Goal: Task Accomplishment & Management: Use online tool/utility

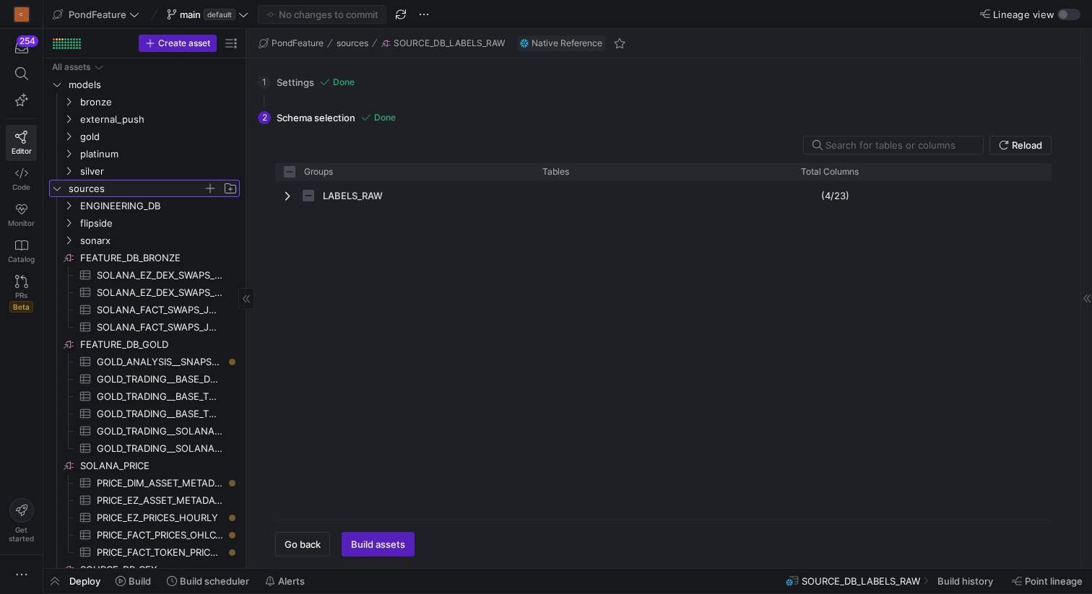
click at [60, 186] on icon "Press SPACE to select this row." at bounding box center [57, 188] width 10 height 9
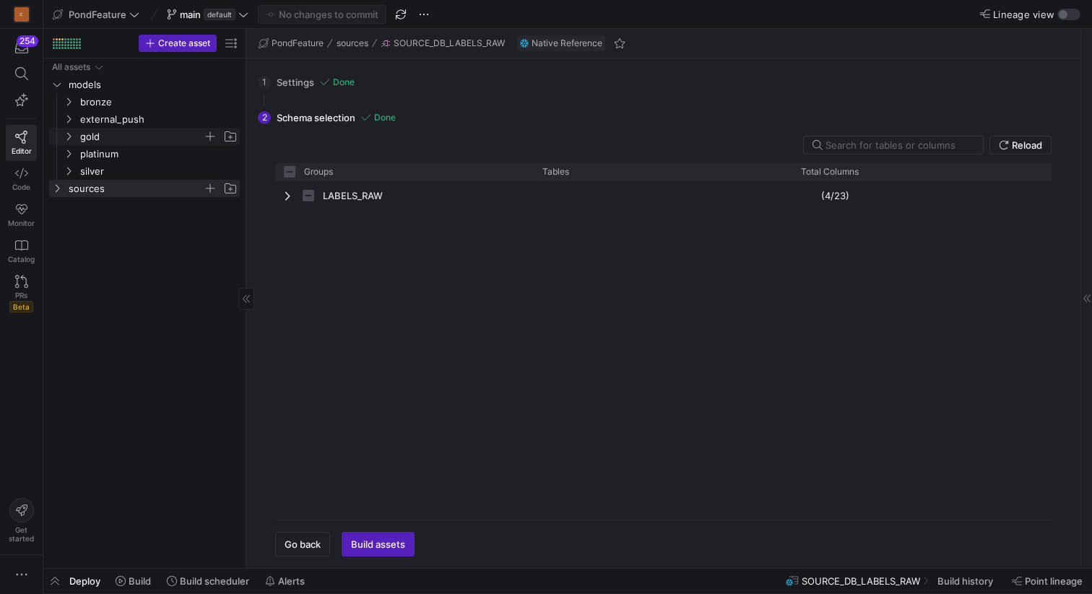
click at [69, 135] on icon "Press SPACE to select this row." at bounding box center [69, 137] width 4 height 8
click at [82, 184] on icon "Press SPACE to select this row." at bounding box center [80, 188] width 10 height 9
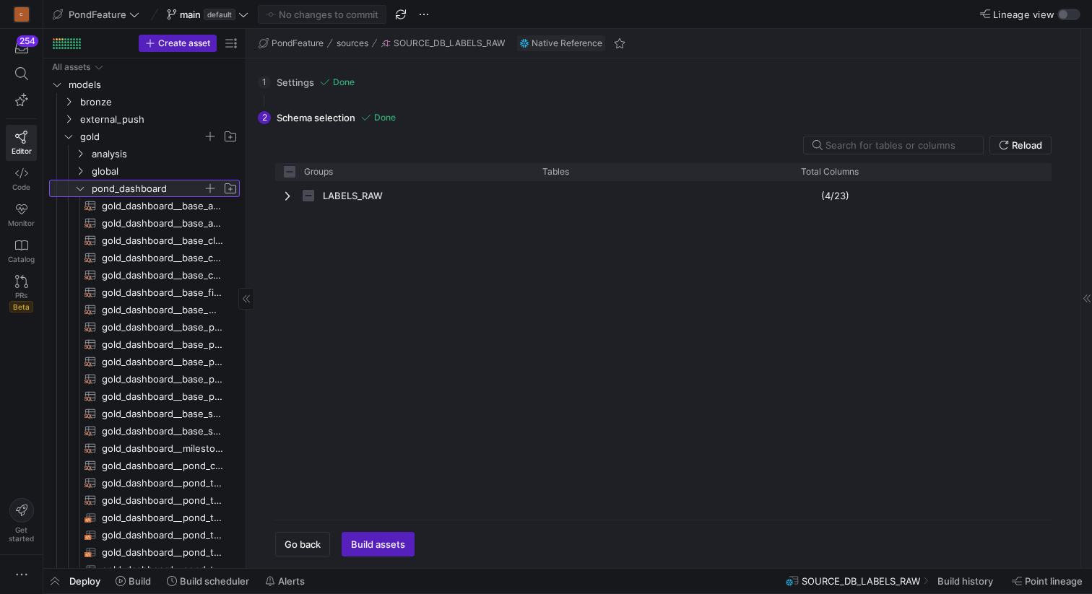
click at [82, 184] on icon at bounding box center [80, 188] width 10 height 9
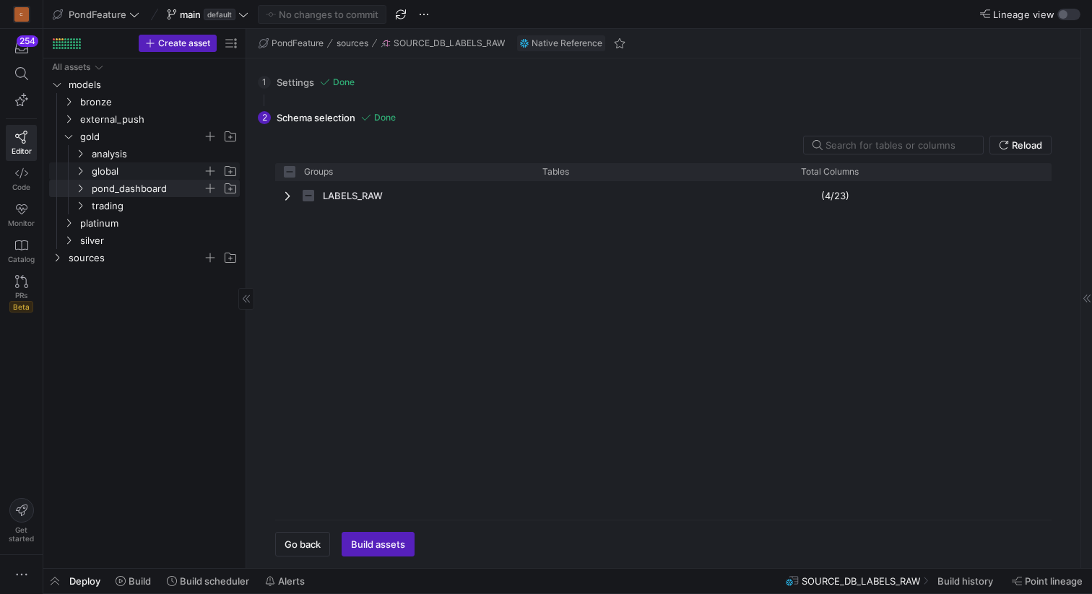
click at [81, 171] on icon "Press SPACE to select this row." at bounding box center [80, 171] width 10 height 9
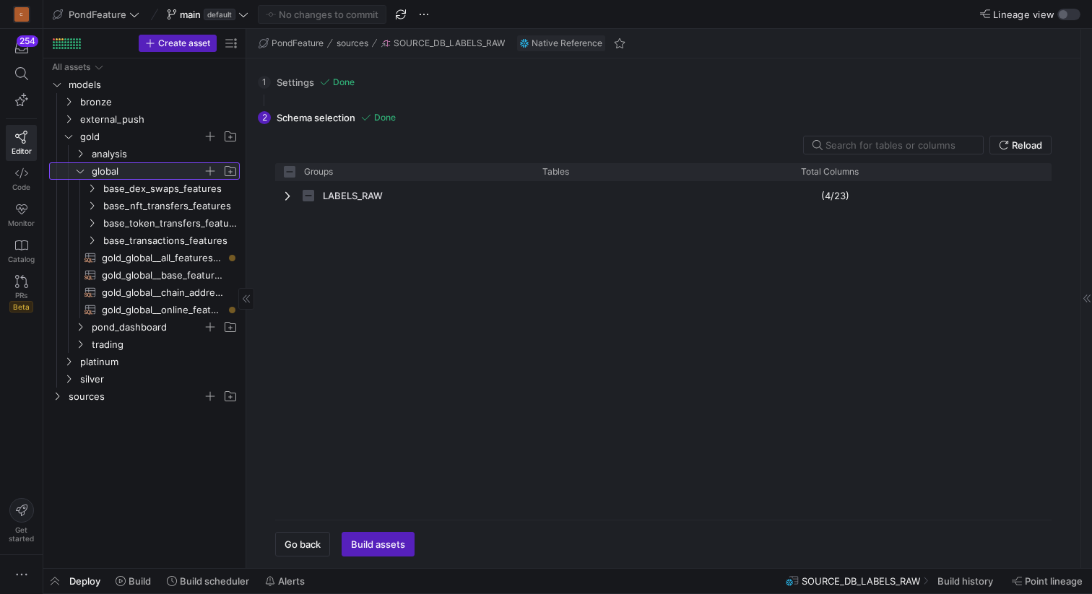
click at [81, 170] on icon at bounding box center [80, 171] width 10 height 9
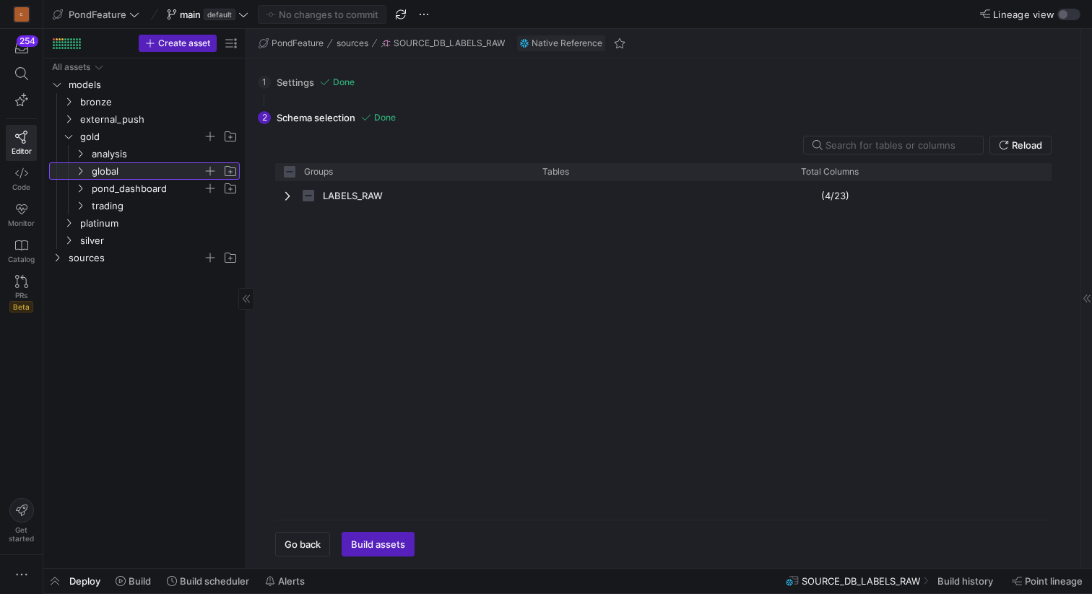
click at [131, 173] on span "global" at bounding box center [147, 171] width 111 height 17
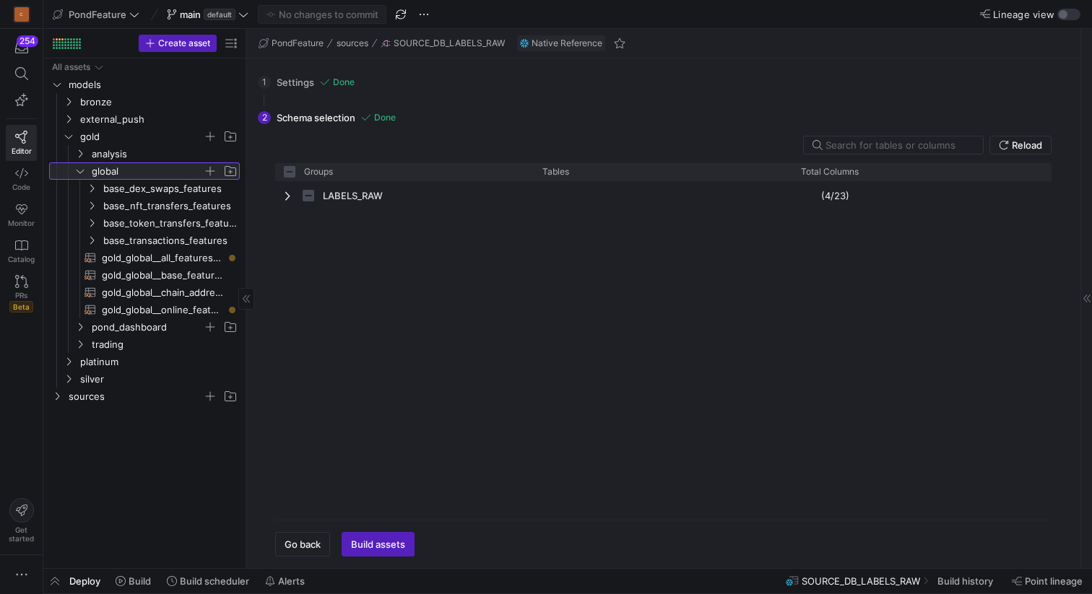
click at [131, 173] on span "global" at bounding box center [147, 171] width 111 height 17
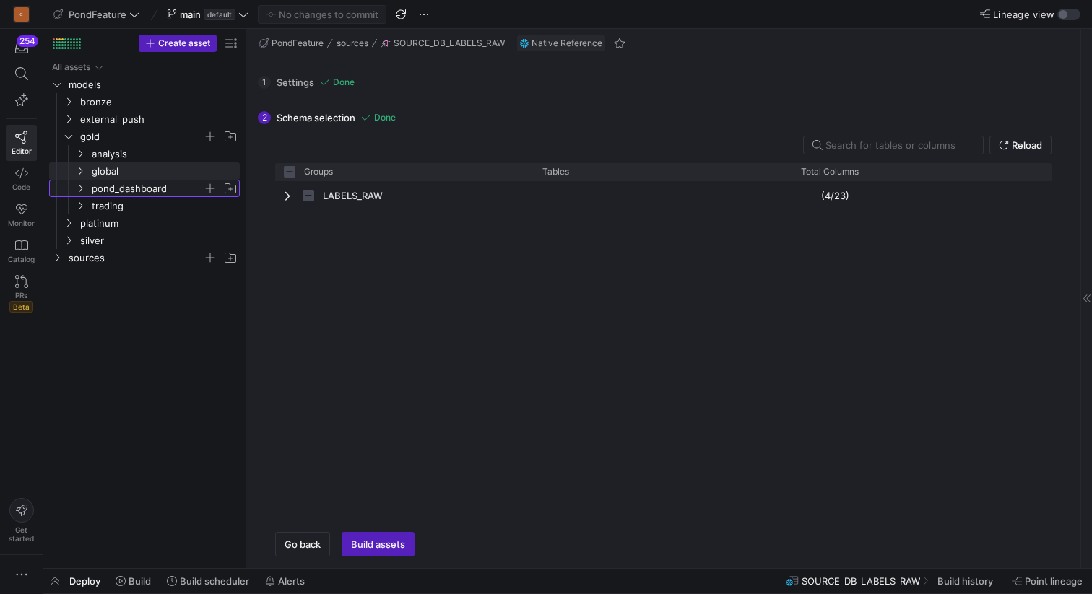
click at [122, 193] on span "pond_dashboard" at bounding box center [147, 188] width 111 height 17
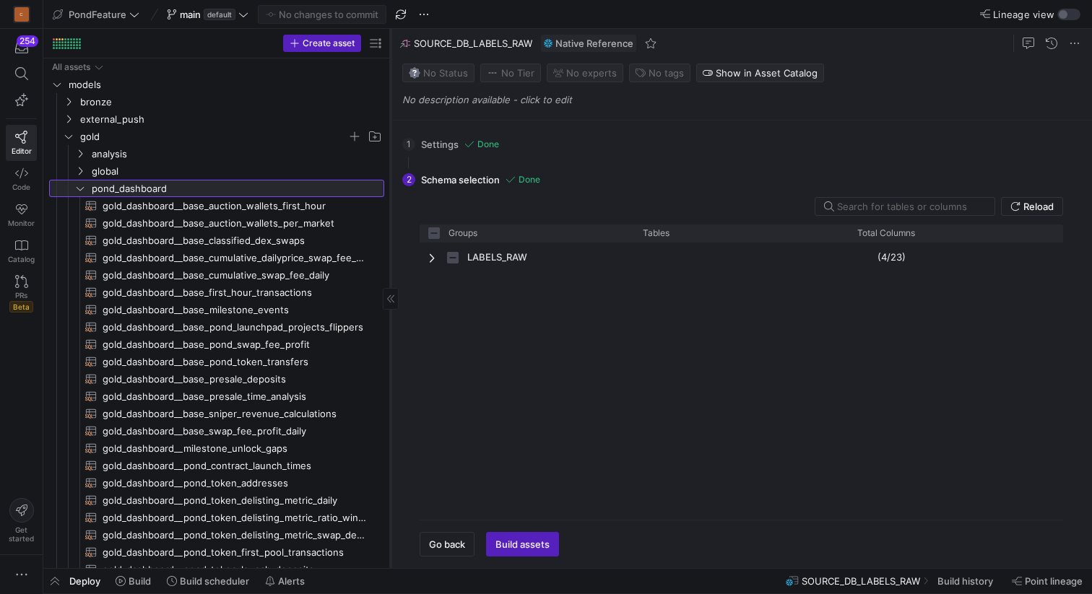
drag, startPoint x: 245, startPoint y: 158, endPoint x: 390, endPoint y: 160, distance: 145.1
click at [390, 160] on div at bounding box center [390, 298] width 1 height 539
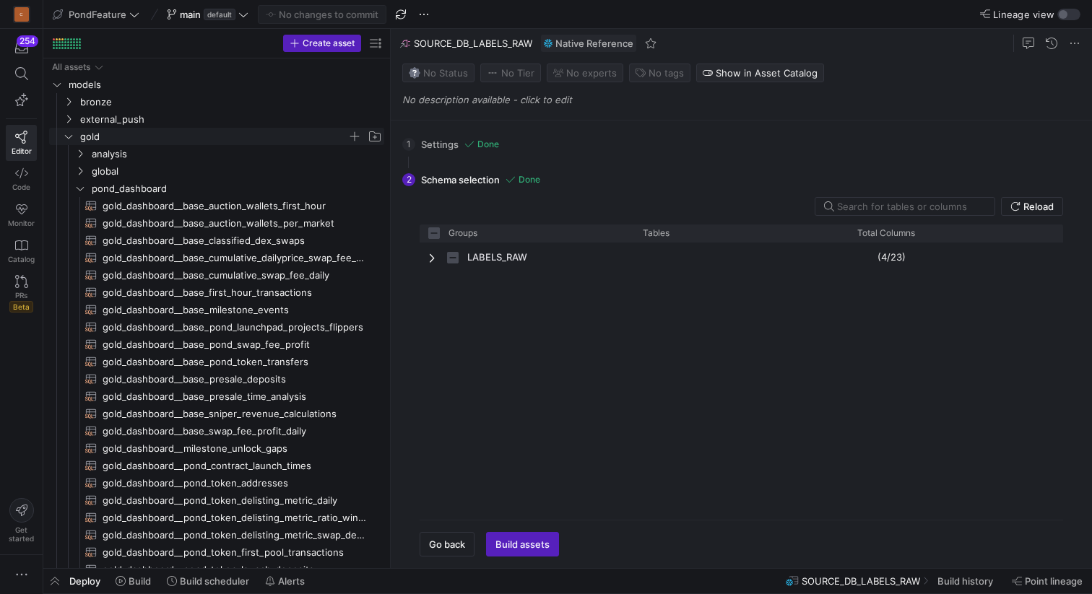
click at [69, 140] on icon "Press SPACE to select this row." at bounding box center [69, 136] width 10 height 9
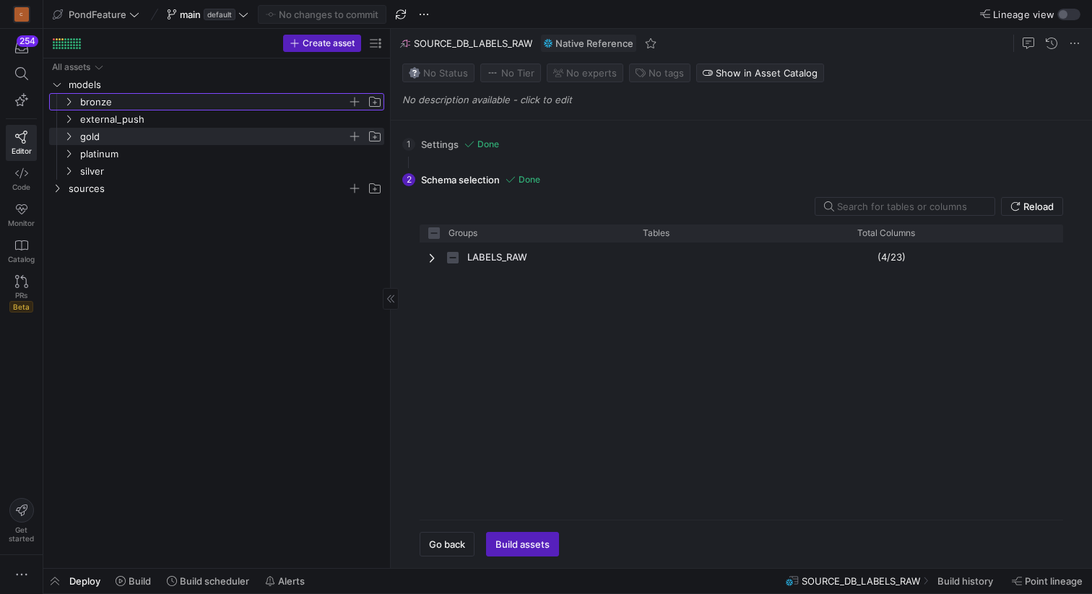
click at [68, 102] on icon "Press SPACE to select this row." at bounding box center [69, 101] width 10 height 9
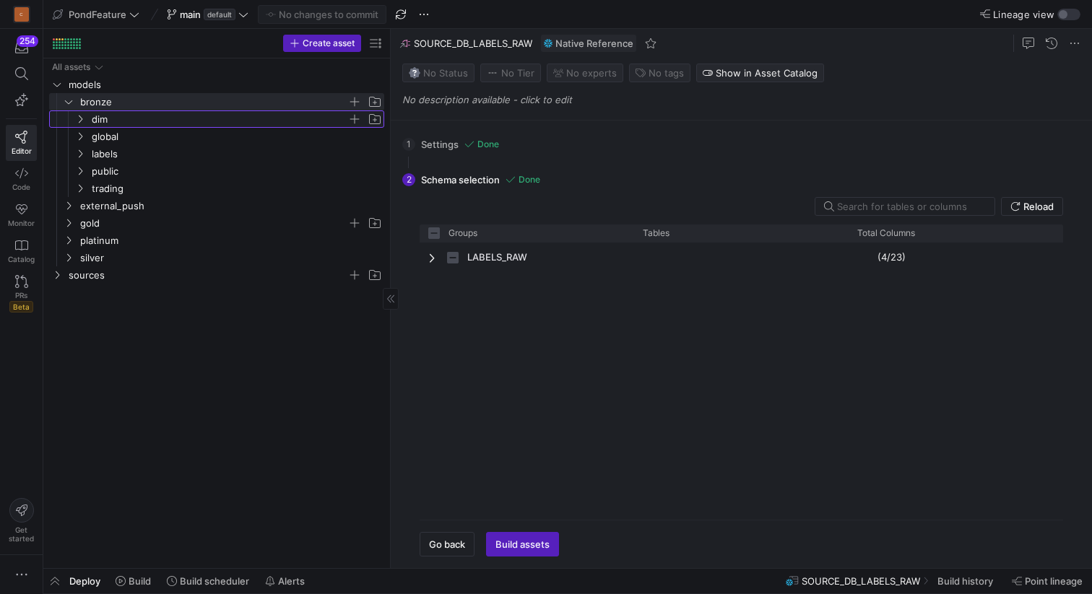
click at [82, 119] on icon "Press SPACE to select this row." at bounding box center [80, 119] width 10 height 9
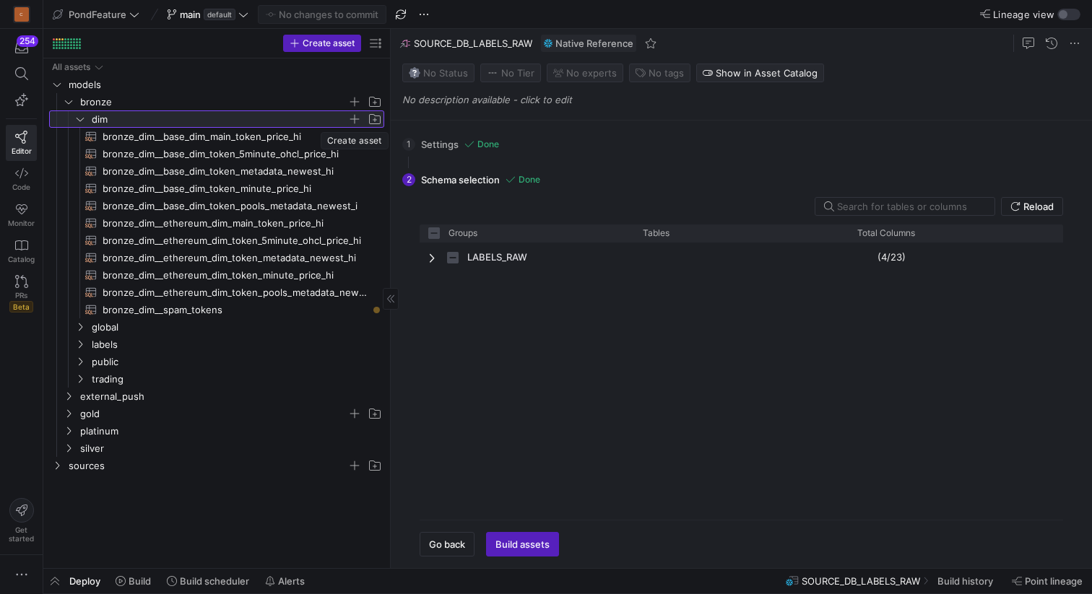
click at [354, 118] on span "button" at bounding box center [354, 119] width 14 height 14
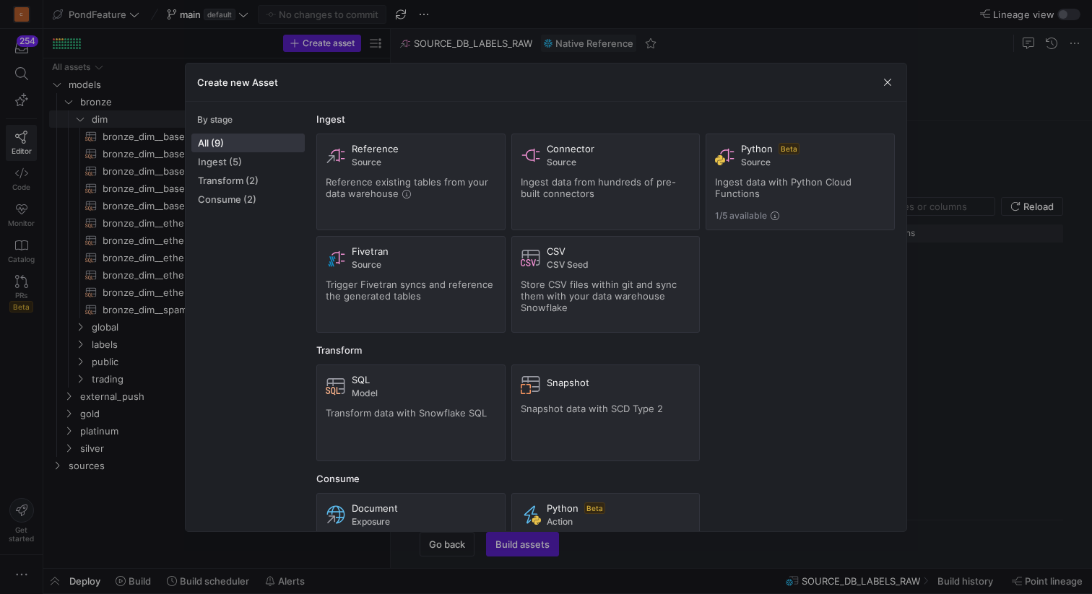
click at [886, 74] on div "Create new Asset" at bounding box center [546, 83] width 720 height 38
click at [887, 84] on span "button" at bounding box center [887, 82] width 14 height 14
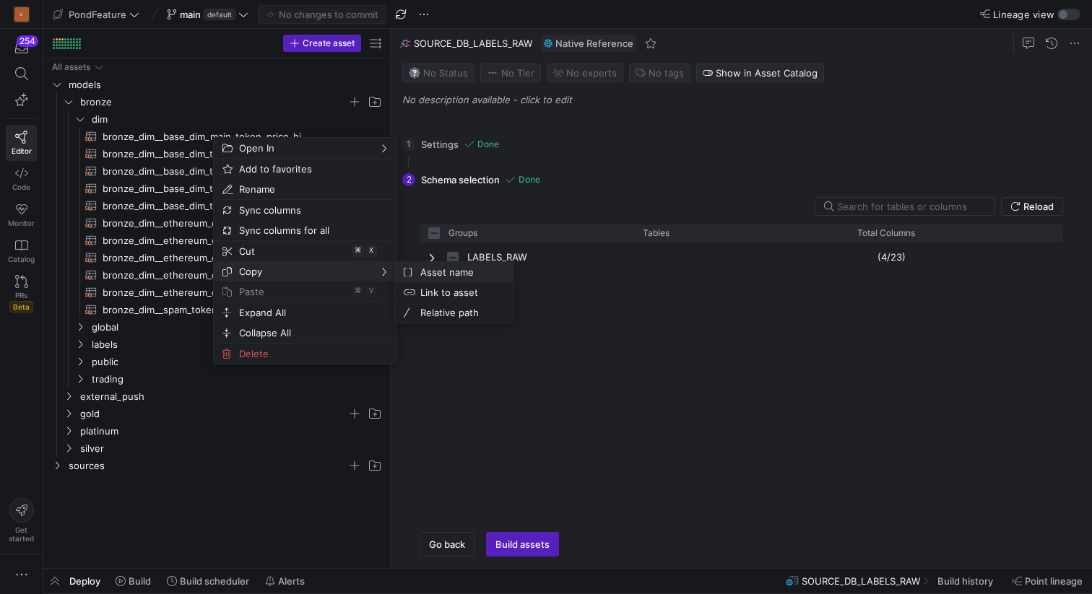
click at [437, 275] on span "Asset name" at bounding box center [457, 272] width 87 height 20
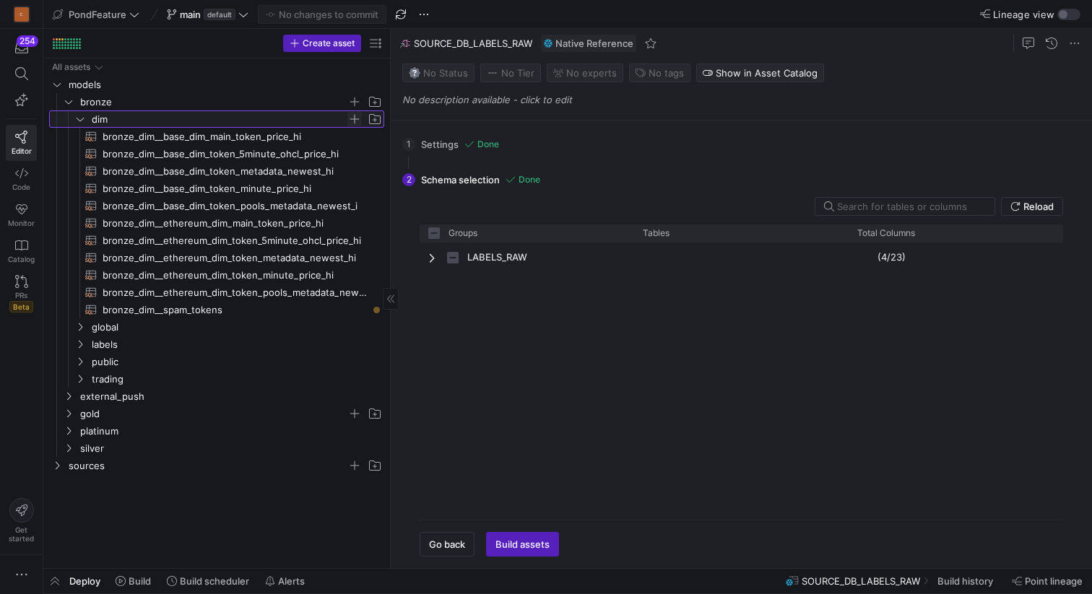
click at [354, 117] on span "Press SPACE to select this row." at bounding box center [354, 119] width 14 height 14
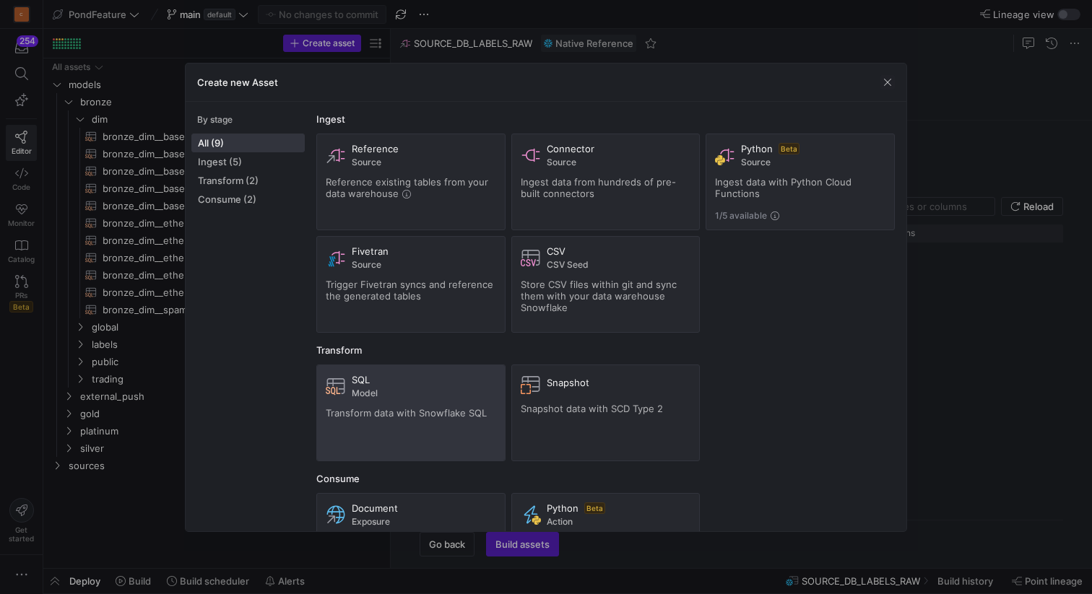
click at [400, 404] on div "SQL Model Transform data with Snowflake SQL" at bounding box center [411, 413] width 170 height 78
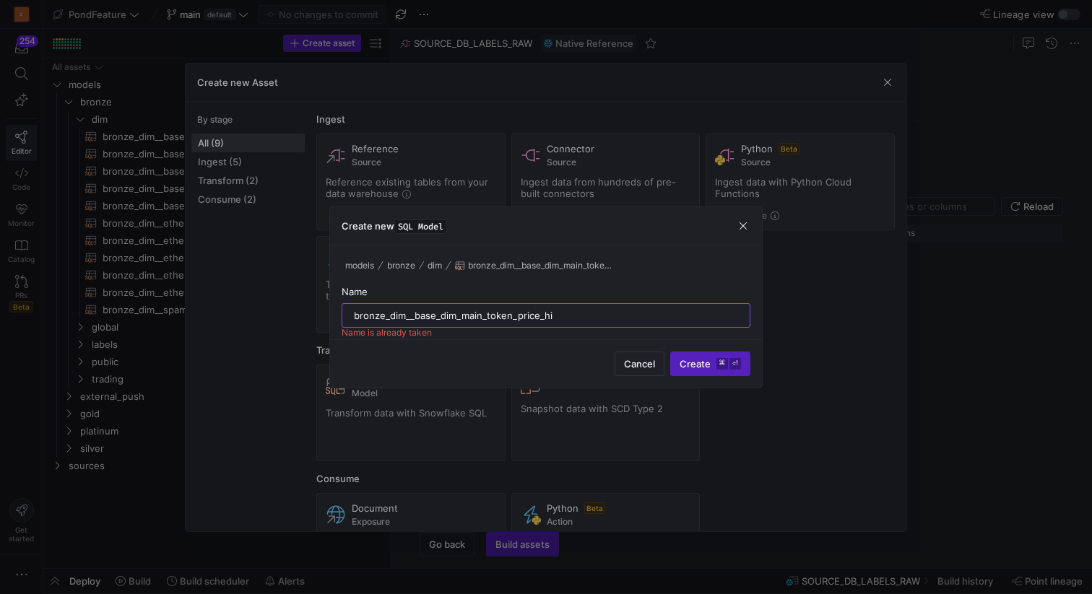
drag, startPoint x: 575, startPoint y: 314, endPoint x: 441, endPoint y: 313, distance: 133.6
click at [441, 313] on input "bronze_dim__base_dim_main_token_price_hi" at bounding box center [546, 316] width 384 height 12
type input "bronze_dim__base_dim_main_token_price_hi"
click at [646, 363] on span "Cancel" at bounding box center [639, 364] width 31 height 12
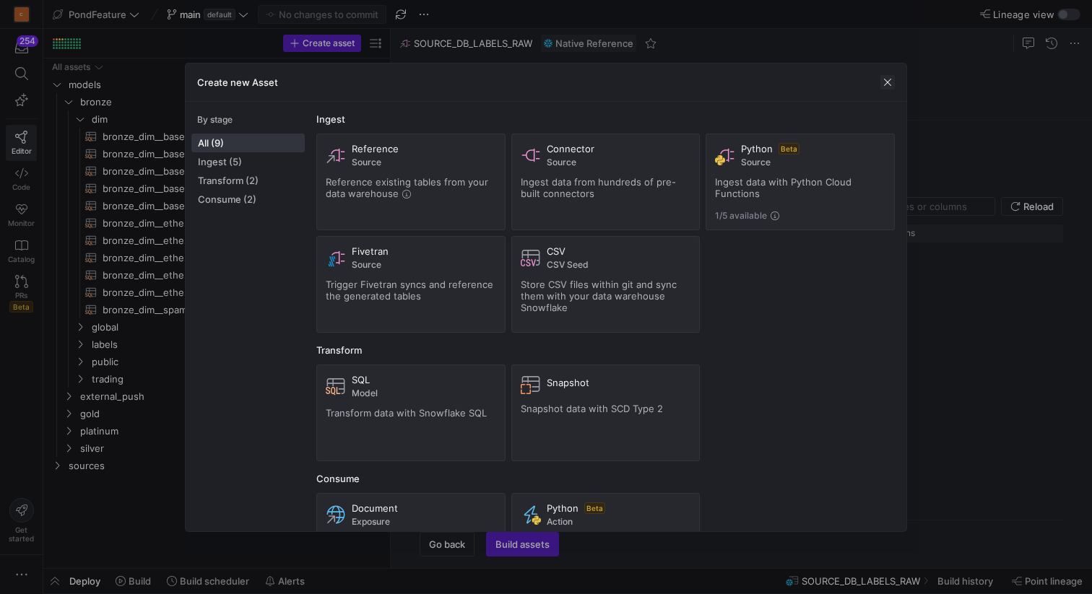
click at [887, 80] on span "button" at bounding box center [887, 82] width 14 height 14
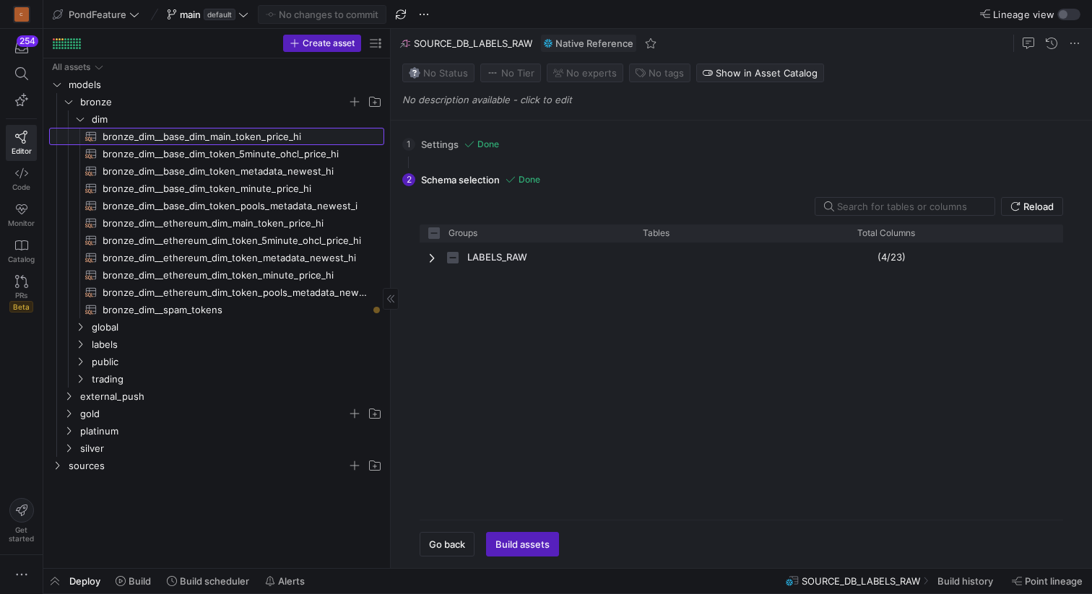
click at [261, 135] on span "bronze_dim__base_dim_main_token_price_hi​​​​​​​​​​" at bounding box center [235, 137] width 265 height 17
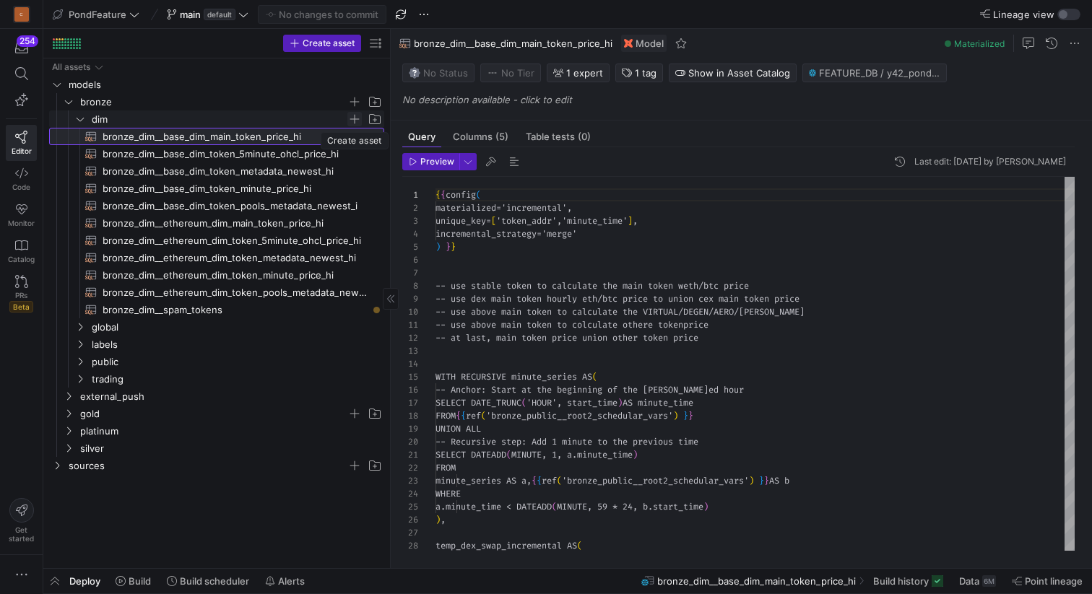
scroll to position [130, 0]
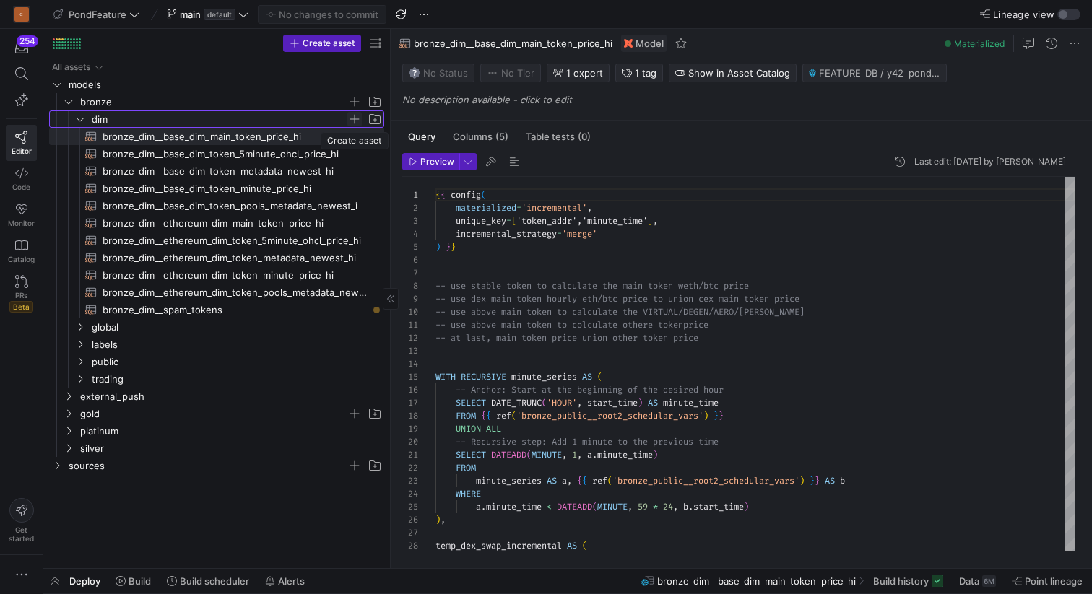
click at [355, 117] on span "Press SPACE to select this row." at bounding box center [354, 119] width 14 height 14
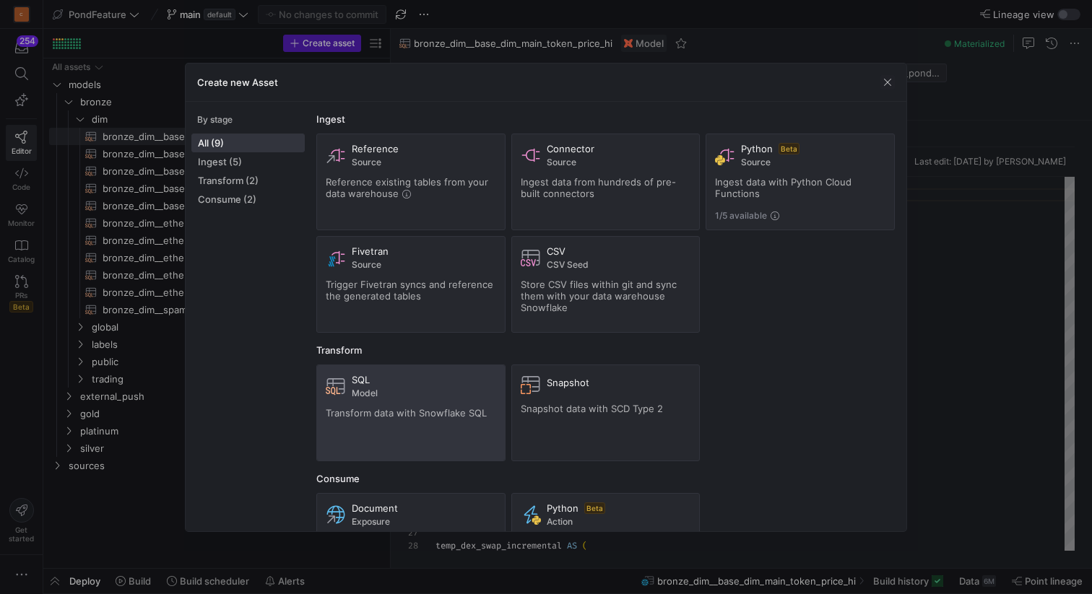
click at [387, 406] on div "SQL Model Transform data with Snowflake SQL" at bounding box center [411, 413] width 170 height 78
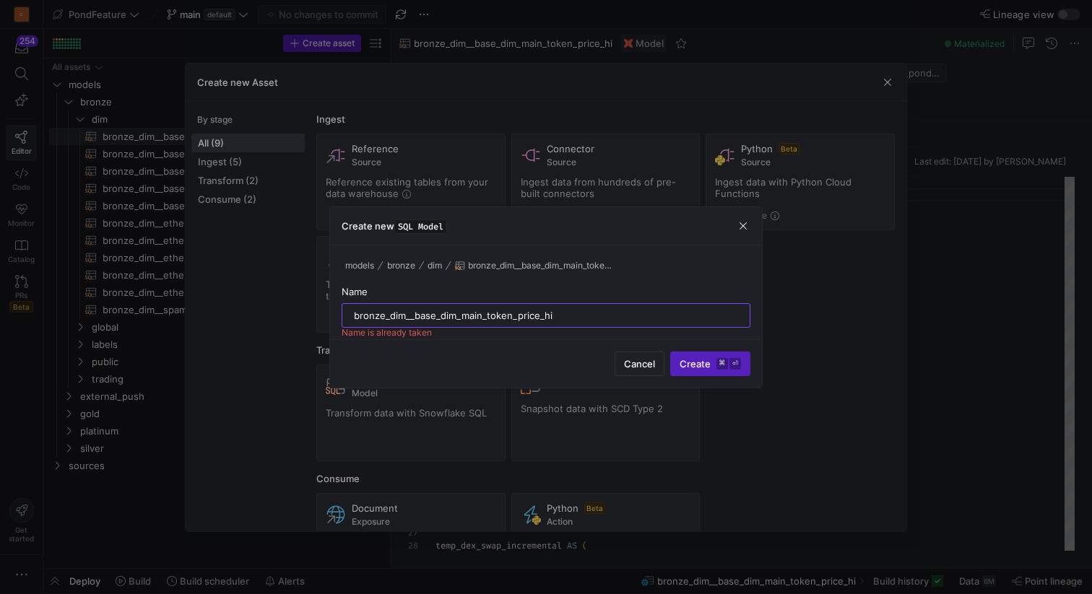
drag, startPoint x: 575, startPoint y: 313, endPoint x: 458, endPoint y: 315, distance: 116.2
click at [458, 315] on input "bronze_dim__base_dim_main_token_price_hi" at bounding box center [546, 316] width 384 height 12
click at [456, 313] on input "bronze_dim__base_dim_pond_token_" at bounding box center [546, 316] width 384 height 12
click at [543, 315] on input "bronze_dim__base_dic_pond_token_" at bounding box center [546, 316] width 384 height 12
drag, startPoint x: 543, startPoint y: 316, endPoint x: 438, endPoint y: 312, distance: 104.8
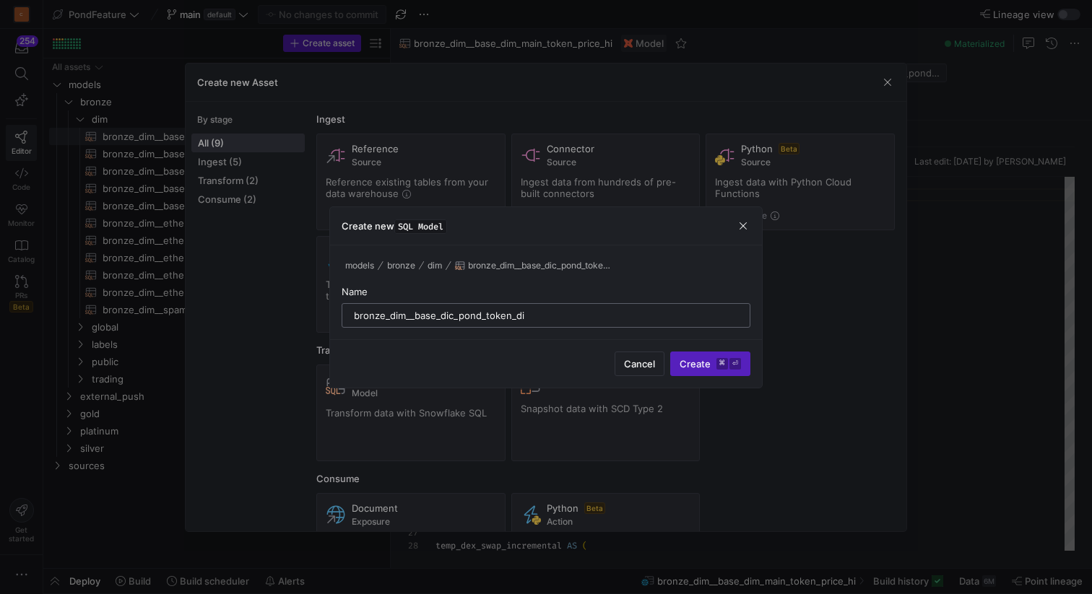
click at [438, 312] on input "bronze_dim__base_dic_pond_token_di" at bounding box center [546, 316] width 384 height 12
paste input "launchpad_tokens"
type input "bronze_dim__base_dic_launchpad_tokens"
click at [698, 360] on span "Create ⌘ ⏎" at bounding box center [709, 364] width 61 height 12
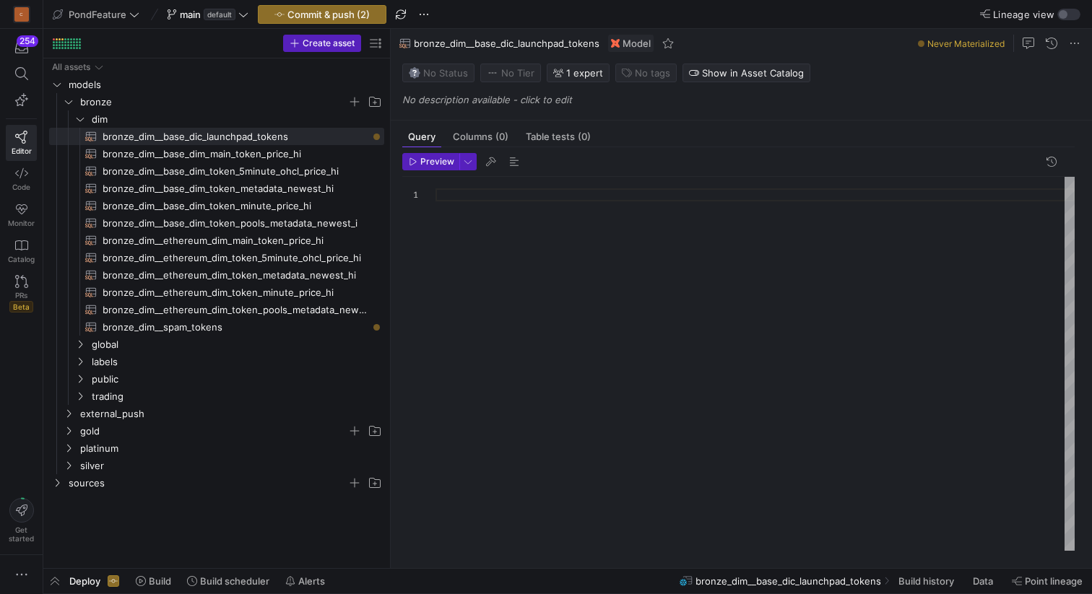
click at [529, 287] on div at bounding box center [754, 364] width 639 height 374
click at [227, 152] on span "bronze_dim__base_dim_main_token_price_hi​​​​​​​​​​" at bounding box center [235, 154] width 265 height 17
type textarea "{{ config( materialized='incremental', unique_key=['token_addr','minute_time'],…"
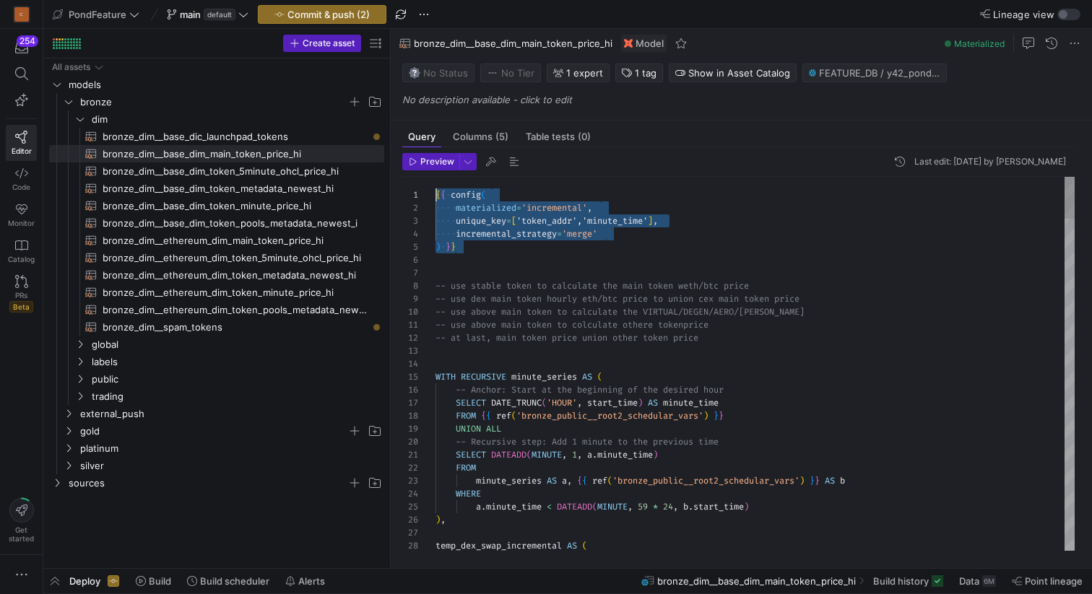
drag, startPoint x: 485, startPoint y: 252, endPoint x: 423, endPoint y: 199, distance: 81.9
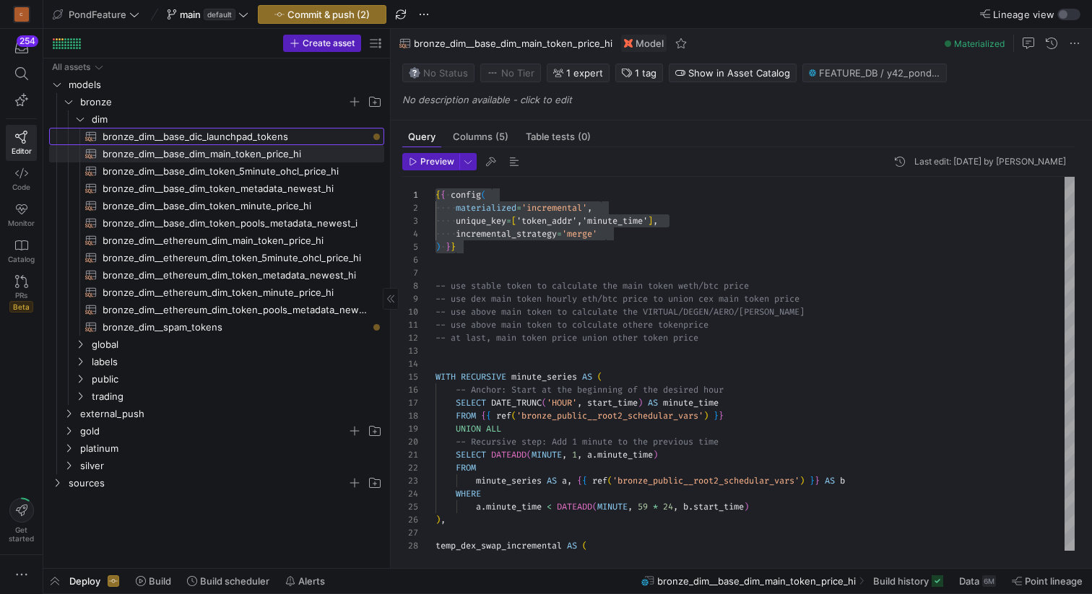
click at [282, 134] on span "bronze_dim__base_dic_launchpad_tokens​​​​​​​​​​" at bounding box center [235, 137] width 265 height 17
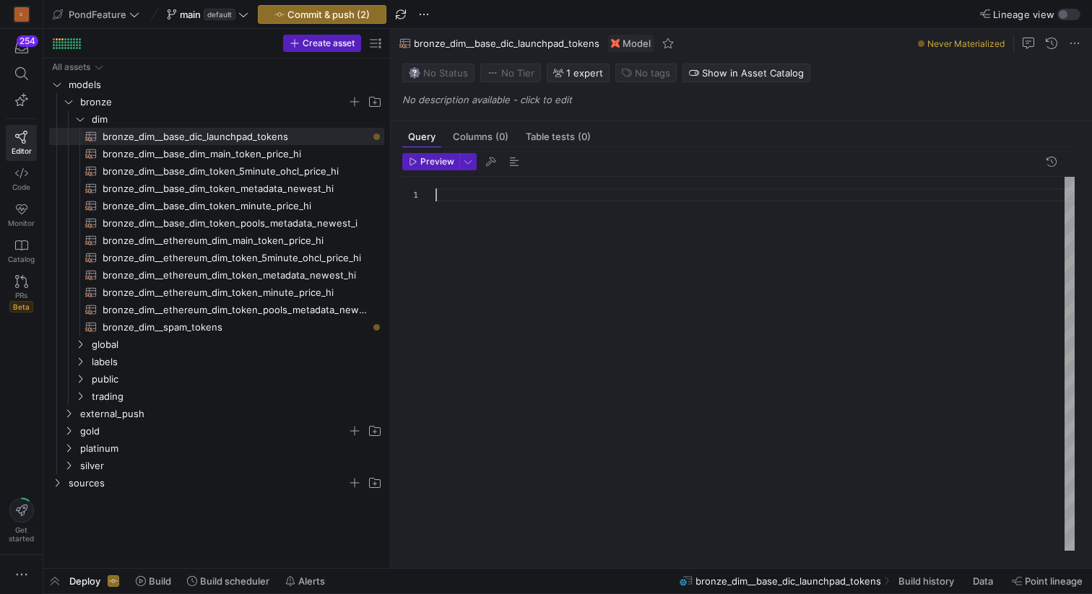
click at [505, 235] on div at bounding box center [754, 364] width 639 height 374
type textarea "{{ config( materialized='incremental', unique_key=['token_addr','minute_time'],…"
click at [462, 285] on div "{ { config ( materialized = 'incremental' , unique_key = [ 'token_addr','minute…" at bounding box center [754, 364] width 639 height 374
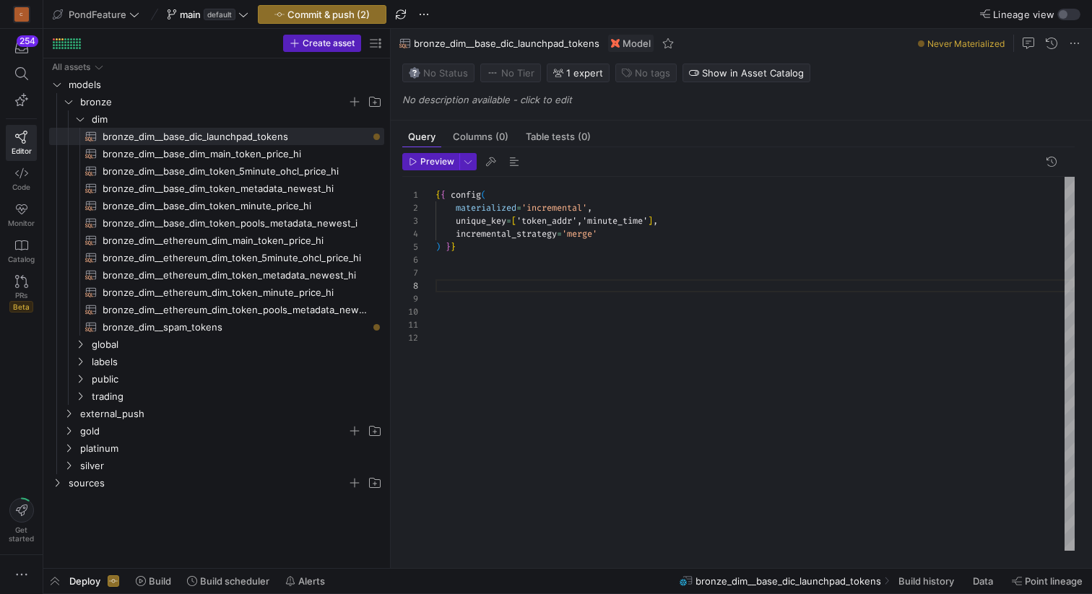
scroll to position [13, 4]
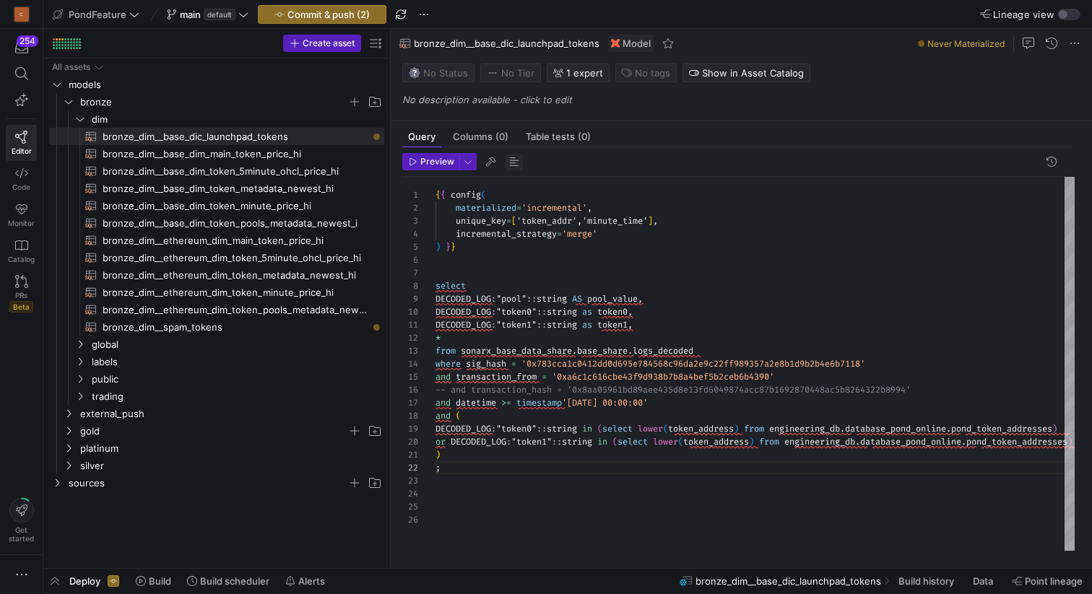
click at [513, 165] on span "button" at bounding box center [513, 161] width 17 height 17
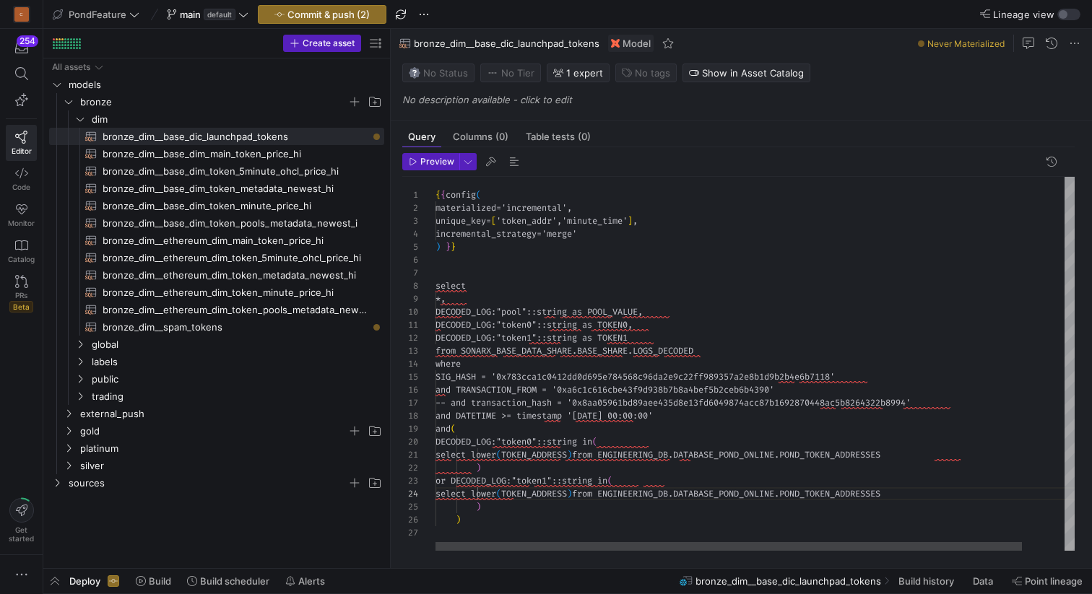
scroll to position [78, 104]
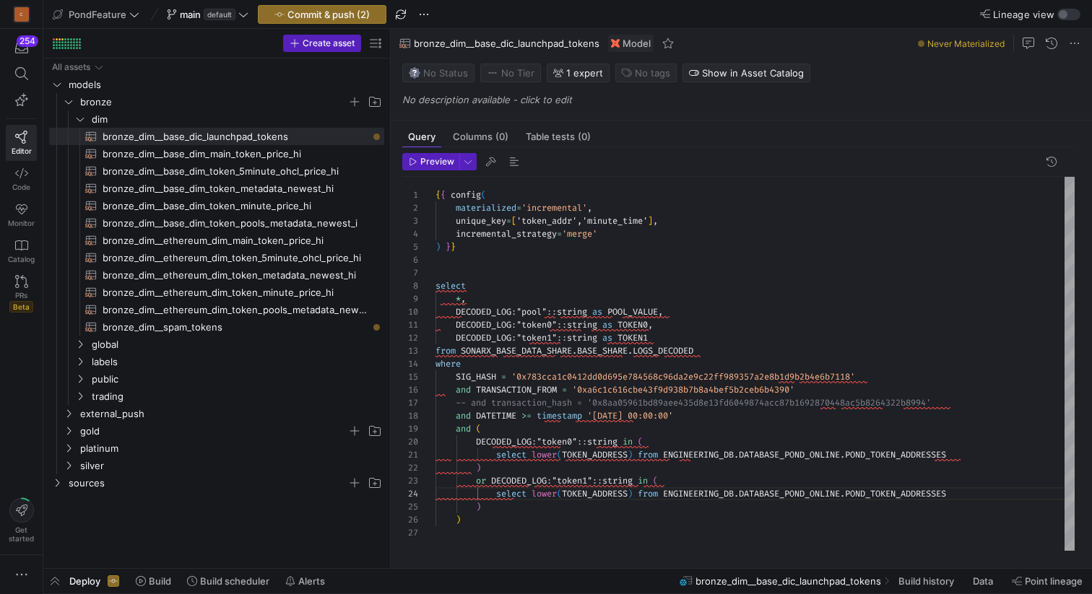
click at [504, 272] on div "{ { config ( materialized = 'incremental' , unique_key = [ 'token_addr','minute…" at bounding box center [754, 364] width 639 height 374
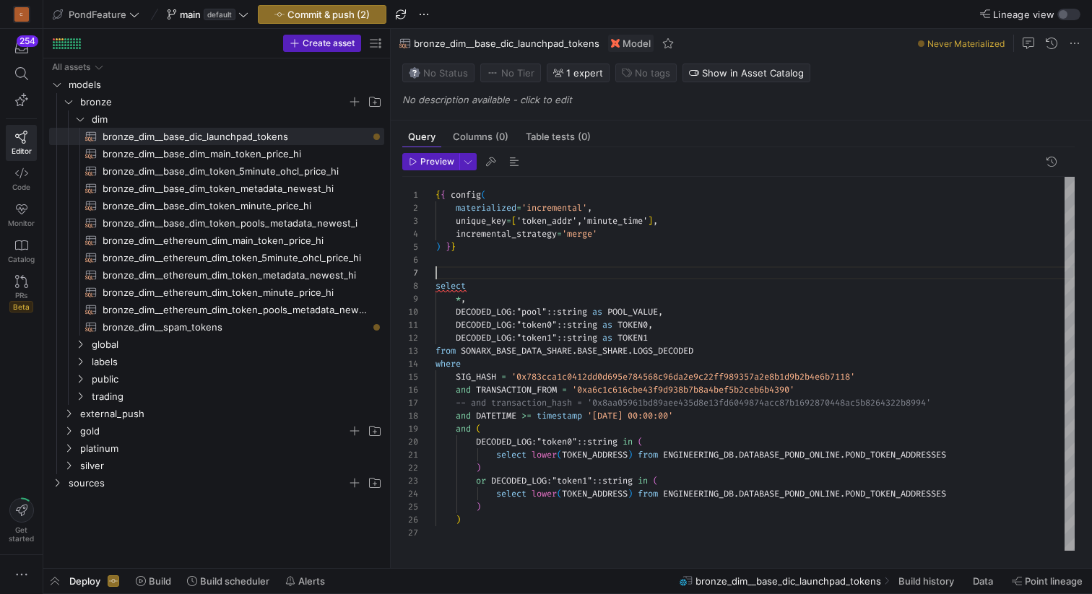
scroll to position [104, 31]
click at [486, 300] on div "{ { config ( materialized = 'incremental' , unique_key = [ 'token_addr','minute…" at bounding box center [754, 364] width 639 height 374
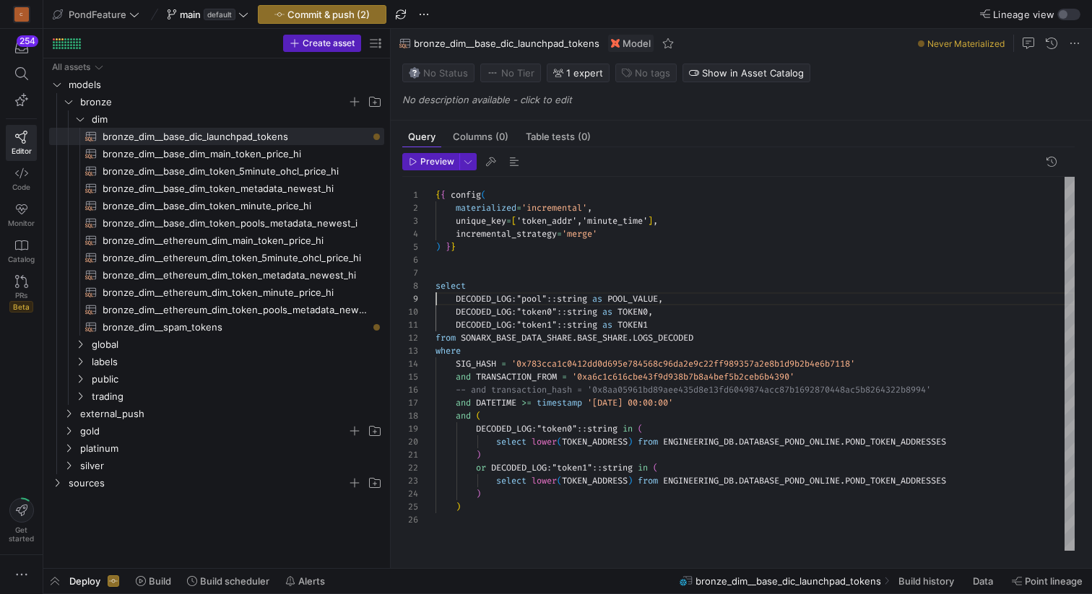
scroll to position [78, 0]
click at [502, 274] on div "{ { config ( materialized = 'incremental' , unique_key = [ 'token_addr','minute…" at bounding box center [754, 364] width 639 height 374
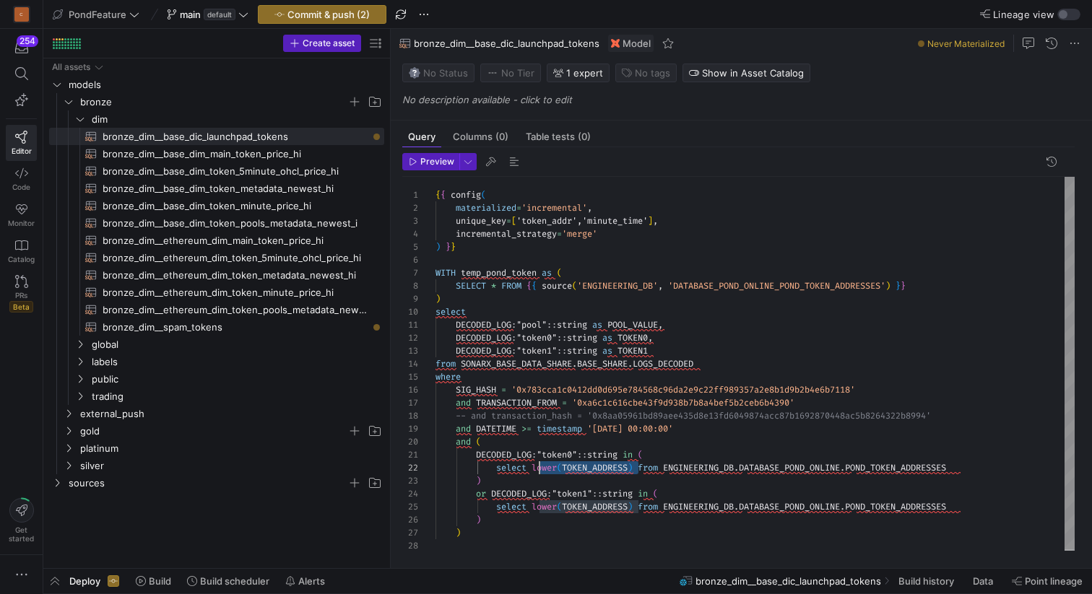
scroll to position [13, 99]
drag, startPoint x: 638, startPoint y: 466, endPoint x: 534, endPoint y: 466, distance: 104.0
click at [534, 466] on div "{ { config ( materialized = 'incremental' , unique_key = [ 'token_addr','minute…" at bounding box center [754, 364] width 639 height 375
click at [497, 284] on div "{ { config ( materialized = 'incremental' , unique_key = [ 'token_addr','minute…" at bounding box center [754, 364] width 639 height 375
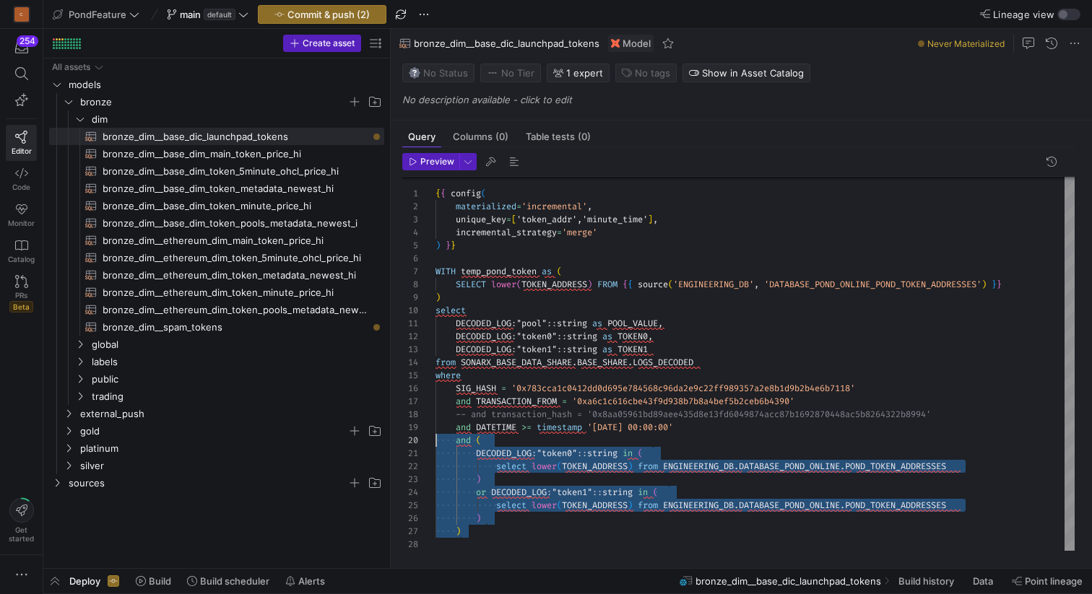
scroll to position [117, 0]
drag, startPoint x: 471, startPoint y: 532, endPoint x: 417, endPoint y: 444, distance: 103.4
click at [435, 444] on div "{ { config ( materialized = 'incremental' , unique_key = [ 'token_addr','minute…" at bounding box center [754, 362] width 639 height 375
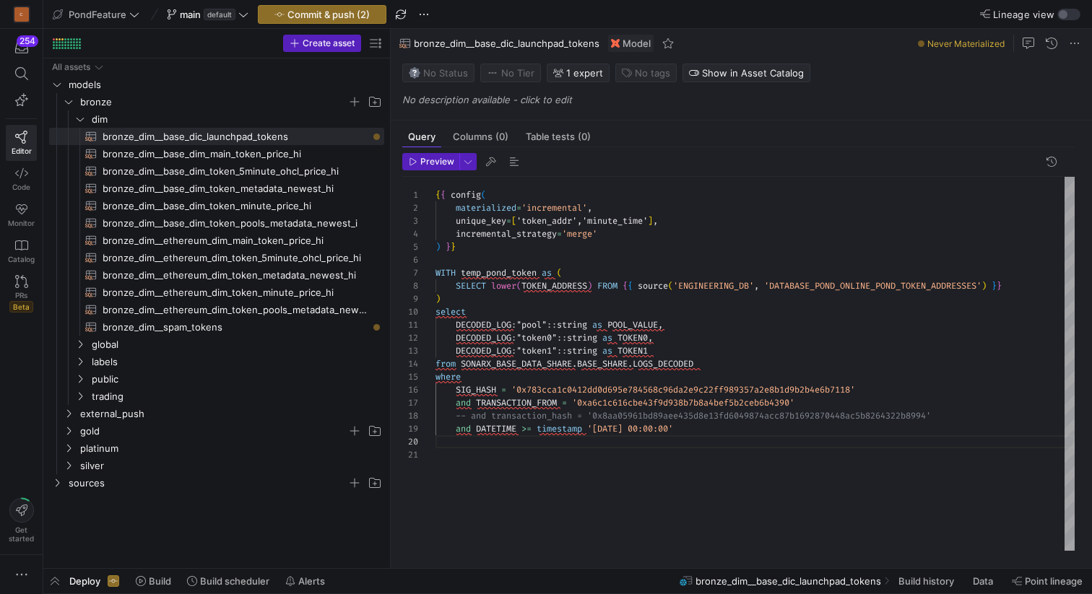
scroll to position [91, 104]
click at [539, 413] on div "{ { config ( materialized = 'incremental' , unique_key = [ 'token_addr','minute…" at bounding box center [754, 364] width 639 height 374
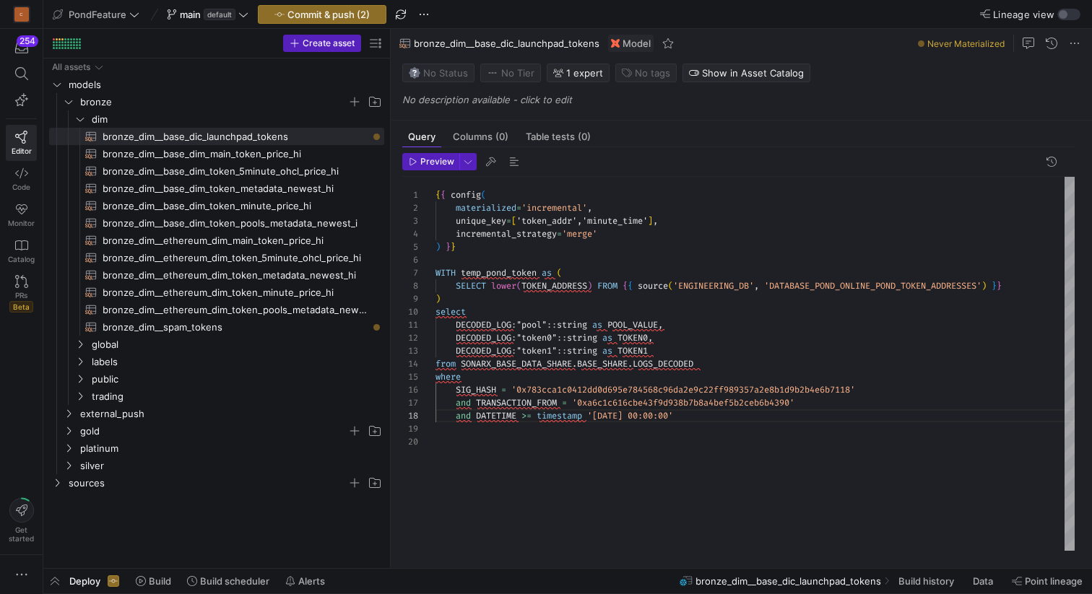
scroll to position [117, 0]
click at [518, 440] on div "{ { config ( materialized = 'incremental' , unique_key = [ 'token_addr','minute…" at bounding box center [754, 364] width 639 height 374
click at [485, 437] on div "{ { config ( materialized = 'incremental' , unique_key = [ 'token_addr','minute…" at bounding box center [754, 364] width 639 height 374
click at [461, 366] on div "{ { config ( materialized = 'incremental' , unique_key = [ 'token_addr','minute…" at bounding box center [754, 364] width 639 height 374
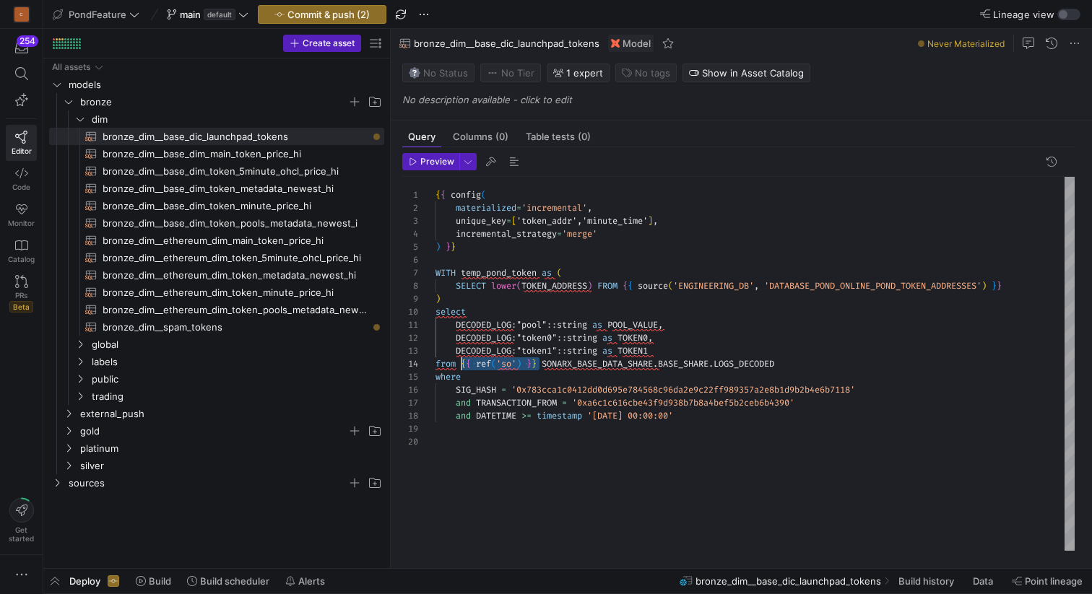
drag, startPoint x: 541, startPoint y: 360, endPoint x: 462, endPoint y: 364, distance: 79.5
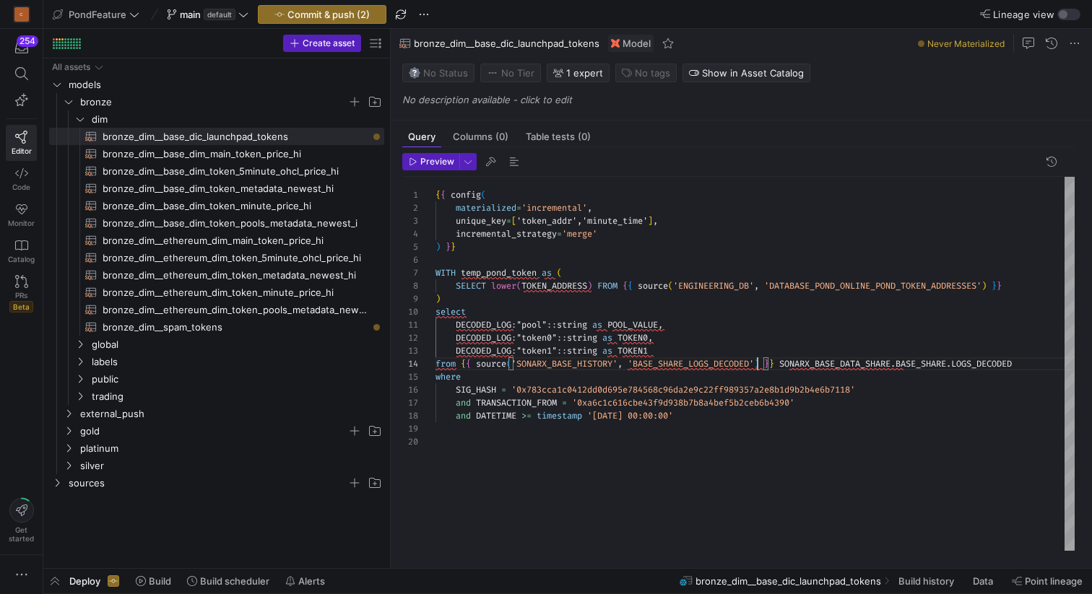
scroll to position [39, 354]
click at [1029, 362] on div "{ { config ( materialized = 'incremental' , unique_key = [ 'token_addr','minute…" at bounding box center [754, 364] width 639 height 374
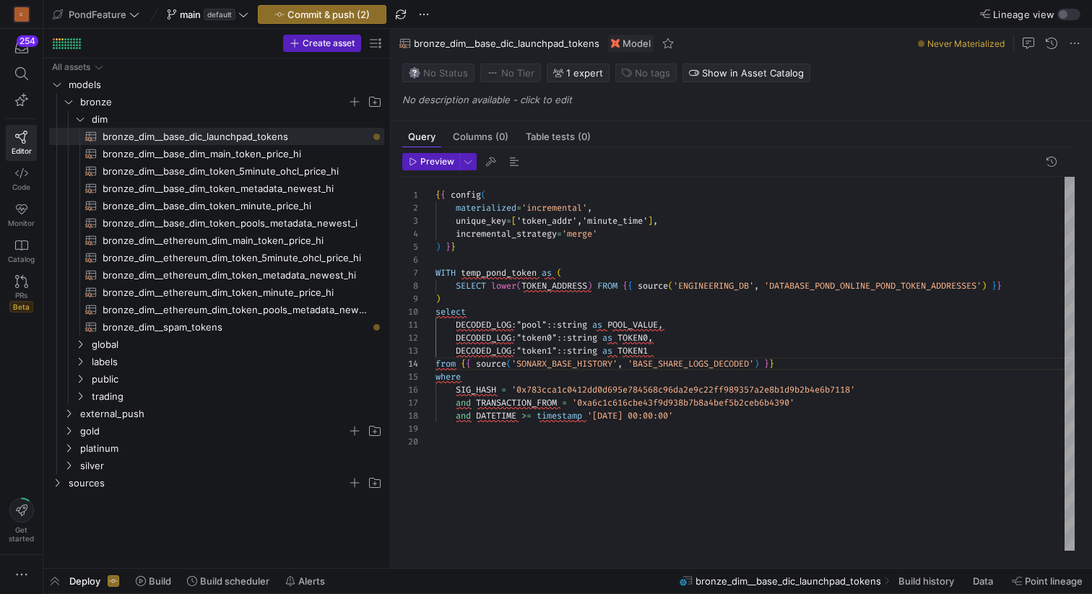
scroll to position [26, 218]
click at [706, 350] on div "{ { config ( materialized = 'incremental' , unique_key = [ 'token_addr','minute…" at bounding box center [754, 364] width 639 height 374
click at [811, 361] on div "{ { config ( materialized = 'incremental' , unique_key = [ 'token_addr','minute…" at bounding box center [754, 364] width 639 height 374
click at [633, 414] on div "{ { config ( materialized = 'incremental' , unique_key = [ 'token_addr','minute…" at bounding box center [754, 364] width 639 height 374
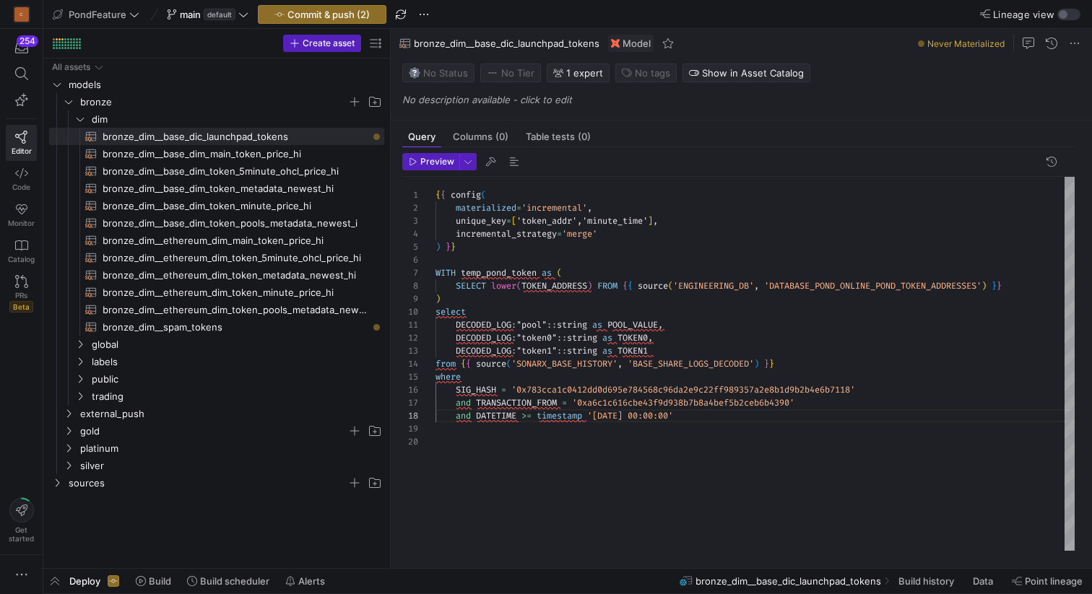
click at [648, 415] on div "{ { config ( materialized = 'incremental' , unique_key = [ 'token_addr','minute…" at bounding box center [754, 364] width 639 height 374
click at [827, 362] on div "{ { config ( materialized = 'incremental' , unique_key = [ 'token_addr','minute…" at bounding box center [754, 364] width 639 height 374
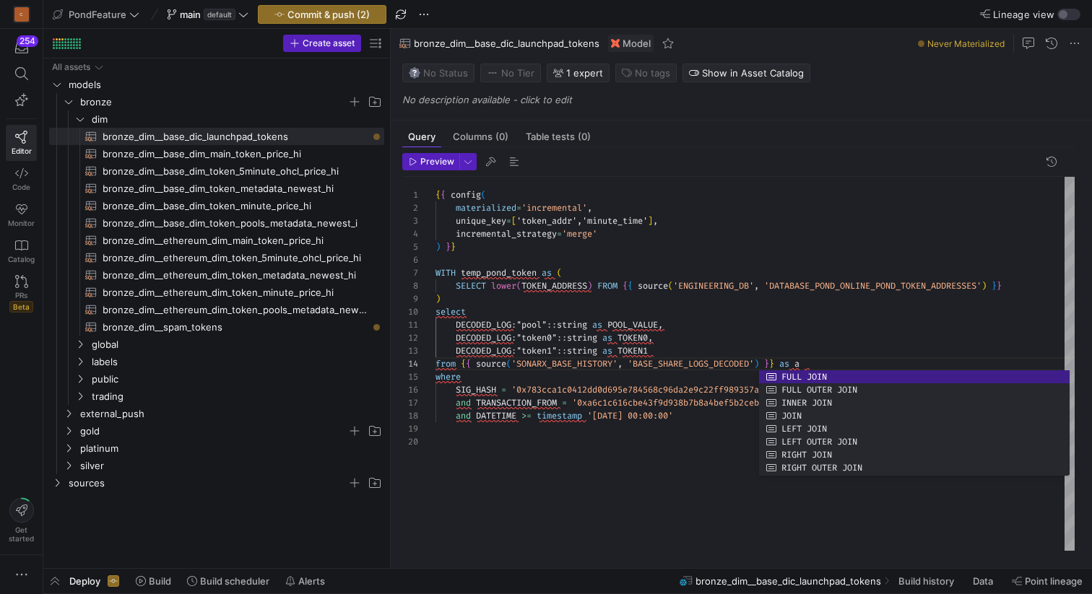
scroll to position [39, 374]
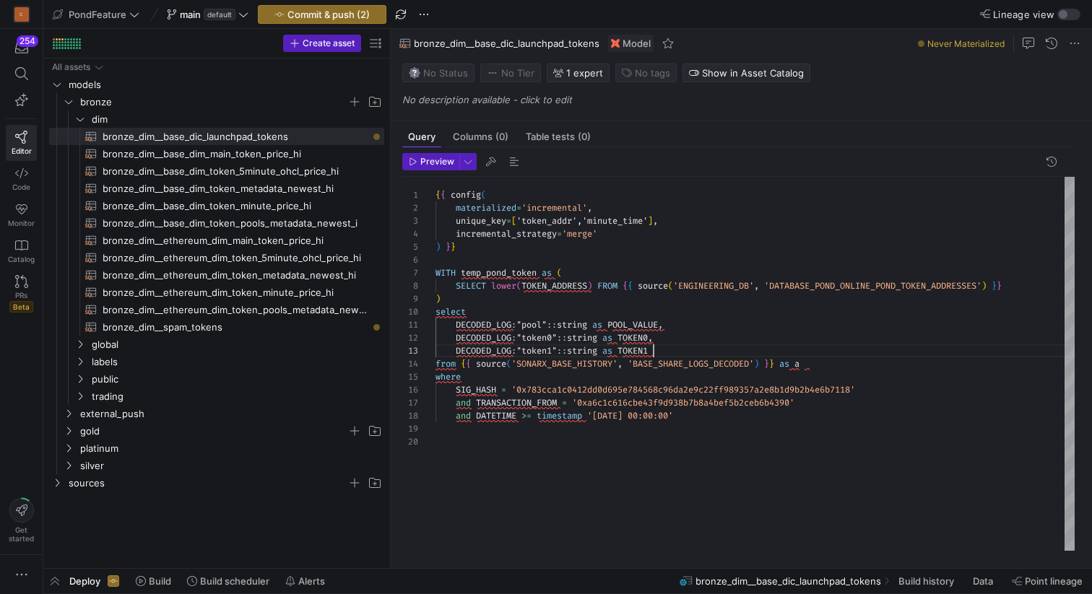
click at [855, 346] on div "{ { config ( materialized = 'incremental' , unique_key = [ 'token_addr','minute…" at bounding box center [754, 364] width 639 height 374
click at [826, 368] on div "{ { config ( materialized = 'incremental' , unique_key = [ 'token_addr','minute…" at bounding box center [754, 364] width 639 height 374
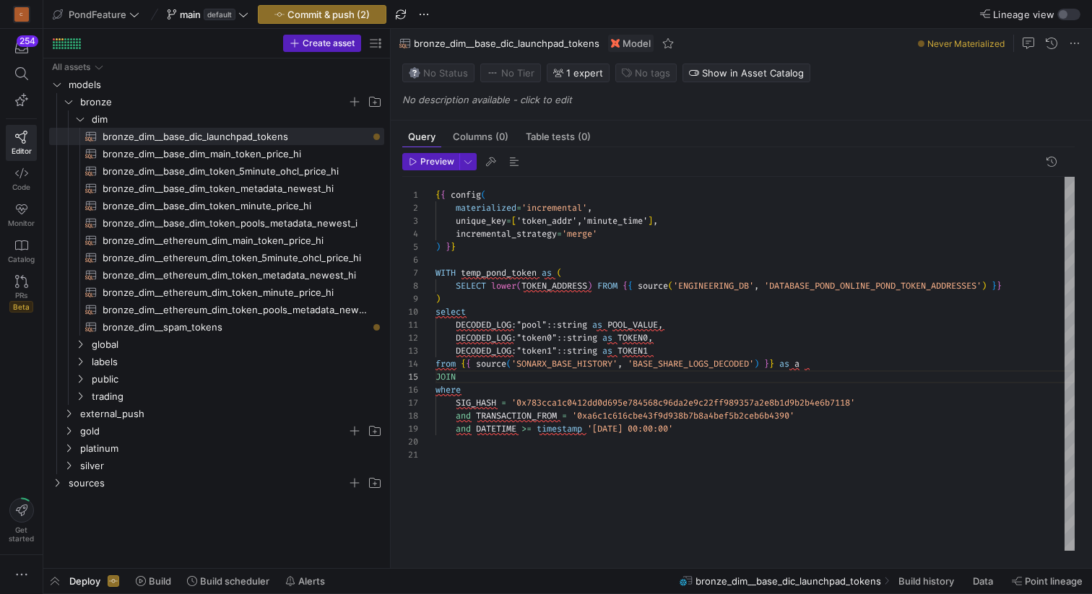
scroll to position [52, 26]
click at [495, 273] on div "{ { config ( materialized = 'incremental' , unique_key = [ 'token_addr','minute…" at bounding box center [754, 364] width 639 height 374
click at [474, 373] on div "{ { config ( materialized = 'incremental' , unique_key = [ 'token_addr','minute…" at bounding box center [754, 364] width 639 height 374
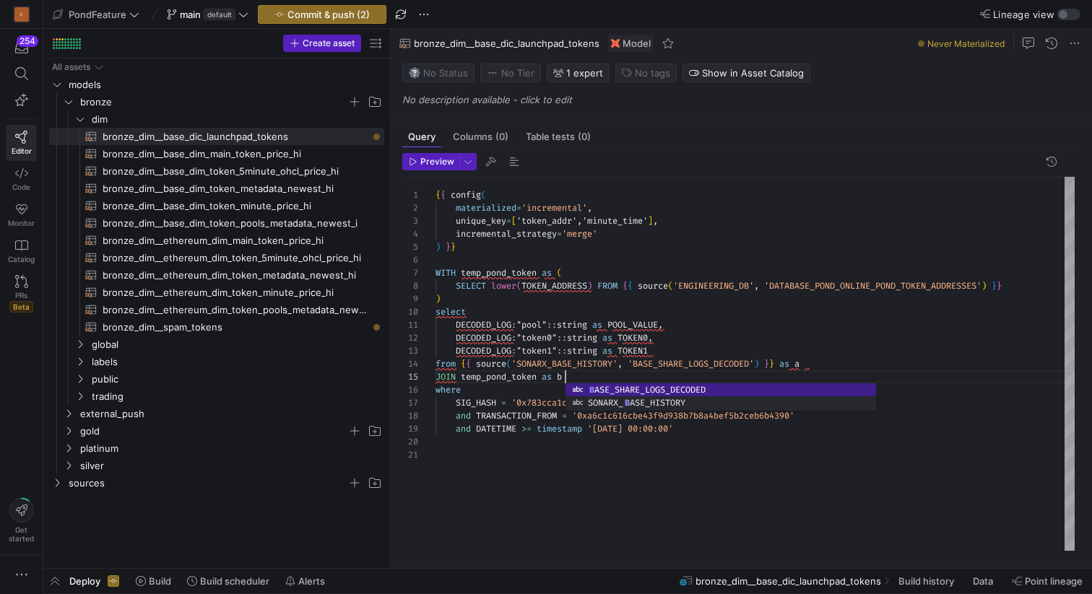
scroll to position [52, 130]
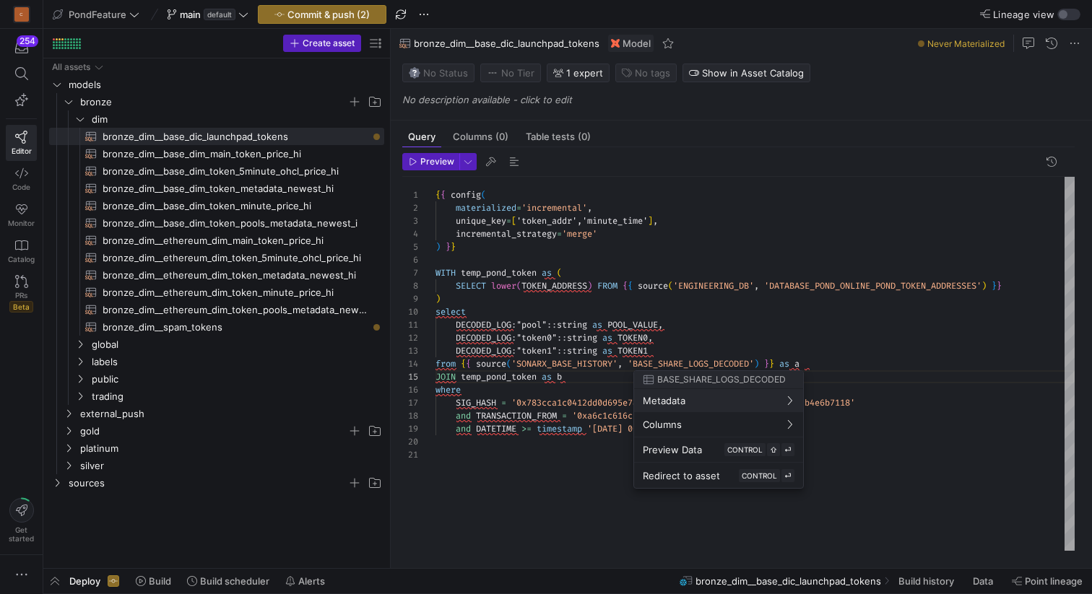
click at [833, 364] on div at bounding box center [546, 297] width 1092 height 594
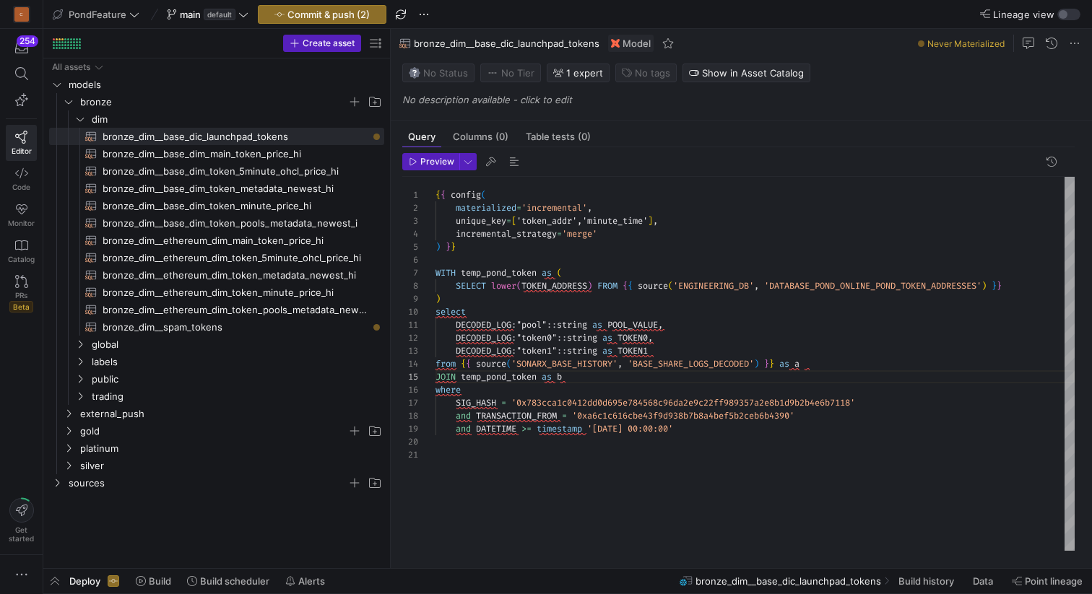
scroll to position [52, 129]
click at [623, 375] on div "{ { config ( materialized = 'incremental' , unique_key = [ 'token_addr','minute…" at bounding box center [754, 364] width 639 height 374
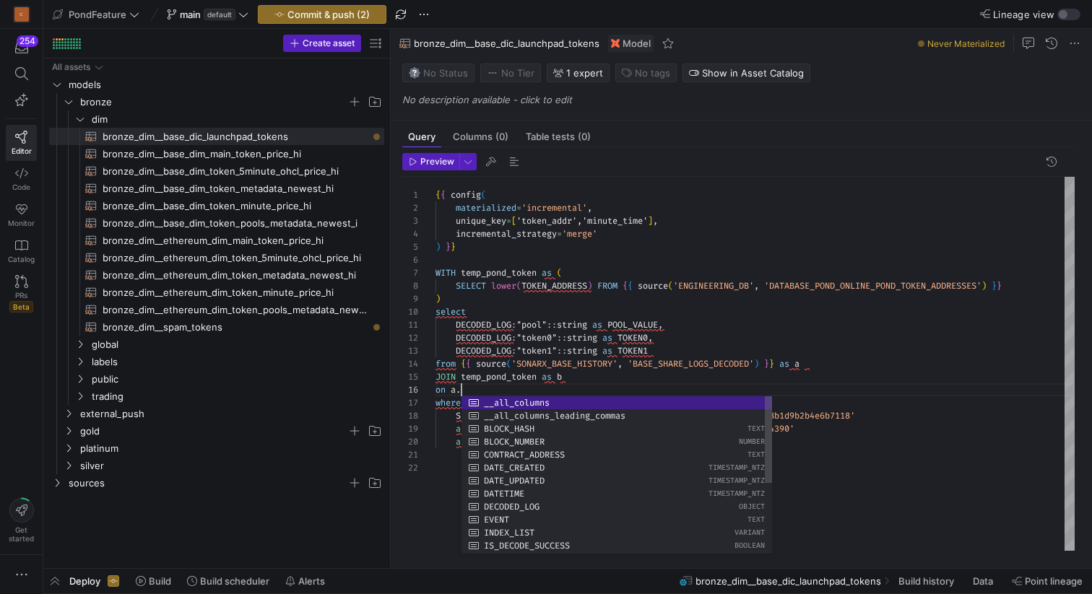
scroll to position [65, 26]
click at [537, 339] on div "{ { config ( materialized = 'incremental' , unique_key = [ 'token_addr','minute…" at bounding box center [754, 364] width 639 height 374
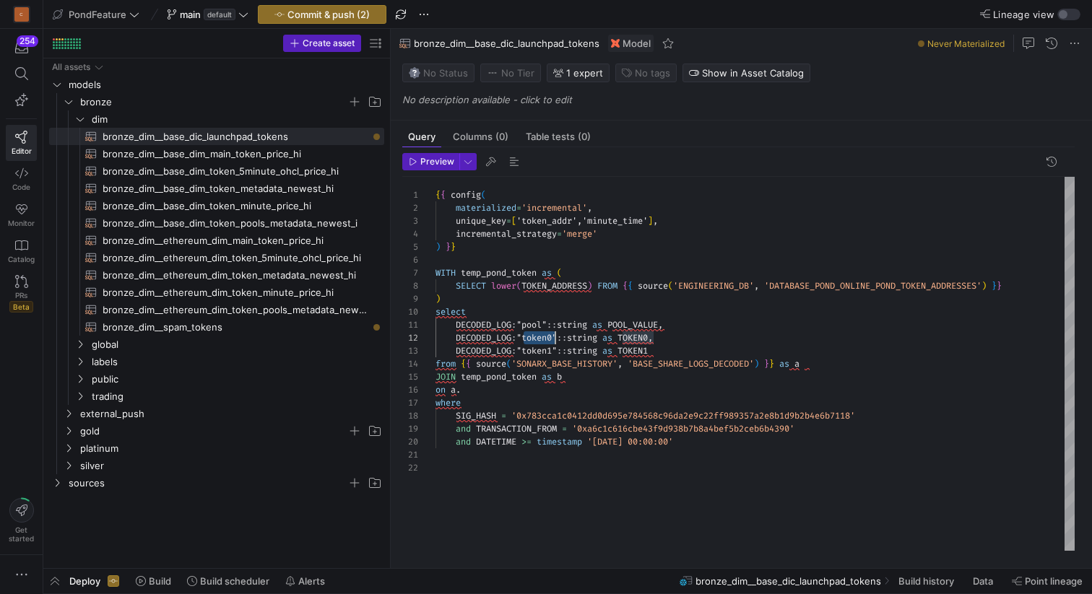
scroll to position [13, 120]
click at [537, 339] on div "{ { config ( materialized = 'incremental' , unique_key = [ 'token_addr','minute…" at bounding box center [754, 364] width 639 height 374
click at [569, 383] on div "{ { config ( materialized = 'incremental' , unique_key = [ 'token_addr','minute…" at bounding box center [754, 364] width 639 height 374
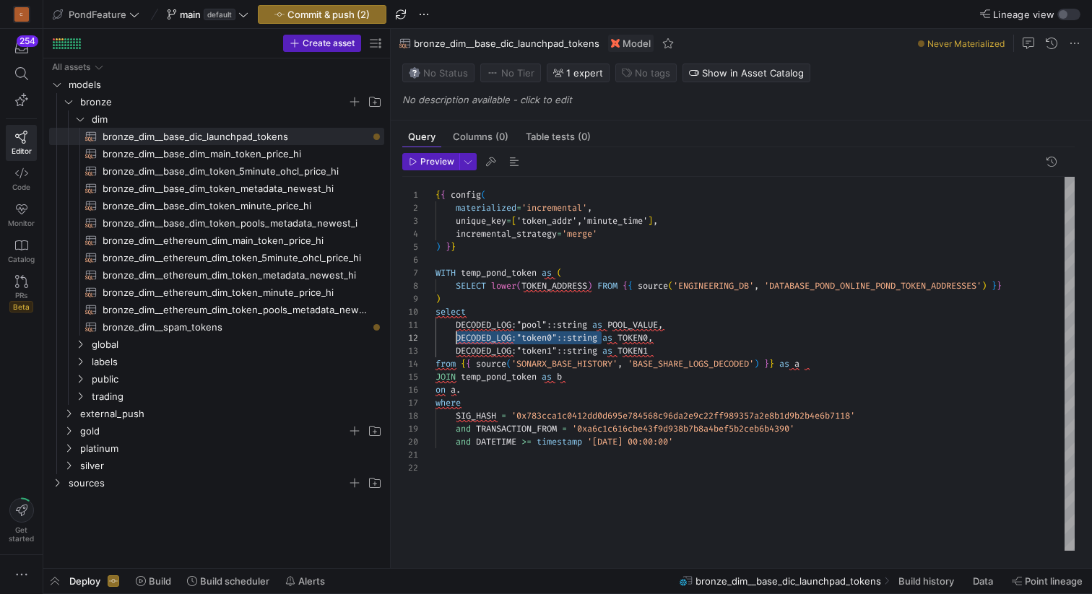
drag, startPoint x: 604, startPoint y: 336, endPoint x: 455, endPoint y: 334, distance: 148.7
click at [455, 334] on div "{ { config ( materialized = 'incremental' , unique_key = [ 'token_addr','minute…" at bounding box center [754, 364] width 639 height 374
click at [470, 393] on div "{ { config ( materialized = 'incremental' , unique_key = [ 'token_addr','minute…" at bounding box center [754, 364] width 639 height 374
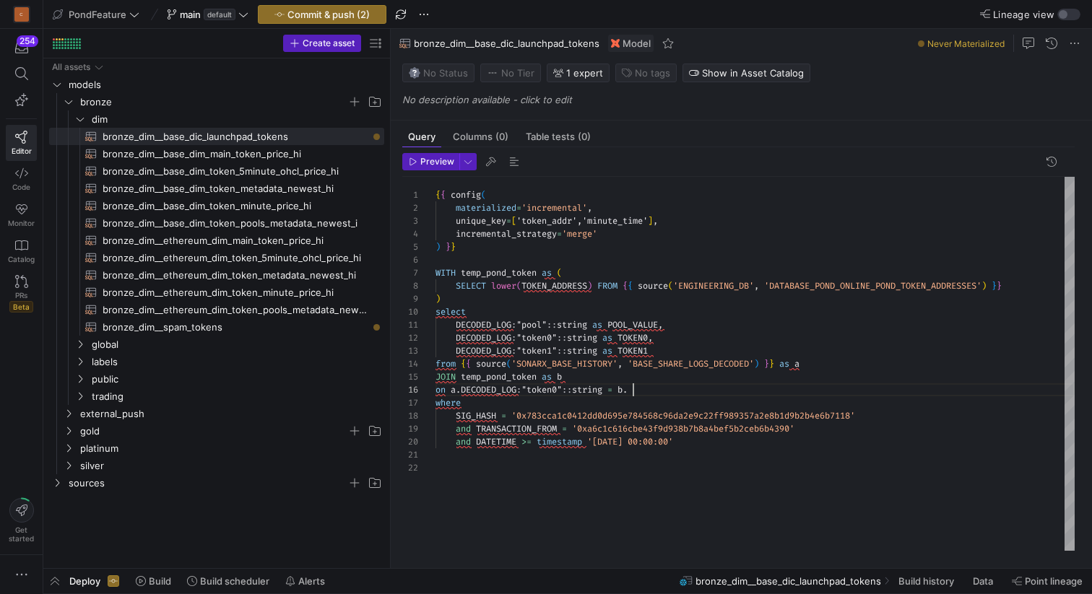
scroll to position [65, 198]
click at [596, 284] on div "{ { config ( materialized = 'incremental' , unique_key = [ 'token_addr','minute…" at bounding box center [754, 364] width 639 height 374
click at [575, 284] on div "{ { config ( materialized = 'incremental' , unique_key = [ 'token_addr','minute…" at bounding box center [754, 364] width 639 height 374
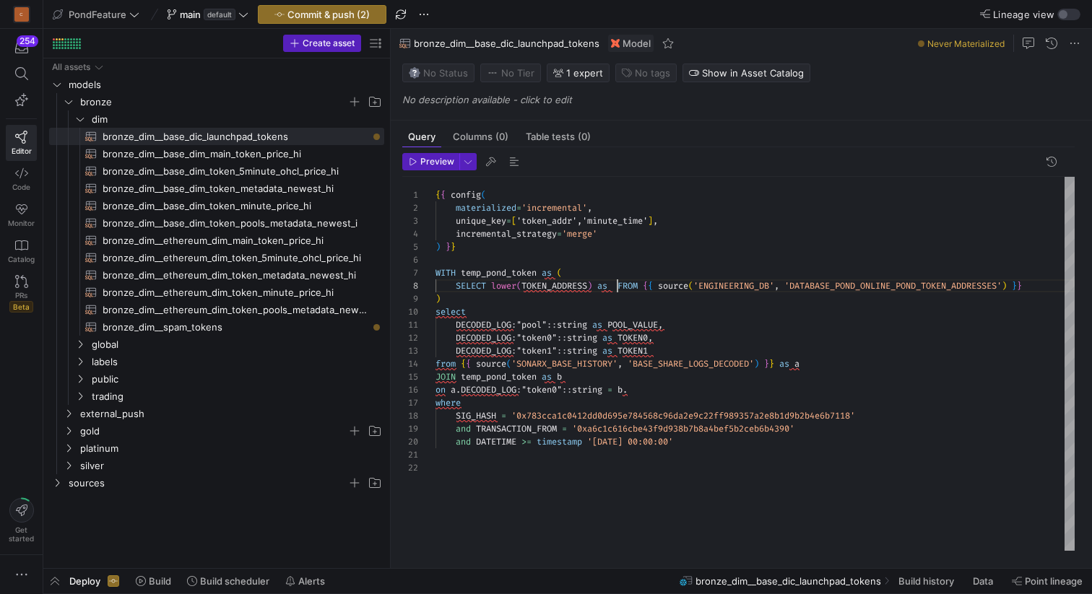
click at [619, 281] on div "{ { config ( materialized = 'incremental' , unique_key = [ 'token_addr','minute…" at bounding box center [754, 364] width 639 height 374
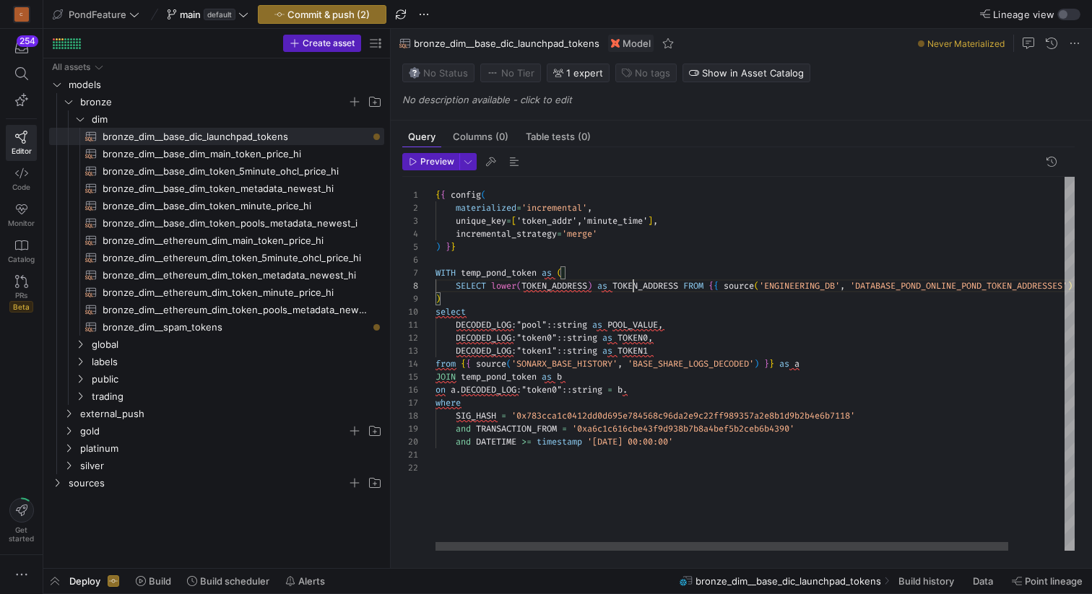
click at [635, 287] on div "{ { config ( materialized = 'incremental' , unique_key = [ 'token_addr','minute…" at bounding box center [785, 364] width 701 height 374
click at [645, 393] on div "{ { config ( materialized = 'incremental' , unique_key = [ 'token_addr','minute…" at bounding box center [785, 364] width 701 height 374
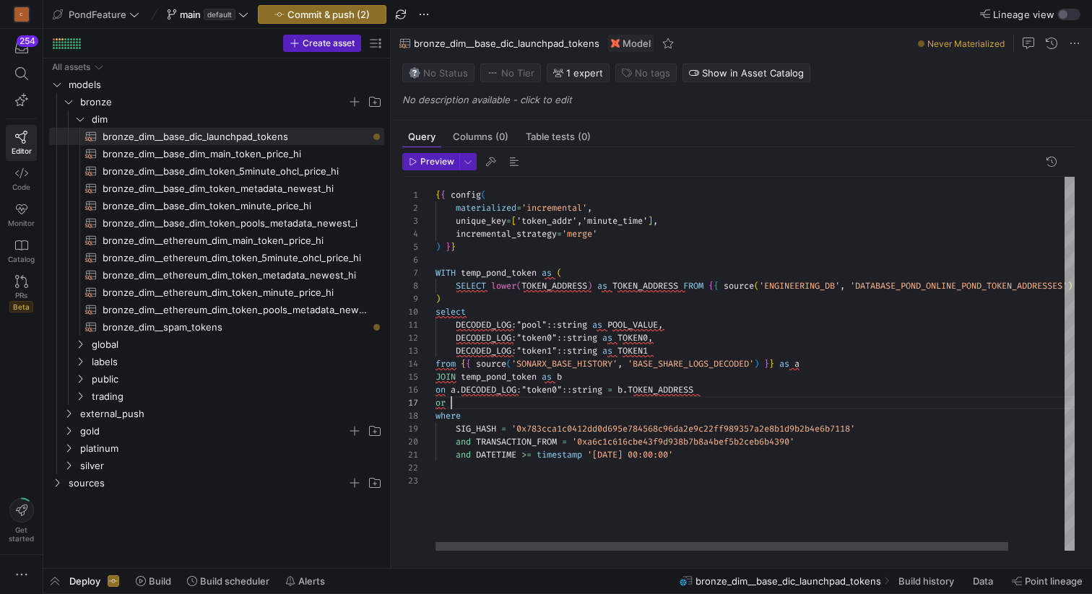
scroll to position [13, 0]
click at [501, 469] on div "{ { config ( materialized = 'incremental' , unique_key = [ 'token_addr','minute…" at bounding box center [785, 364] width 701 height 374
click at [482, 469] on div "{ { config ( materialized = 'incremental' , unique_key = [ 'token_addr','minute…" at bounding box center [785, 364] width 701 height 374
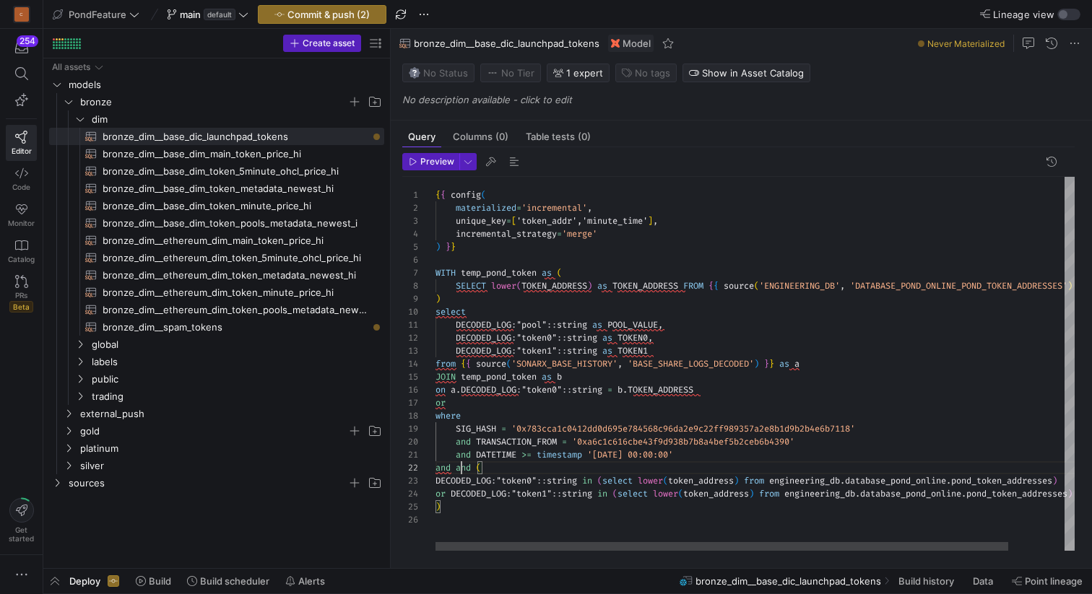
click at [463, 466] on div "{ { config ( materialized = 'incremental' , unique_key = [ 'token_addr','minute…" at bounding box center [785, 364] width 701 height 374
click at [436, 478] on div "{ { config ( materialized = 'incremental' , unique_key = [ 'token_addr','minute…" at bounding box center [785, 364] width 701 height 374
click at [829, 360] on div "{ { config ( materialized = 'incremental' , unique_key = [ 'token_addr','minute…" at bounding box center [785, 364] width 701 height 374
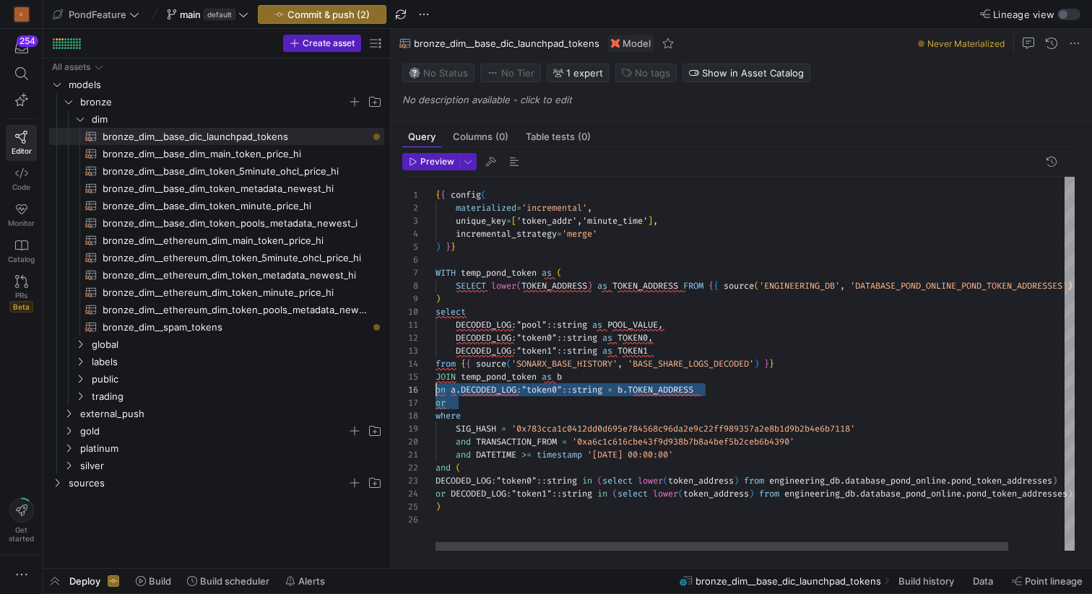
scroll to position [52, 0]
drag, startPoint x: 474, startPoint y: 404, endPoint x: 427, endPoint y: 382, distance: 52.6
click at [435, 382] on div "{ { config ( materialized = 'incremental' , unique_key = [ 'token_addr','minute…" at bounding box center [785, 364] width 701 height 374
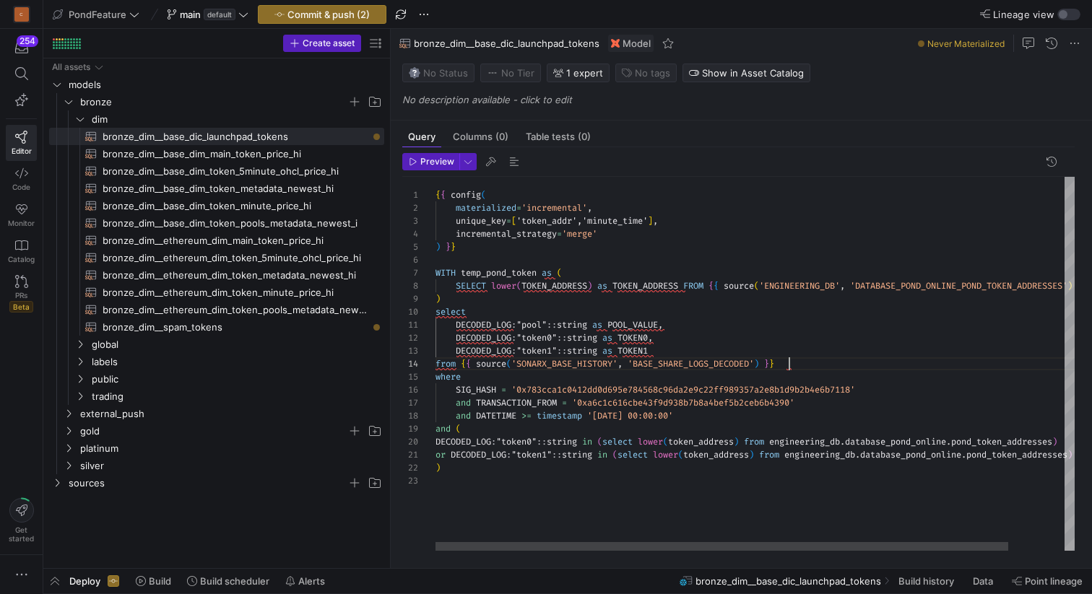
scroll to position [39, 354]
click at [500, 273] on div "{ { config ( materialized = 'incremental' , unique_key = [ 'token_addr','minute…" at bounding box center [785, 364] width 701 height 374
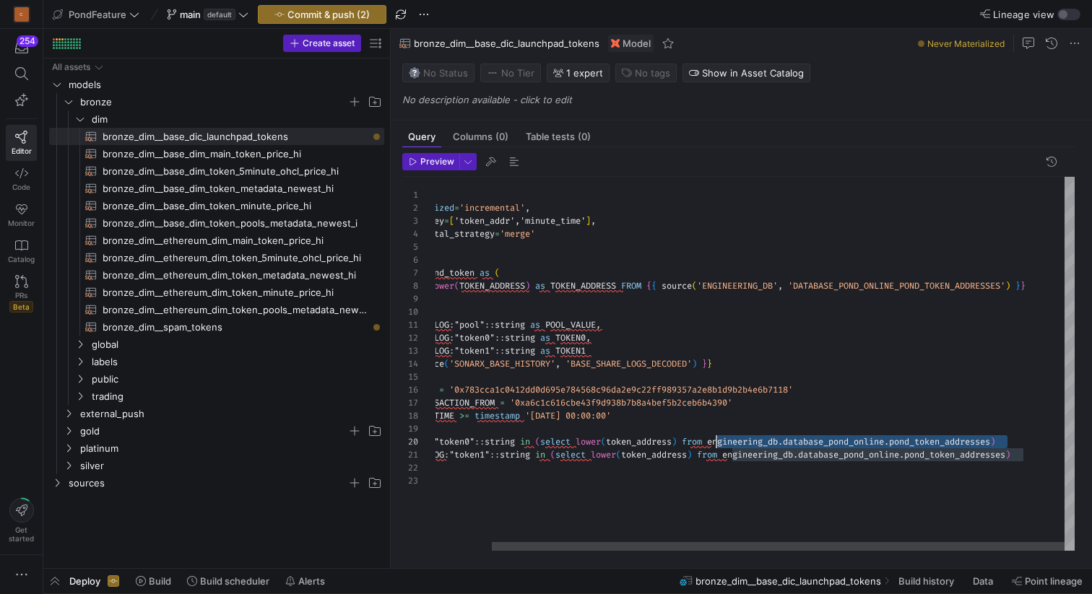
drag, startPoint x: 1008, startPoint y: 440, endPoint x: 718, endPoint y: 445, distance: 290.3
click at [718, 445] on div "{ { config ( materialized = 'incremental' , unique_key = [ 'token_addr','minute…" at bounding box center [723, 364] width 701 height 374
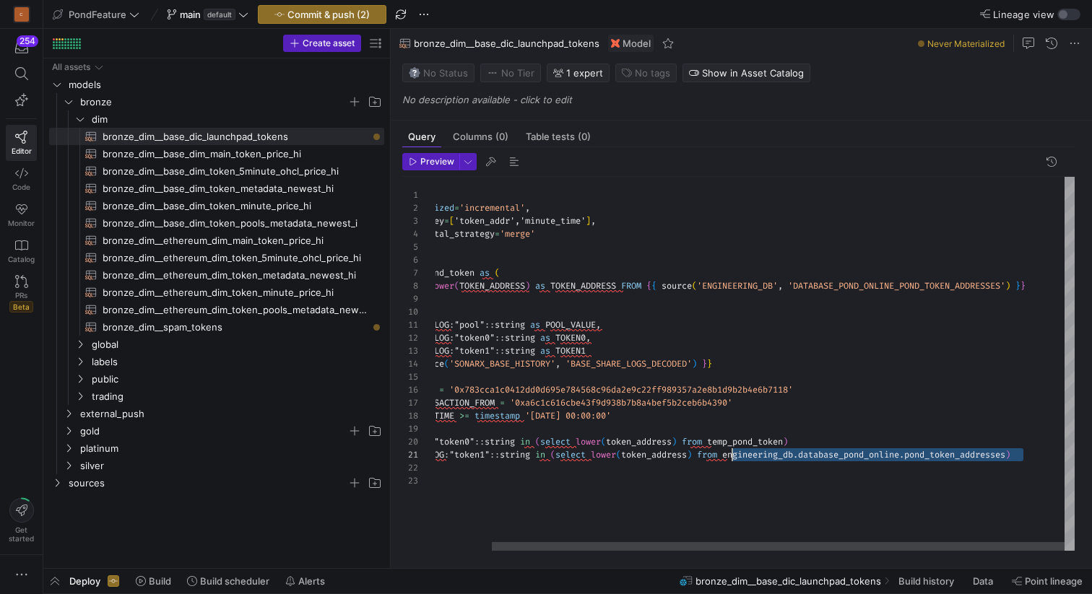
drag, startPoint x: 1024, startPoint y: 450, endPoint x: 732, endPoint y: 451, distance: 292.4
click at [732, 451] on div "{ { config ( materialized = 'incremental' , unique_key = [ 'token_addr','minute…" at bounding box center [723, 364] width 701 height 374
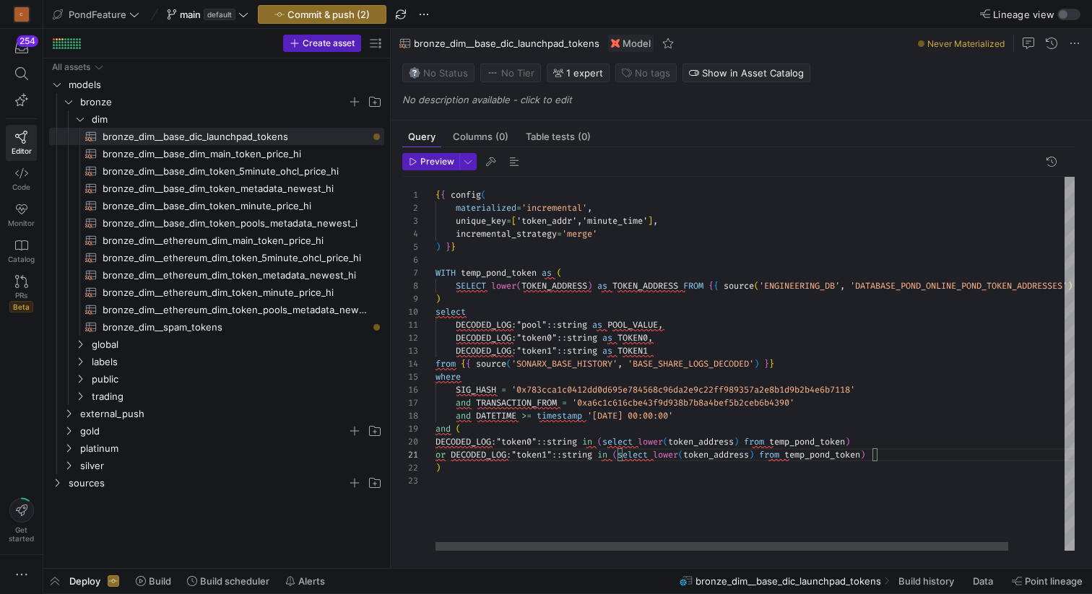
click at [821, 442] on div "{ { config ( materialized = 'incremental' , unique_key = [ 'token_addr','minute…" at bounding box center [785, 364] width 701 height 374
click at [833, 455] on div "{ { config ( materialized = 'incremental' , unique_key = [ 'token_addr','minute…" at bounding box center [785, 364] width 701 height 374
click at [518, 270] on div "{ { config ( materialized = 'incremental' , unique_key = [ 'token_addr','minute…" at bounding box center [785, 364] width 701 height 374
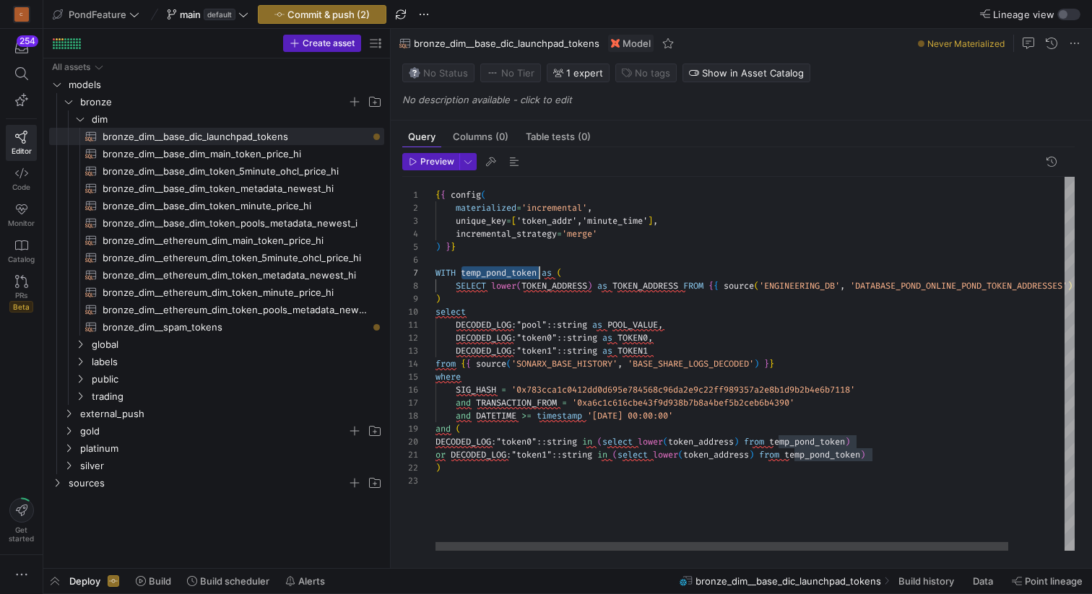
click at [518, 270] on div "{ { config ( materialized = 'incremental' , unique_key = [ 'token_addr','minute…" at bounding box center [785, 364] width 701 height 374
click at [637, 287] on div "{ { config ( materialized = 'incremental' , unique_key = [ 'token_addr','minute…" at bounding box center [785, 364] width 701 height 374
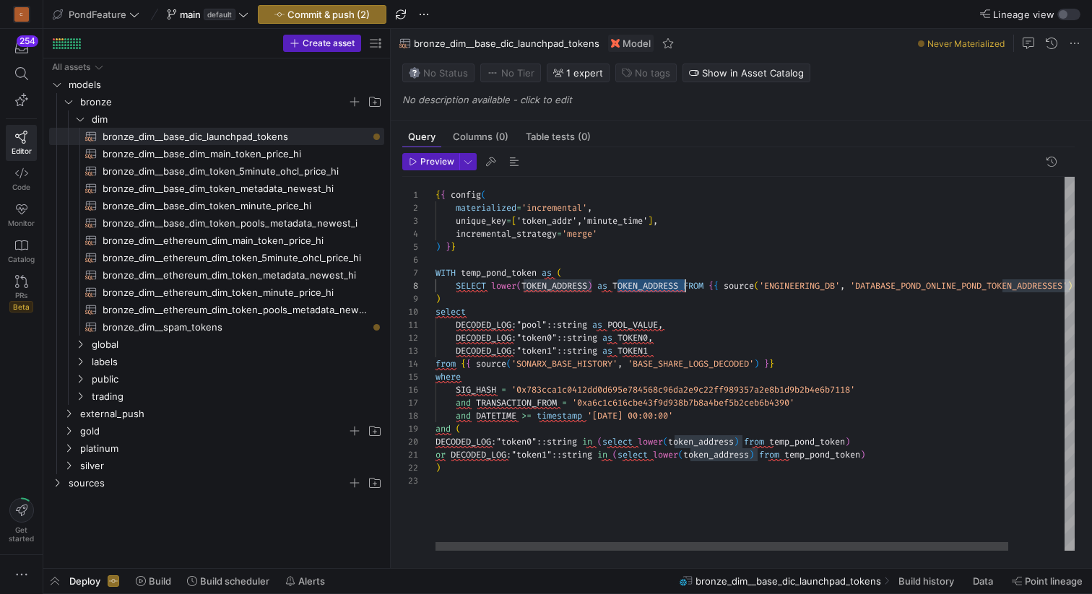
click at [637, 287] on div "{ { config ( materialized = 'incremental' , unique_key = [ 'token_addr','minute…" at bounding box center [785, 364] width 701 height 374
drag, startPoint x: 747, startPoint y: 441, endPoint x: 640, endPoint y: 437, distance: 106.9
click at [640, 437] on div "{ { config ( materialized = 'incremental' , unique_key = [ 'token_addr','minute…" at bounding box center [785, 364] width 701 height 374
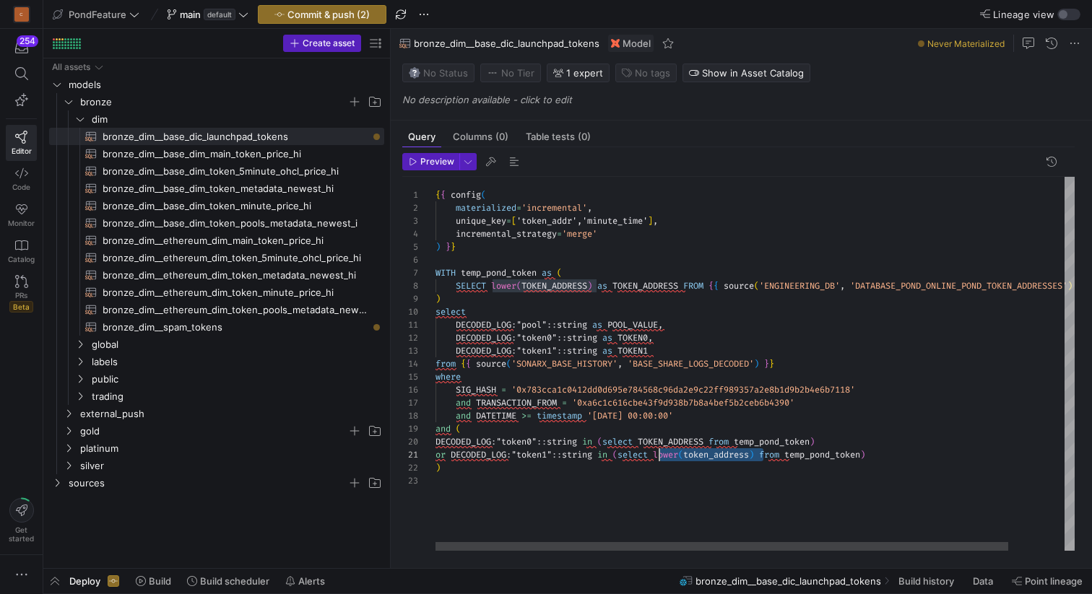
drag, startPoint x: 763, startPoint y: 454, endPoint x: 658, endPoint y: 451, distance: 104.7
click at [658, 451] on div "{ { config ( materialized = 'incremental' , unique_key = [ 'token_addr','minute…" at bounding box center [785, 364] width 701 height 374
click at [507, 476] on div "{ { config ( materialized = 'incremental' , unique_key = [ 'token_addr','minute…" at bounding box center [785, 364] width 701 height 374
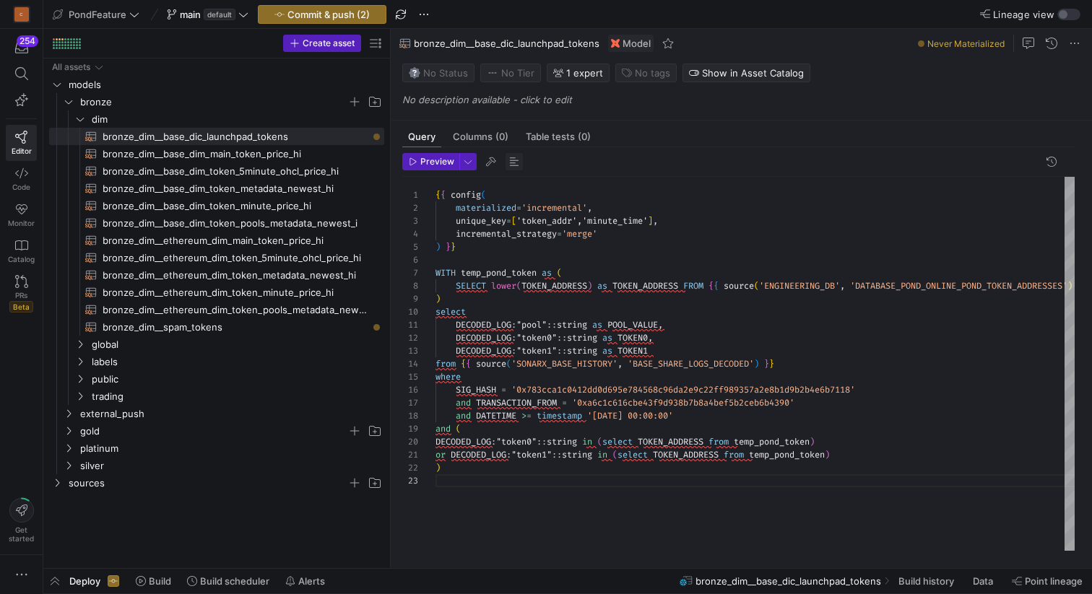
click at [516, 161] on span "button" at bounding box center [513, 161] width 17 height 17
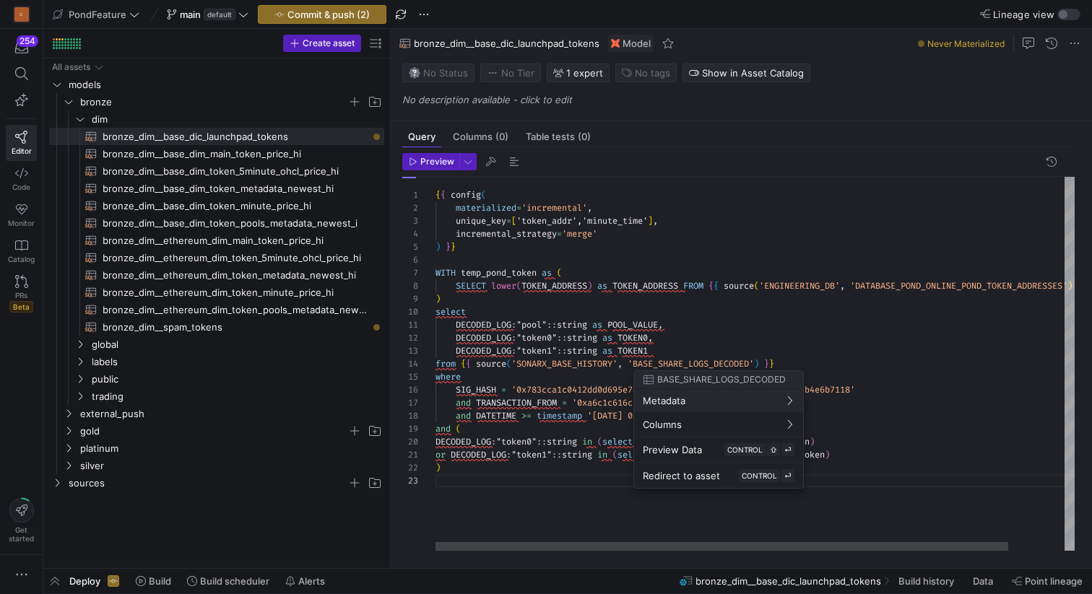
scroll to position [52, 0]
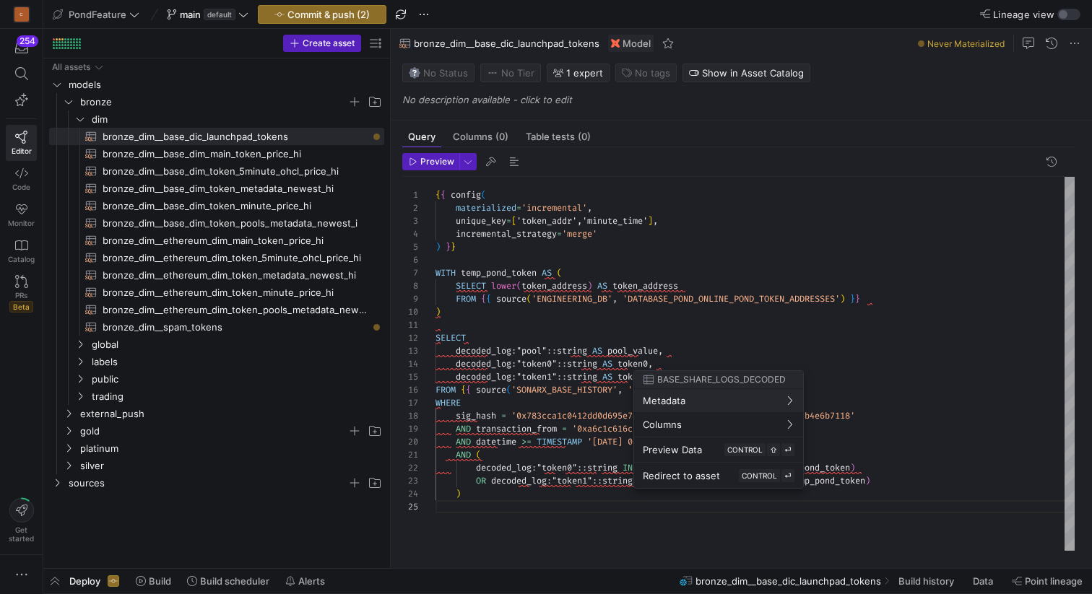
click at [657, 313] on div at bounding box center [546, 297] width 1092 height 594
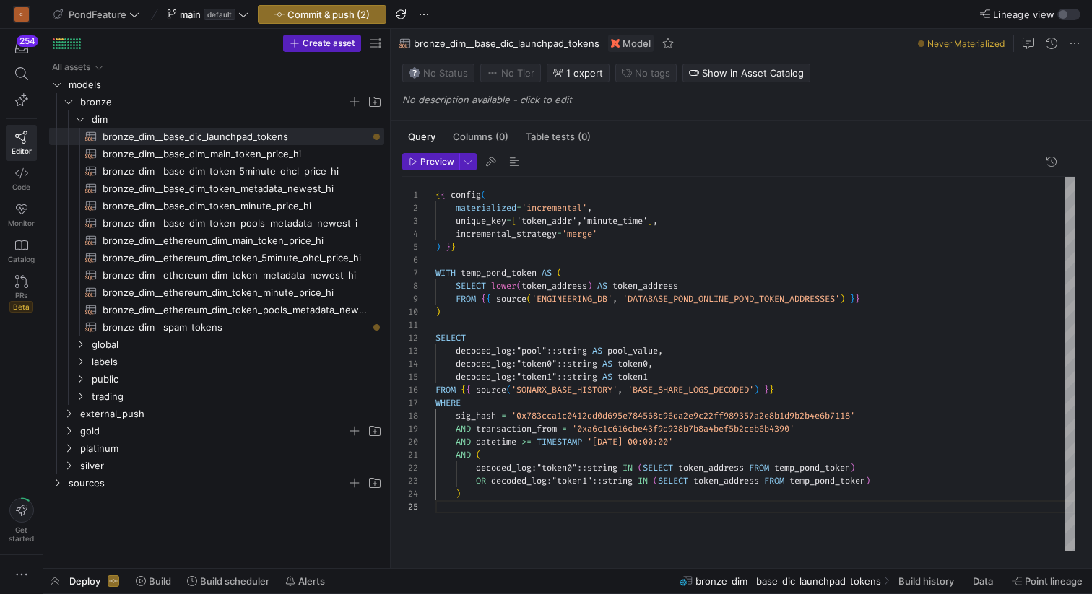
scroll to position [0, 0]
click at [606, 323] on div "{ { config ( materialized = 'incremental' , unique_key = [ 'token_addr','minute…" at bounding box center [754, 364] width 639 height 374
click at [803, 389] on div "{ { config ( materialized = 'incremental' , unique_key = [ 'token_addr','minute…" at bounding box center [754, 364] width 639 height 374
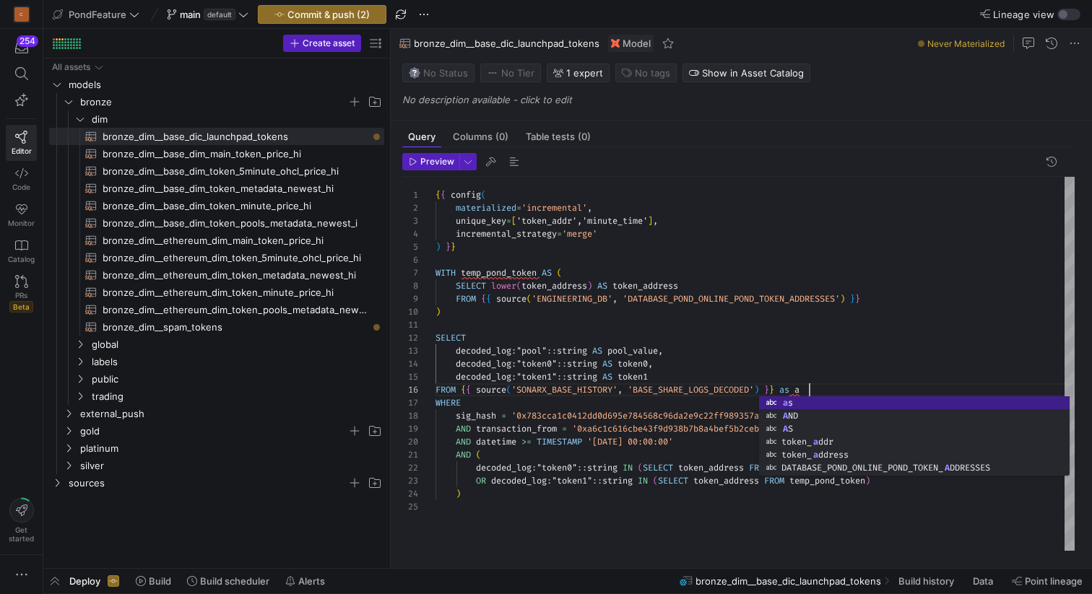
scroll to position [65, 374]
click at [850, 373] on div "{ { config ( materialized = 'incremental' , unique_key = [ 'token_addr','minute…" at bounding box center [754, 364] width 639 height 374
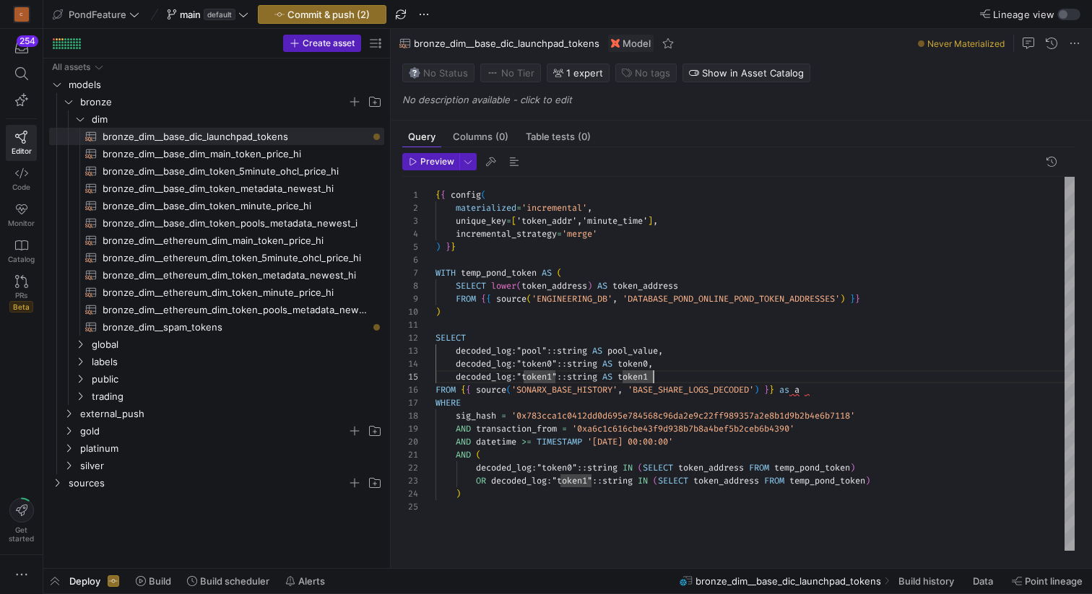
click at [832, 392] on div "{ { config ( materialized = 'incremental' , unique_key = [ 'token_addr','minute…" at bounding box center [754, 364] width 639 height 374
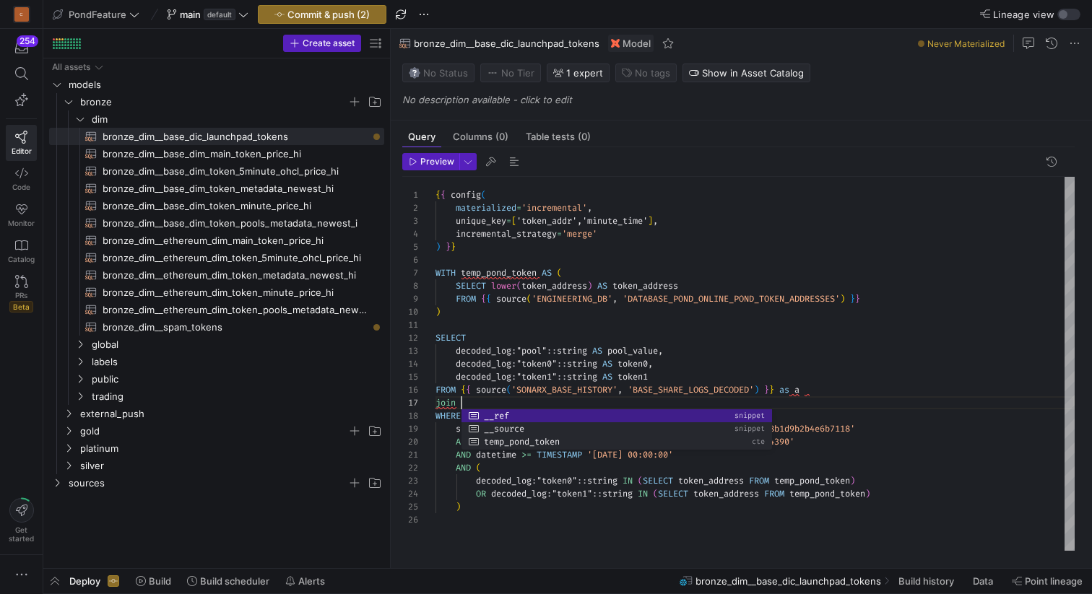
scroll to position [39, 224]
click at [814, 364] on div "{ { config ( materialized = 'incremental' , unique_key = [ 'token_addr','minute…" at bounding box center [754, 364] width 639 height 374
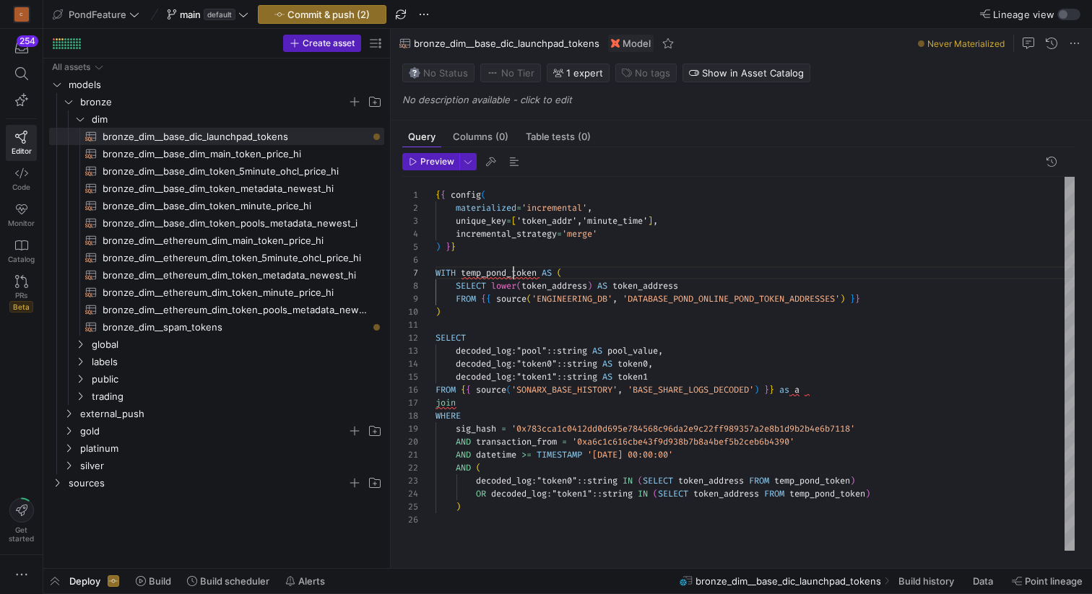
click at [511, 270] on div "{ { config ( materialized = 'incremental' , unique_key = [ 'token_addr','minute…" at bounding box center [754, 364] width 639 height 374
click at [484, 404] on div "{ { config ( materialized = 'incremental' , unique_key = [ 'token_addr','minute…" at bounding box center [754, 364] width 639 height 374
click at [659, 373] on div "{ { config ( materialized = 'incremental' , unique_key = [ 'token_addr','minute…" at bounding box center [754, 364] width 639 height 374
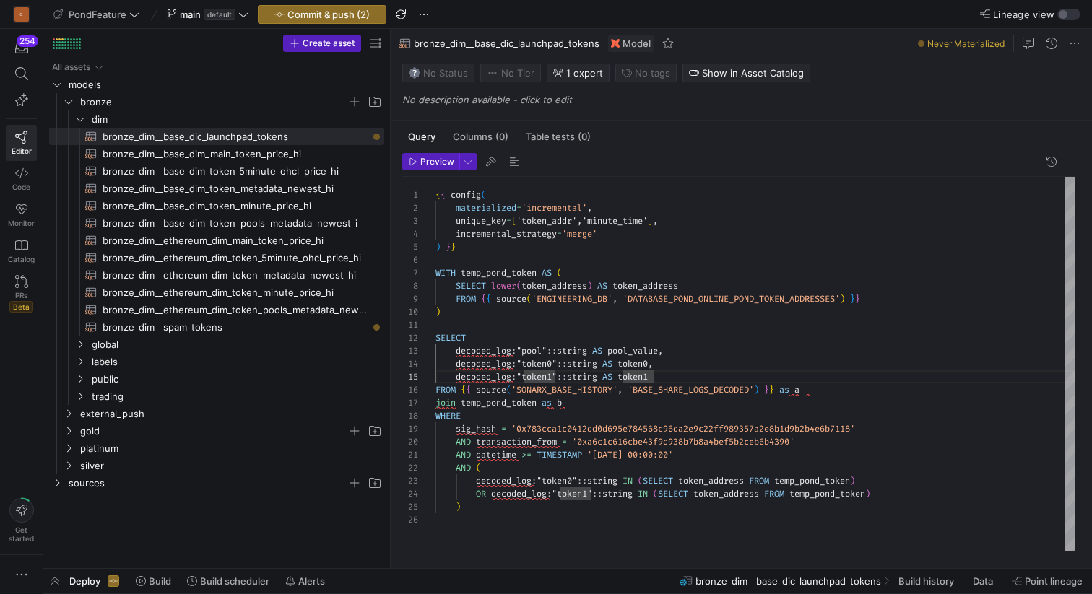
click at [598, 406] on div "{ { config ( materialized = 'incremental' , unique_key = [ 'token_addr','minute…" at bounding box center [754, 364] width 639 height 374
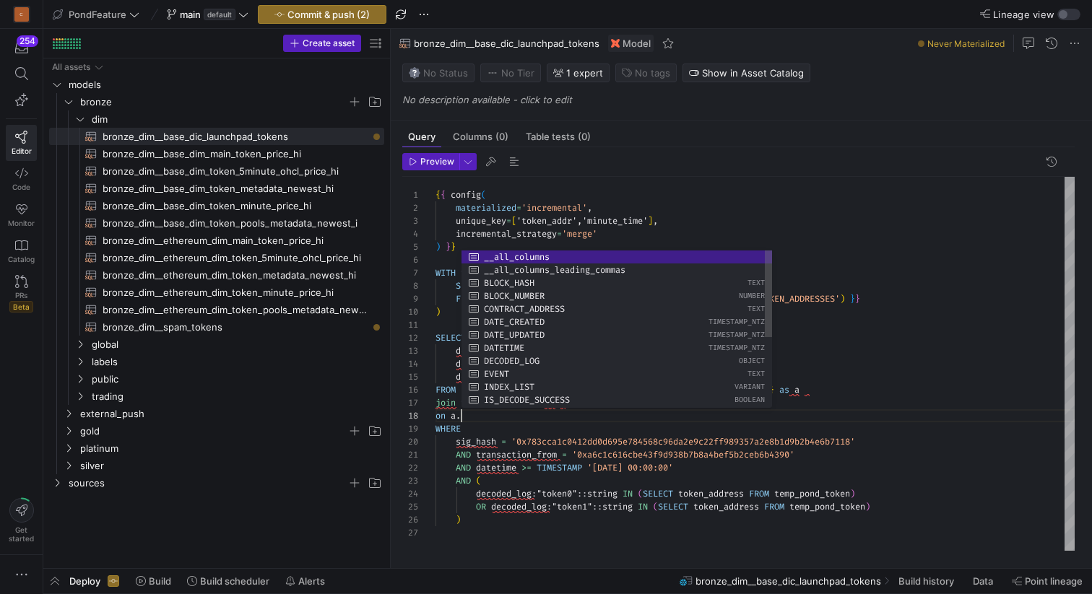
scroll to position [91, 26]
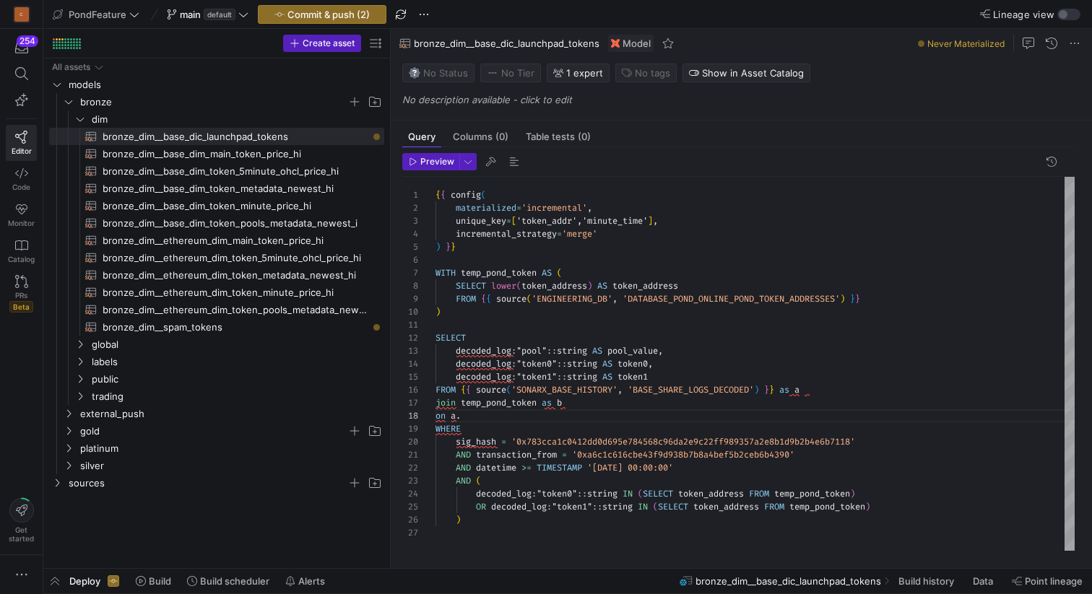
click at [738, 155] on header "Preview" at bounding box center [738, 165] width 672 height 24
drag, startPoint x: 602, startPoint y: 362, endPoint x: 456, endPoint y: 362, distance: 146.5
click at [456, 362] on div "{ { config ( materialized = 'incremental' , unique_key = [ 'token_addr','minute…" at bounding box center [754, 364] width 639 height 374
click at [479, 415] on div "{ { config ( materialized = 'incremental' , unique_key = [ 'token_addr','minute…" at bounding box center [754, 364] width 639 height 374
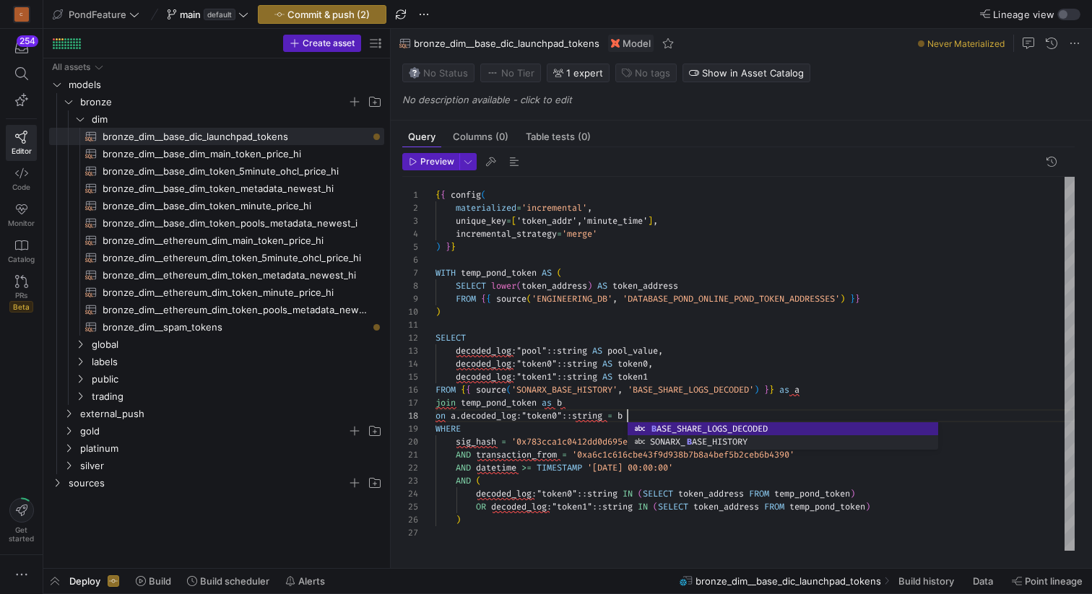
scroll to position [91, 198]
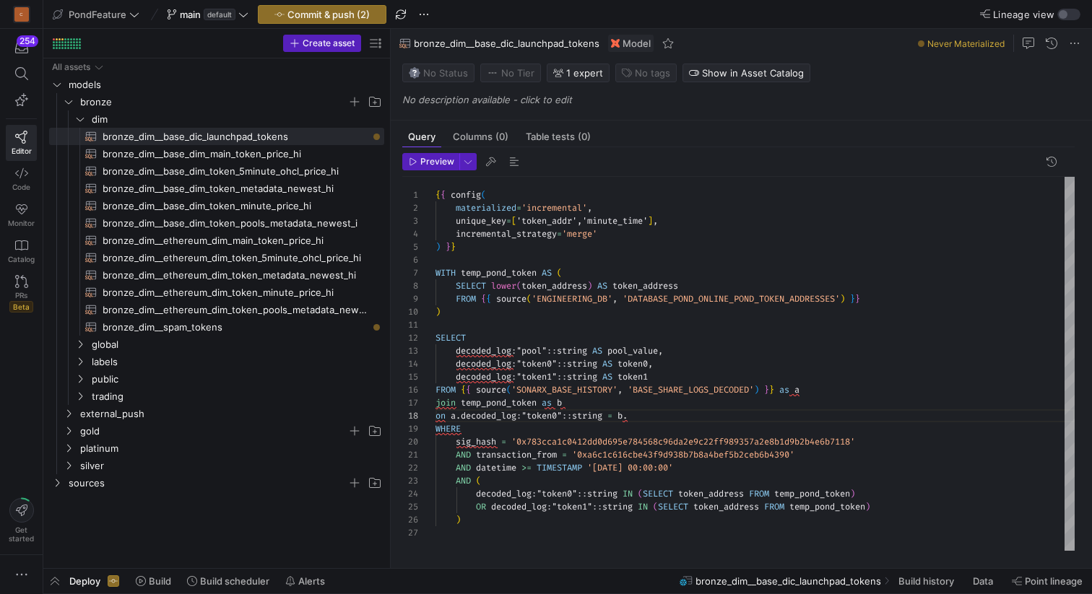
click at [639, 282] on div "{ { config ( materialized = 'incremental' , unique_key = [ 'token_addr','minute…" at bounding box center [754, 364] width 639 height 374
click at [655, 417] on div "{ { config ( materialized = 'incremental' , unique_key = [ 'token_addr','minute…" at bounding box center [754, 364] width 639 height 374
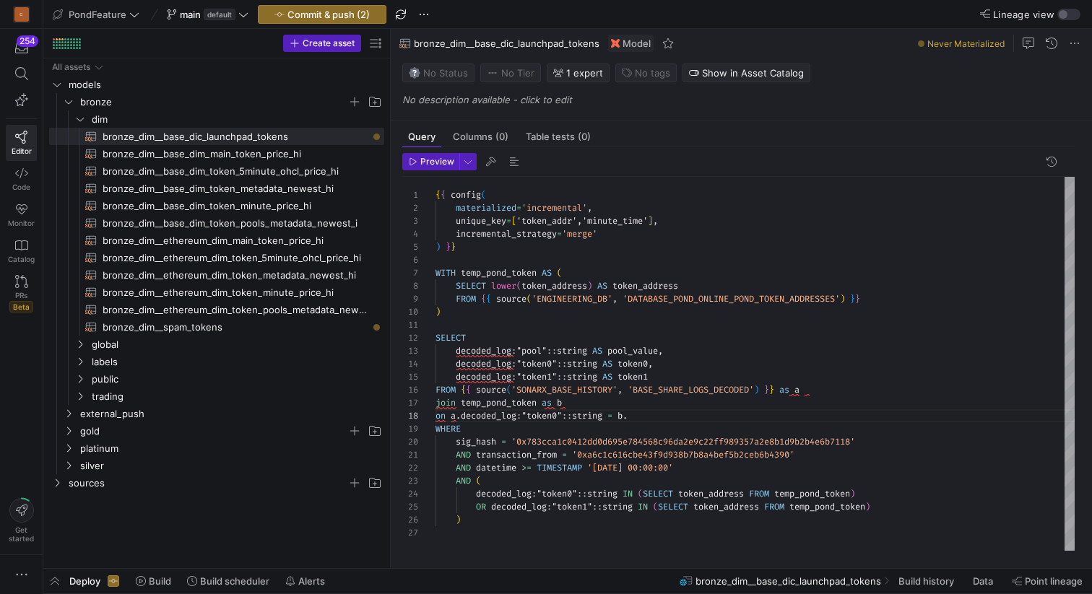
click at [642, 284] on div "{ { config ( materialized = 'incremental' , unique_key = [ 'token_addr','minute…" at bounding box center [754, 364] width 639 height 374
click at [648, 417] on div "{ { config ( materialized = 'incremental' , unique_key = [ 'token_addr','minute…" at bounding box center [754, 364] width 639 height 374
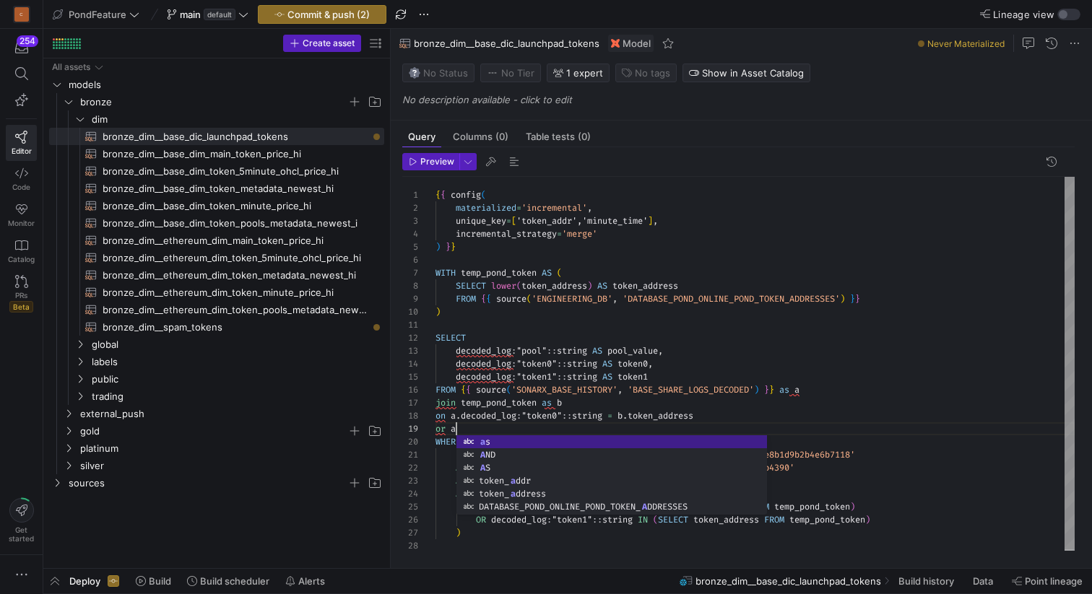
scroll to position [104, 26]
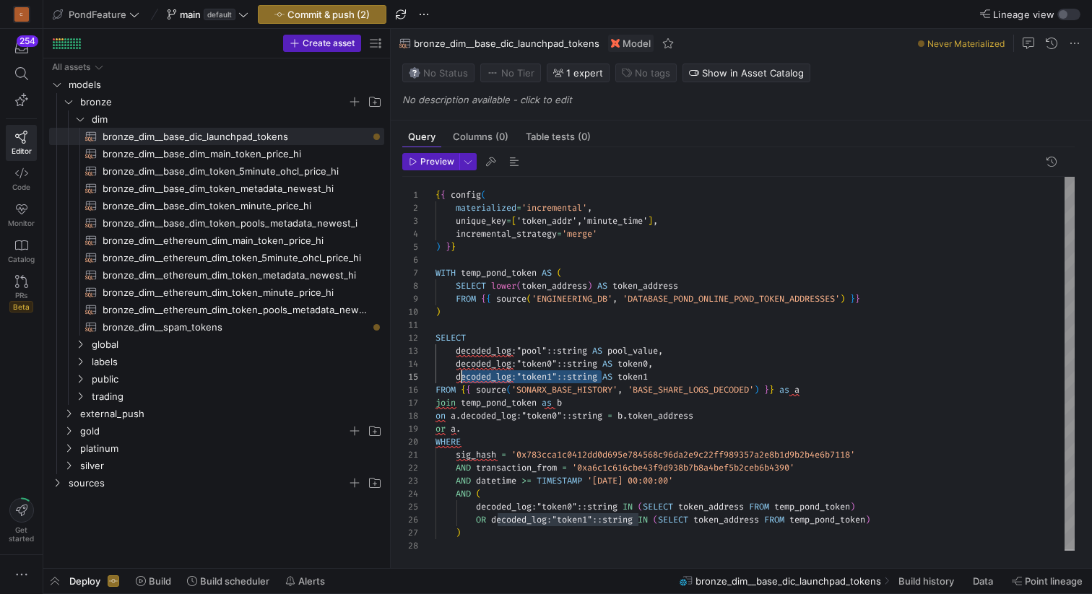
drag, startPoint x: 601, startPoint y: 374, endPoint x: 457, endPoint y: 375, distance: 144.4
click at [457, 375] on div "{ { config ( materialized = 'incremental' , unique_key = [ 'token_addr','minute…" at bounding box center [754, 364] width 639 height 375
click at [479, 432] on div "{ { config ( materialized = 'incremental' , unique_key = [ 'token_addr','minute…" at bounding box center [754, 364] width 639 height 375
click at [653, 417] on div "{ { config ( materialized = 'incremental' , unique_key = [ 'token_addr','minute…" at bounding box center [754, 364] width 639 height 375
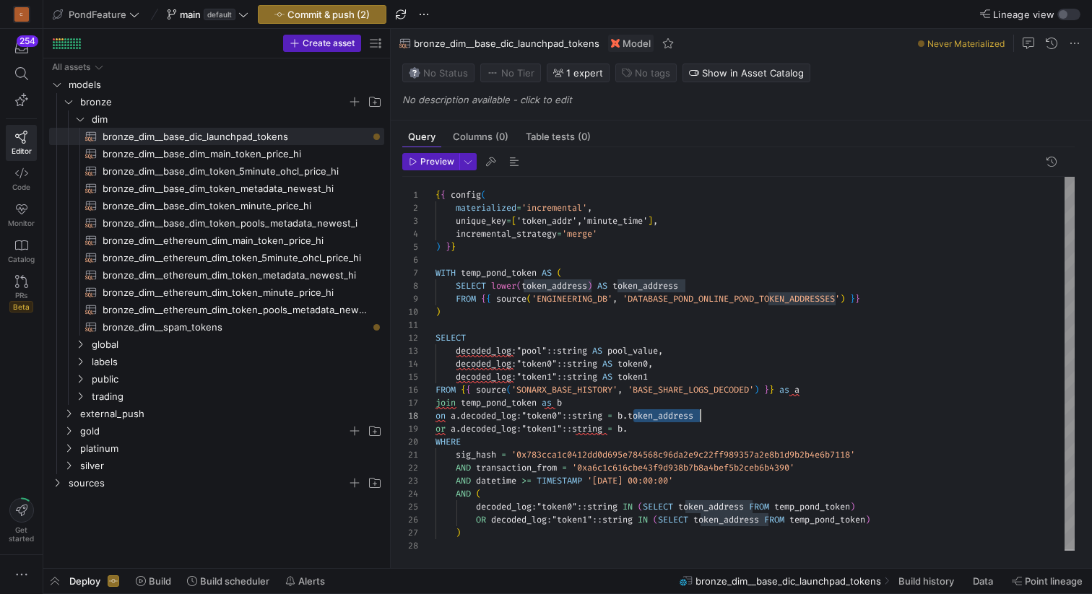
click at [653, 417] on div "{ { config ( materialized = 'incremental' , unique_key = [ 'token_addr','minute…" at bounding box center [754, 364] width 639 height 375
click at [643, 430] on div "{ { config ( materialized = 'incremental' , unique_key = [ 'token_addr','minute…" at bounding box center [754, 364] width 639 height 375
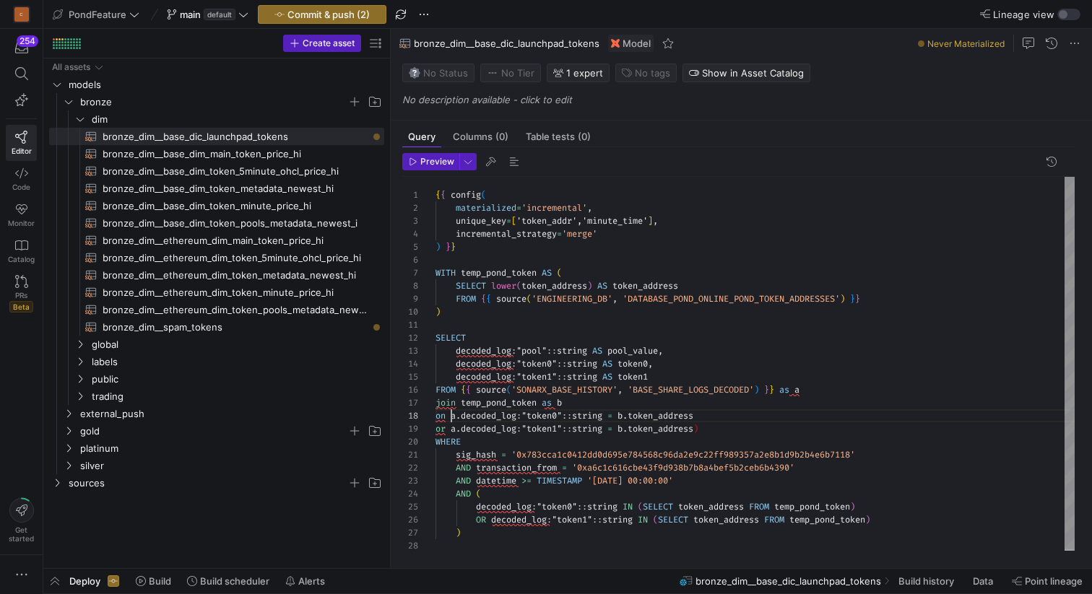
click at [450, 416] on div "{ { config ( materialized = 'incremental' , unique_key = [ 'token_addr','minute…" at bounding box center [754, 364] width 639 height 375
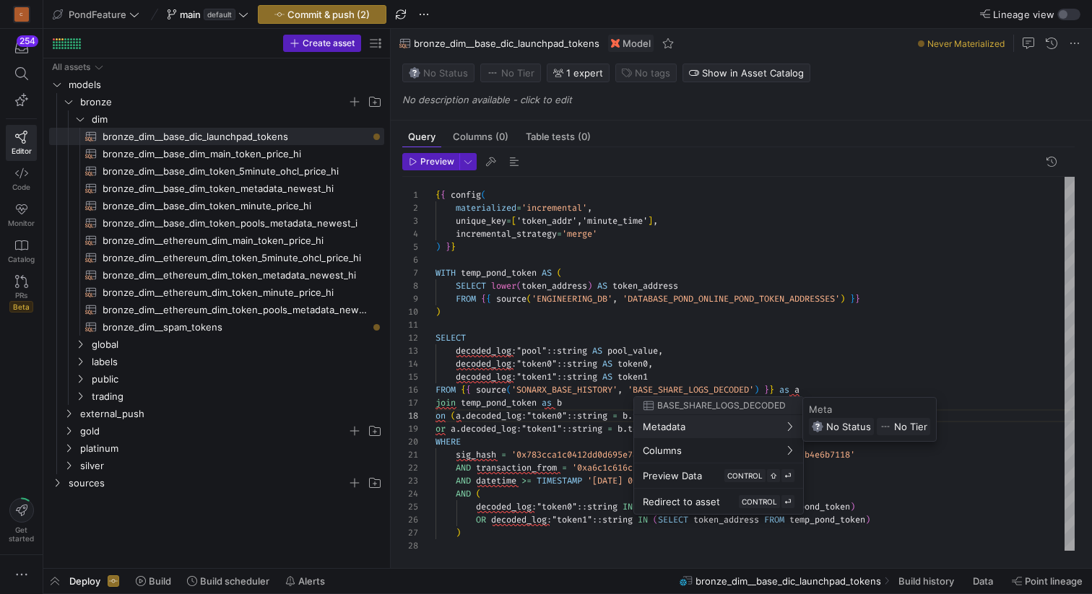
click at [693, 362] on div at bounding box center [546, 297] width 1092 height 594
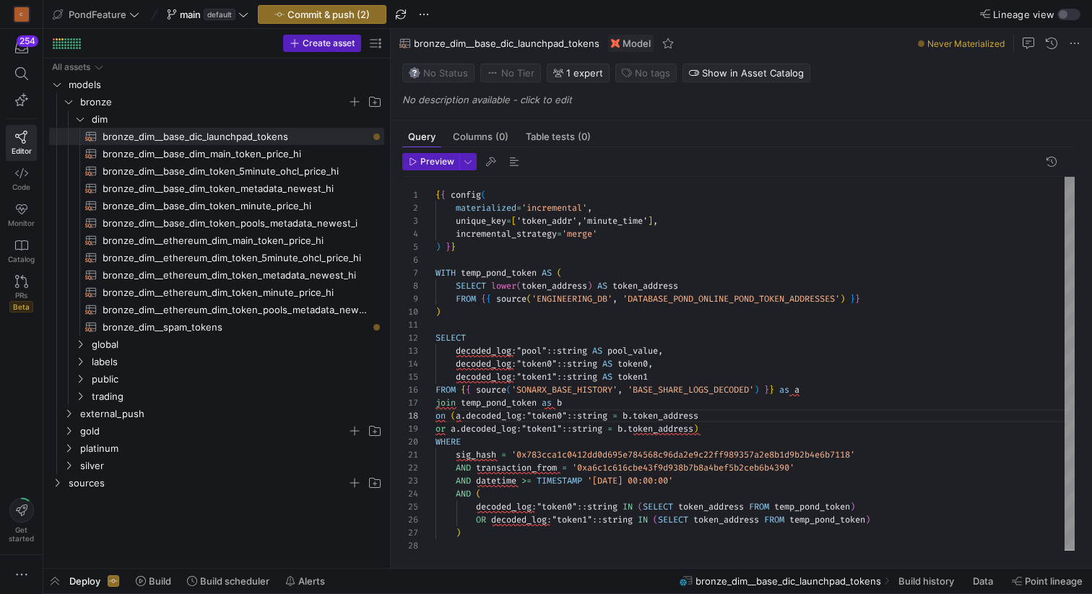
click at [684, 368] on div "{ { config ( materialized = 'incremental' , unique_key = [ 'token_addr','minute…" at bounding box center [754, 364] width 639 height 375
click at [718, 429] on div "{ { config ( materialized = 'incremental' , unique_key = [ 'token_addr','minute…" at bounding box center [754, 364] width 639 height 375
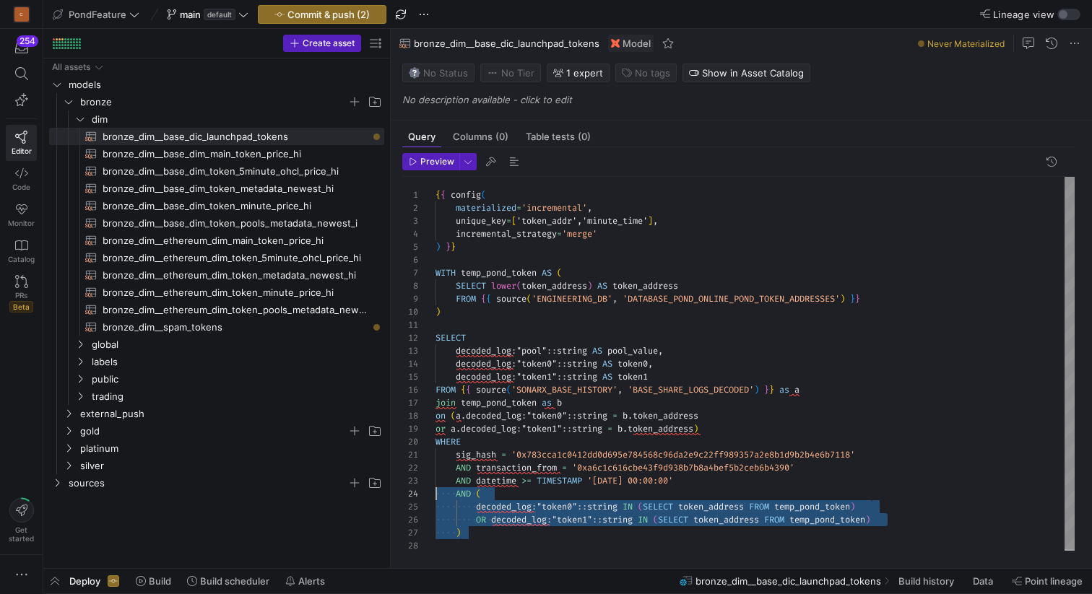
scroll to position [39, 0]
drag, startPoint x: 471, startPoint y: 531, endPoint x: 410, endPoint y: 497, distance: 69.5
click at [435, 497] on div "{ { config ( materialized = 'incremental' , unique_key = [ 'token_addr','minute…" at bounding box center [754, 364] width 639 height 375
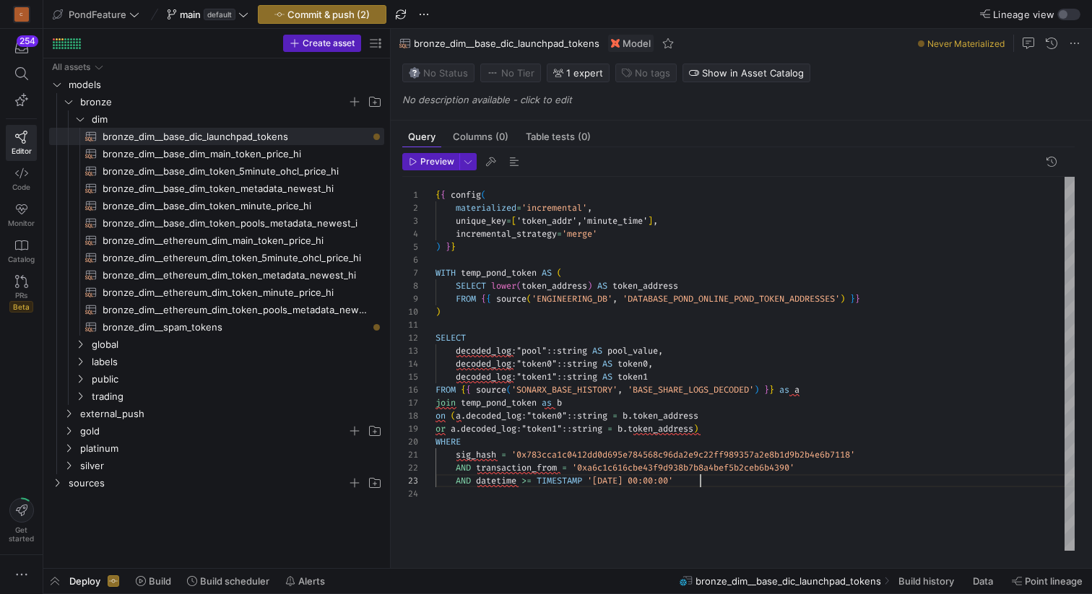
scroll to position [26, 234]
click at [690, 352] on div "{ { config ( materialized = 'incremental' , unique_key = [ 'token_addr','minute…" at bounding box center [754, 364] width 639 height 374
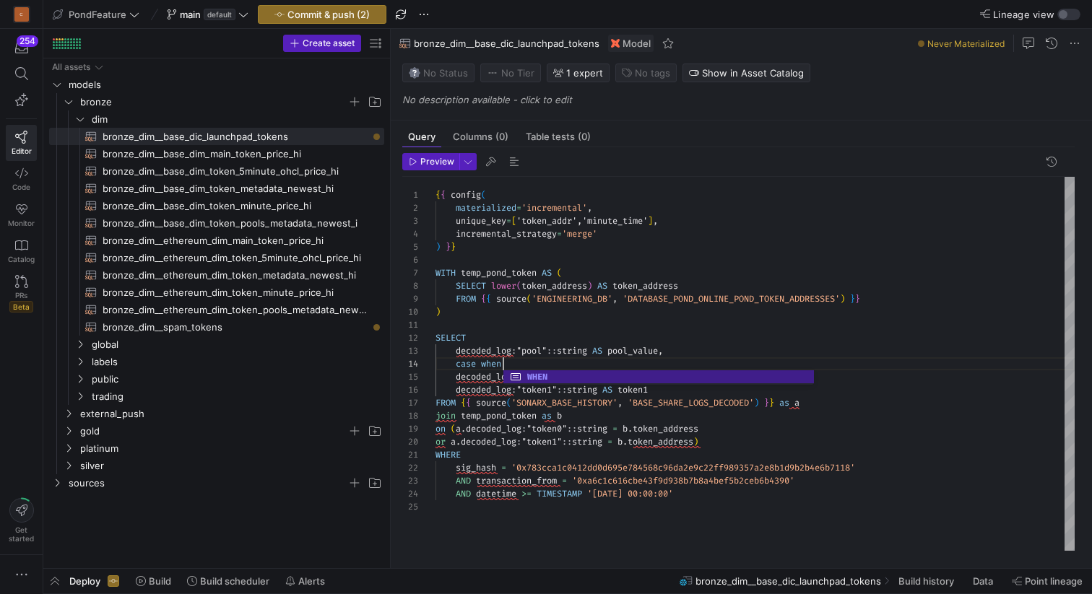
scroll to position [39, 73]
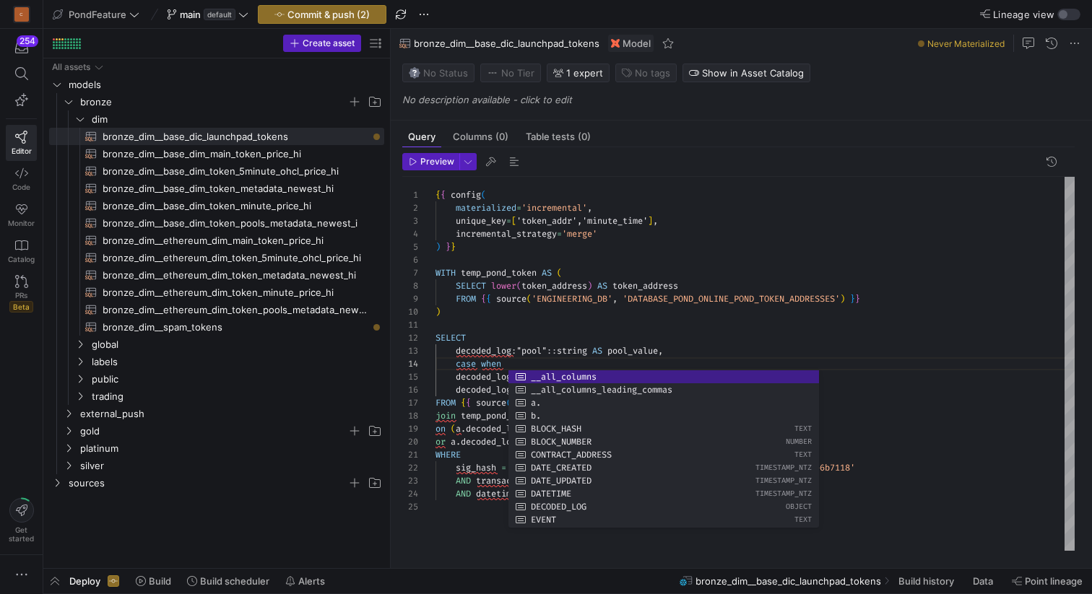
click at [687, 329] on div "{ { config ( materialized = 'incremental' , unique_key = [ 'token_addr','minute…" at bounding box center [754, 364] width 639 height 374
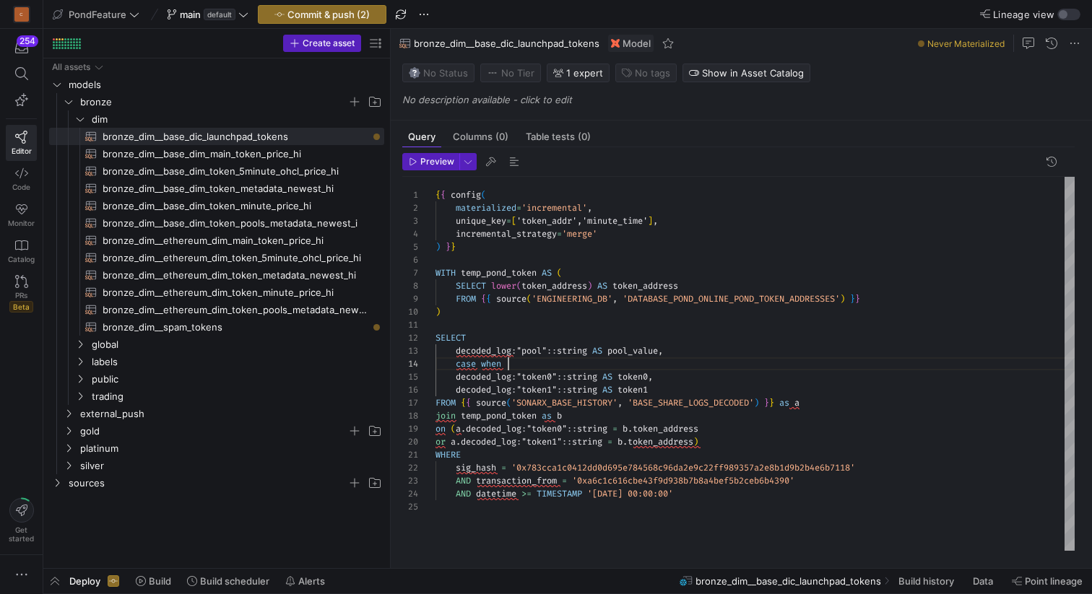
click at [560, 362] on div "{ { config ( materialized = 'incremental' , unique_key = [ 'token_addr','minute…" at bounding box center [754, 364] width 639 height 374
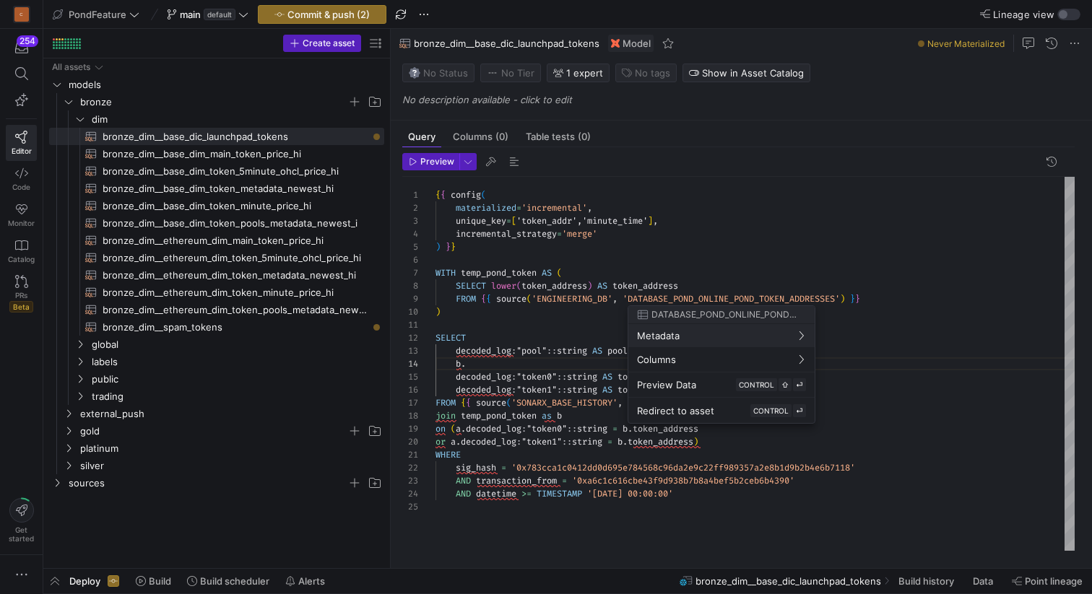
click at [704, 283] on div at bounding box center [546, 297] width 1092 height 594
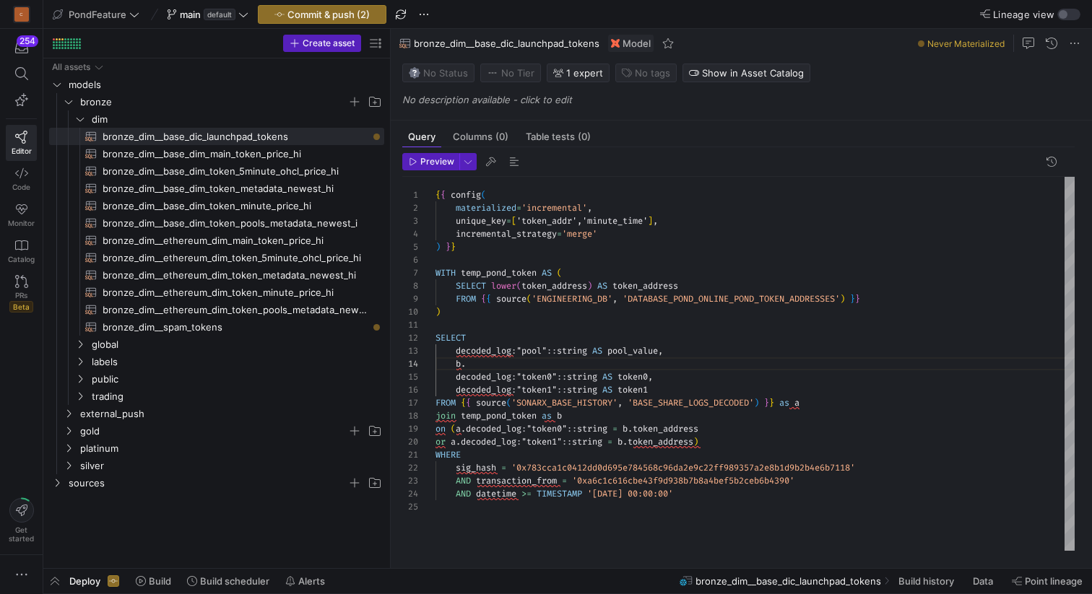
click at [701, 287] on div "{ { config ( materialized = 'incremental' , unique_key = [ 'token_addr','minute…" at bounding box center [754, 364] width 639 height 374
click at [681, 271] on div "{ { config ( materialized = 'incremental' , unique_key = [ 'token_addr','minute…" at bounding box center [754, 364] width 639 height 374
click at [632, 278] on div "{ { config ( materialized = 'incremental' , unique_key = [ 'token_addr','minute…" at bounding box center [754, 364] width 639 height 374
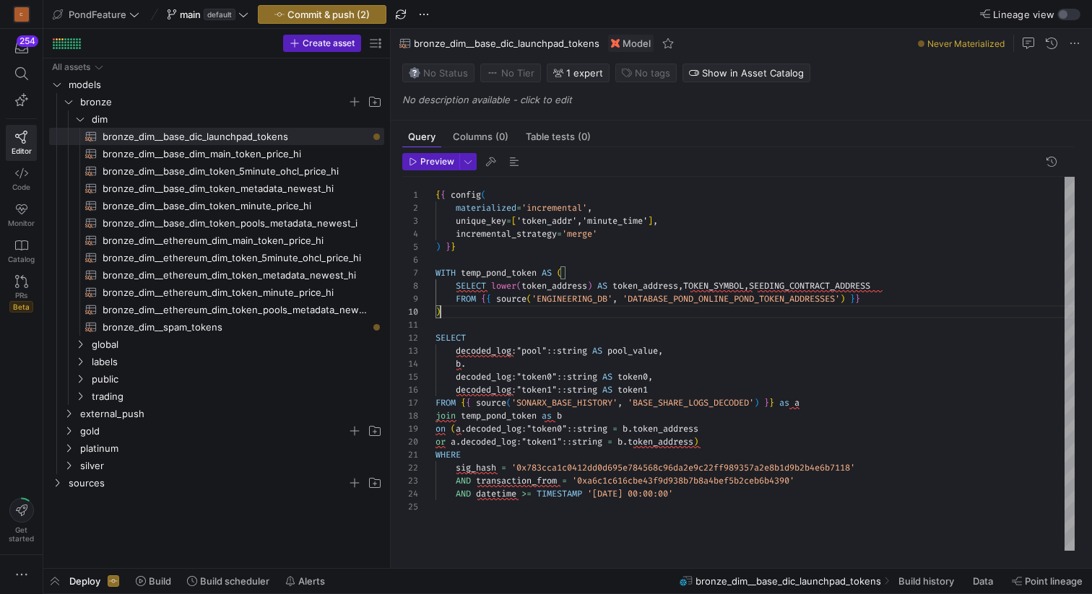
click at [561, 313] on div "{ { config ( materialized = 'incremental' , unique_key = [ 'token_addr','minute…" at bounding box center [754, 364] width 639 height 374
click at [449, 426] on div "{ { config ( materialized = 'incremental' , unique_key = [ 'token_addr','minute…" at bounding box center [754, 364] width 639 height 374
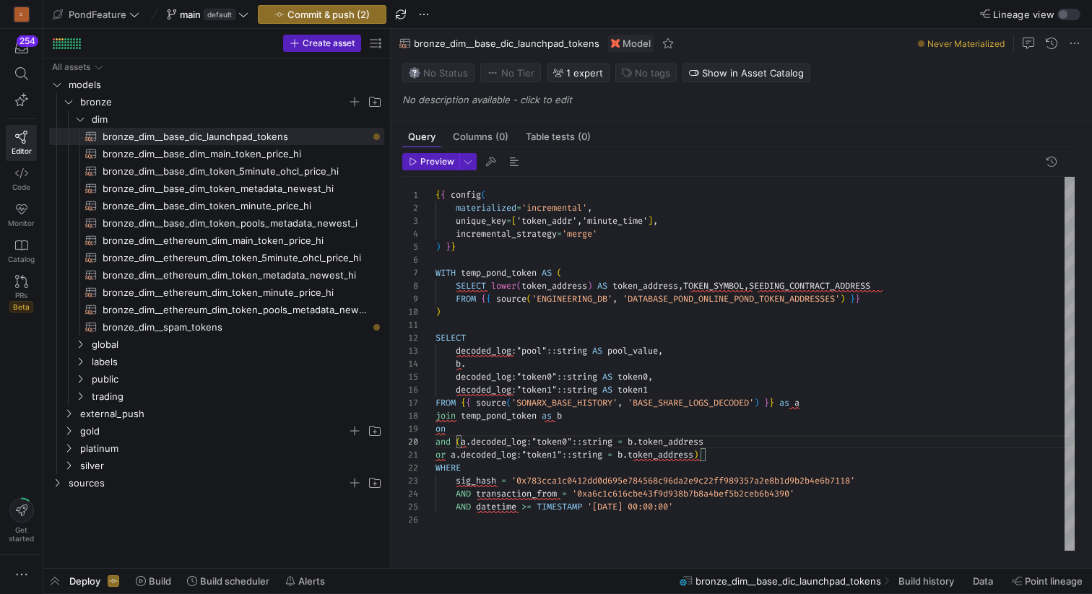
click at [495, 423] on div "{ { config ( materialized = 'incremental' , unique_key = [ 'token_addr','minute…" at bounding box center [754, 364] width 639 height 374
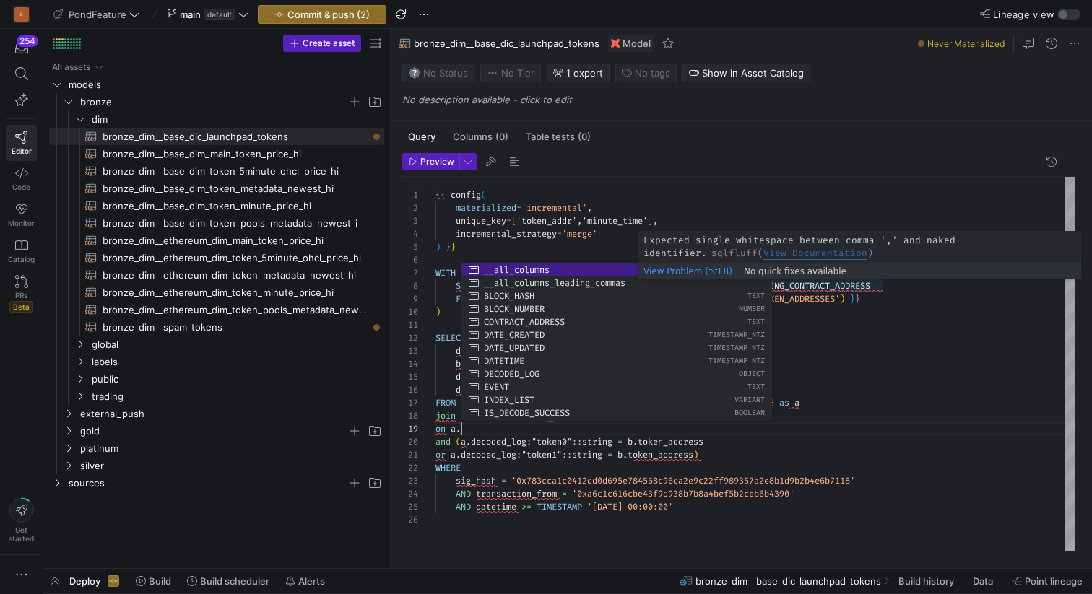
click at [816, 286] on div "{ { config ( materialized = 'incremental' , unique_key = [ 'token_addr','minute…" at bounding box center [754, 364] width 639 height 374
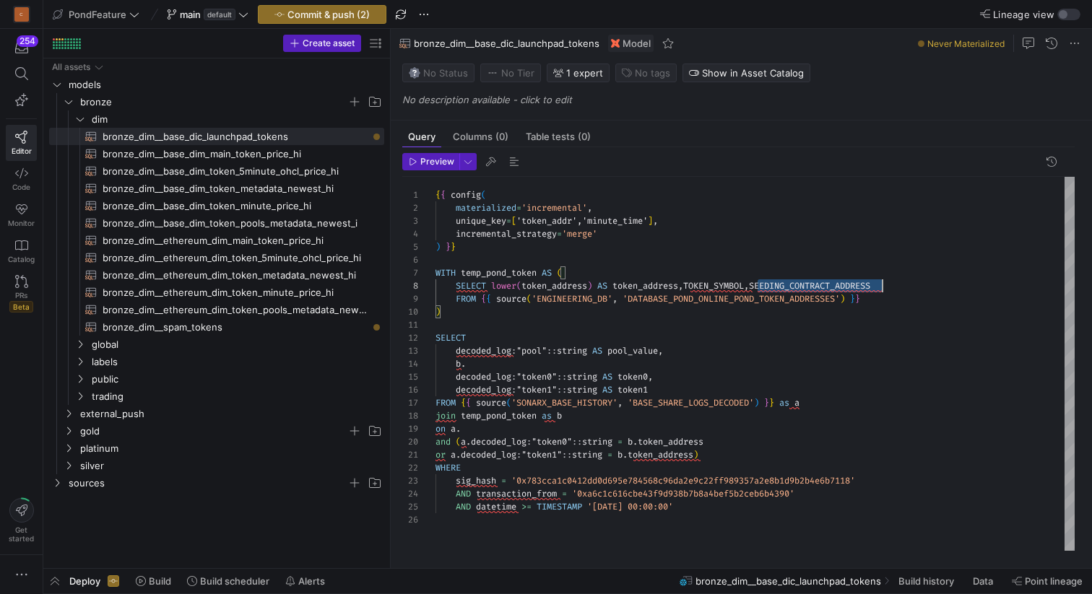
scroll to position [91, 446]
click at [816, 286] on div "{ { config ( materialized = 'incremental' , unique_key = [ 'token_addr','minute…" at bounding box center [754, 364] width 639 height 374
click at [533, 430] on div "{ { config ( materialized = 'incremental' , unique_key = [ 'token_addr','minute…" at bounding box center [754, 364] width 639 height 374
click at [461, 424] on div "{ { config ( materialized = 'incremental' , unique_key = [ 'token_addr','minute…" at bounding box center [754, 364] width 639 height 374
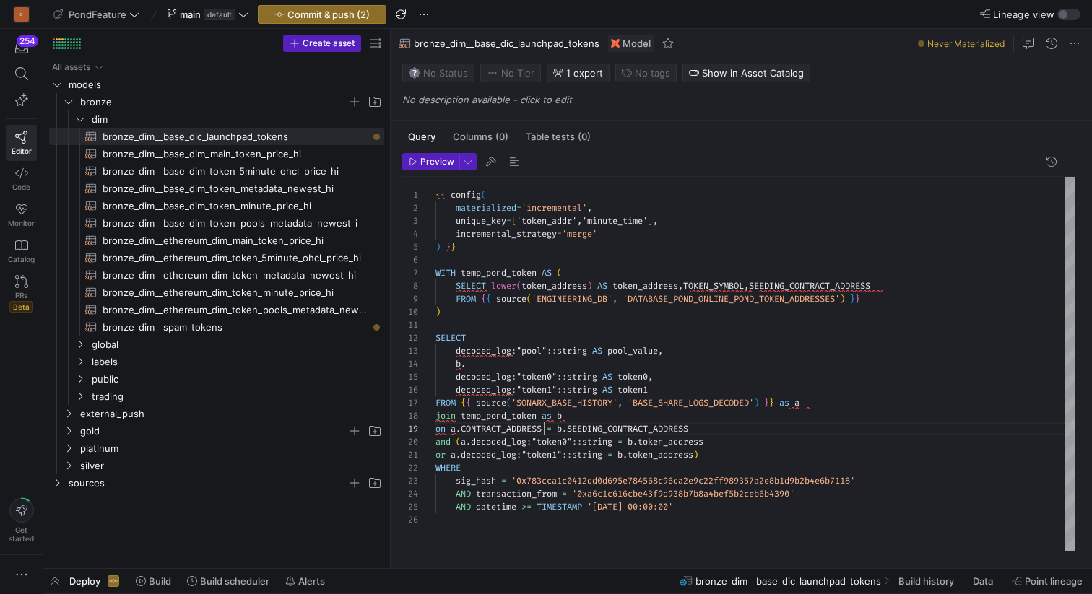
scroll to position [104, 260]
click at [715, 425] on div "{ { config ( materialized = 'incremental' , unique_key = [ 'token_addr','minute…" at bounding box center [754, 364] width 639 height 374
click at [725, 457] on div "{ { config ( materialized = 'incremental' , unique_key = [ 'token_addr','minute…" at bounding box center [754, 364] width 639 height 374
click at [510, 164] on span "button" at bounding box center [513, 161] width 17 height 17
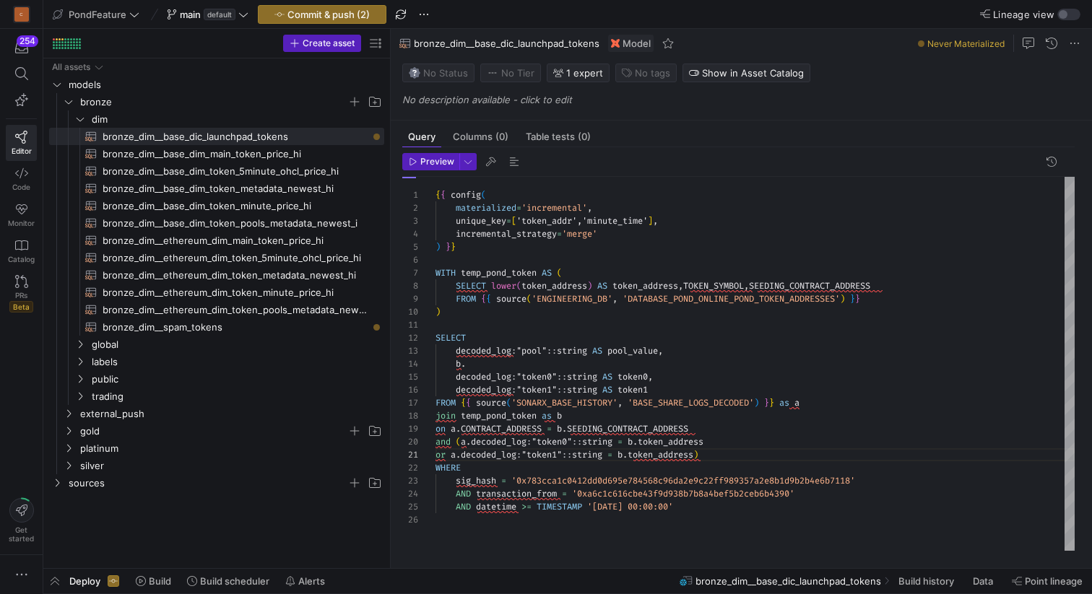
scroll to position [130, 276]
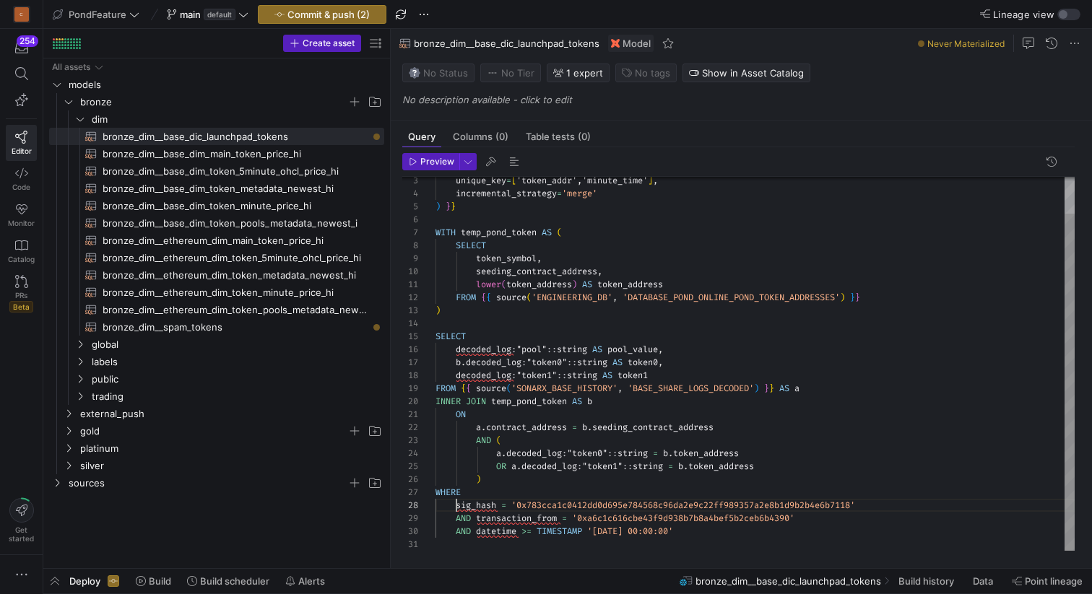
click at [456, 508] on div "unique_key = [ 'token_addr','minute_time' ] , incremental_strategy = 'merge' ) …" at bounding box center [754, 343] width 639 height 414
click at [479, 517] on div "unique_key = [ 'token_addr','minute_time' ] , incremental_strategy = 'merge' ) …" at bounding box center [754, 343] width 639 height 414
click at [478, 529] on div "unique_key = [ 'token_addr','minute_time' ] , incremental_strategy = 'merge' ) …" at bounding box center [754, 343] width 639 height 414
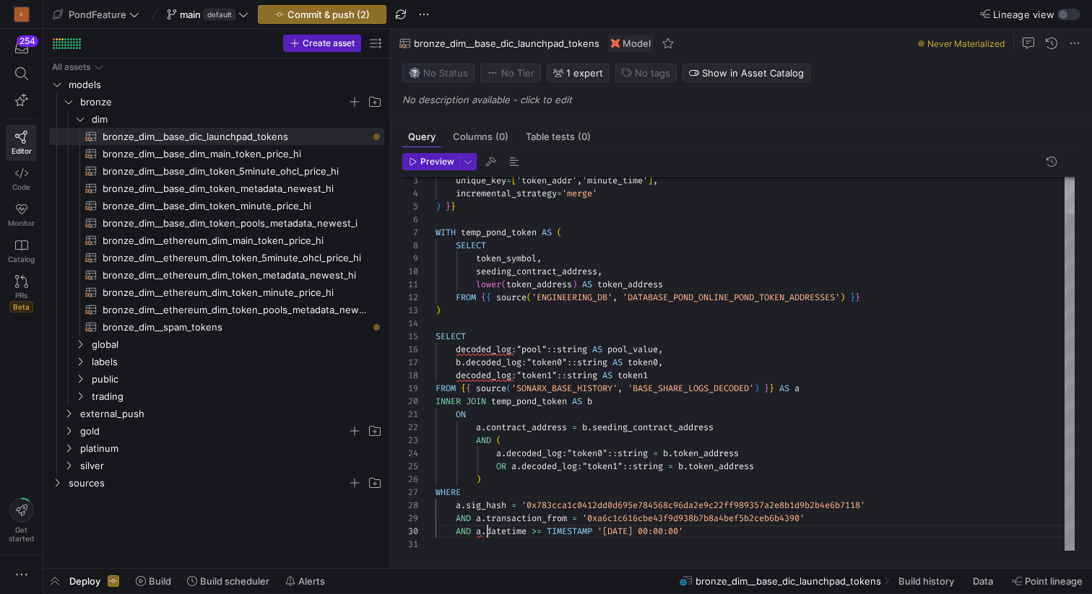
click at [500, 483] on div "unique_key = [ 'token_addr','minute_time' ] , incremental_strategy = 'merge' ) …" at bounding box center [754, 343] width 639 height 414
click at [670, 373] on div "unique_key = [ 'token_addr','minute_time' ] , incremental_strategy = 'merge' ) …" at bounding box center [754, 343] width 639 height 414
click at [894, 502] on div "unique_key = [ 'token_addr','minute_time' ] , incremental_strategy = 'merge' ) …" at bounding box center [754, 343] width 639 height 414
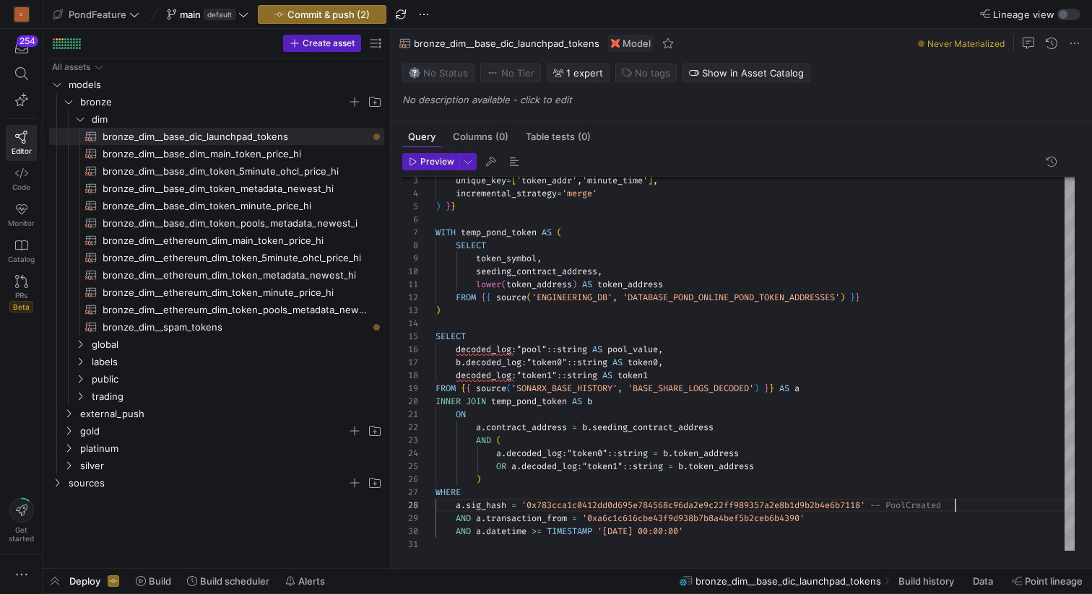
type textarea "ON a.contract_address = b.seeding_contract_address AND ( a.decoded_log:"token0"…"
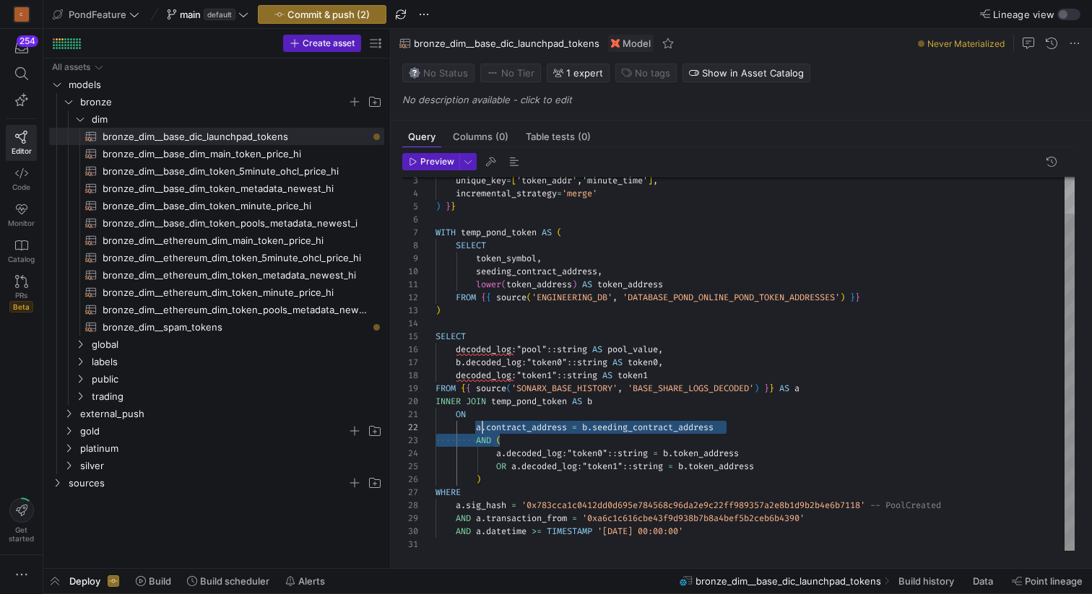
scroll to position [13, 42]
drag, startPoint x: 495, startPoint y: 440, endPoint x: 477, endPoint y: 431, distance: 19.7
click at [477, 431] on div "unique_key = [ 'token_addr','minute_time' ] , incremental_strategy = 'merge' ) …" at bounding box center [754, 343] width 639 height 414
click at [498, 478] on div "unique_key = [ 'token_addr','minute_time' ] , incremental_strategy = 'merge' ) …" at bounding box center [754, 343] width 639 height 414
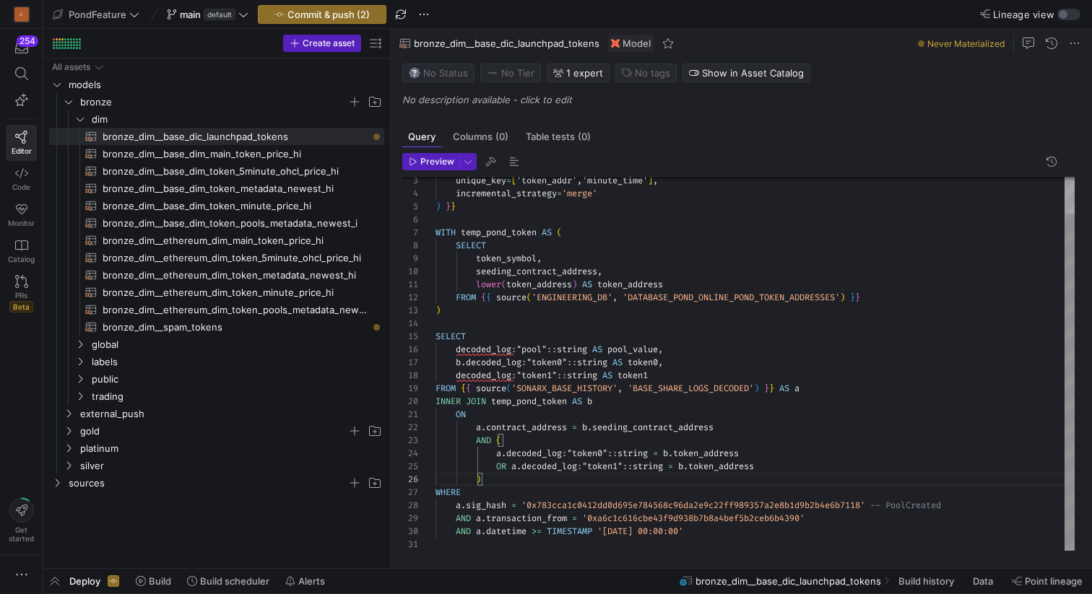
scroll to position [0, 0]
click at [508, 542] on div "unique_key = [ 'token_addr','minute_time' ] , incremental_strategy = 'merge' ) …" at bounding box center [754, 343] width 639 height 414
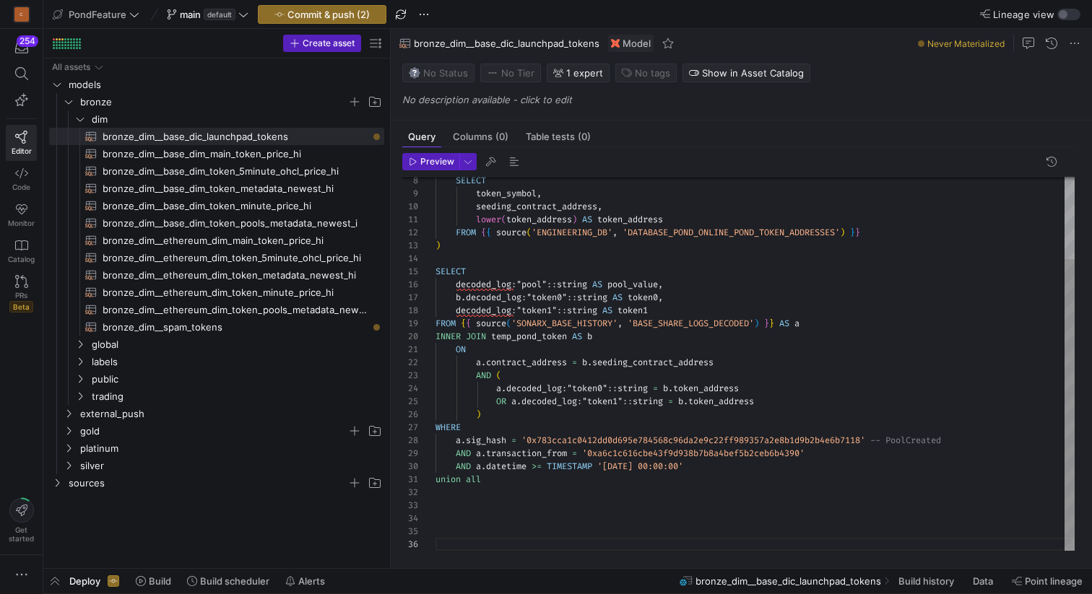
scroll to position [13, 0]
click at [483, 495] on div "seeding_contract_address , lower ( token_address ) AS token_address FROM { { so…" at bounding box center [754, 310] width 639 height 479
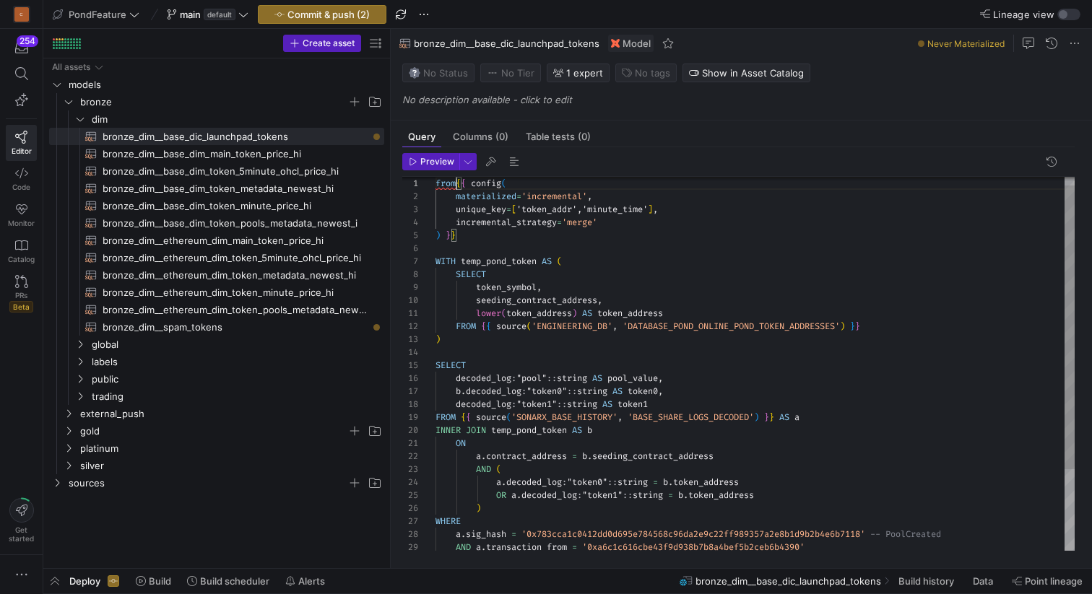
scroll to position [0, 0]
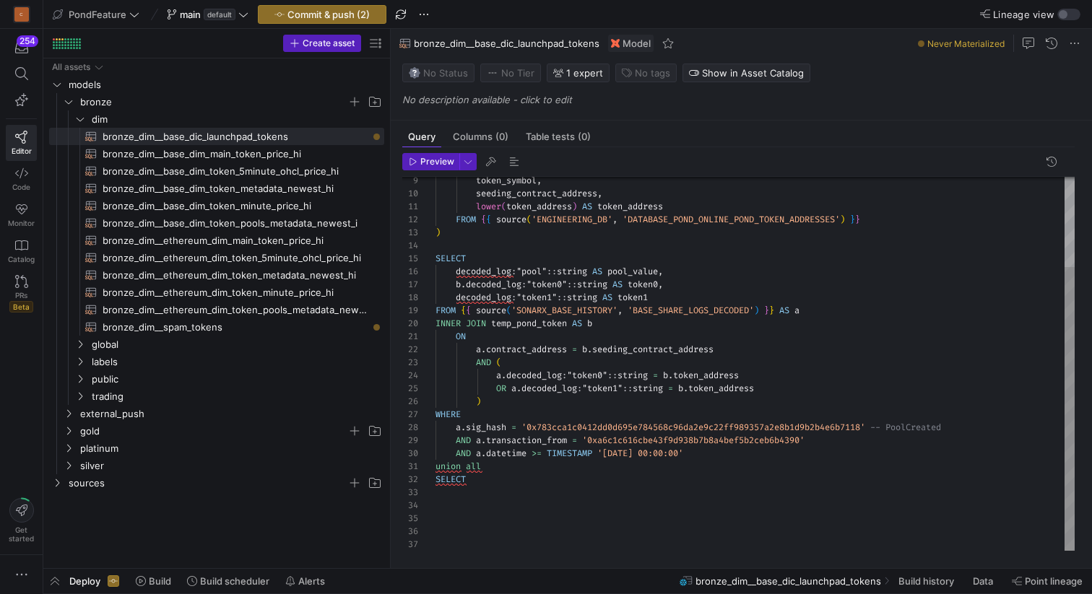
click at [476, 503] on div "token_symbol , seeding_contract_address , lower ( token_address ) AS token_addr…" at bounding box center [754, 304] width 639 height 492
click at [474, 493] on div "token_symbol , seeding_contract_address , lower ( token_address ) AS token_addr…" at bounding box center [754, 304] width 639 height 492
drag, startPoint x: 785, startPoint y: 309, endPoint x: 463, endPoint y: 308, distance: 322.7
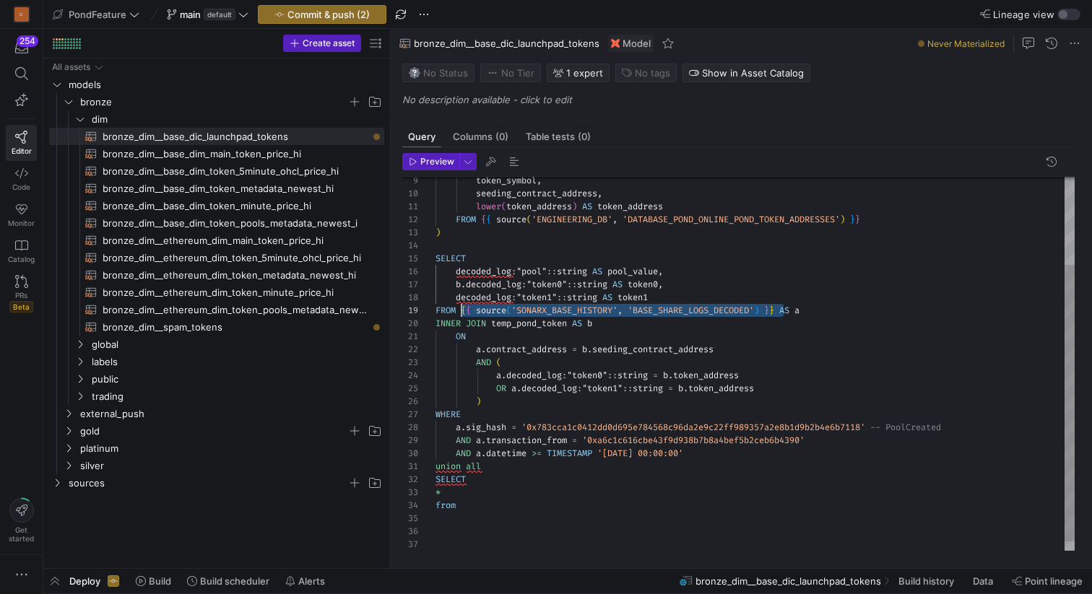
click at [463, 308] on div "token_symbol , seeding_contract_address , lower ( token_address ) AS token_addr…" at bounding box center [754, 310] width 639 height 505
click at [506, 248] on div "token_symbol , seeding_contract_address , lower ( token_address ) AS token_addr…" at bounding box center [754, 310] width 639 height 505
click at [493, 238] on div "token_symbol , seeding_contract_address , lower ( token_address ) AS token_addr…" at bounding box center [754, 310] width 639 height 505
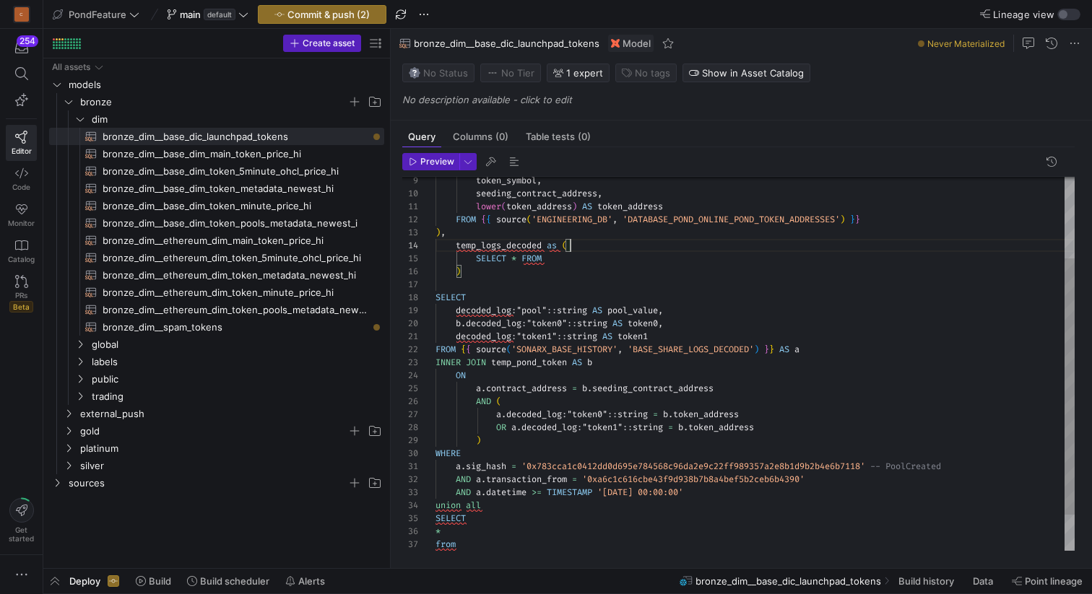
scroll to position [39, 135]
click at [646, 240] on div "token_symbol , seeding_contract_address , lower ( token_address ) AS token_addr…" at bounding box center [754, 330] width 639 height 544
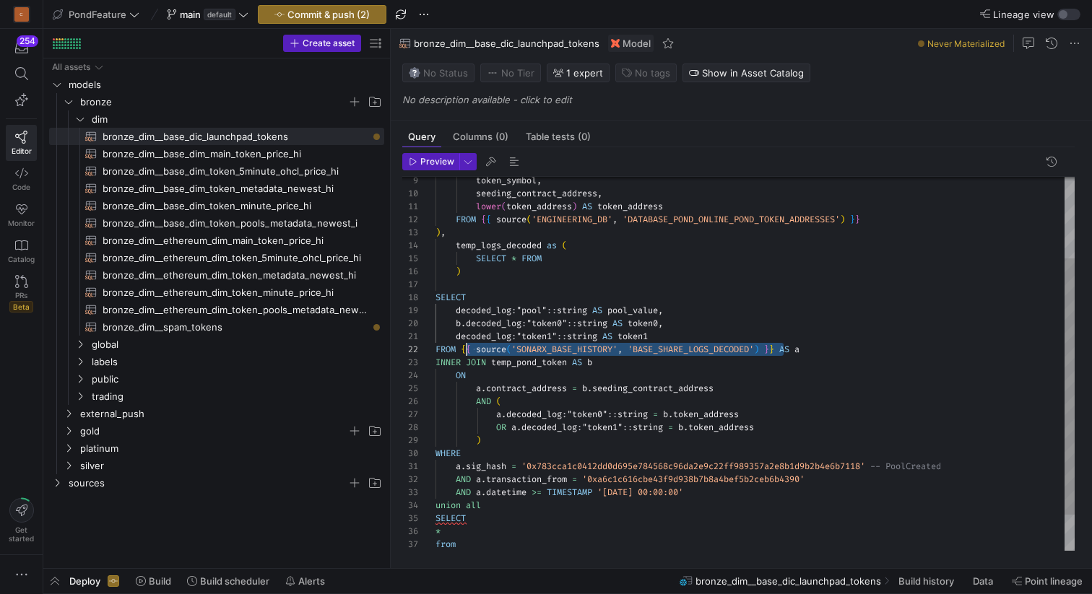
scroll to position [13, 26]
drag, startPoint x: 785, startPoint y: 348, endPoint x: 461, endPoint y: 347, distance: 324.9
click at [461, 347] on div "token_symbol , seeding_contract_address , lower ( token_address ) AS token_addr…" at bounding box center [754, 330] width 639 height 544
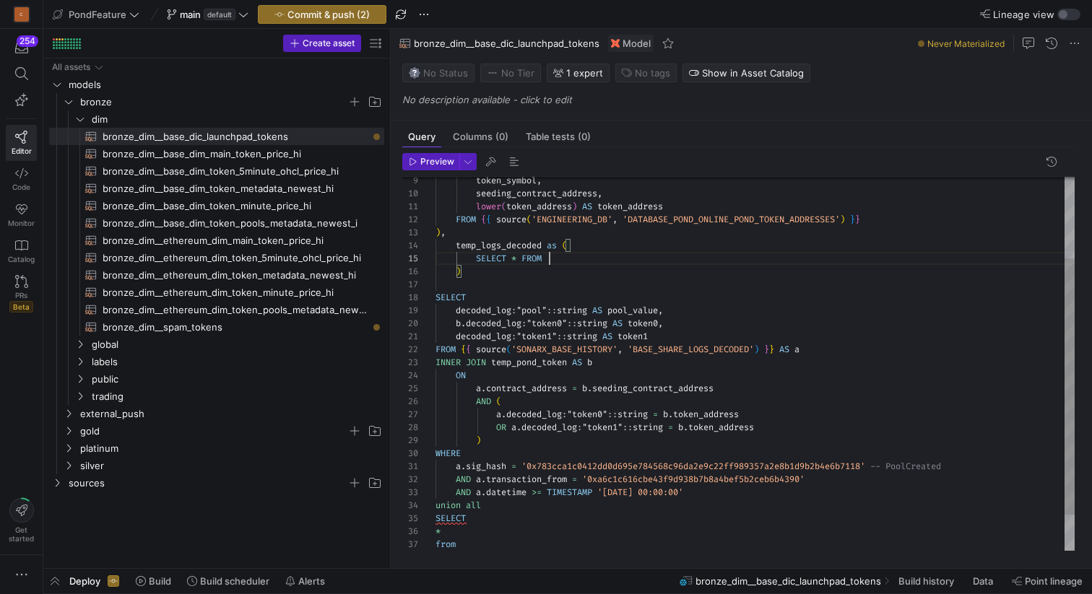
click at [581, 258] on div "token_symbol , seeding_contract_address , lower ( token_address ) AS token_addr…" at bounding box center [754, 330] width 639 height 544
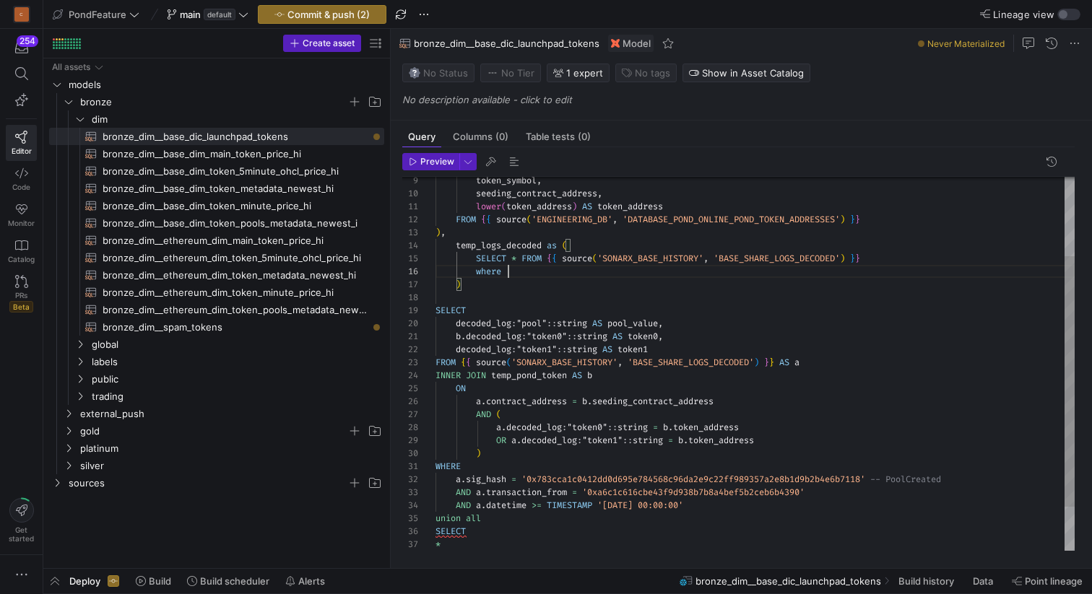
scroll to position [65, 73]
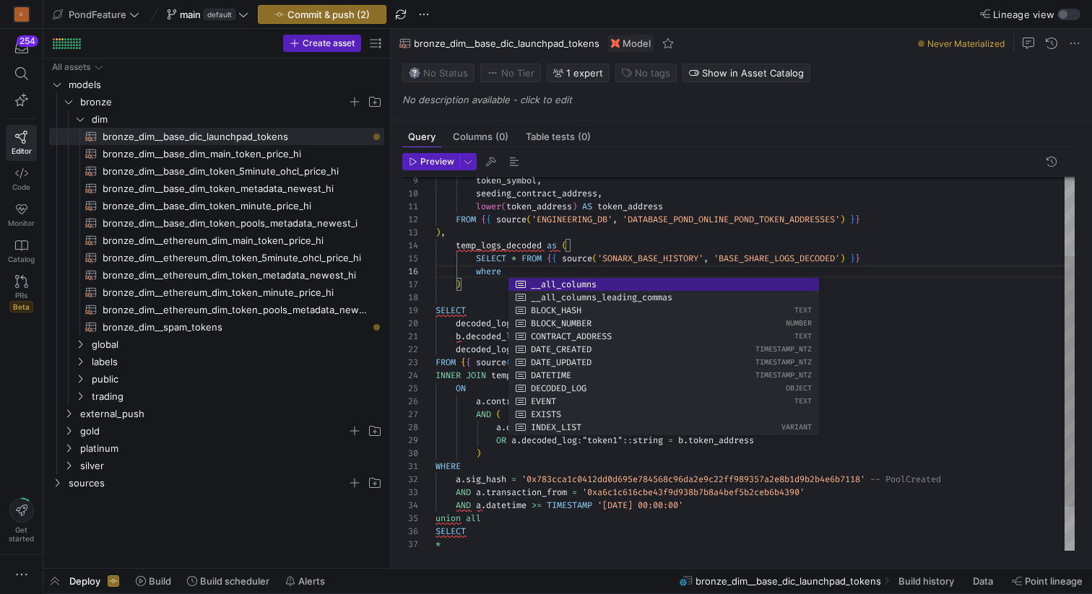
click at [610, 243] on div "token_symbol , seeding_contract_address , lower ( token_address ) AS token_addr…" at bounding box center [754, 336] width 639 height 557
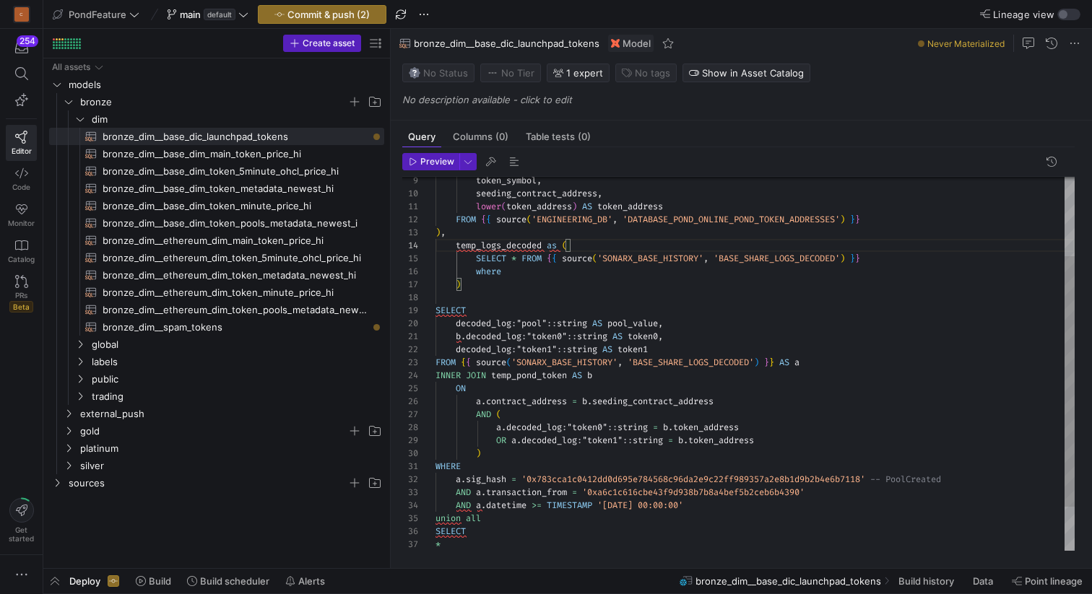
click at [533, 271] on div "token_symbol , seeding_contract_address , lower ( token_address ) AS token_addr…" at bounding box center [754, 336] width 639 height 557
drag, startPoint x: 731, startPoint y: 506, endPoint x: 488, endPoint y: 508, distance: 243.3
click at [488, 508] on div "token_symbol , seeding_contract_address , lower ( token_address ) AS token_addr…" at bounding box center [754, 336] width 639 height 557
click at [551, 283] on div "token_symbol , seeding_contract_address , lower ( token_address ) AS token_addr…" at bounding box center [754, 336] width 639 height 557
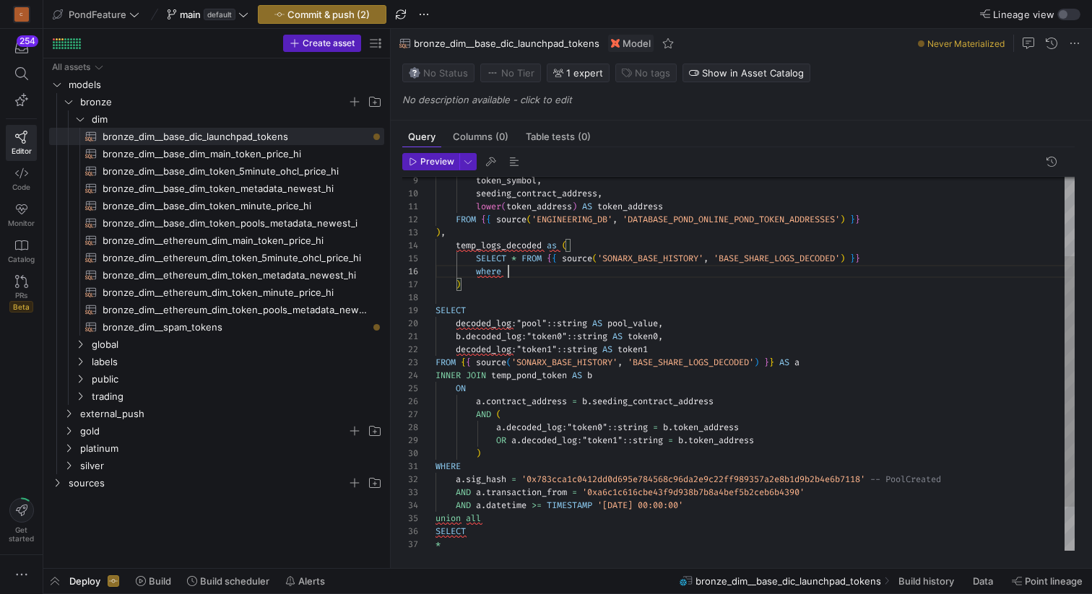
click at [549, 271] on div "token_symbol , seeding_contract_address , lower ( token_address ) AS token_addr…" at bounding box center [754, 336] width 639 height 557
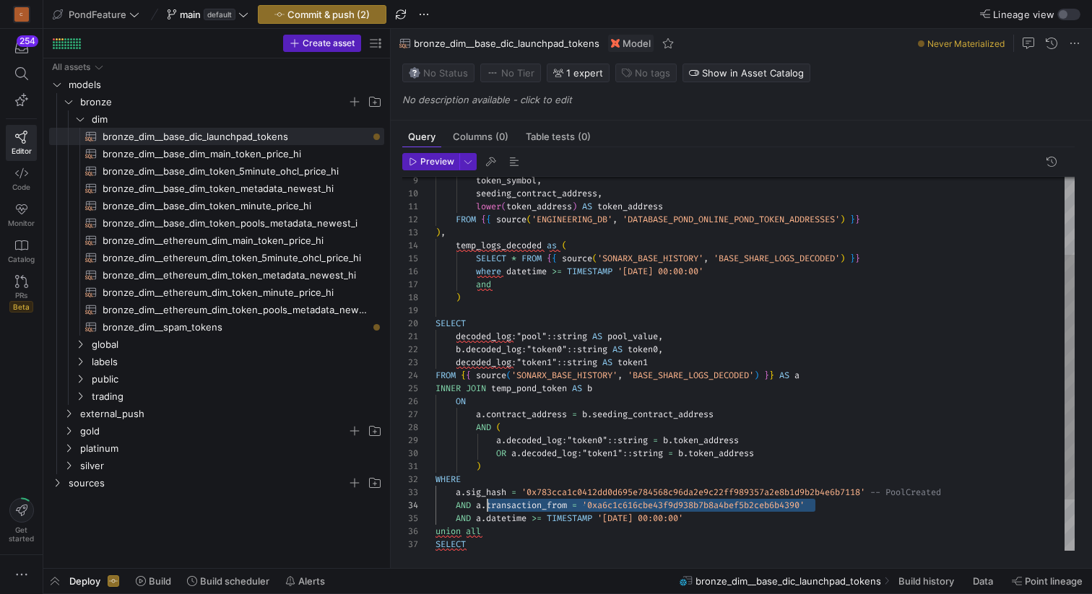
drag, startPoint x: 843, startPoint y: 505, endPoint x: 489, endPoint y: 502, distance: 354.5
click at [489, 502] on div "token_symbol , seeding_contract_address , lower ( token_address ) AS token_addr…" at bounding box center [754, 343] width 639 height 570
click at [519, 286] on div "token_symbol , seeding_contract_address , lower ( token_address ) AS token_addr…" at bounding box center [754, 343] width 639 height 570
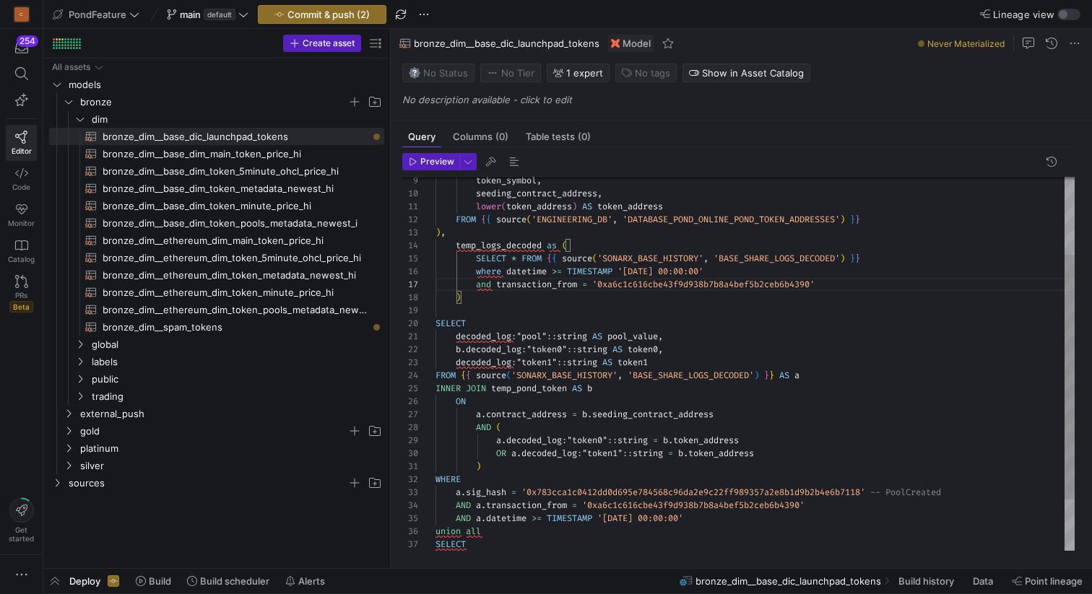
click at [490, 488] on div "token_symbol , seeding_contract_address , lower ( token_address ) AS token_addr…" at bounding box center [754, 343] width 639 height 570
click at [516, 257] on div "token_symbol , seeding_contract_address , lower ( token_address ) AS token_addr…" at bounding box center [754, 343] width 639 height 570
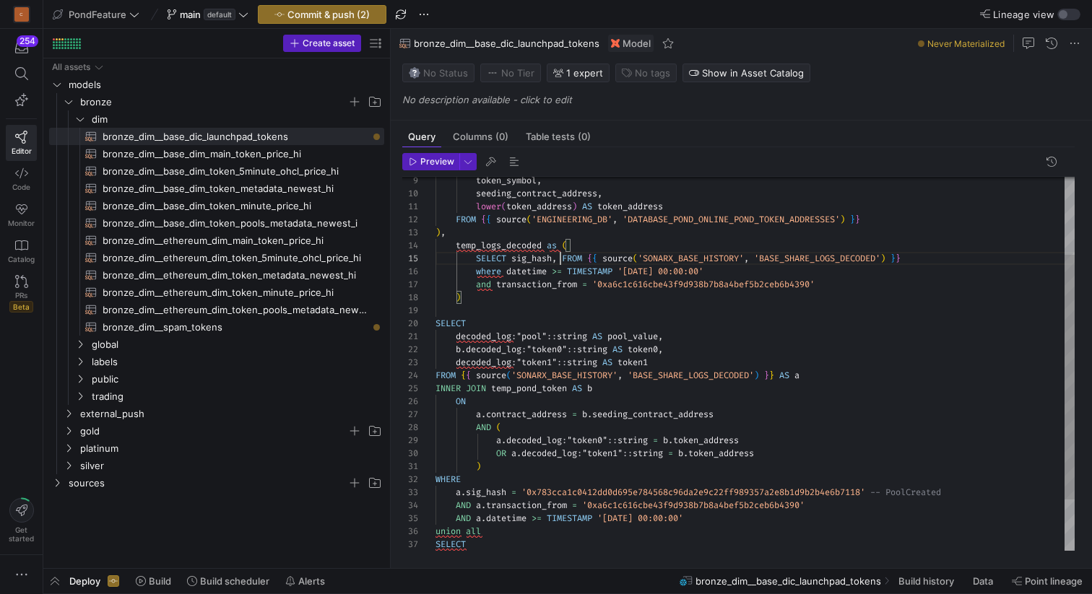
click at [496, 336] on div "token_symbol , seeding_contract_address , lower ( token_address ) AS token_addr…" at bounding box center [754, 343] width 639 height 570
click at [562, 256] on div "token_symbol , seeding_contract_address , lower ( token_address ) AS token_addr…" at bounding box center [754, 343] width 639 height 570
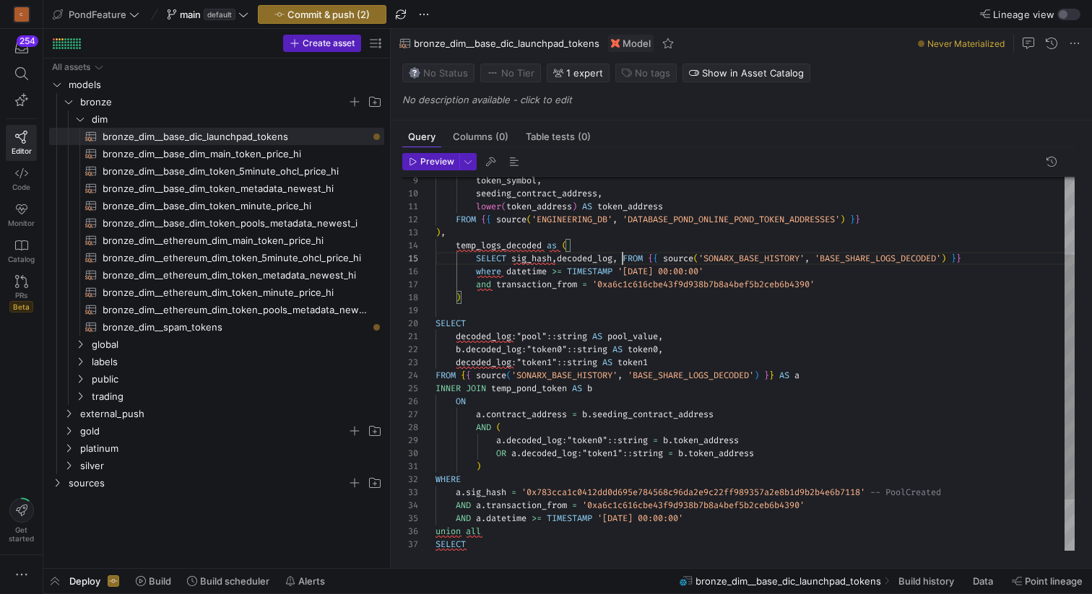
click at [532, 416] on div "token_symbol , seeding_contract_address , lower ( token_address ) AS token_addr…" at bounding box center [754, 343] width 639 height 570
click at [624, 256] on div "token_symbol , seeding_contract_address , lower ( token_address ) AS token_addr…" at bounding box center [754, 343] width 639 height 570
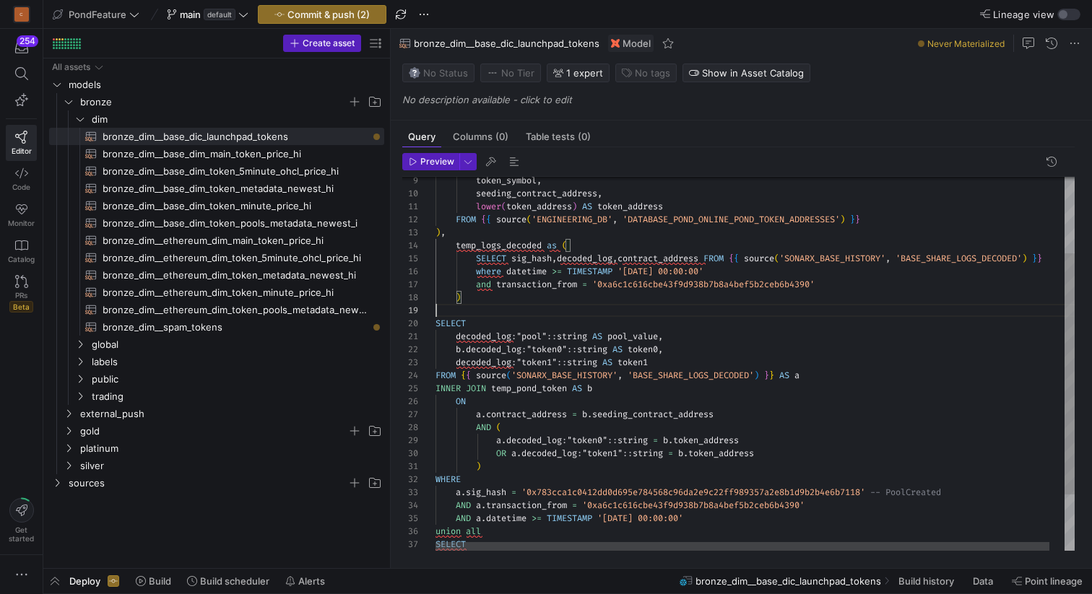
scroll to position [104, 0]
click at [541, 307] on div "token_symbol , seeding_contract_address , lower ( token_address ) AS token_addr…" at bounding box center [762, 347] width 654 height 579
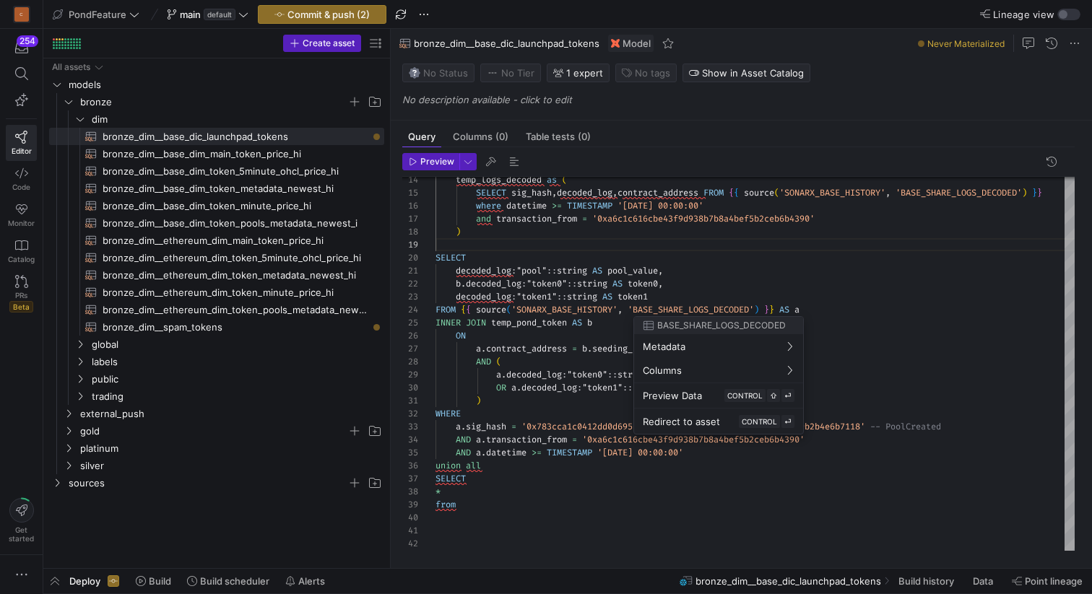
click at [522, 238] on div at bounding box center [546, 297] width 1092 height 594
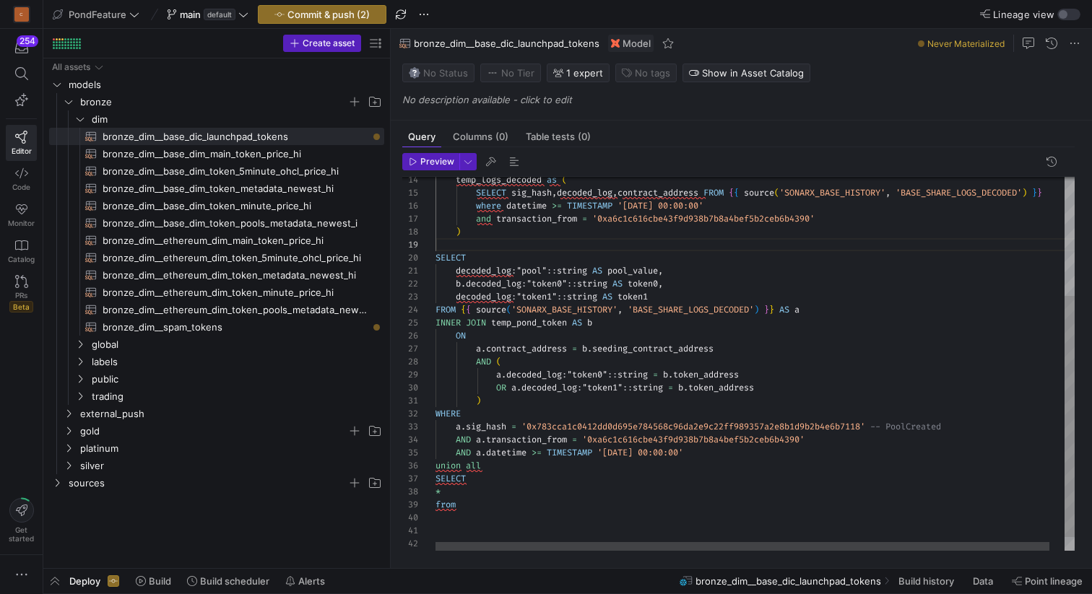
click at [514, 239] on div "SELECT decoded_log : "pool" :: string AS pool_value , b . decoded_log : "token0…" at bounding box center [762, 282] width 654 height 579
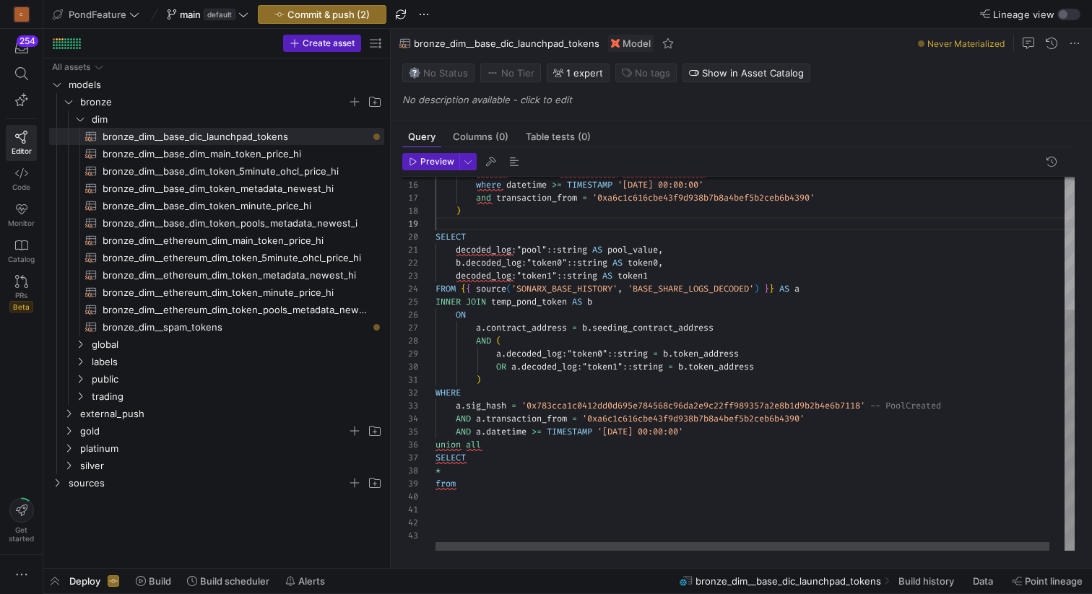
scroll to position [104, 26]
click at [477, 482] on div "SELECT decoded_log : "pool" :: string AS pool_value , b . decoded_log : "token0…" at bounding box center [762, 261] width 654 height 579
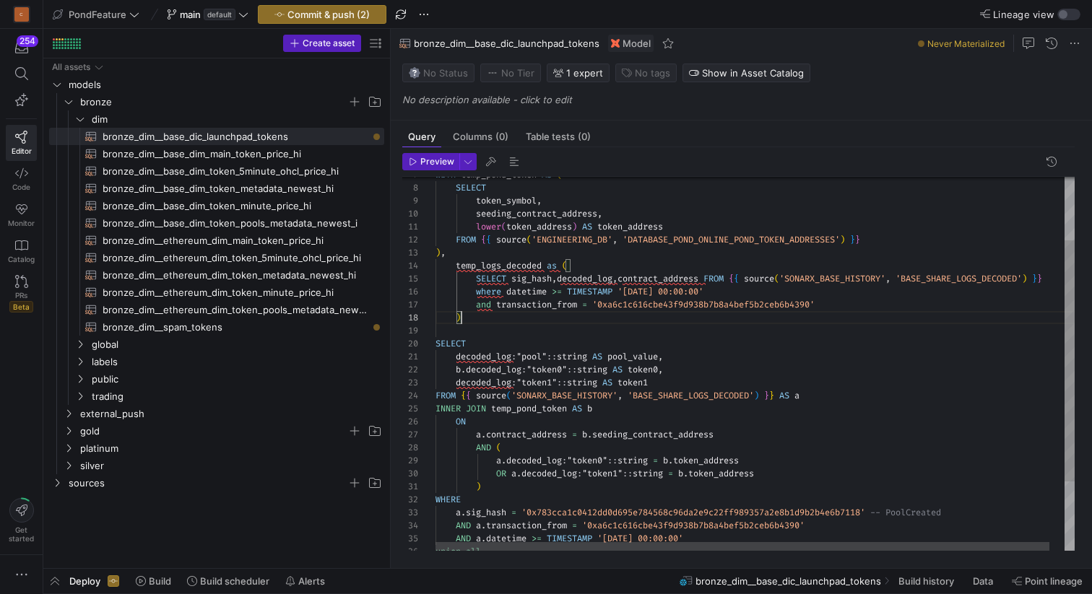
scroll to position [91, 26]
click at [487, 321] on div "SELECT decoded_log : "pool" :: string AS pool_value , b . decoded_log : "token0…" at bounding box center [762, 368] width 654 height 579
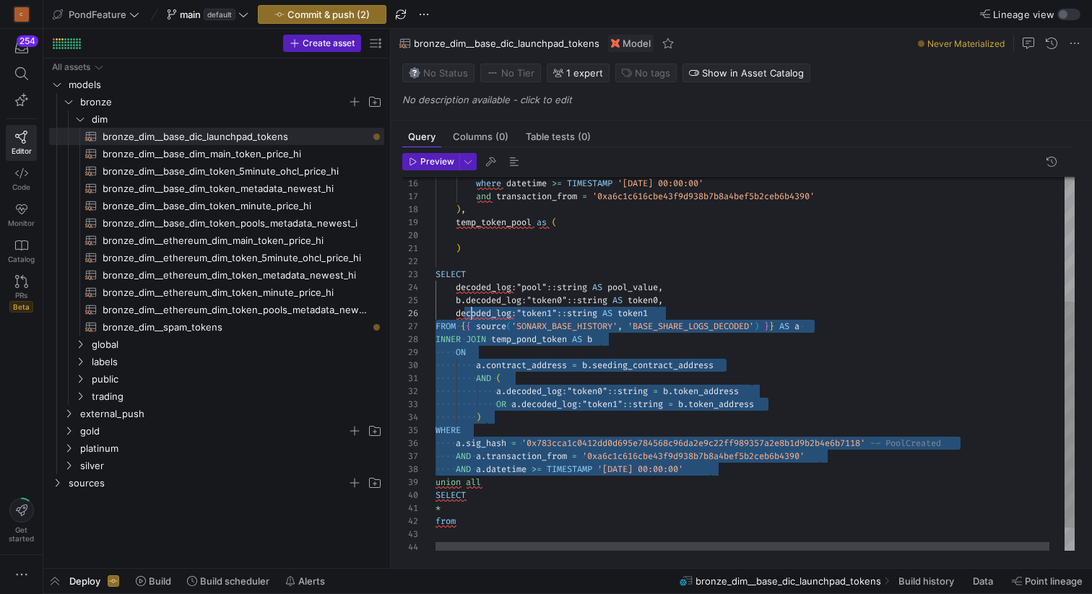
scroll to position [26, 0]
drag, startPoint x: 726, startPoint y: 469, endPoint x: 432, endPoint y: 278, distance: 350.6
click at [435, 278] on div "SELECT decoded_log : "pool" :: string AS pool_value , b . decoded_log : "token0…" at bounding box center [762, 279] width 654 height 618
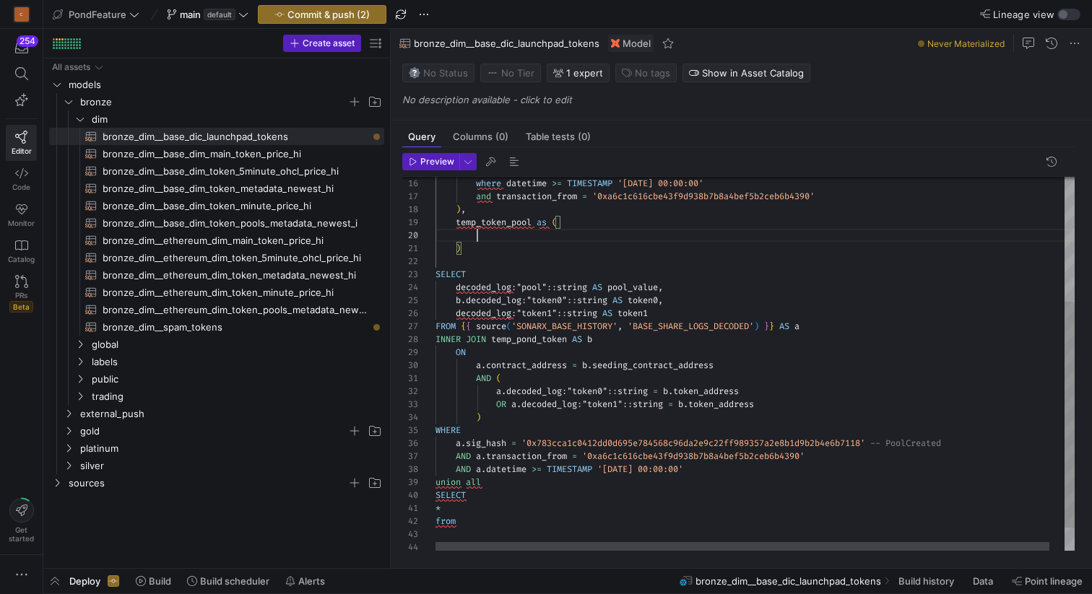
scroll to position [117, 42]
click at [507, 238] on div "SELECT decoded_log : "pool" :: string AS pool_value , b . decoded_log : "token0…" at bounding box center [762, 279] width 654 height 618
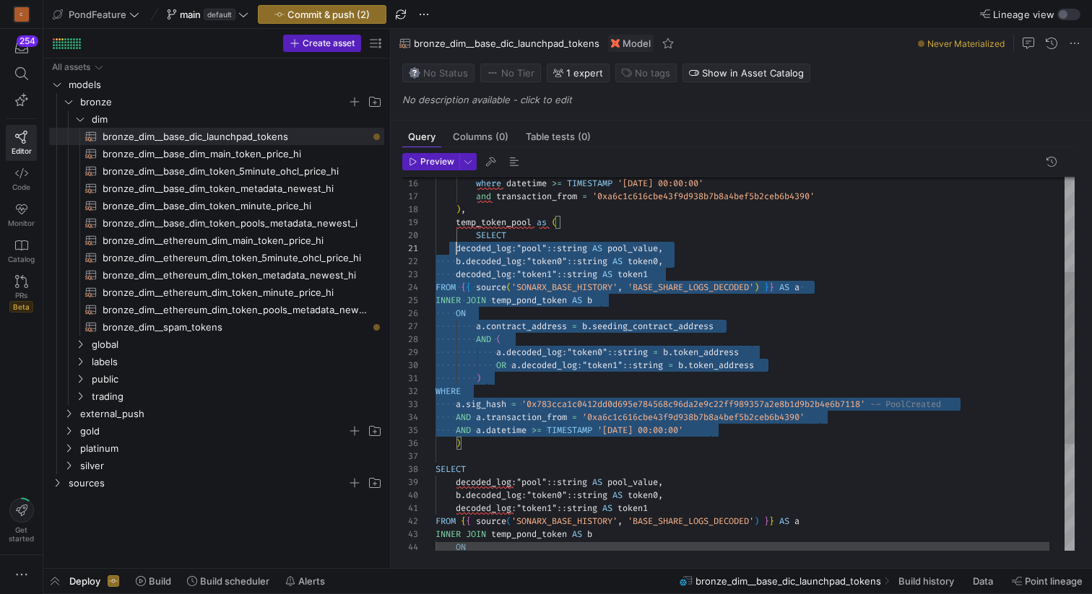
scroll to position [0, 21]
click at [456, 247] on div "SELECT decoded_log : "pool" :: string AS pool_value , b . decoded_log : "token0…" at bounding box center [762, 376] width 654 height 813
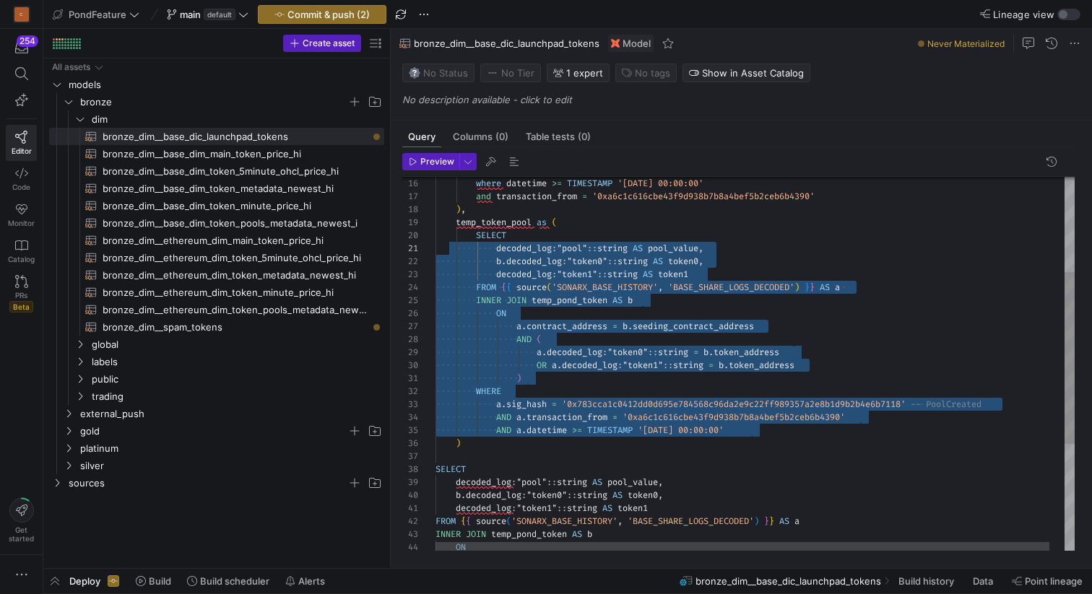
click at [528, 241] on div "SELECT decoded_log : "pool" :: string AS pool_value , b . decoded_log : "token0…" at bounding box center [762, 376] width 654 height 813
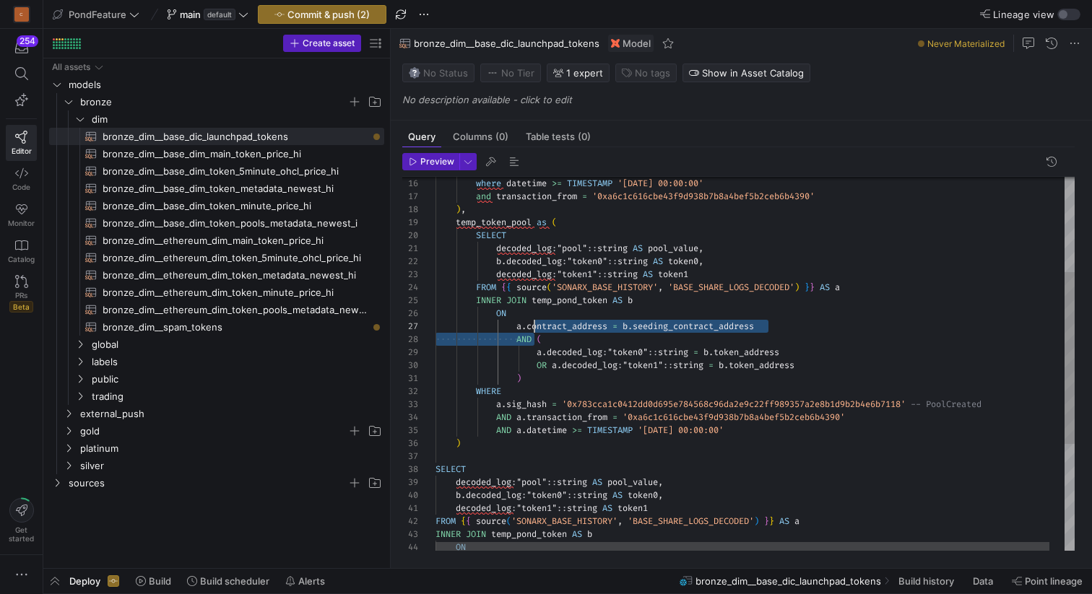
scroll to position [65, 73]
drag, startPoint x: 536, startPoint y: 335, endPoint x: 531, endPoint y: 318, distance: 17.2
click at [531, 318] on div "SELECT decoded_log : "pool" :: string AS pool_value , b . decoded_log : "token0…" at bounding box center [762, 376] width 654 height 813
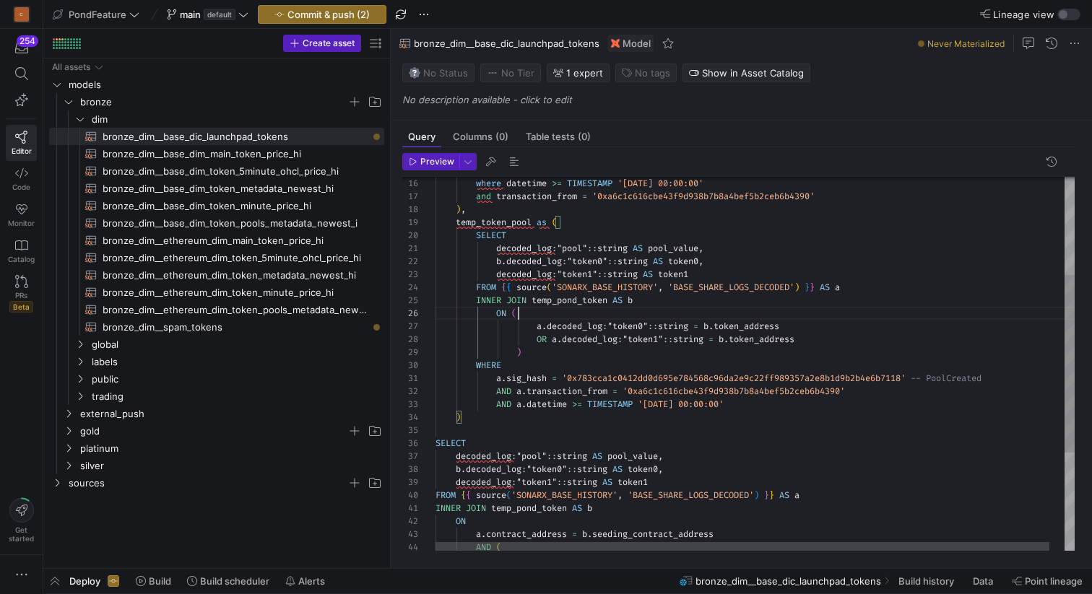
scroll to position [65, 83]
click at [526, 313] on div "SELECT decoded_log : "pool" :: string AS pool_value , b . decoded_log : "token0…" at bounding box center [762, 363] width 654 height 787
click at [536, 354] on div "SELECT decoded_log : "pool" :: string AS pool_value , b . decoded_log : "token0…" at bounding box center [762, 363] width 654 height 787
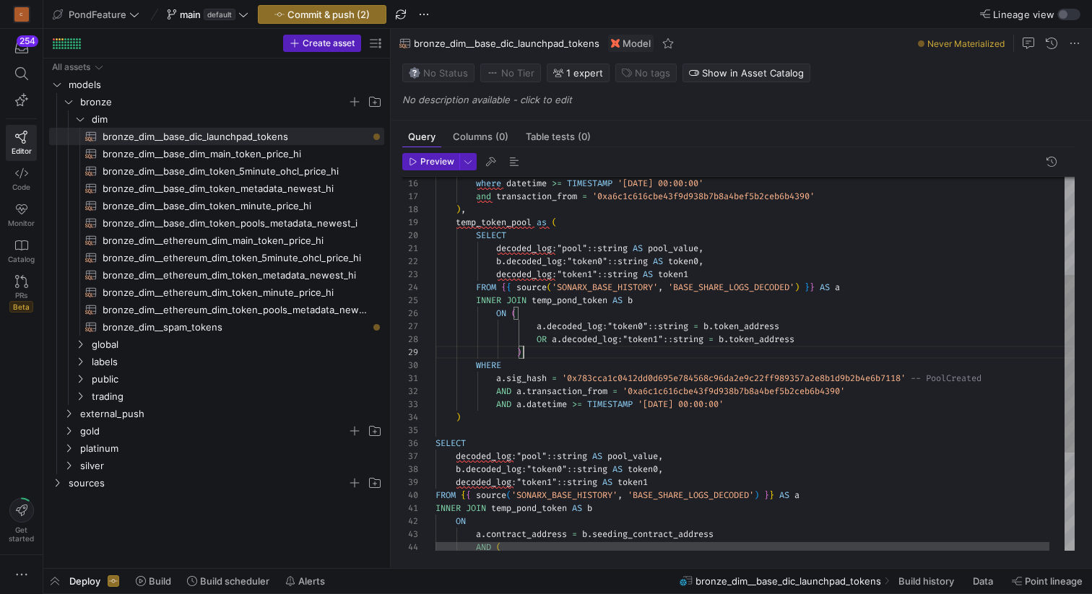
click at [508, 259] on div "SELECT decoded_log : "pool" :: string AS pool_value , b . decoded_log : "token0…" at bounding box center [762, 363] width 654 height 787
click at [746, 249] on div "SELECT decoded_log : "pool" :: string AS pool_value , b . decoded_log : "token0…" at bounding box center [762, 363] width 654 height 787
click at [706, 248] on div "SELECT decoded_log : "pool" :: string AS pool_value , b . decoded_log : "token0…" at bounding box center [762, 363] width 654 height 787
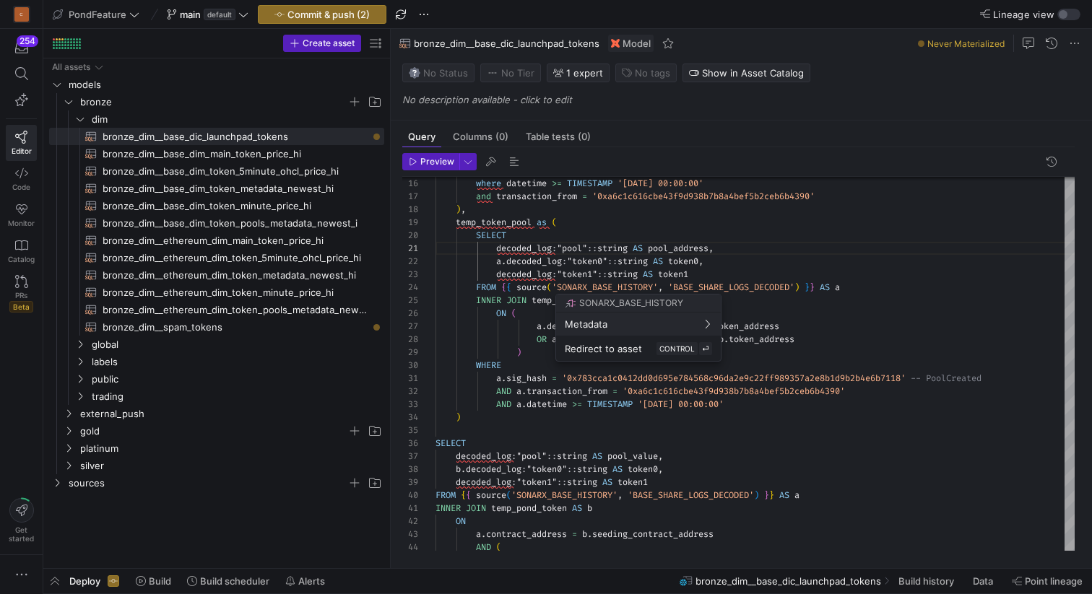
click at [689, 248] on div at bounding box center [546, 297] width 1092 height 594
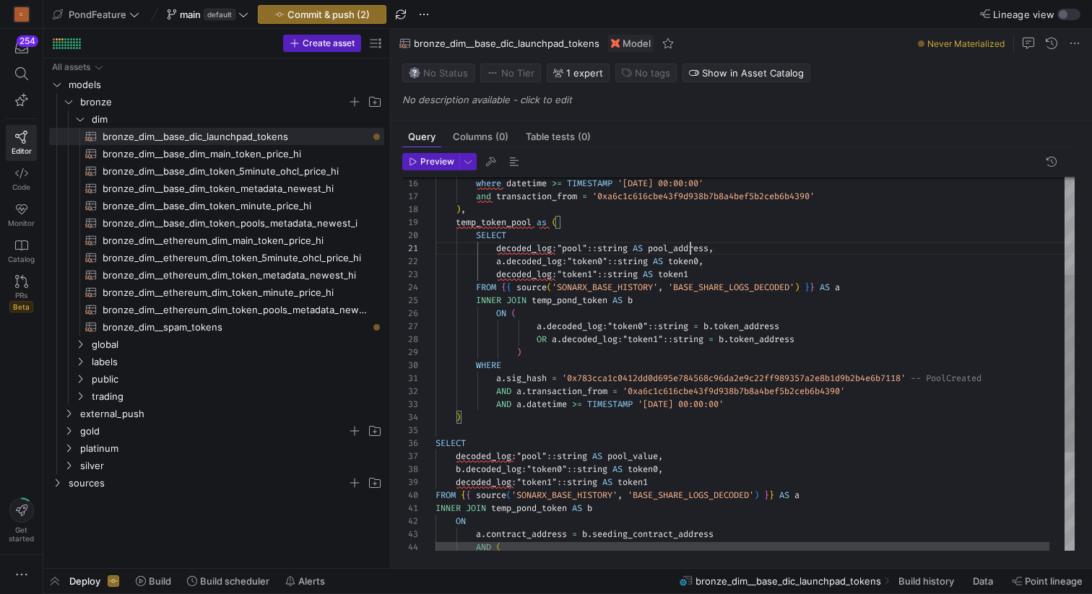
click at [689, 248] on div "SELECT decoded_log : "pool" :: string AS pool_value , b . decoded_log : "token0…" at bounding box center [762, 363] width 654 height 787
click at [686, 248] on div "SELECT decoded_log : "pool" :: string AS pool_value , b . decoded_log : "token0…" at bounding box center [762, 363] width 654 height 787
click at [731, 258] on div "SELECT decoded_log : "pool" :: string AS pool_value , b . decoded_log : "token0…" at bounding box center [762, 363] width 654 height 787
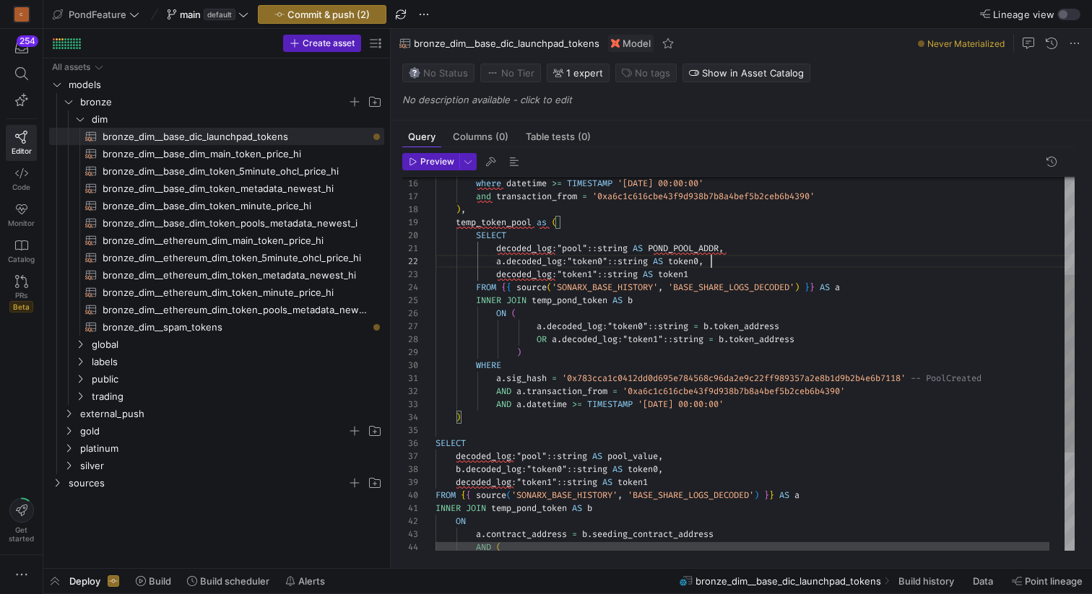
scroll to position [0, 296]
click at [754, 251] on div "SELECT decoded_log : "pool" :: string AS pool_value , b . decoded_log : "token0…" at bounding box center [762, 363] width 654 height 787
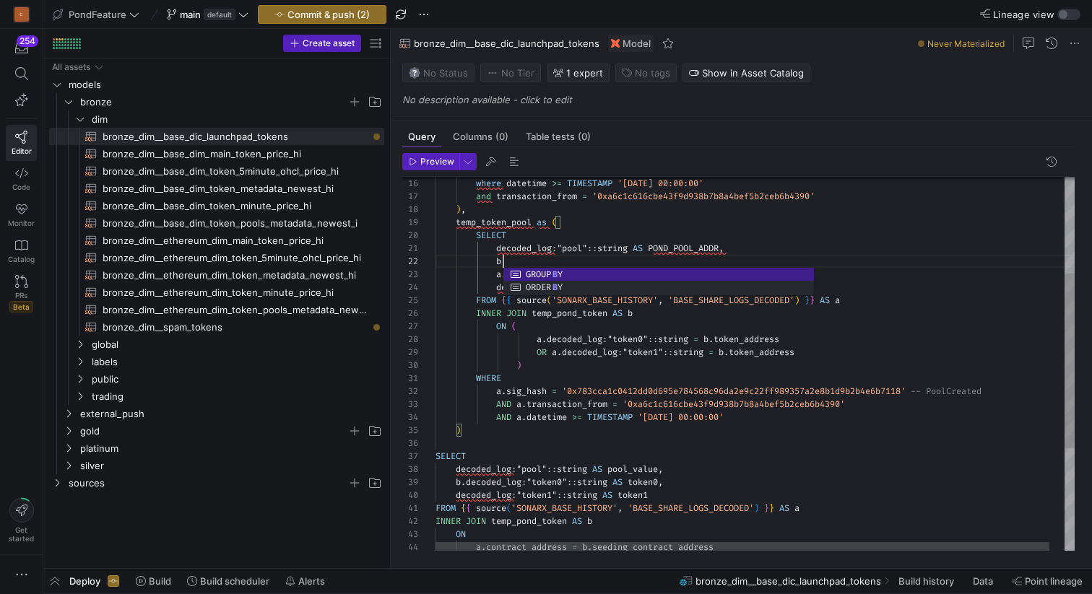
scroll to position [13, 73]
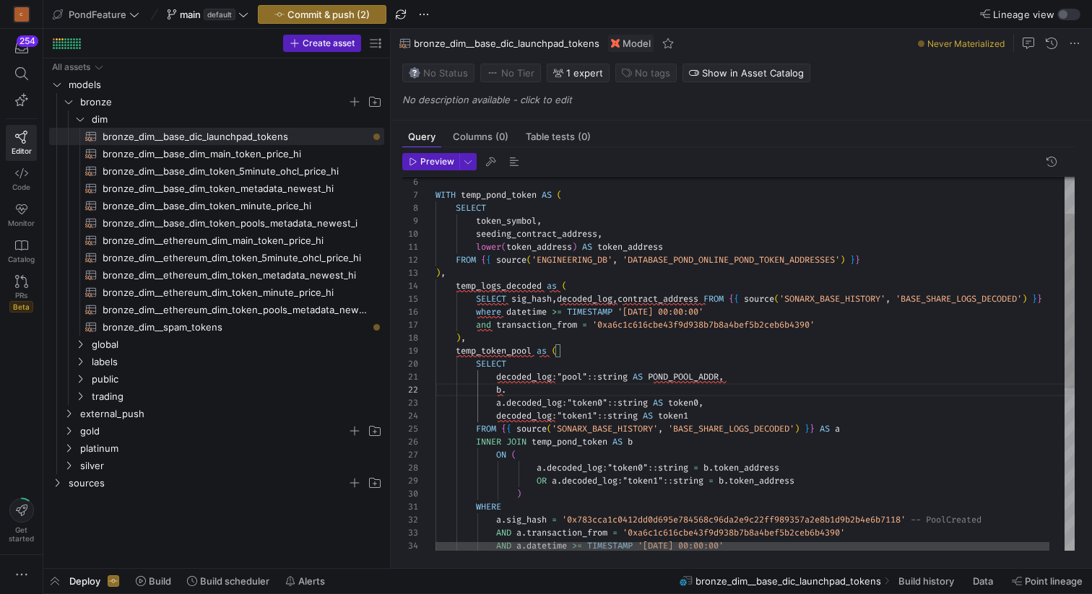
click at [516, 219] on div ") , where datetime >= TIMESTAMP '2025-09-10 00:00:00' and transaction_from = '0…" at bounding box center [762, 499] width 654 height 800
click at [533, 388] on div ") , where datetime >= TIMESTAMP '2025-09-10 00:00:00' and transaction_from = '0…" at bounding box center [762, 499] width 654 height 800
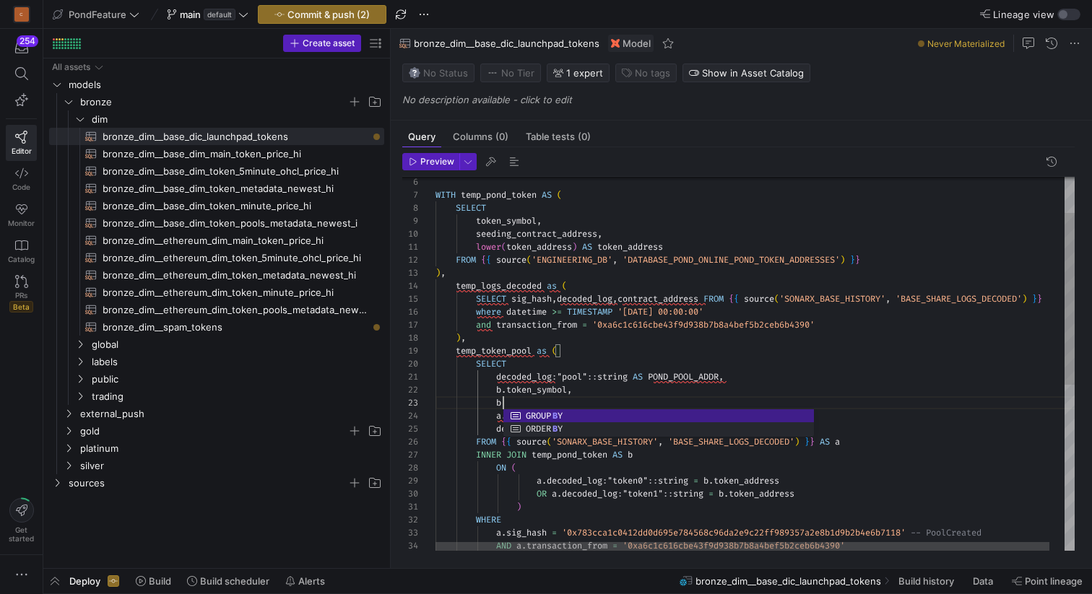
scroll to position [26, 73]
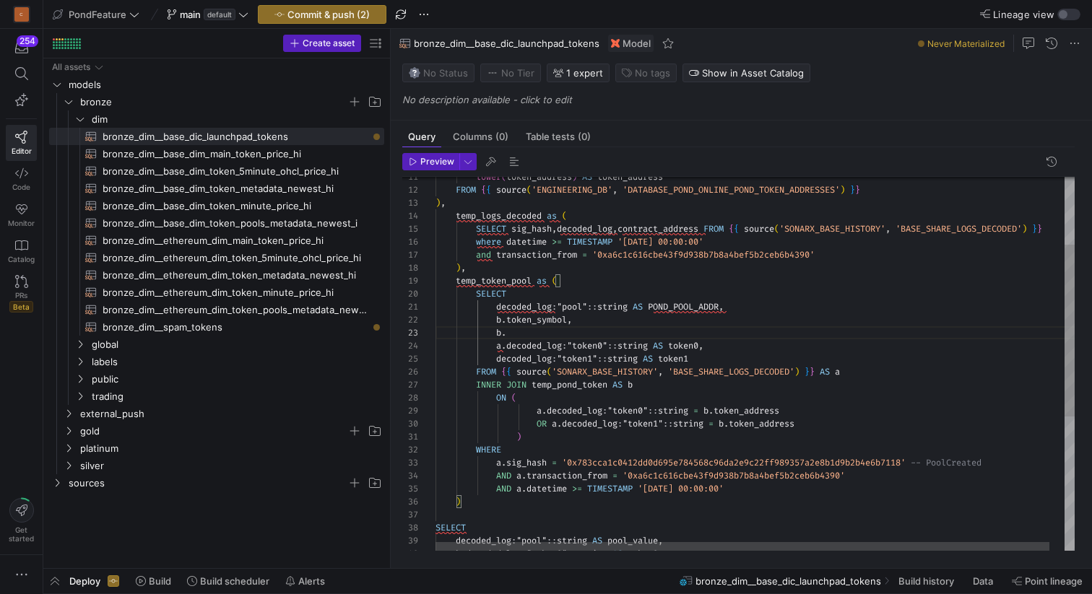
click at [759, 422] on div ") , where datetime >= TIMESTAMP '2025-09-10 00:00:00' and transaction_from = '0…" at bounding box center [762, 435] width 654 height 813
click at [517, 336] on div ") , where datetime >= TIMESTAMP '2025-09-10 00:00:00' and transaction_from = '0…" at bounding box center [762, 435] width 654 height 813
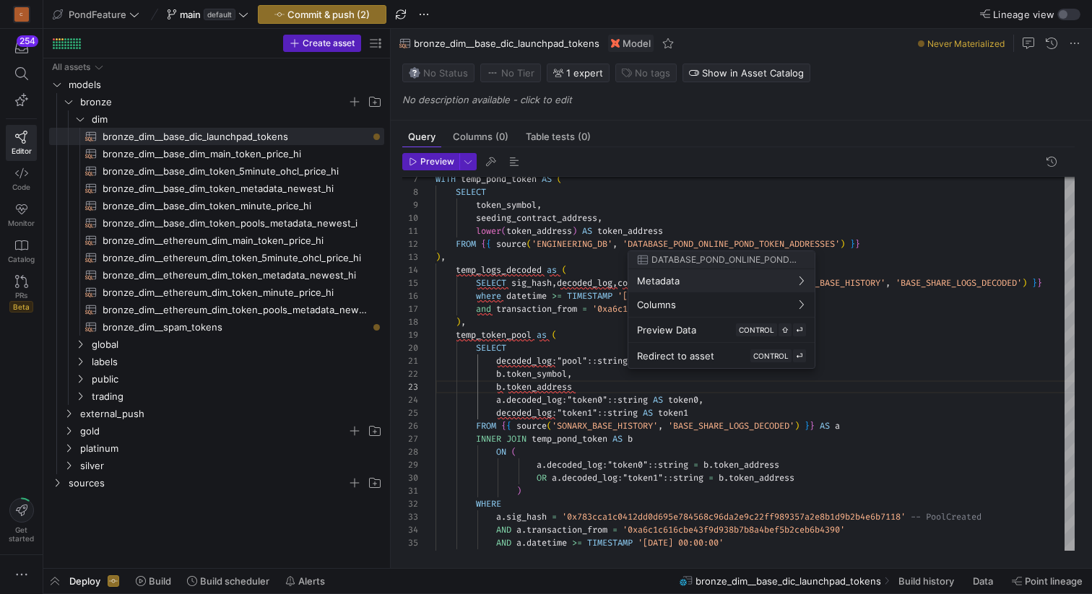
click at [597, 391] on div at bounding box center [546, 297] width 1092 height 594
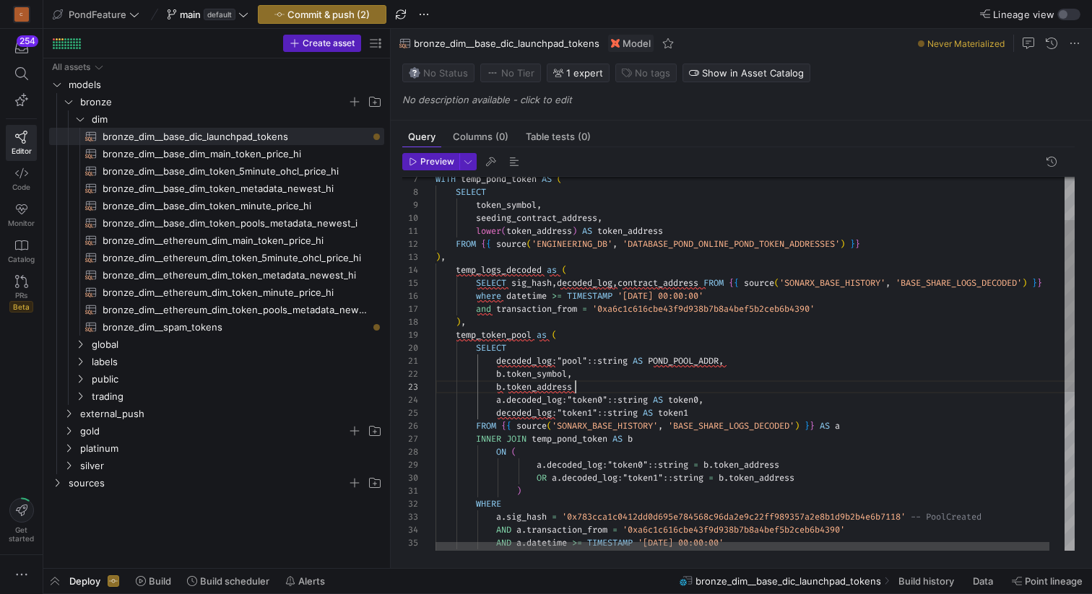
click at [593, 391] on div ") , where datetime >= TIMESTAMP '2025-09-10 00:00:00' and transaction_from = '0…" at bounding box center [762, 489] width 654 height 813
drag, startPoint x: 707, startPoint y: 409, endPoint x: 499, endPoint y: 405, distance: 208.7
click at [498, 405] on div ") , where datetime >= TIMESTAMP '2025-09-10 00:00:00' and transaction_from = '0…" at bounding box center [762, 489] width 654 height 813
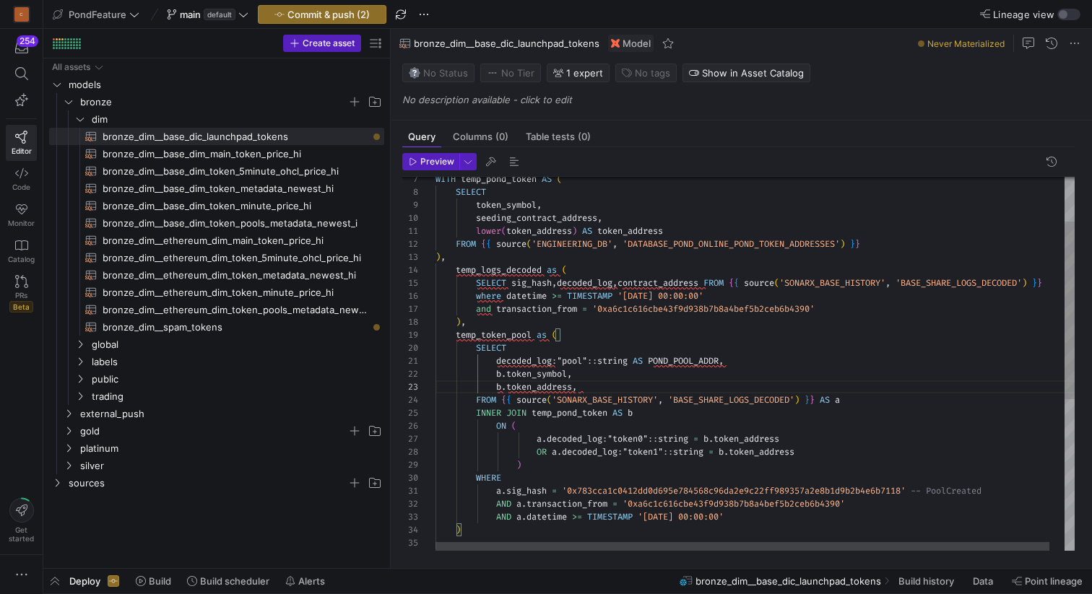
scroll to position [26, 140]
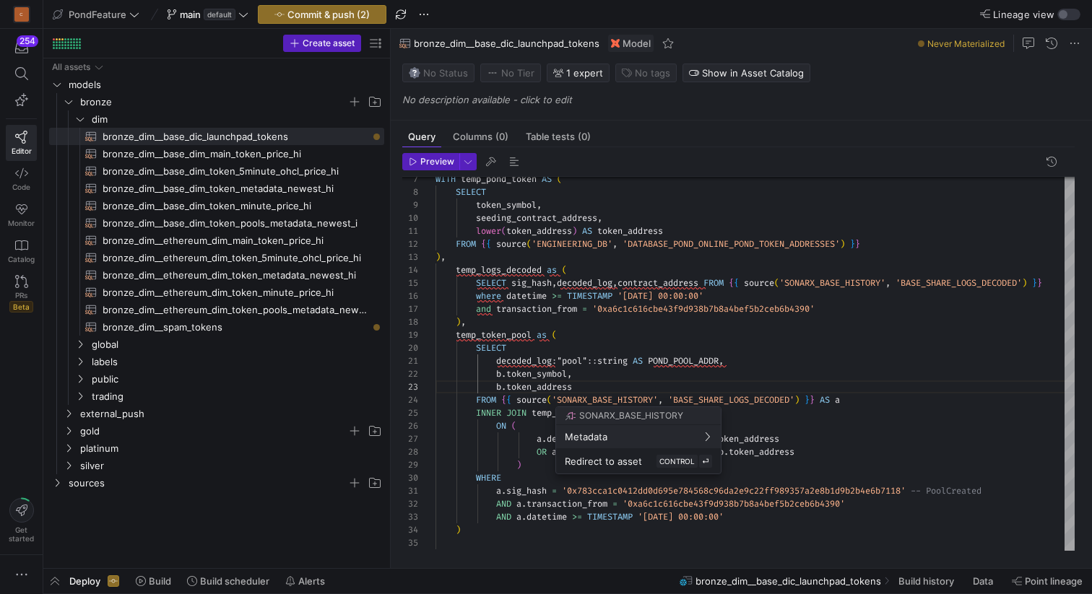
click at [606, 371] on div at bounding box center [546, 297] width 1092 height 594
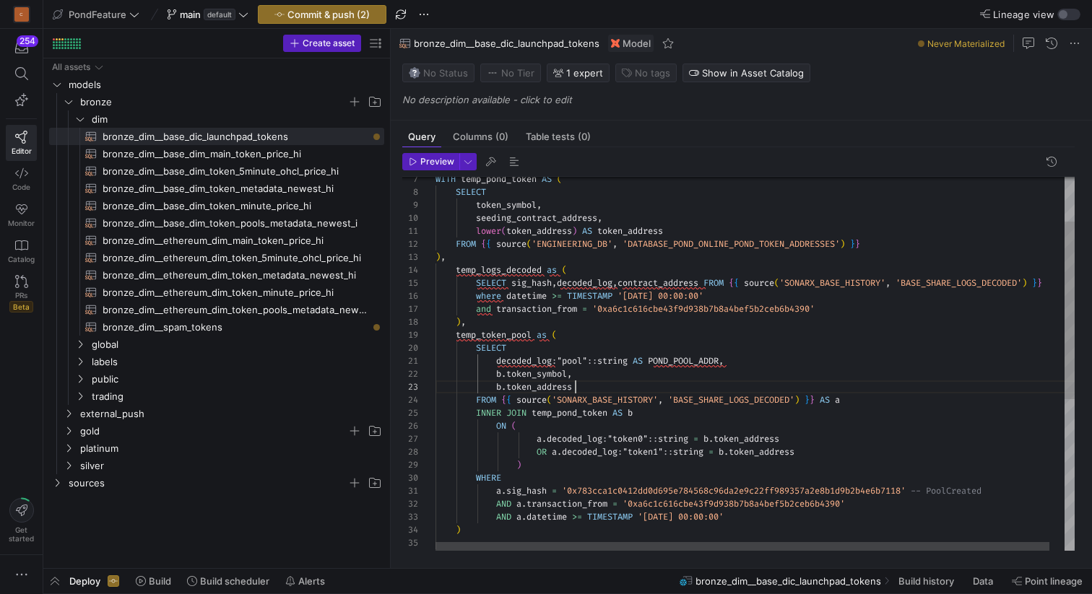
click at [595, 388] on div ") , where datetime >= TIMESTAMP '2025-09-10 00:00:00' and transaction_from = '0…" at bounding box center [762, 476] width 654 height 787
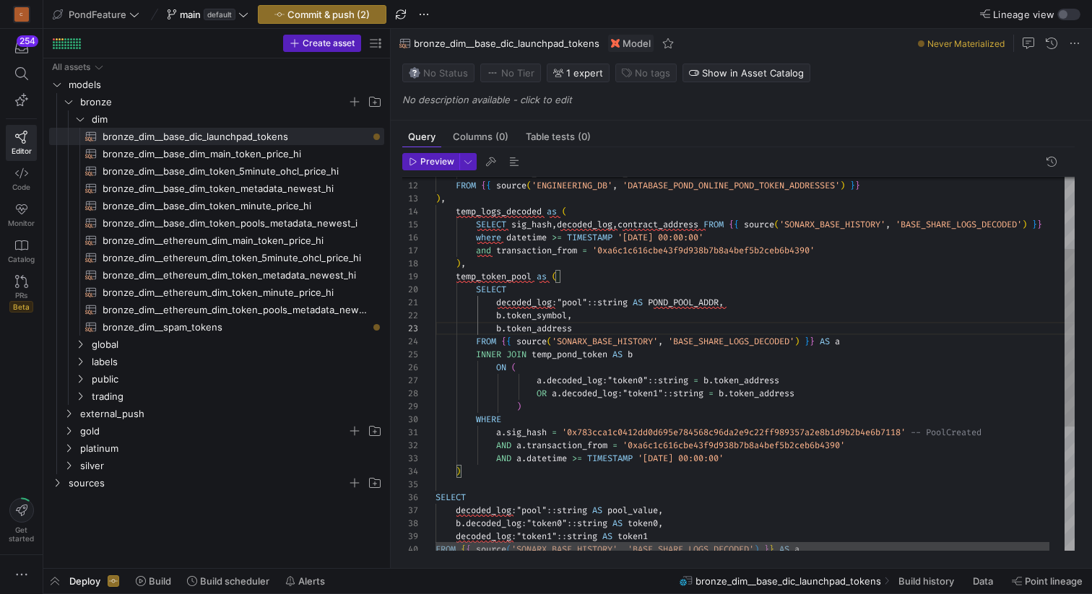
click at [596, 363] on div ") , where datetime >= TIMESTAMP '2025-09-10 00:00:00' and transaction_from = '0…" at bounding box center [762, 418] width 654 height 787
click at [539, 405] on div ") , where datetime >= TIMESTAMP '2025-09-10 00:00:00' and transaction_from = '0…" at bounding box center [762, 418] width 654 height 787
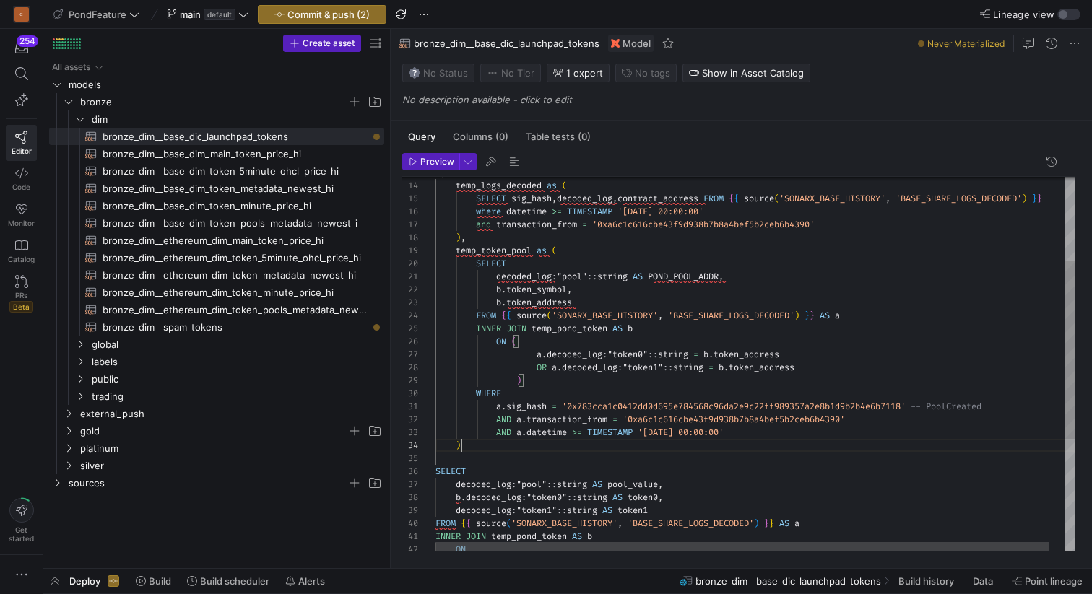
scroll to position [39, 26]
click at [498, 449] on div ") , where datetime >= TIMESTAMP '2025-09-10 00:00:00' and transaction_from = '0…" at bounding box center [762, 392] width 654 height 787
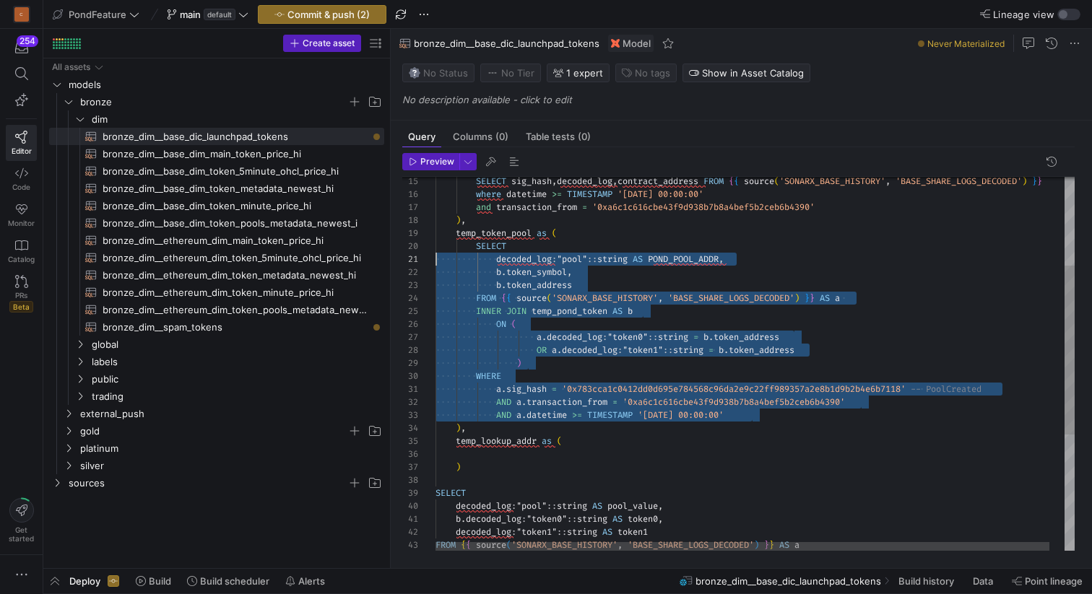
scroll to position [117, 0]
drag, startPoint x: 763, startPoint y: 416, endPoint x: 426, endPoint y: 252, distance: 374.9
click at [435, 251] on div "SELECT decoded_log : "pool" :: string AS POND_POOL_ADDR , FROM { { source ( 'SO…" at bounding box center [762, 394] width 654 height 826
click at [521, 456] on div "SELECT decoded_log : "pool" :: string AS POND_POOL_ADDR , FROM { { source ( 'SO…" at bounding box center [762, 394] width 654 height 826
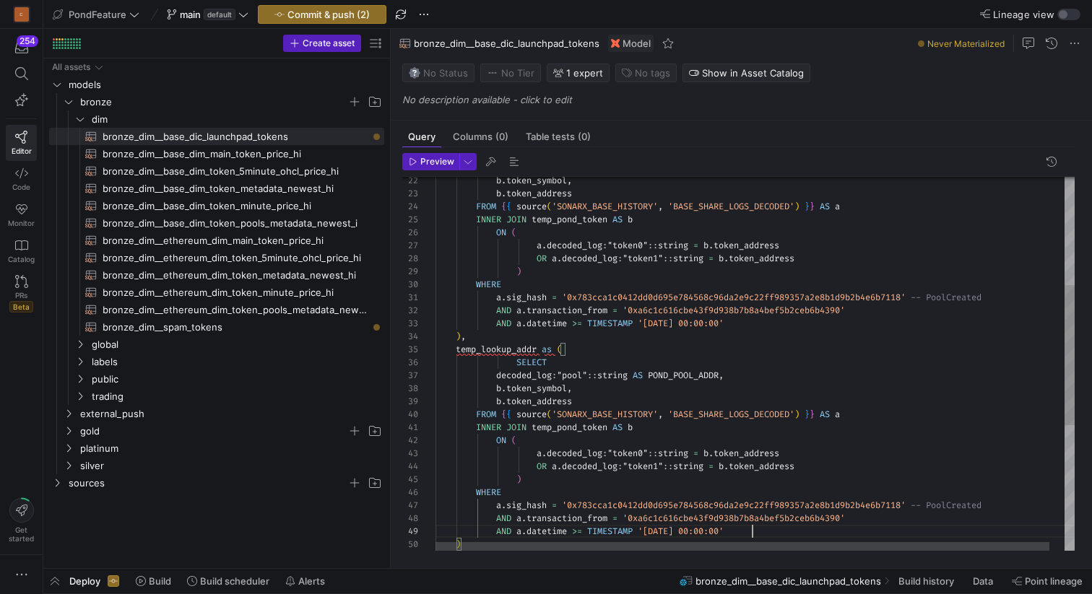
scroll to position [104, 317]
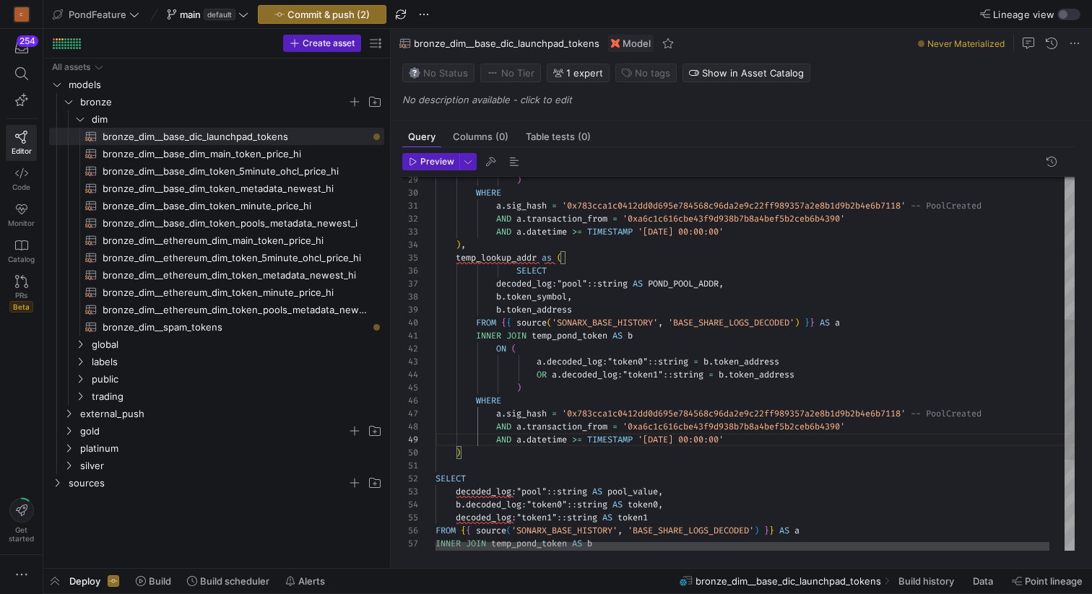
click at [517, 271] on div ") WHERE a . sig_hash = '0x783cca1c0412dd0d695e784568c96da2e9c22ff989357a2 e8b1d…" at bounding box center [762, 295] width 654 height 995
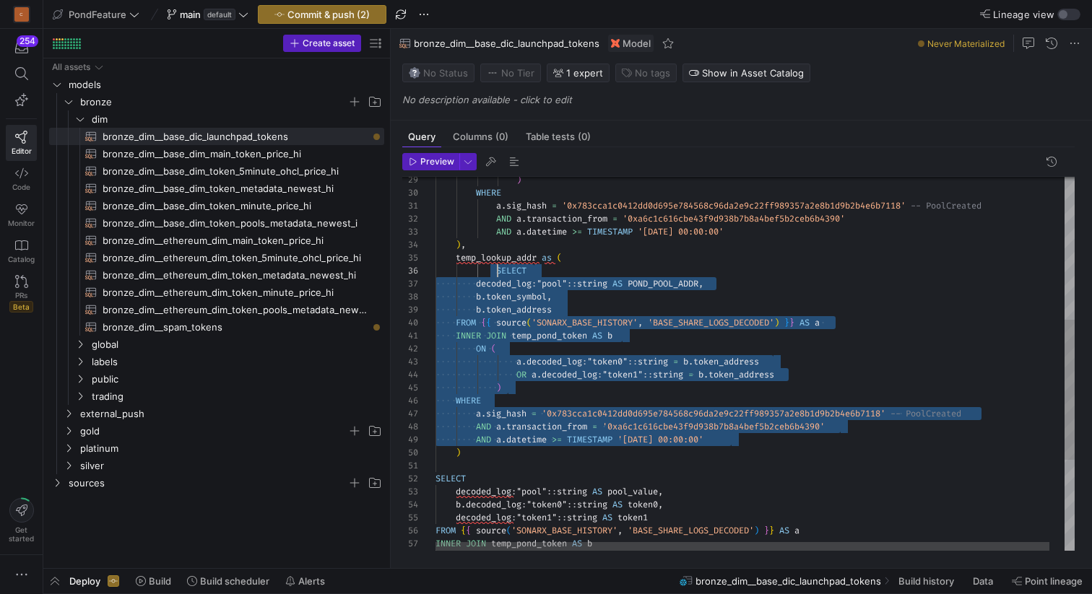
scroll to position [65, 62]
click at [476, 283] on div ") WHERE a . sig_hash = '0x783cca1c0412dd0d695e784568c96da2e9c22ff989357a2 e8b1d…" at bounding box center [762, 295] width 654 height 995
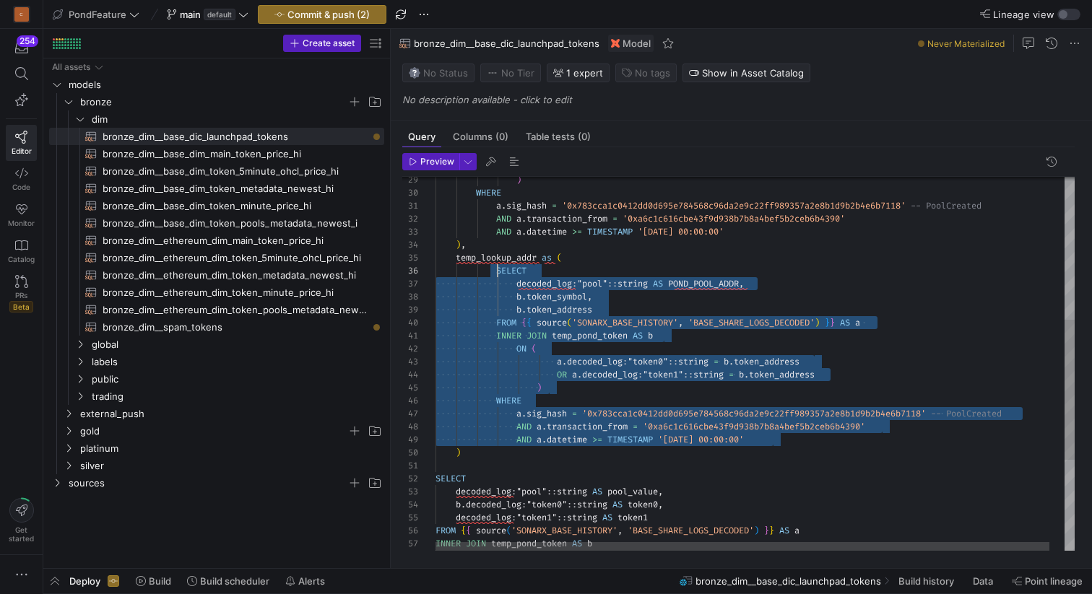
click at [497, 270] on div ") WHERE a . sig_hash = '0x783cca1c0412dd0d695e784568c96da2e9c22ff989357a2 e8b1d…" at bounding box center [762, 295] width 654 height 995
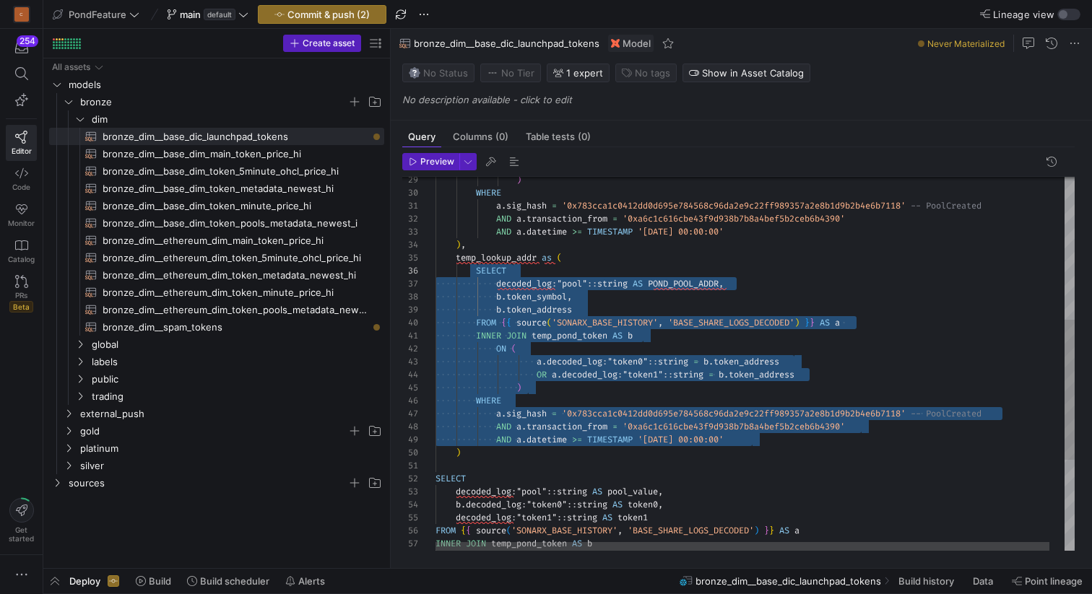
scroll to position [65, 73]
click at [536, 270] on div ") WHERE a . sig_hash = '0x783cca1c0412dd0d695e784568c96da2e9c22ff989357a2 e8b1d…" at bounding box center [762, 295] width 654 height 995
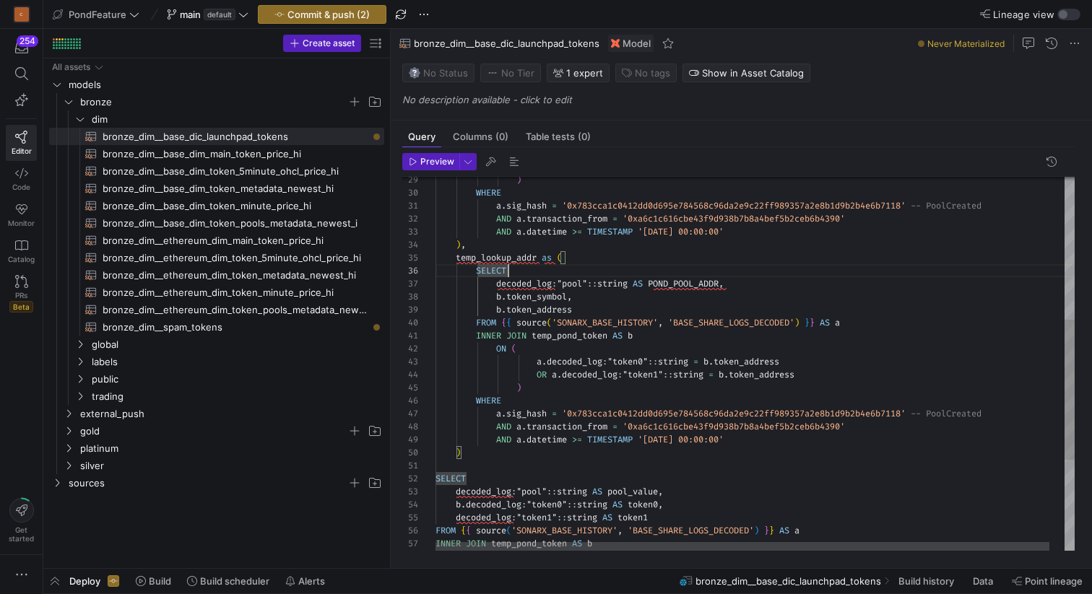
scroll to position [104, 317]
click at [773, 445] on div ") WHERE a . sig_hash = '0x783cca1c0412dd0d695e784568c96da2e9c22ff989357a2 e8b1d…" at bounding box center [762, 295] width 654 height 995
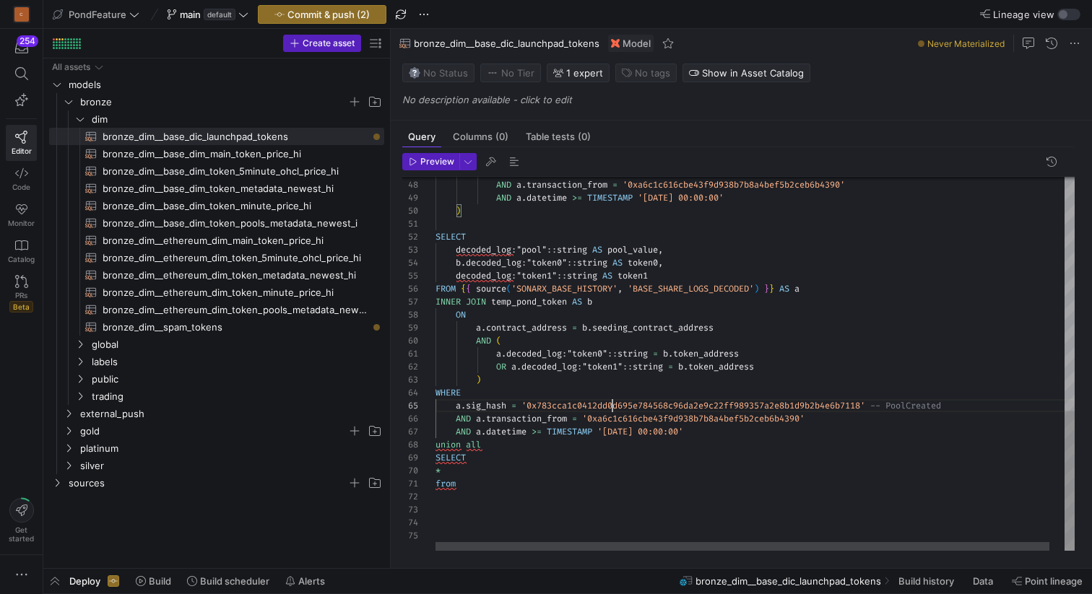
click at [614, 405] on div "a . sig_hash = '0x783cca1c0412dd0d695e784568c96da2e9c22ff989357a2 e8b1d9b2b4e6b…" at bounding box center [762, 53] width 654 height 995
click at [919, 406] on div "a . sig_hash = '0x783cca1c0412dd0d695e784568c96da2e9c22ff989357a2 e8b1d9b2b4e6b…" at bounding box center [762, 53] width 654 height 995
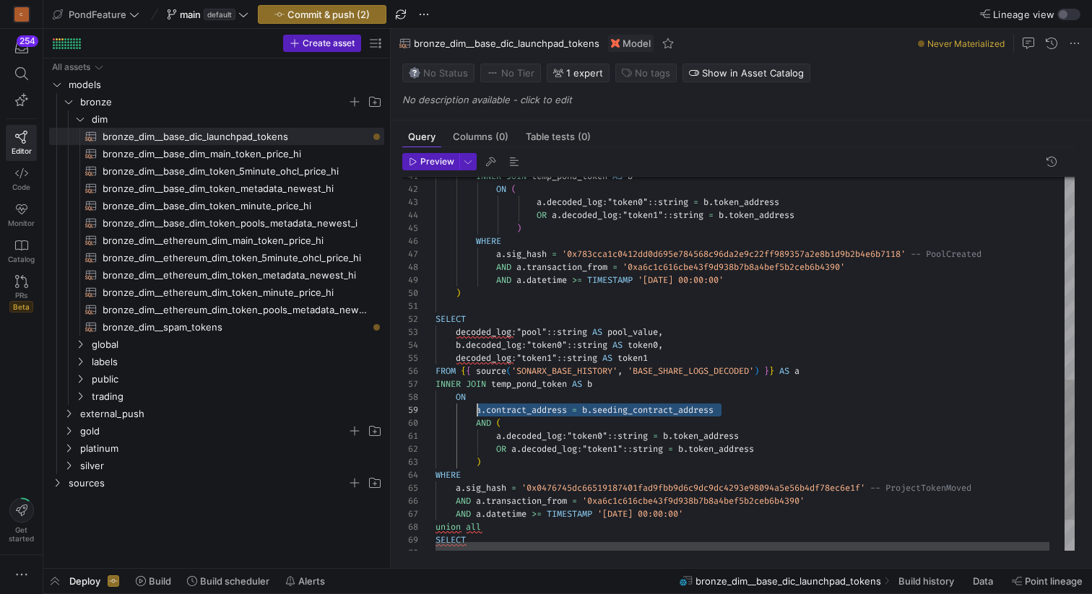
scroll to position [104, 42]
drag, startPoint x: 731, startPoint y: 410, endPoint x: 478, endPoint y: 405, distance: 252.7
click at [478, 405] on div "INNER JOIN temp_pond_token AS b ON ( a . decoded_log : "token0" :: string = b .…" at bounding box center [762, 135] width 654 height 995
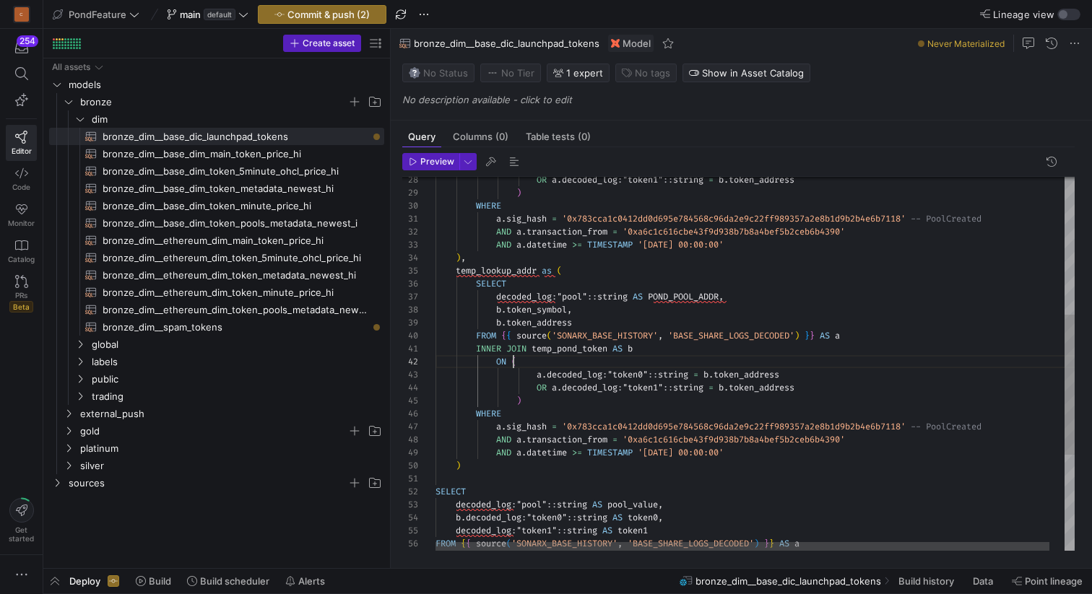
click at [512, 359] on div "INNER JOIN temp_pond_token AS b ON ( a . decoded_log : "token0" :: string = b .…" at bounding box center [762, 308] width 654 height 995
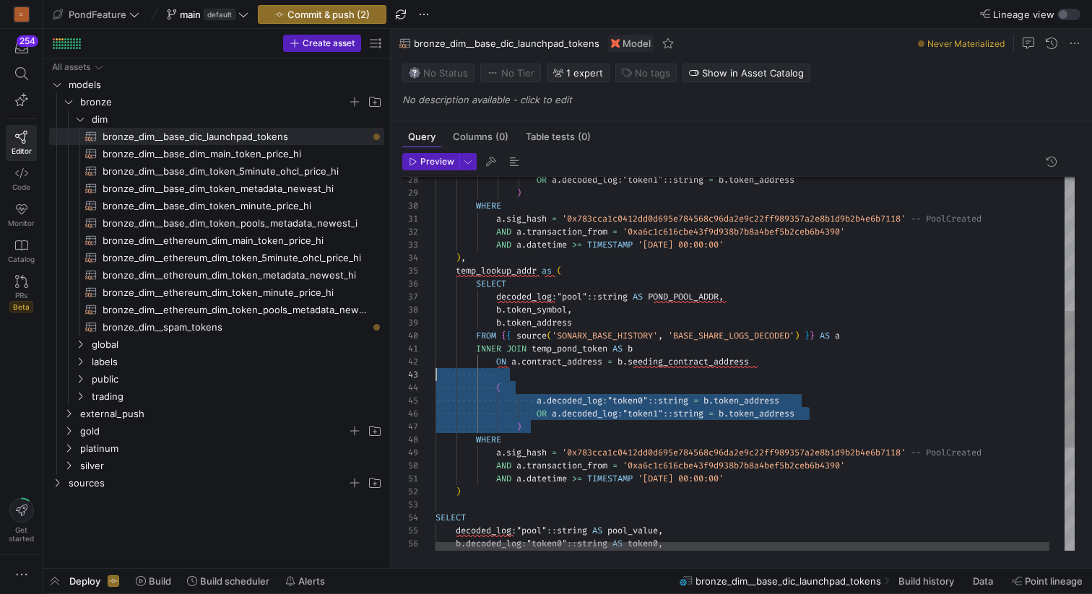
scroll to position [26, 0]
drag, startPoint x: 548, startPoint y: 430, endPoint x: 415, endPoint y: 378, distance: 142.6
click at [435, 378] on div "INNER JOIN temp_pond_token AS b ON a . contract_address = b . seeding_contract_…" at bounding box center [762, 321] width 654 height 1021
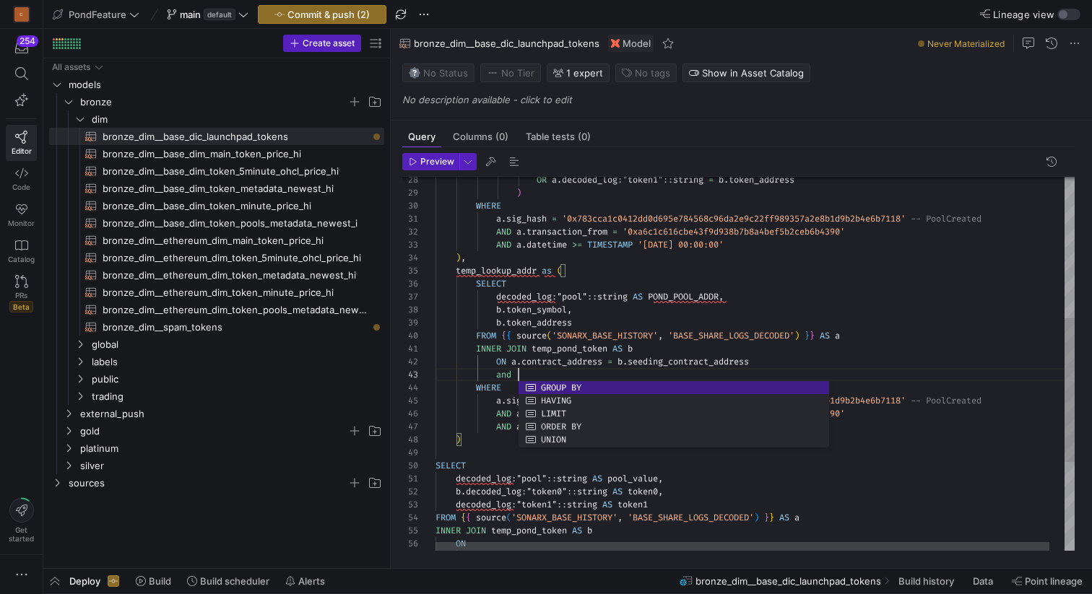
scroll to position [26, 458]
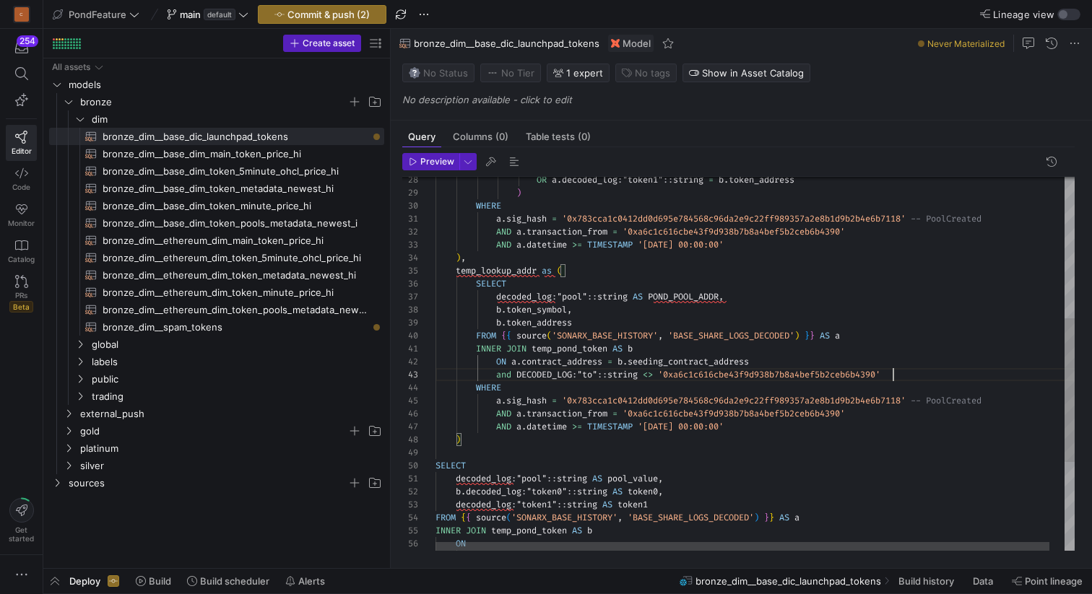
click at [520, 372] on div "INNER JOIN temp_pond_token AS b ON a . contract_address = b . seeding_contract_…" at bounding box center [762, 295] width 654 height 969
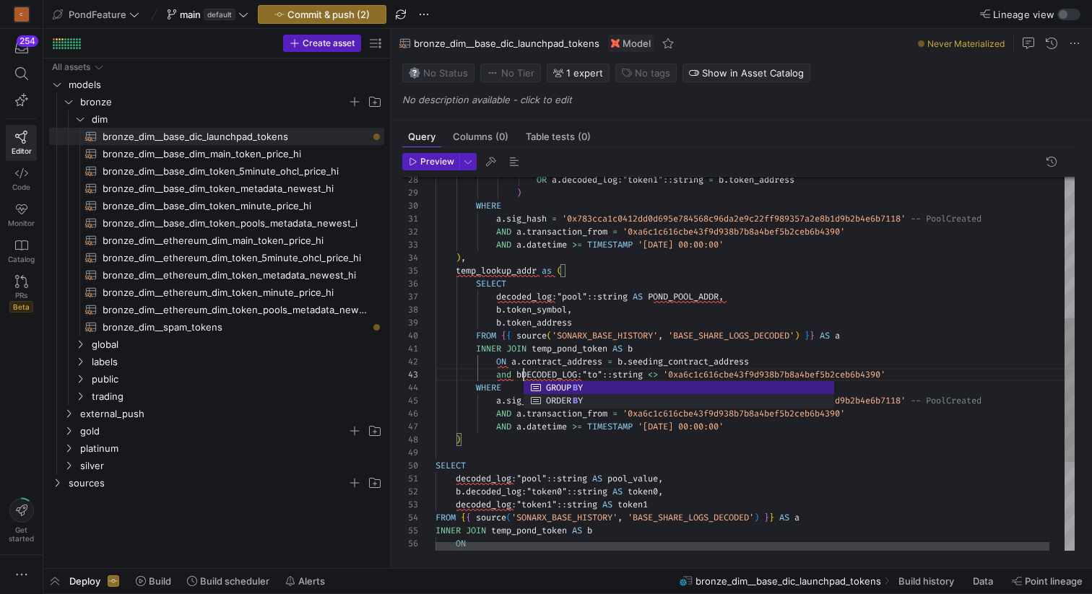
scroll to position [26, 94]
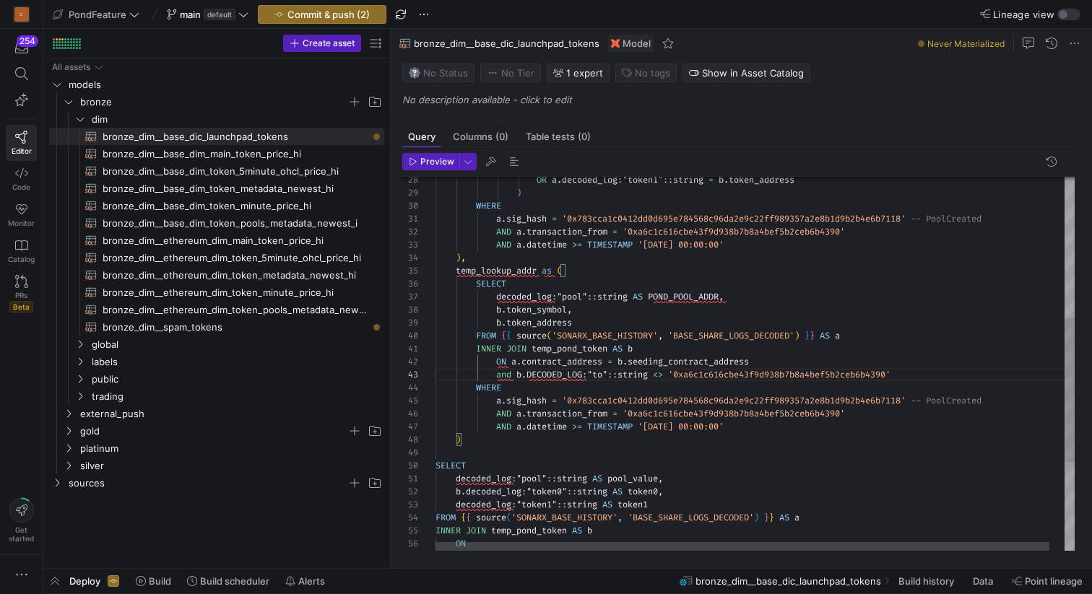
click at [601, 282] on div "INNER JOIN temp_pond_token AS b ON a . contract_address = b . seeding_contract_…" at bounding box center [762, 295] width 654 height 969
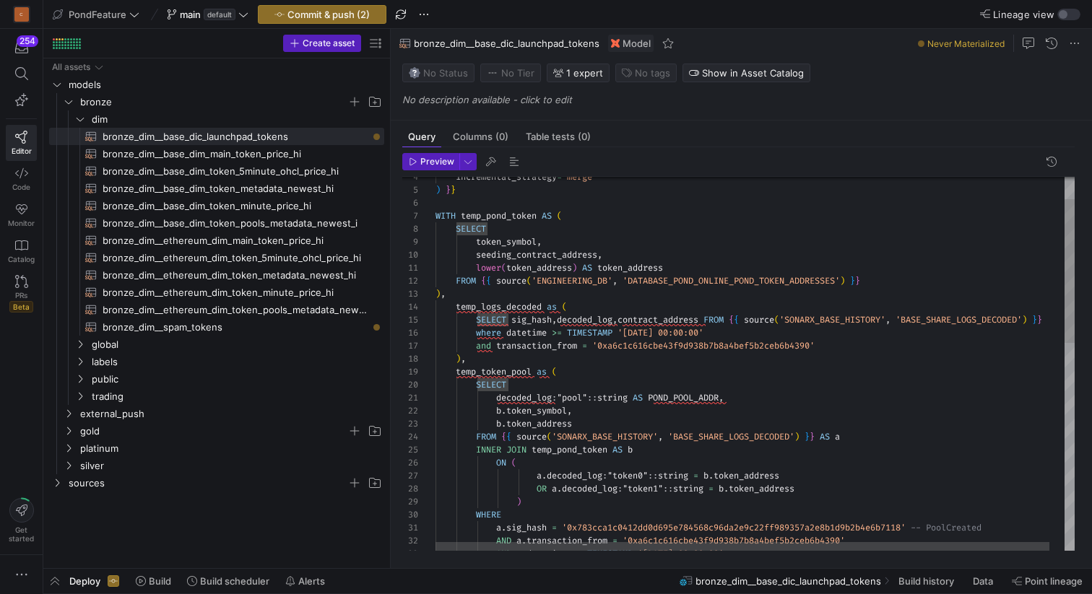
click at [513, 305] on div "AND a . datetime >= TIMESTAMP '2025-09-10 00:00:00' AND a . transaction_from = …" at bounding box center [762, 604] width 654 height 969
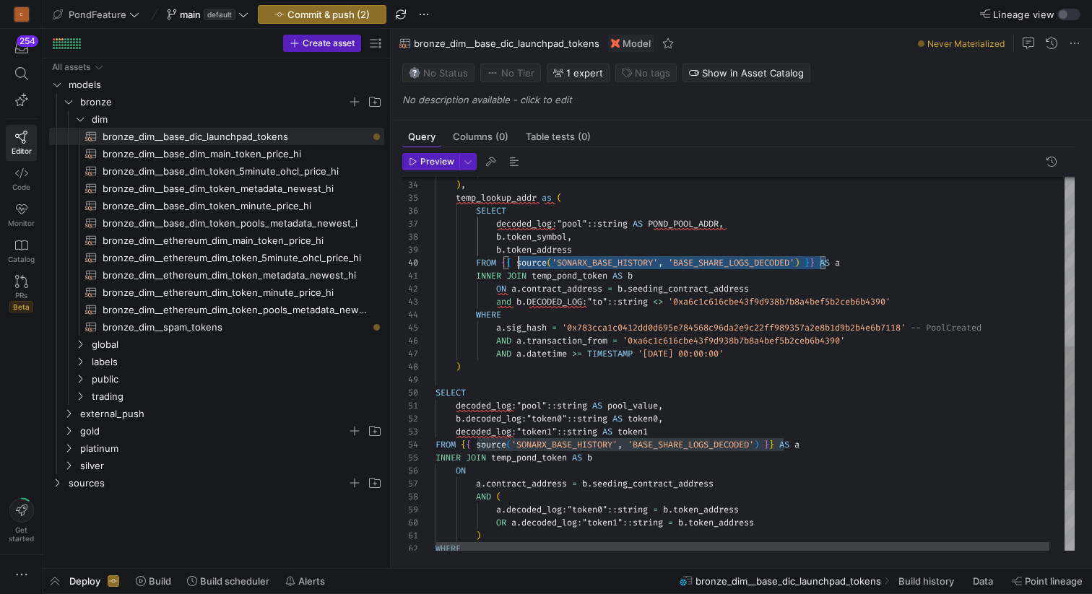
scroll to position [117, 68]
drag, startPoint x: 827, startPoint y: 261, endPoint x: 501, endPoint y: 263, distance: 326.3
click at [501, 263] on div "AND a . datetime >= TIMESTAMP '2025-09-10 00:00:00' ) , temp_lookup_addr as ( S…" at bounding box center [762, 222] width 654 height 969
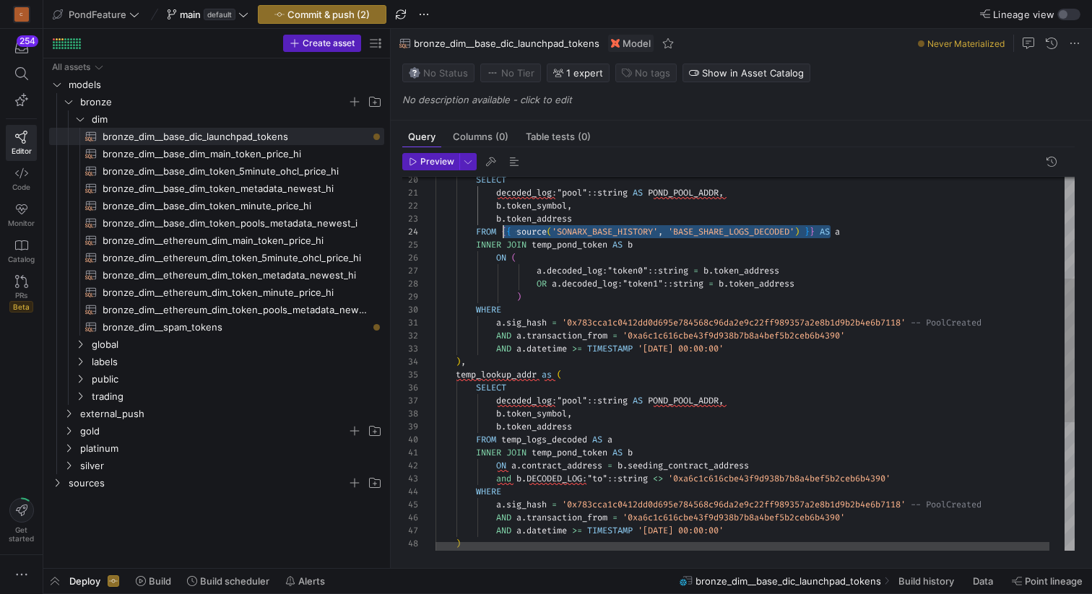
drag, startPoint x: 828, startPoint y: 230, endPoint x: 503, endPoint y: 230, distance: 324.9
click at [503, 230] on div "AND a . datetime >= TIMESTAMP '2025-09-10 00:00:00' ) , temp_lookup_addr as ( S…" at bounding box center [762, 399] width 654 height 969
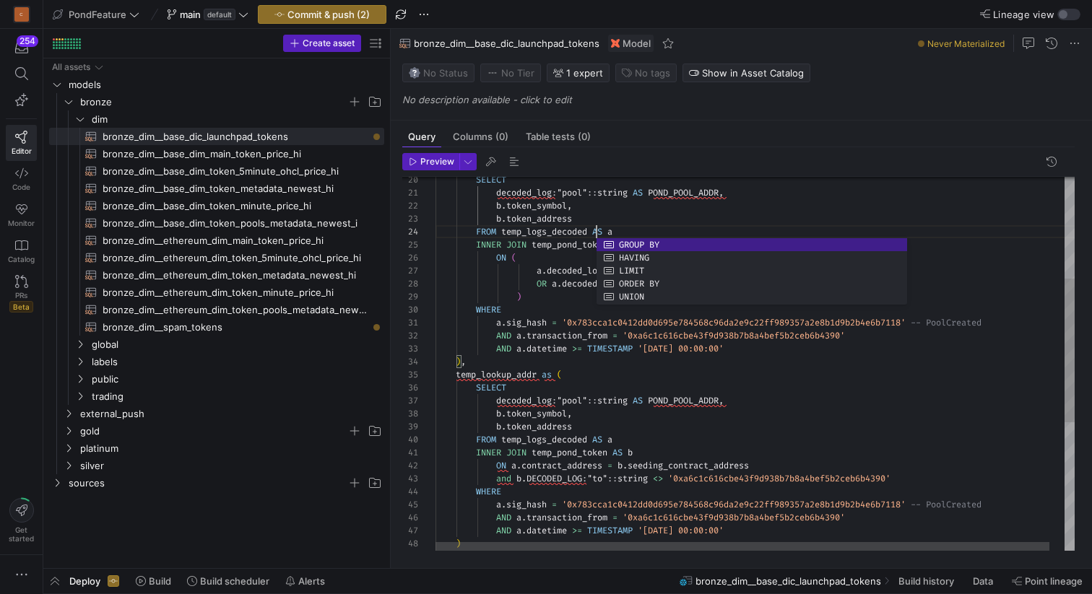
scroll to position [39, 161]
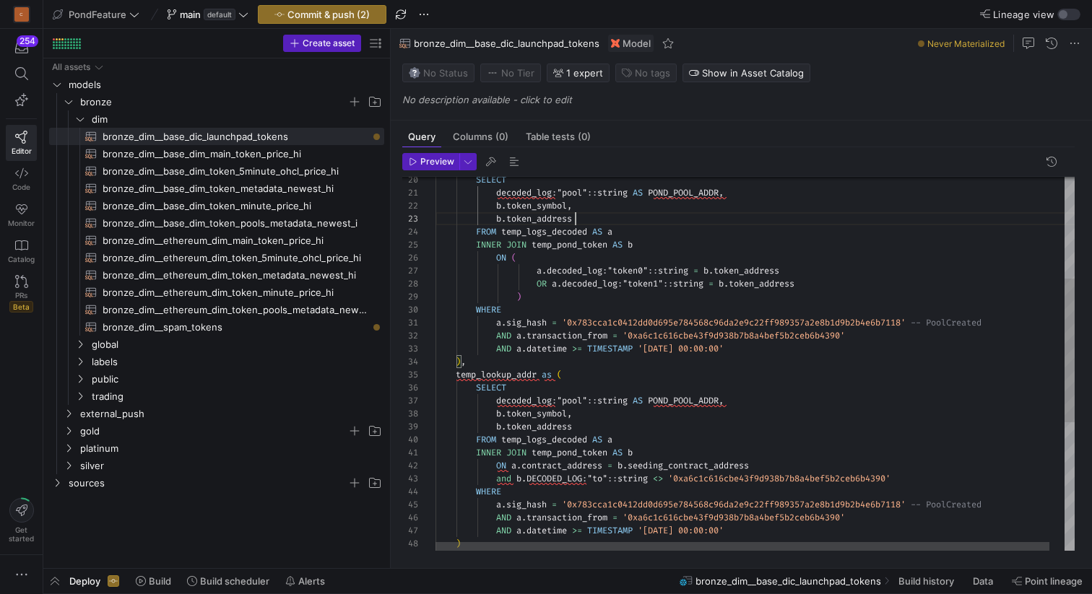
click at [639, 224] on div "AND a . datetime >= TIMESTAMP '2025-09-10 00:00:00' ) , temp_lookup_addr as ( S…" at bounding box center [762, 399] width 654 height 969
click at [642, 231] on div "AND a . datetime >= TIMESTAMP '2025-09-10 00:00:00' ) , temp_lookup_addr as ( S…" at bounding box center [762, 399] width 654 height 969
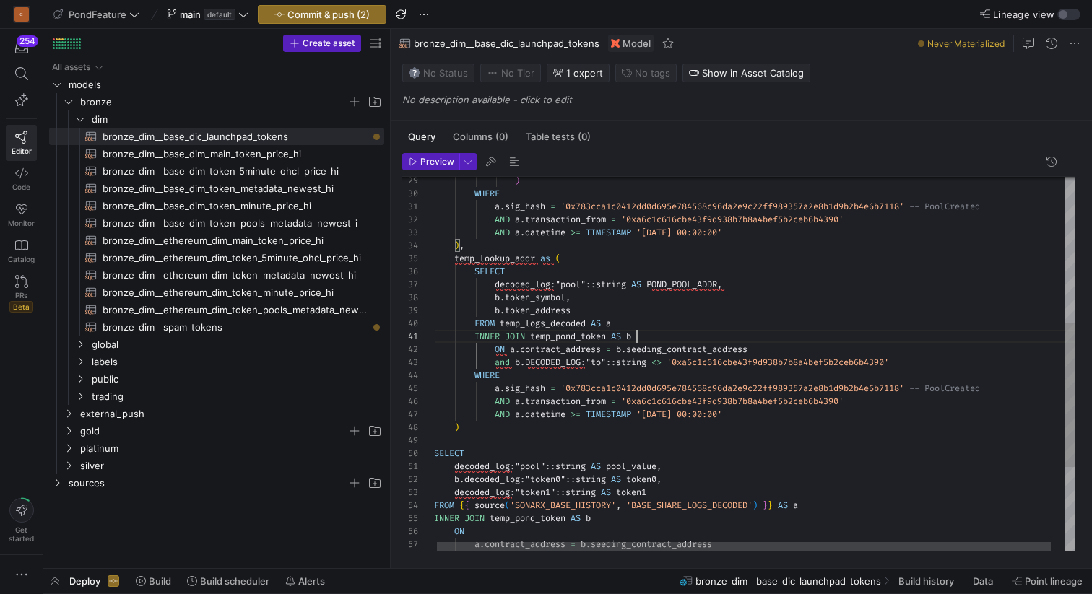
scroll to position [0, 203]
click at [652, 336] on div "SELECT decoded_log : "pool" :: string AS POND_POOL_ADDR , b . token_symbol , b …" at bounding box center [761, 283] width 654 height 969
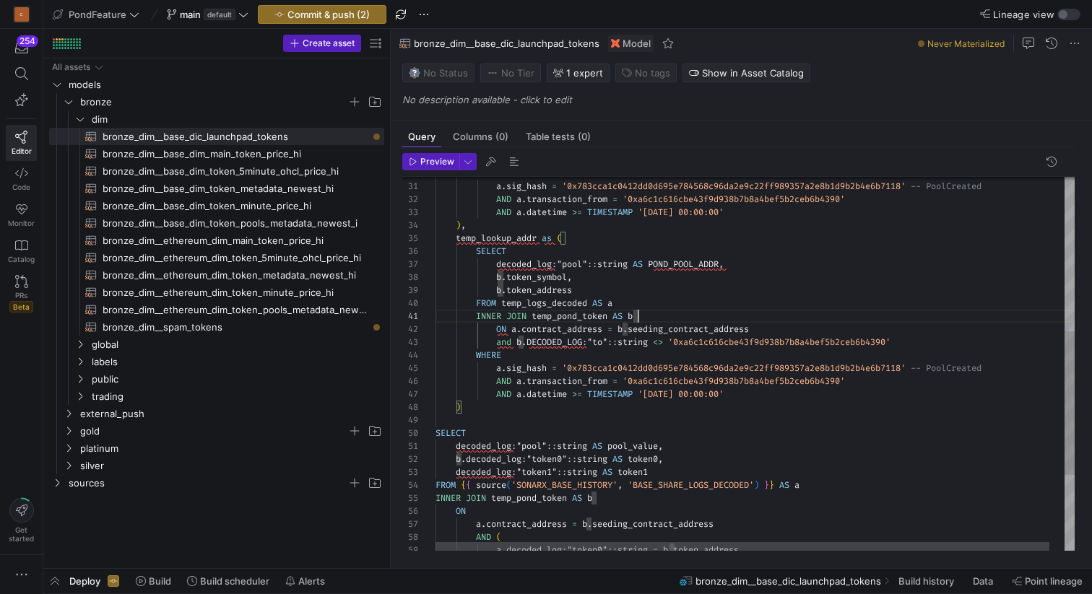
scroll to position [78, 192]
click at [627, 391] on div ") , AND a . datetime >= TIMESTAMP '2025-09-10 00:00:00' AND a . transaction_fro…" at bounding box center [762, 262] width 654 height 969
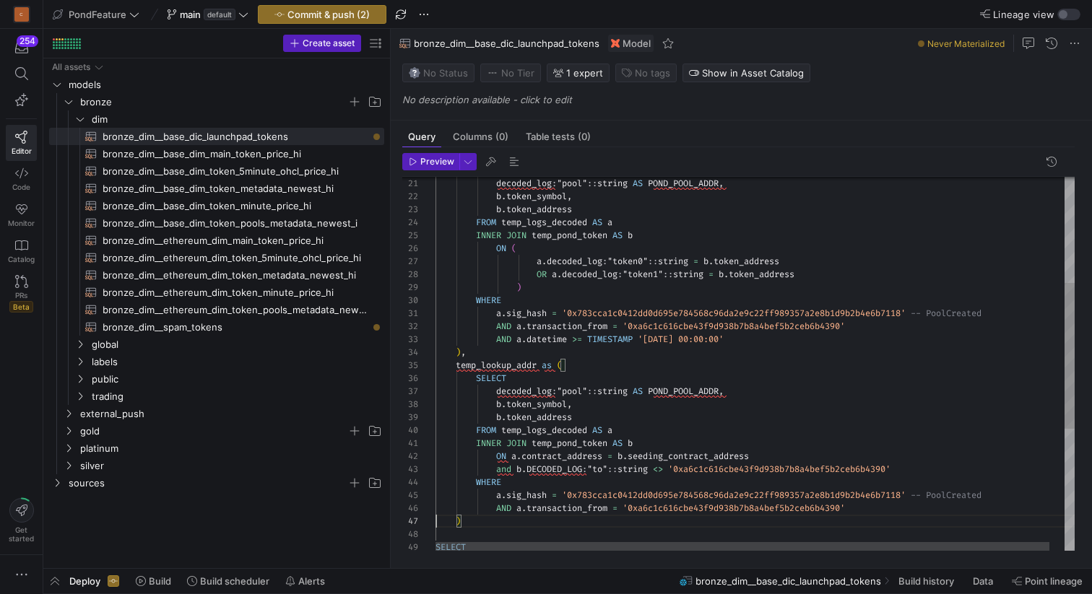
click at [610, 321] on div ") , AND a . datetime >= TIMESTAMP '2025-09-10 00:00:00' AND a . transaction_fro…" at bounding box center [762, 383] width 654 height 956
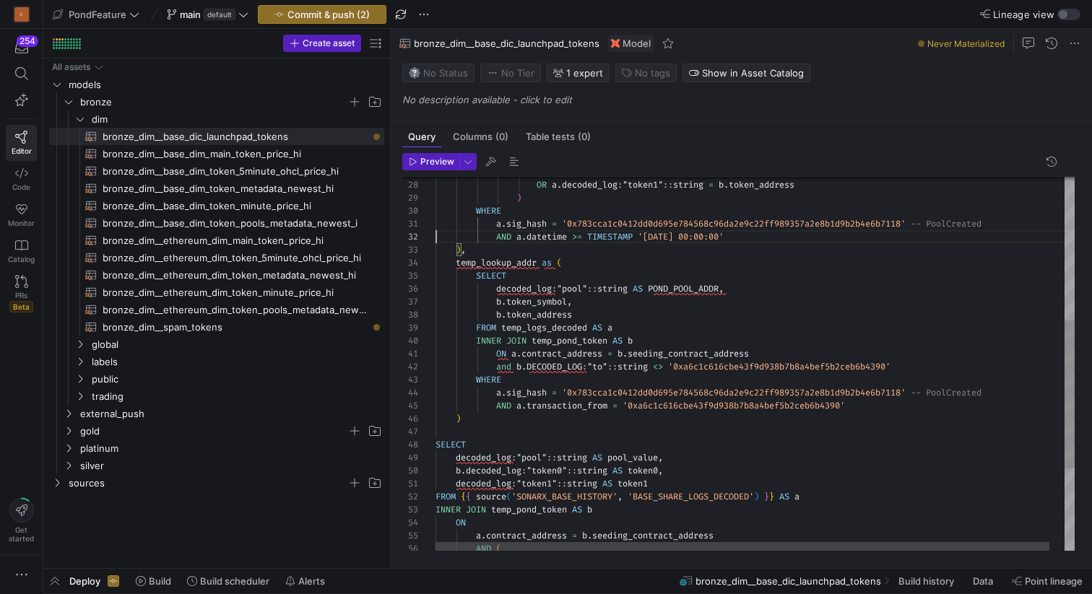
scroll to position [52, 146]
click at [580, 407] on div ") , AND a . datetime >= TIMESTAMP '2025-09-10 00:00:00' a . sig_hash = '0x783cc…" at bounding box center [762, 287] width 654 height 943
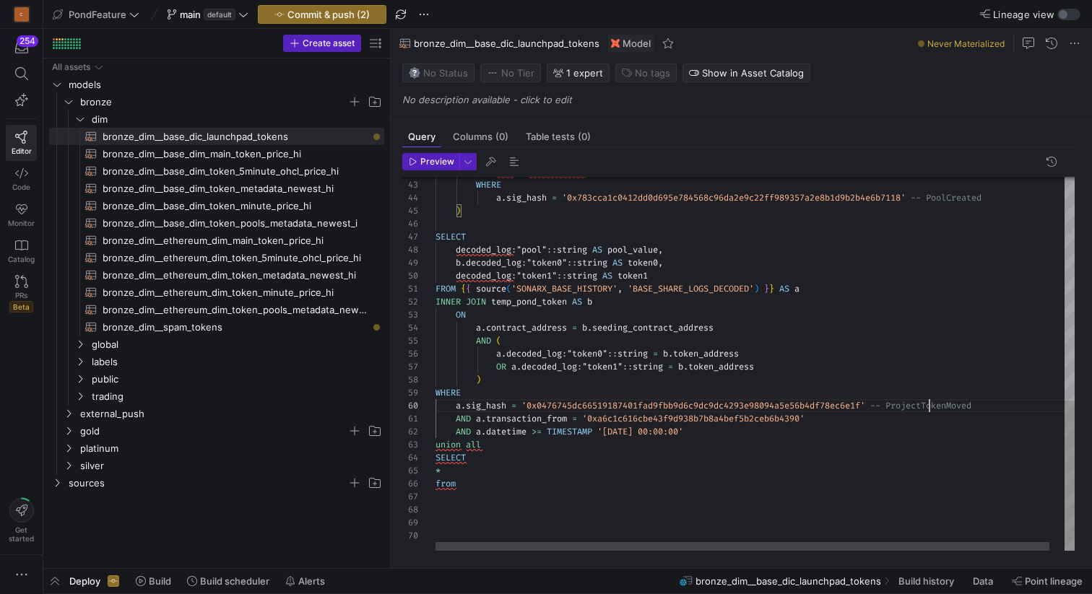
click at [930, 404] on div "and b . DECODED_LOG : "to" :: string <> '0xa6c1c616cbe43f9d938b7b8a4bef5b2ceb6b…" at bounding box center [762, 86] width 654 height 930
click at [962, 197] on div "and b . DECODED_LOG : "to" :: string <> '0xa6c1c616cbe43f9d938b7b8a4bef5b2ceb6b…" at bounding box center [762, 86] width 654 height 930
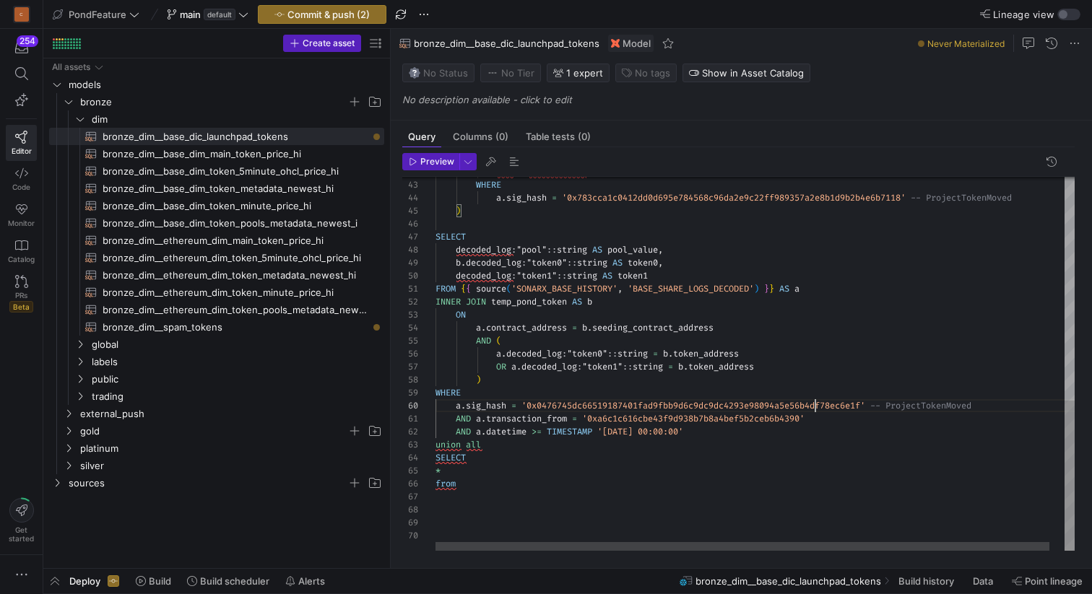
click at [813, 404] on div "and b . DECODED_LOG : "to" :: string <> '0xa6c1c616cbe43f9d938b7b8a4bef5b2ceb6b…" at bounding box center [762, 86] width 654 height 930
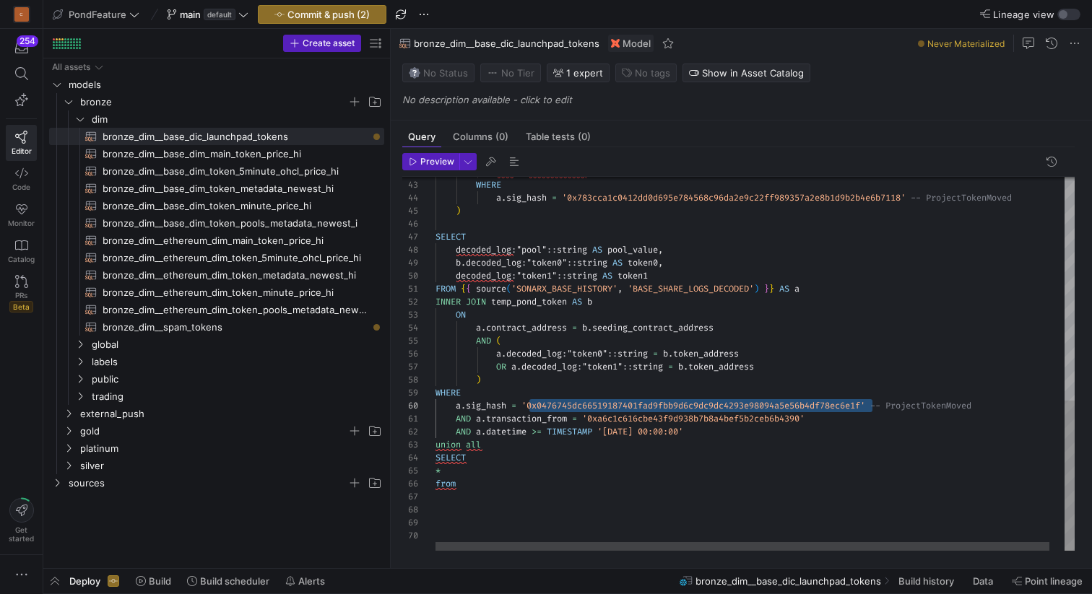
click at [850, 199] on div "and b . DECODED_LOG : "to" :: string <> '0xa6c1c616cbe43f9d938b7b8a4bef5b2ceb6b…" at bounding box center [762, 86] width 654 height 930
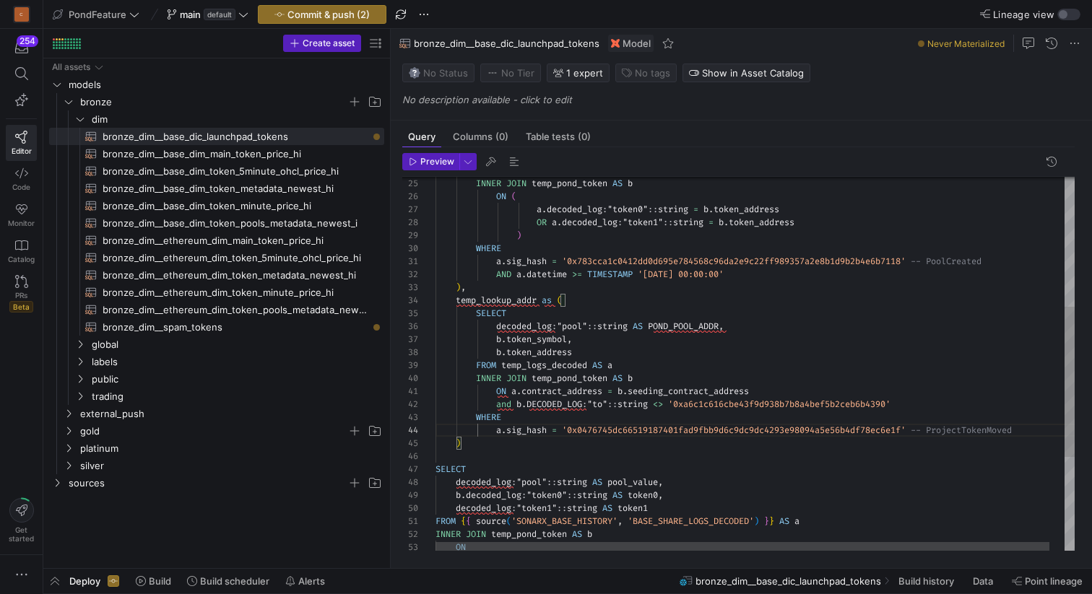
click at [767, 425] on div "and b . DECODED_LOG : "to" :: string <> '0xa6c1c616cbe43f9d938b7b8a4bef5b2ceb6b…" at bounding box center [762, 318] width 654 height 930
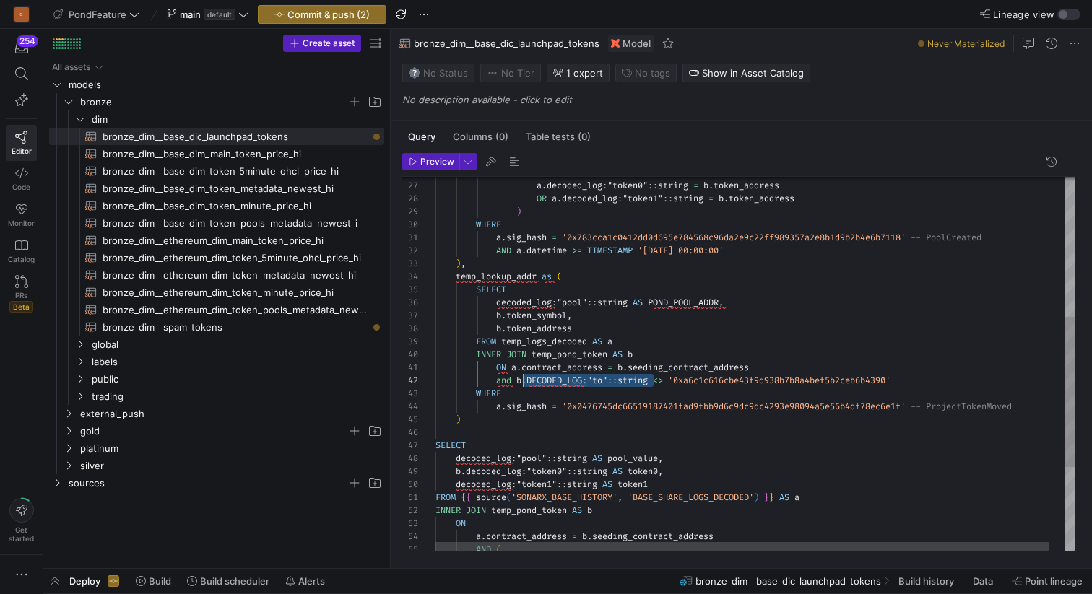
scroll to position [13, 83]
drag, startPoint x: 654, startPoint y: 379, endPoint x: 518, endPoint y: 380, distance: 135.7
click at [518, 380] on div "and b . DECODED_LOG : "to" :: string <> '0xa6c1c616cbe43f9d938b7b8a4bef5b2ceb6b…" at bounding box center [762, 295] width 654 height 930
click at [543, 383] on div "and b . DECODED_LOG : "to" :: string <> '0xa6c1c616cbe43f9d938b7b8a4bef5b2ceb6b…" at bounding box center [762, 295] width 654 height 930
click at [525, 379] on div "and b . DECODED_LOG : "to" :: string <> '0xa6c1c616cbe43f9d938b7b8a4bef5b2ceb6b…" at bounding box center [762, 295] width 654 height 930
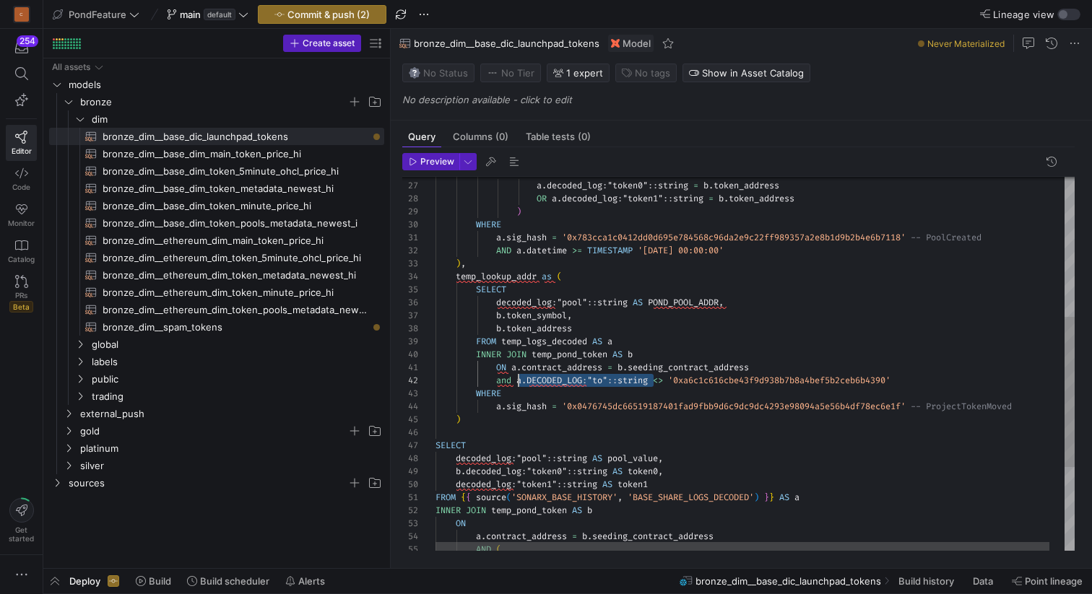
drag, startPoint x: 653, startPoint y: 379, endPoint x: 519, endPoint y: 378, distance: 133.6
click at [519, 378] on div "and a . DECODED_LOG : "to" :: string <> '0xa6c1c616cbe43f9d938b7b8a4bef5b2ceb6b…" at bounding box center [762, 295] width 654 height 930
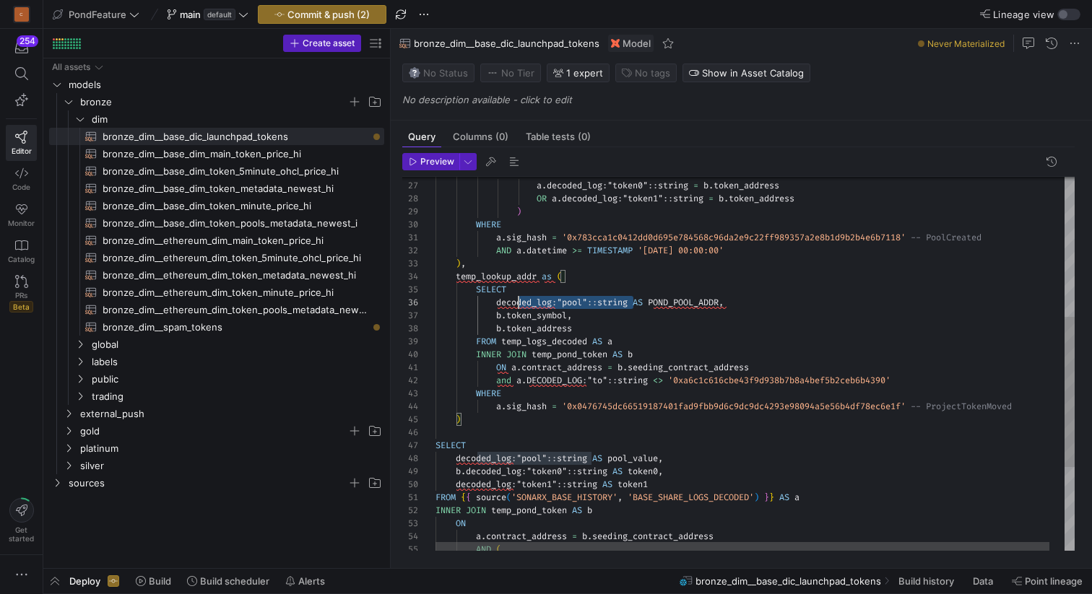
scroll to position [65, 62]
drag, startPoint x: 634, startPoint y: 302, endPoint x: 497, endPoint y: 302, distance: 136.4
click at [497, 302] on div "and a . DECODED_LOG : "to" :: string <> '0xa6c1c616cbe43f9d938b7b8a4bef5b2ceb6b…" at bounding box center [762, 295] width 654 height 930
click at [677, 302] on div "and a . DECODED_LOG : "to" :: string <> '0xa6c1c616cbe43f9d938b7b8a4bef5b2ceb6b…" at bounding box center [762, 295] width 654 height 930
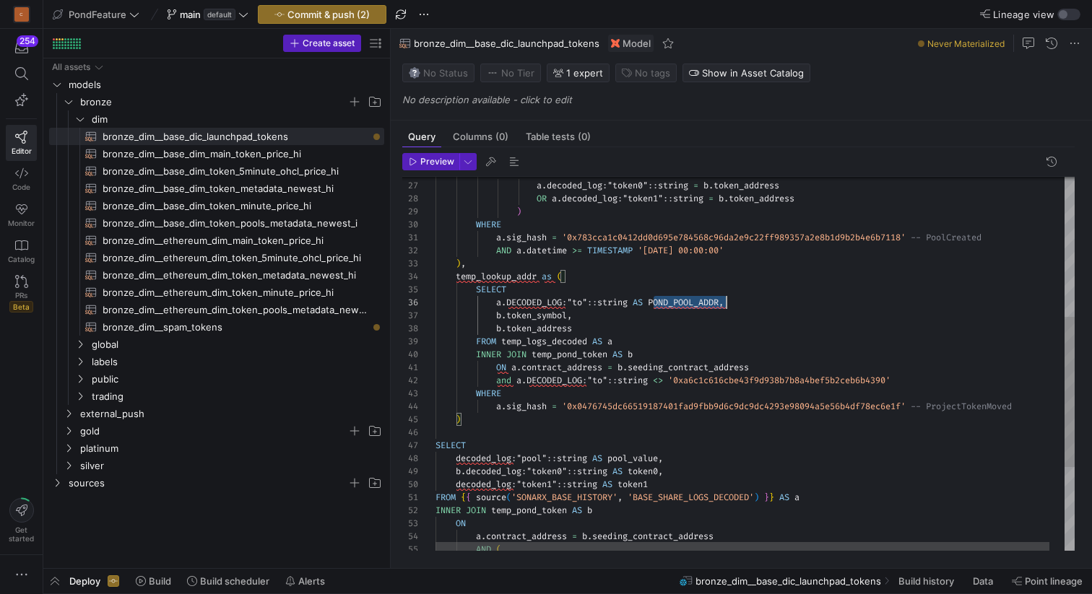
click at [677, 302] on div "and a . DECODED_LOG : "to" :: string <> '0xa6c1c616cbe43f9d938b7b8a4bef5b2ceb6b…" at bounding box center [762, 295] width 654 height 930
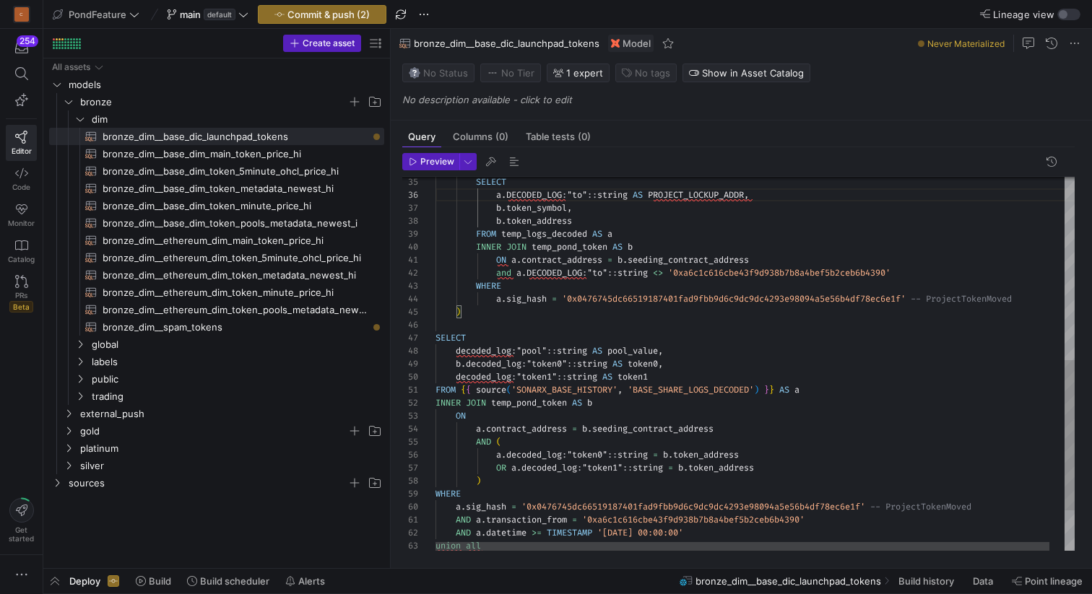
scroll to position [65, 0]
click at [478, 323] on div "and a . DECODED_LOG : "to" :: string <> '0xa6c1c616cbe43f9d938b7b8a4bef5b2ceb6b…" at bounding box center [762, 187] width 654 height 930
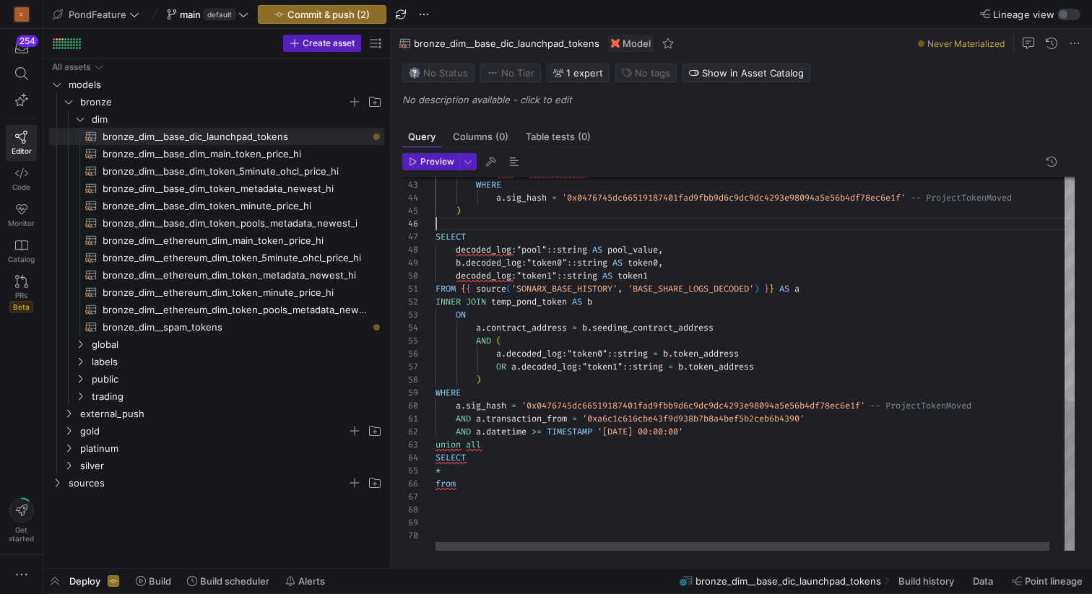
scroll to position [65, 26]
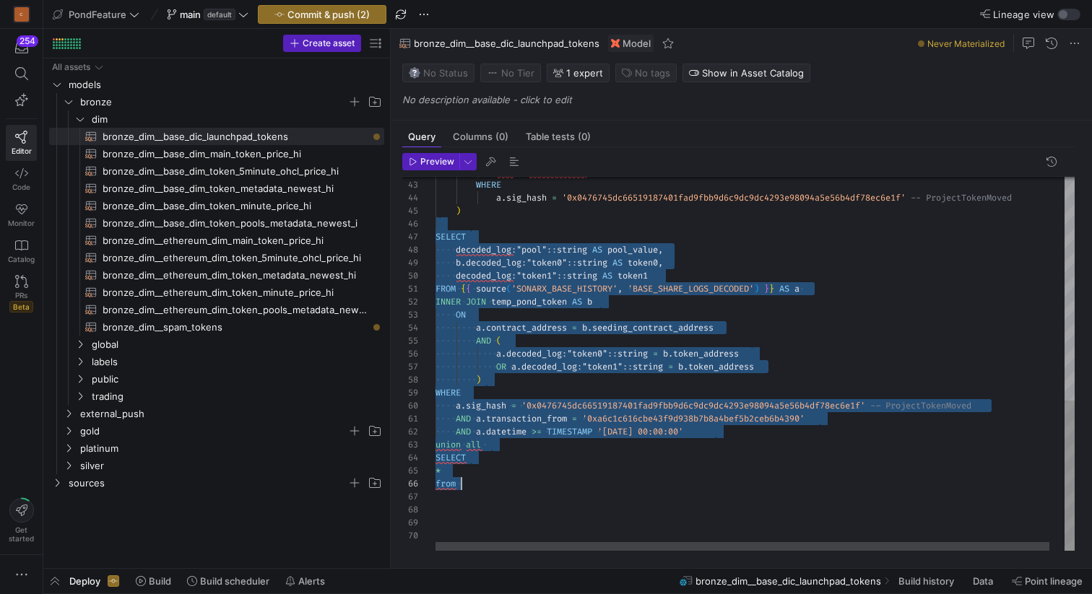
click at [480, 489] on div "and a . DECODED_LOG : "to" :: string <> '0xa6c1c616cbe43f9d938b7b8a4bef5b2ceb6b…" at bounding box center [762, 86] width 654 height 930
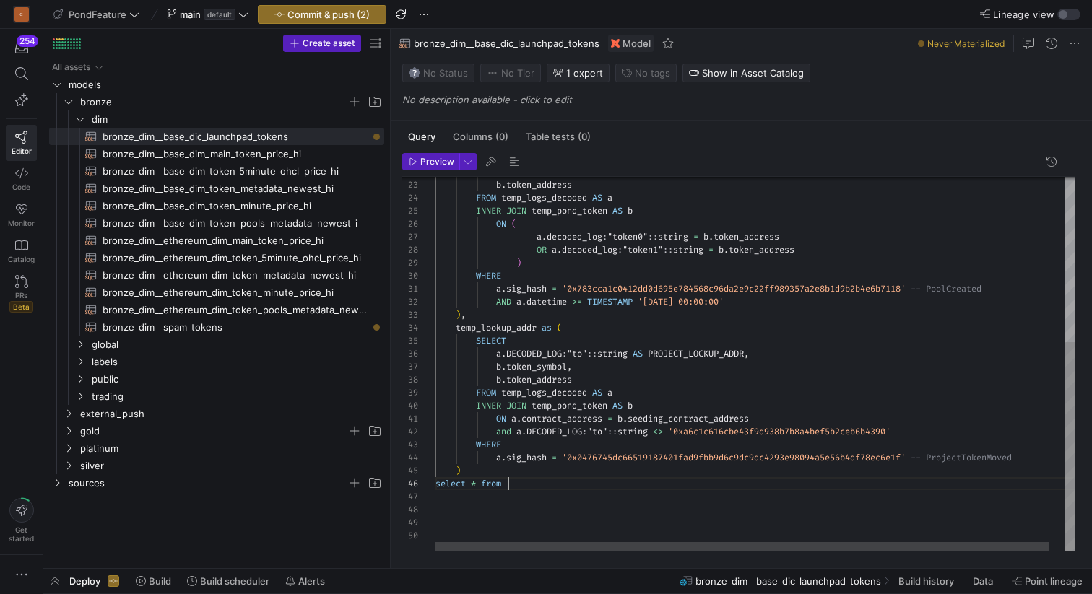
scroll to position [65, 73]
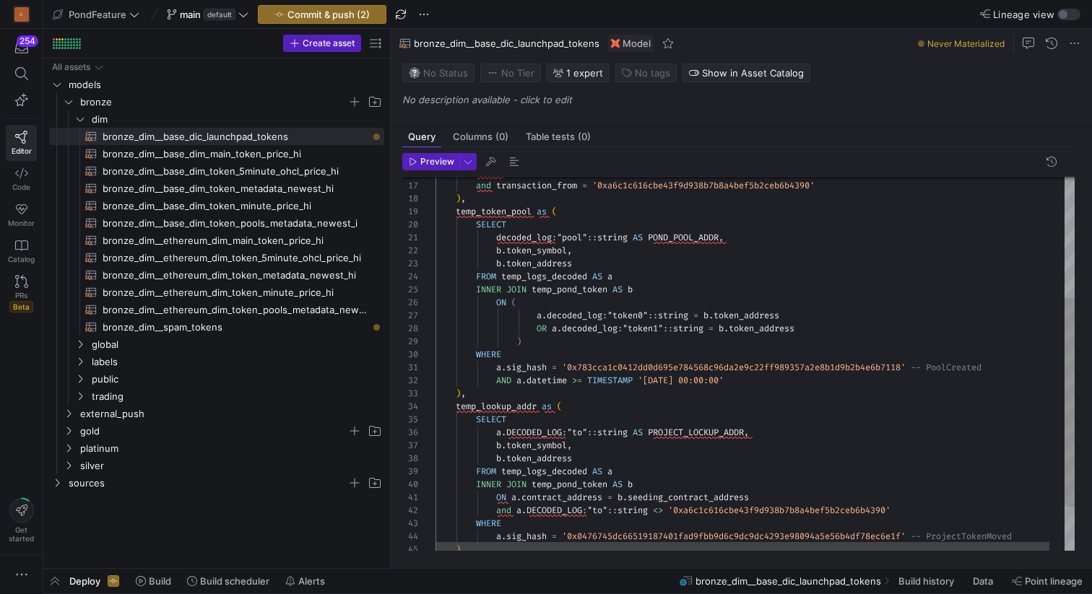
click at [508, 209] on div "and a . DECODED_LOG : "to" :: string <> '0xa6c1c616cbe43f9d938b7b8a4bef5b2ceb6b…" at bounding box center [762, 295] width 654 height 670
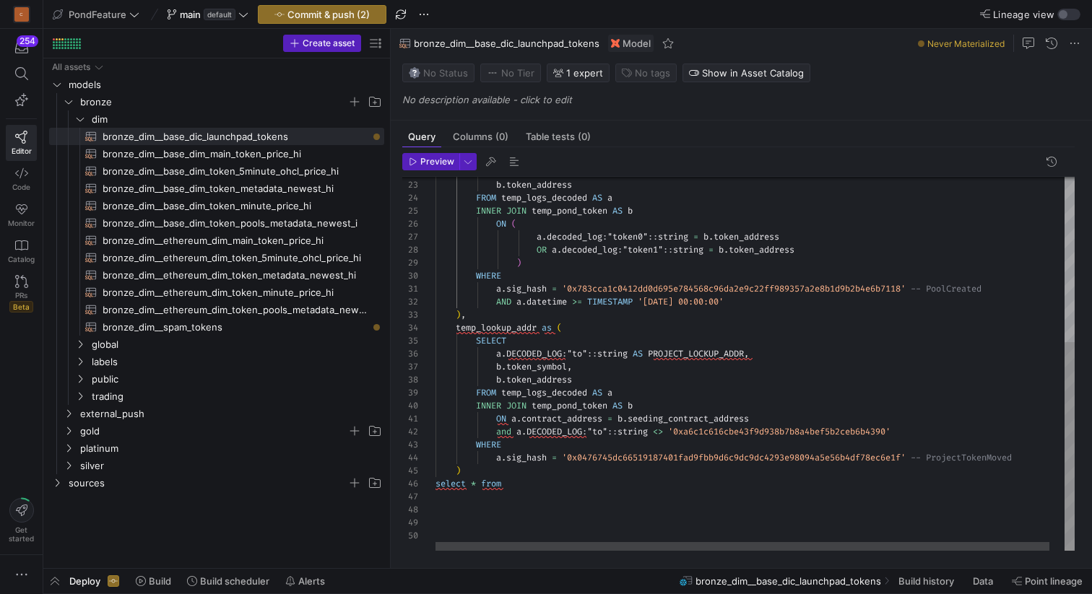
click at [515, 489] on div "and a . DECODED_LOG : "to" :: string <> '0xa6c1c616cbe43f9d938b7b8a4bef5b2ceb6b…" at bounding box center [762, 216] width 654 height 670
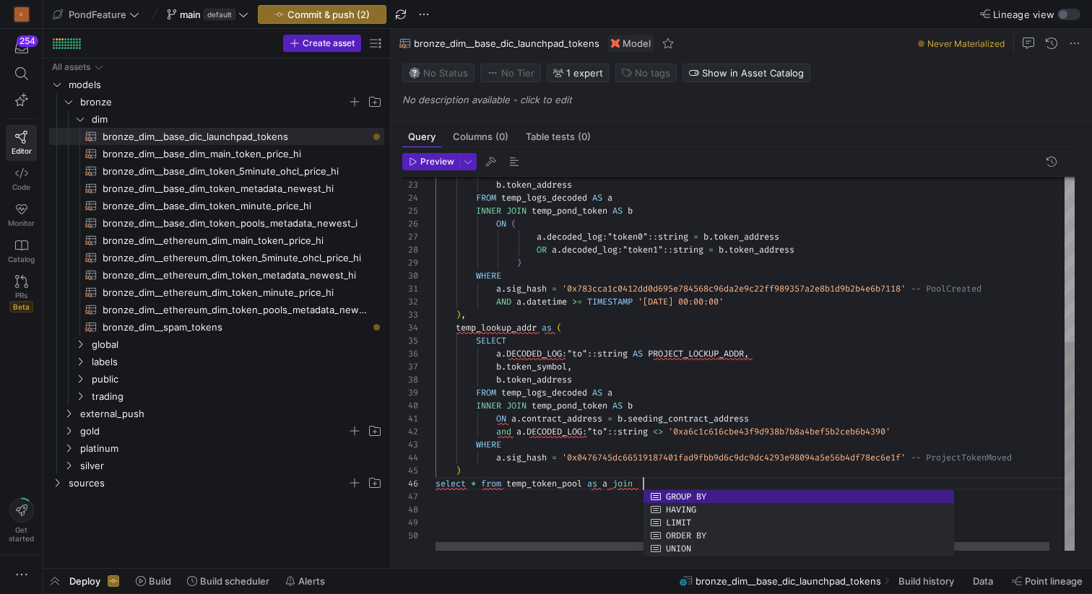
click at [501, 326] on div "and a . DECODED_LOG : "to" :: string <> '0xa6c1c616cbe43f9d938b7b8a4bef5b2ceb6b…" at bounding box center [762, 216] width 654 height 670
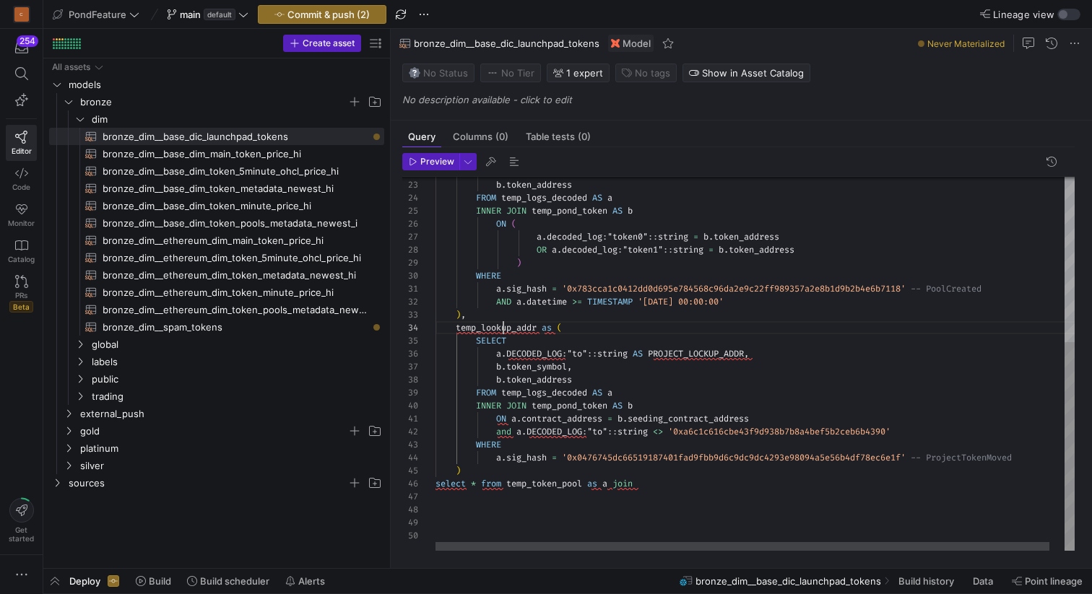
scroll to position [39, 104]
click at [501, 326] on div "and a . DECODED_LOG : "to" :: string <> '0xa6c1c616cbe43f9d938b7b8a4bef5b2ceb6b…" at bounding box center [762, 216] width 654 height 670
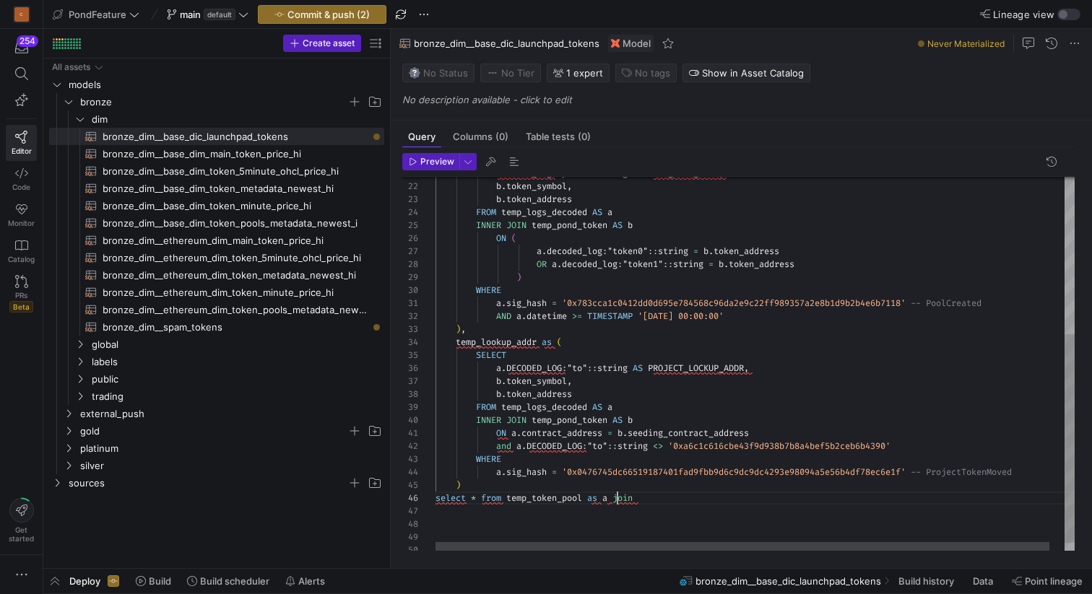
scroll to position [65, 182]
click at [619, 495] on div "b . token_symbol , b . token_address FROM temp_logs_decoded AS a INNER JOIN tem…" at bounding box center [762, 230] width 654 height 670
click at [511, 344] on div "b . token_symbol , b . token_address FROM temp_logs_decoded AS a INNER JOIN tem…" at bounding box center [762, 230] width 654 height 670
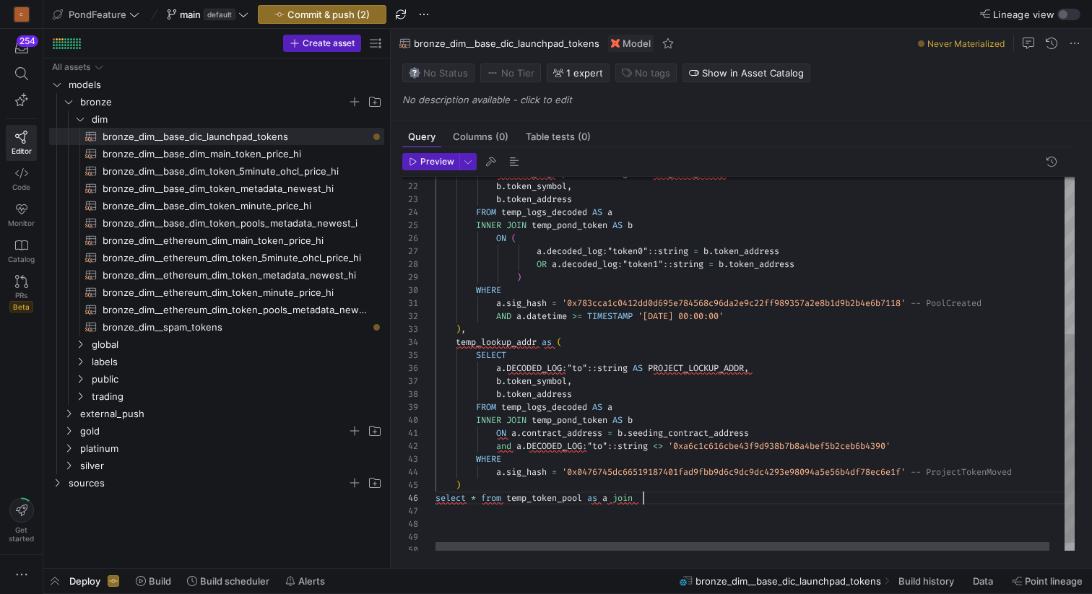
click at [658, 496] on div "b . token_symbol , b . token_address FROM temp_logs_decoded AS a INNER JOIN tem…" at bounding box center [762, 230] width 654 height 670
click at [621, 497] on div "b . token_symbol , b . token_address FROM temp_logs_decoded AS a INNER JOIN tem…" at bounding box center [762, 230] width 654 height 670
click at [541, 529] on div "b . token_symbol , b . token_address FROM temp_logs_decoded AS a INNER JOIN tem…" at bounding box center [762, 236] width 654 height 683
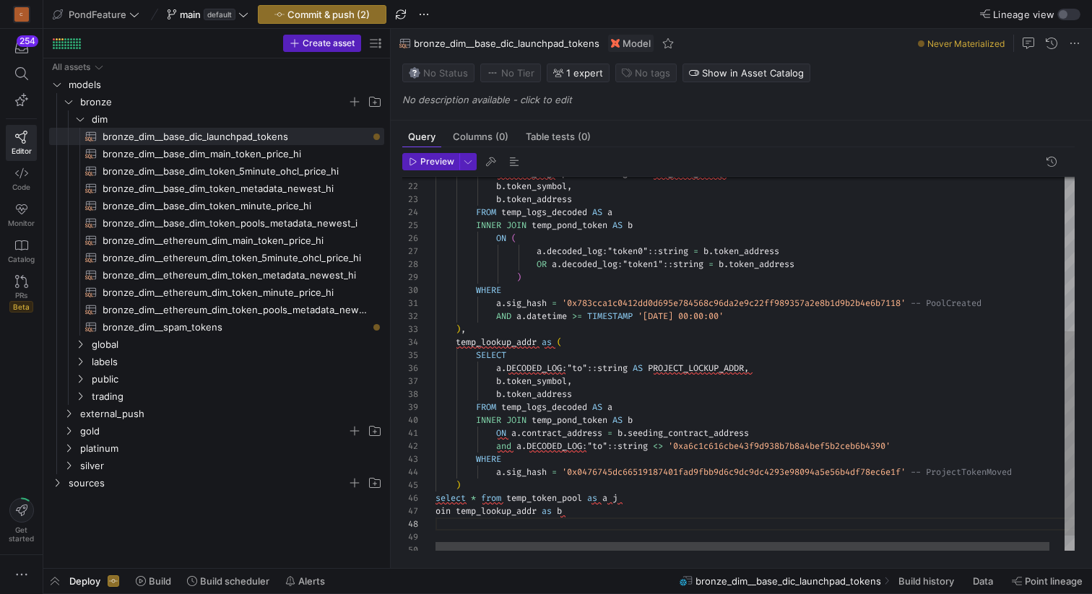
scroll to position [78, 0]
click at [436, 512] on div "b . token_symbol , b . token_address FROM temp_logs_decoded AS a INNER JOIN tem…" at bounding box center [762, 236] width 654 height 683
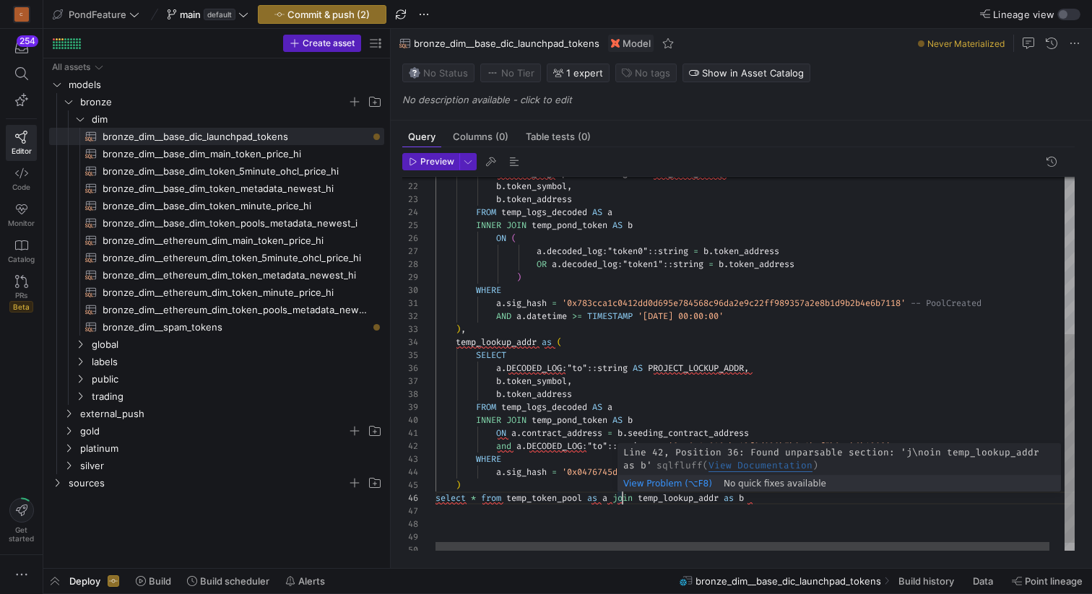
scroll to position [65, 182]
click at [618, 496] on div "b . token_symbol , b . token_address FROM temp_logs_decoded AS a INNER JOIN tem…" at bounding box center [762, 230] width 654 height 670
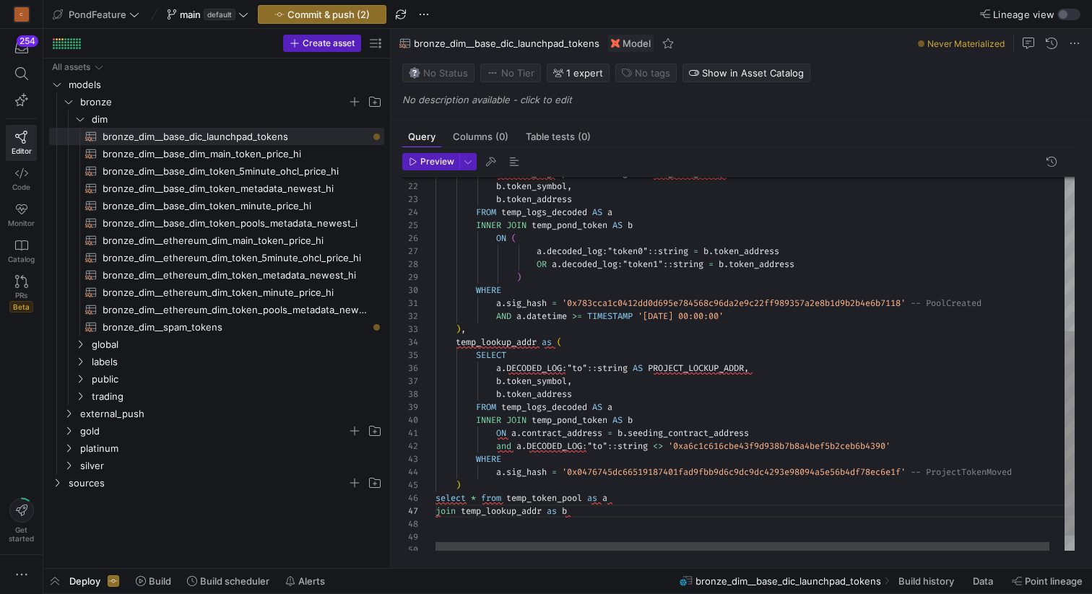
scroll to position [91, 0]
click at [492, 523] on div "b . token_symbol , b . token_address FROM temp_logs_decoded AS a INNER JOIN tem…" at bounding box center [762, 236] width 654 height 683
click at [543, 391] on div "b . token_symbol , b . token_address FROM temp_logs_decoded AS a INNER JOIN tem…" at bounding box center [762, 236] width 654 height 683
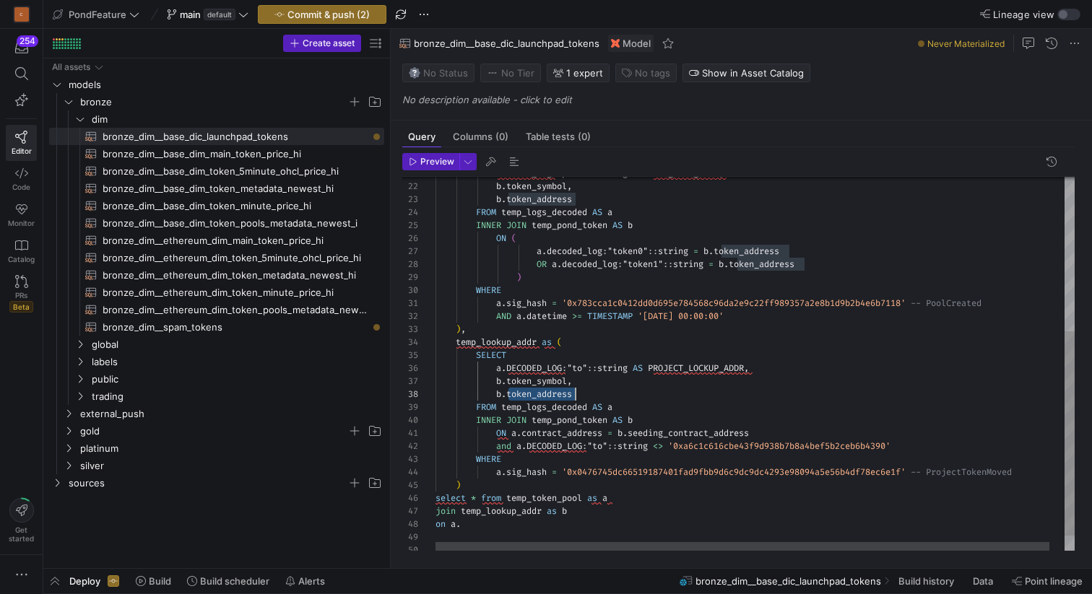
click at [475, 525] on div "b . token_symbol , b . token_address FROM temp_logs_decoded AS a INNER JOIN tem…" at bounding box center [762, 236] width 654 height 683
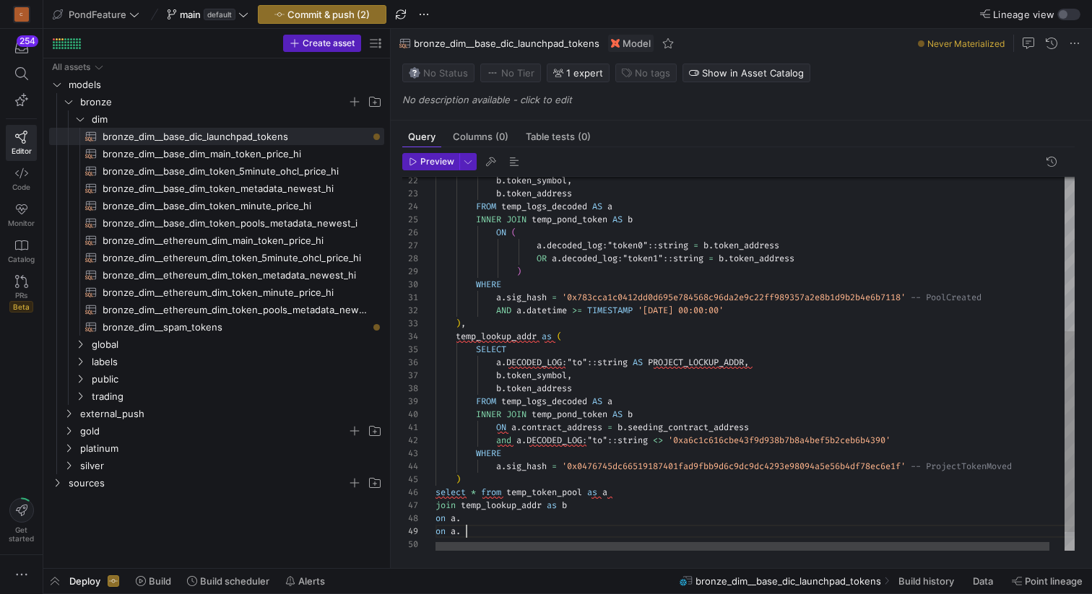
scroll to position [104, 31]
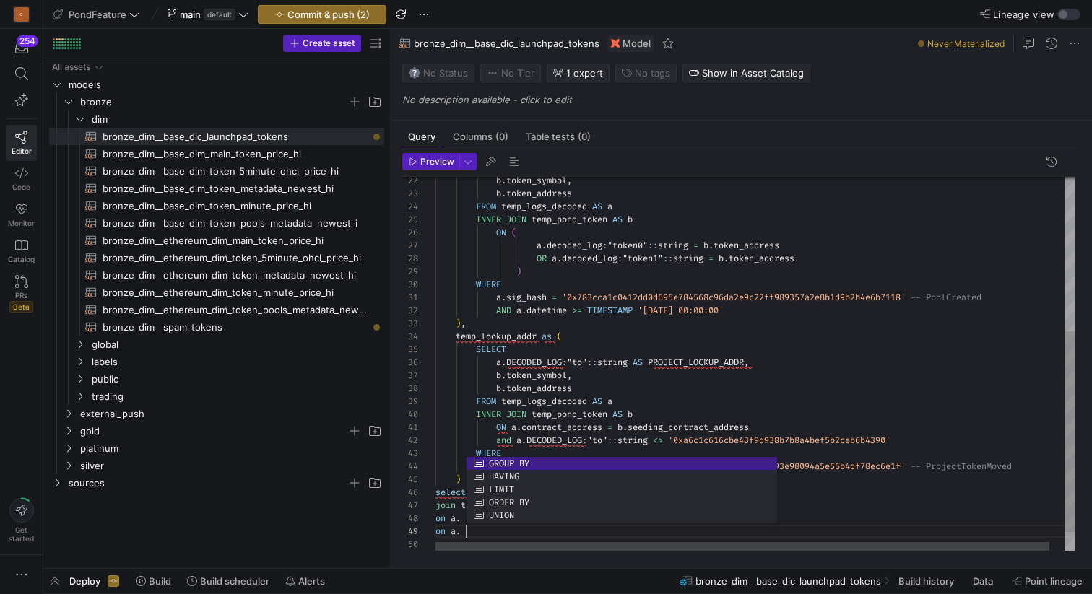
click at [450, 520] on div "b . token_symbol , b . token_address FROM temp_logs_decoded AS a INNER JOIN tem…" at bounding box center [762, 238] width 654 height 696
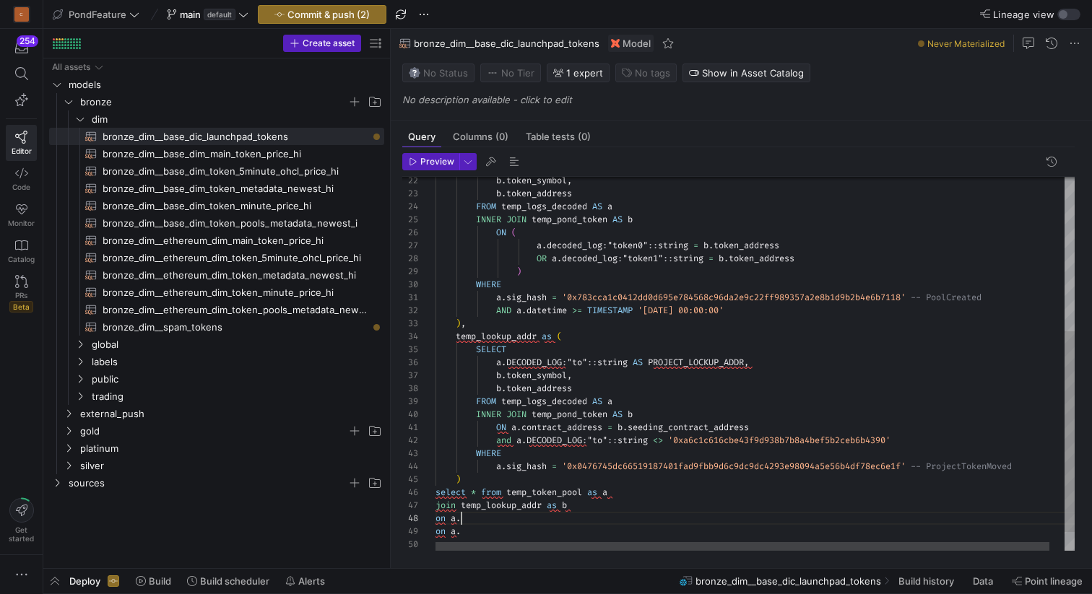
click at [467, 520] on div "b . token_symbol , b . token_address FROM temp_logs_decoded AS a INNER JOIN tem…" at bounding box center [762, 238] width 654 height 696
click at [553, 387] on div "b . token_symbol , b . token_address FROM temp_logs_decoded AS a INNER JOIN tem…" at bounding box center [762, 244] width 654 height 709
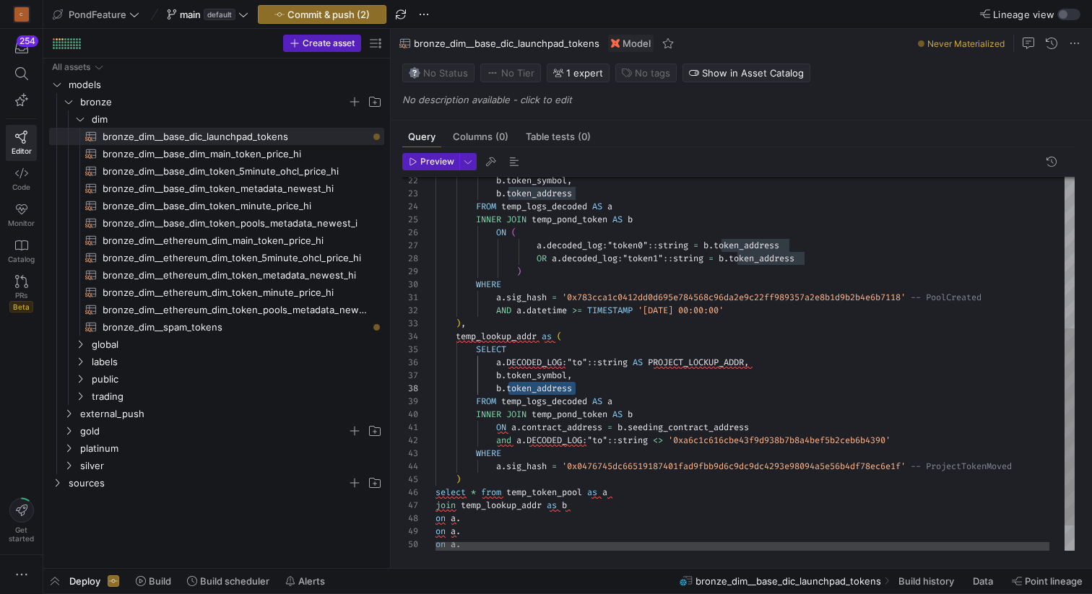
click at [486, 523] on div "b . token_symbol , b . token_address FROM temp_logs_decoded AS a INNER JOIN tem…" at bounding box center [762, 244] width 654 height 709
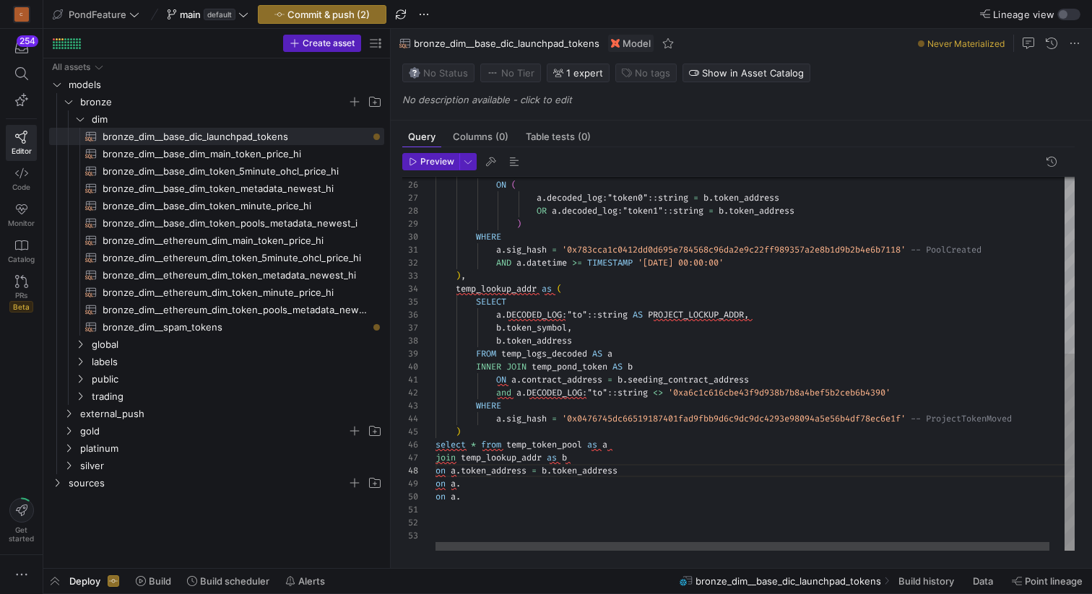
scroll to position [117, 31]
drag, startPoint x: 473, startPoint y: 501, endPoint x: 430, endPoint y: 489, distance: 44.3
click at [435, 489] on div "INNER JOIN temp_pond_token AS b ON ( a . decoded_log : "token0" :: string = b .…" at bounding box center [762, 196] width 654 height 709
type textarea "ON a.contract_address = b.seeding_contract_address and a.DECODED_LOG:"to"::stri…"
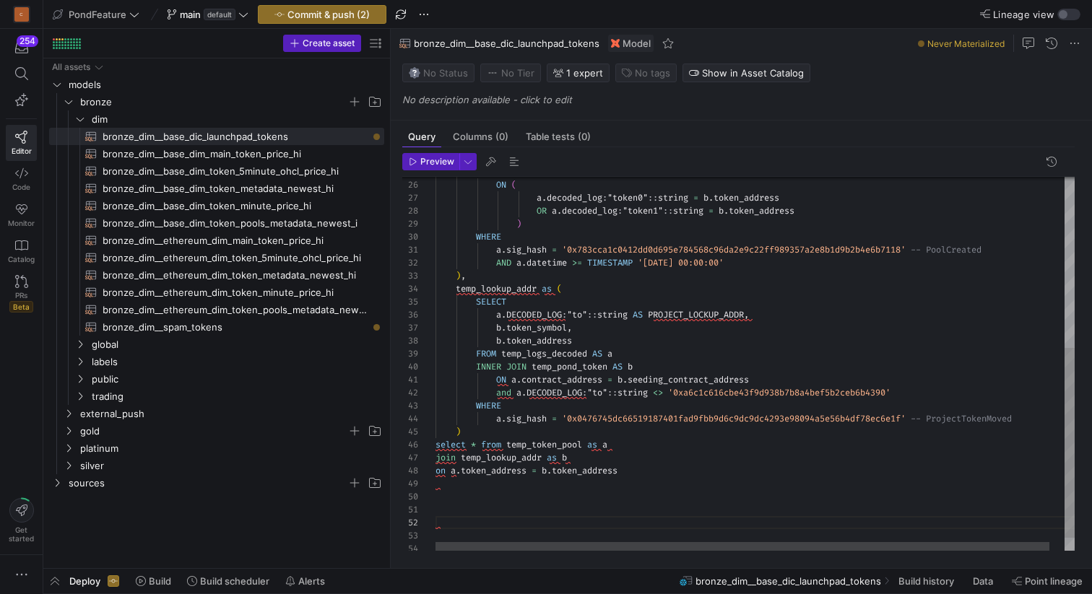
click at [463, 486] on div "INNER JOIN temp_pond_token AS b ON ( a . decoded_log : "token0" :: string = b .…" at bounding box center [762, 209] width 654 height 735
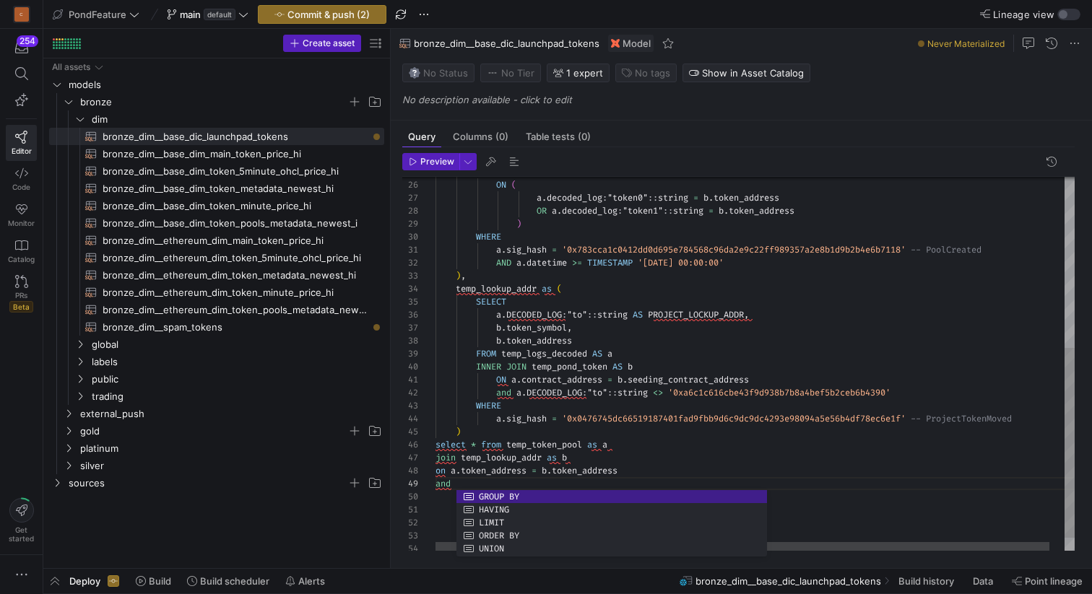
scroll to position [52, 26]
click at [566, 430] on div "INNER JOIN temp_pond_token AS b ON ( a . decoded_log : "token0" :: string = b .…" at bounding box center [762, 209] width 654 height 735
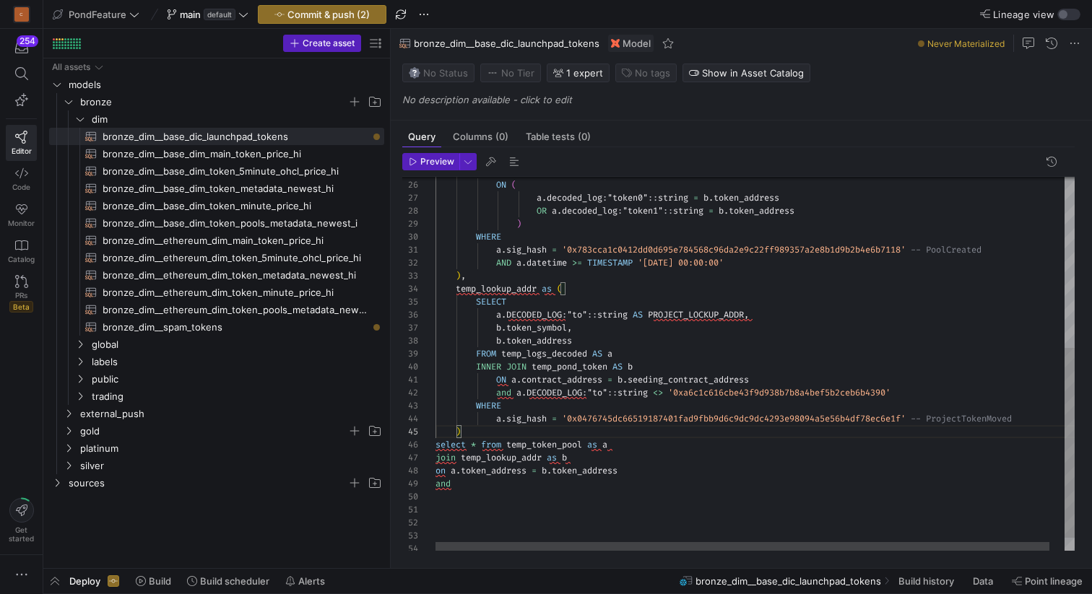
scroll to position [65, 36]
click at [470, 445] on div "INNER JOIN temp_pond_token AS b ON ( a . decoded_log : "token0" :: string = b .…" at bounding box center [762, 209] width 654 height 735
click at [446, 456] on div "INNER JOIN temp_pond_token AS b ON ( a . decoded_log : "token0" :: string = b .…" at bounding box center [762, 216] width 654 height 748
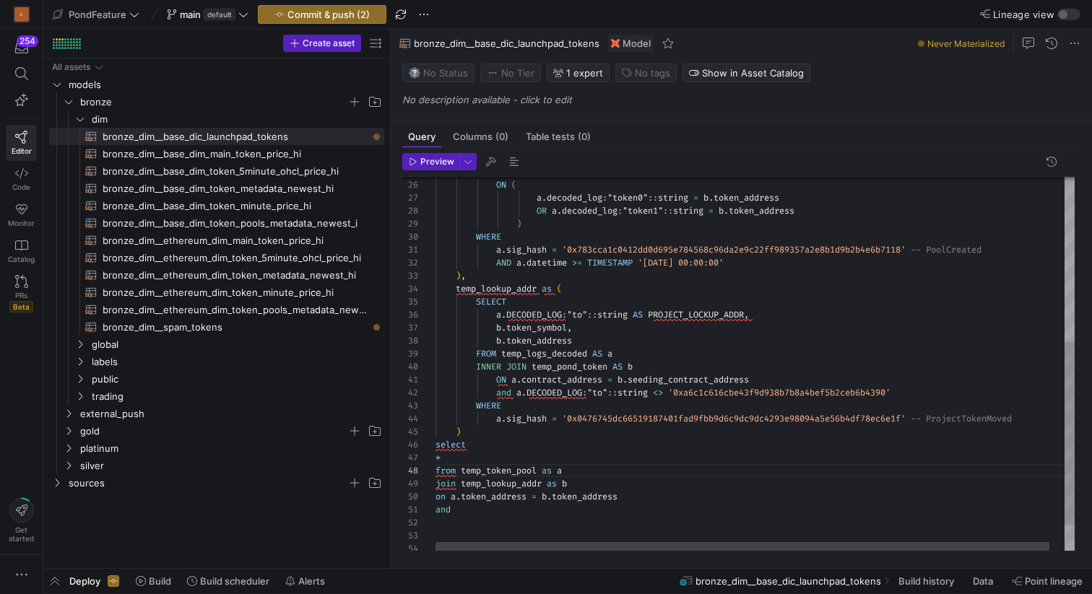
click at [466, 512] on div "INNER JOIN temp_pond_token AS b ON ( a . decoded_log : "token0" :: string = b .…" at bounding box center [762, 222] width 654 height 761
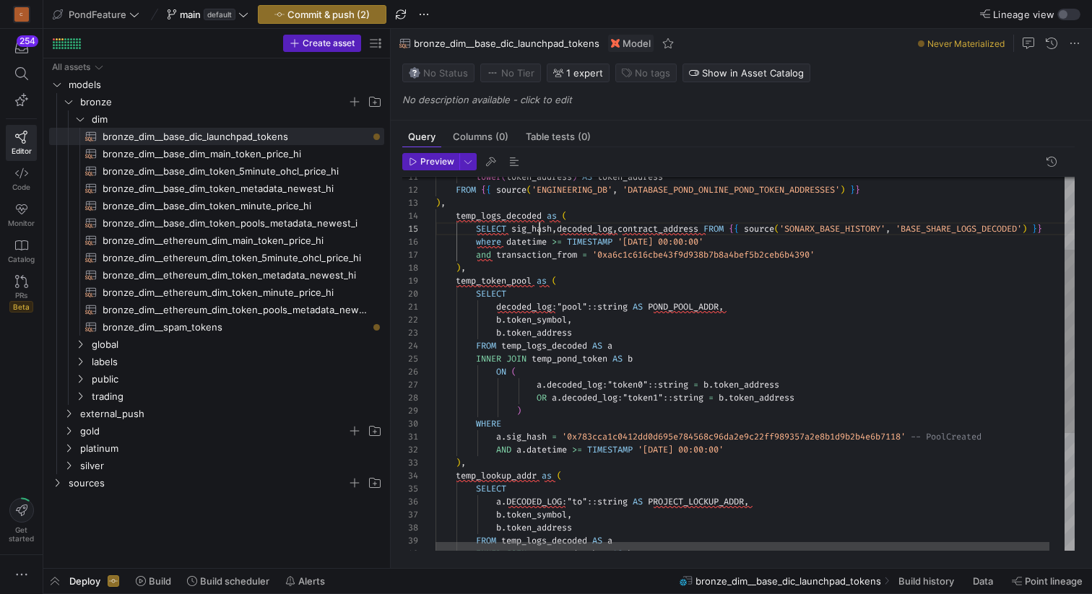
click at [538, 226] on div "INNER JOIN temp_pond_token AS b ON ( a . decoded_log : "token0" :: string = b .…" at bounding box center [762, 409] width 654 height 761
click at [591, 226] on div "INNER JOIN temp_pond_token AS b ON ( a . decoded_log : "token0" :: string = b .…" at bounding box center [762, 409] width 654 height 761
click at [651, 230] on div "INNER JOIN temp_pond_token AS b ON ( a . decoded_log : "token0" :: string = b .…" at bounding box center [762, 409] width 654 height 761
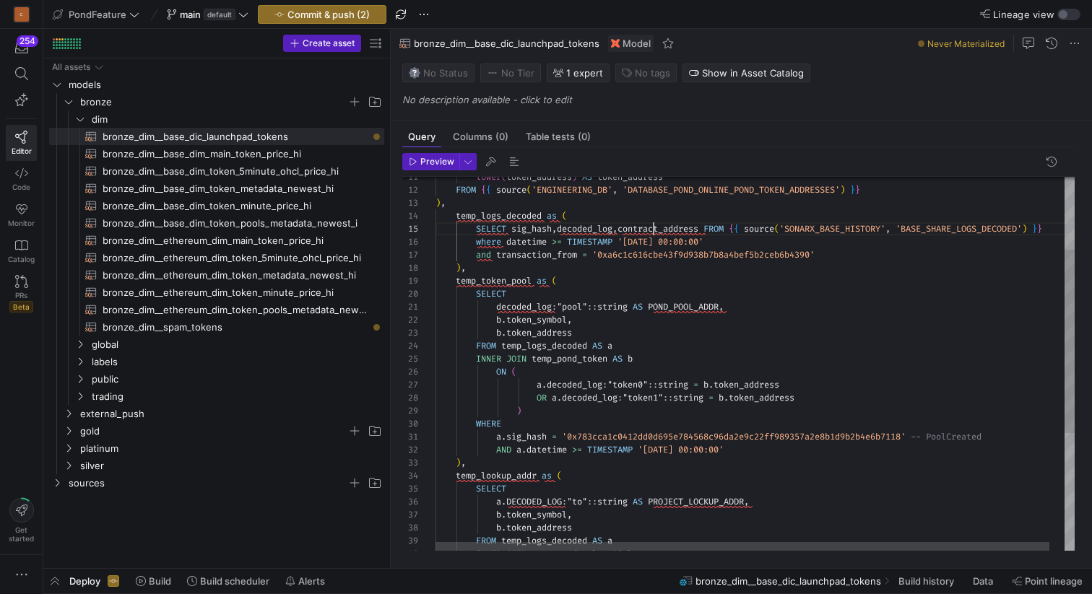
scroll to position [52, 270]
click at [651, 230] on div "INNER JOIN temp_pond_token AS b ON ( a . decoded_log : "token0" :: string = b .…" at bounding box center [762, 409] width 654 height 761
click at [633, 448] on div "INNER JOIN temp_pond_token AS b ON ( a . decoded_log : "token0" :: string = b .…" at bounding box center [762, 409] width 654 height 761
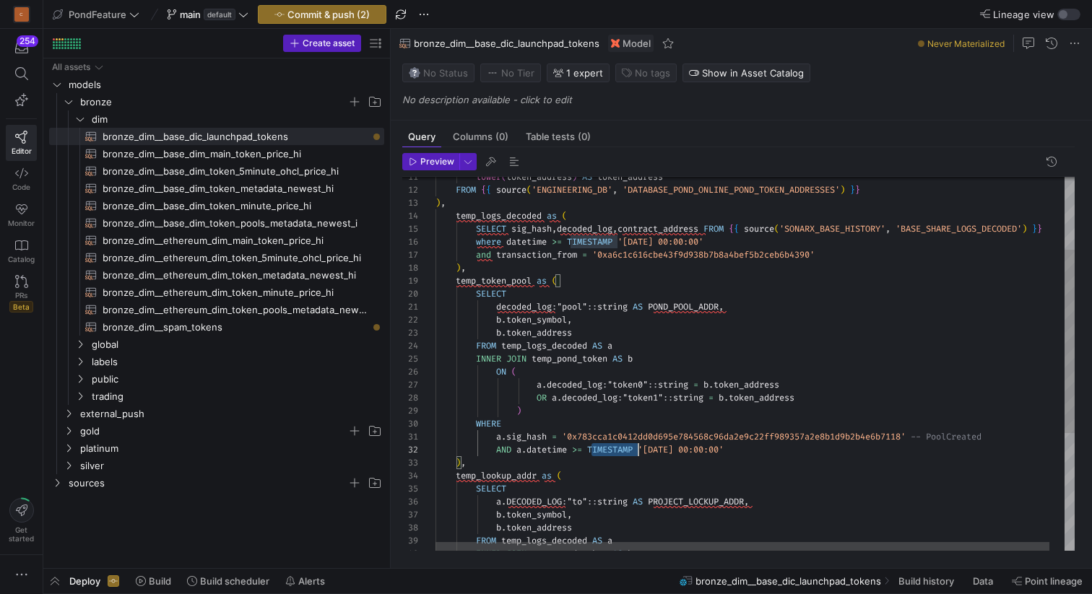
click at [633, 448] on div "INNER JOIN temp_pond_token AS b ON ( a . decoded_log : "token0" :: string = b .…" at bounding box center [762, 409] width 654 height 761
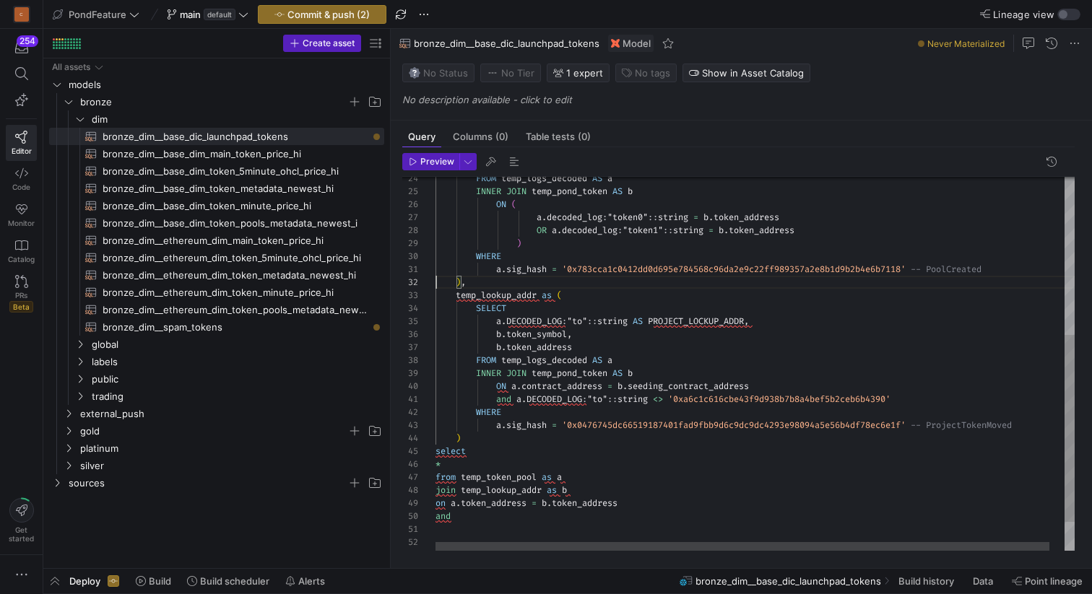
click at [482, 466] on div "OR a . decoded_log : "token1" :: string = b . token_address ) WHERE a . sig_has…" at bounding box center [762, 235] width 654 height 748
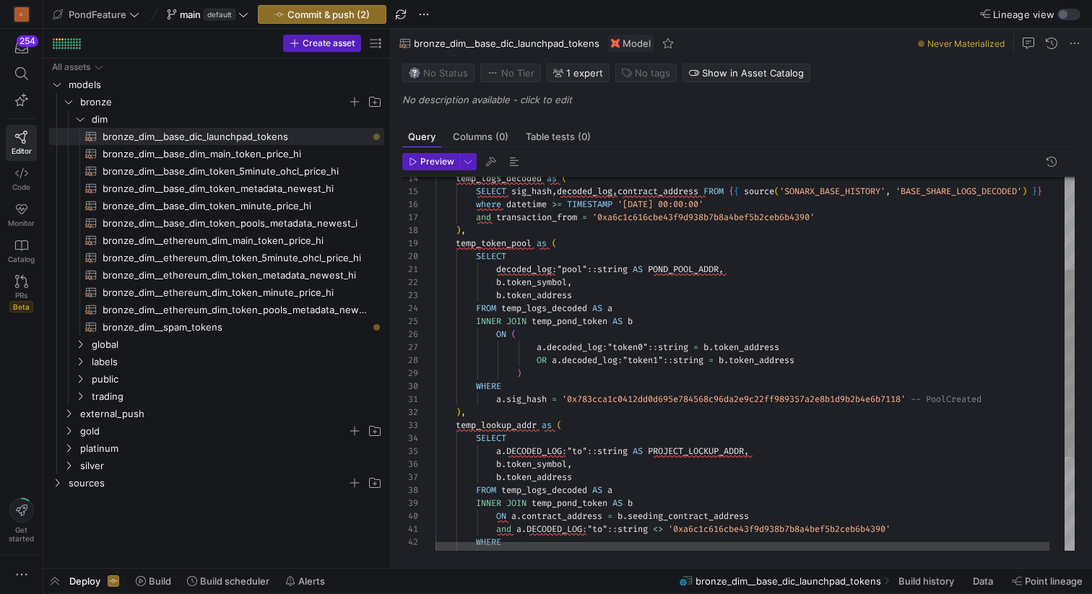
click at [546, 285] on div "OR a . decoded_log : "token1" :: string = b . token_address ) WHERE a . sig_has…" at bounding box center [762, 365] width 654 height 748
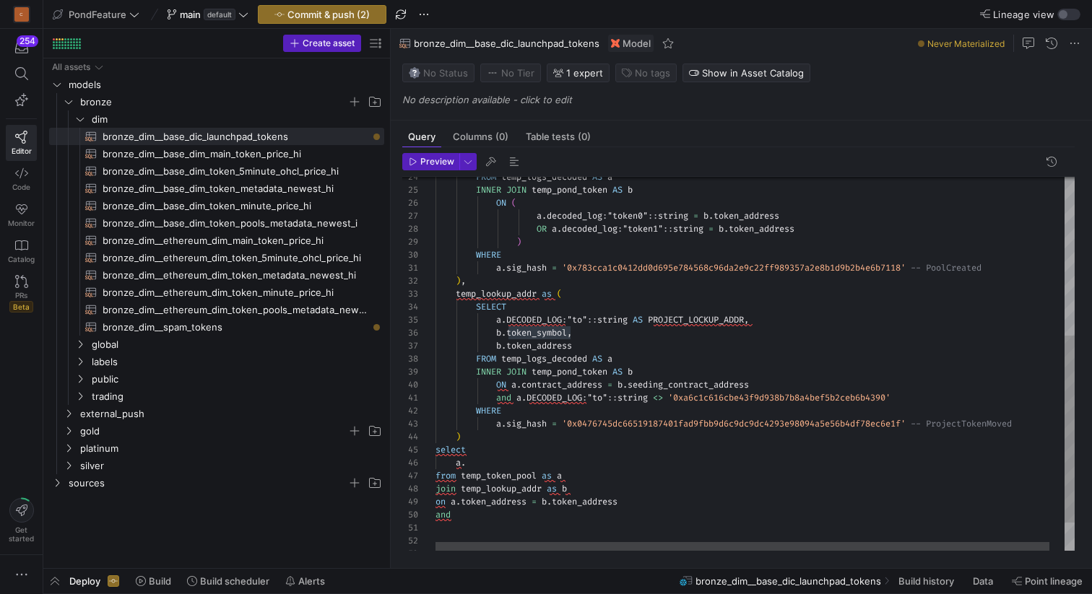
click at [492, 462] on div "OR a . decoded_log : "token1" :: string = b . token_address ) WHERE a . sig_has…" at bounding box center [762, 234] width 654 height 748
click at [537, 344] on div "OR a . decoded_log : "token1" :: string = b . token_address ) WHERE a . sig_has…" at bounding box center [762, 240] width 654 height 761
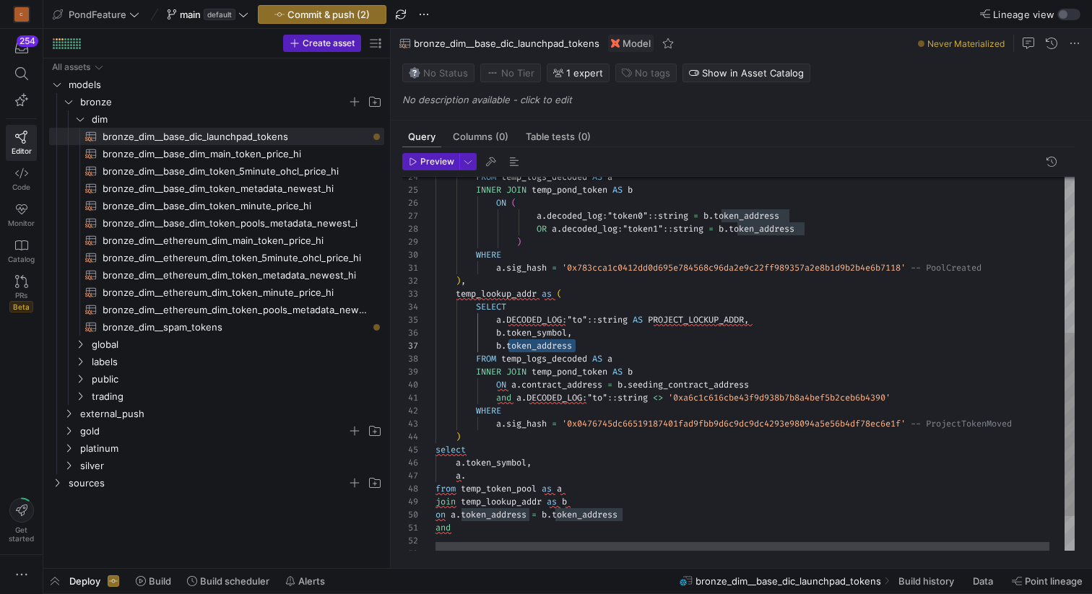
click at [489, 474] on div "OR a . decoded_log : "token1" :: string = b . token_address ) WHERE a . sig_has…" at bounding box center [762, 240] width 654 height 761
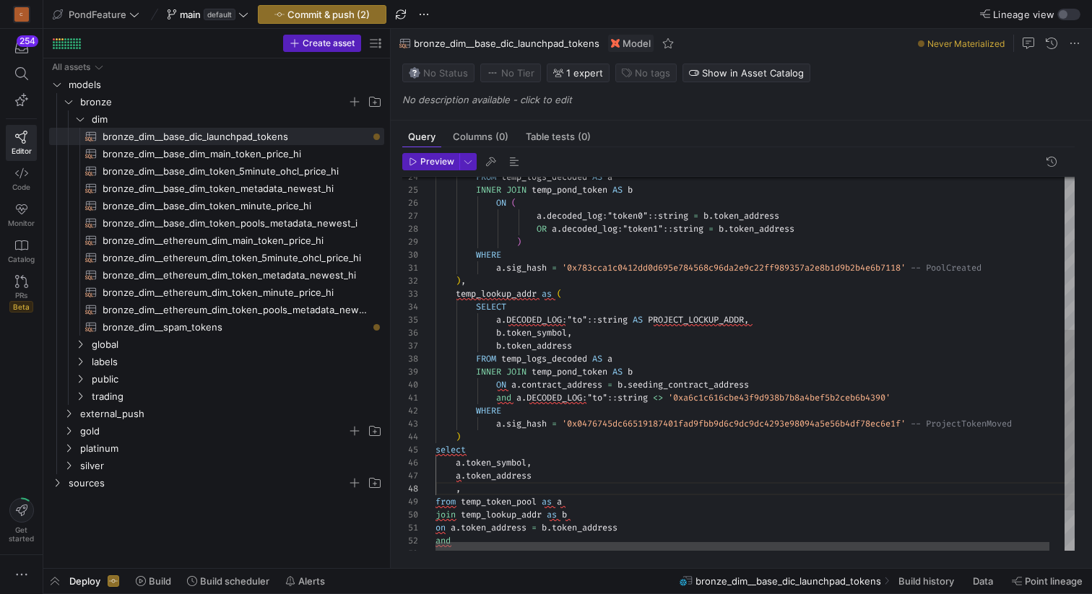
click at [547, 473] on div "OR a . decoded_log : "token1" :: string = b . token_address ) WHERE a . sig_has…" at bounding box center [762, 247] width 654 height 774
click at [478, 492] on div "OR a . decoded_log : "token1" :: string = b . token_address ) WHERE a . sig_has…" at bounding box center [762, 247] width 654 height 774
type textarea "and a.DECODED_LOG:"to"::string <> '0xa6c1c616cbe43f9d938b7b8a4bef5b2ceb6b4390' …"
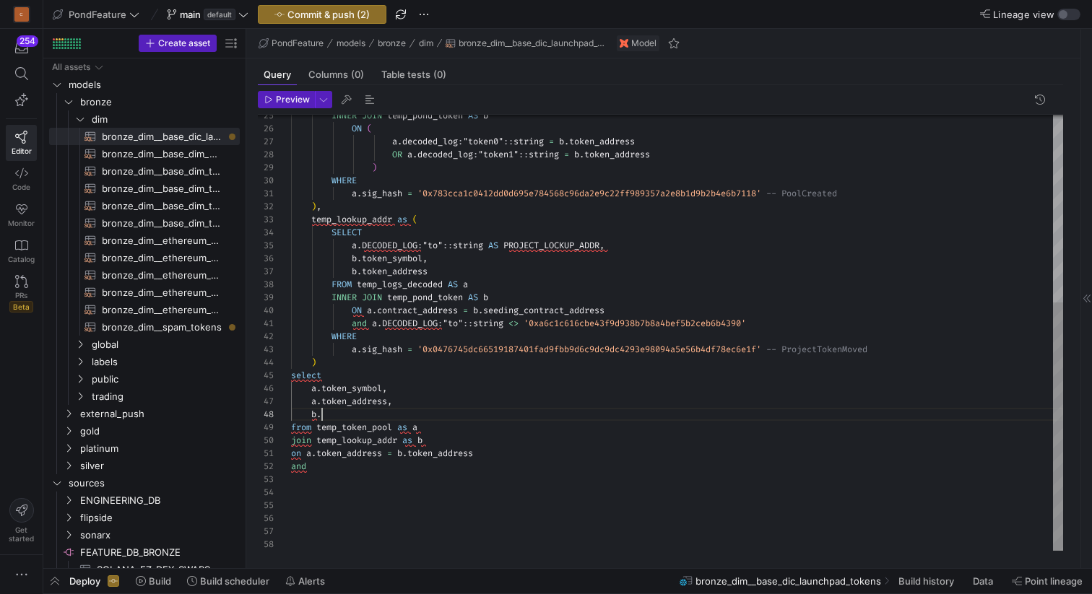
scroll to position [91, 31]
click at [357, 417] on div "INNER JOIN temp_pond_token AS b ON ( a . decoded_log : "token0" :: string = b .…" at bounding box center [677, 168] width 772 height 765
click at [563, 244] on div "INNER JOIN temp_pond_token AS b ON ( a . decoded_log : "token0" :: string = b .…" at bounding box center [677, 168] width 772 height 765
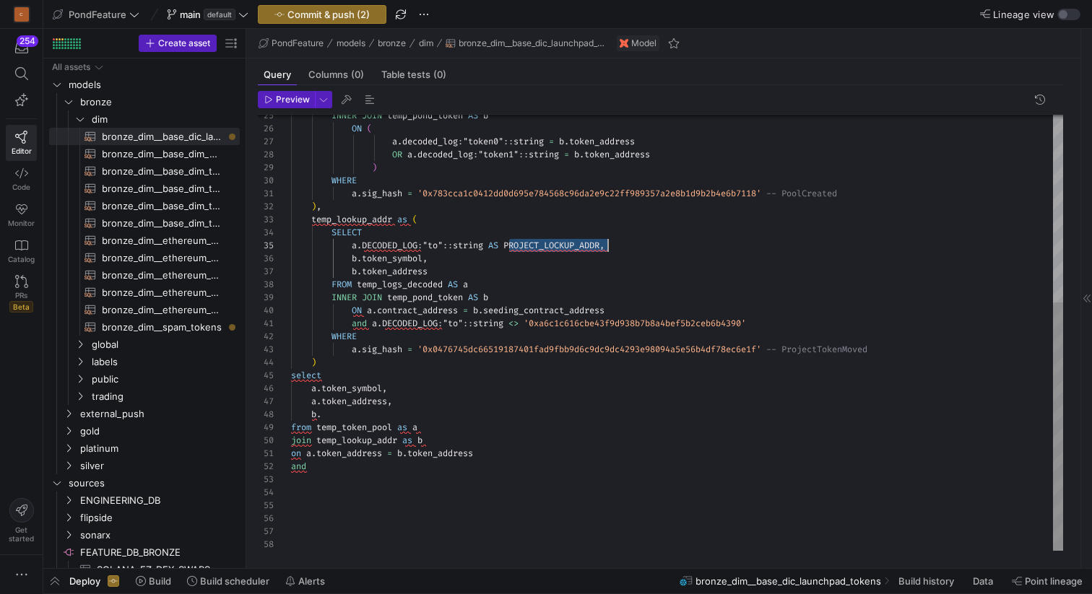
click at [337, 410] on div "INNER JOIN temp_pond_token AS b ON ( a . decoded_log : "token0" :: string = b .…" at bounding box center [677, 168] width 772 height 765
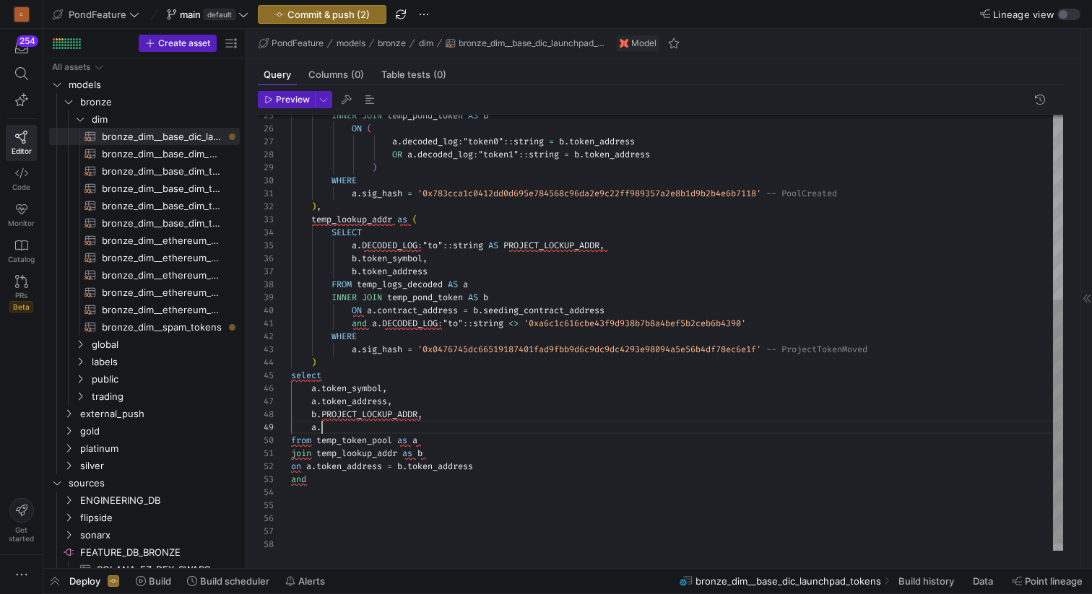
scroll to position [104, 31]
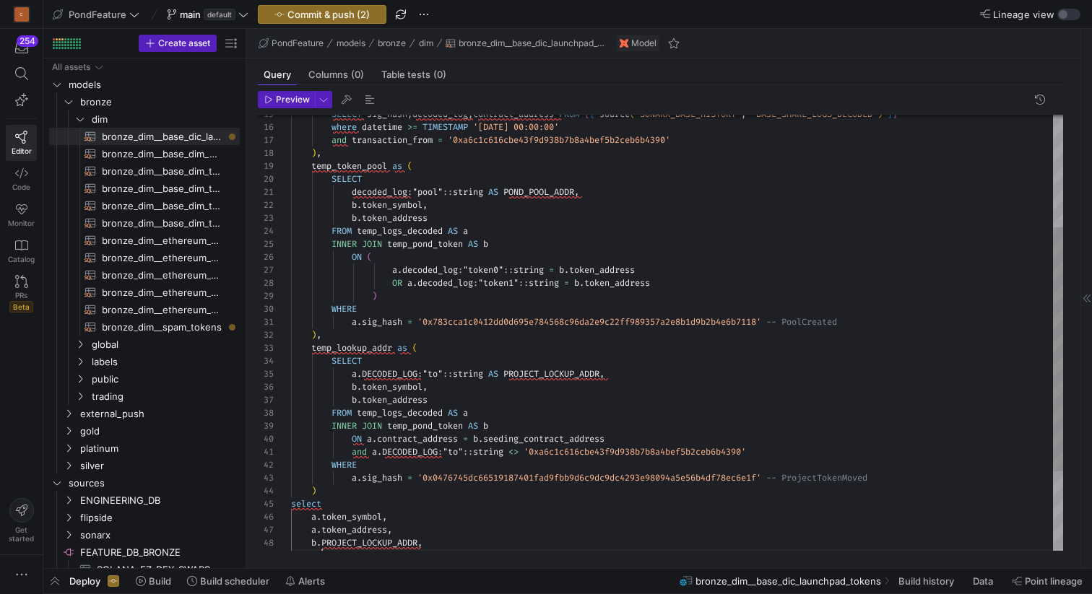
click at [533, 191] on div "INNER JOIN temp_pond_token AS b ON ( a . decoded_log : "token0" :: string = b .…" at bounding box center [677, 303] width 772 height 778
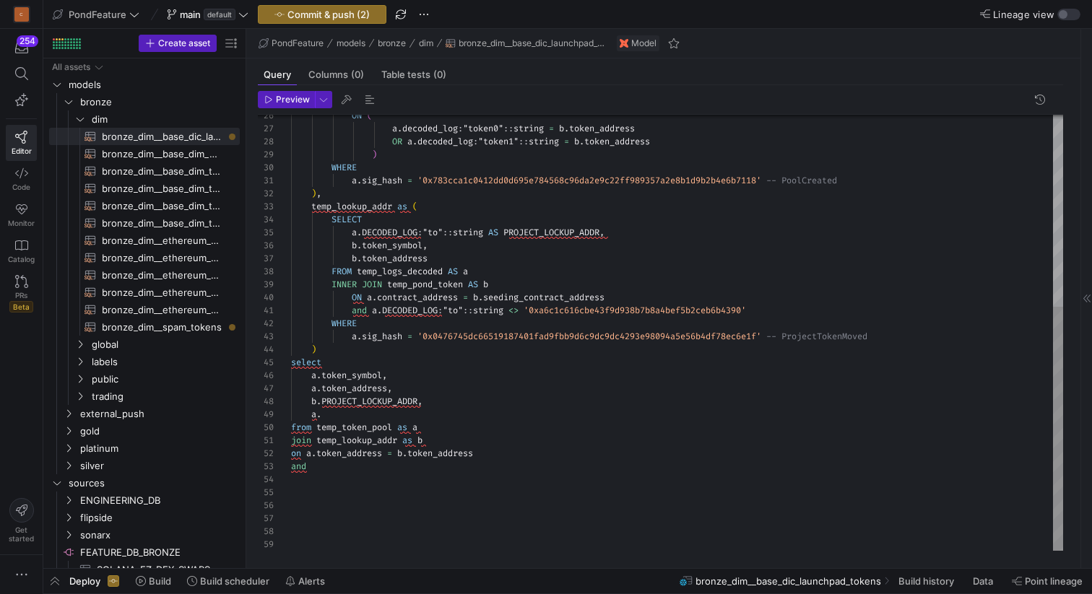
click at [346, 417] on div "ON ( a . decoded_log : "token0" :: string = b . token_address OR a . decoded_lo…" at bounding box center [677, 162] width 772 height 778
click at [329, 469] on div "ON ( a . decoded_log : "token0" :: string = b . token_address OR a . decoded_lo…" at bounding box center [677, 162] width 772 height 778
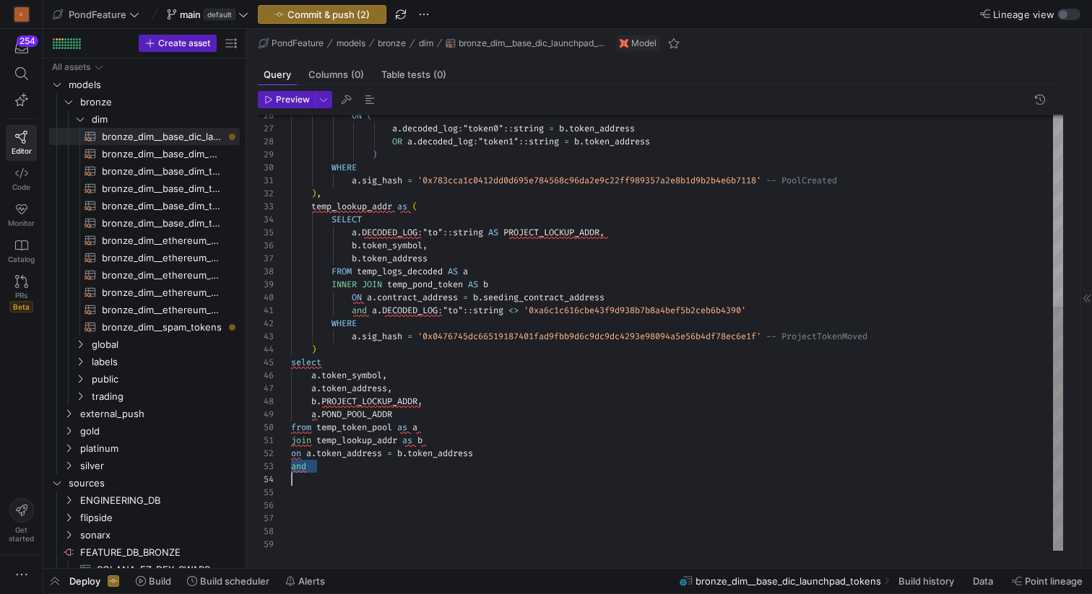
click at [329, 469] on div "ON ( a . decoded_log : "token0" :: string = b . token_address OR a . decoded_lo…" at bounding box center [677, 162] width 772 height 778
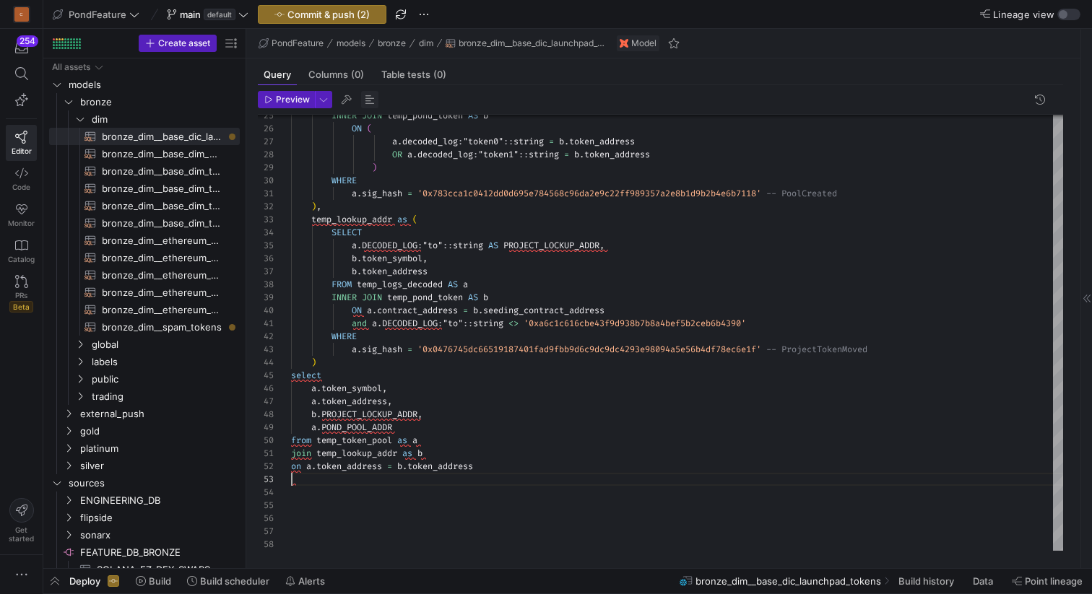
click at [367, 95] on span "button" at bounding box center [369, 99] width 17 height 17
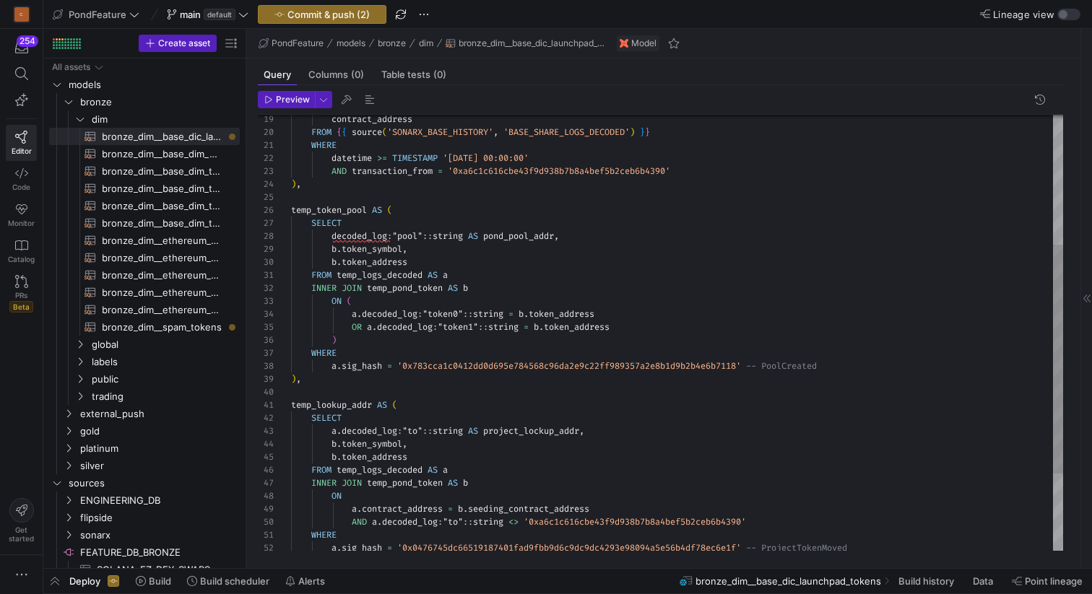
click at [334, 238] on div "temp_token_pool AS ( SELECT decoded_log : "pool" :: string AS pond_pool_addr , …" at bounding box center [677, 282] width 772 height 830
click at [409, 219] on div "temp_token_pool AS ( SELECT a . decoded_log : "pool" :: string AS pond_pool_add…" at bounding box center [677, 282] width 772 height 830
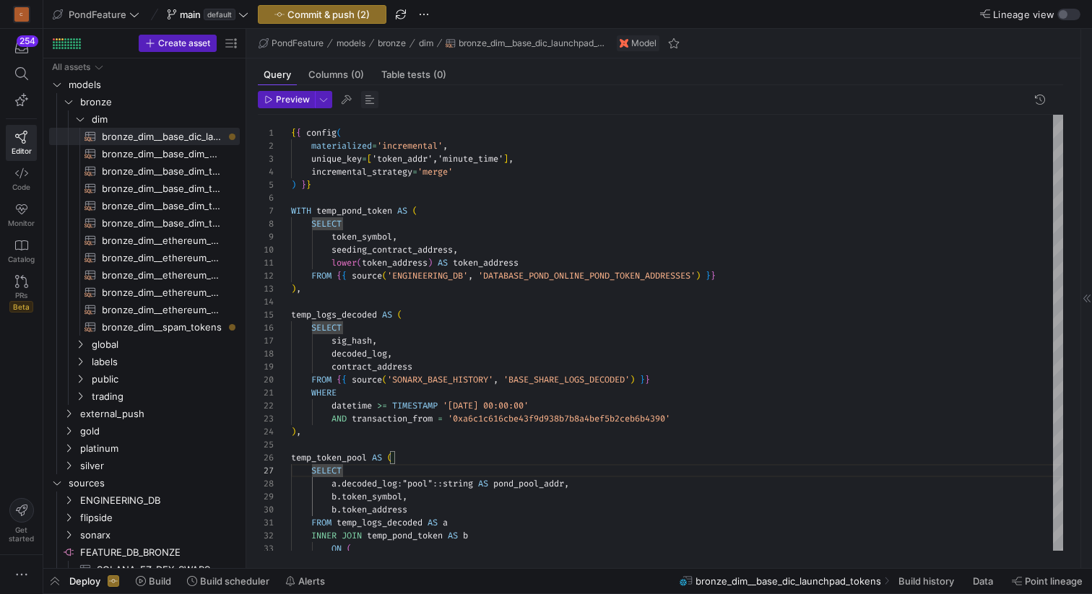
click at [370, 103] on span "button" at bounding box center [369, 99] width 17 height 17
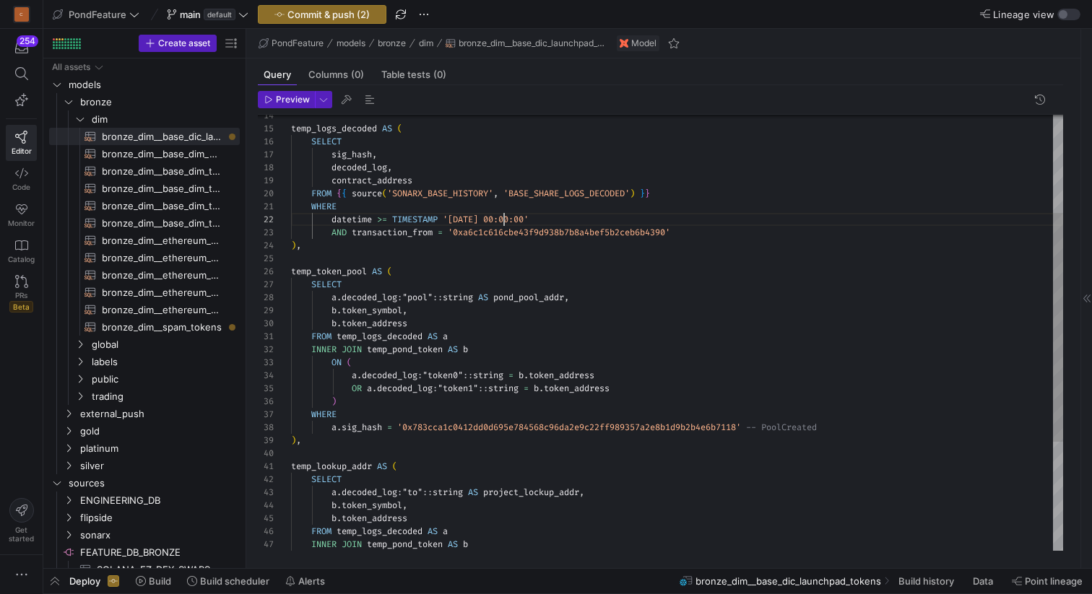
click at [503, 217] on div "b . token_address FROM temp_logs_decoded AS a INNER JOIN temp_pond_token AS b O…" at bounding box center [677, 344] width 772 height 830
click at [562, 219] on div "b . token_address FROM temp_logs_decoded AS a INNER JOIN temp_pond_token AS b O…" at bounding box center [677, 344] width 772 height 830
click at [279, 101] on span "Preview" at bounding box center [293, 100] width 34 height 10
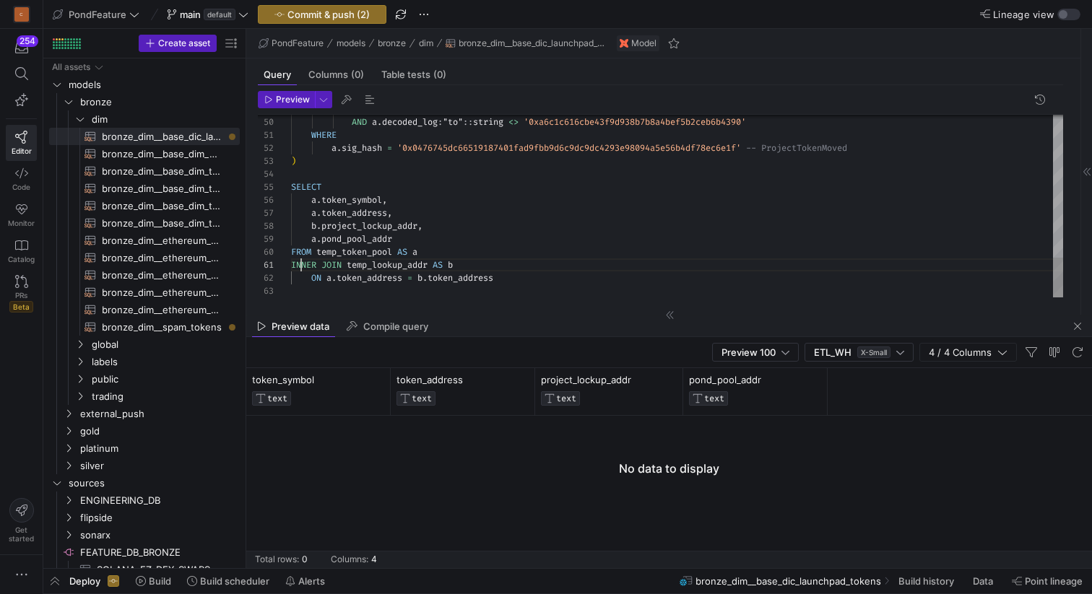
click at [281, 97] on span "Preview" at bounding box center [293, 100] width 34 height 10
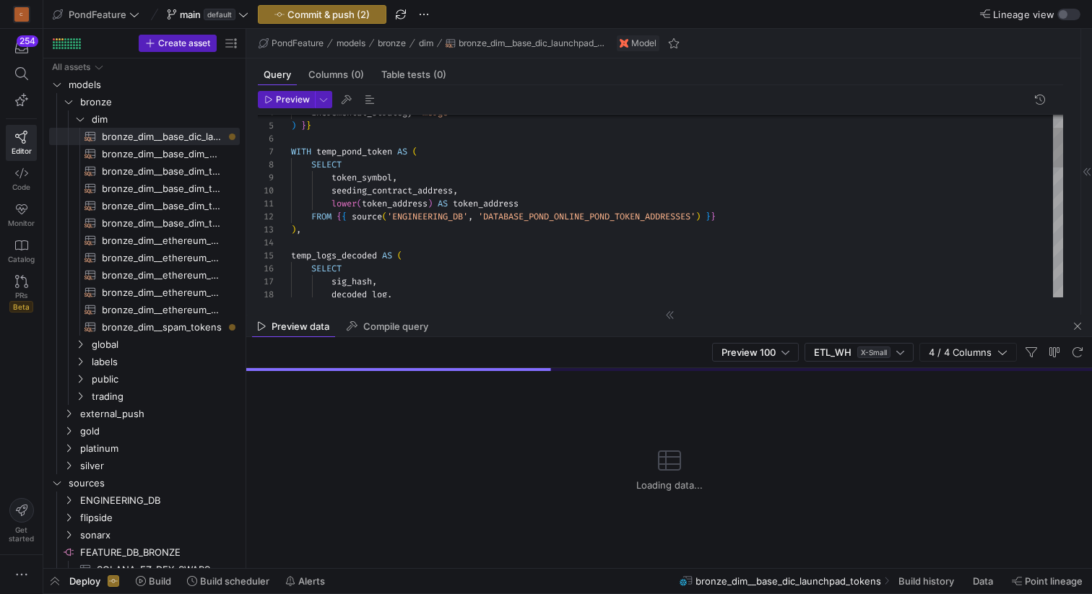
click at [349, 198] on div ") , FROM { { source ( 'ENGINEERING_DB' , 'DATABASE_POND_ONLINE_POND_TOKEN_ADDRE…" at bounding box center [677, 471] width 772 height 830
click at [333, 187] on div ") , FROM { { source ( 'ENGINEERING_DB' , 'DATABASE_POND_ONLINE_POND_TOKEN_ADDRE…" at bounding box center [677, 471] width 772 height 830
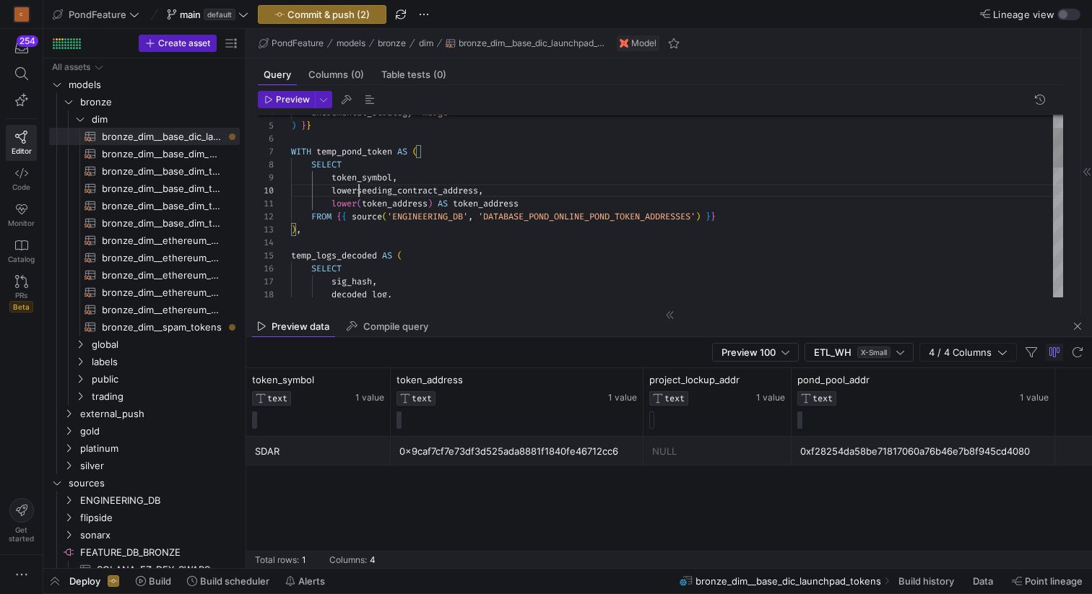
scroll to position [117, 73]
click at [491, 187] on div ") , FROM { { source ( 'ENGINEERING_DB' , 'DATABASE_POND_ONLINE_POND_TOKEN_ADDRE…" at bounding box center [677, 471] width 772 height 830
click at [474, 188] on div ") , FROM { { source ( 'ENGINEERING_DB' , 'DATABASE_POND_ONLINE_POND_TOKEN_ADDRE…" at bounding box center [677, 471] width 772 height 830
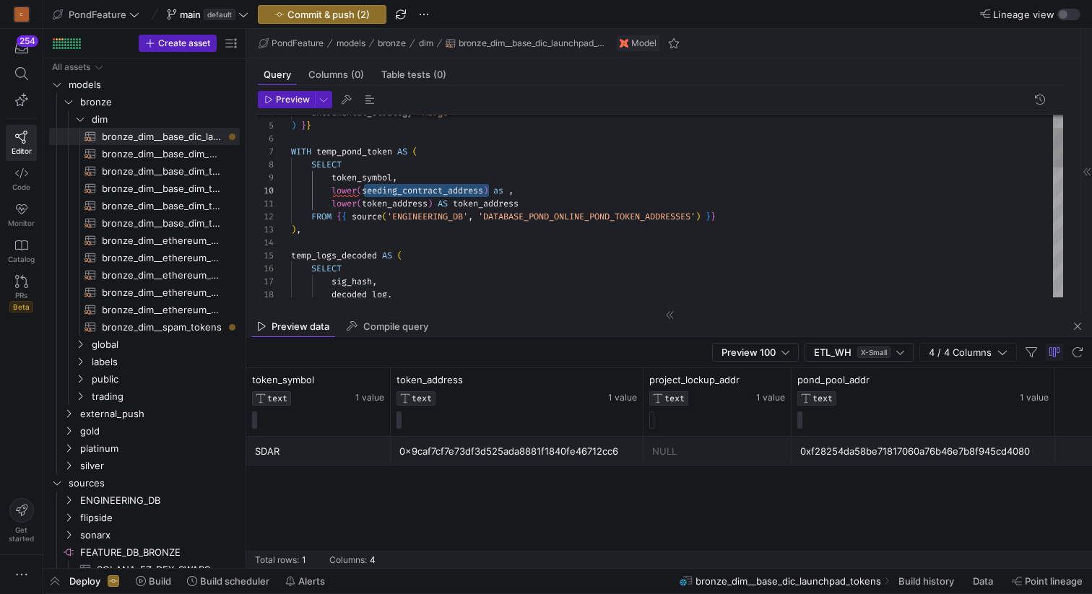
click at [511, 188] on div ") , FROM { { source ( 'ENGINEERING_DB' , 'DATABASE_POND_ONLINE_POND_TOKEN_ADDRE…" at bounding box center [677, 471] width 772 height 830
click at [669, 200] on div ") , FROM { { source ( 'ENGINEERING_DB' , 'DATABASE_POND_ONLINE_POND_TOKEN_ADDRE…" at bounding box center [677, 471] width 772 height 830
click at [362, 96] on span "button" at bounding box center [369, 99] width 17 height 17
click at [278, 98] on span "Preview" at bounding box center [293, 100] width 34 height 10
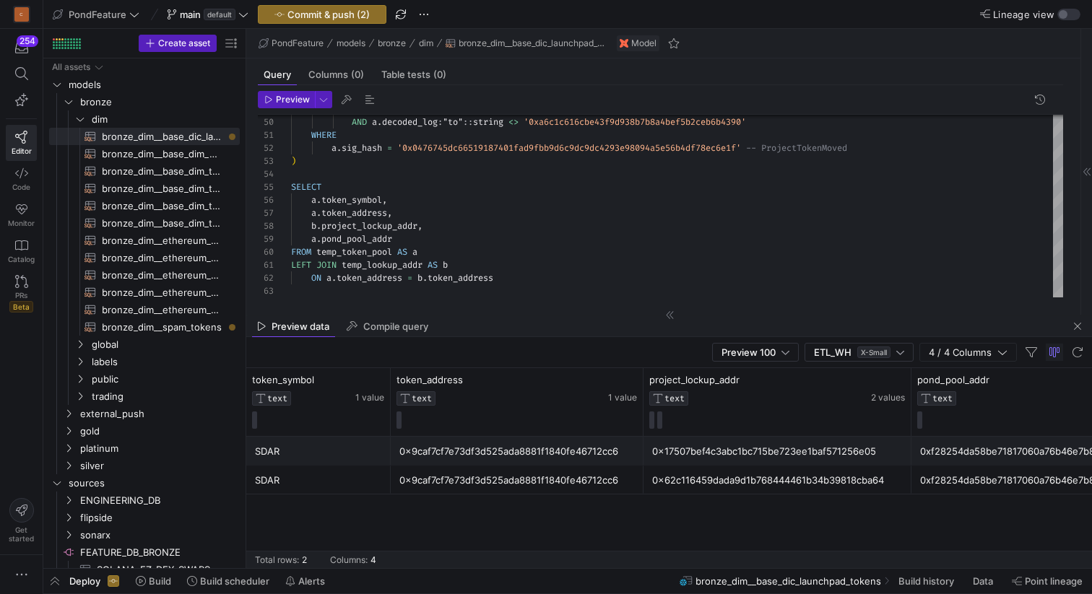
scroll to position [0, 16]
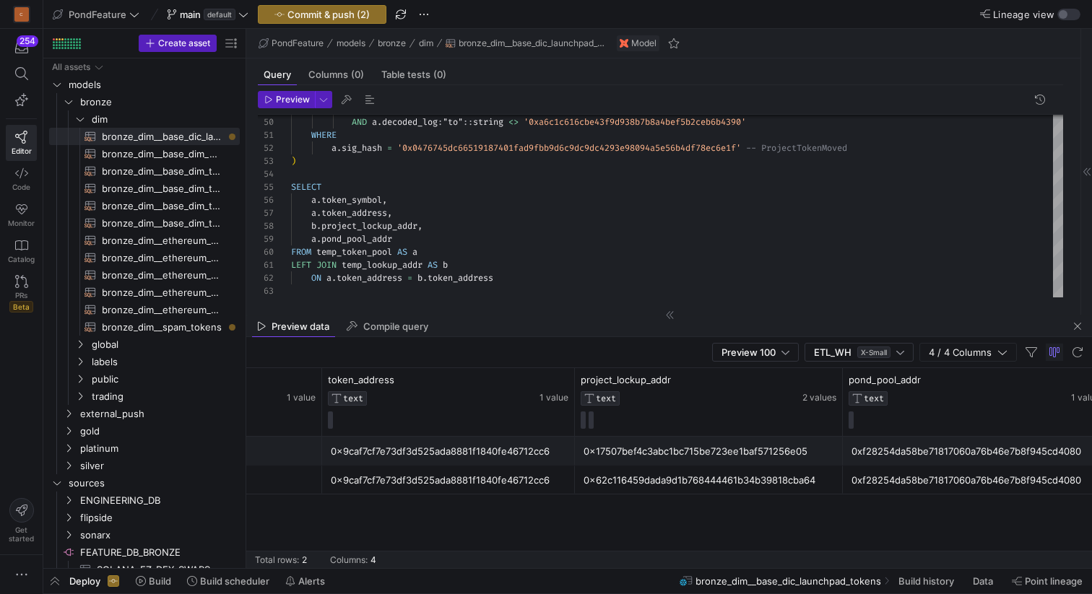
click at [657, 454] on div "0x17507bef4c3abc1bc715be723ee1baf571256e05" at bounding box center [708, 451] width 251 height 28
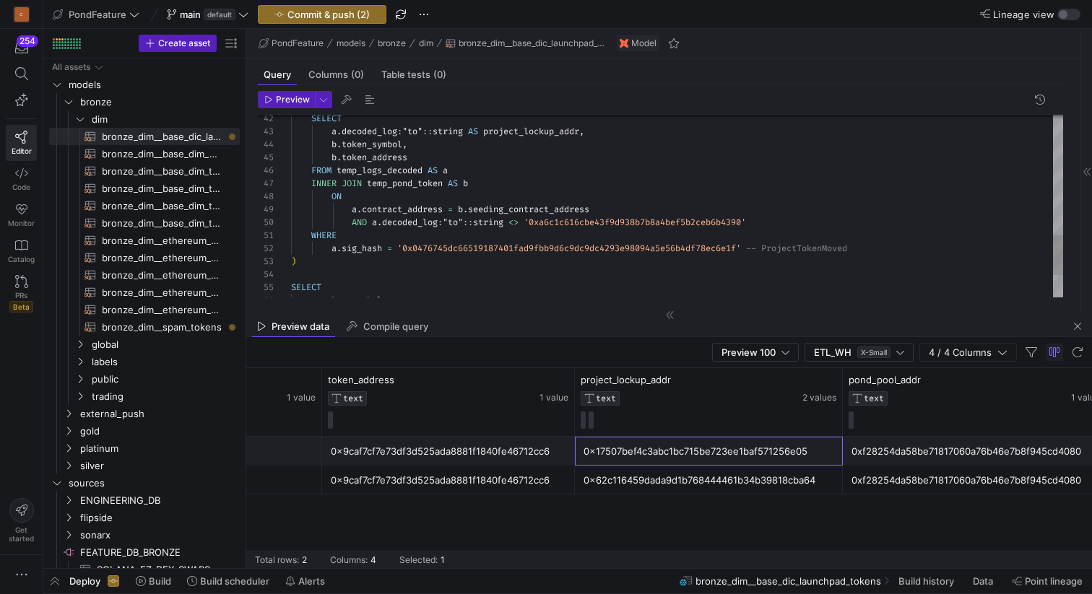
scroll to position [117, 467]
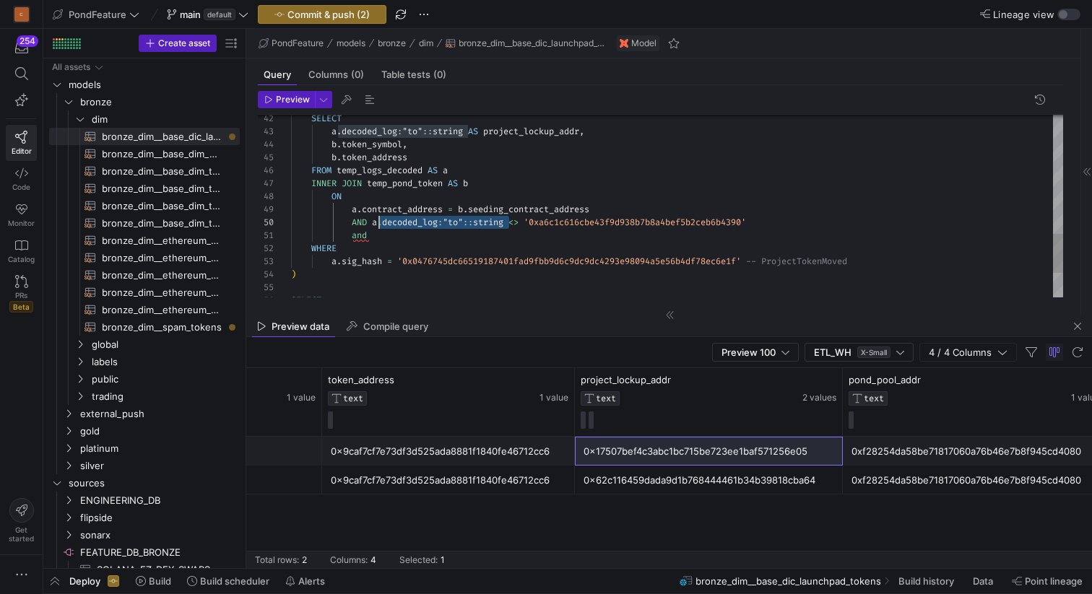
scroll to position [117, 83]
drag, startPoint x: 511, startPoint y: 222, endPoint x: 375, endPoint y: 223, distance: 136.4
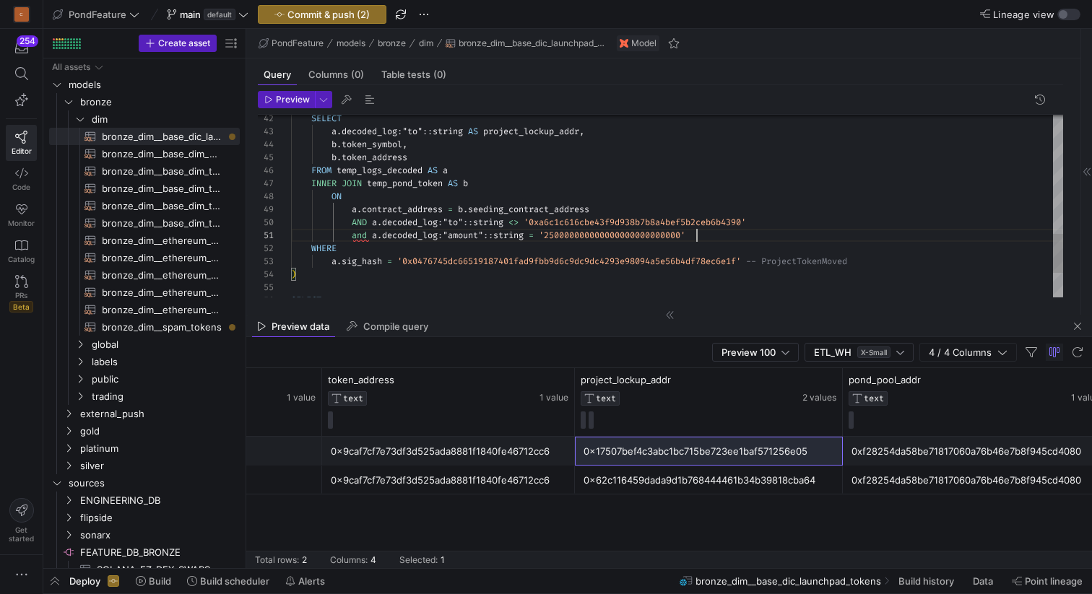
click at [372, 97] on span "button" at bounding box center [369, 99] width 17 height 17
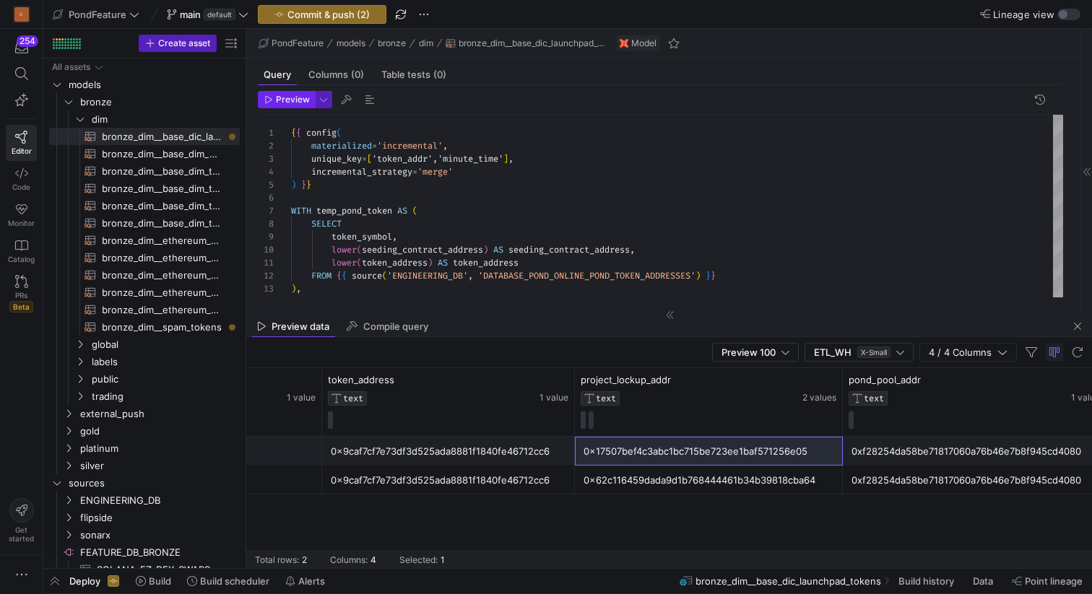
click at [278, 98] on span "Preview" at bounding box center [293, 100] width 34 height 10
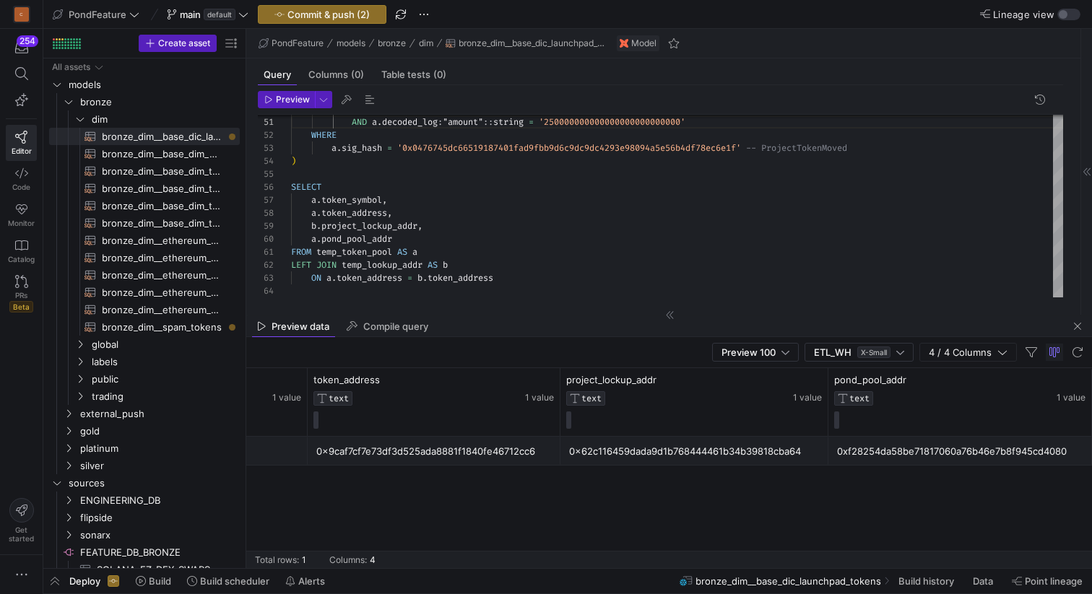
scroll to position [0, 0]
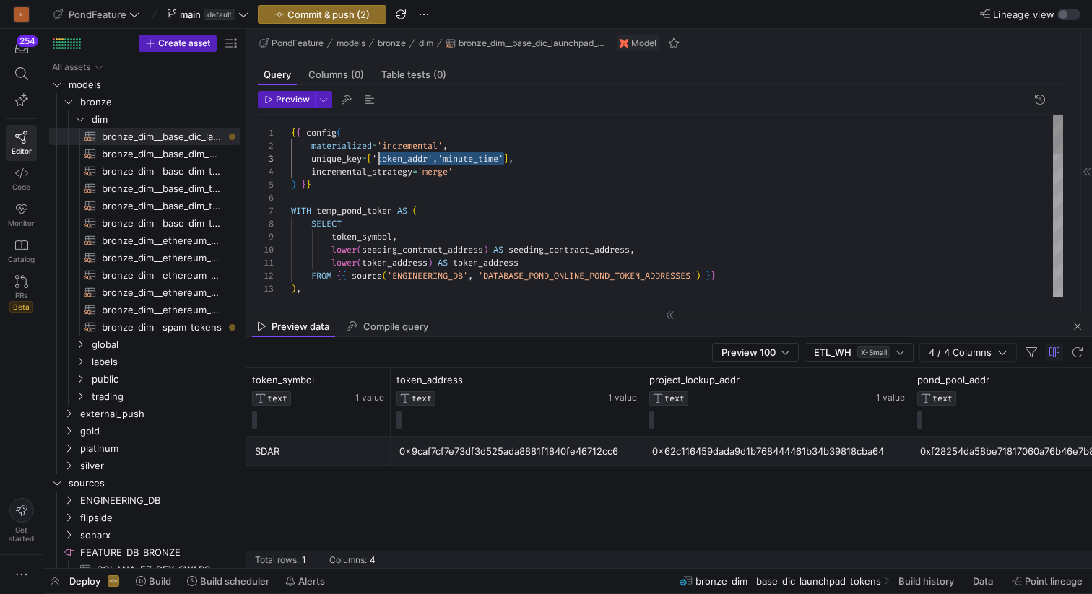
drag, startPoint x: 505, startPoint y: 157, endPoint x: 381, endPoint y: 155, distance: 124.2
click at [381, 155] on div ") , FROM { { source ( 'ENGINEERING_DB' , 'DATABASE_POND_ONLINE_POND_TOKEN_ADDRE…" at bounding box center [677, 536] width 772 height 843
click at [507, 160] on div ") , FROM { { source ( 'ENGINEERING_DB' , 'DATABASE_POND_ONLINE_POND_TOKEN_ADDRE…" at bounding box center [677, 536] width 772 height 843
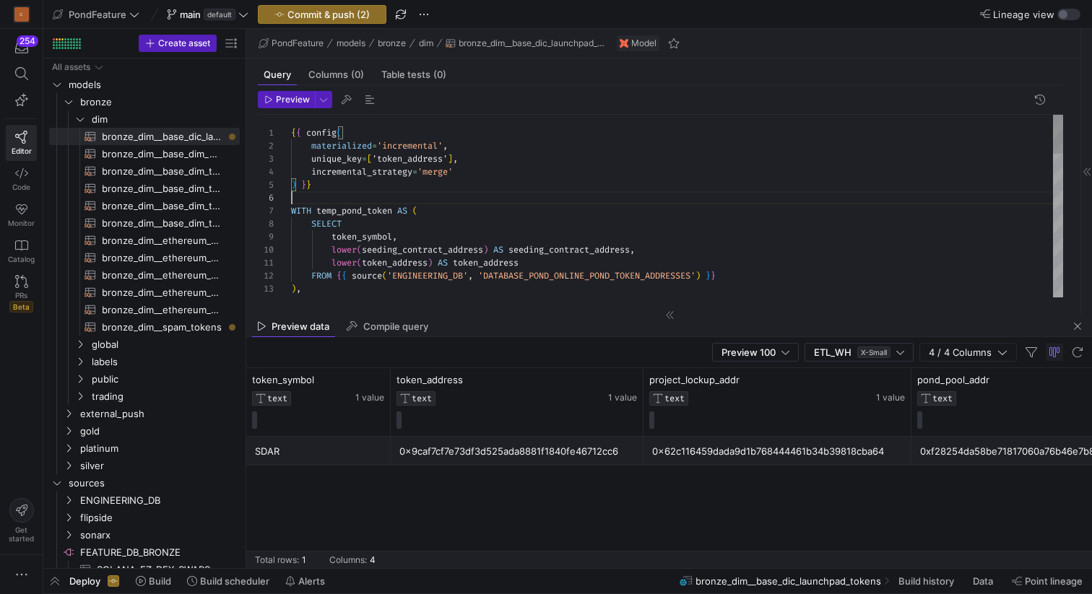
click at [437, 196] on div ") , FROM { { source ( 'ENGINEERING_DB' , 'DATABASE_POND_ONLINE_POND_TOKEN_ADDRE…" at bounding box center [677, 536] width 772 height 843
click at [370, 100] on span "button" at bounding box center [369, 99] width 17 height 17
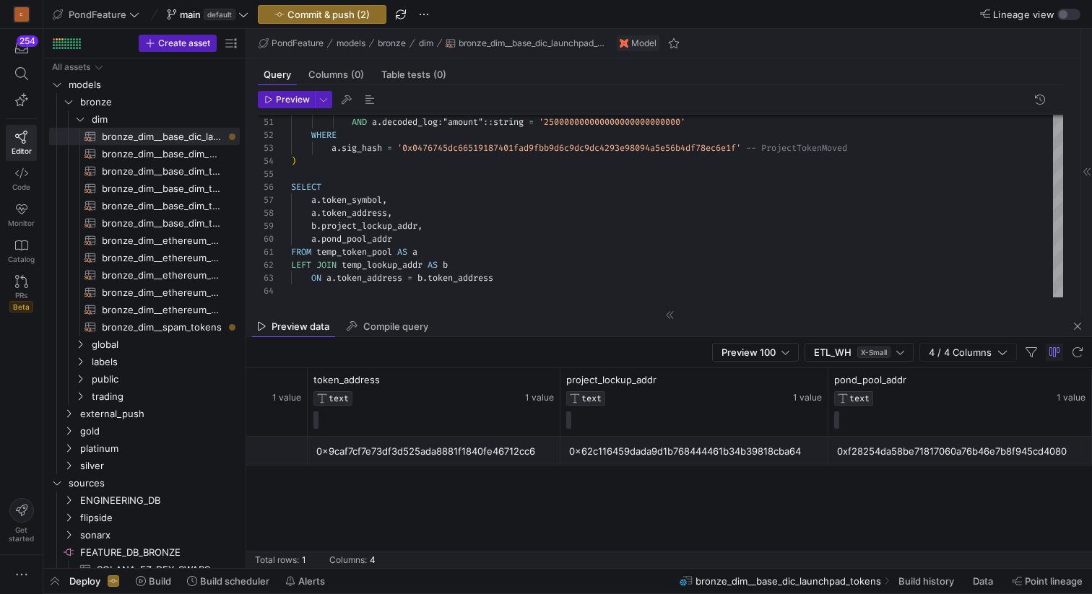
scroll to position [0, 0]
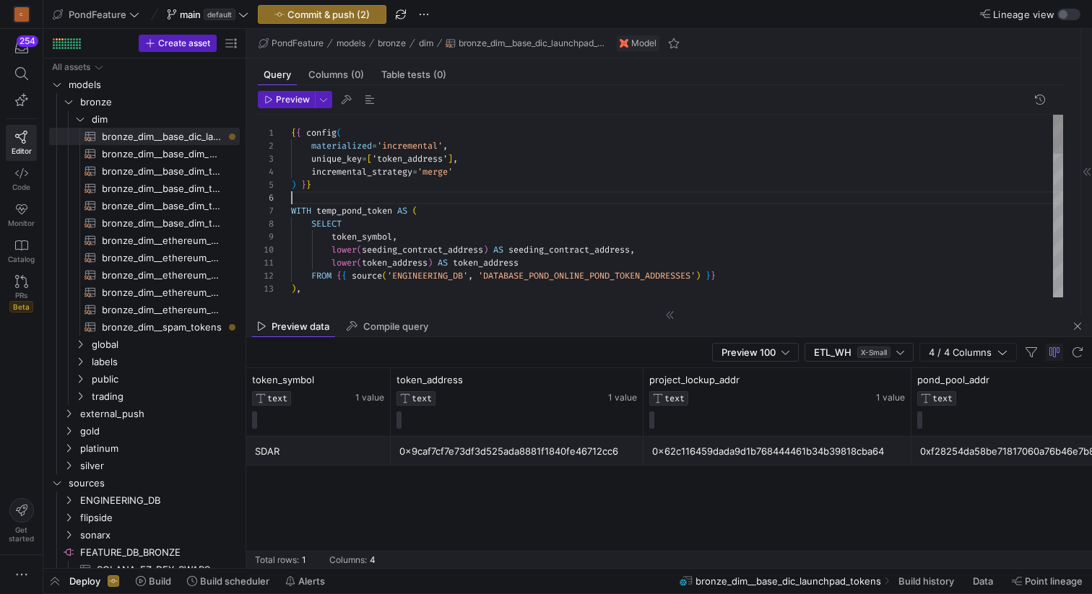
click at [491, 199] on div ") , FROM { { source ( 'ENGINEERING_DB' , 'DATABASE_POND_ONLINE_POND_TOKEN_ADDRE…" at bounding box center [677, 536] width 772 height 843
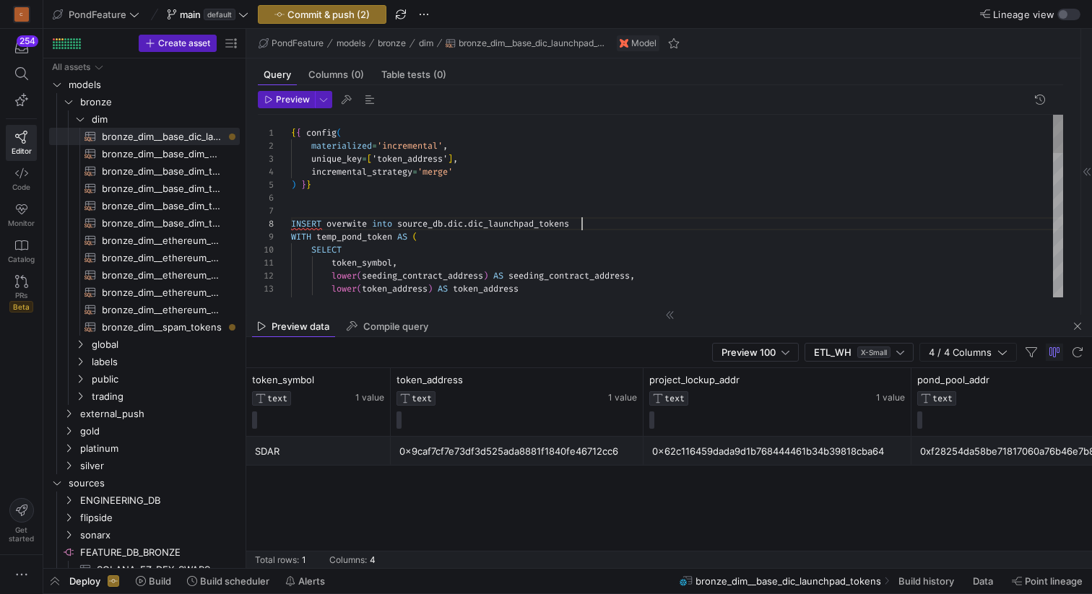
scroll to position [91, 290]
click at [347, 222] on div "FROM { { source ( 'ENGINEERING_DB' , 'DATABASE_POND_ONLINE_POND_TOKEN_ADDRESSES…" at bounding box center [677, 549] width 772 height 869
click at [602, 226] on div "FROM { { source ( 'ENGINEERING_DB' , 'DATABASE_POND_ONLINE_POND_TOKEN_ADDRESSES…" at bounding box center [677, 549] width 772 height 869
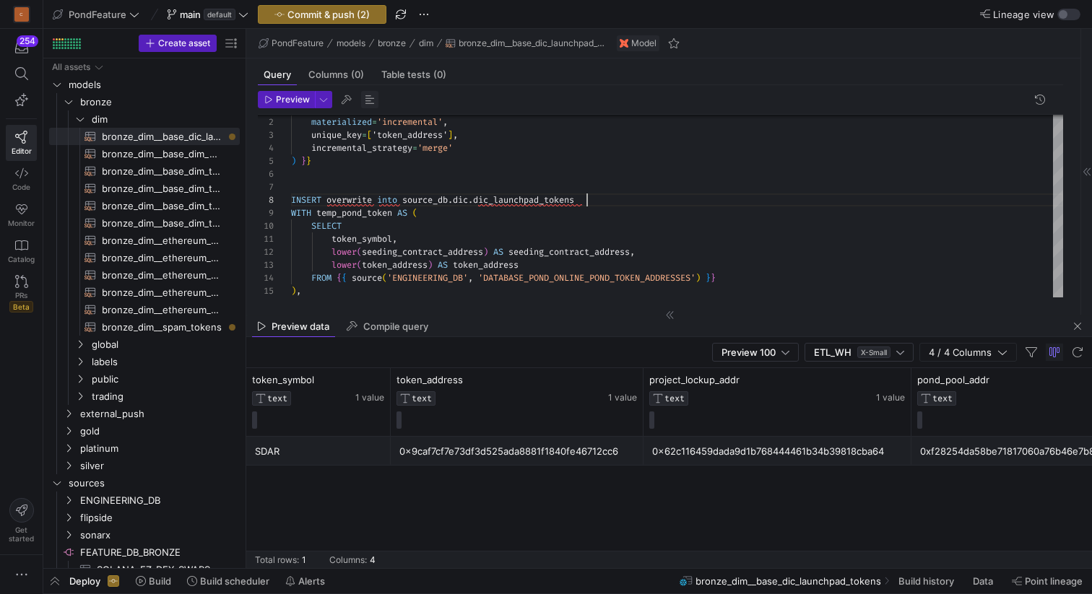
click at [366, 95] on span "button" at bounding box center [369, 99] width 17 height 17
click at [612, 190] on div "FROM { { source ( 'ENGINEERING_DB' , 'DATABASE_POND_ONLINE_POND_TOKEN_ADDRESSES…" at bounding box center [677, 525] width 772 height 869
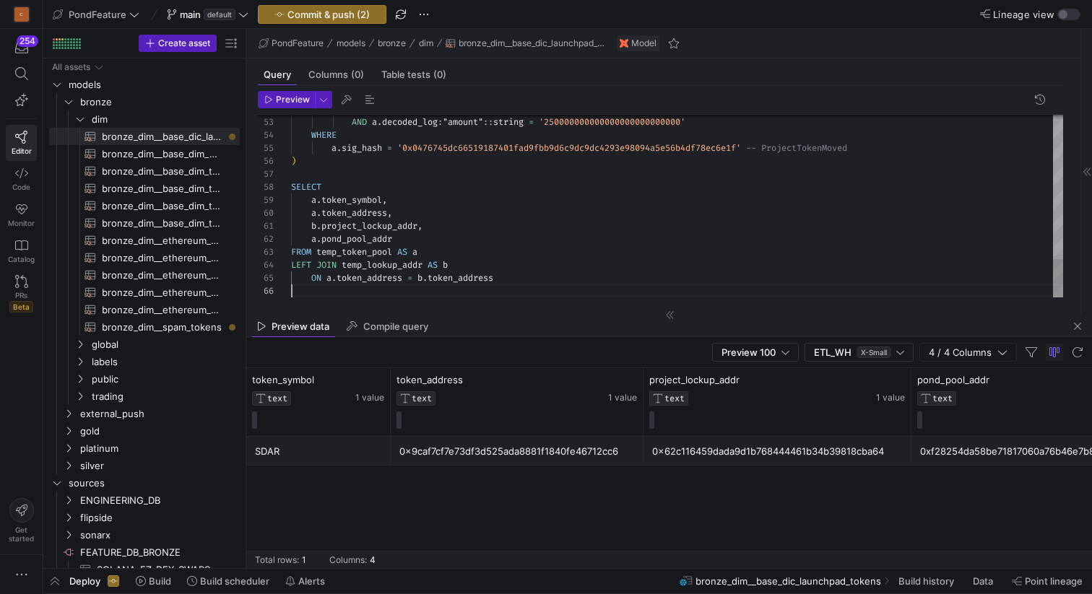
scroll to position [65, 0]
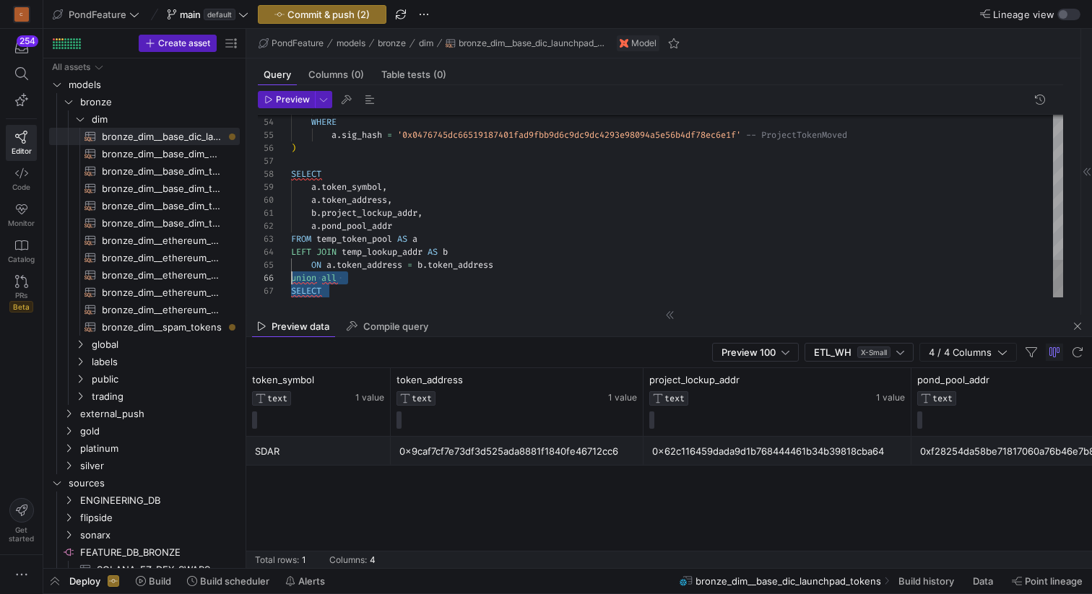
drag, startPoint x: 337, startPoint y: 289, endPoint x: 277, endPoint y: 279, distance: 60.6
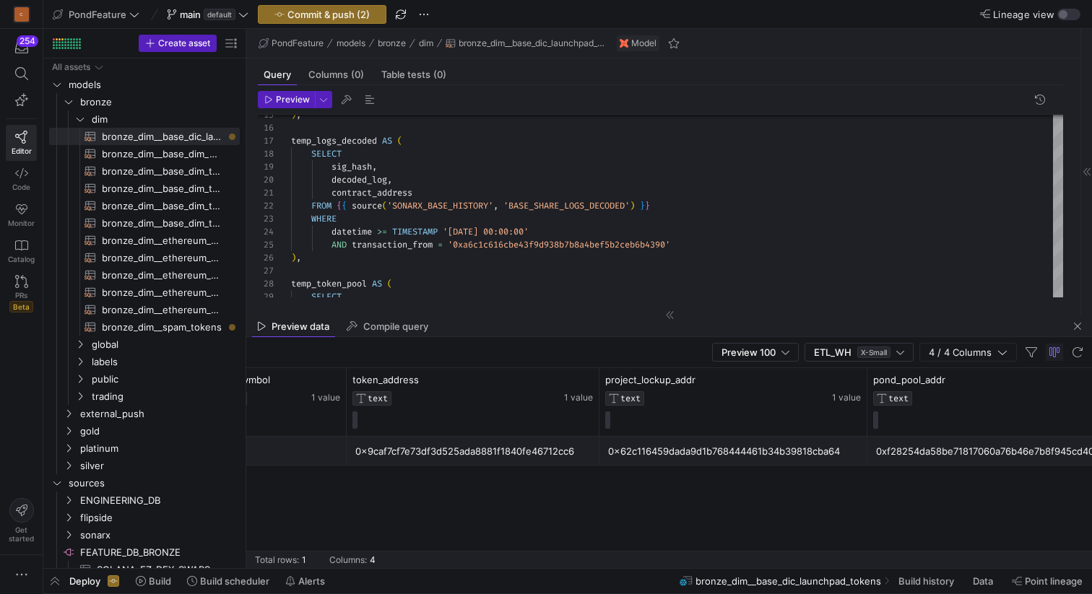
scroll to position [0, 83]
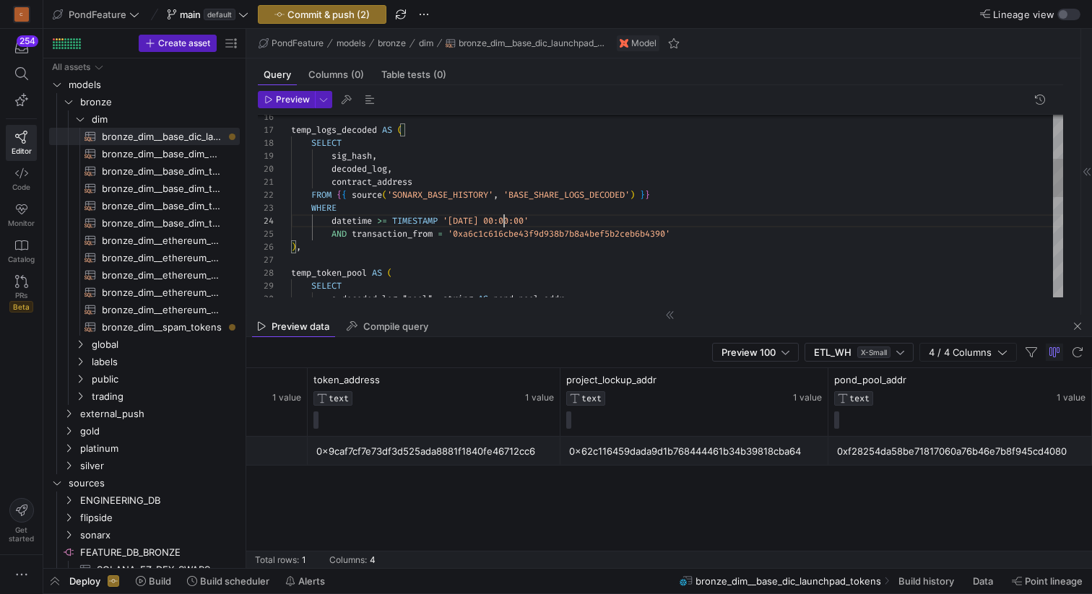
click at [505, 218] on div "temp_logs_decoded AS ( SELECT sig_hash , decoded_log , contract_address FROM { …" at bounding box center [677, 338] width 772 height 869
click at [578, 217] on div "temp_logs_decoded AS ( SELECT sig_hash , decoded_log , contract_address FROM { …" at bounding box center [677, 338] width 772 height 869
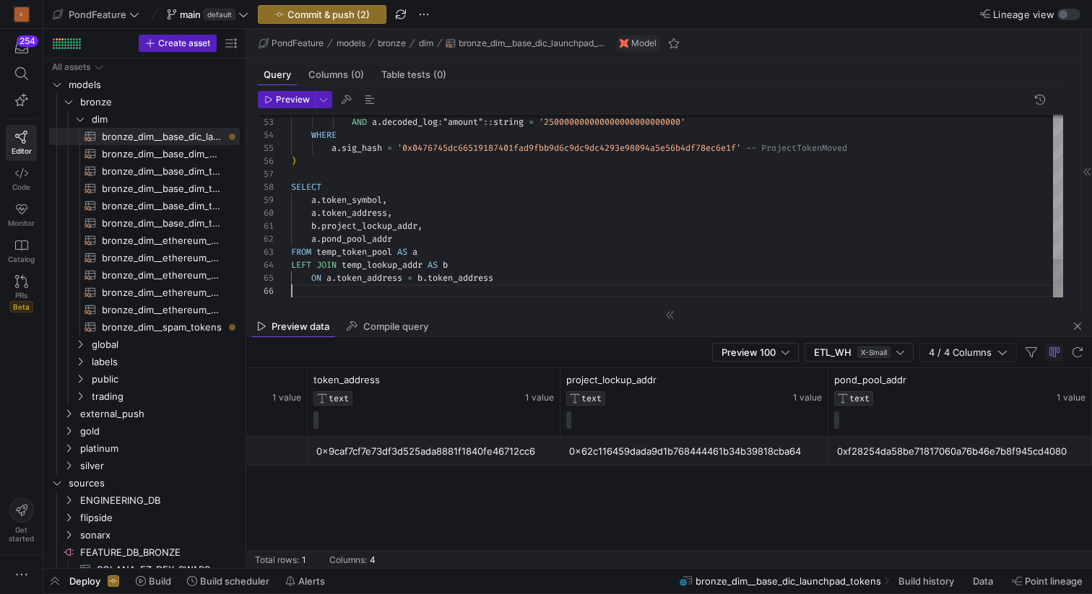
scroll to position [65, 0]
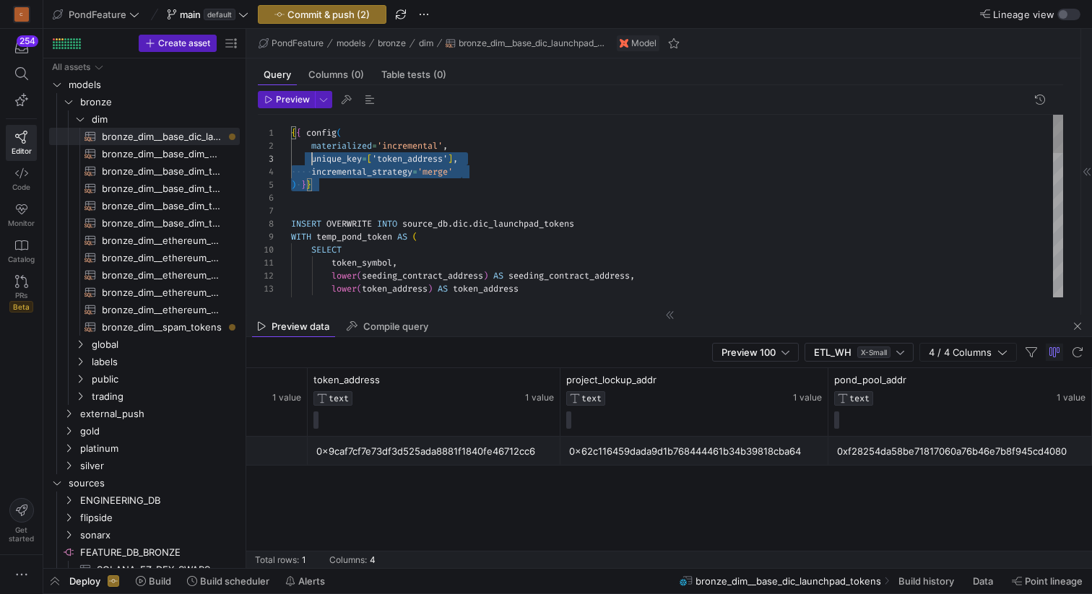
scroll to position [0, 0]
drag, startPoint x: 334, startPoint y: 188, endPoint x: 285, endPoint y: 126, distance: 79.1
click at [291, 126] on div "FROM { { source ( 'ENGINEERING_DB' , 'DATABASE_POND_ONLINE_POND_TOKEN_ADDRESSES…" at bounding box center [677, 549] width 772 height 869
click at [365, 193] on div "FROM { { source ( 'ENGINEERING_DB' , 'DATABASE_POND_ONLINE_POND_TOKEN_ADDRESSES…" at bounding box center [677, 549] width 772 height 869
drag, startPoint x: 342, startPoint y: 193, endPoint x: 261, endPoint y: 135, distance: 100.4
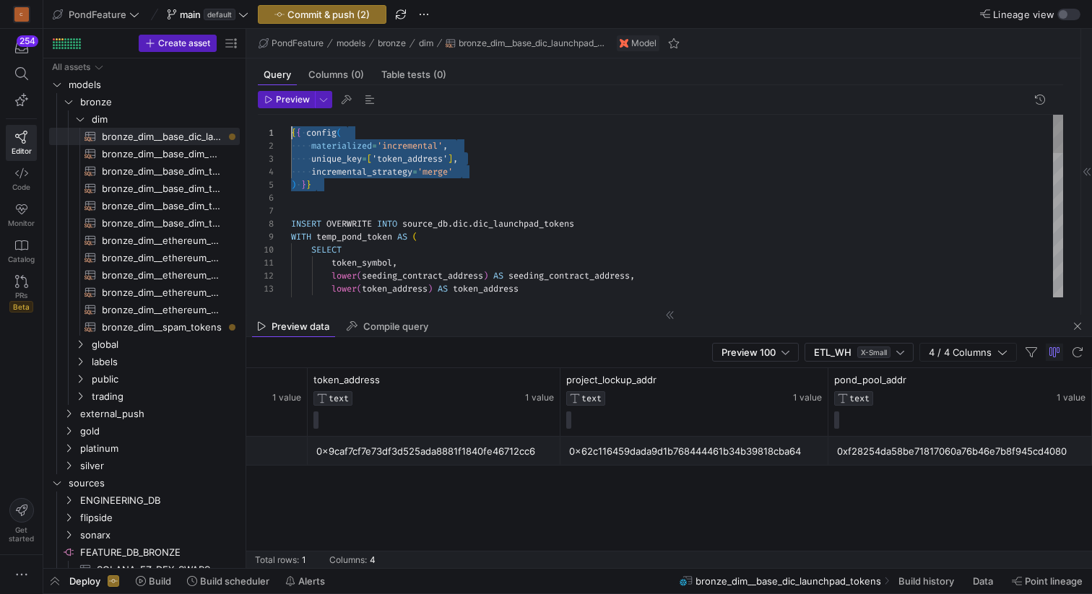
click at [291, 135] on div "FROM { { source ( 'ENGINEERING_DB' , 'DATABASE_POND_ONLINE_POND_TOKEN_ADDRESSES…" at bounding box center [677, 549] width 772 height 869
type textarea "INSERT OVERWRITE INTO source_db.dic.dic_launchpad_tokens WITH temp_pond_token A…"
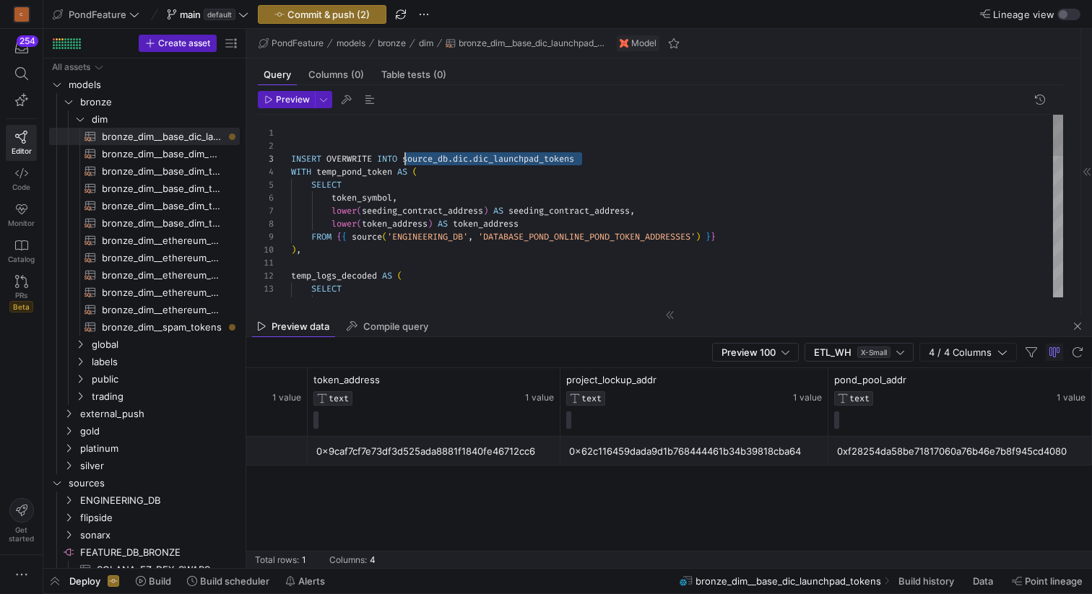
scroll to position [26, 114]
drag, startPoint x: 602, startPoint y: 157, endPoint x: 404, endPoint y: 157, distance: 198.5
click at [404, 157] on div "FROM { { source ( 'ENGINEERING_DB' , 'DATABASE_POND_ONLINE_POND_TOKEN_ADDRESSES…" at bounding box center [677, 517] width 772 height 804
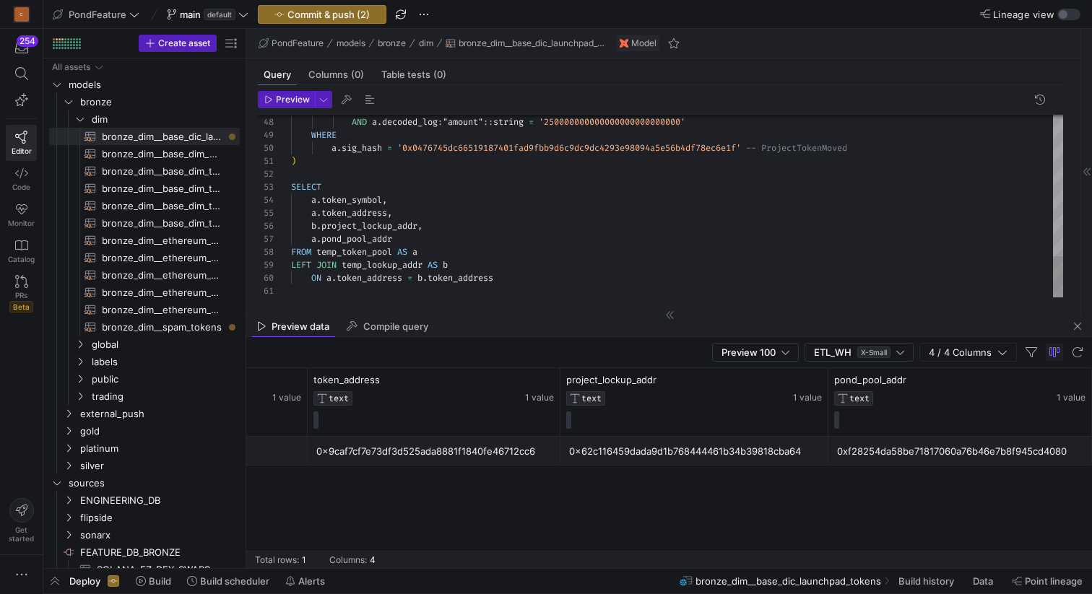
scroll to position [0, 0]
type textarea "u"
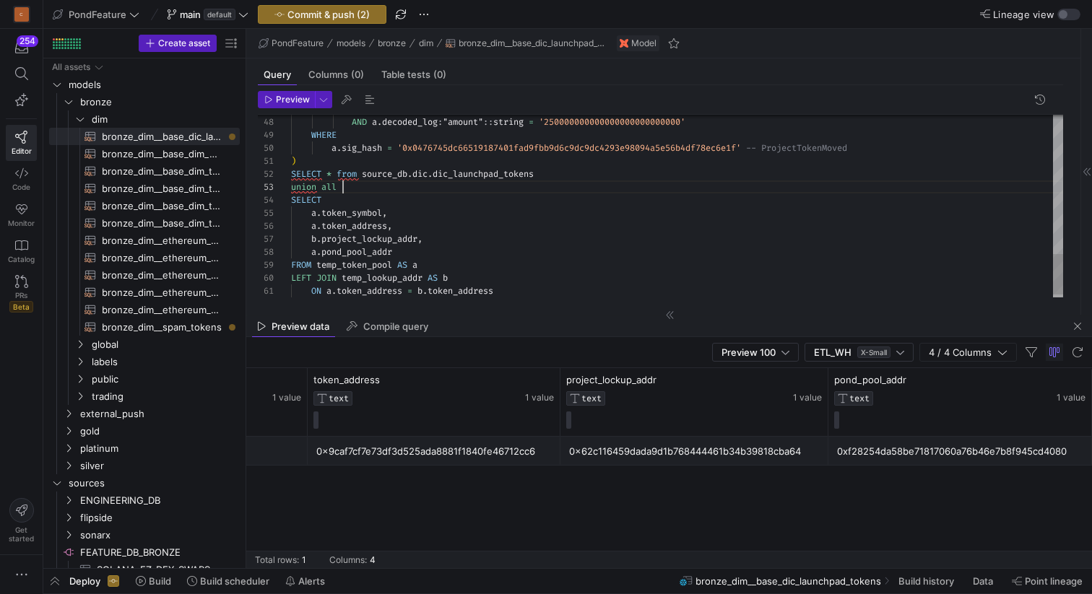
scroll to position [26, 47]
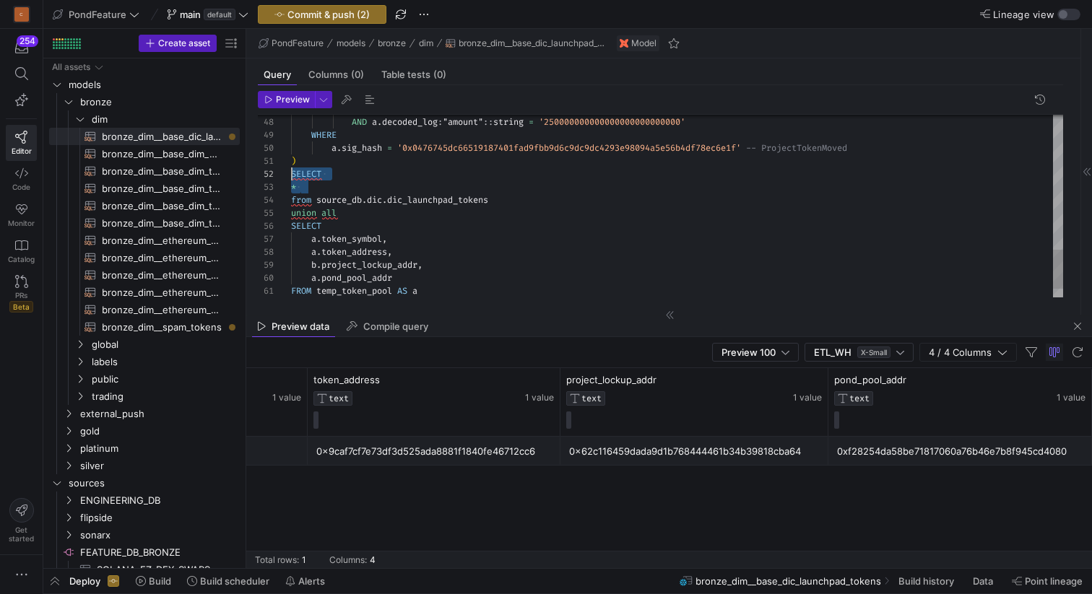
drag, startPoint x: 315, startPoint y: 186, endPoint x: 277, endPoint y: 180, distance: 38.7
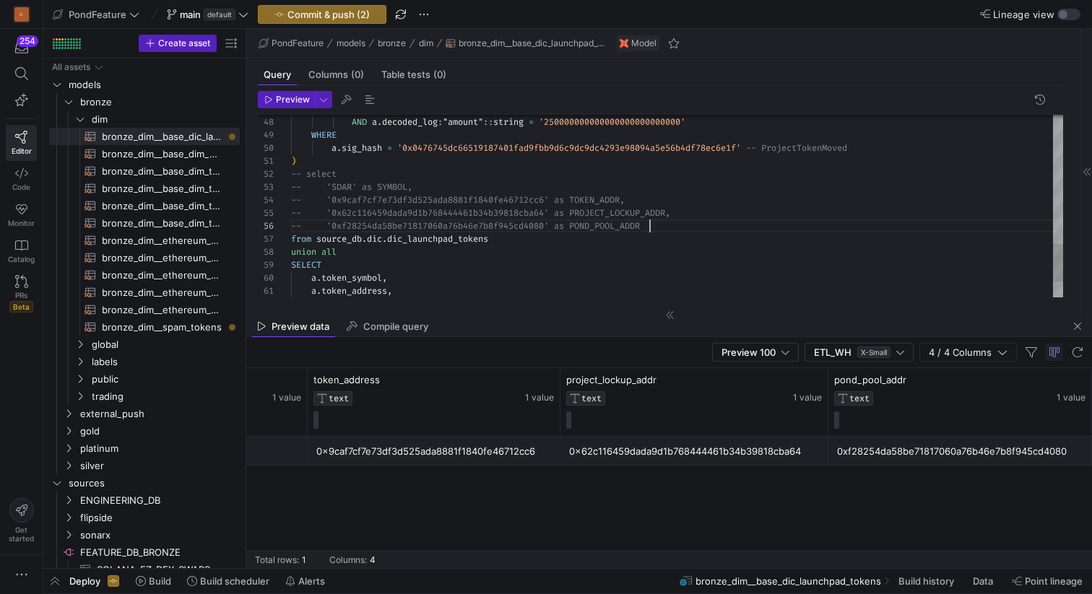
scroll to position [13, 16]
drag, startPoint x: 305, startPoint y: 186, endPoint x: 290, endPoint y: 186, distance: 15.2
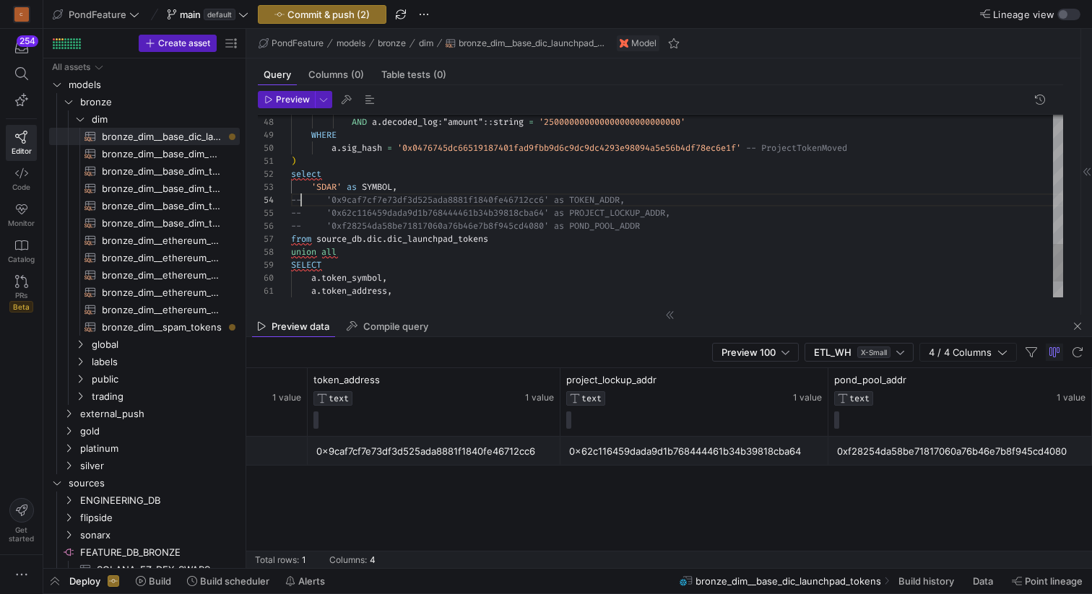
scroll to position [39, 0]
drag, startPoint x: 302, startPoint y: 199, endPoint x: 282, endPoint y: 199, distance: 19.5
drag, startPoint x: 304, startPoint y: 209, endPoint x: 287, endPoint y: 209, distance: 16.6
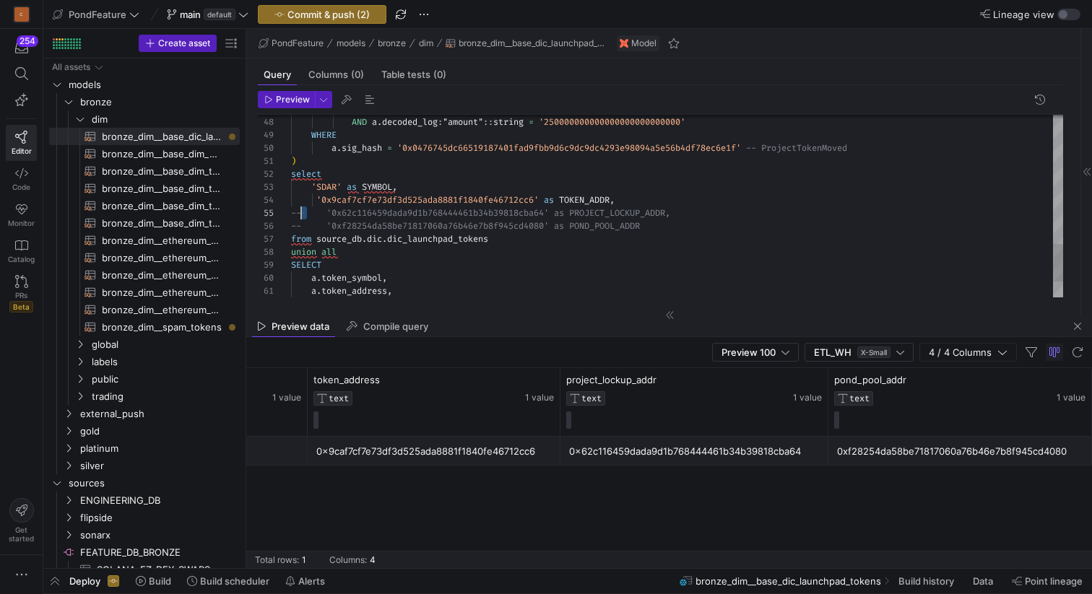
drag, startPoint x: 304, startPoint y: 226, endPoint x: 292, endPoint y: 226, distance: 11.6
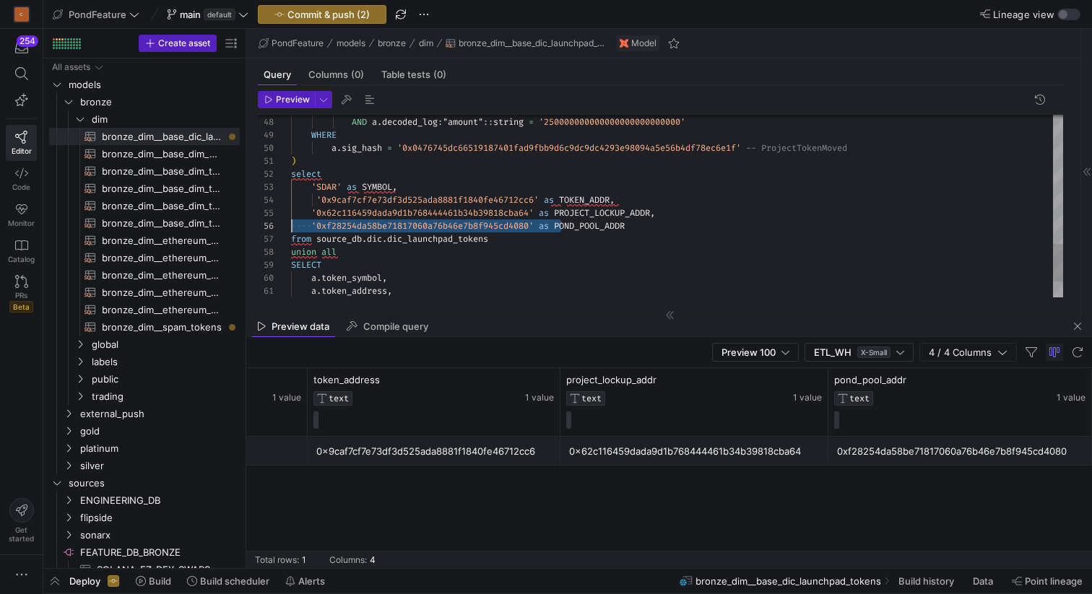
drag, startPoint x: 561, startPoint y: 224, endPoint x: 292, endPoint y: 224, distance: 268.6
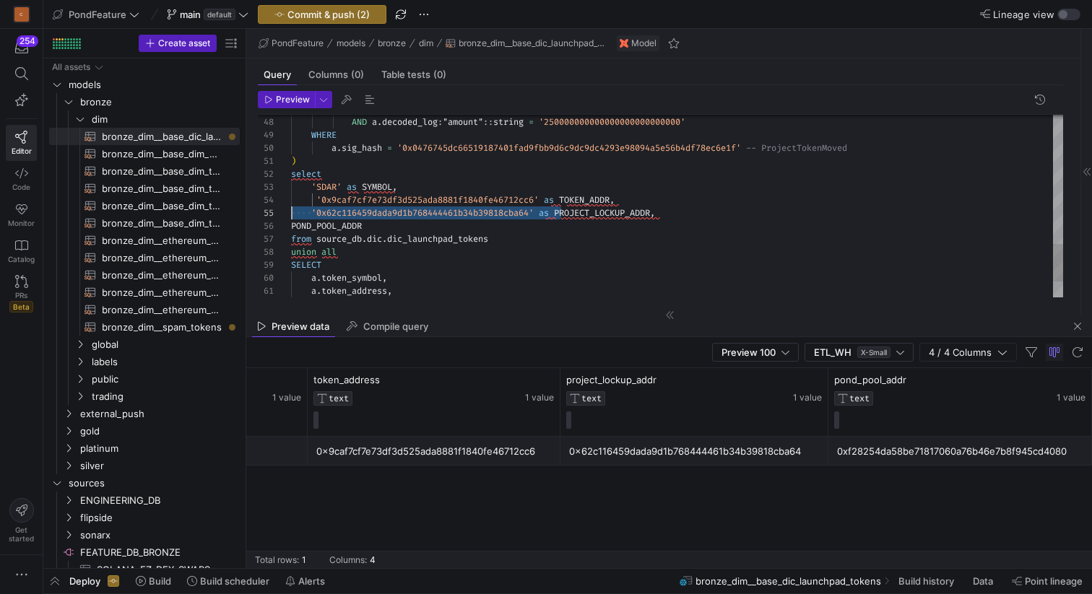
drag, startPoint x: 560, startPoint y: 211, endPoint x: 292, endPoint y: 208, distance: 268.6
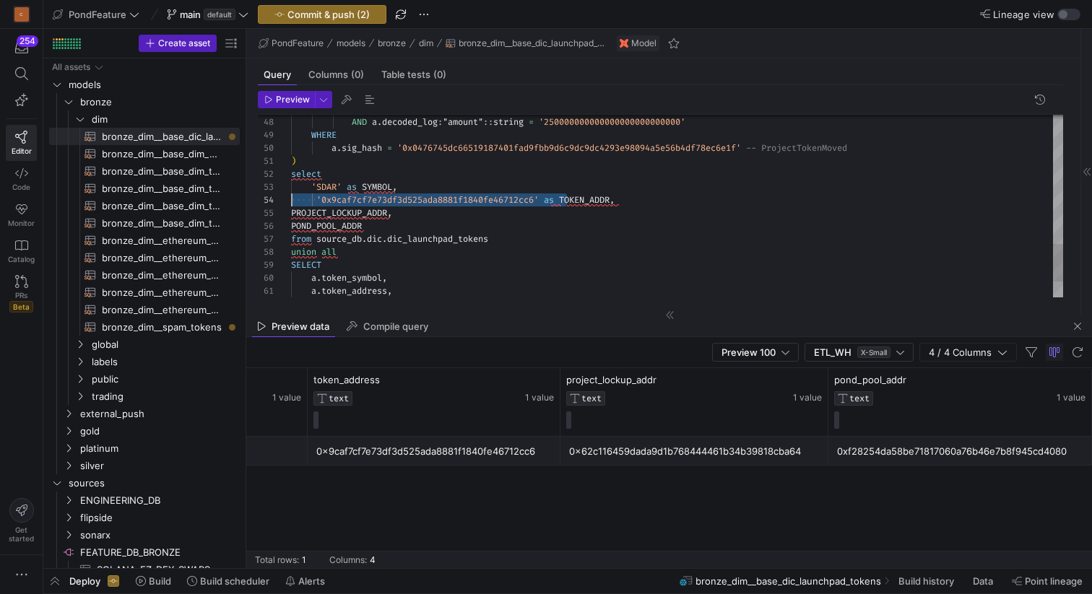
drag, startPoint x: 566, startPoint y: 198, endPoint x: 282, endPoint y: 196, distance: 283.7
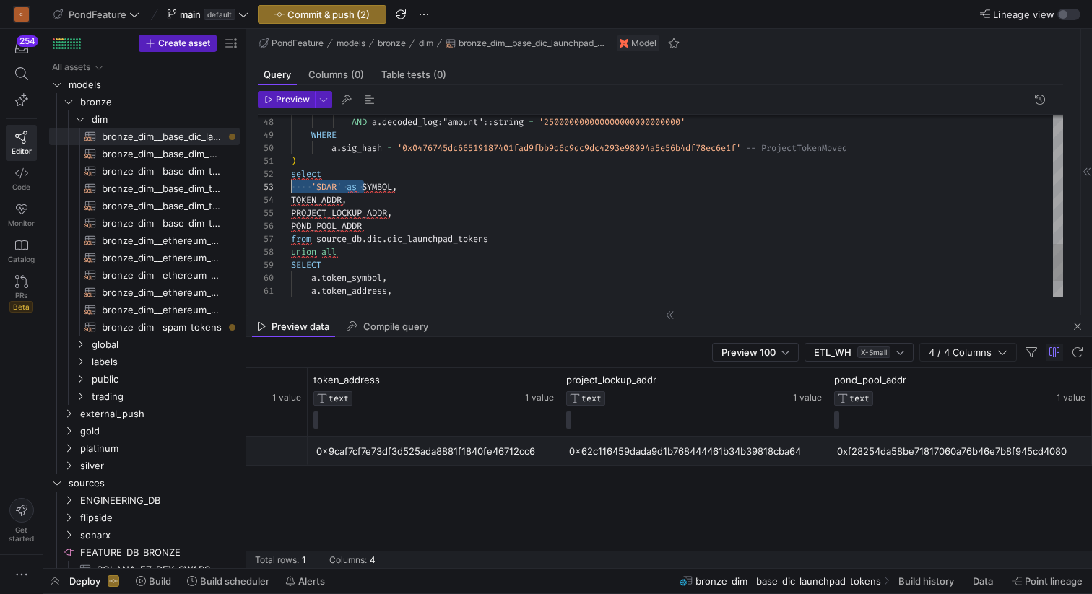
drag, startPoint x: 362, startPoint y: 183, endPoint x: 286, endPoint y: 183, distance: 76.5
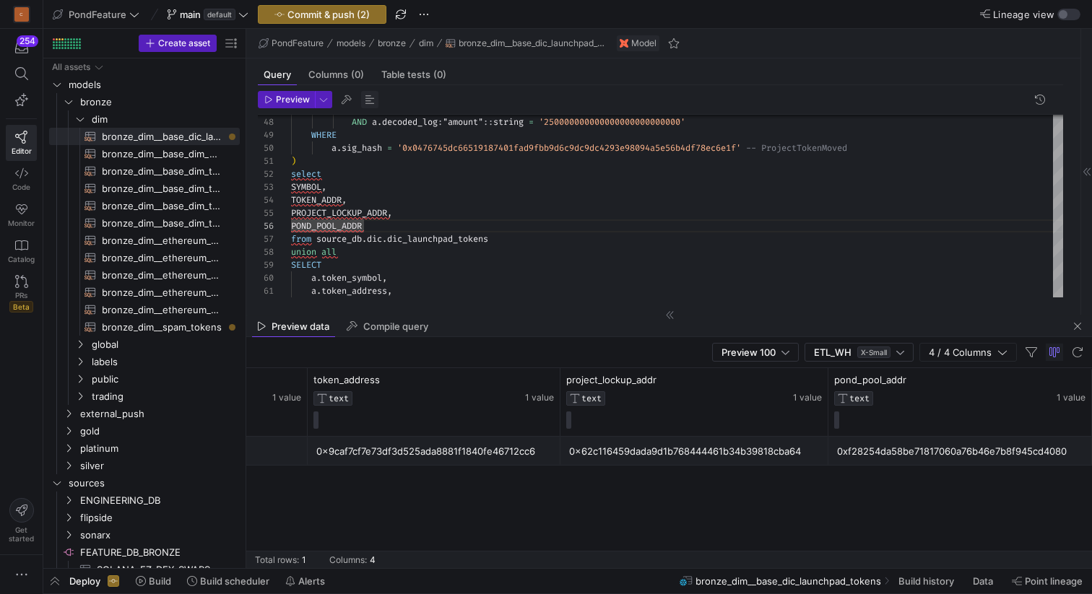
click at [370, 97] on span "button" at bounding box center [369, 99] width 17 height 17
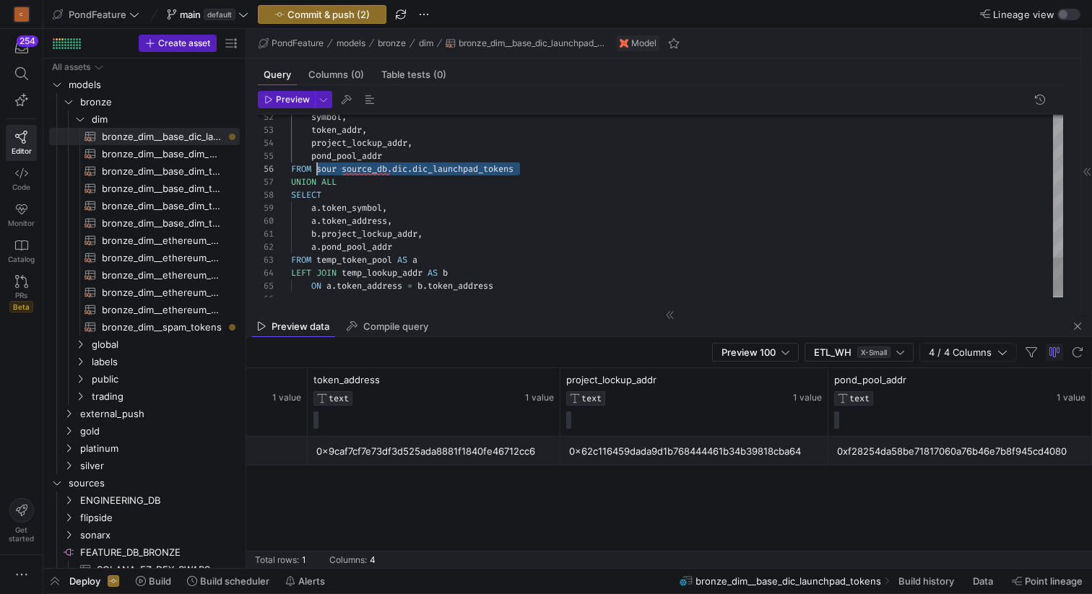
drag, startPoint x: 534, startPoint y: 170, endPoint x: 318, endPoint y: 168, distance: 215.9
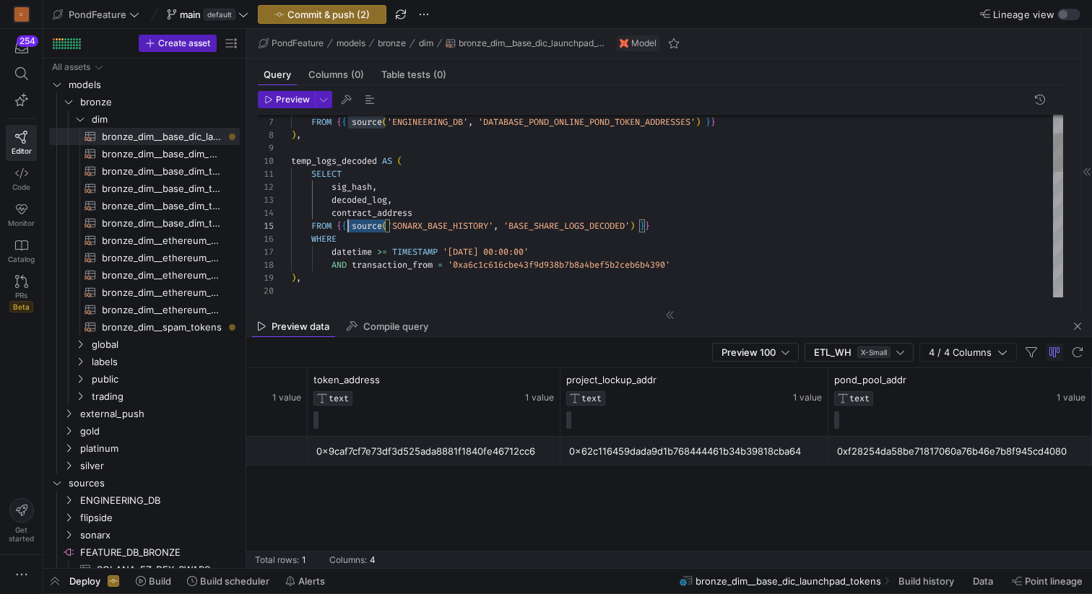
scroll to position [52, 47]
drag, startPoint x: 383, startPoint y: 226, endPoint x: 336, endPoint y: 226, distance: 46.9
click at [336, 226] on div ") , AND transaction_from = '0xa6c1c616cbe43f9d938b7b8a4bef5b2ceb6b4390' datetim…" at bounding box center [677, 460] width 772 height 869
drag, startPoint x: 679, startPoint y: 224, endPoint x: 335, endPoint y: 221, distance: 343.6
click at [335, 221] on div ") , AND transaction_from = '0xa6c1c616cbe43f9d938b7b8a4bef5b2ceb6b4390' datetim…" at bounding box center [677, 460] width 772 height 869
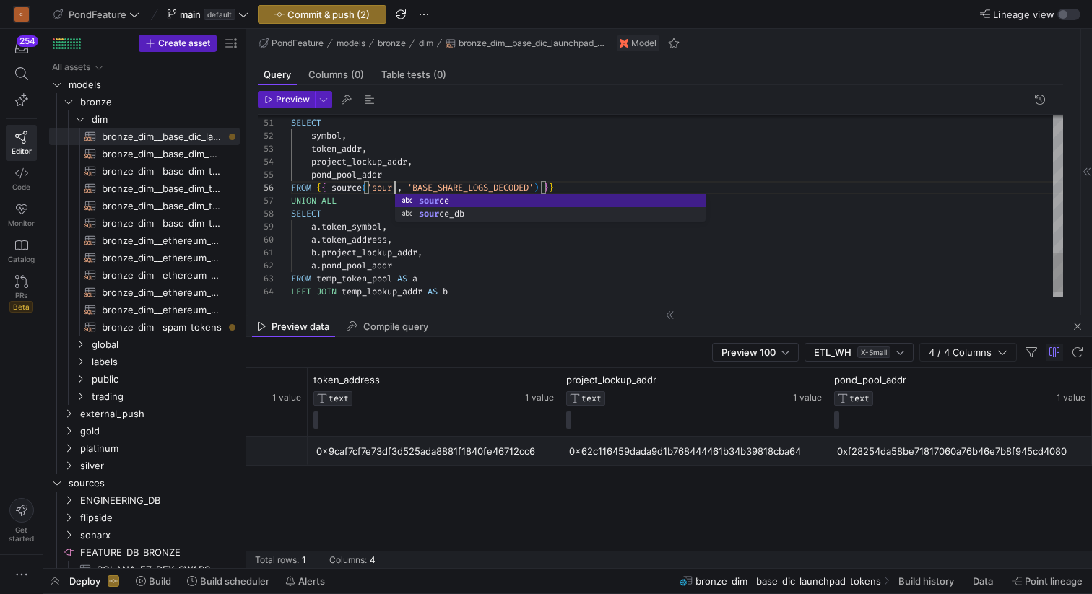
scroll to position [65, 104]
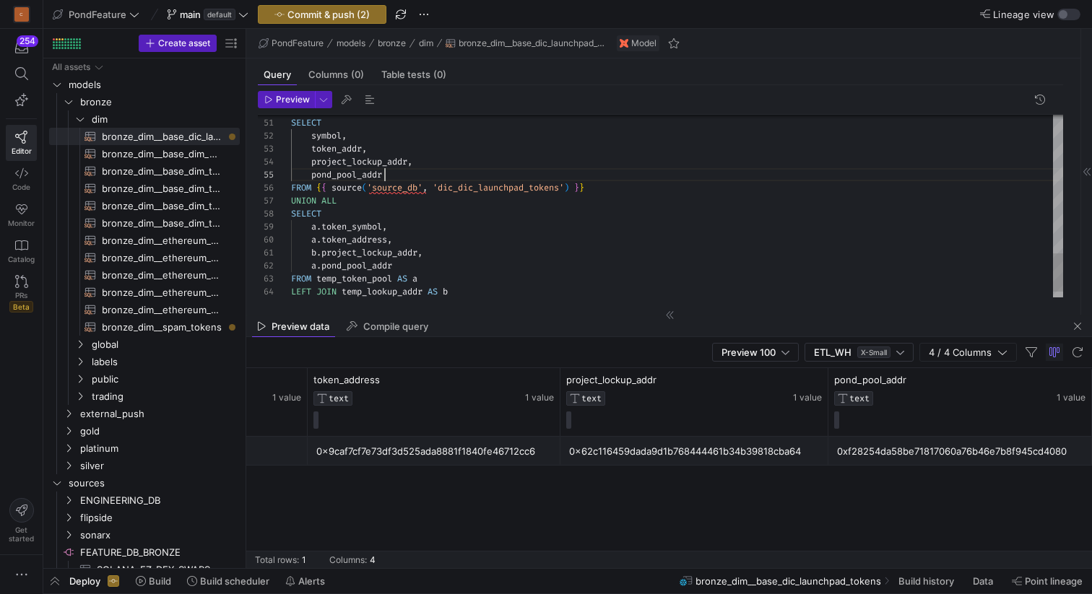
scroll to position [52, 94]
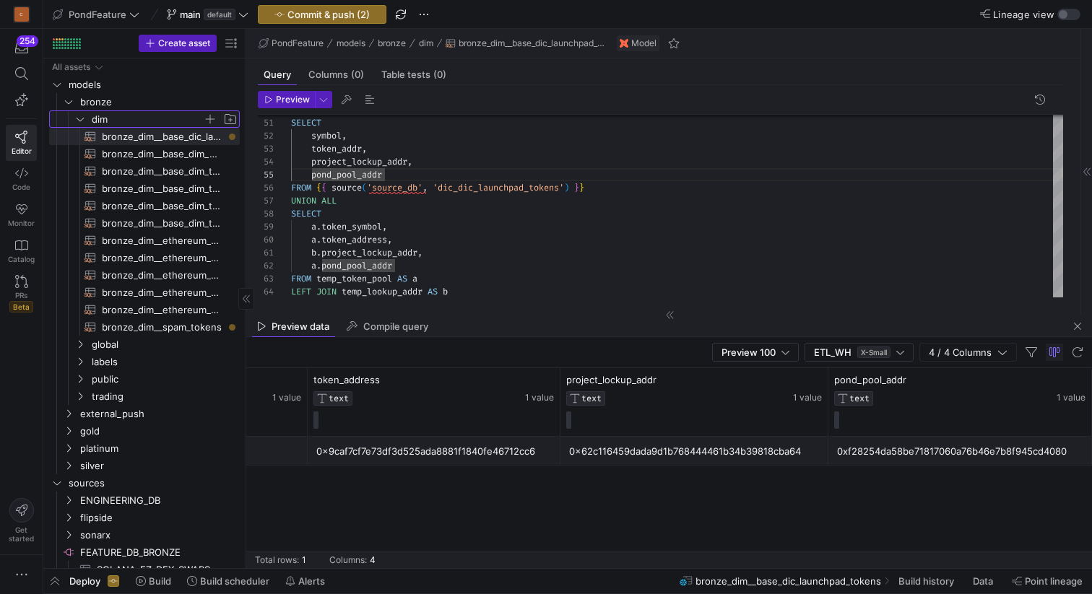
click at [82, 118] on icon "Press SPACE to select this row." at bounding box center [80, 119] width 10 height 9
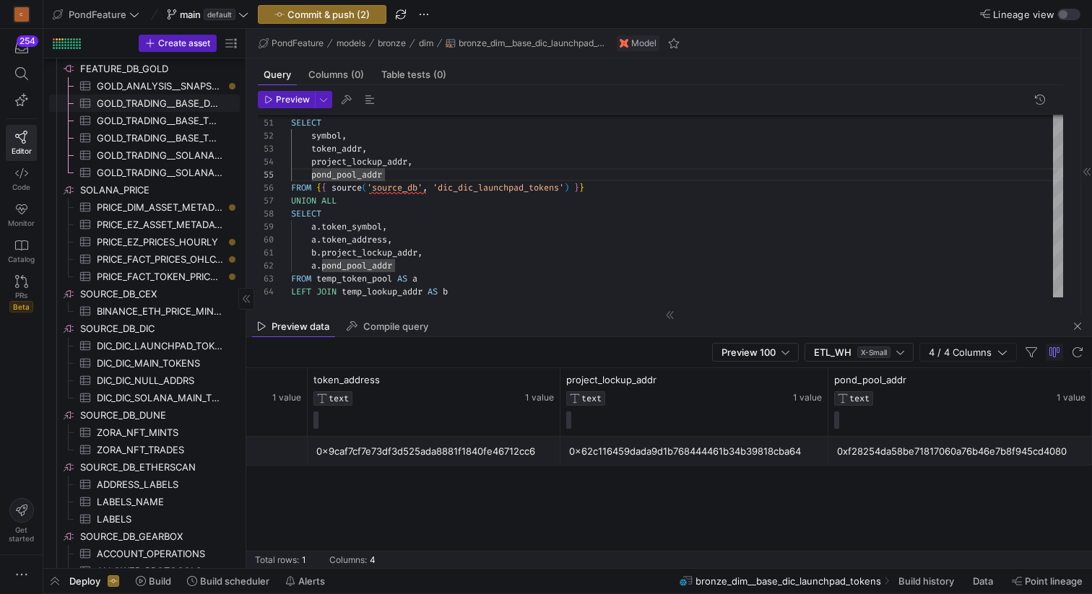
scroll to position [380, 0]
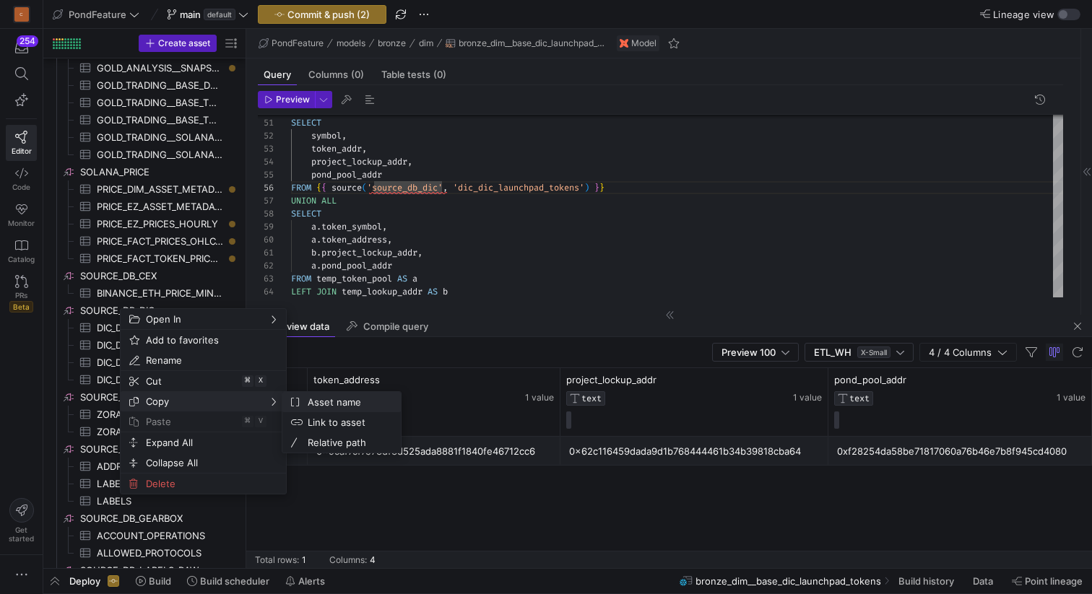
click at [315, 396] on span "Asset name" at bounding box center [345, 402] width 87 height 20
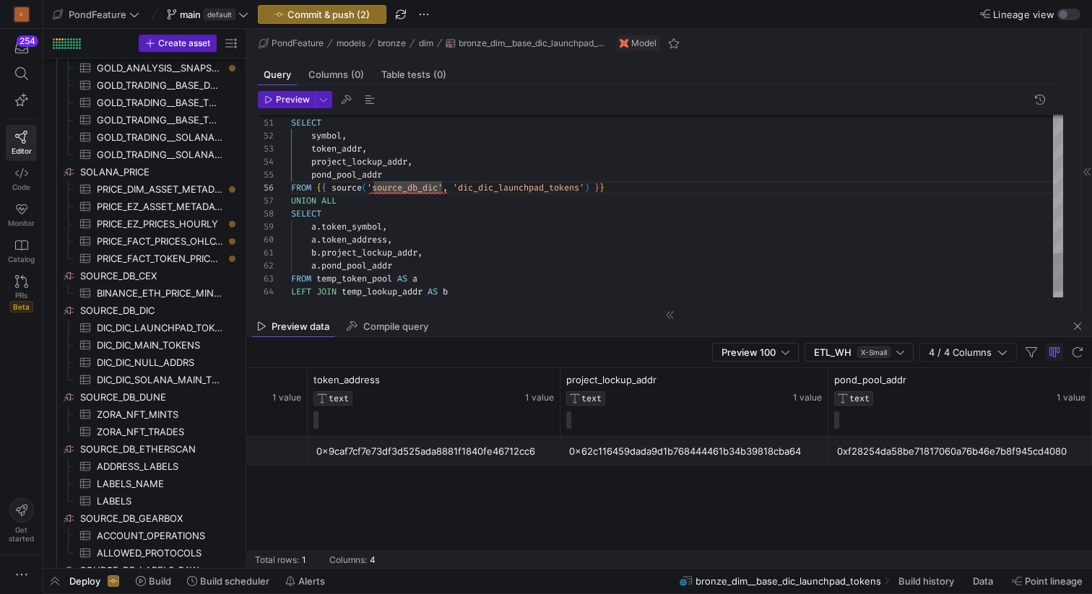
click at [532, 186] on div at bounding box center [546, 297] width 1092 height 594
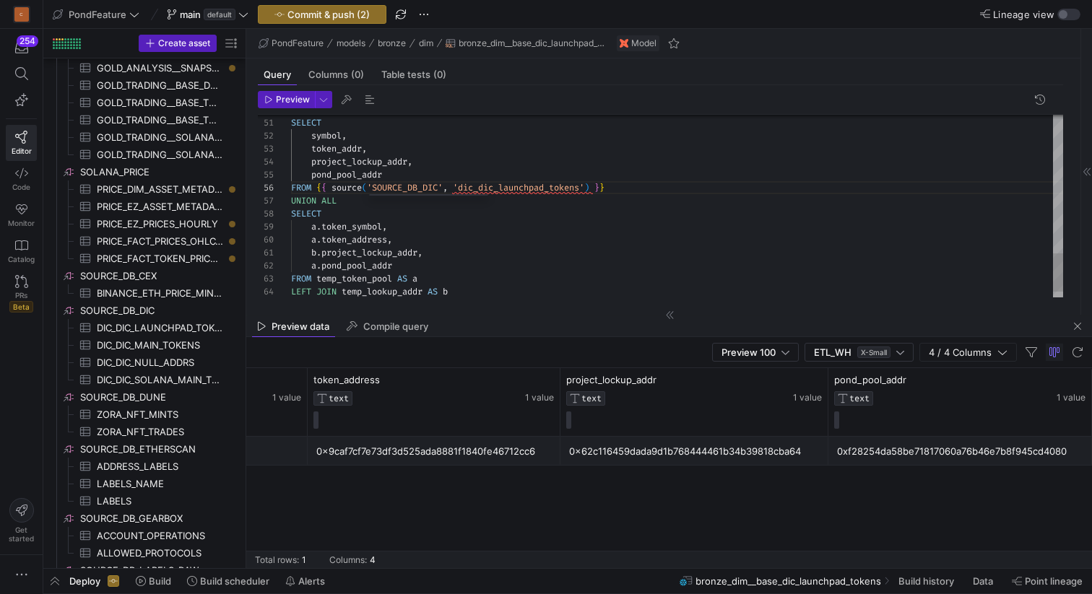
scroll to position [65, 239]
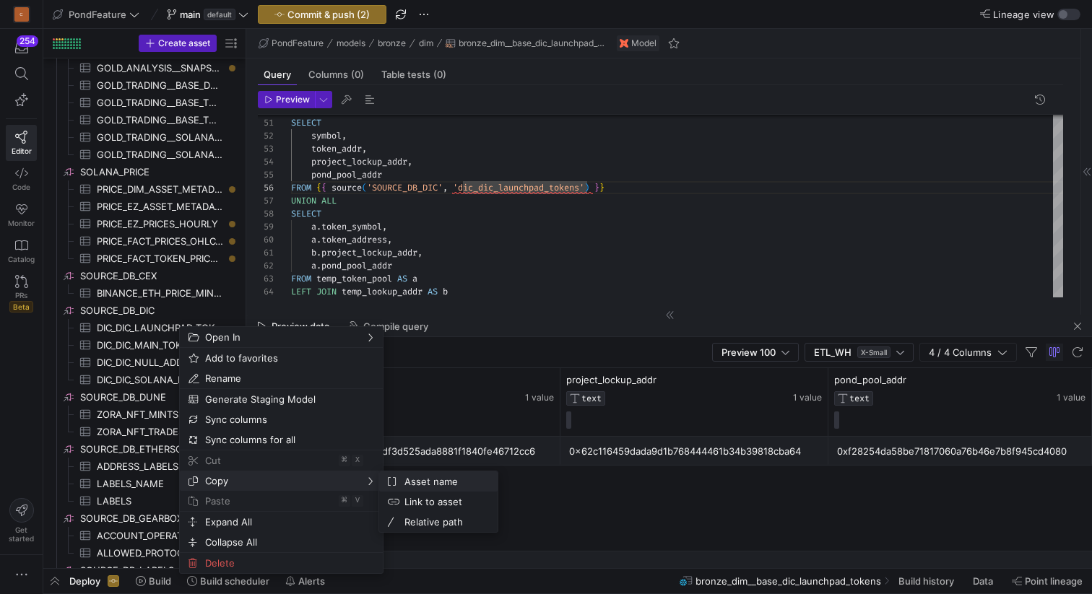
click at [412, 477] on span "Asset name" at bounding box center [441, 481] width 87 height 20
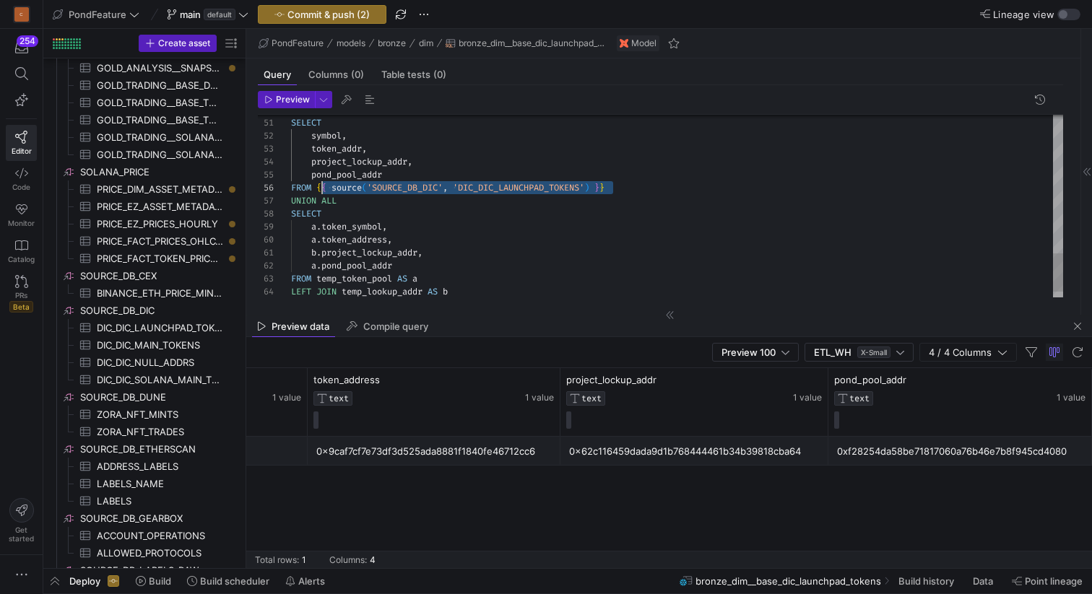
scroll to position [65, 26]
drag, startPoint x: 660, startPoint y: 186, endPoint x: 317, endPoint y: 184, distance: 342.9
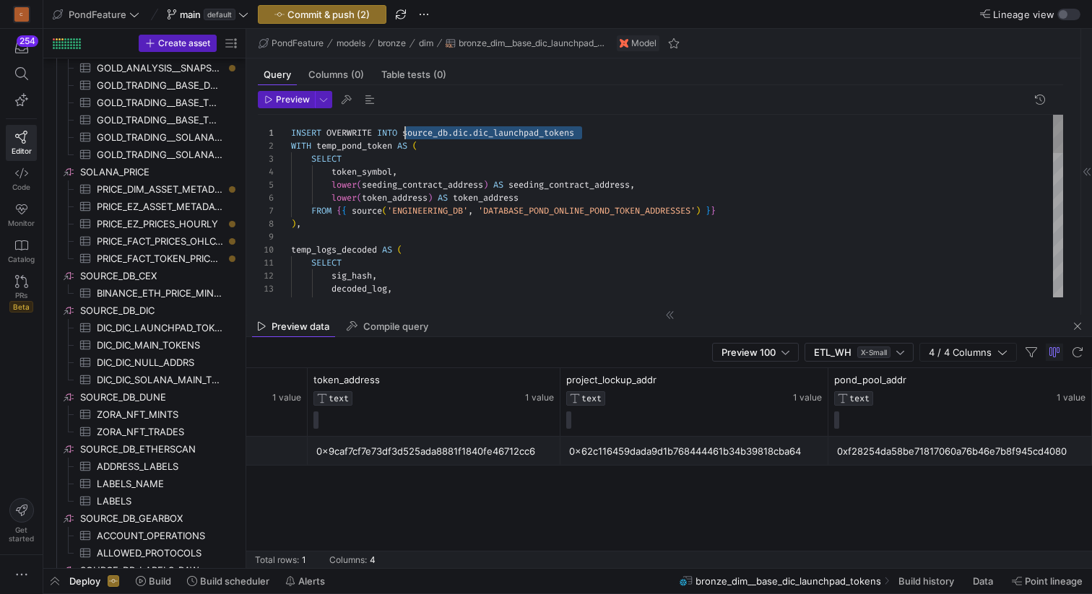
drag, startPoint x: 595, startPoint y: 130, endPoint x: 404, endPoint y: 129, distance: 191.3
click at [404, 129] on div "contract_address decoded_log , sig_hash , SELECT temp_logs_decoded AS ( ) , FRO…" at bounding box center [677, 549] width 772 height 869
click at [523, 149] on div "contract_address decoded_log , sig_hash , SELECT temp_logs_decoded AS ( ) , FRO…" at bounding box center [677, 549] width 772 height 869
click at [370, 98] on span "button" at bounding box center [369, 99] width 17 height 17
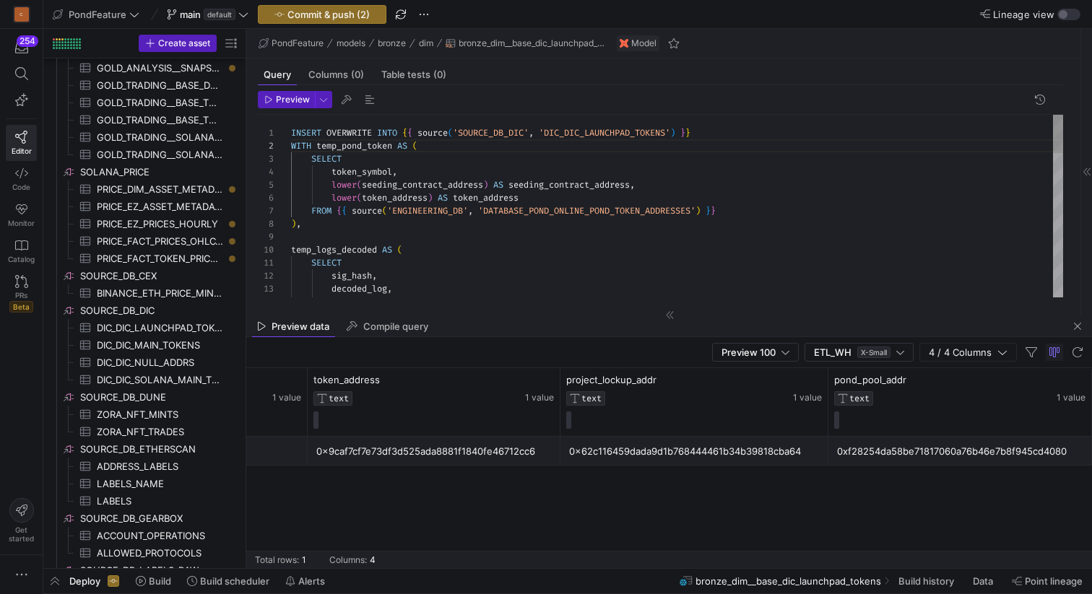
scroll to position [104, 0]
click at [435, 231] on div "contract_address sig_hash , decoded_log , temp_logs_decoded AS ( SELECT ) , low…" at bounding box center [677, 549] width 772 height 869
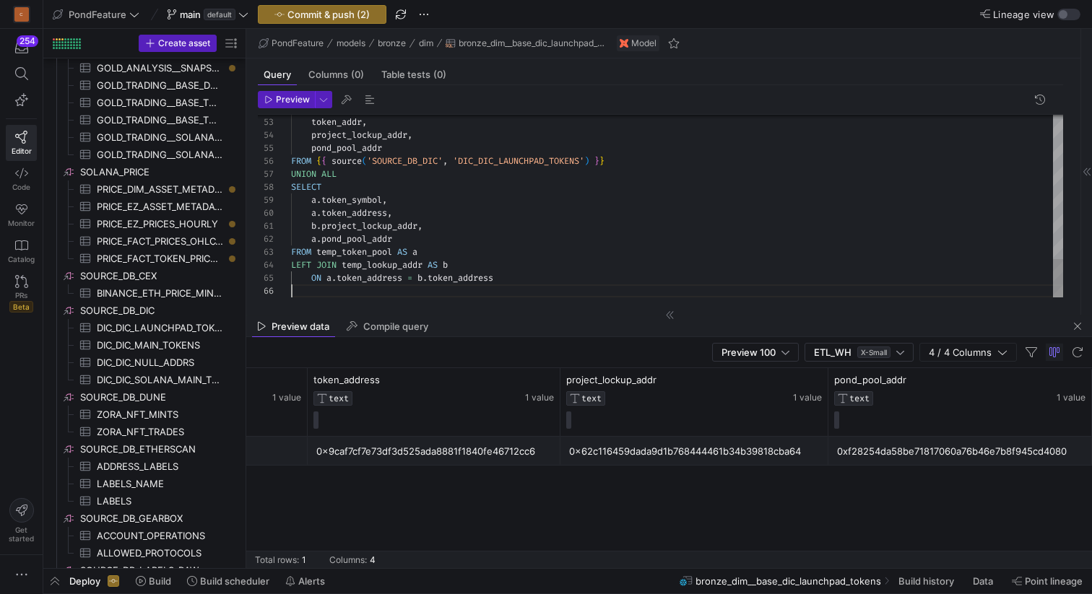
scroll to position [65, 0]
drag, startPoint x: 317, startPoint y: 262, endPoint x: 287, endPoint y: 262, distance: 29.6
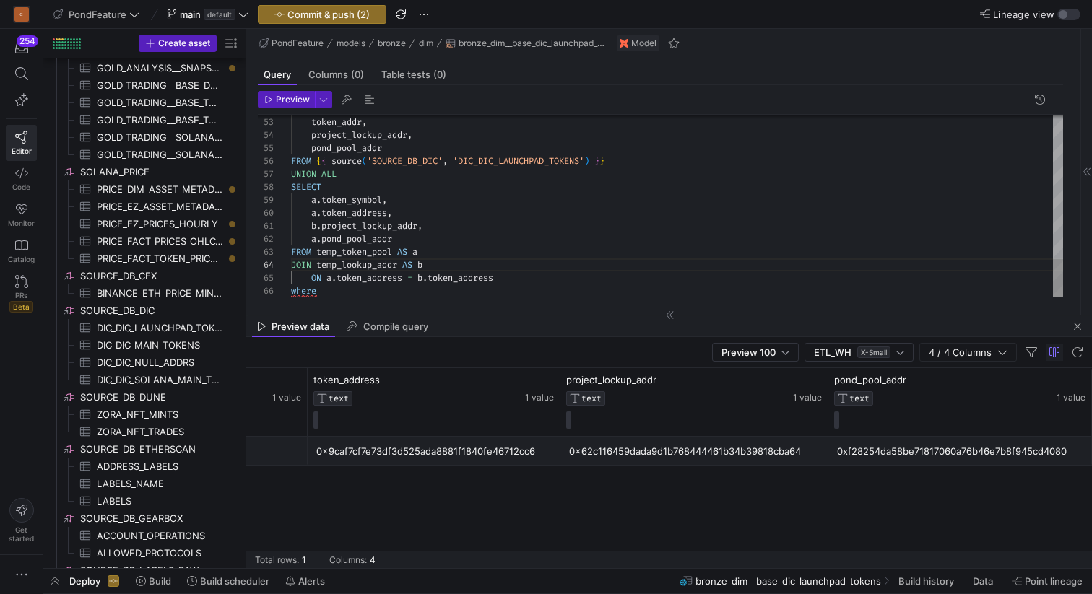
scroll to position [65, 31]
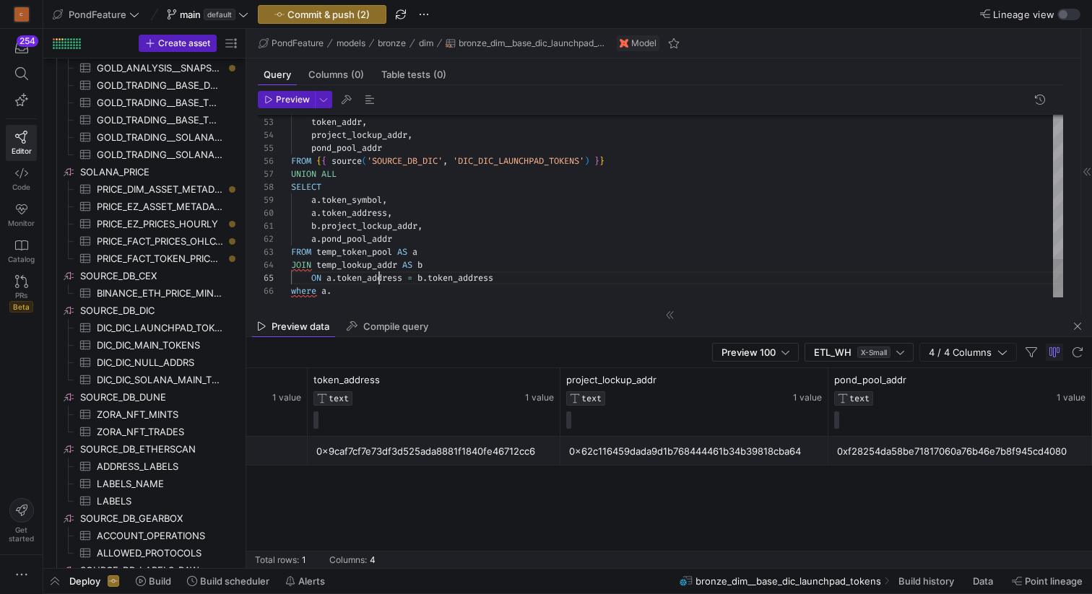
scroll to position [52, 114]
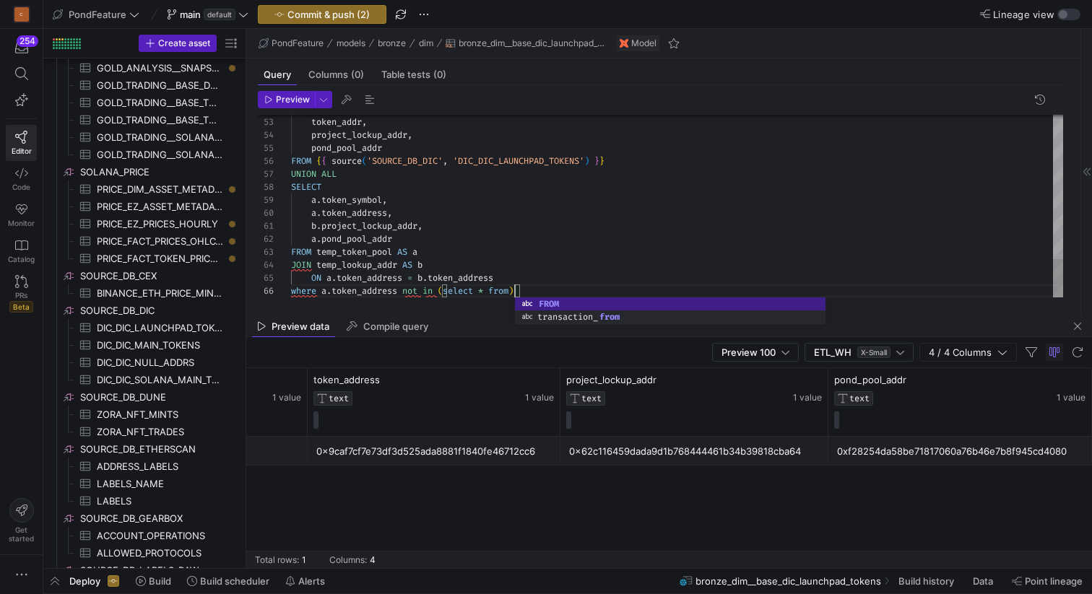
scroll to position [65, 229]
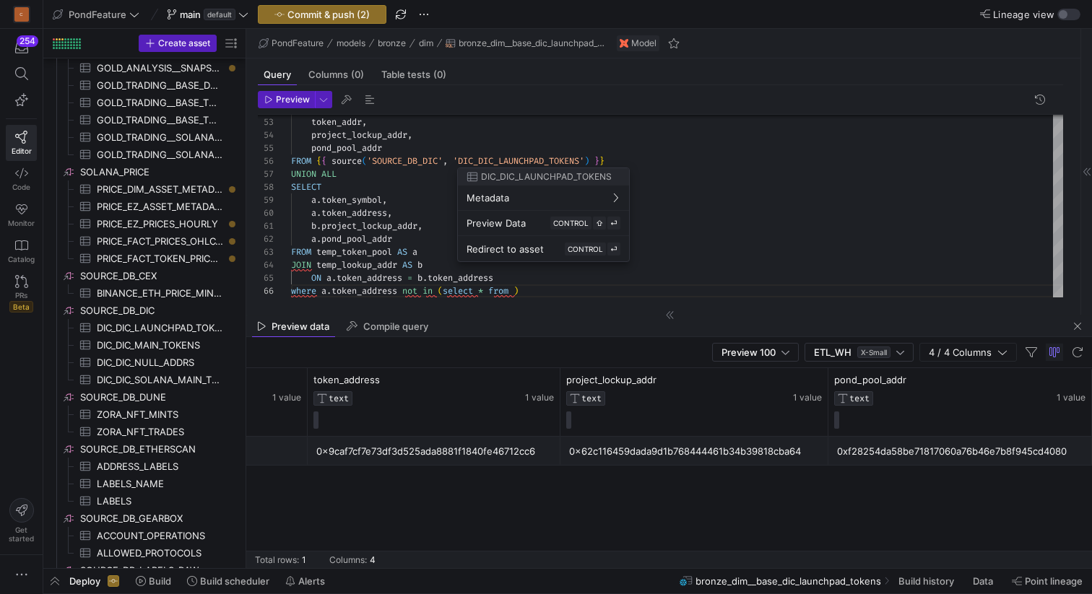
click at [627, 157] on div at bounding box center [546, 297] width 1092 height 594
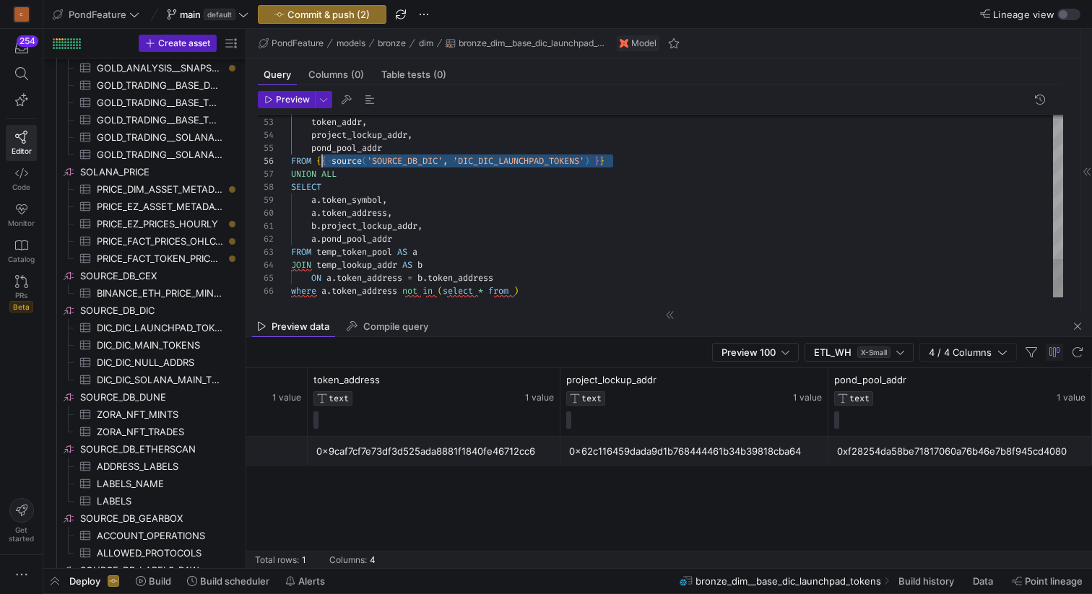
scroll to position [65, 26]
drag, startPoint x: 633, startPoint y: 160, endPoint x: 317, endPoint y: 157, distance: 316.2
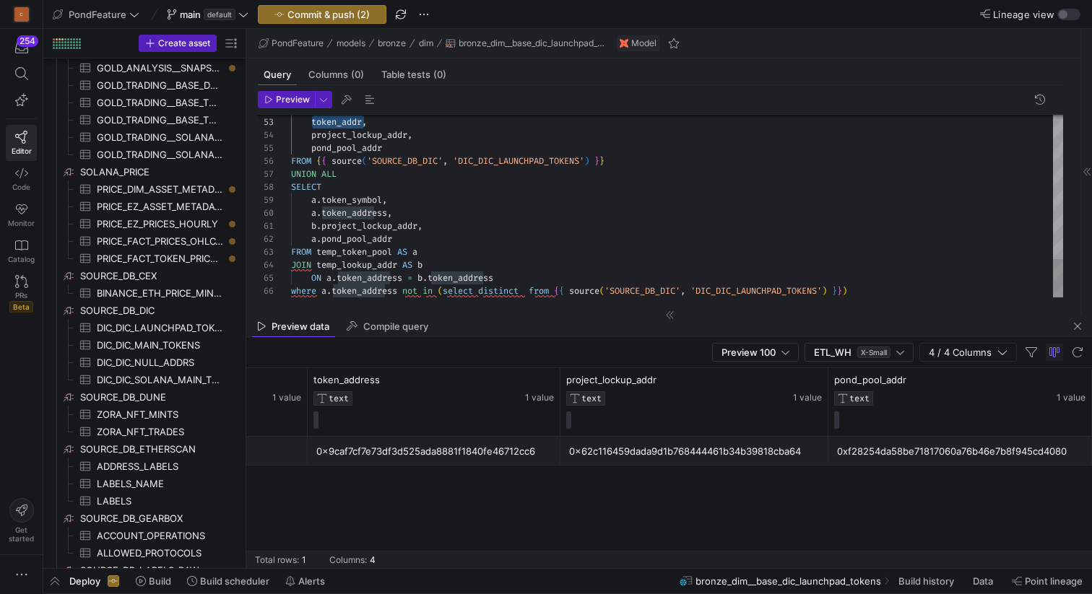
click at [366, 99] on span "button" at bounding box center [369, 99] width 17 height 17
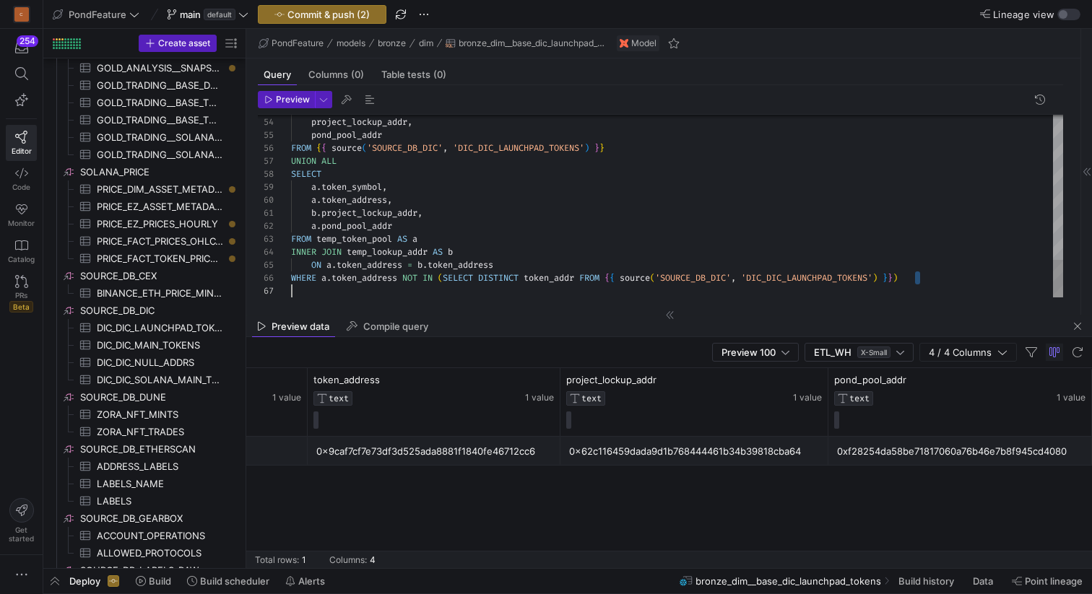
scroll to position [65, 0]
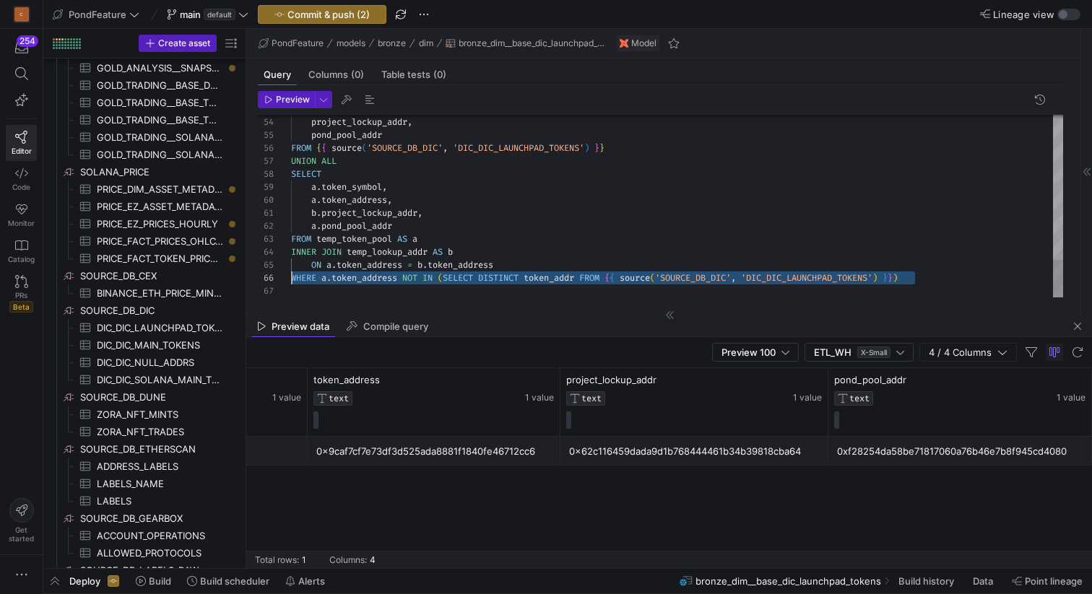
drag, startPoint x: 939, startPoint y: 288, endPoint x: 286, endPoint y: 279, distance: 653.4
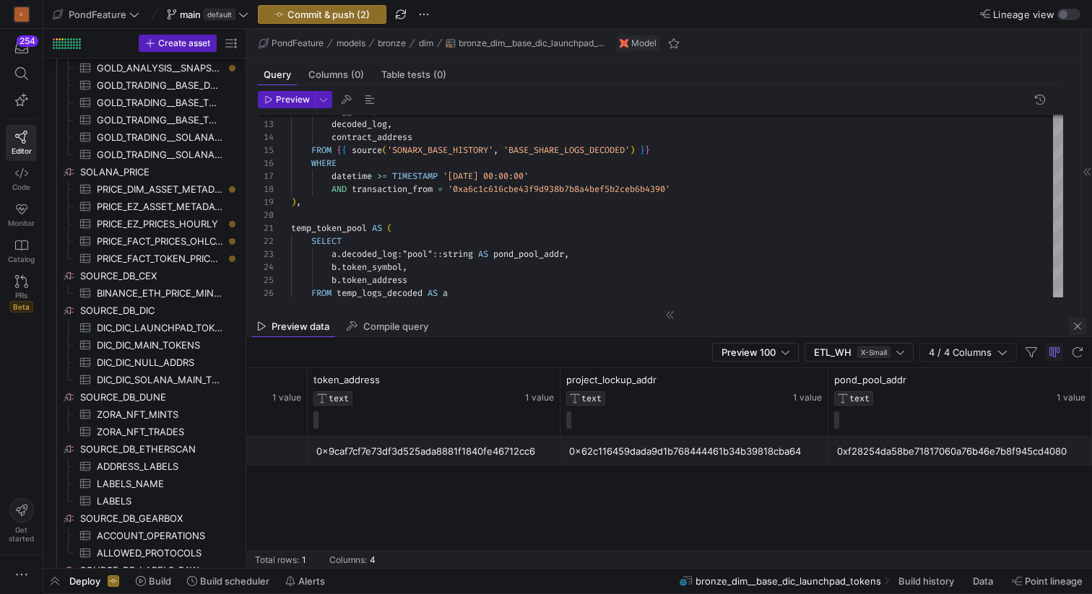
click at [1076, 325] on span "button" at bounding box center [1076, 326] width 17 height 17
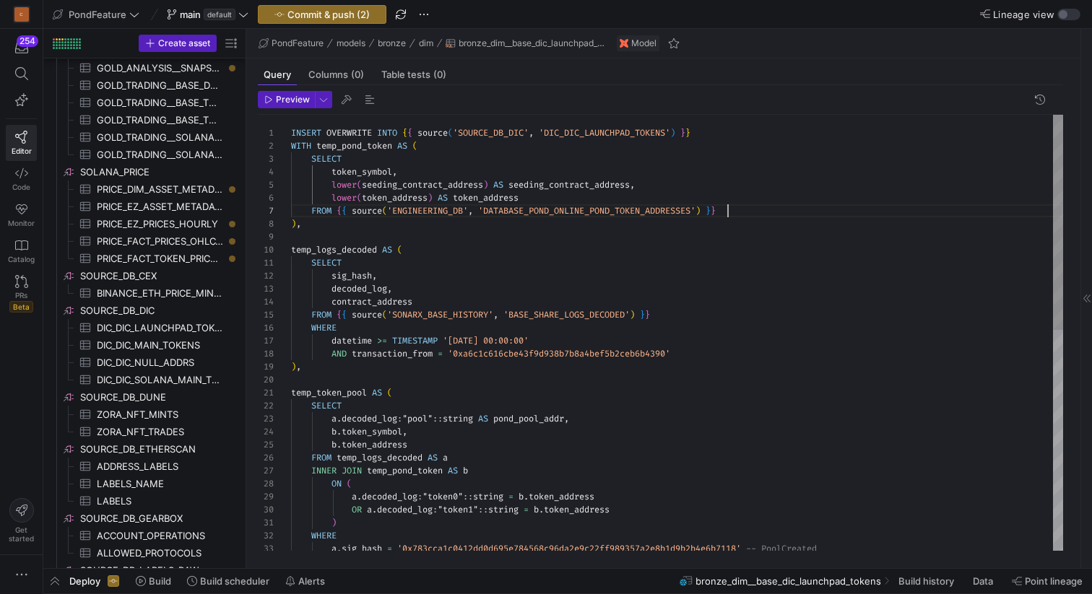
click at [746, 209] on div "a . decoded_log : "pool" :: string AS pond_pool_addr , b . token_symbol , b . t…" at bounding box center [677, 556] width 772 height 882
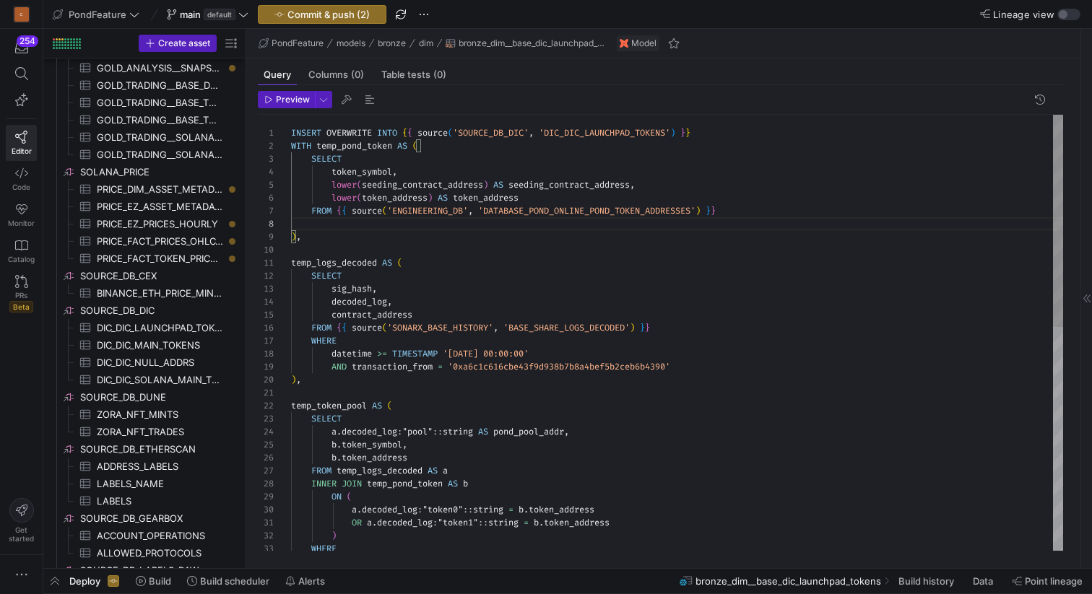
scroll to position [91, 644]
click at [353, 225] on div "a . decoded_log : "pool" :: string AS pond_pool_addr , b . token_symbol , b . t…" at bounding box center [677, 562] width 772 height 895
click at [476, 196] on div "a . decoded_log : "pool" :: string AS pond_pool_addr , b . token_symbol , b . t…" at bounding box center [677, 562] width 772 height 895
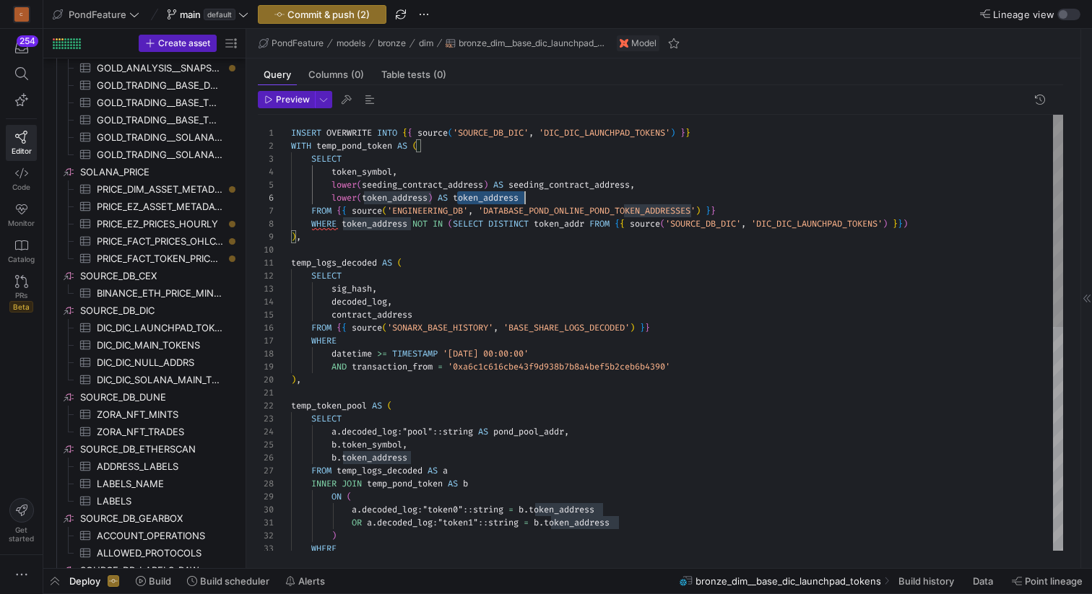
click at [476, 196] on div "a . decoded_log : "pool" :: string AS pond_pool_addr , b . token_symbol , b . t…" at bounding box center [677, 562] width 772 height 895
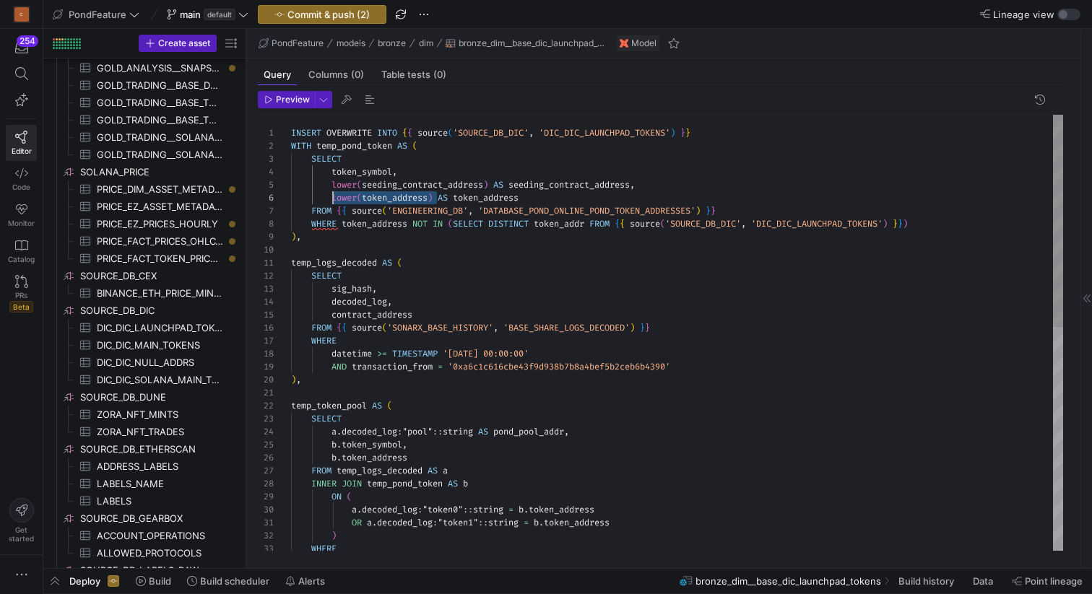
scroll to position [65, 42]
drag, startPoint x: 437, startPoint y: 196, endPoint x: 330, endPoint y: 194, distance: 107.6
click at [330, 194] on div "a . decoded_log : "pool" :: string AS pond_pool_addr , b . token_symbol , b . t…" at bounding box center [677, 562] width 772 height 895
click at [380, 224] on div "a . decoded_log : "pool" :: string AS pond_pool_addr , b . token_symbol , b . t…" at bounding box center [677, 562] width 772 height 895
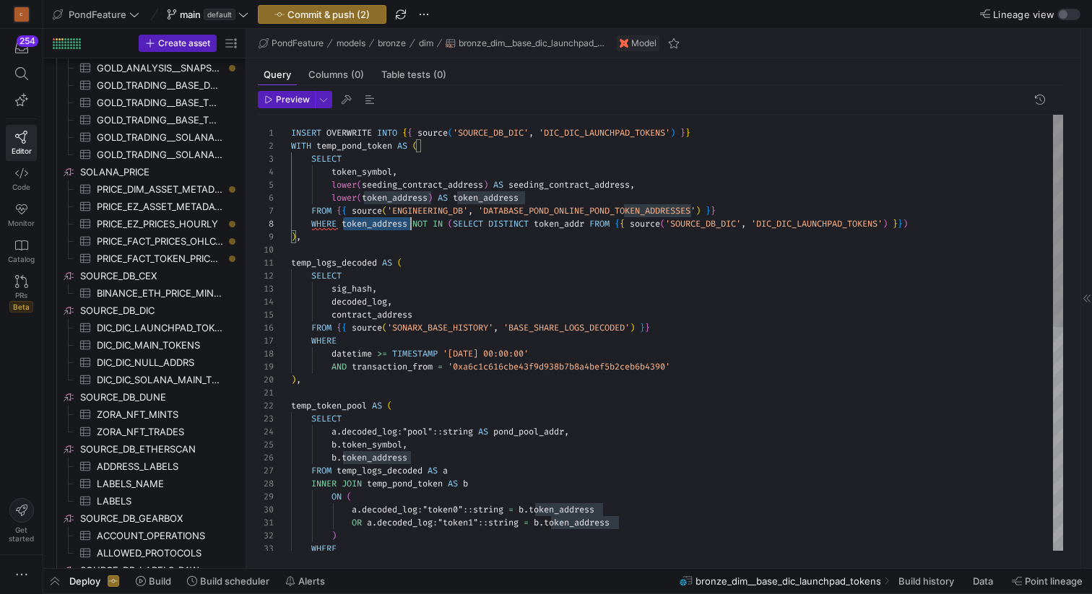
click at [380, 224] on div "a . decoded_log : "pool" :: string AS pond_pool_addr , b . token_symbol , b . t…" at bounding box center [677, 562] width 772 height 895
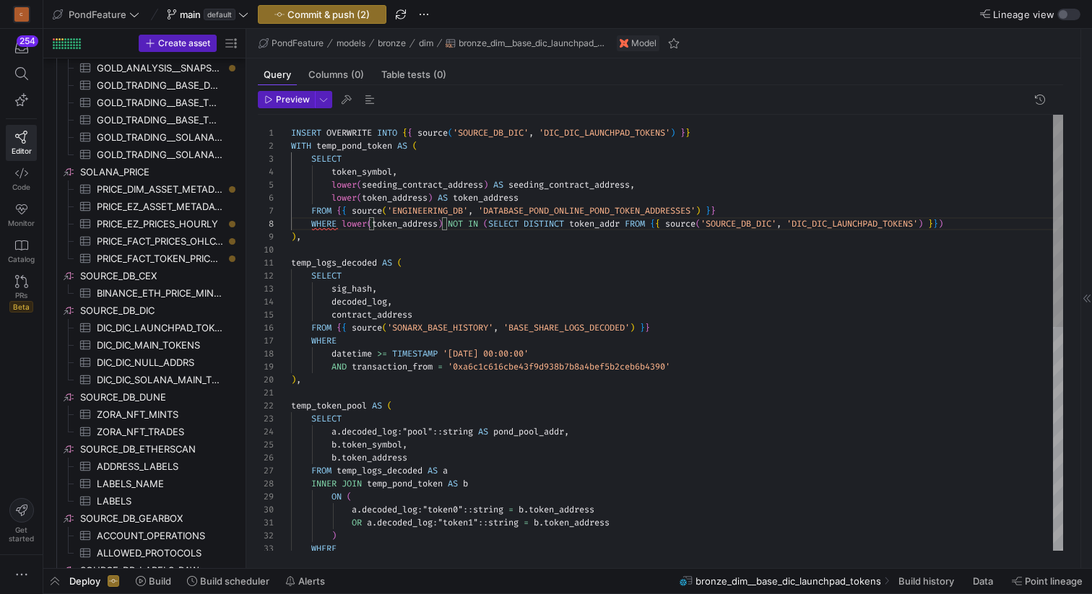
scroll to position [104, 10]
click at [408, 238] on div "a . decoded_log : "pool" :: string AS pond_pool_addr , b . token_symbol , b . t…" at bounding box center [677, 562] width 772 height 895
click at [371, 97] on span "button" at bounding box center [369, 99] width 17 height 17
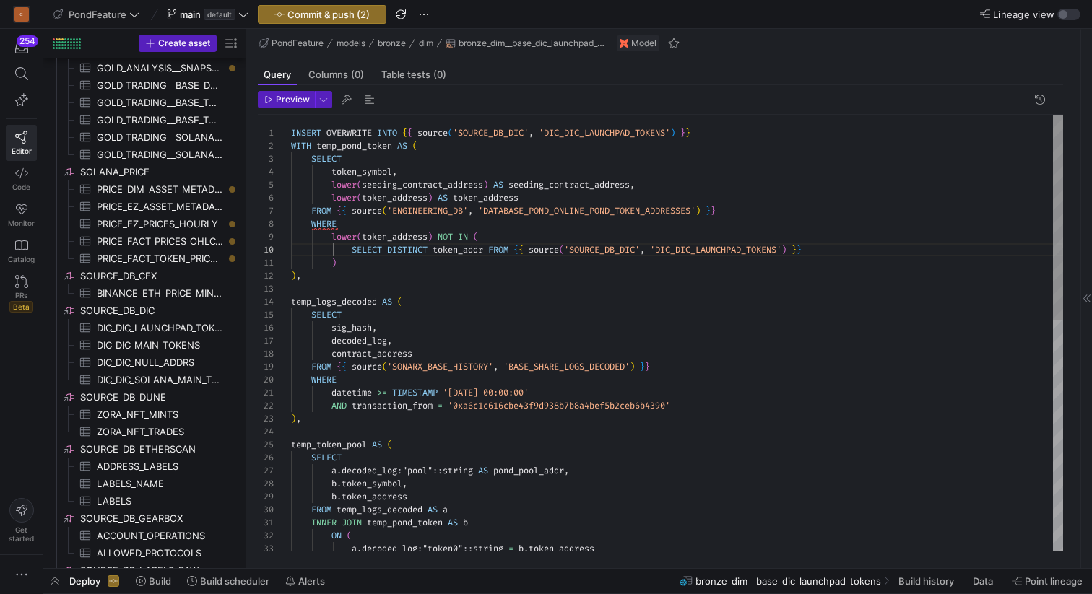
scroll to position [26, 0]
click at [352, 286] on div "temp_token_pool AS ( SELECT a . decoded_log : "pool" :: string AS pond_pool_add…" at bounding box center [677, 575] width 772 height 921
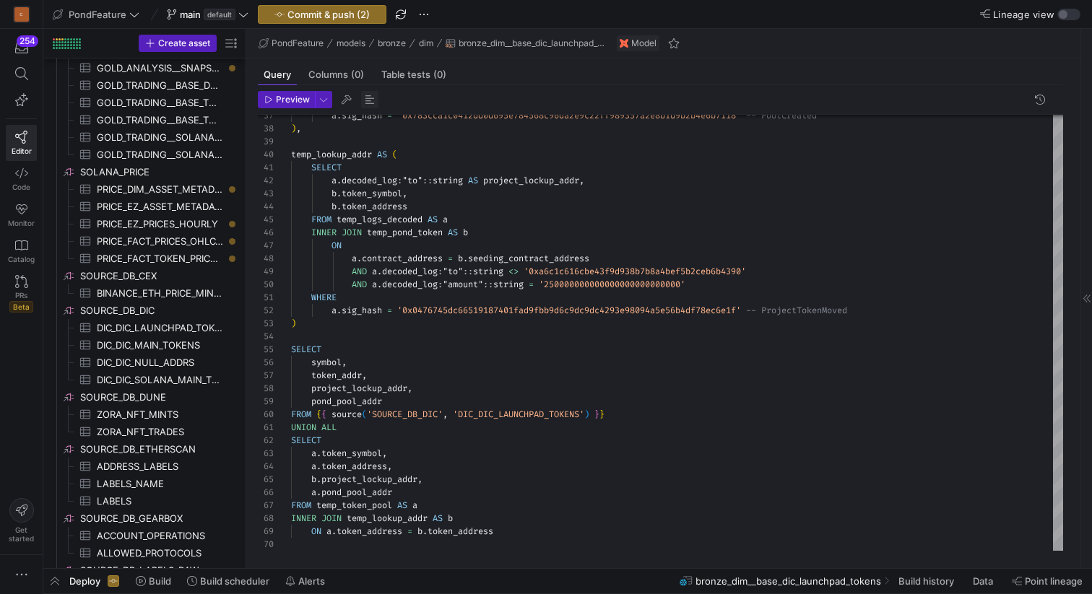
click at [372, 97] on span "button" at bounding box center [369, 99] width 17 height 17
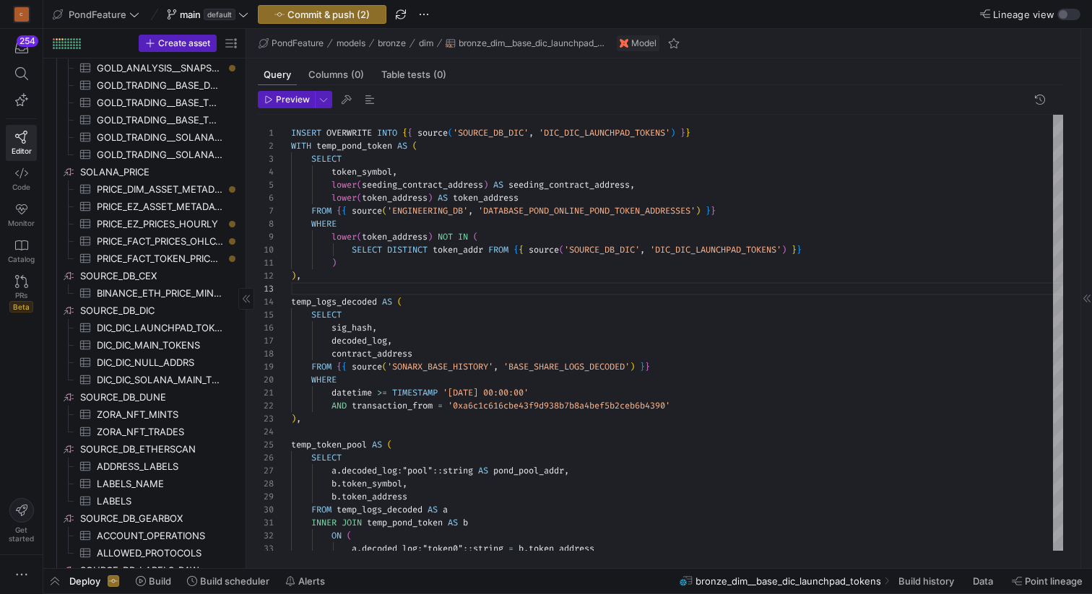
scroll to position [0, 0]
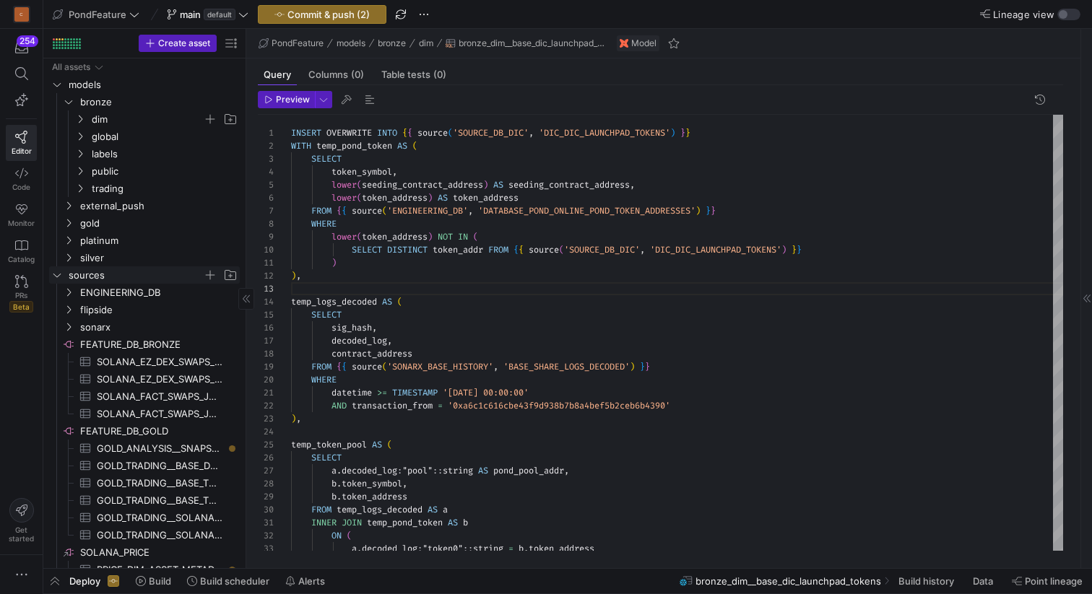
click at [59, 274] on icon "Press SPACE to select this row." at bounding box center [56, 276] width 7 height 4
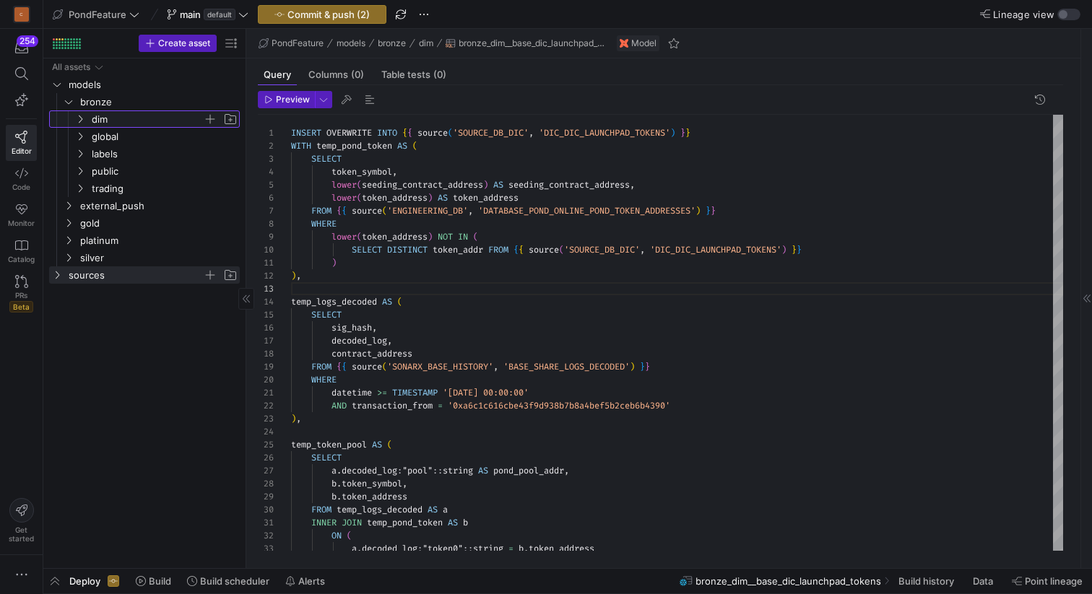
click at [78, 121] on icon "Press SPACE to select this row." at bounding box center [80, 119] width 10 height 9
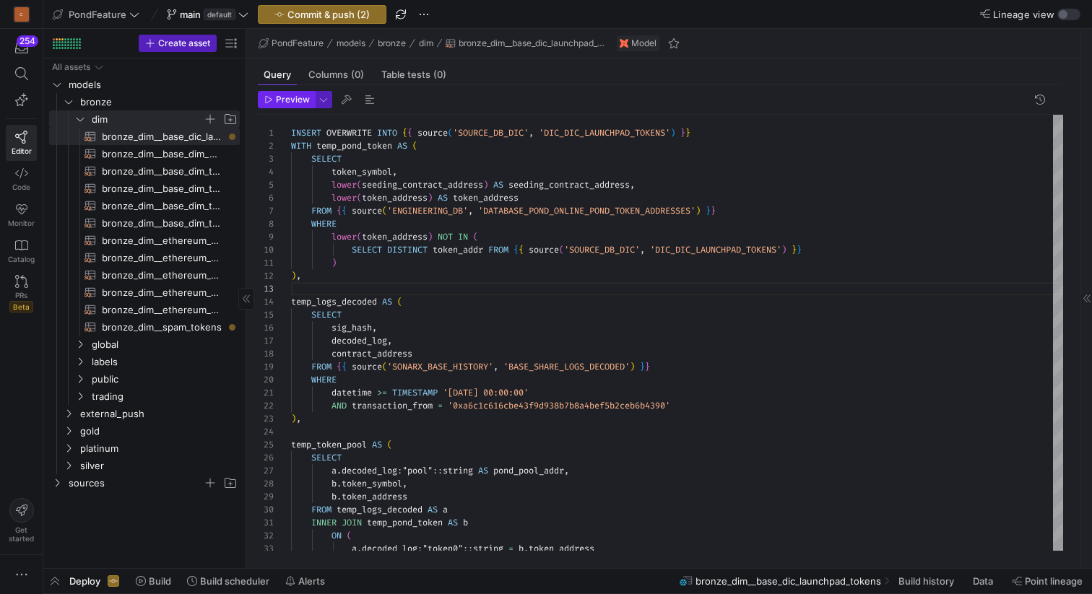
click at [281, 103] on span "Preview" at bounding box center [293, 100] width 34 height 10
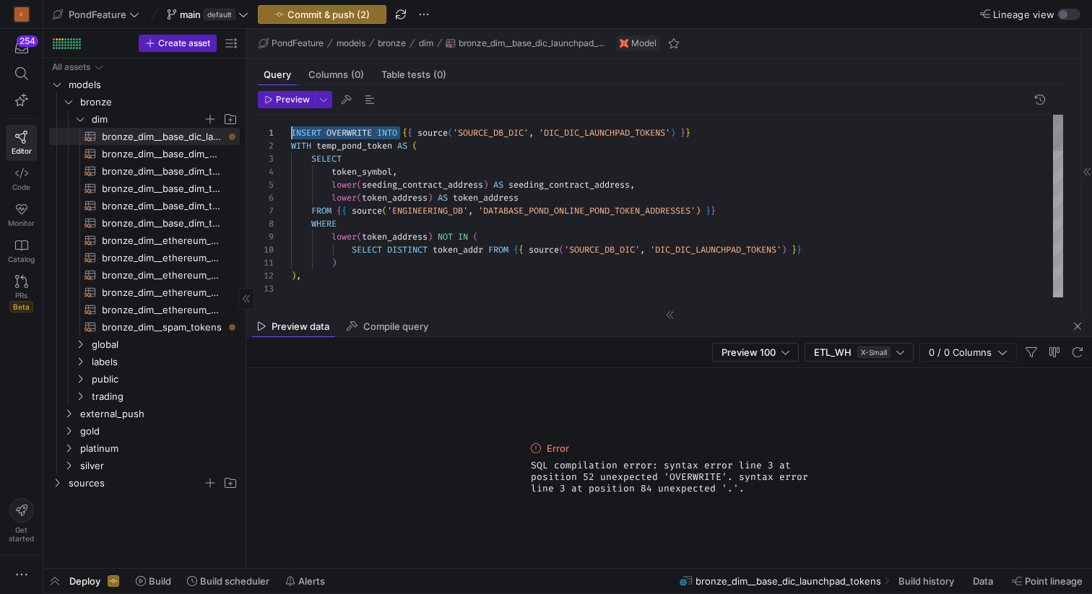
drag, startPoint x: 400, startPoint y: 130, endPoint x: 286, endPoint y: 130, distance: 114.1
click at [291, 130] on div "lower ( token_address ) NOT IN ( SELECT DISTINCT token_addr FROM { { source ( '…" at bounding box center [677, 575] width 772 height 921
click at [284, 103] on span "Preview" at bounding box center [293, 100] width 34 height 10
click at [387, 328] on span "Compile query" at bounding box center [395, 326] width 65 height 9
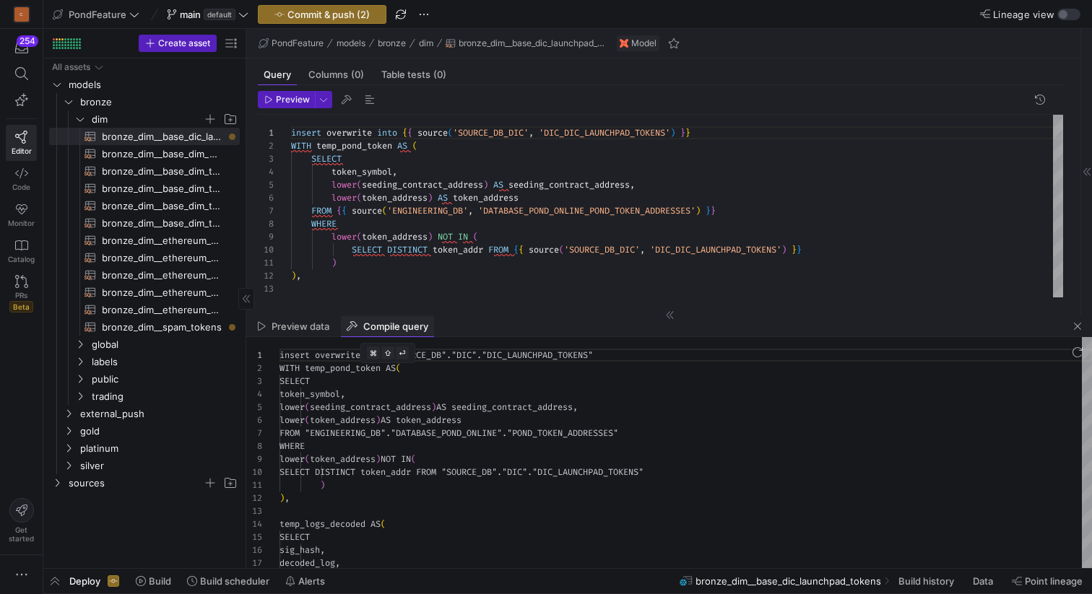
scroll to position [130, 0]
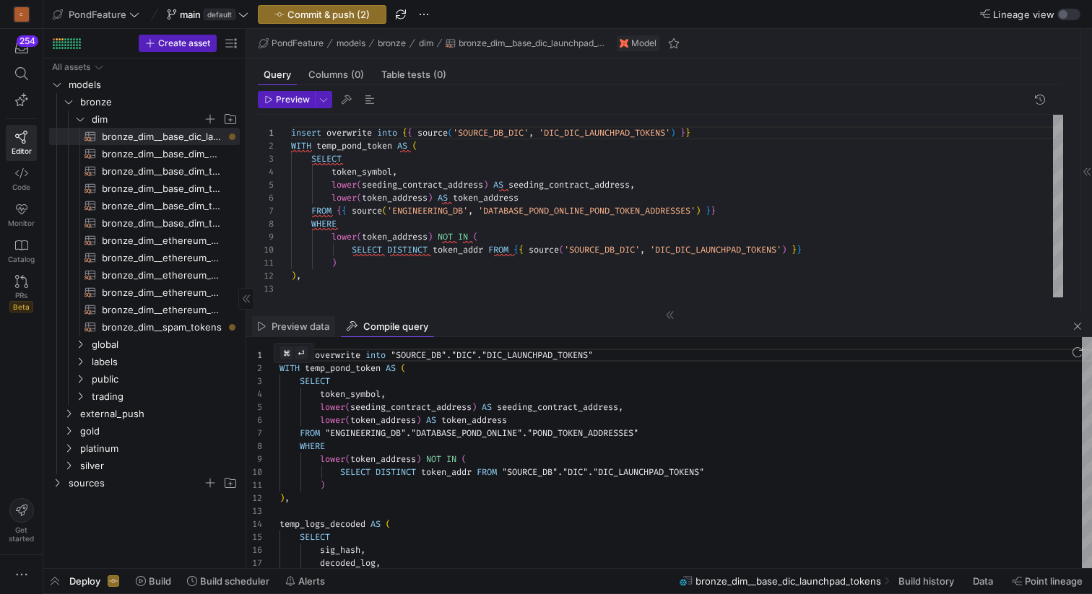
click at [300, 323] on span "Preview data" at bounding box center [300, 326] width 58 height 9
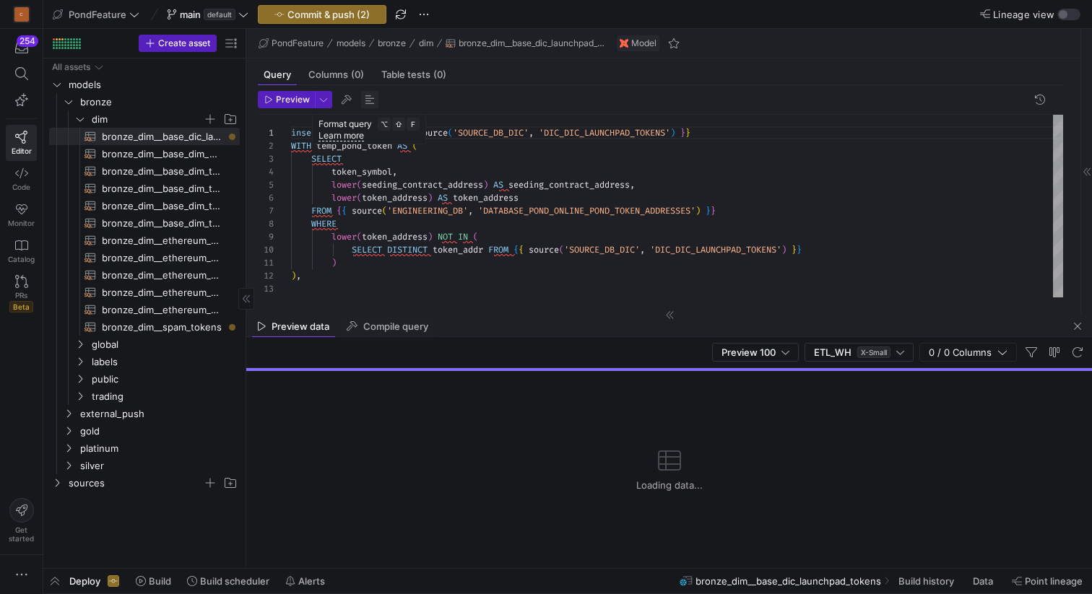
click at [367, 102] on span "button" at bounding box center [369, 99] width 17 height 17
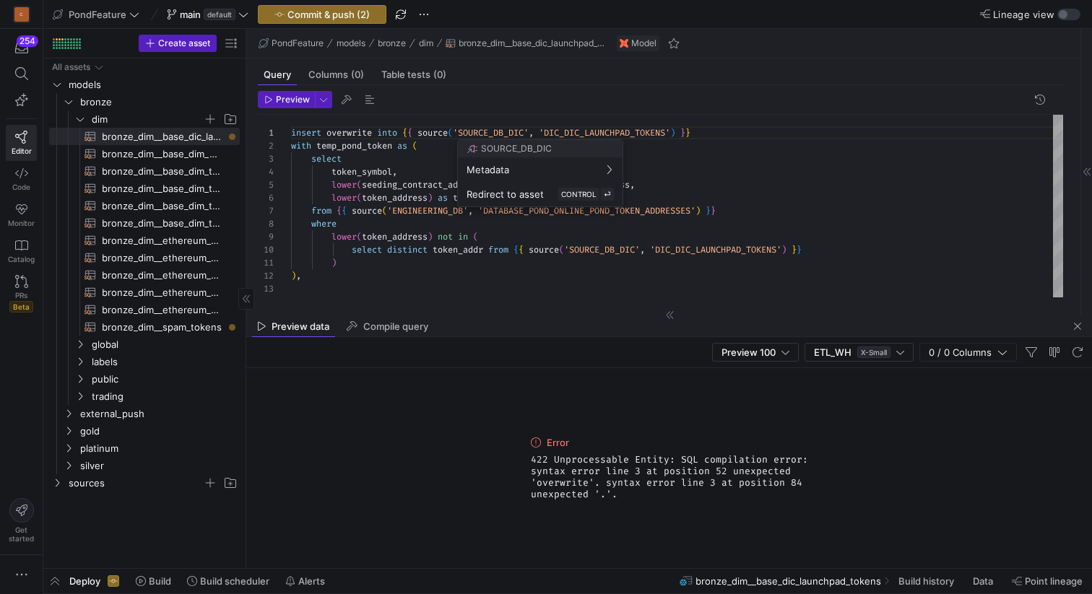
click at [496, 133] on div at bounding box center [546, 297] width 1092 height 594
click at [496, 133] on div "temp_logs_decoded as ( ) , ) select distinct token_addr from { { source ( 'SOUR…" at bounding box center [677, 575] width 772 height 921
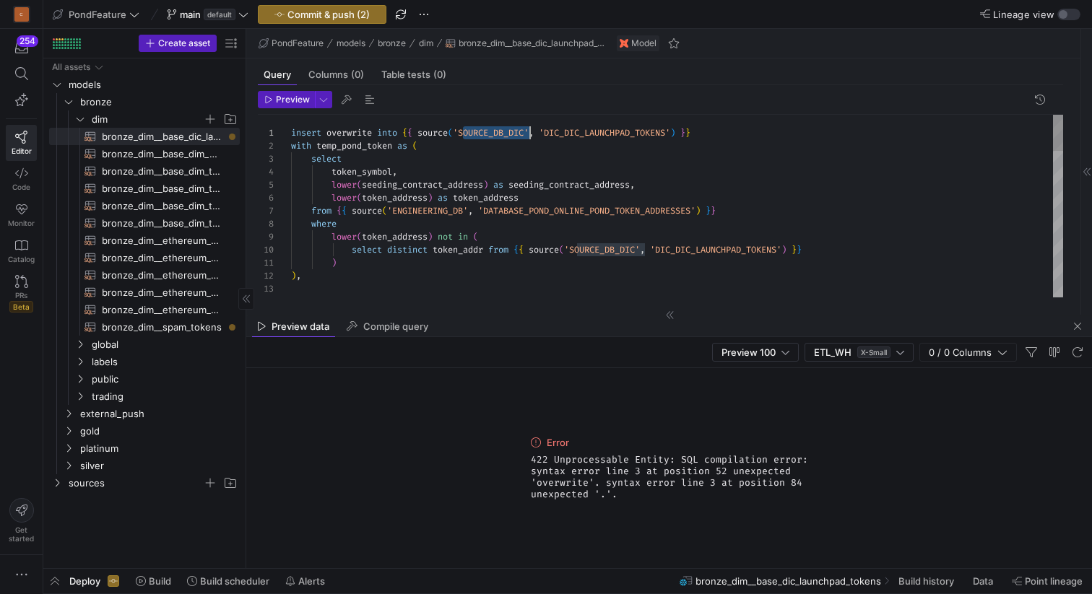
click at [496, 133] on div "temp_logs_decoded as ( ) , ) select distinct token_addr from { { source ( 'SOUR…" at bounding box center [677, 575] width 772 height 921
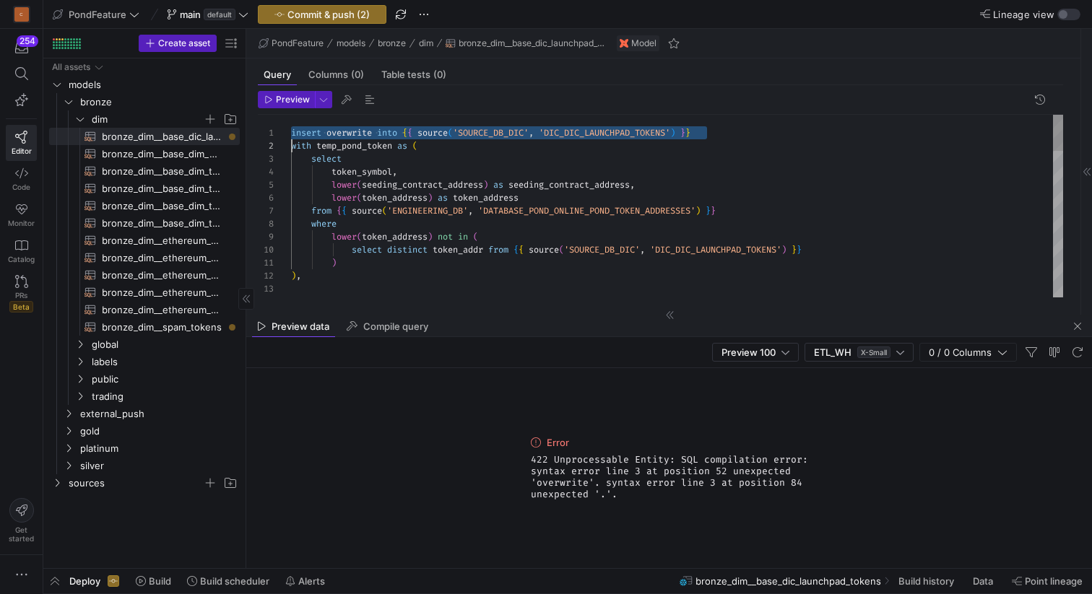
scroll to position [0, 0]
click at [496, 133] on div "temp_logs_decoded as ( ) , ) select distinct token_addr from { { source ( 'SOUR…" at bounding box center [677, 575] width 772 height 921
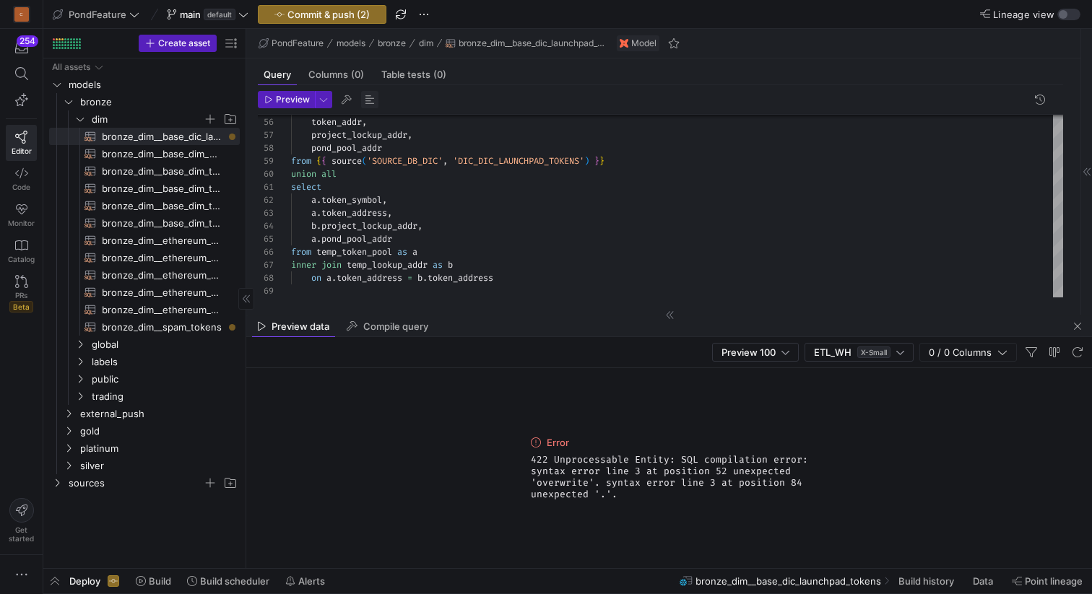
click at [364, 103] on span "button" at bounding box center [369, 99] width 17 height 17
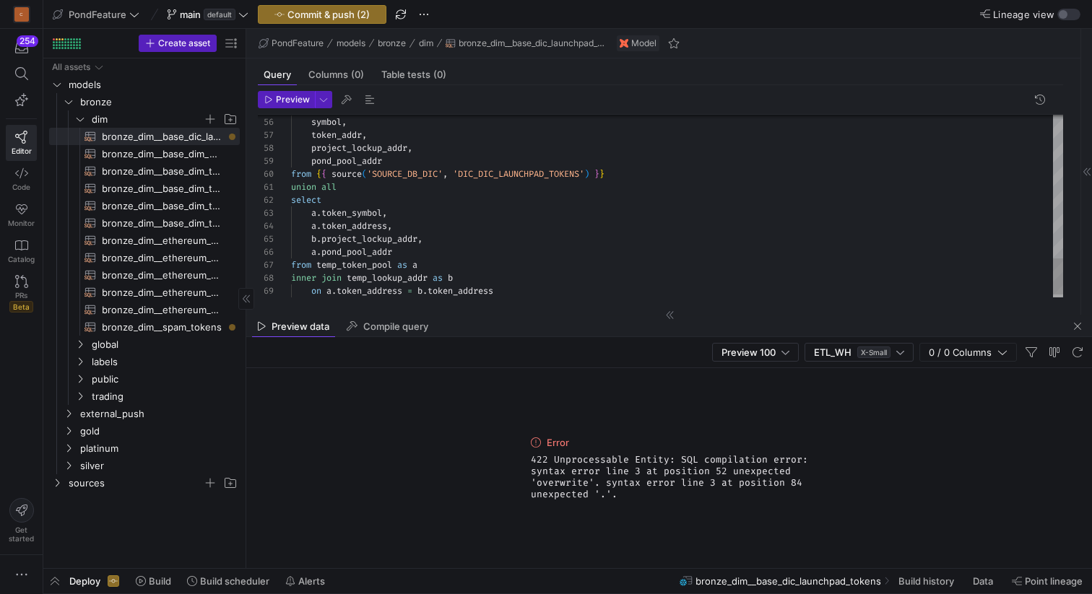
scroll to position [130, 406]
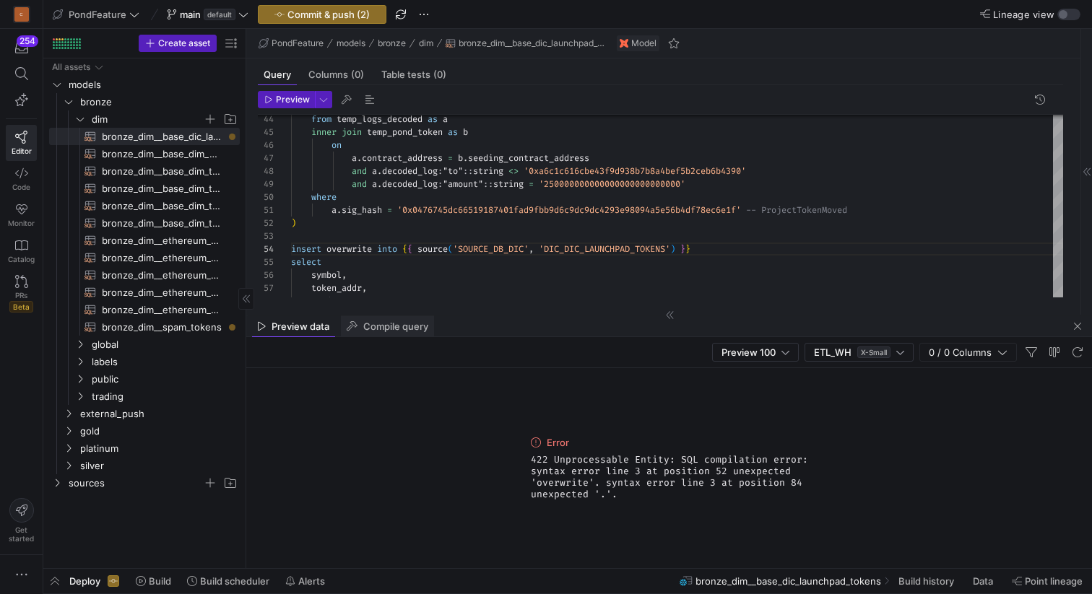
click at [391, 323] on span "Compile query" at bounding box center [395, 326] width 65 height 9
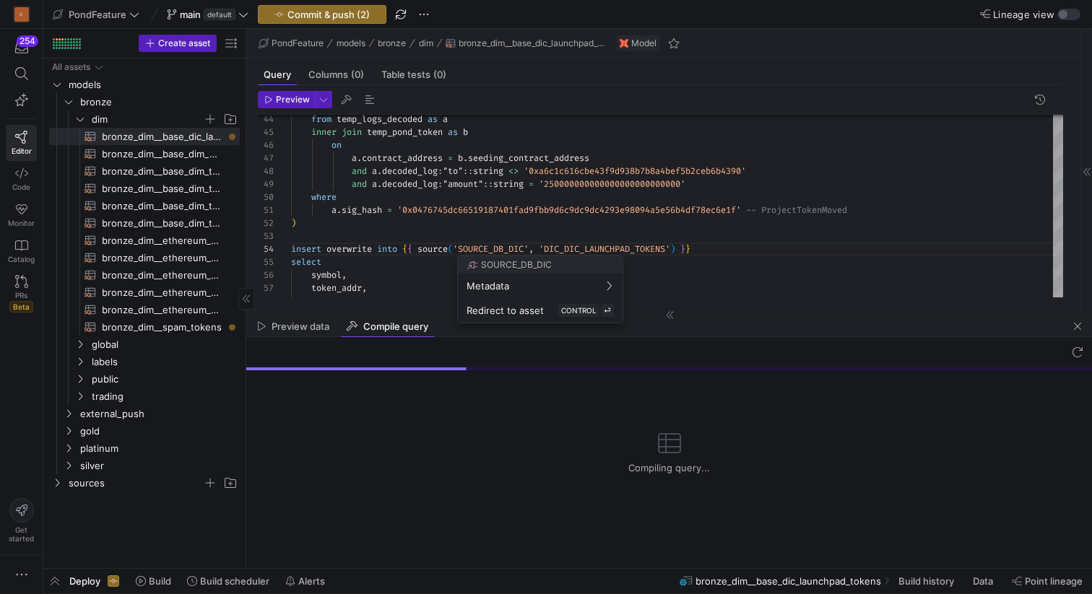
click at [419, 226] on div at bounding box center [546, 297] width 1092 height 594
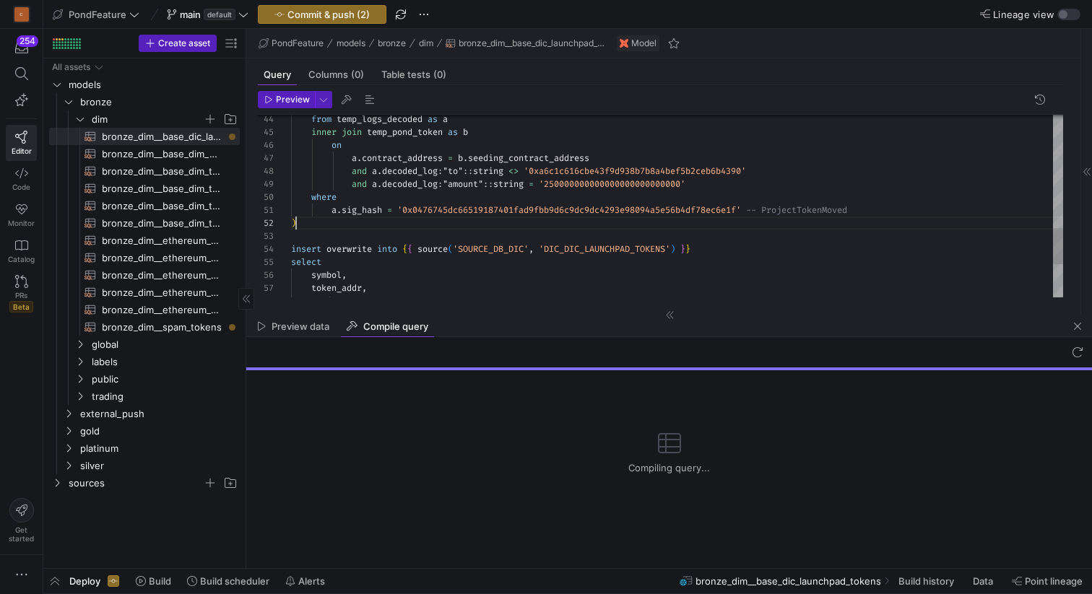
click at [413, 226] on div "select symbol , token_addr , project_lockup_addr , insert overwrite into { { so…" at bounding box center [677, 2] width 772 height 921
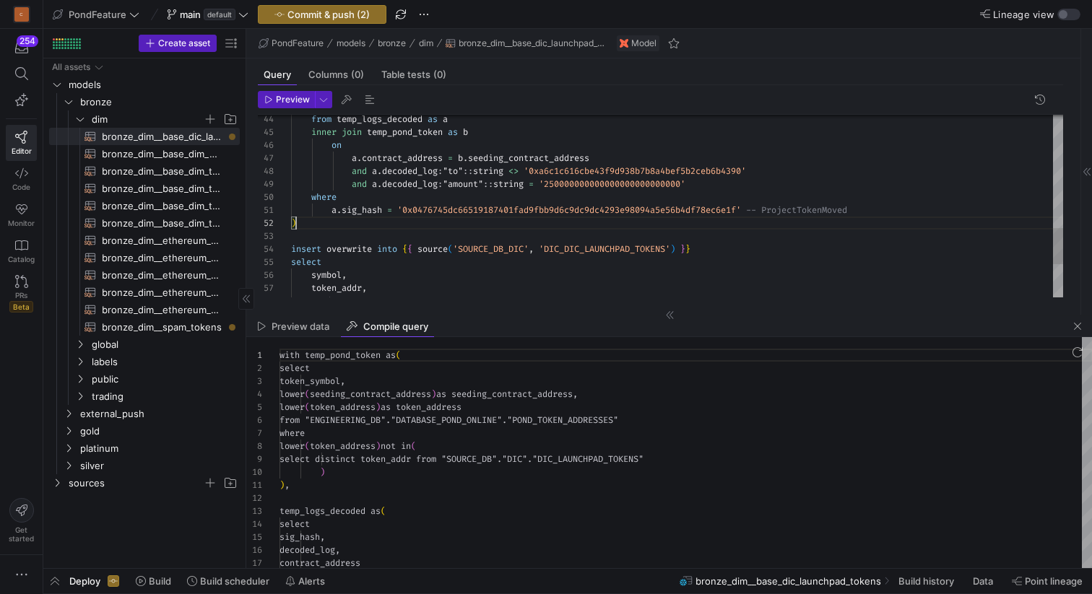
scroll to position [130, 0]
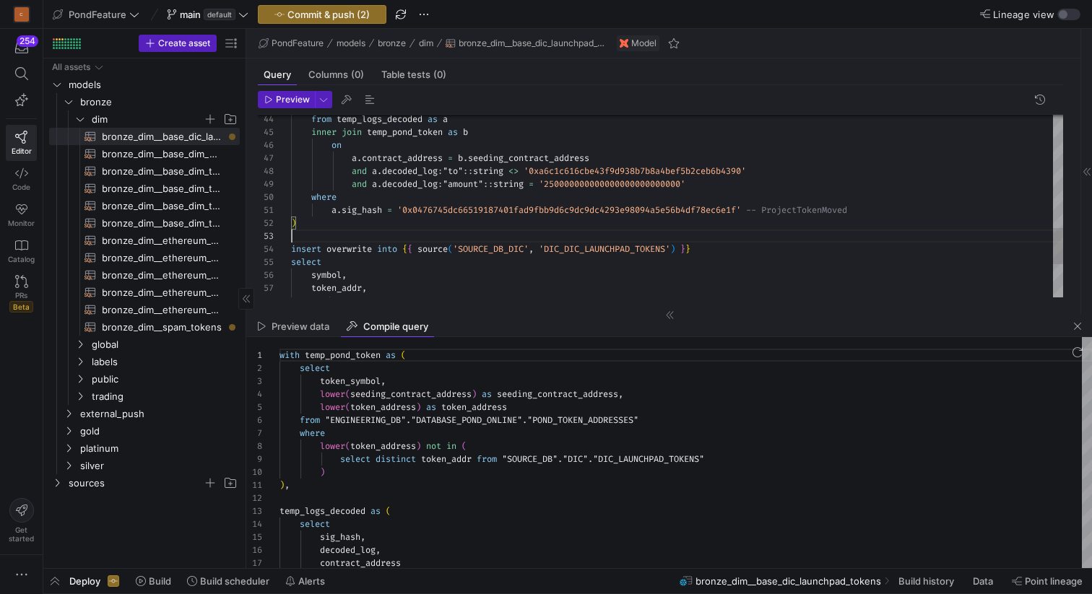
click at [411, 231] on div "select symbol , token_addr , project_lockup_addr , insert overwrite into { { so…" at bounding box center [677, 2] width 772 height 921
click at [285, 104] on span "Preview" at bounding box center [293, 100] width 34 height 10
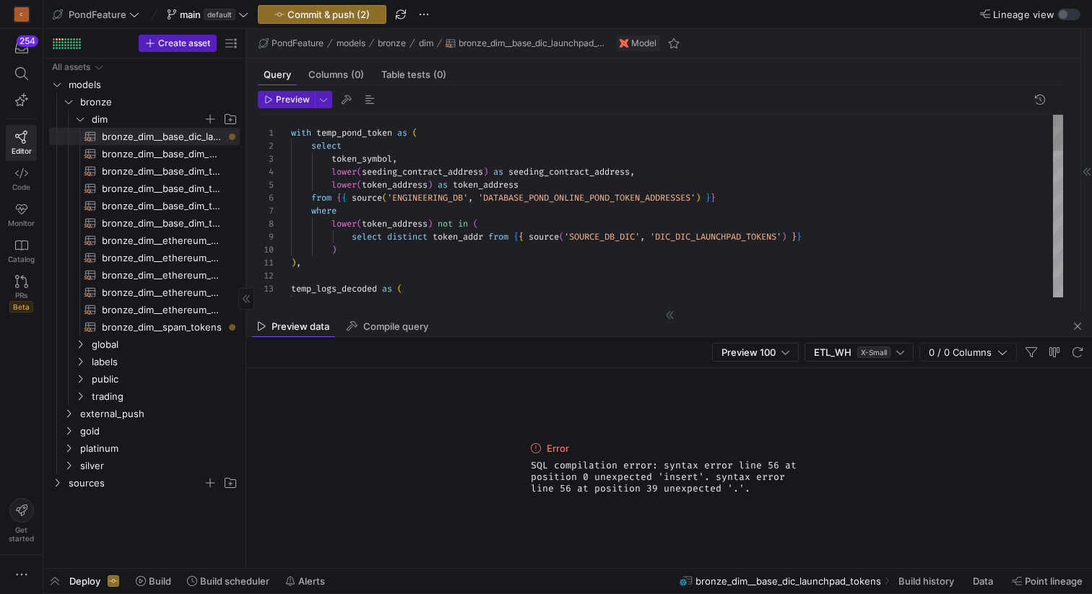
scroll to position [0, 0]
click at [292, 127] on div "select temp_logs_decoded as ( ) , ) select distinct token_addr from { { source …" at bounding box center [677, 569] width 772 height 908
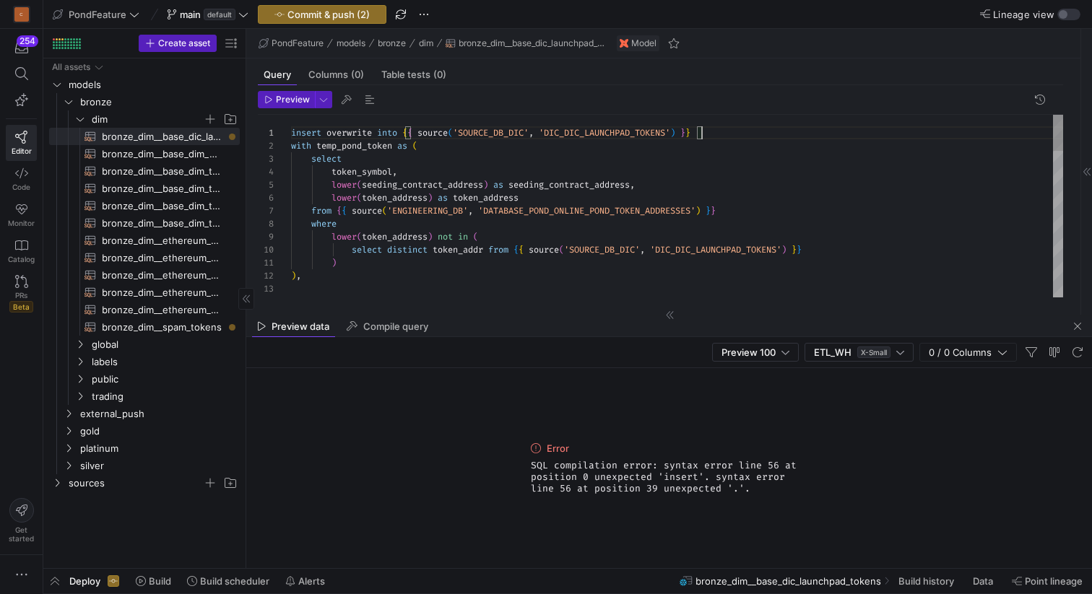
scroll to position [26, 52]
click at [456, 154] on div ") , ) select distinct token_addr from { { source ( 'SOURCE_DB_DIC' , 'DIC_DIC_L…" at bounding box center [677, 575] width 772 height 921
click at [373, 101] on span "button" at bounding box center [369, 99] width 17 height 17
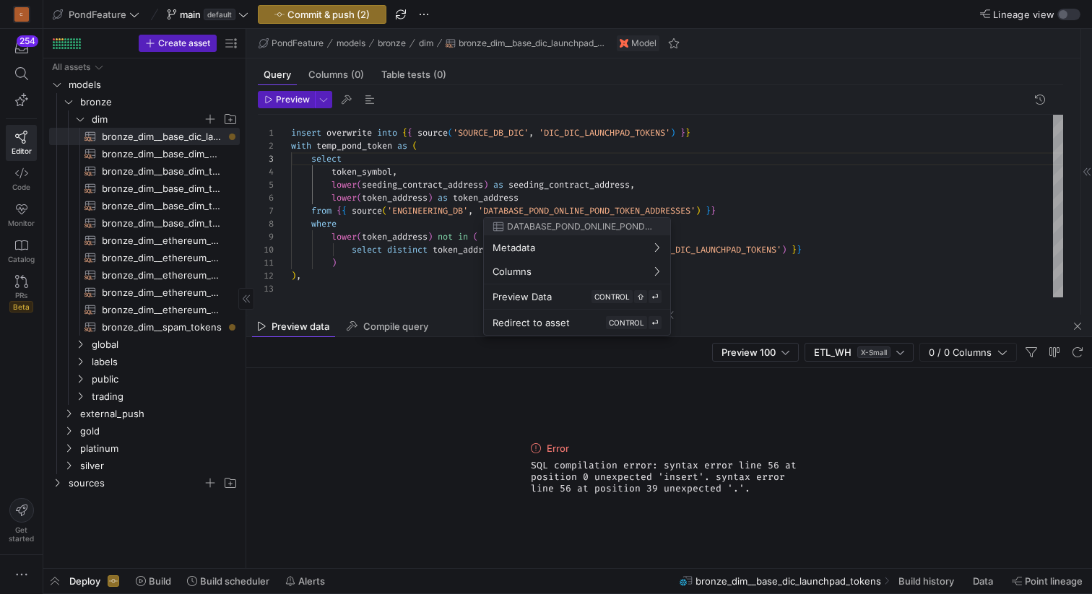
click at [668, 155] on div at bounding box center [546, 297] width 1092 height 594
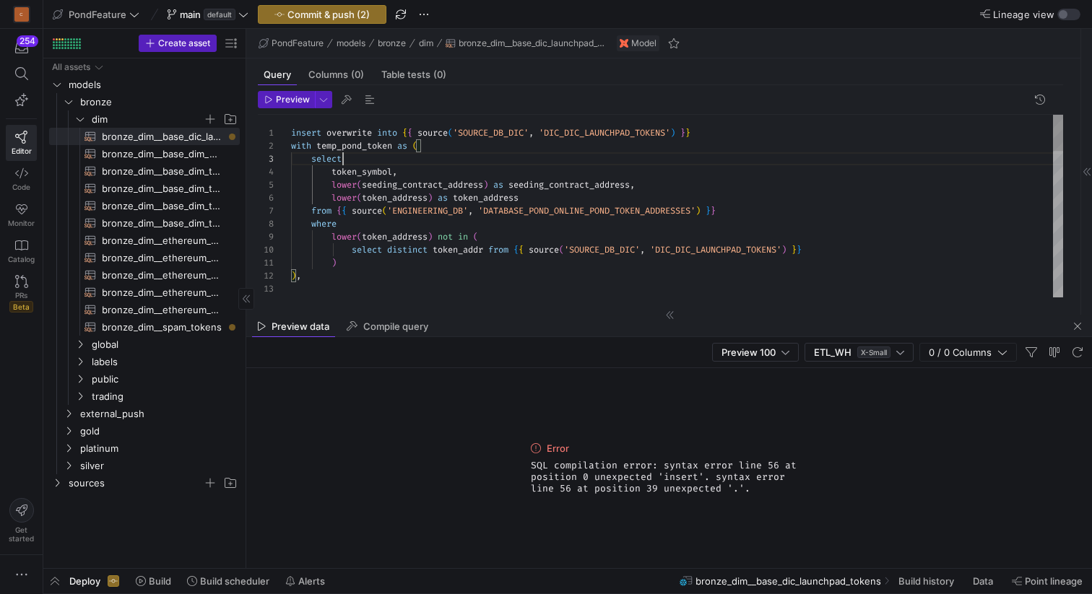
click at [604, 158] on div ") , ) select distinct token_addr from { { source ( 'SOURCE_DB_DIC' , 'DIC_DIC_L…" at bounding box center [677, 575] width 772 height 921
click at [1076, 328] on span "button" at bounding box center [1076, 326] width 17 height 17
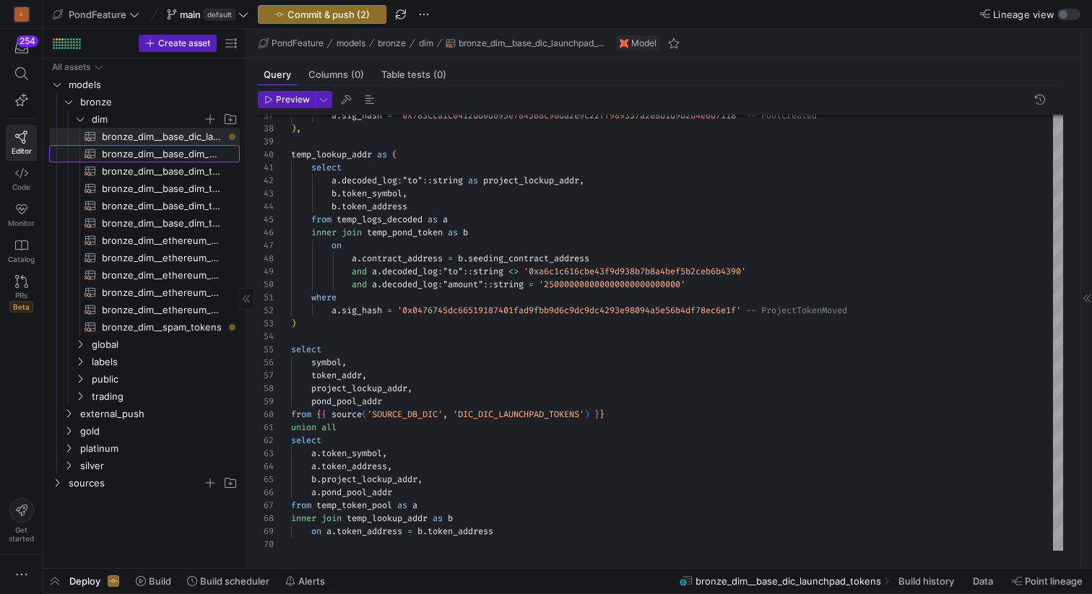
click at [196, 153] on span "bronze_dim__base_dim_main_token_price_hi​​​​​​​​​​" at bounding box center [162, 154] width 121 height 17
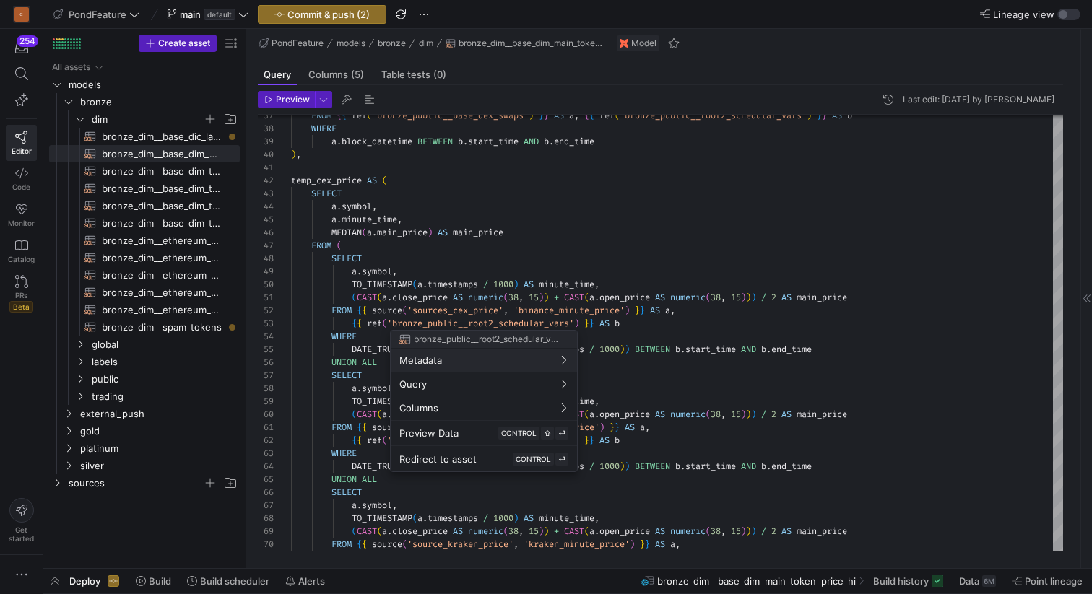
click at [453, 157] on div at bounding box center [546, 297] width 1092 height 594
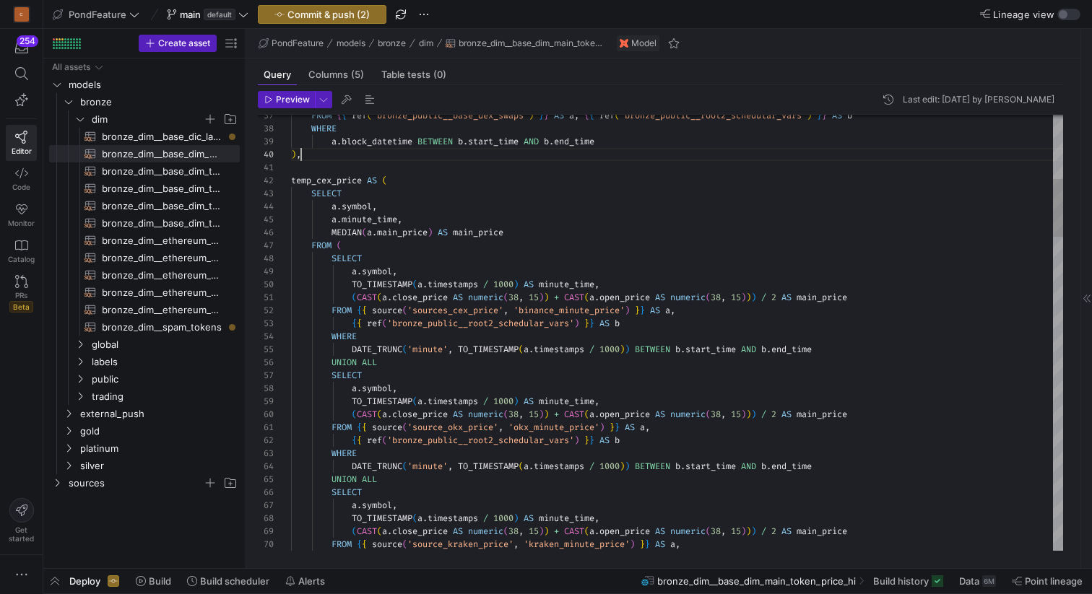
scroll to position [117, 10]
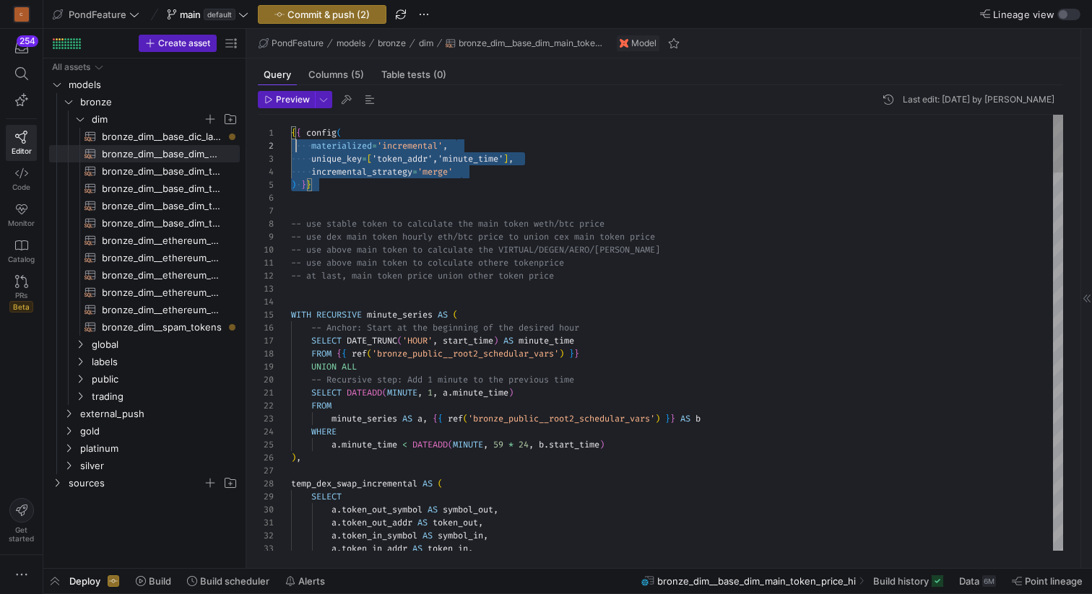
scroll to position [0, 0]
drag, startPoint x: 331, startPoint y: 187, endPoint x: 283, endPoint y: 127, distance: 77.0
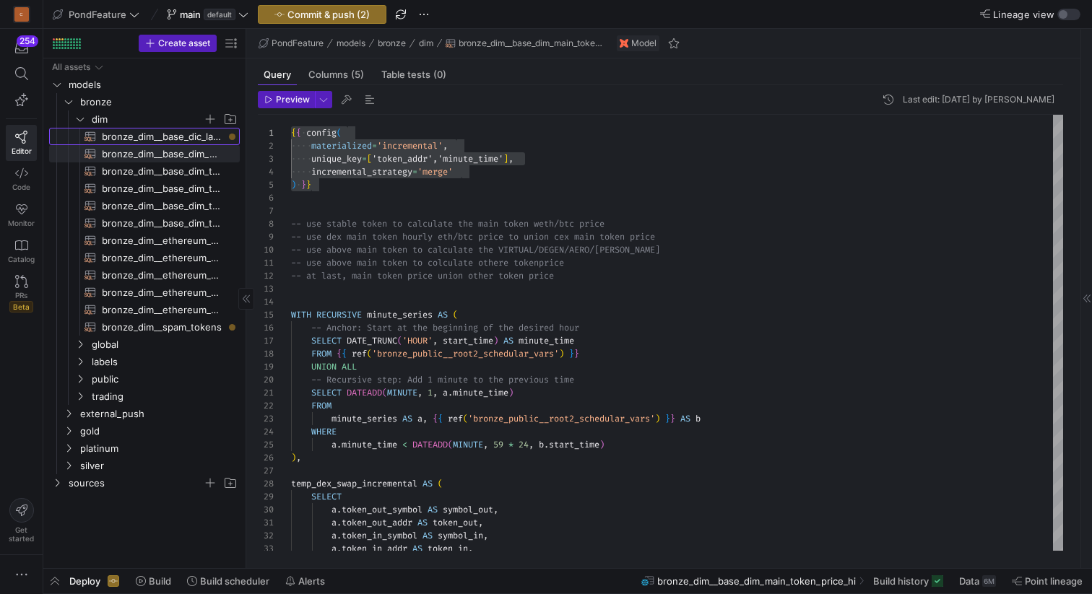
click at [190, 134] on span "bronze_dim__base_dic_launchpad_tokens​​​​​​​​​​" at bounding box center [162, 137] width 121 height 17
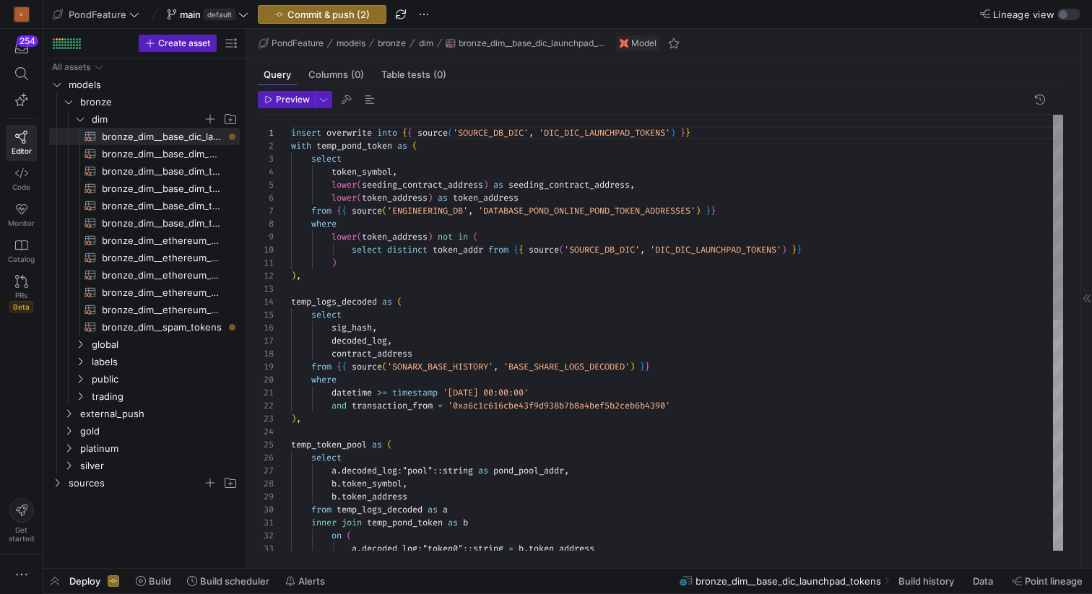
click at [292, 129] on div "insert overwrite into { { source ( 'SOURCE_DB_DIC' , 'DIC_DIC_LAUNCHPAD_TOKENS'…" at bounding box center [677, 575] width 772 height 921
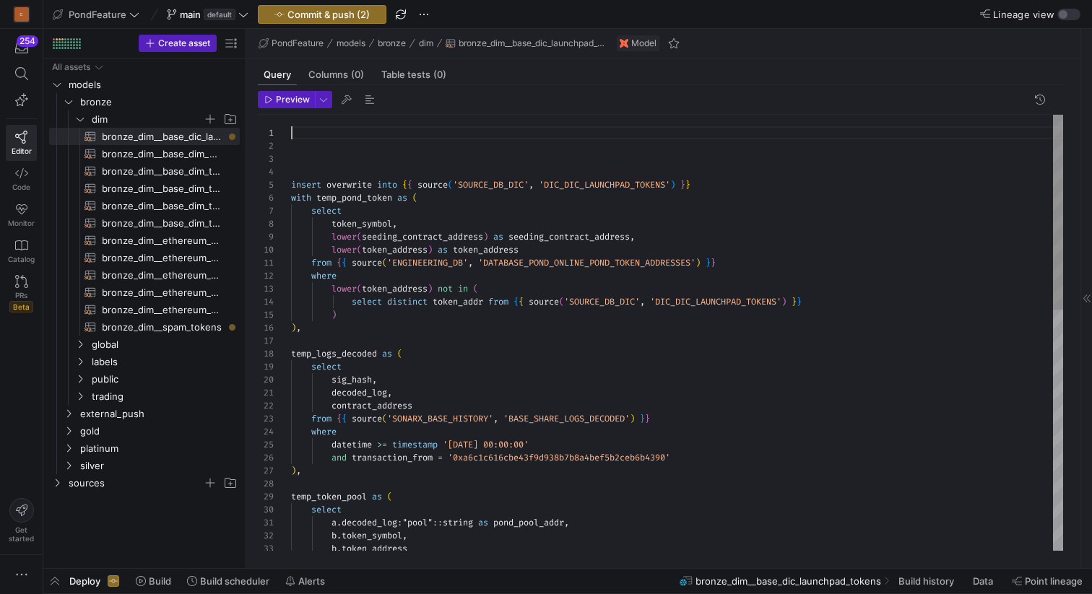
scroll to position [52, 21]
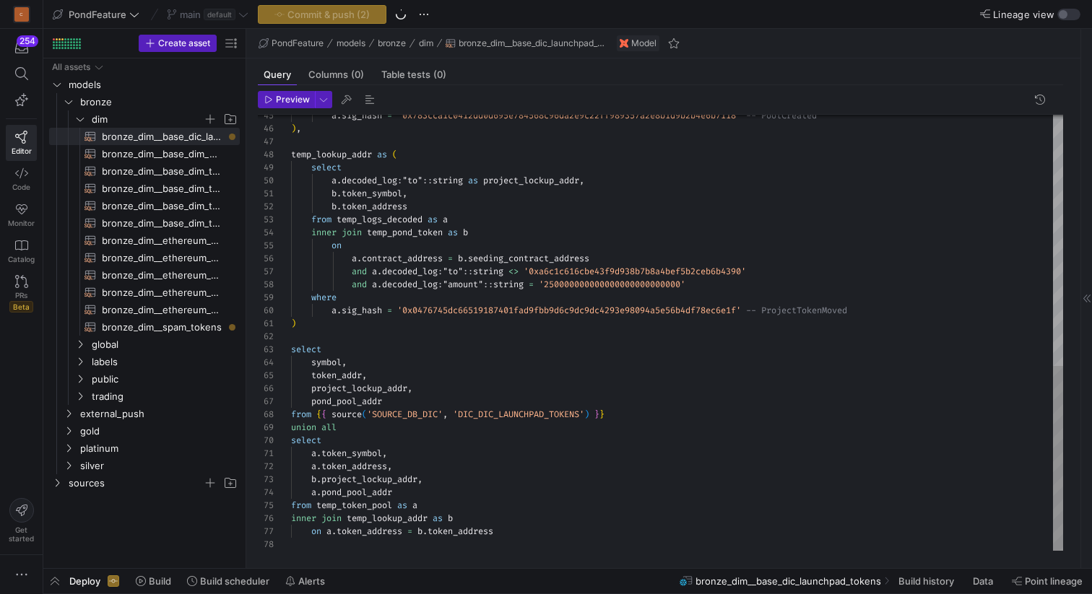
click at [346, 376] on div "a . sig_hash = '0x783cca1c0412dd0d695e784568c96da2e9c22ff989357a2 e8b1d9b2b4e6b…" at bounding box center [677, 38] width 772 height 1025
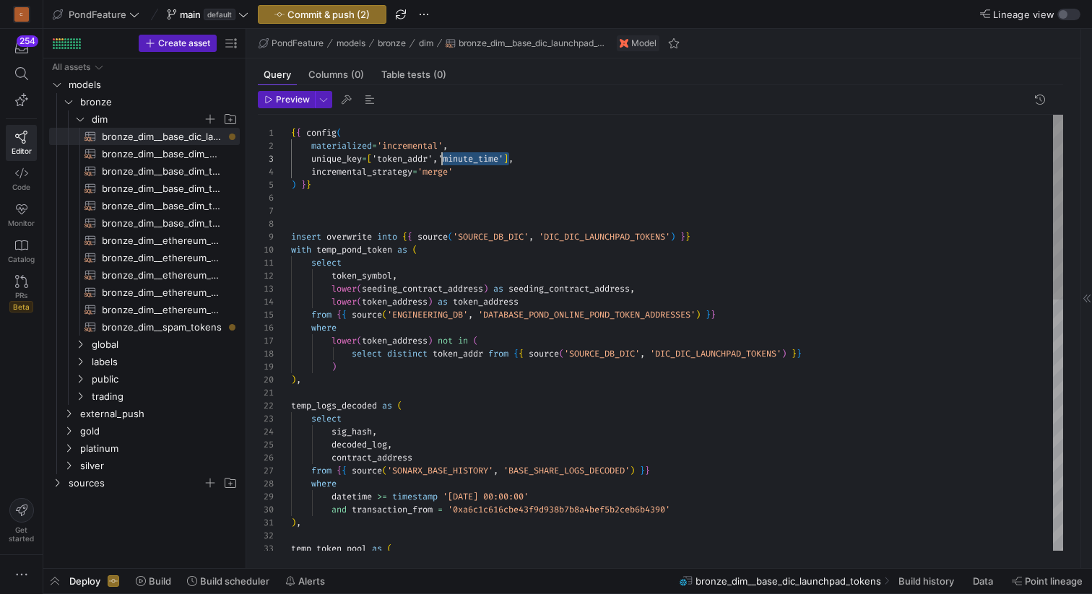
scroll to position [26, 146]
drag, startPoint x: 508, startPoint y: 156, endPoint x: 438, endPoint y: 157, distance: 69.3
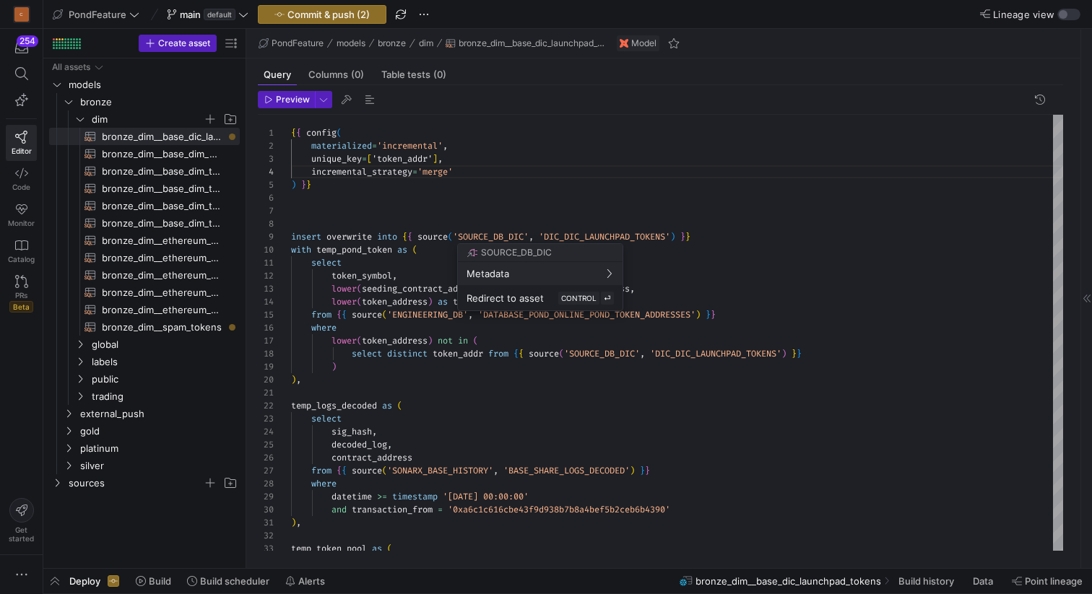
click at [487, 165] on div at bounding box center [546, 297] width 1092 height 594
click at [458, 238] on div at bounding box center [546, 297] width 1092 height 594
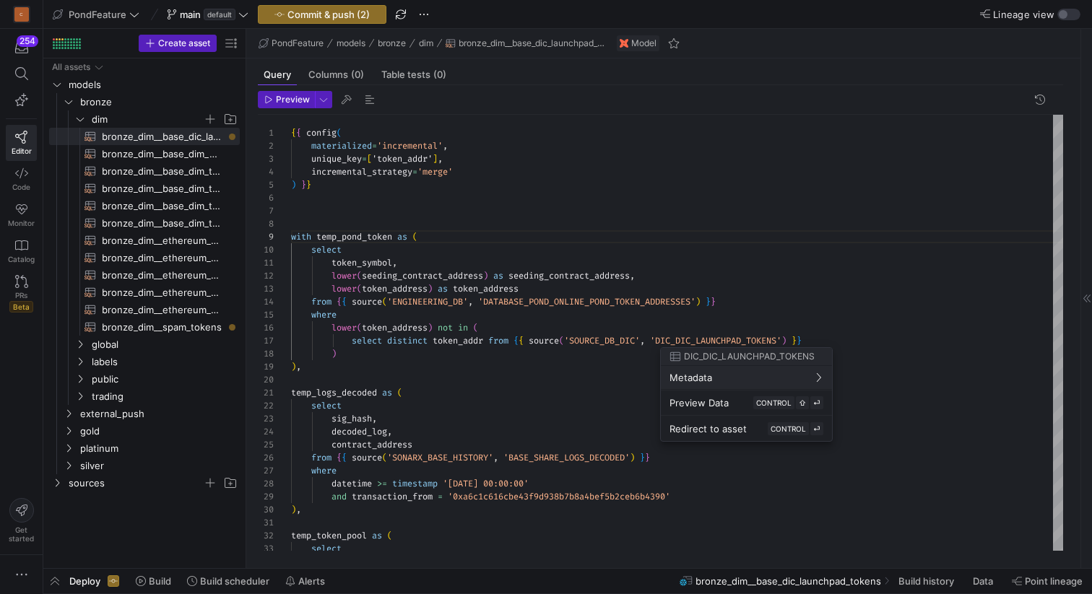
click at [831, 337] on div at bounding box center [546, 297] width 1092 height 594
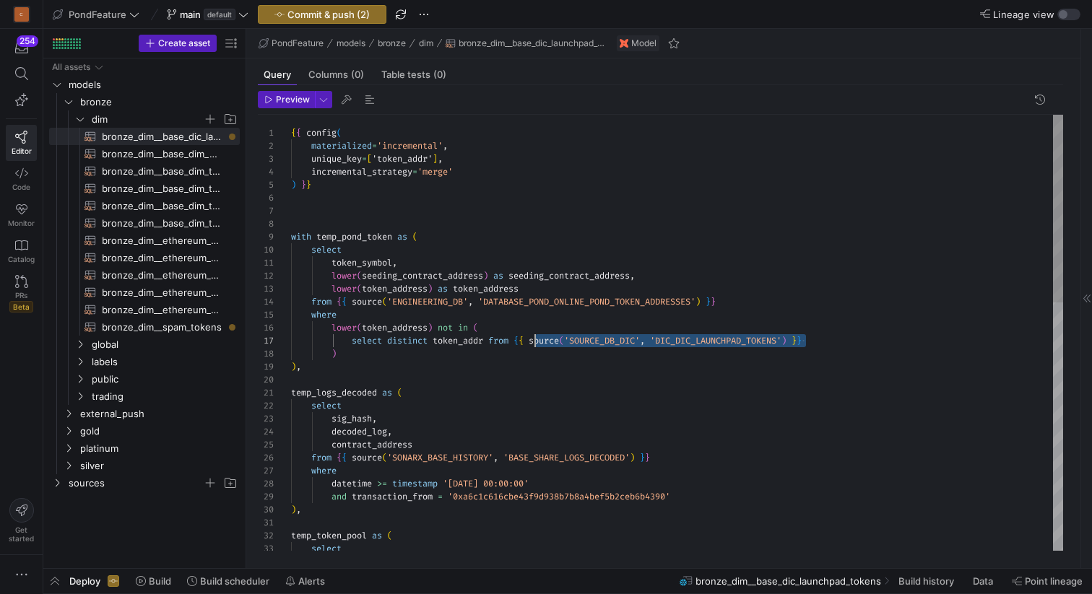
scroll to position [78, 244]
drag, startPoint x: 803, startPoint y: 337, endPoint x: 535, endPoint y: 340, distance: 268.6
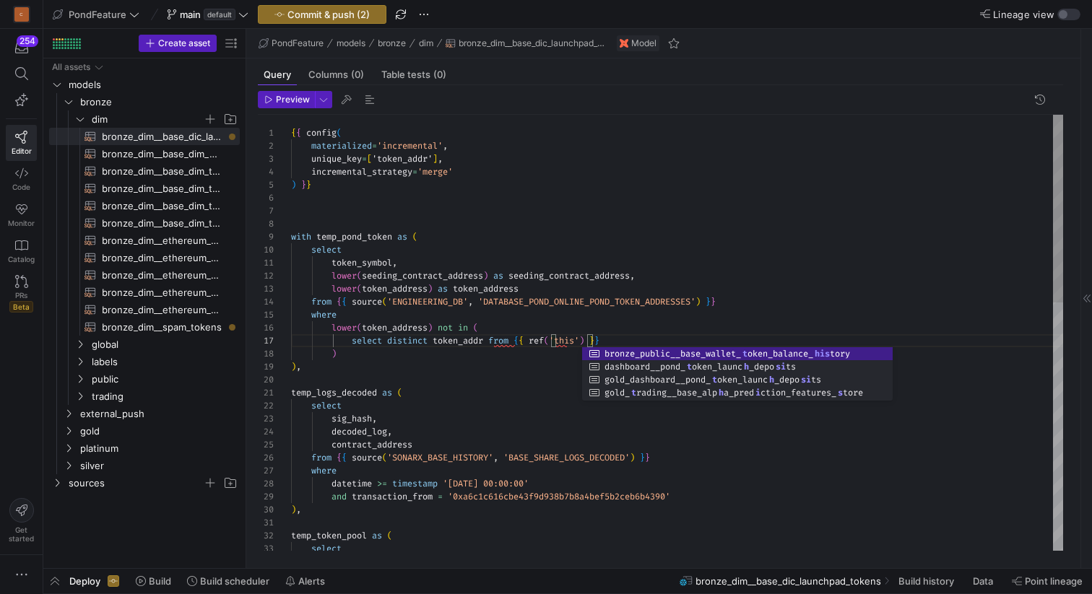
scroll to position [65, 192]
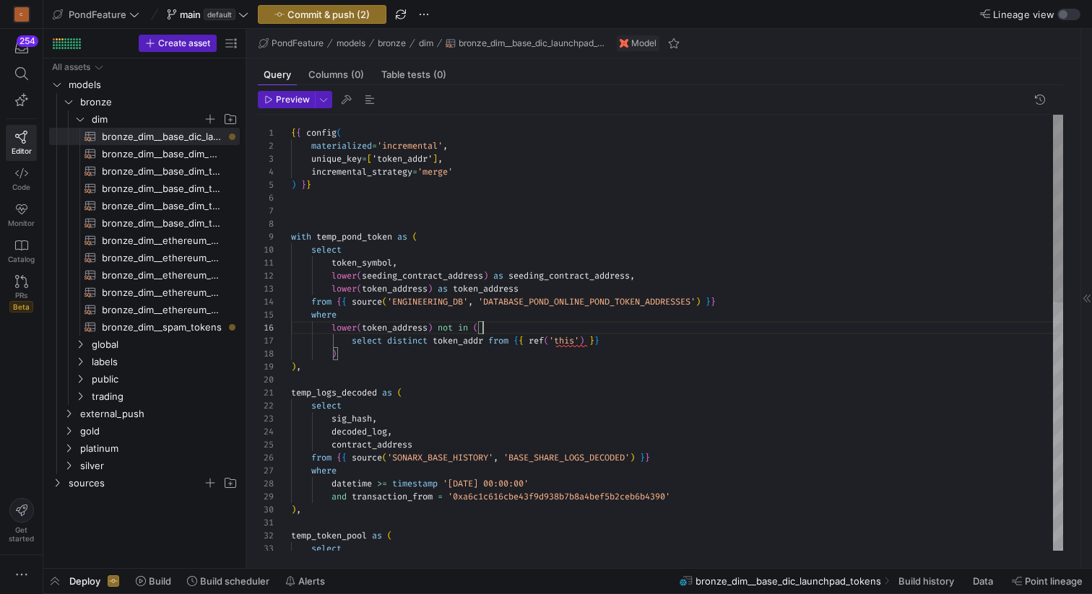
click at [179, 154] on span "bronze_dim__base_dim_main_token_price_hi​​​​​​​​​​" at bounding box center [162, 154] width 121 height 17
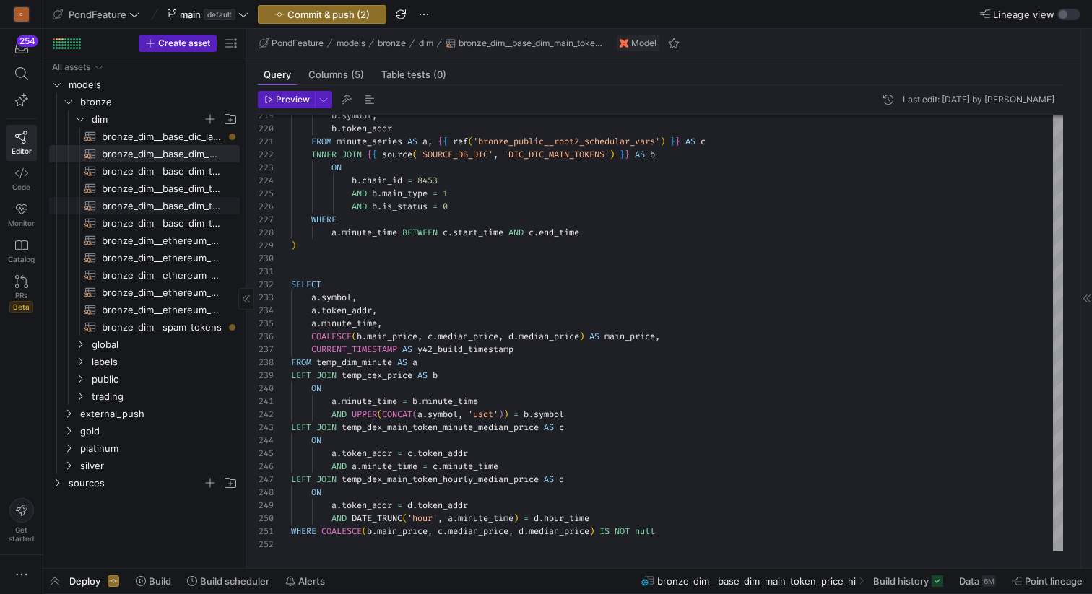
click at [190, 204] on span "bronze_dim__base_dim_token_minute_price_hi​​​​​​​​​​" at bounding box center [162, 206] width 121 height 17
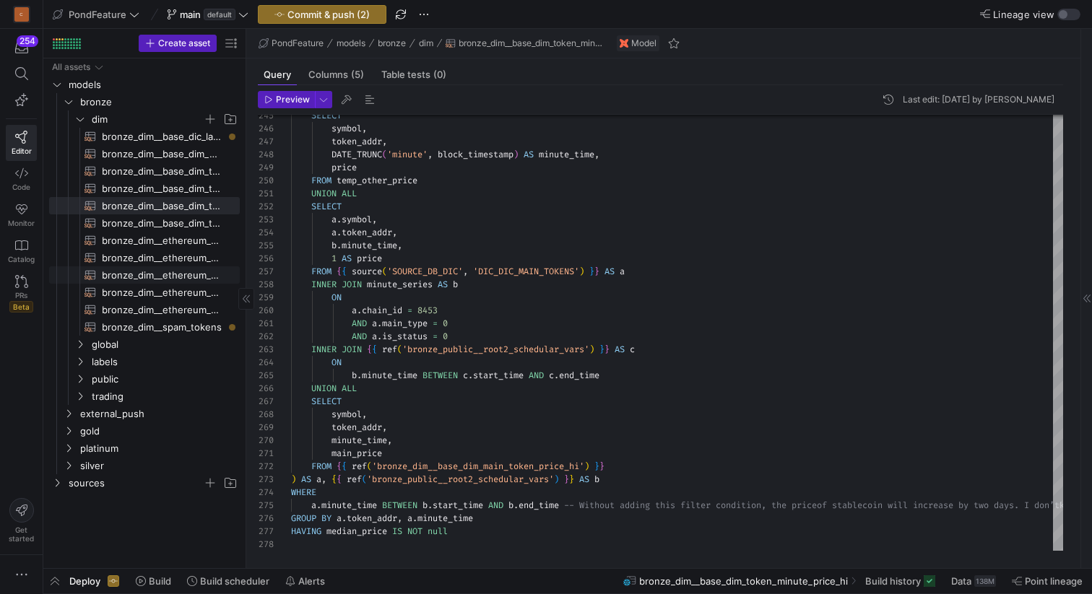
click at [162, 271] on span "bronze_dim__ethereum_dim_token_metadata_newest_hi​​​​​​​​​​" at bounding box center [162, 275] width 121 height 17
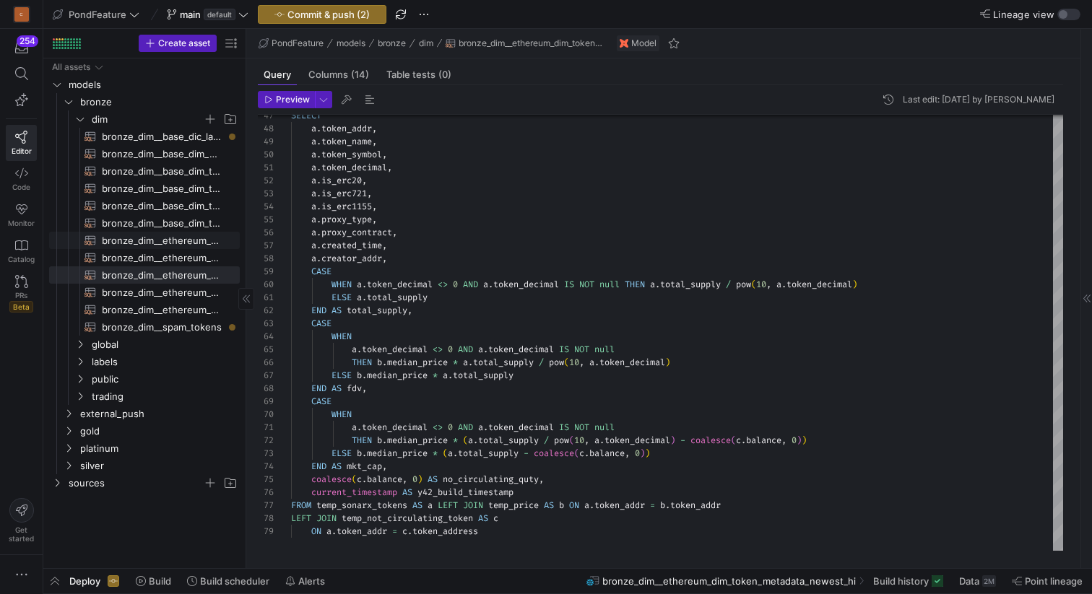
click at [178, 228] on span "bronze_dim__base_dim_token_pools_metadata_newest_i​​​​​​​​​​" at bounding box center [162, 223] width 121 height 17
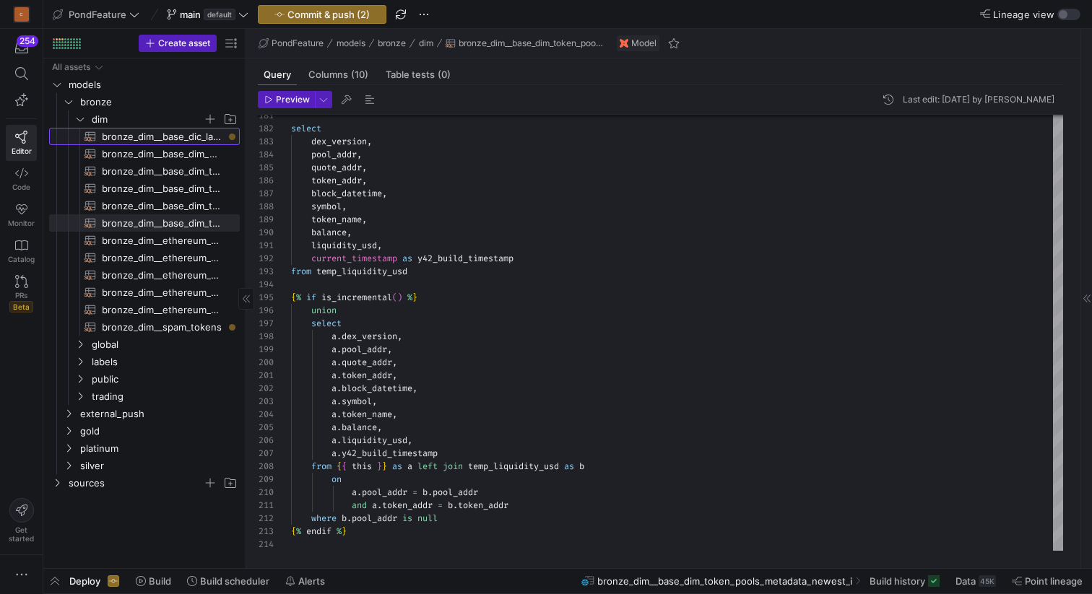
click at [173, 131] on span "bronze_dim__base_dic_launchpad_tokens​​​​​​​​​​" at bounding box center [162, 137] width 121 height 17
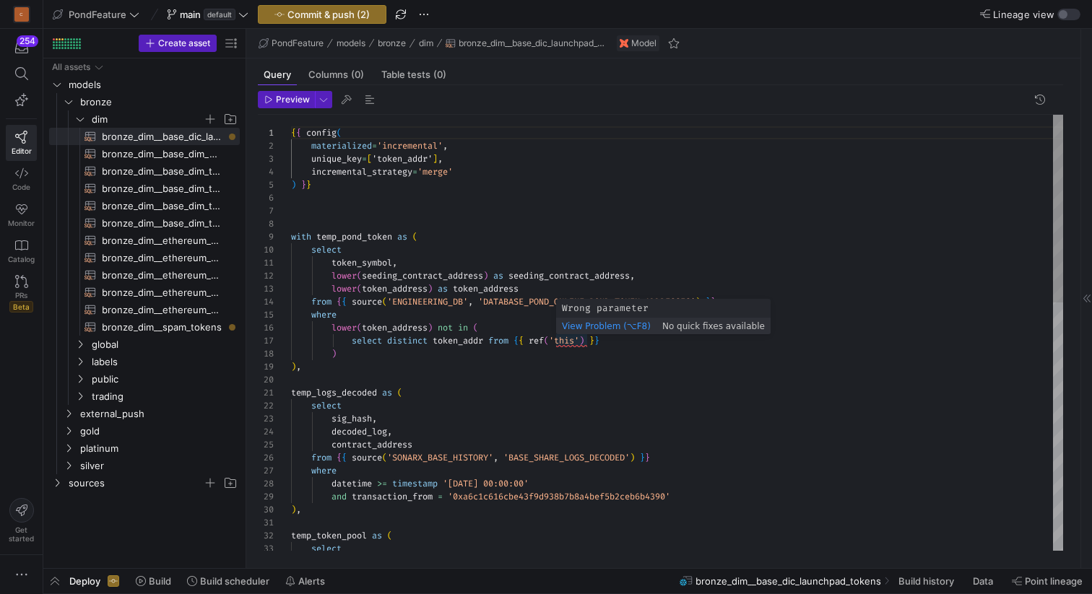
scroll to position [78, 302]
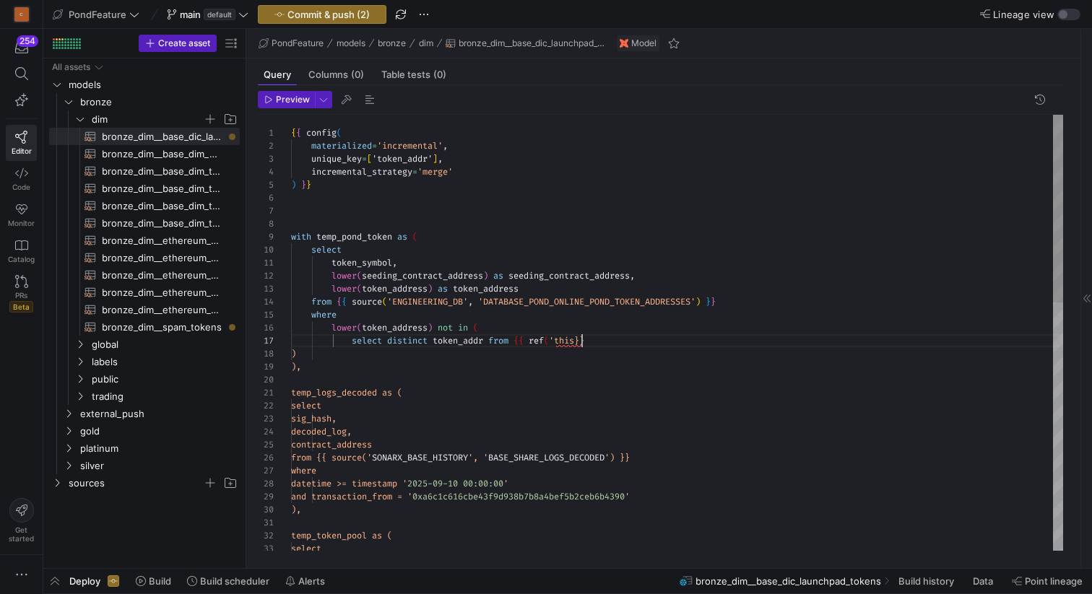
scroll to position [78, 296]
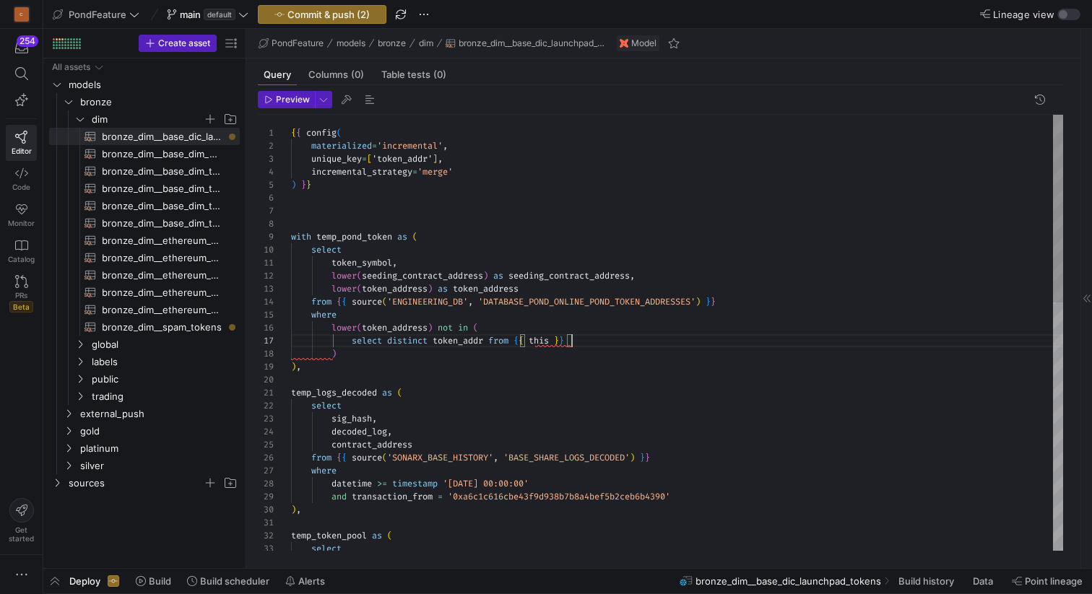
scroll to position [78, 281]
drag, startPoint x: 619, startPoint y: 343, endPoint x: 519, endPoint y: 339, distance: 100.4
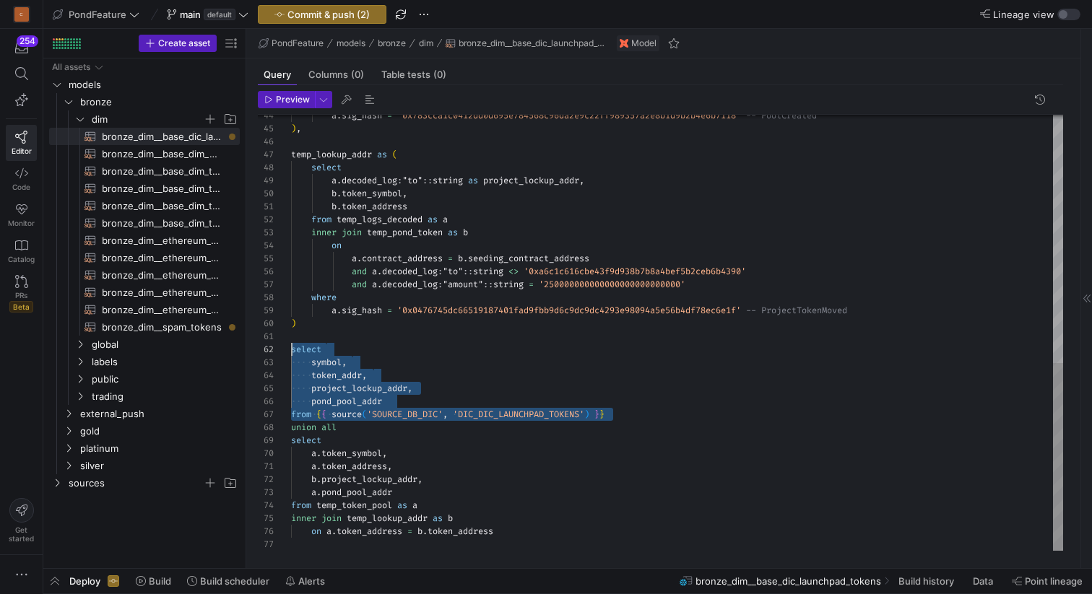
scroll to position [13, 0]
drag, startPoint x: 630, startPoint y: 416, endPoint x: 289, endPoint y: 353, distance: 346.5
click at [291, 353] on div "a . sig_hash = '0x783cca1c0412dd0d695e784568c96da2e9c22ff989357a2 e8b1d9b2b4e6b…" at bounding box center [677, 45] width 772 height 1012
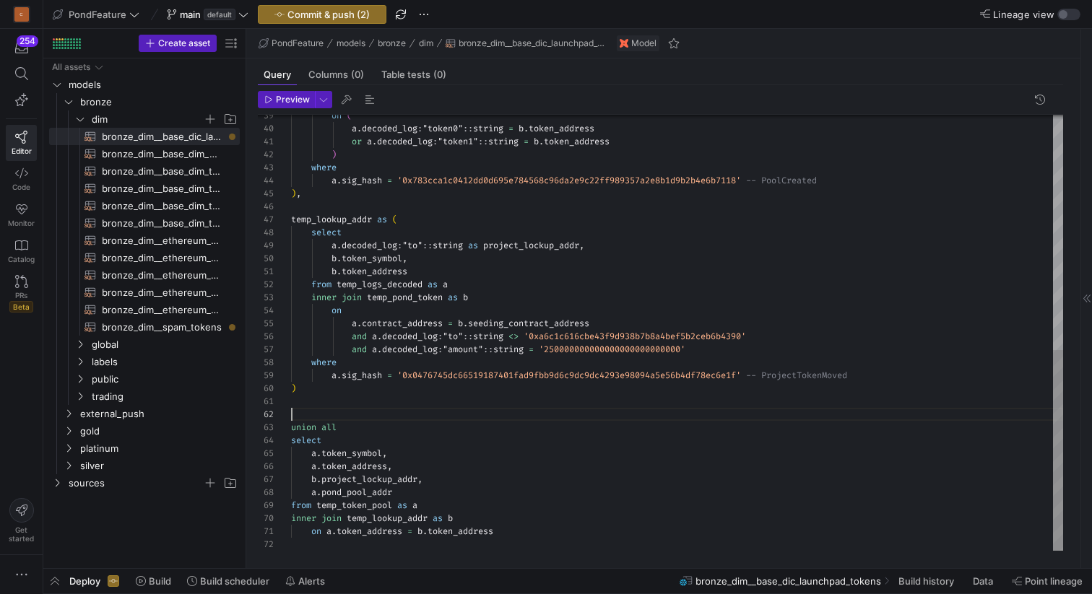
scroll to position [0, 0]
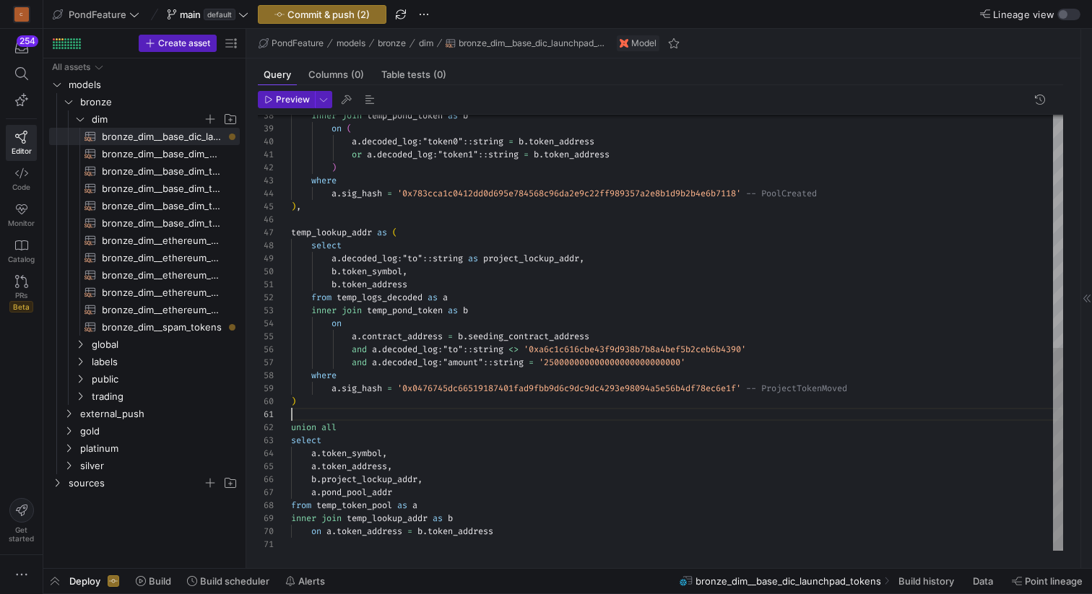
click at [353, 452] on div "a . sig_hash = '0x783cca1c0412dd0d695e784568c96da2e9c22ff989357a2 e8b1d9b2b4e6b…" at bounding box center [677, 84] width 772 height 934
click at [383, 451] on div "inner join temp_pond_token as b on ( a . decoded_log : "token0" :: string = b .…" at bounding box center [677, 84] width 772 height 934
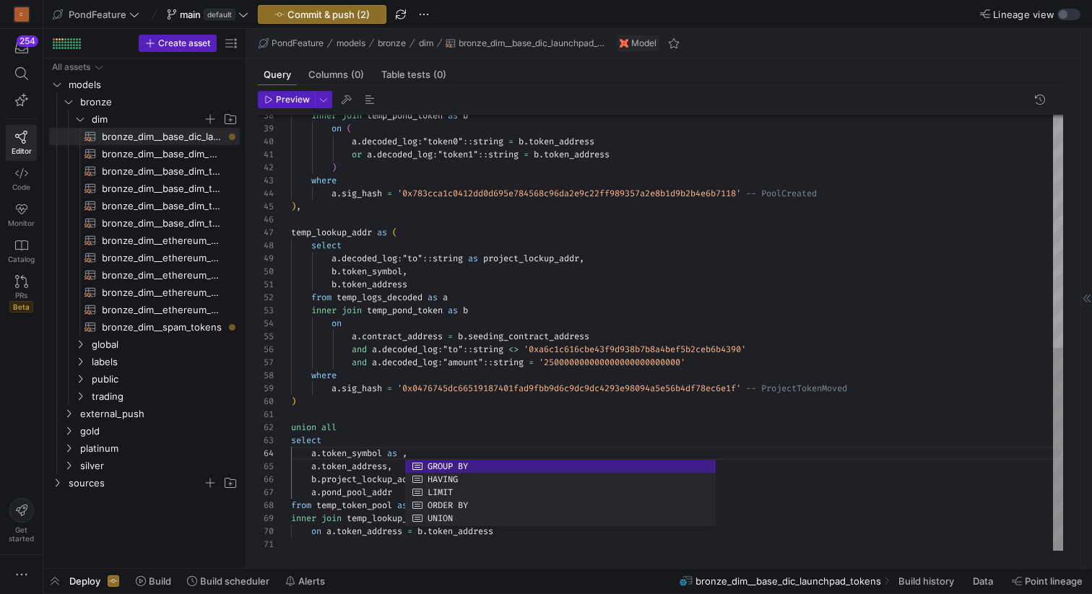
scroll to position [65, 0]
click at [514, 225] on div "inner join temp_pond_token as b on ( a . decoded_log : "token0" :: string = b .…" at bounding box center [677, 84] width 772 height 934
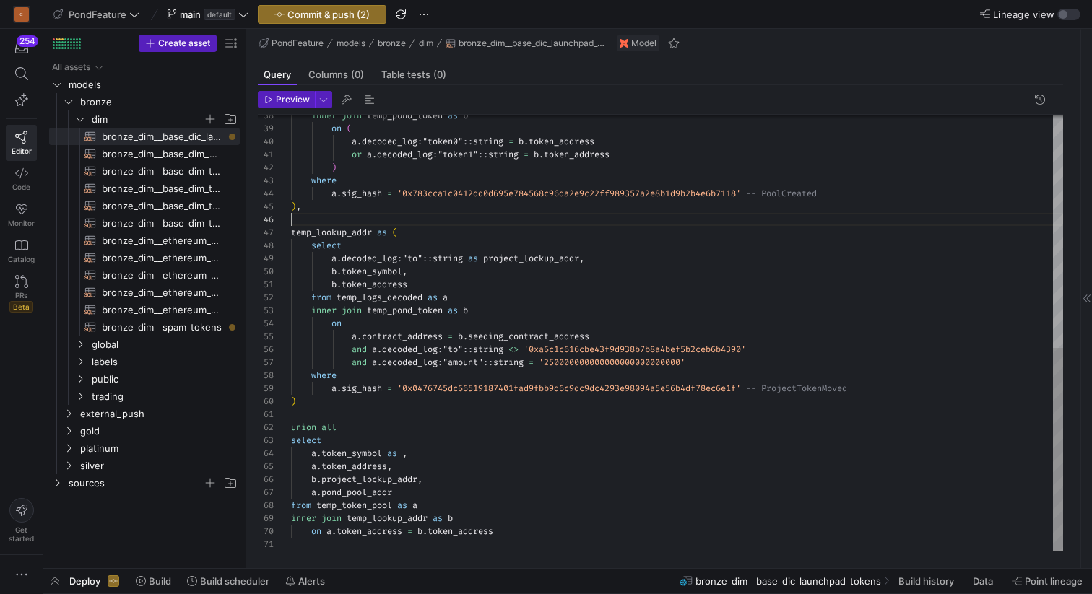
scroll to position [39, 114]
click at [406, 450] on div "inner join temp_pond_token as b on ( a . decoded_log : "token0" :: string = b .…" at bounding box center [677, 84] width 772 height 934
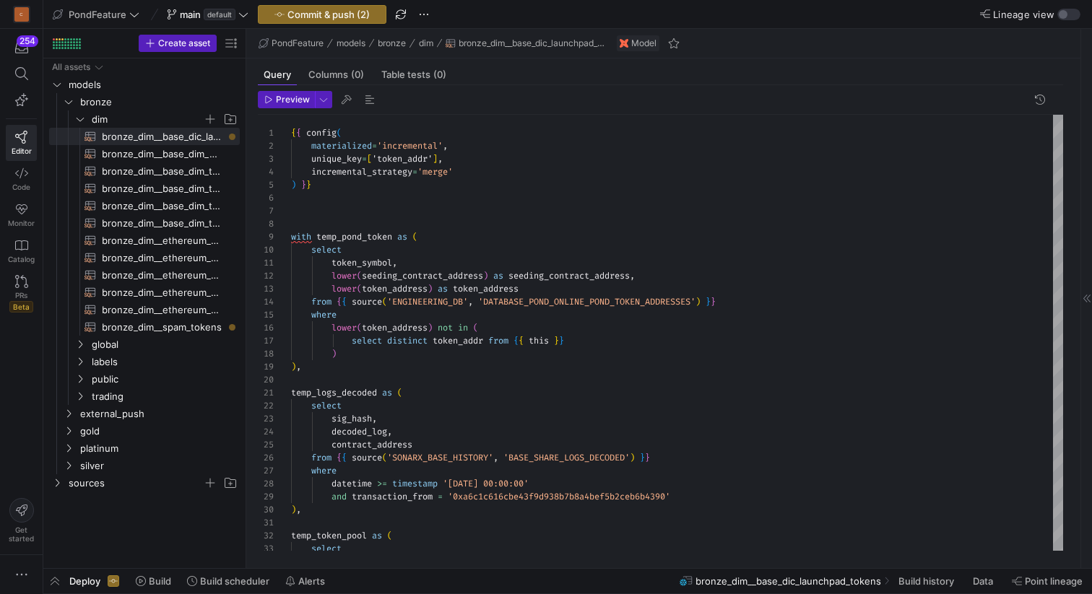
type textarea "union all select a.token_symbol as , a.token_address, b.project_lockup_addr, a.…"
click at [19, 175] on icon at bounding box center [21, 173] width 13 height 13
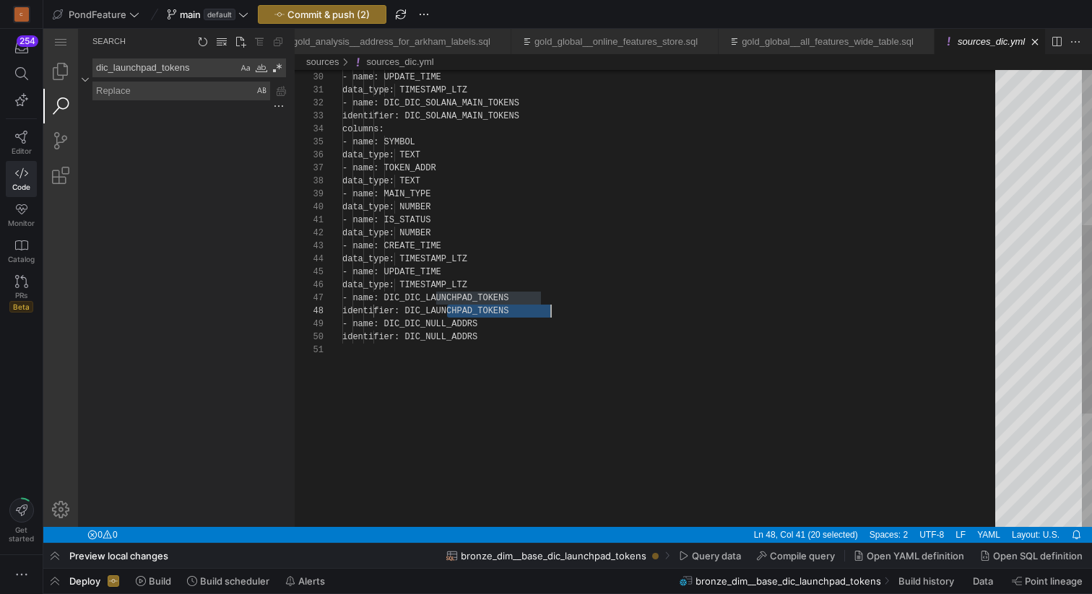
scroll to position [0, 178]
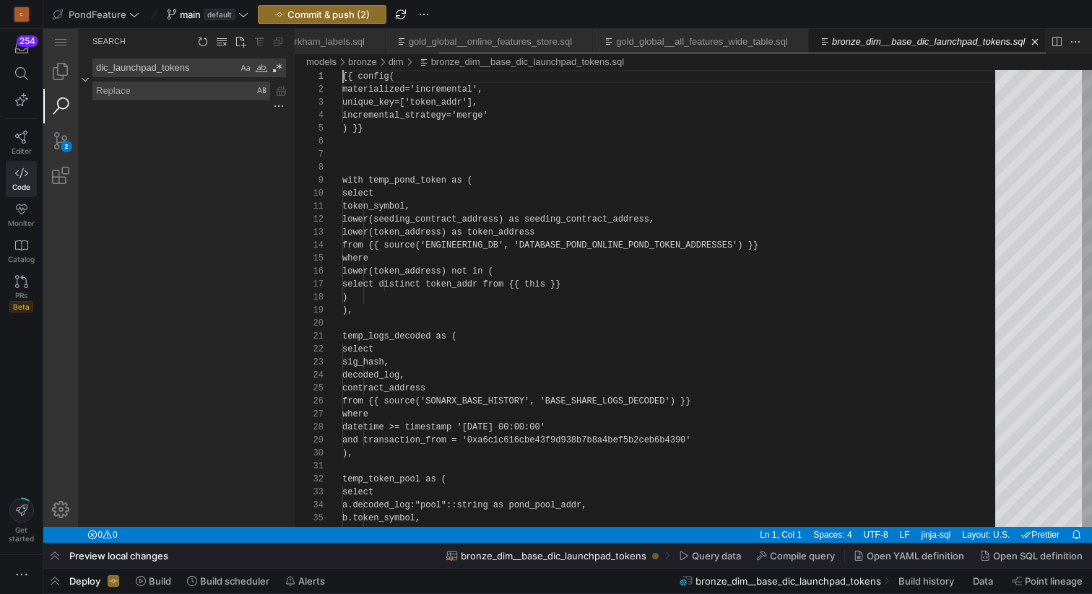
click at [66, 103] on link "Search (⇧⌘F)" at bounding box center [60, 106] width 35 height 35
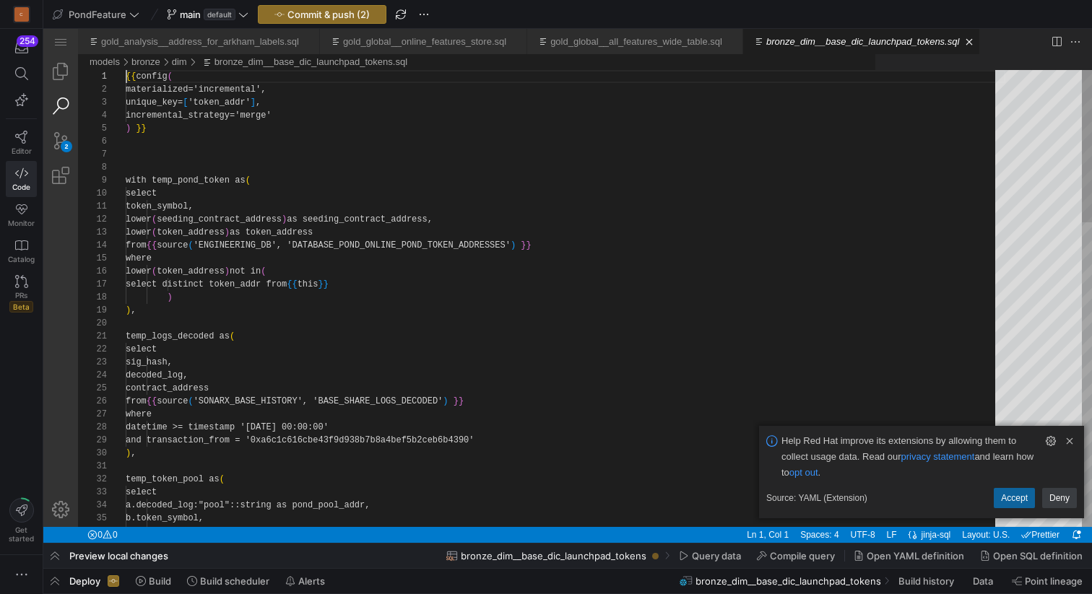
scroll to position [0, 0]
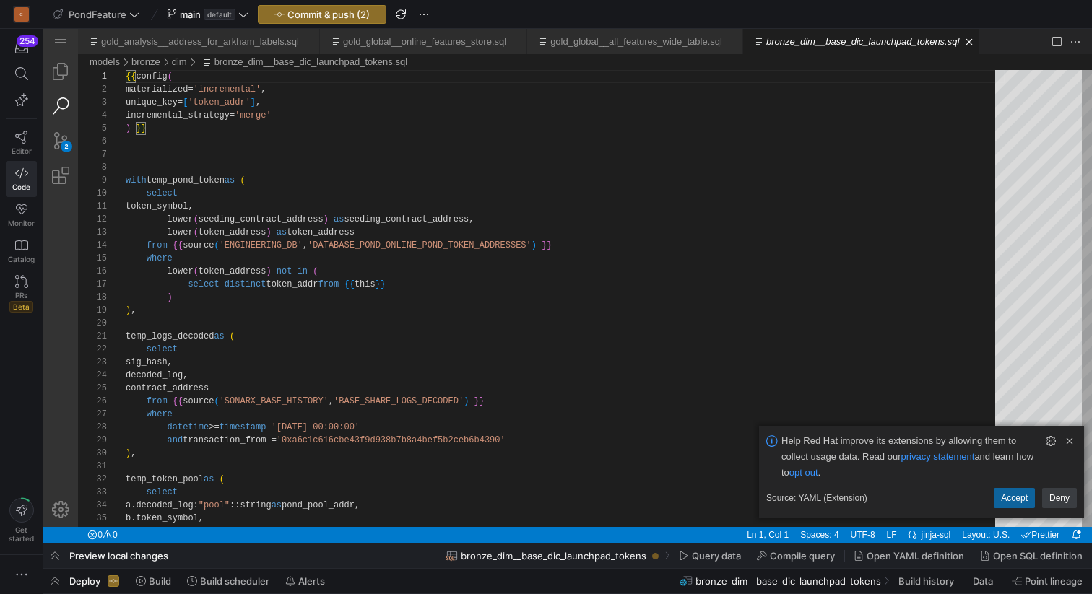
click at [65, 103] on link "Search (⇧⌘F)" at bounding box center [60, 106] width 35 height 35
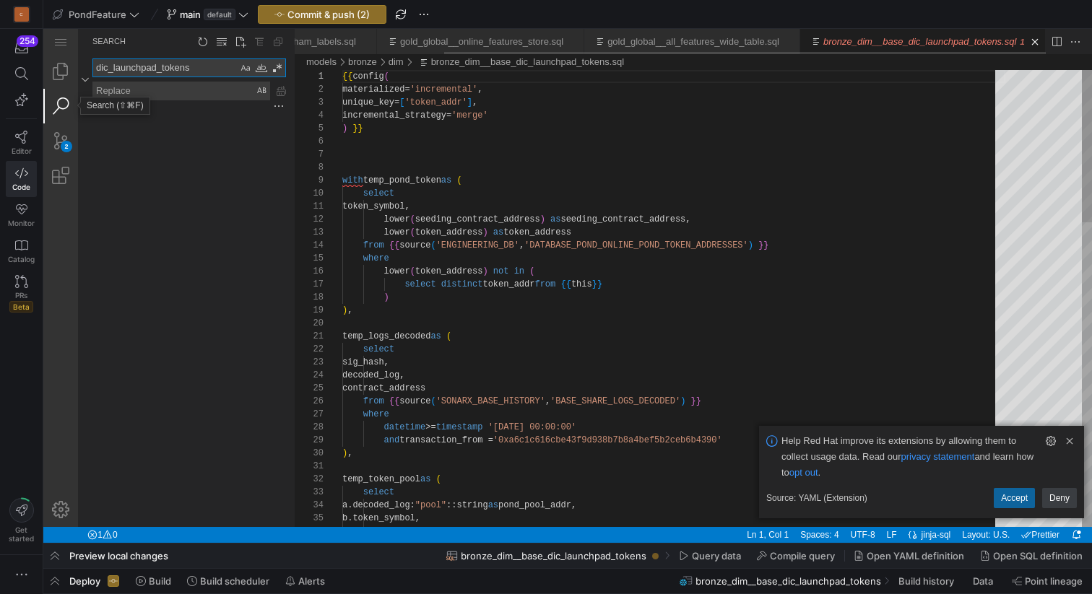
scroll to position [0, 186]
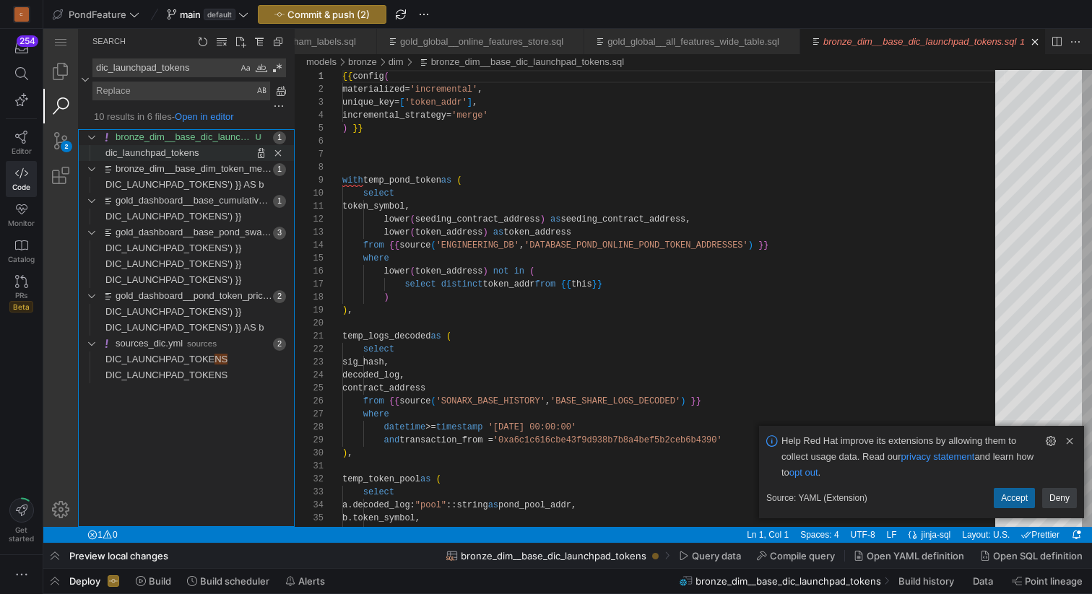
click at [171, 157] on span "dic_launchpad_tokens" at bounding box center [151, 152] width 93 height 11
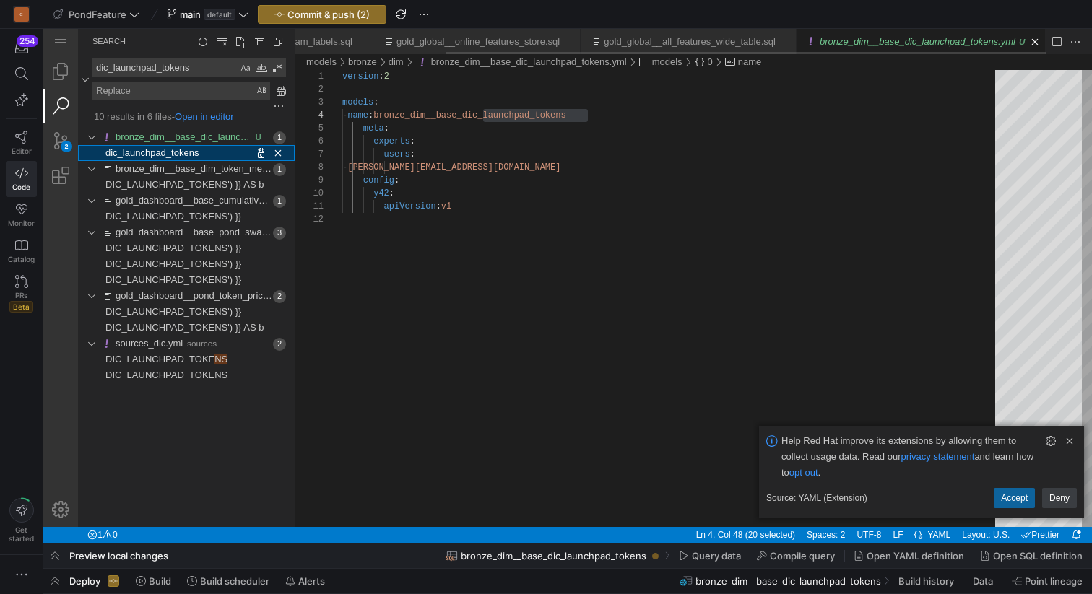
scroll to position [130, 244]
click at [177, 173] on link "bronze_dim__base_dim_token_metadata_newest_hi.sql" at bounding box center [233, 168] width 235 height 11
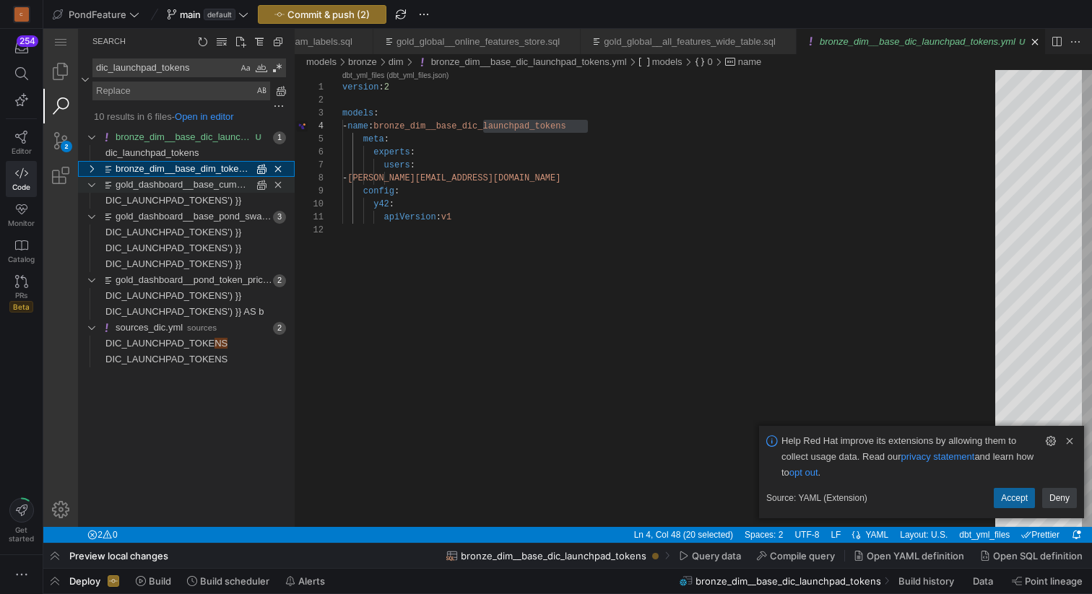
click at [176, 188] on link "gold_dashboard__base_cumulative_swap_fee_daily.sql" at bounding box center [232, 184] width 232 height 11
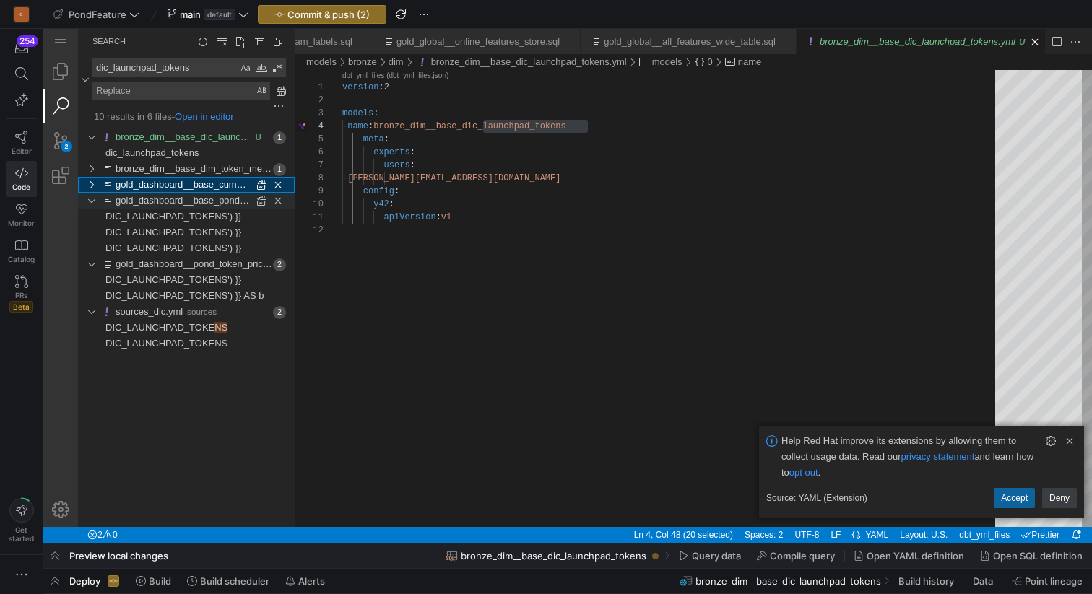
click at [172, 199] on link "gold_dashboard__base_pond_swap_fee_profit.sql" at bounding box center [221, 200] width 210 height 11
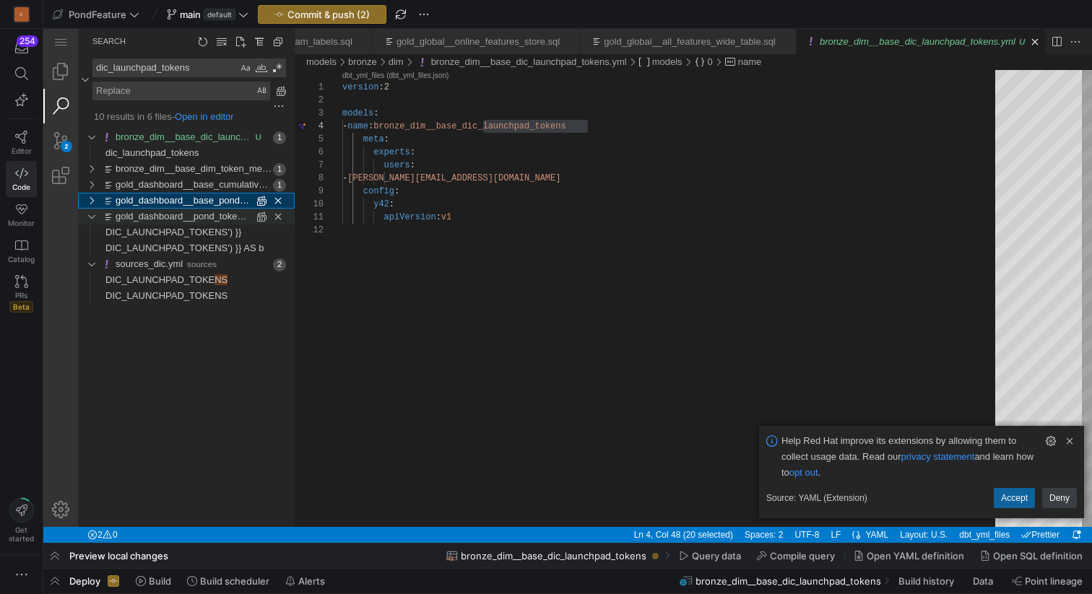
click at [170, 209] on div "gold_dashboard__pond_token_price_daily.sql models/gold/pond_dashboard" at bounding box center [183, 217] width 135 height 16
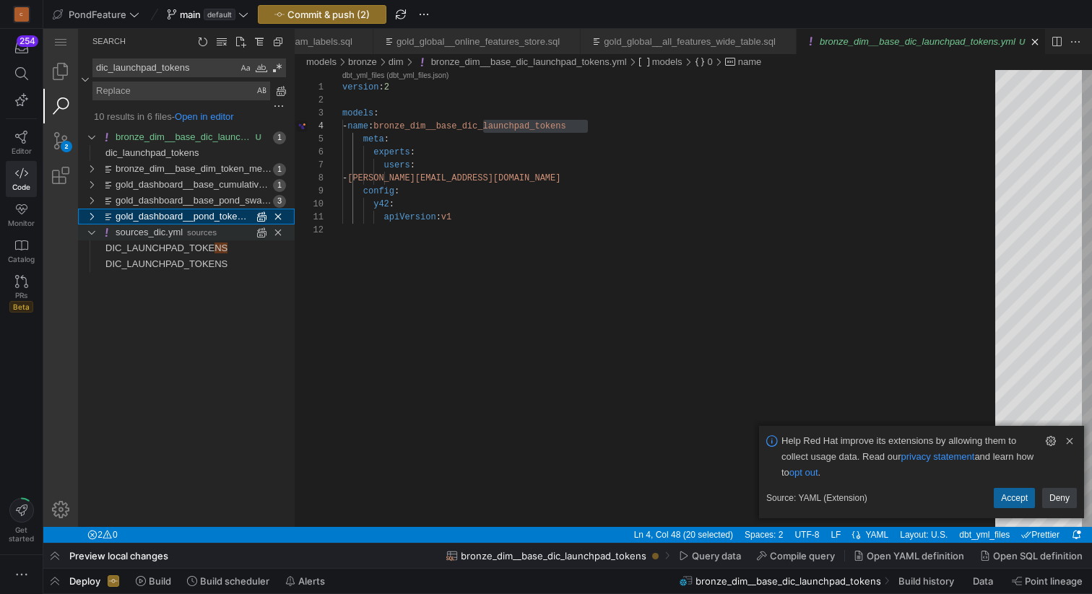
click at [164, 229] on link "sources_dic.yml" at bounding box center [149, 232] width 67 height 11
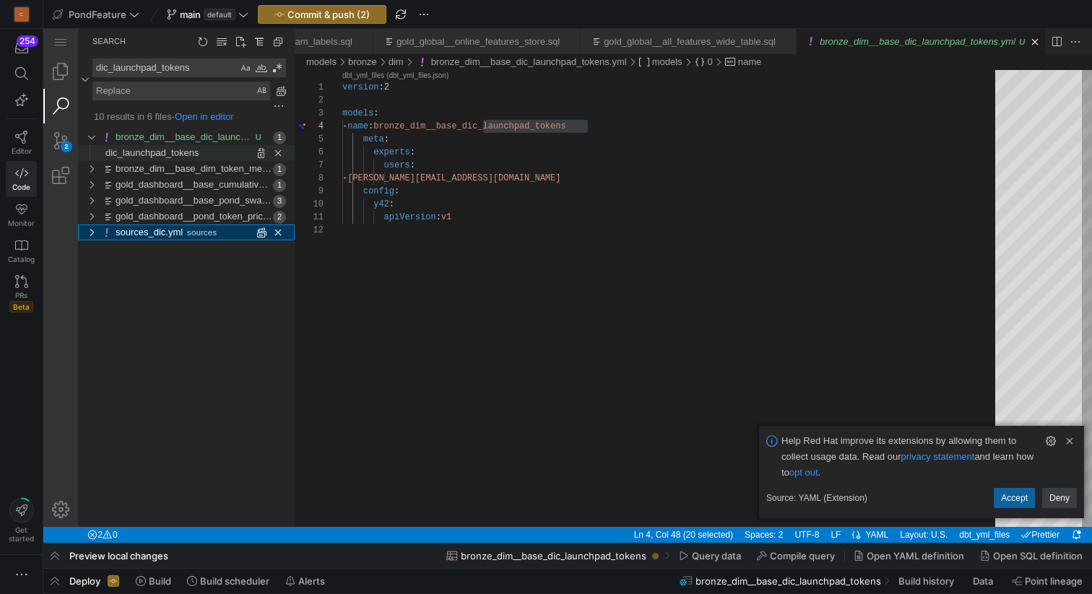
click at [117, 155] on span "dic_launchpad_tokens" at bounding box center [151, 152] width 93 height 11
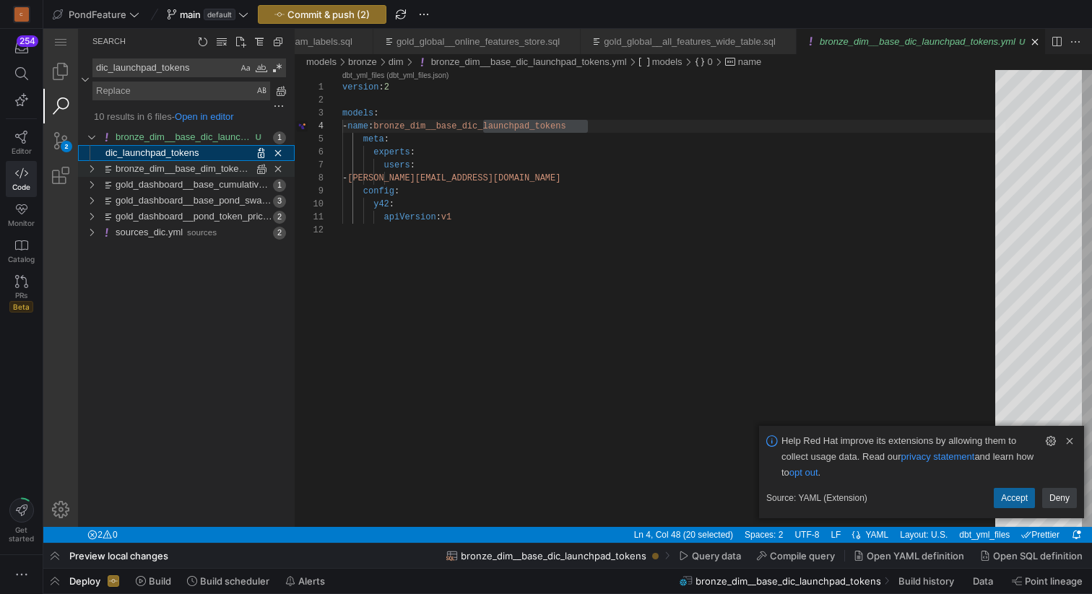
click at [93, 169] on div "1 matches in file bronze_dim__base_dim_token_metadata_newest_hi.sql of folder m…" at bounding box center [91, 169] width 22 height 16
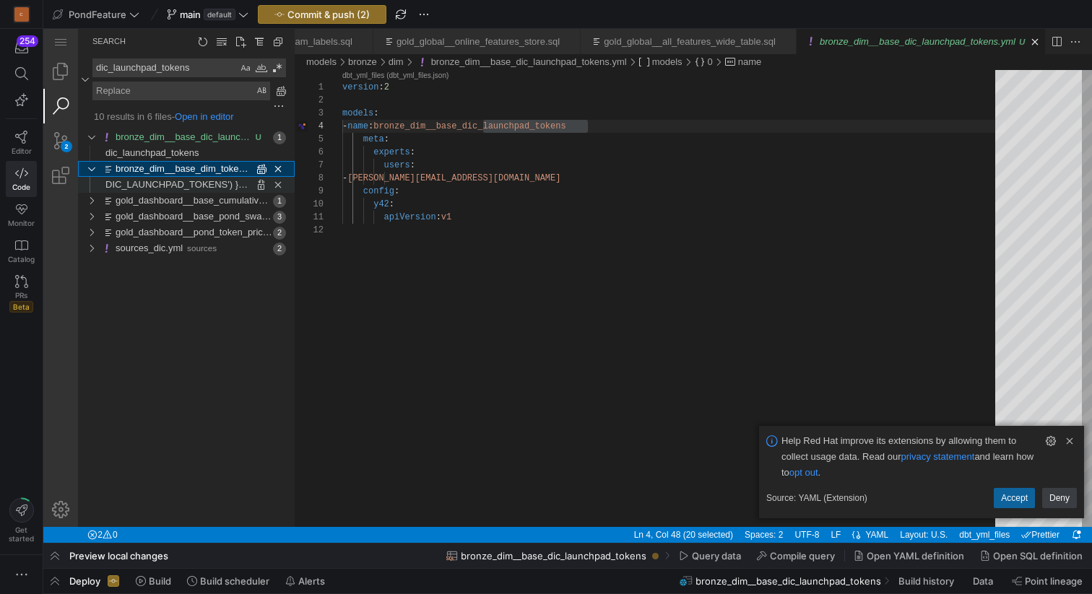
click at [136, 183] on span "DIC_LAUNCHPAD_TOKENS') }} AS b" at bounding box center [184, 184] width 158 height 11
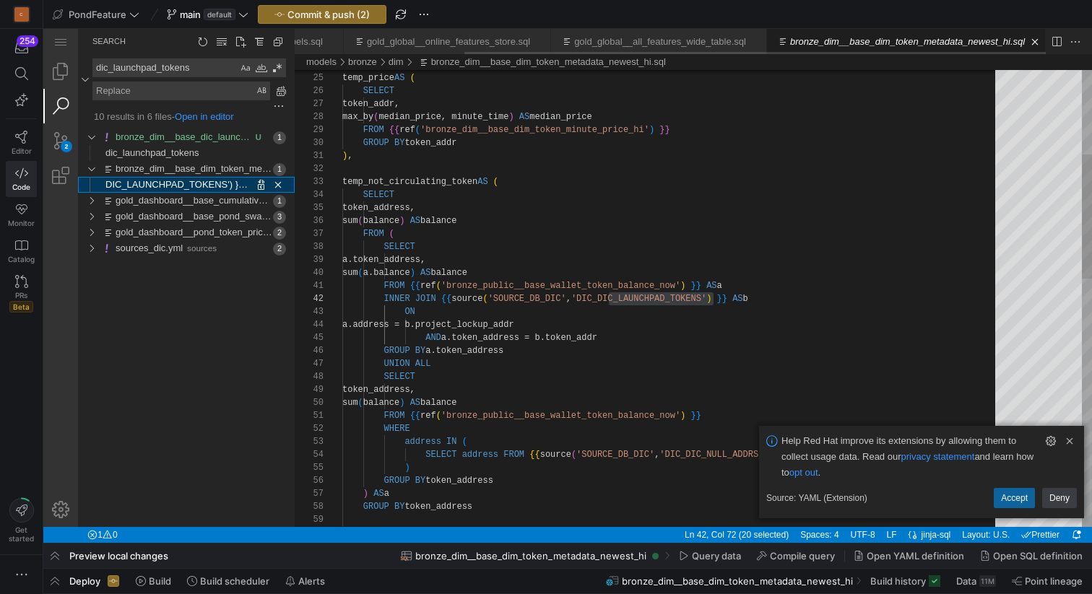
scroll to position [130, 370]
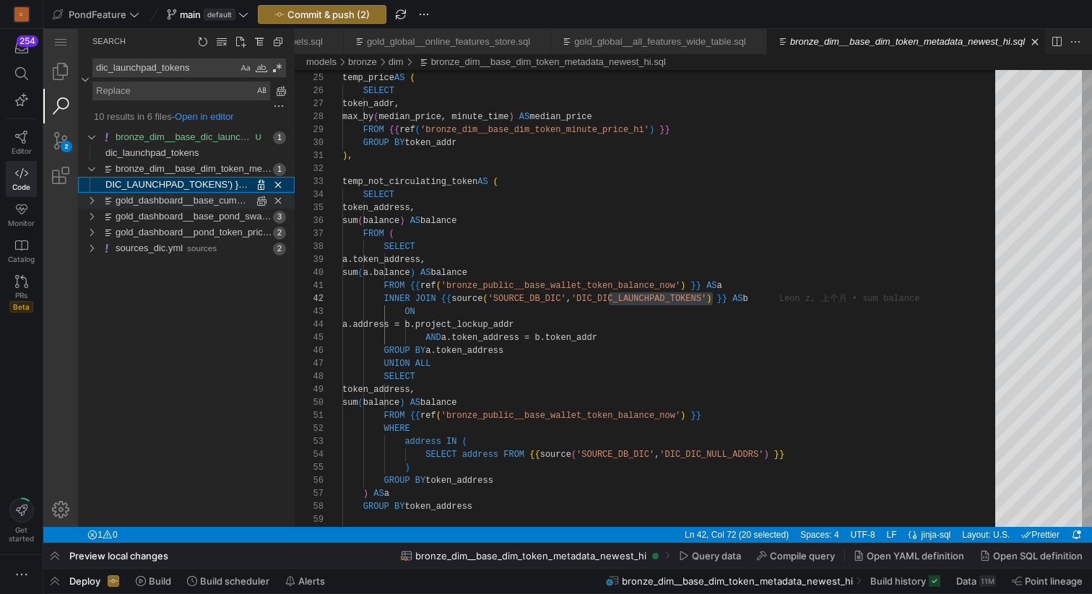
click at [97, 198] on div "1 matches in file gold_dashboard__base_cumulative_swap_fee_daily.sql of folder …" at bounding box center [91, 201] width 22 height 16
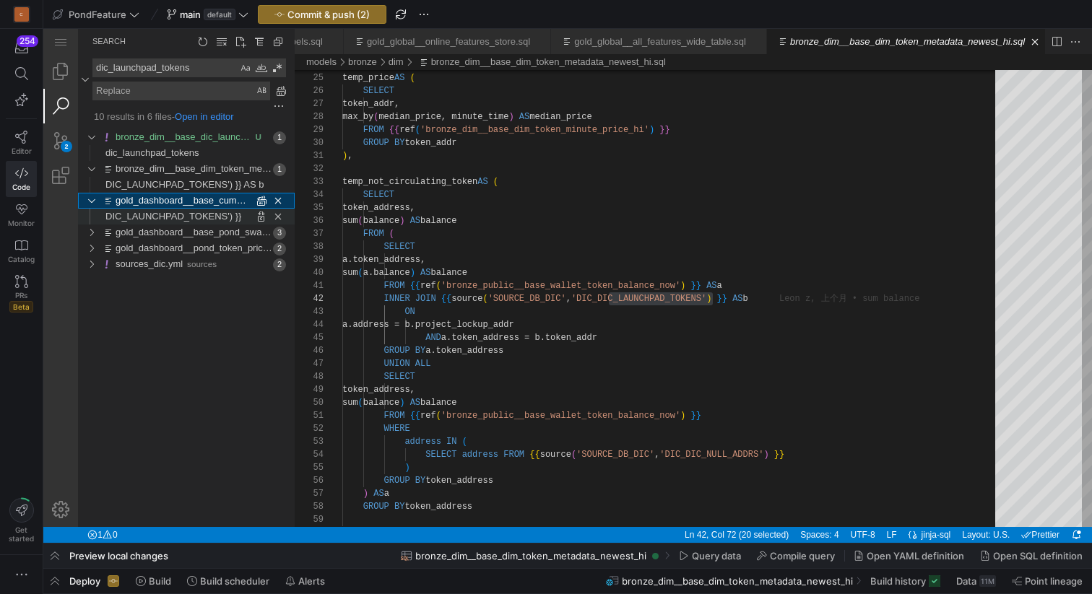
click at [150, 209] on link "DIC_LAUNCHPAD_TOKENS') }}" at bounding box center [173, 217] width 136 height 16
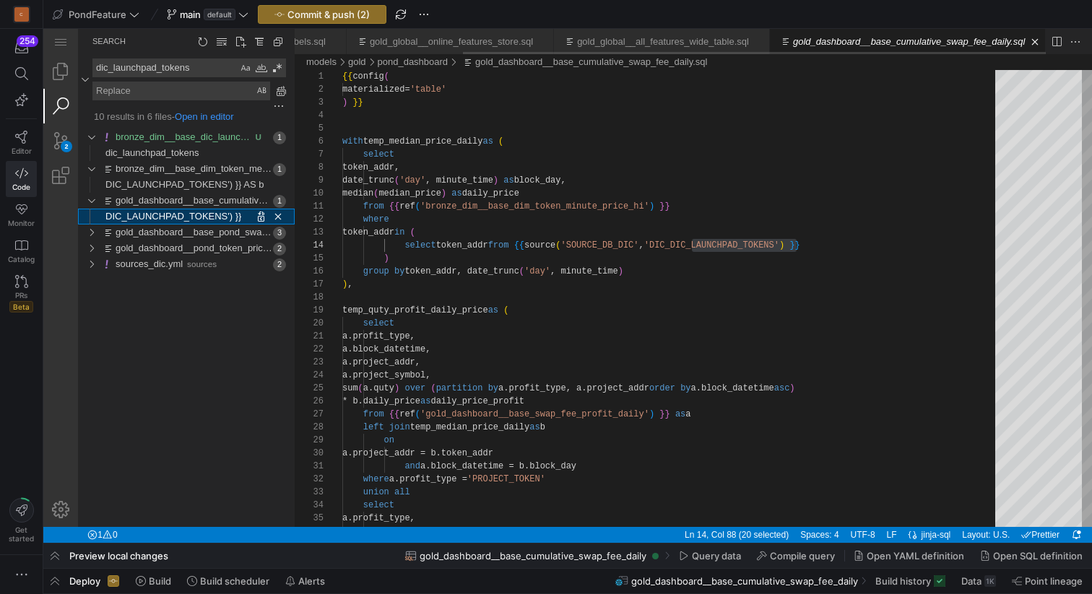
scroll to position [130, 454]
click at [97, 230] on div "3 matches in file gold_dashboard__base_pond_swap_fee_profit.sql of folder model…" at bounding box center [91, 233] width 22 height 16
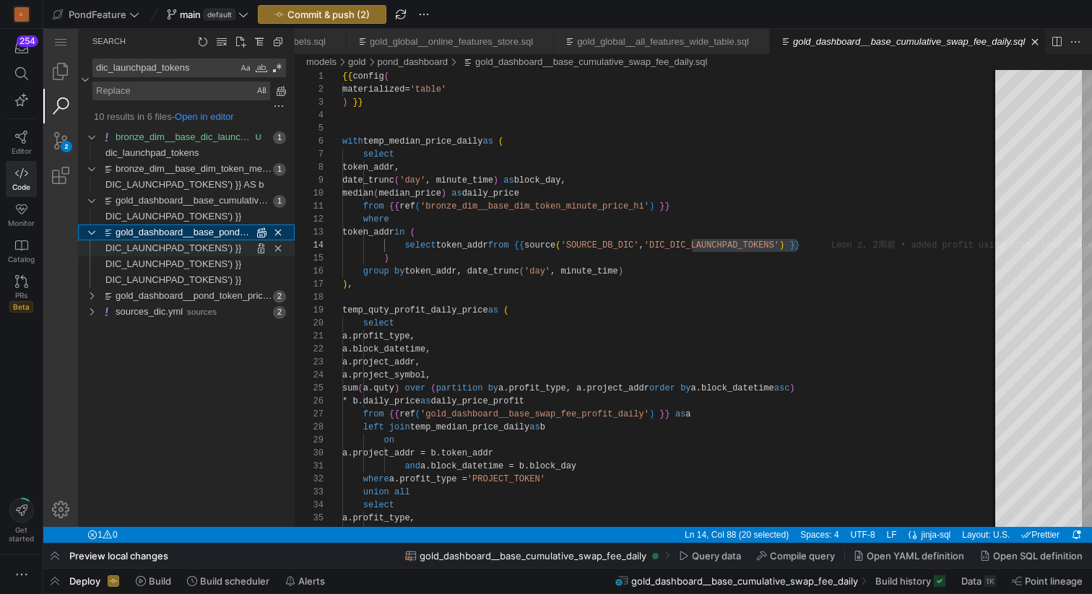
click at [134, 251] on span "DIC_LAUNCHPAD_TOKENS') }}" at bounding box center [173, 248] width 136 height 11
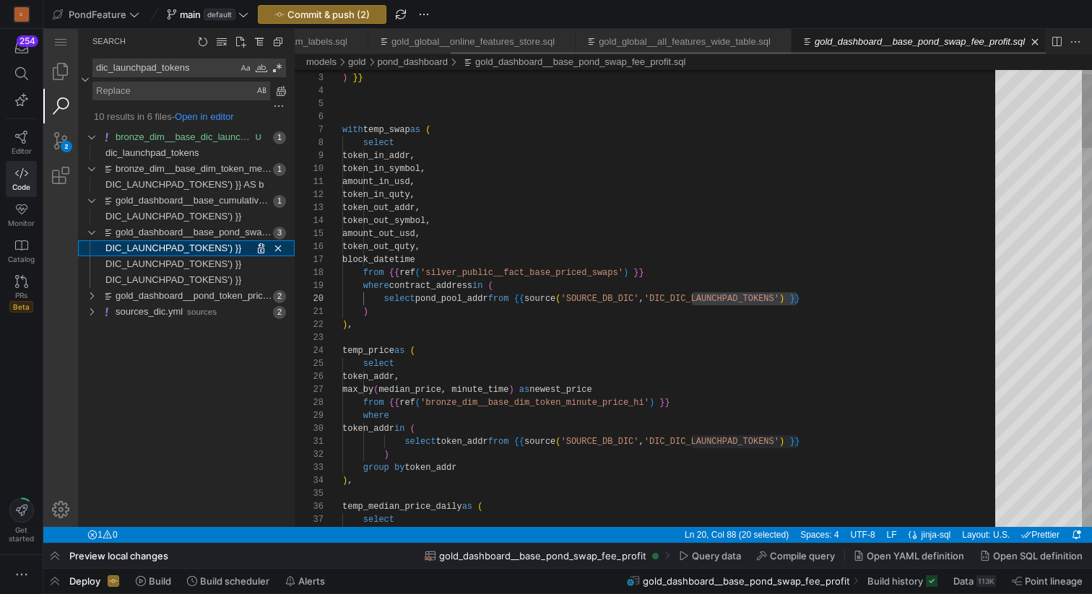
scroll to position [130, 454]
click at [139, 262] on span "DIC_LAUNCHPAD_TOKENS') }}" at bounding box center [173, 263] width 136 height 11
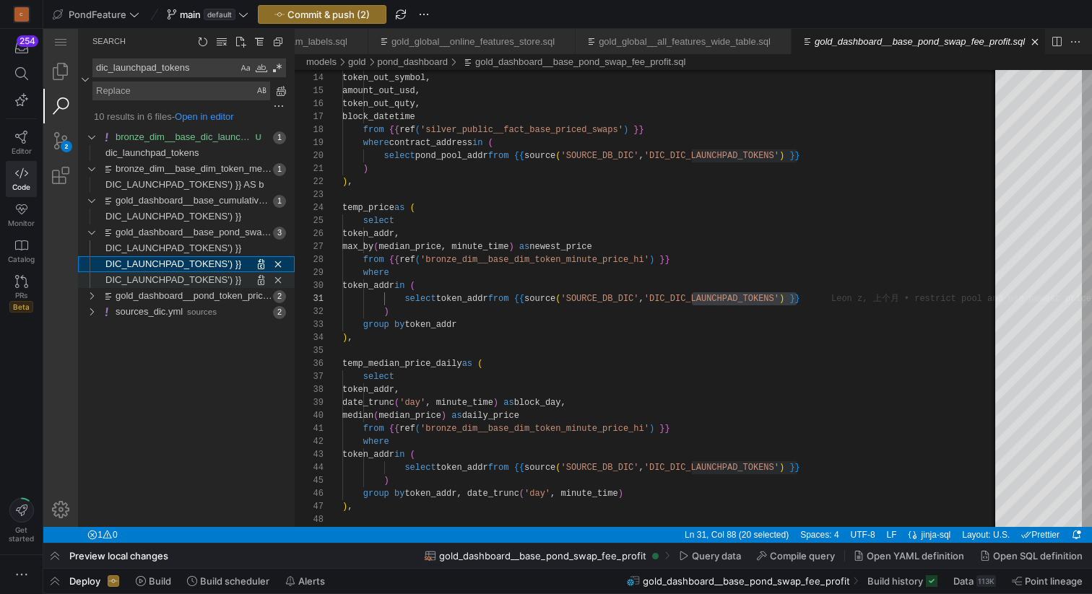
click at [141, 274] on link "DIC_LAUNCHPAD_TOKENS') }}" at bounding box center [173, 280] width 136 height 16
type textarea "from {{ ref('bronze_dim__base_dim_token_minute_price_hi') }} where token_addr i…"
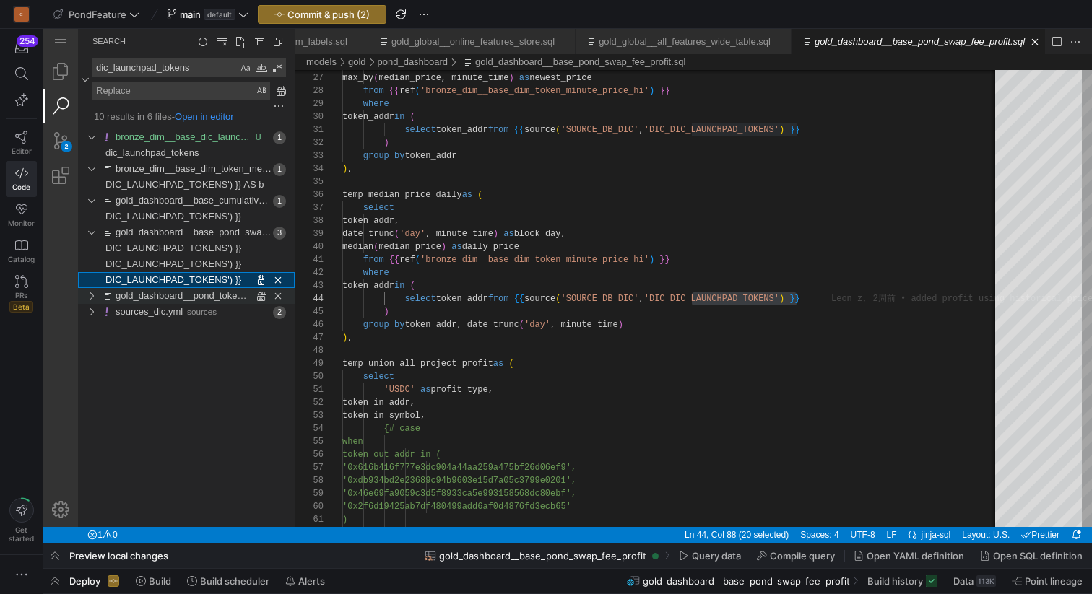
click at [94, 293] on div "2 matches in file gold_dashboard__pond_token_price_daily.sql of folder models/g…" at bounding box center [91, 296] width 22 height 16
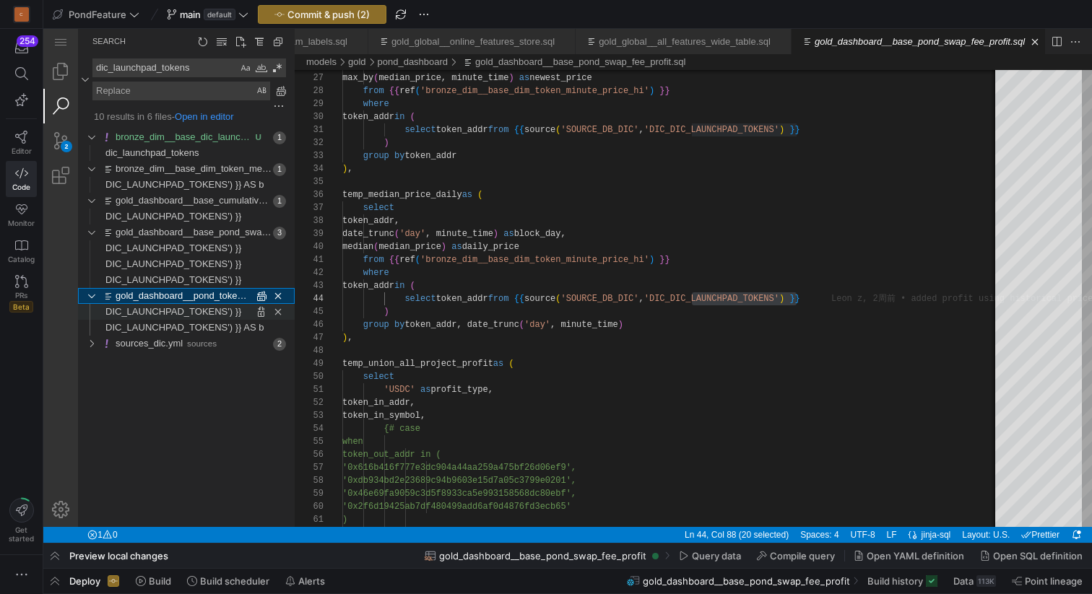
click at [141, 308] on span "DIC_LAUNCHPAD_TOKENS') }}" at bounding box center [173, 311] width 136 height 11
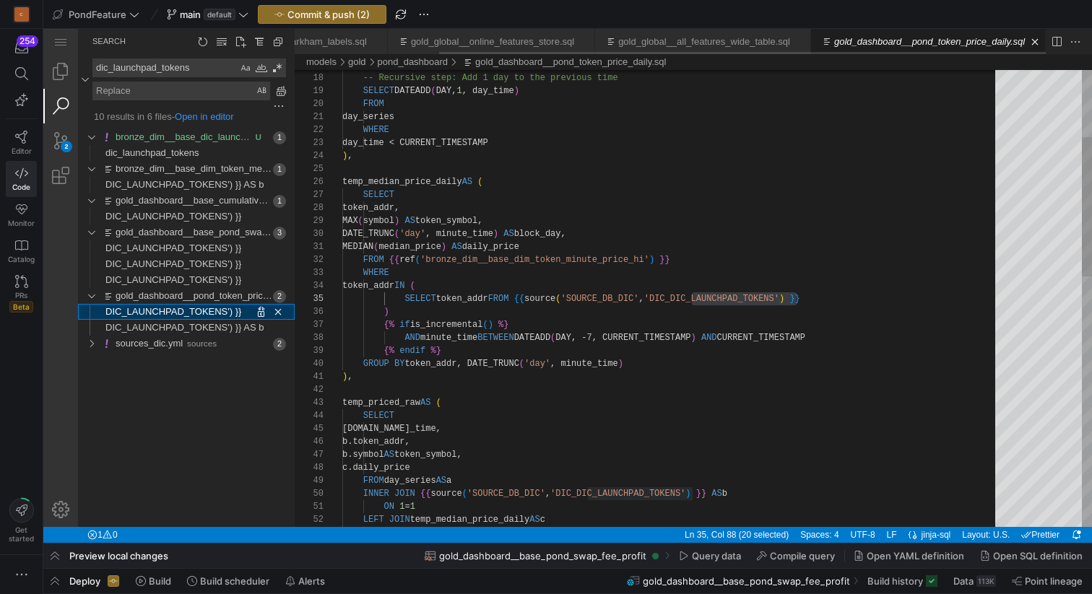
scroll to position [0, 178]
click at [152, 327] on span "DIC_LAUNCHPAD_TOKENS') }} AS b" at bounding box center [184, 327] width 158 height 11
type textarea "), temp_priced_raw AS ( SELECT [DOMAIN_NAME]_time, b.token_addr, b.symbol AS to…"
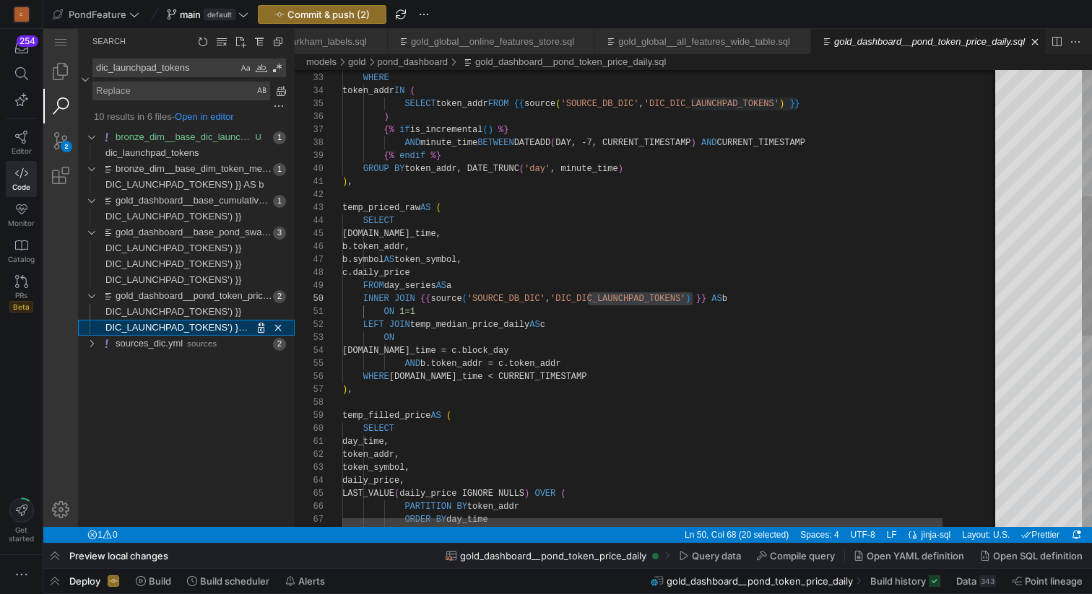
scroll to position [130, 349]
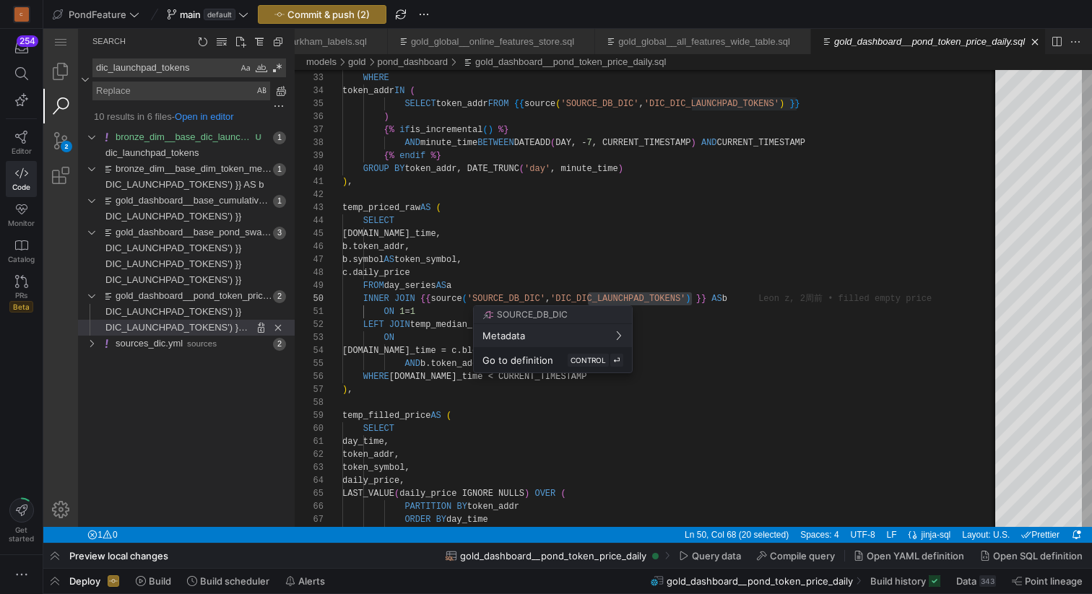
click at [539, 201] on div at bounding box center [546, 297] width 1092 height 594
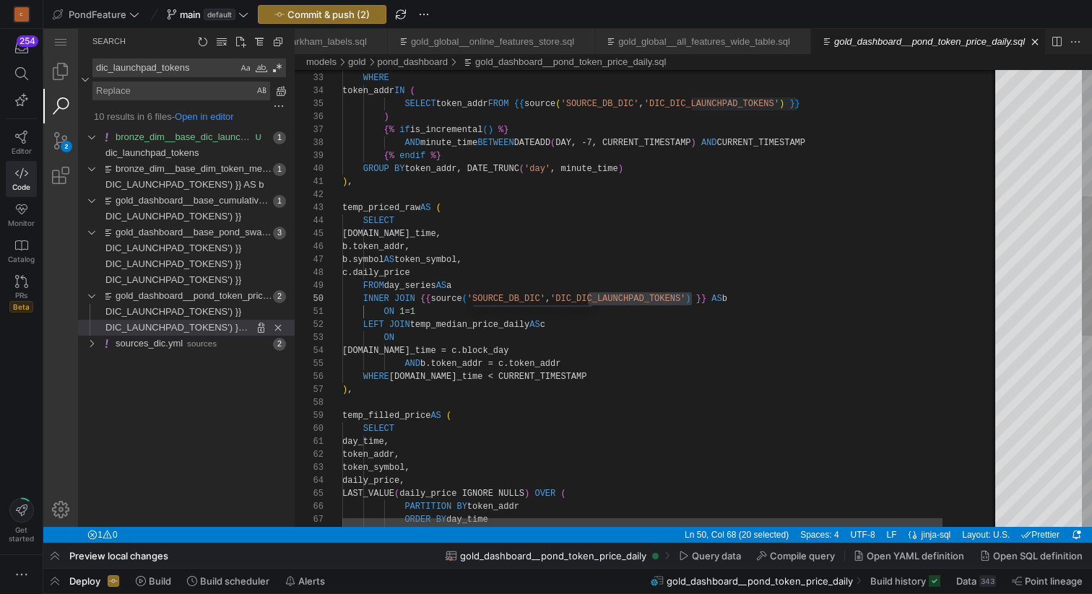
click at [501, 201] on div "FROM {{ ref ( 'bronze_dim__base_dim_token_minute_price_hi' ) }} WHERE token_add…" at bounding box center [702, 404] width 720 height 1497
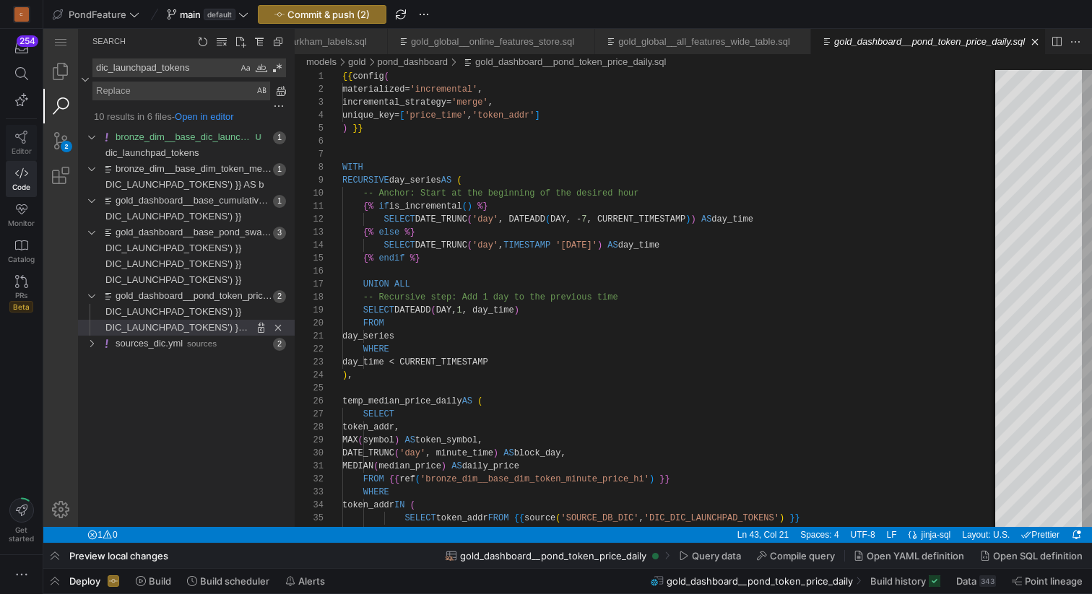
click at [20, 136] on icon at bounding box center [21, 137] width 13 height 13
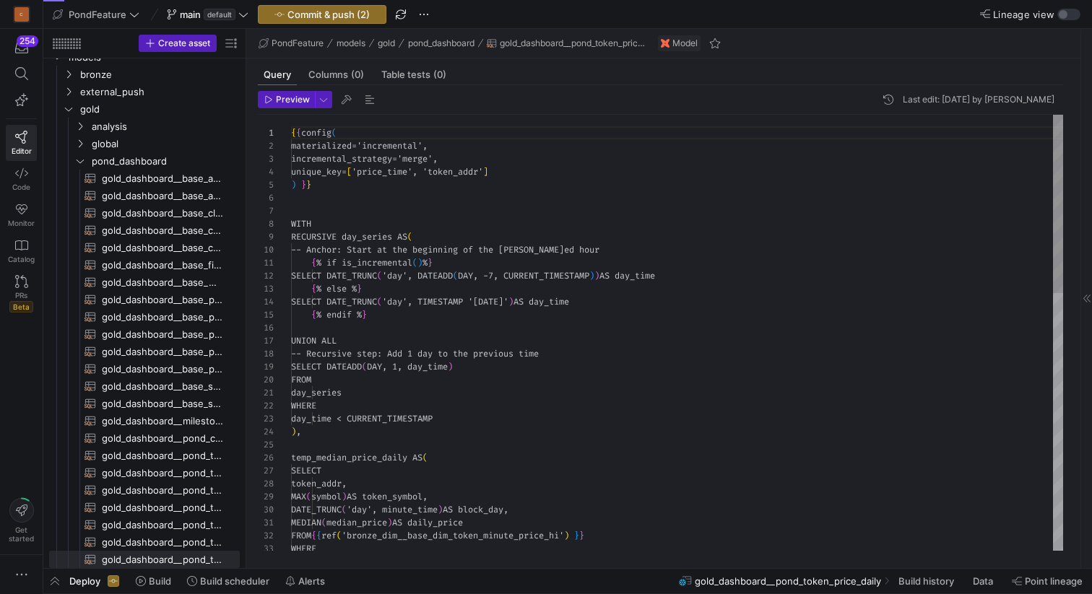
scroll to position [130, 0]
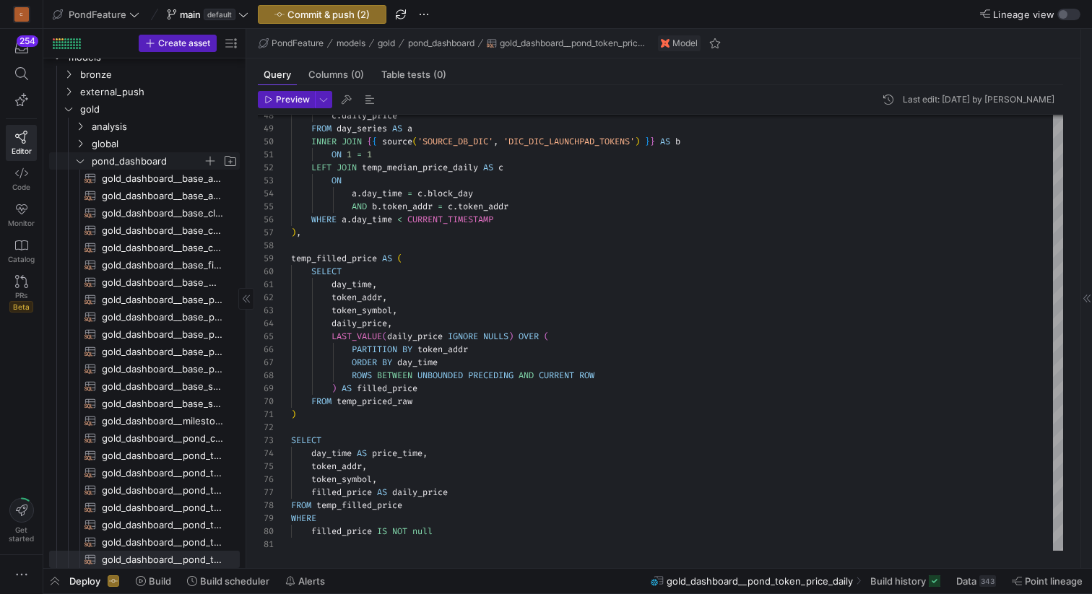
click at [79, 160] on icon "Press SPACE to select this row." at bounding box center [80, 161] width 10 height 9
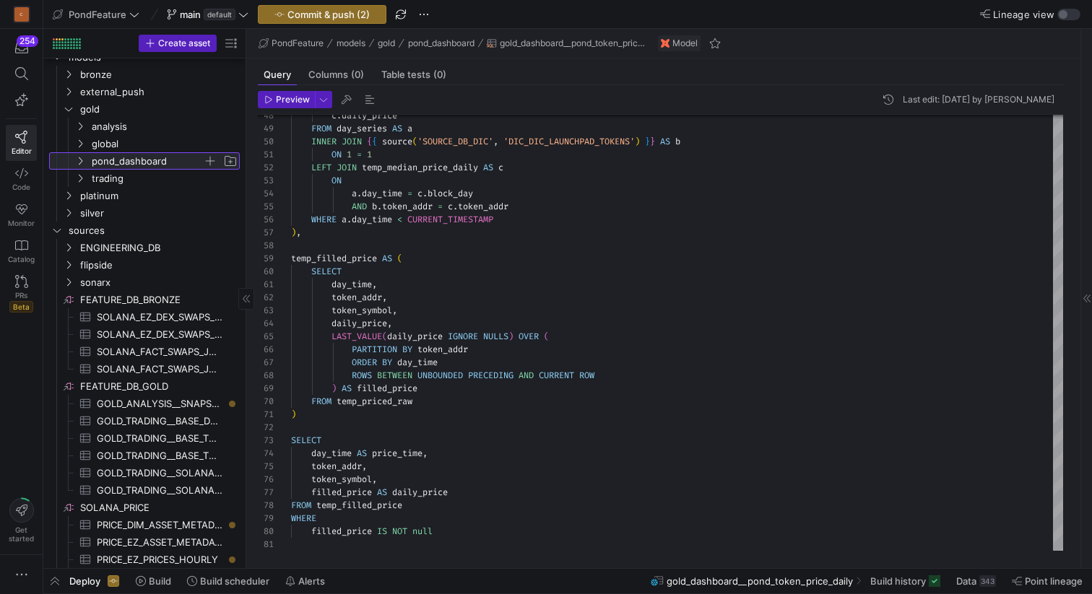
scroll to position [0, 0]
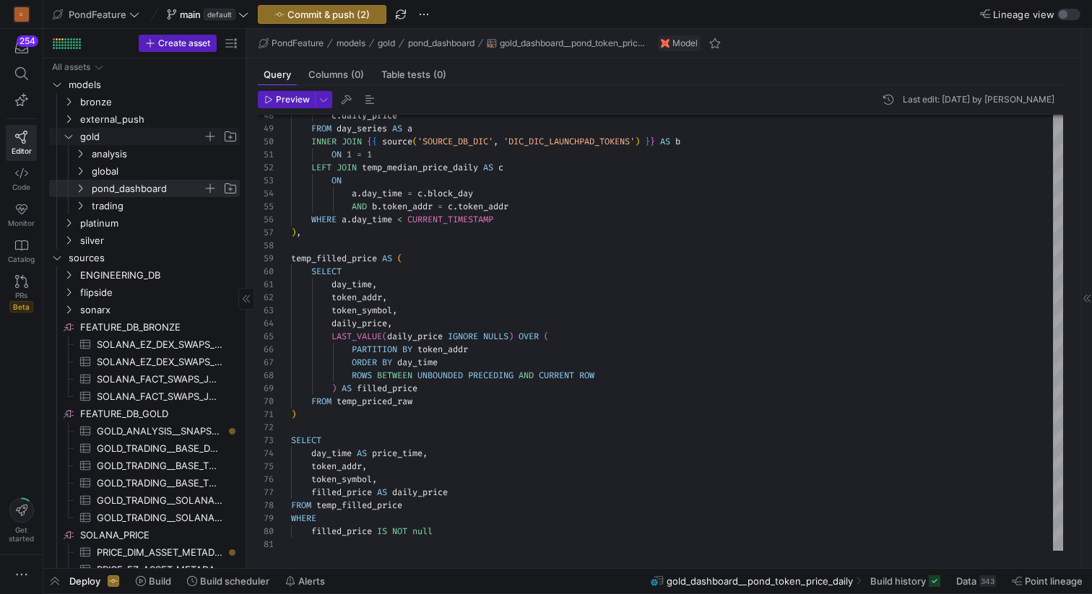
click at [69, 136] on icon "Press SPACE to select this row." at bounding box center [69, 136] width 10 height 9
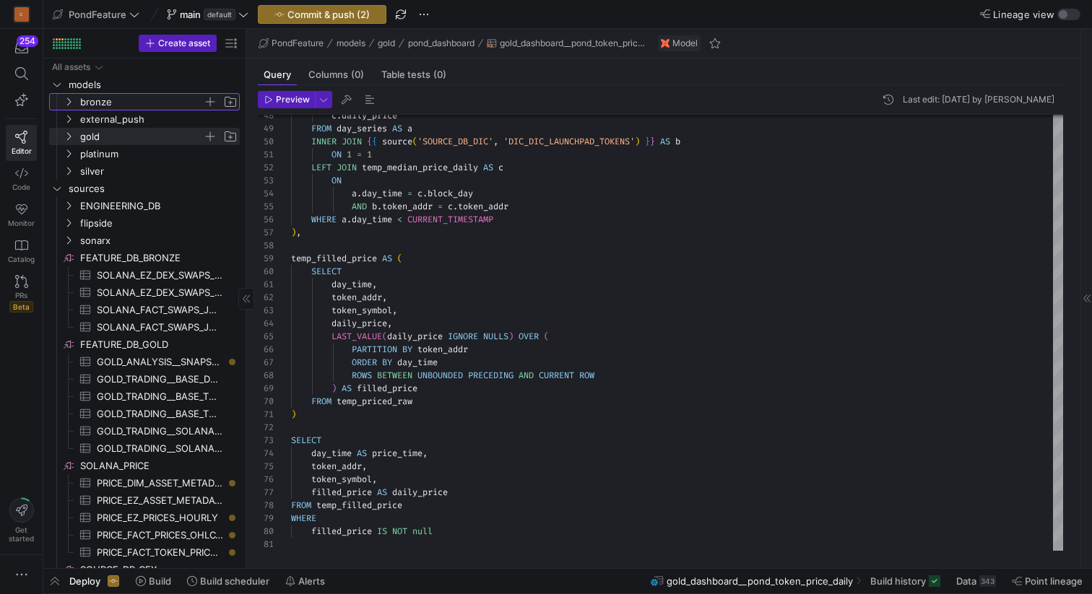
click at [66, 97] on icon "Press SPACE to select this row." at bounding box center [69, 101] width 10 height 9
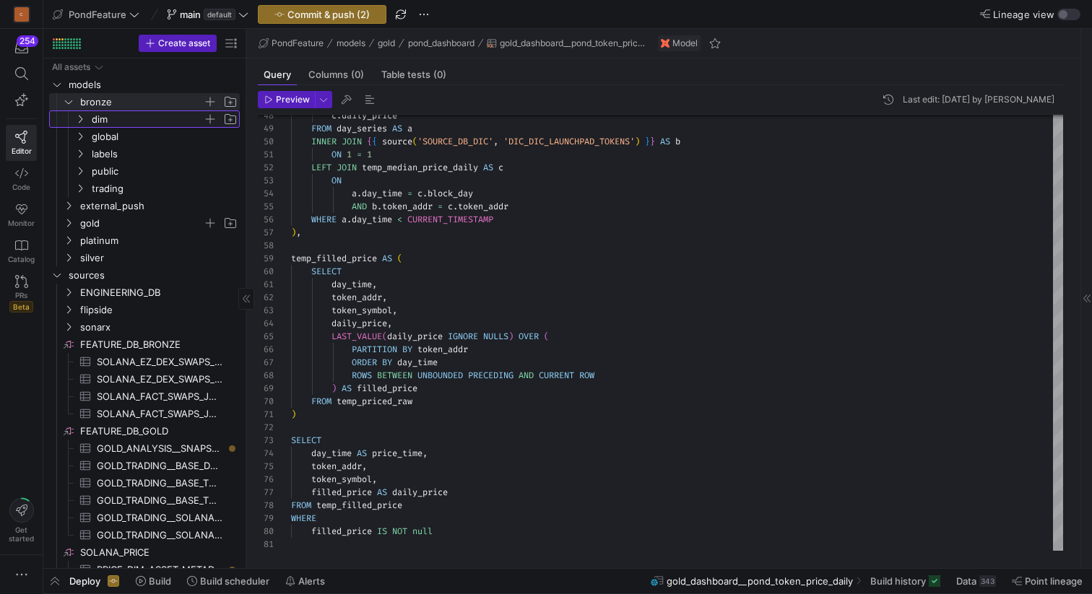
click at [107, 117] on span "dim" at bounding box center [147, 119] width 111 height 17
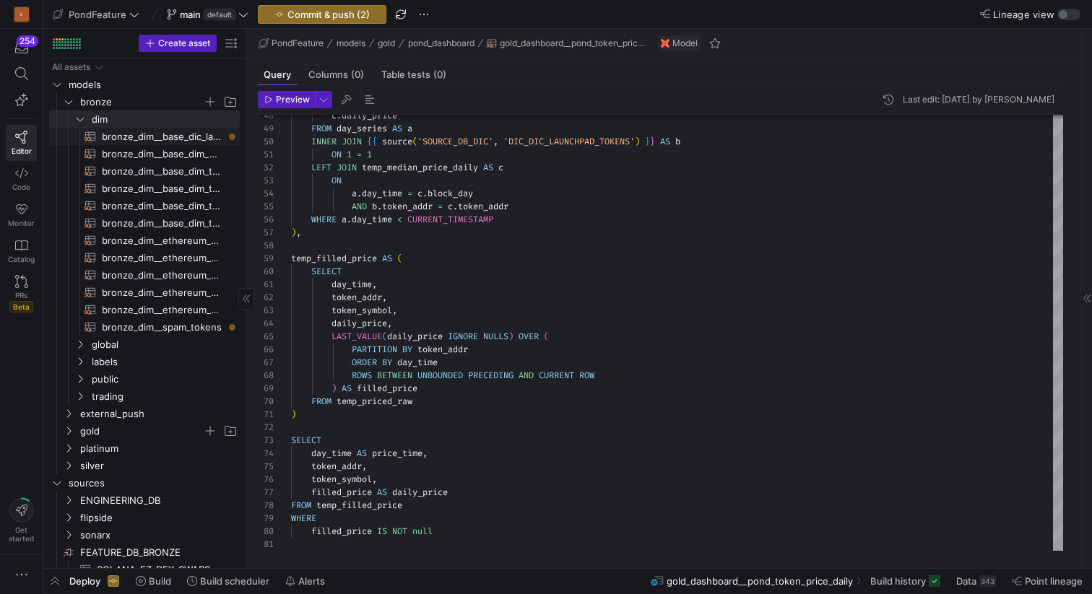
click at [143, 136] on span "bronze_dim__base_dic_launchpad_tokens​​​​​​​​​​" at bounding box center [162, 137] width 121 height 17
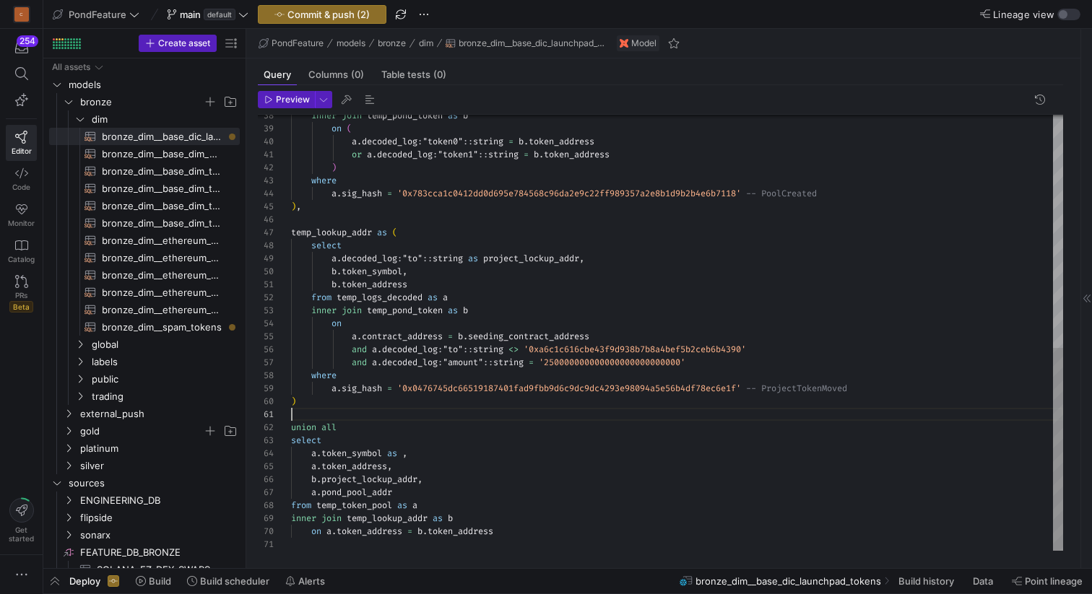
click at [395, 417] on div "inner join temp_pond_token as b on ( a . decoded_log : "token0" :: string = b .…" at bounding box center [677, 84] width 772 height 934
click at [402, 452] on div "inner join temp_pond_token as b on ( a . decoded_log : "token0" :: string = b .…" at bounding box center [677, 84] width 772 height 934
click at [373, 468] on div "inner join temp_pond_token as b on ( a . decoded_log : "token0" :: string = b .…" at bounding box center [677, 84] width 772 height 934
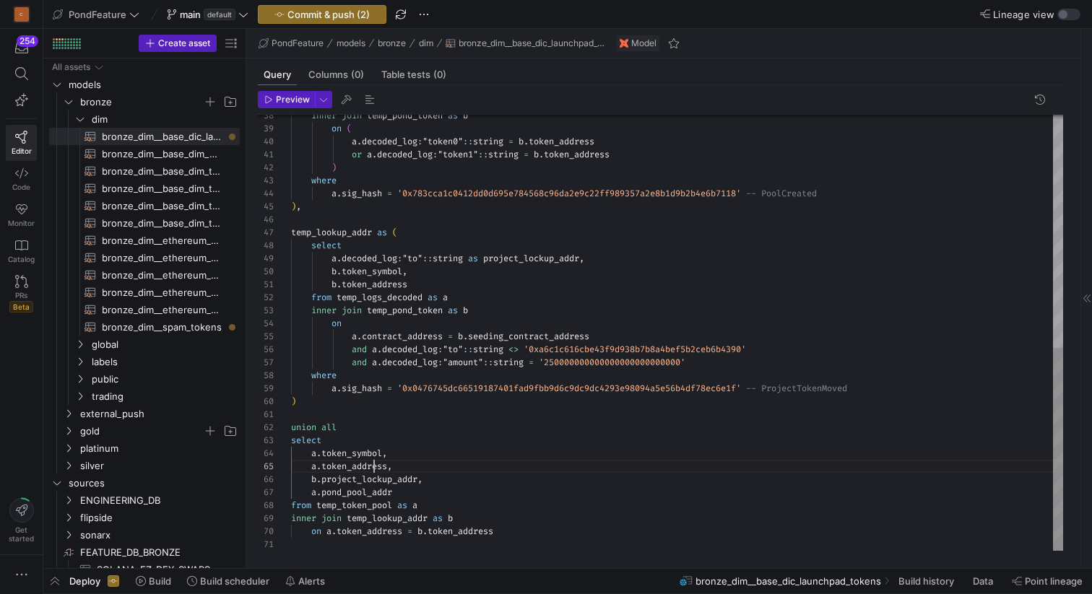
scroll to position [52, 99]
click at [389, 464] on div "inner join temp_pond_token as b on ( a . decoded_log : "token0" :: string = b .…" at bounding box center [677, 84] width 772 height 934
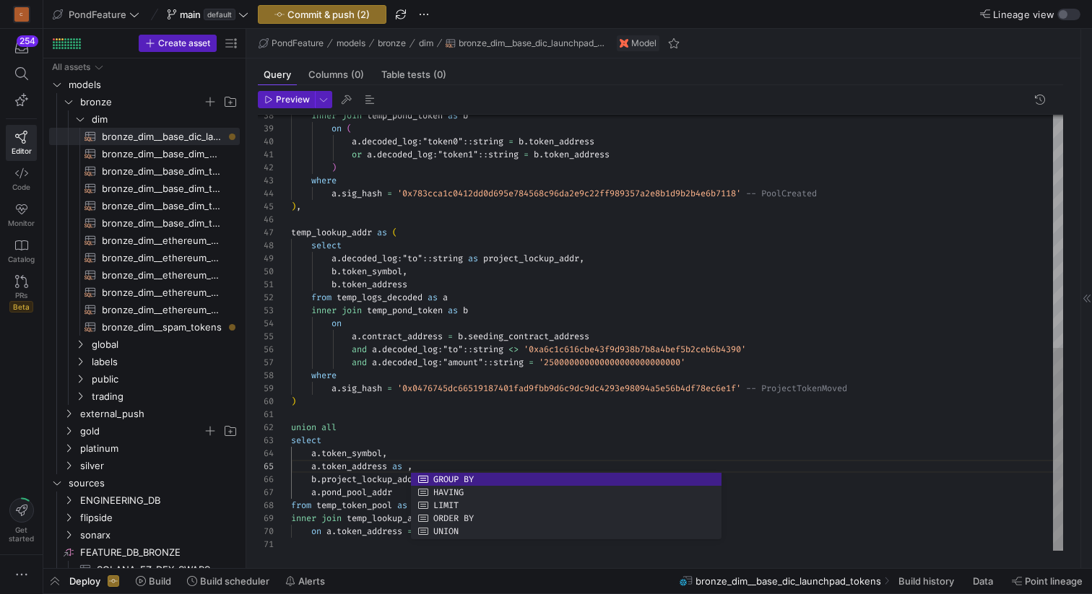
click at [370, 463] on div "inner join temp_pond_token as b on ( a . decoded_log : "token0" :: string = b .…" at bounding box center [677, 84] width 772 height 934
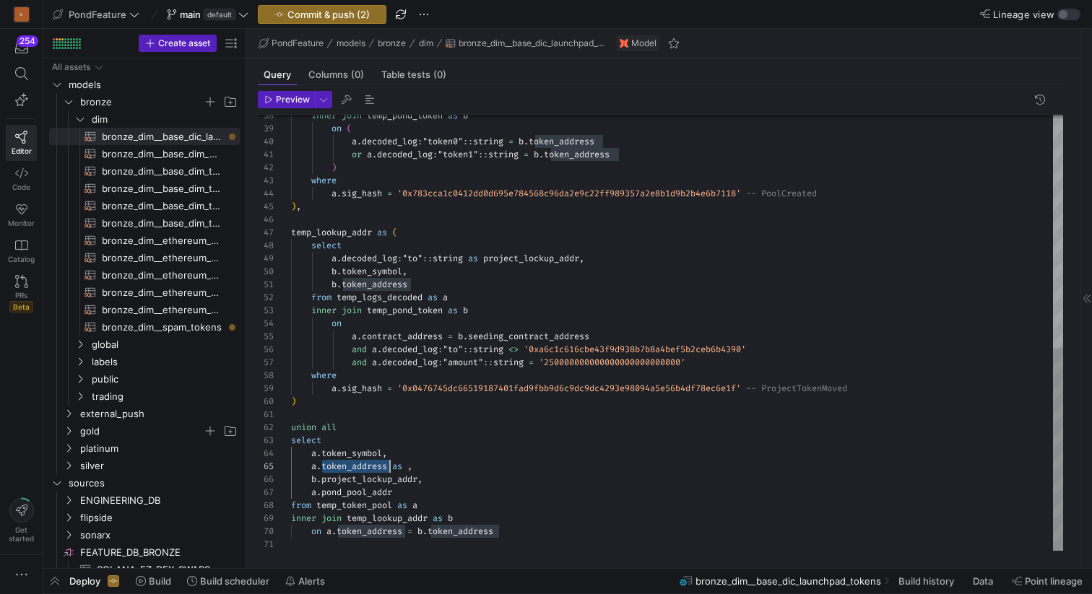
click at [370, 463] on div "inner join temp_pond_token as b on ( a . decoded_log : "token0" :: string = b .…" at bounding box center [677, 84] width 772 height 934
click at [411, 464] on div "inner join temp_pond_token as b on ( a . decoded_log : "token0" :: string = b .…" at bounding box center [677, 84] width 772 height 934
click at [448, 483] on div "inner join temp_pond_token as b on ( a . decoded_log : "token0" :: string = b .…" at bounding box center [677, 84] width 772 height 934
click at [433, 492] on div "inner join temp_pond_token as b on ( a . decoded_log : "token0" :: string = b .…" at bounding box center [677, 84] width 772 height 934
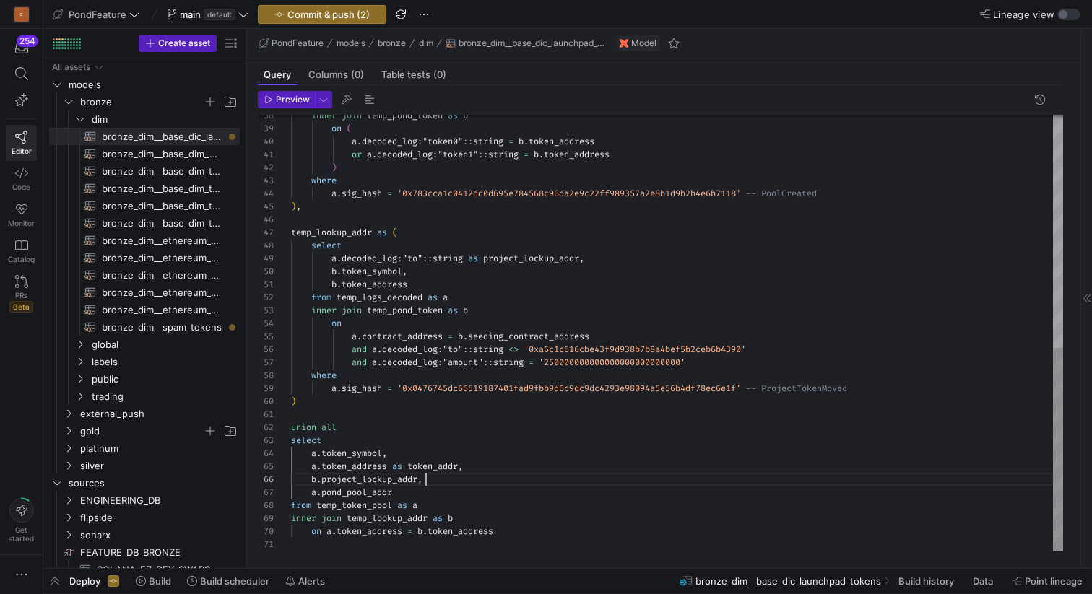
click at [473, 482] on div "inner join temp_pond_token as b on ( a . decoded_log : "token0" :: string = b .…" at bounding box center [677, 84] width 772 height 934
click at [437, 492] on div "inner join temp_pond_token as b on ( a . decoded_log : "token0" :: string = b .…" at bounding box center [677, 84] width 772 height 934
click at [518, 528] on div "inner join temp_pond_token as b on ( a . decoded_log : "token0" :: string = b .…" at bounding box center [677, 84] width 772 height 934
click at [369, 103] on span "button" at bounding box center [369, 99] width 17 height 17
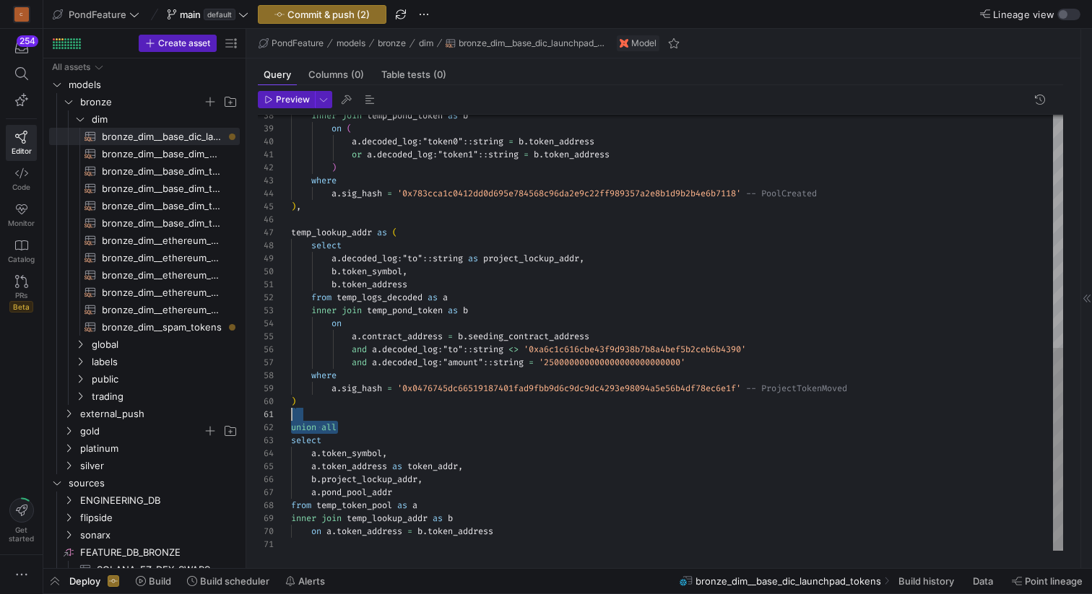
scroll to position [0, 0]
drag, startPoint x: 357, startPoint y: 425, endPoint x: 284, endPoint y: 419, distance: 73.9
click at [291, 419] on div "inner join temp_pond_token as b on ( a . decoded_log : "token0" :: string = b .…" at bounding box center [677, 84] width 772 height 934
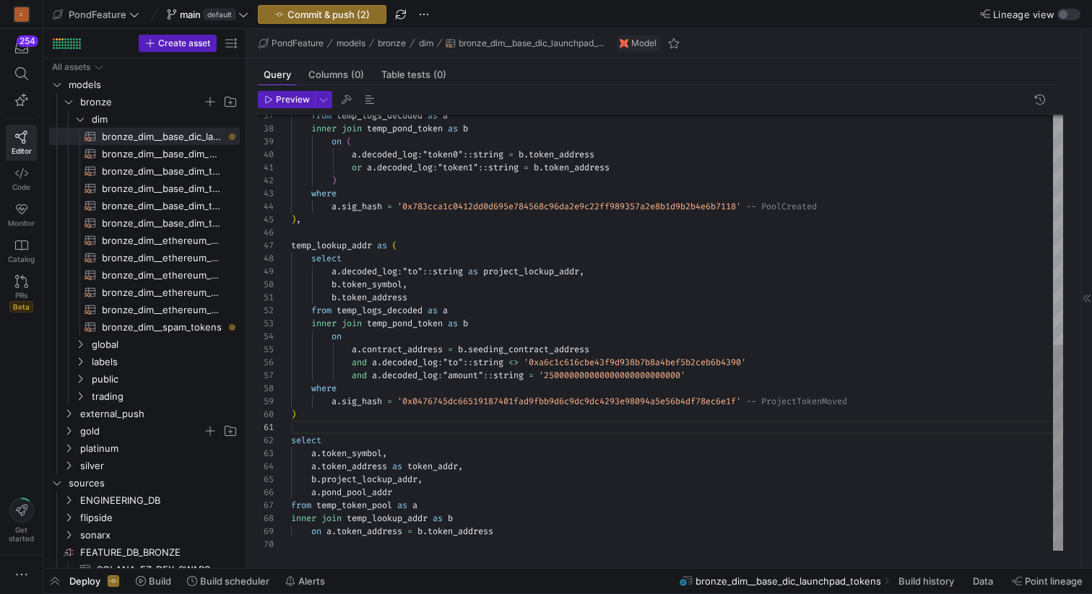
click at [436, 466] on div "inner join temp_pond_token as b on ( a . decoded_log : "token0" :: string = b .…" at bounding box center [677, 90] width 772 height 921
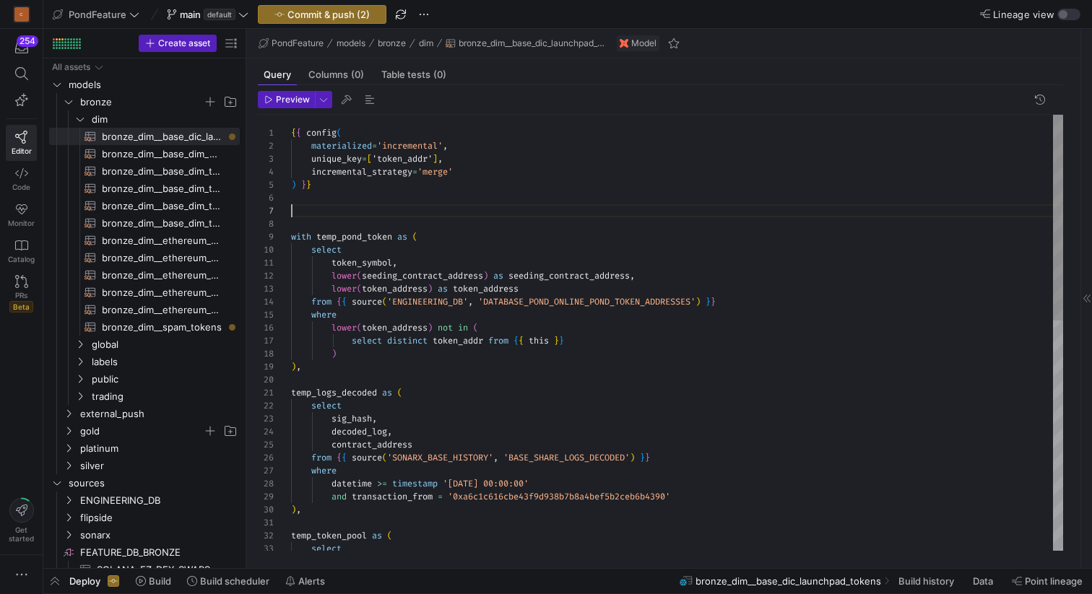
click at [397, 215] on div "select ) , temp_token_pool as ( datetime >= timestamp '[DATE] 00:00:00' and tra…" at bounding box center [677, 575] width 772 height 921
click at [195, 292] on span "bronze_dim__ethereum_dim_token_minute_price_hi​​​​​​​​​​" at bounding box center [162, 292] width 121 height 17
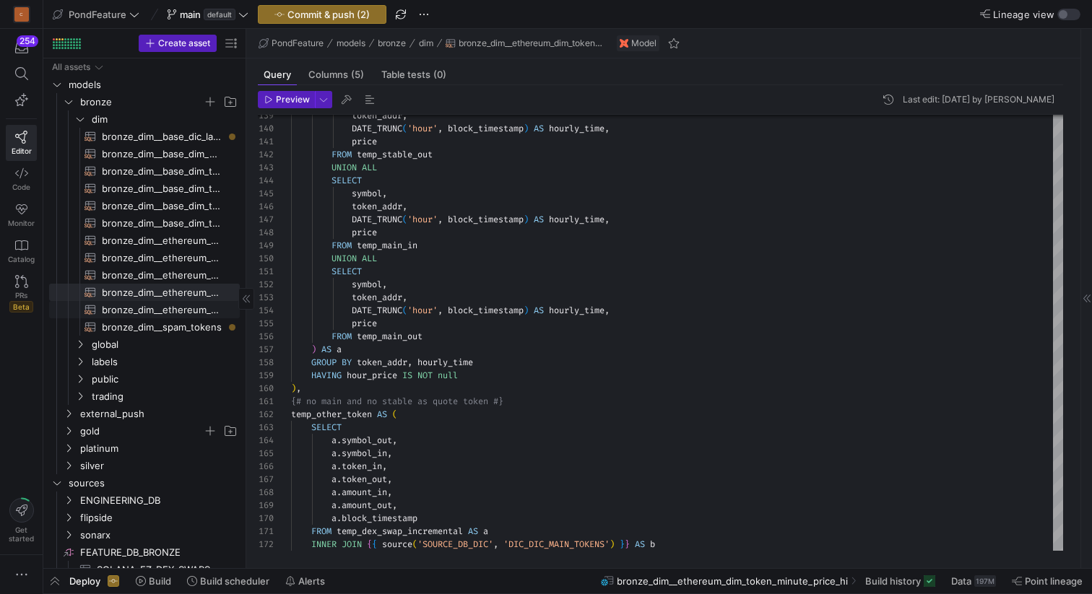
click at [168, 313] on span "bronze_dim__ethereum_dim_token_pools_metadata_newest_i​​​​​​​​​​" at bounding box center [162, 310] width 121 height 17
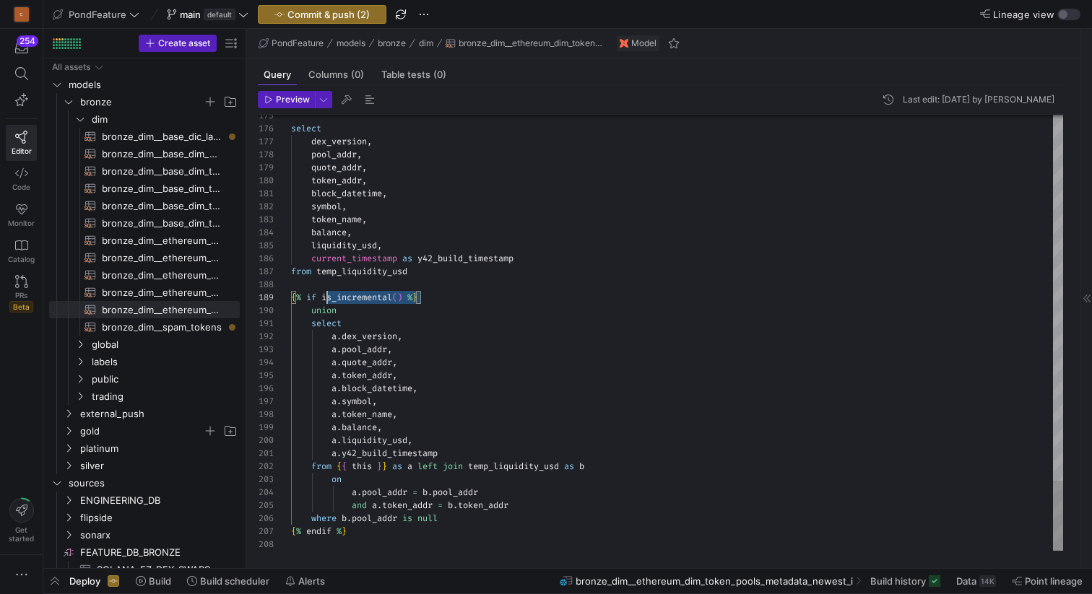
scroll to position [104, 0]
drag, startPoint x: 442, startPoint y: 296, endPoint x: 272, endPoint y: 297, distance: 169.7
click at [182, 136] on span "bronze_dim__base_dic_launchpad_tokens​​​​​​​​​​" at bounding box center [162, 137] width 121 height 17
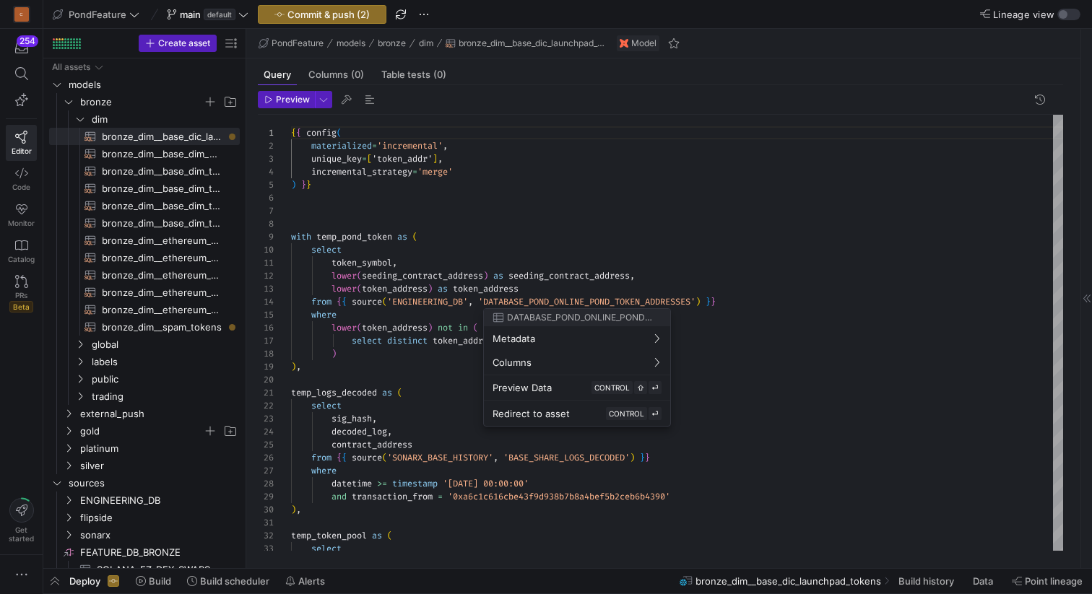
click at [747, 300] on div at bounding box center [546, 297] width 1092 height 594
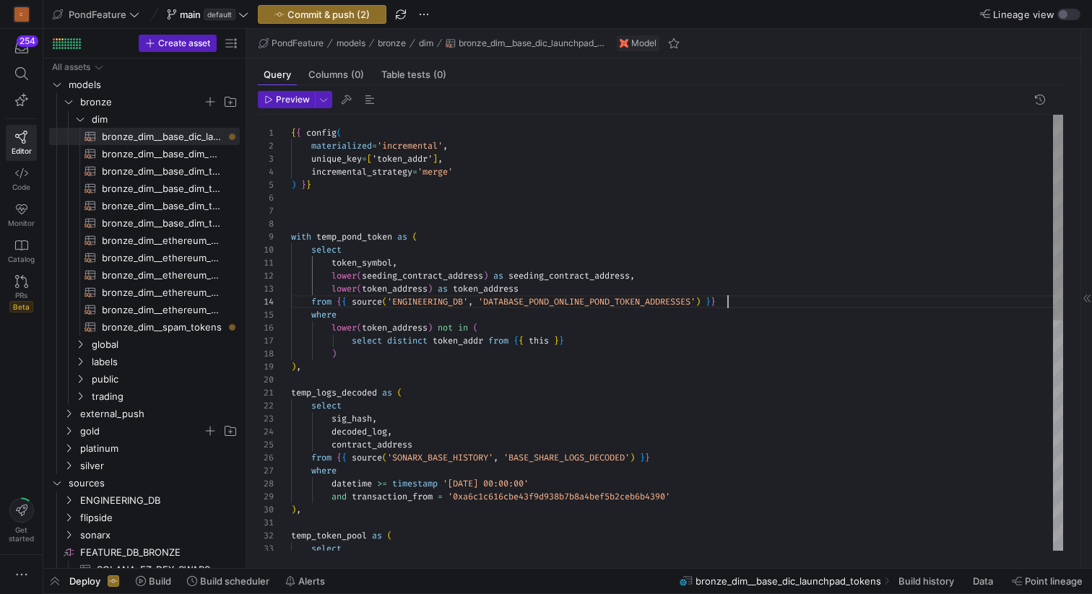
click at [746, 300] on div "select temp_token_pool as ( ) , and transaction_from = '0xa6c1c616cbe43f9d938b7…" at bounding box center [677, 575] width 772 height 921
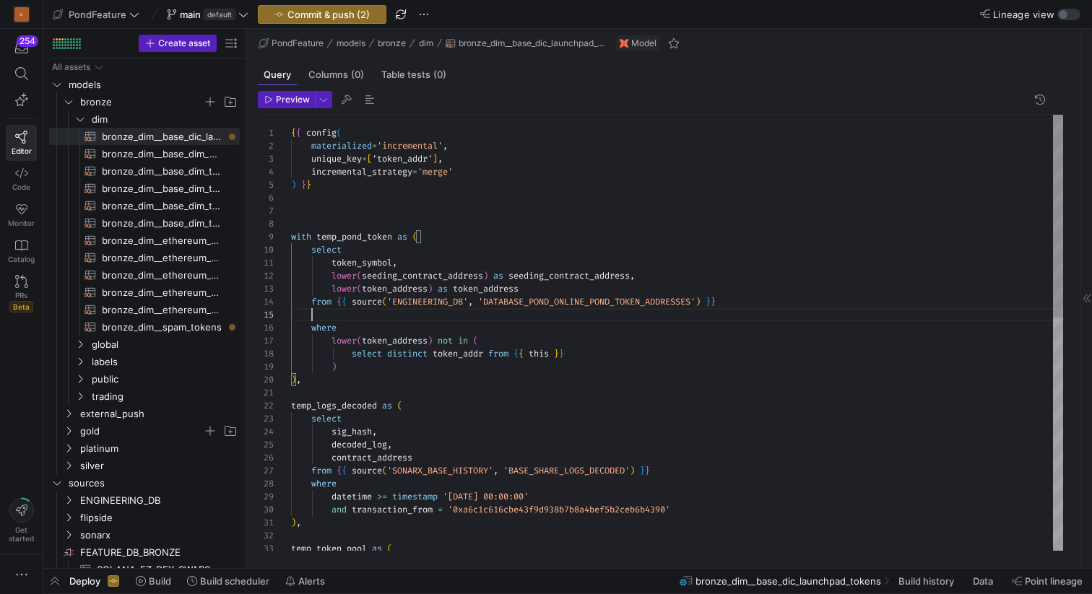
scroll to position [52, 151]
click at [177, 305] on span "bronze_dim__ethereum_dim_token_pools_metadata_newest_i​​​​​​​​​​" at bounding box center [162, 310] width 121 height 17
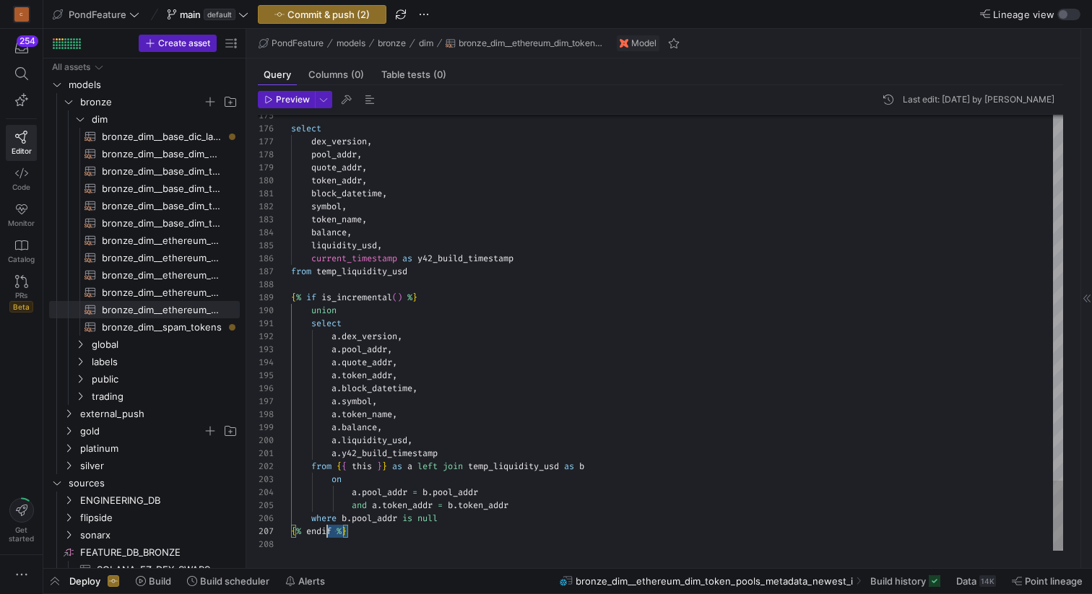
scroll to position [78, 0]
drag, startPoint x: 360, startPoint y: 533, endPoint x: 276, endPoint y: 531, distance: 84.5
click at [192, 136] on span "bronze_dim__base_dic_launchpad_tokens​​​​​​​​​​" at bounding box center [162, 137] width 121 height 17
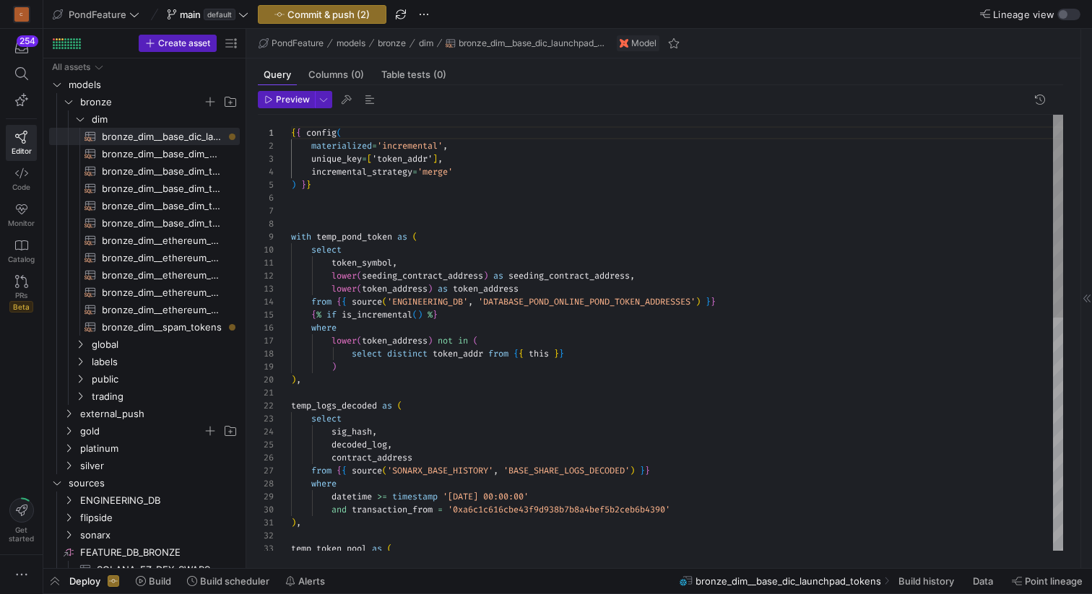
click at [366, 364] on div "temp_token_pool as ( datetime >= timestamp '[DATE] 00:00:00' and transaction_fr…" at bounding box center [677, 582] width 772 height 934
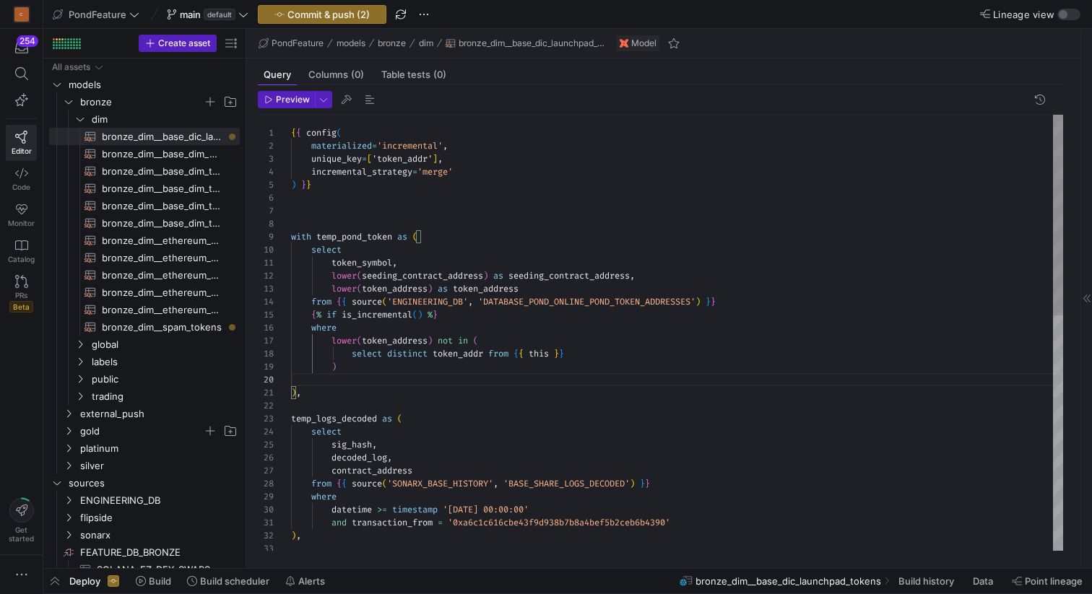
scroll to position [117, 78]
click at [406, 342] on div "datetime >= timestamp '[DATE] 00:00:00' and transaction_from = '0xa6c1c616cbe43…" at bounding box center [677, 588] width 772 height 947
click at [460, 357] on div "datetime >= timestamp '[DATE] 00:00:00' and transaction_from = '0xa6c1c616cbe43…" at bounding box center [677, 588] width 772 height 947
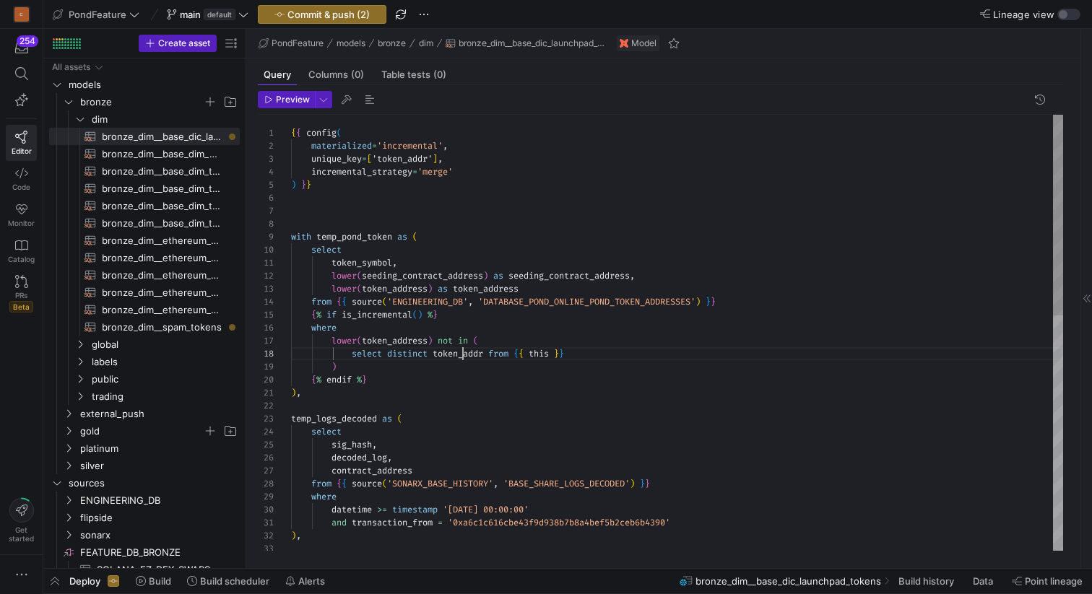
scroll to position [91, 198]
click at [460, 357] on div "datetime >= timestamp '[DATE] 00:00:00' and transaction_from = '0xa6c1c616cbe43…" at bounding box center [677, 588] width 772 height 947
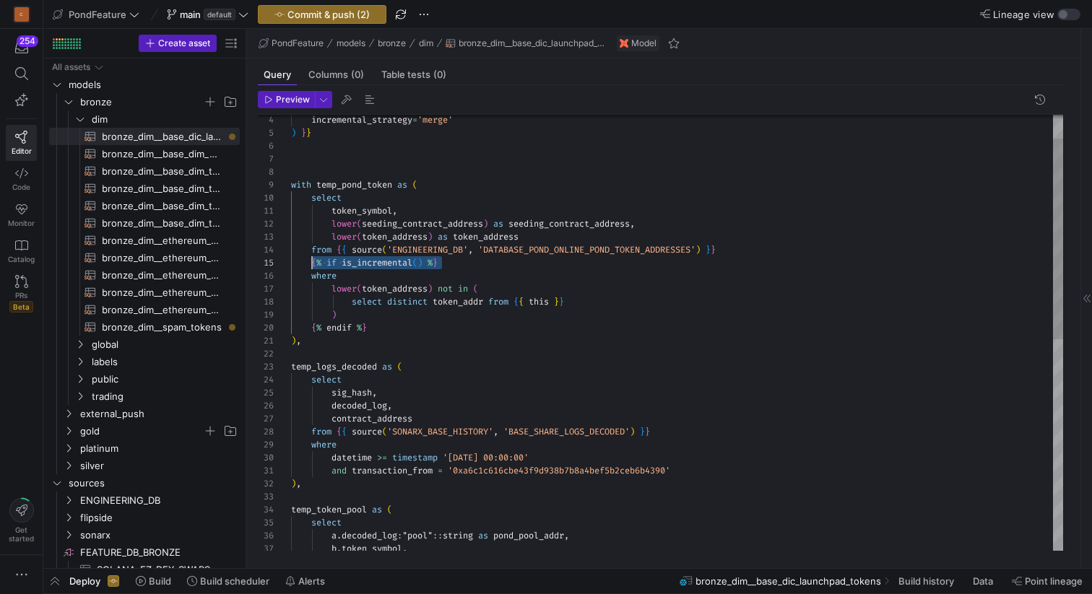
scroll to position [52, 21]
drag, startPoint x: 468, startPoint y: 263, endPoint x: 311, endPoint y: 263, distance: 156.7
click at [311, 263] on div "datetime >= timestamp '[DATE] 00:00:00' and transaction_from = '0xa6c1c616cbe43…" at bounding box center [677, 536] width 772 height 947
click at [526, 448] on div "datetime >= timestamp '[DATE] 00:00:00' and transaction_from = '0xa6c1c616cbe43…" at bounding box center [677, 536] width 772 height 947
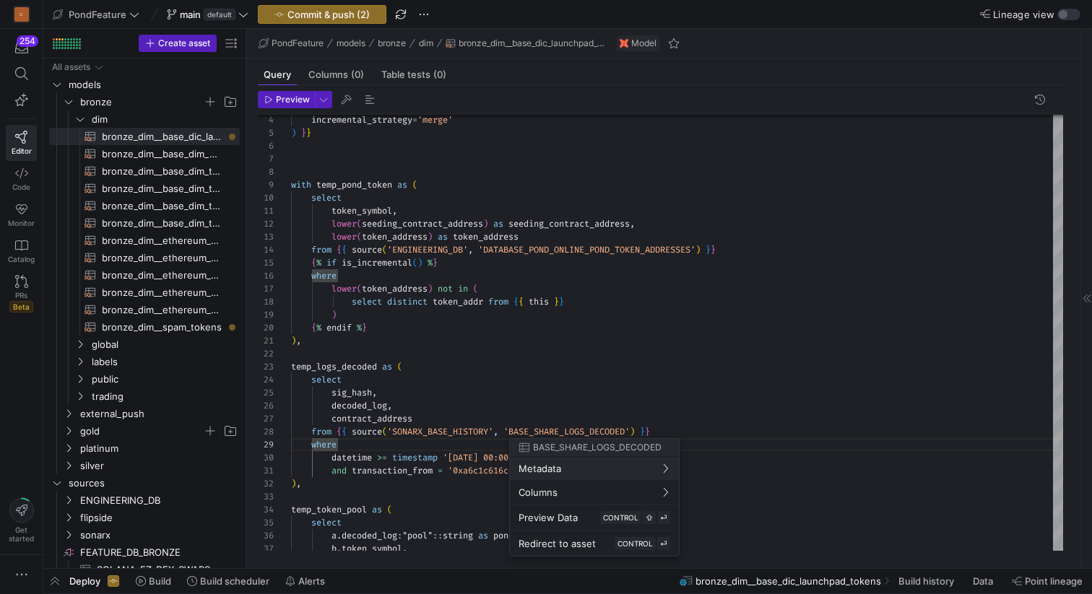
click at [680, 430] on div at bounding box center [546, 297] width 1092 height 594
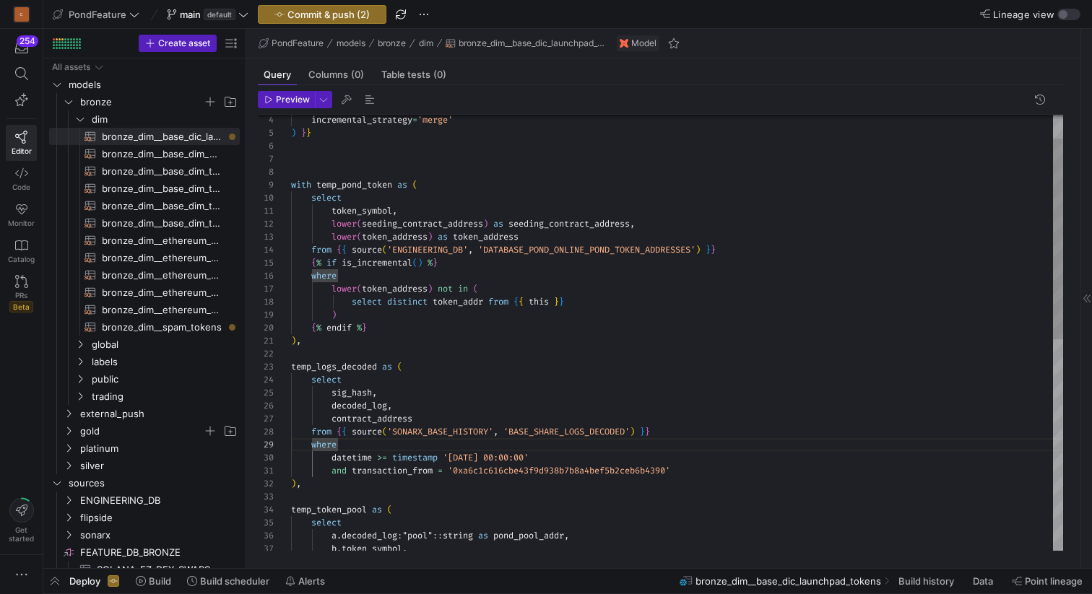
click at [676, 430] on div "datetime >= timestamp '[DATE] 00:00:00' and transaction_from = '0xa6c1c616cbe43…" at bounding box center [677, 536] width 772 height 947
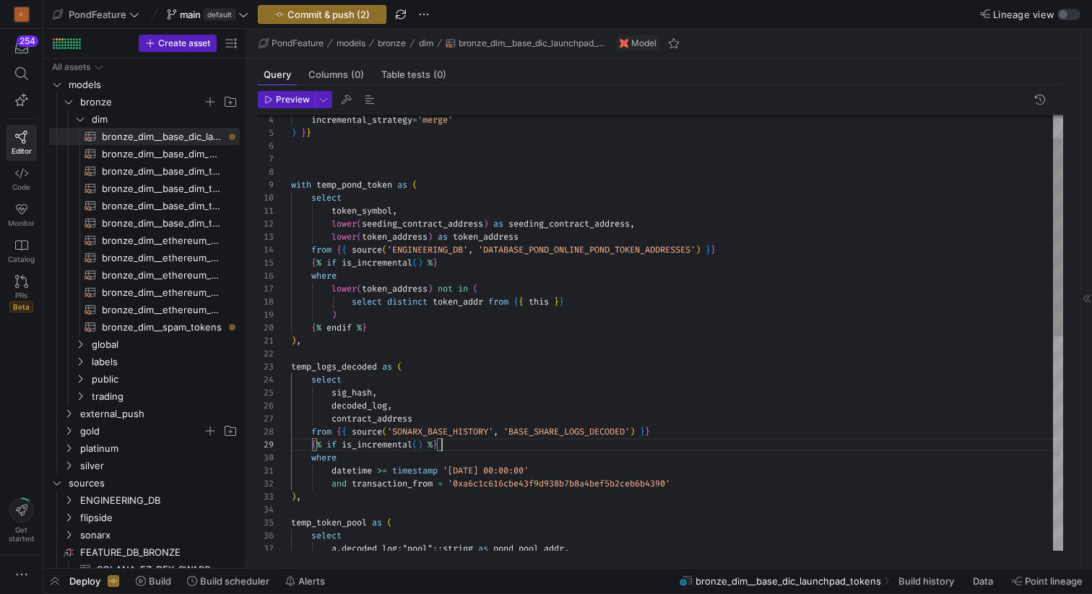
scroll to position [0, 265]
click at [623, 474] on div "datetime >= timestamp '[DATE] 00:00:00' and transaction_from = '0xa6c1c616cbe43…" at bounding box center [677, 543] width 772 height 960
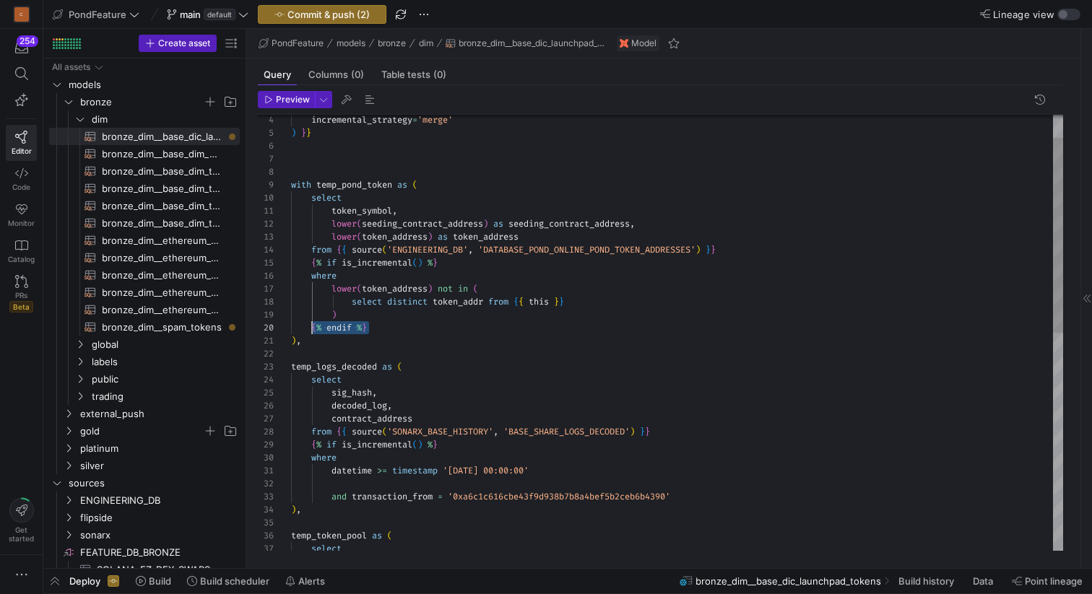
scroll to position [117, 21]
drag, startPoint x: 380, startPoint y: 326, endPoint x: 311, endPoint y: 328, distance: 68.6
click at [311, 328] on div "datetime >= timestamp '[DATE] 00:00:00' and transaction_from = '0xa6c1c616cbe43…" at bounding box center [677, 549] width 772 height 973
click at [702, 496] on div "datetime >= timestamp '[DATE] 00:00:00' and transaction_from = '0xa6c1c616cbe43…" at bounding box center [677, 549] width 772 height 973
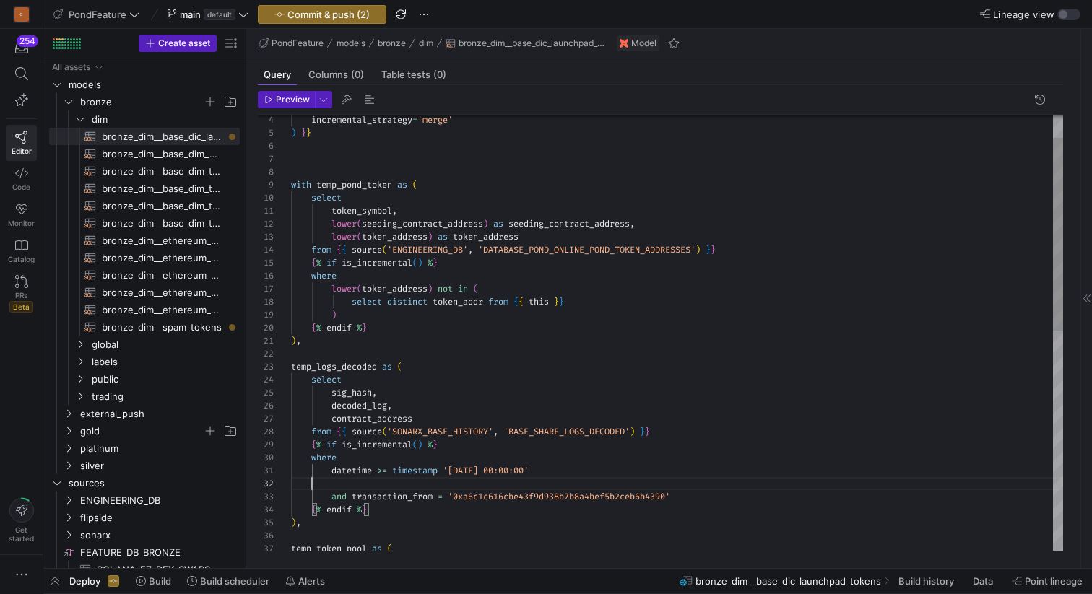
click at [577, 481] on div "datetime >= timestamp '[DATE] 00:00:00' and transaction_from = '0xa6c1c616cbe43…" at bounding box center [677, 556] width 772 height 986
click at [342, 483] on div "datetime >= timestamp '[DATE] 00:00:00' and transaction_from = '0xa6c1c616cbe43…" at bounding box center [677, 556] width 772 height 986
click at [336, 512] on div "datetime >= timestamp '[DATE] 00:00:00' and transaction_from = '0xa6c1c616cbe43…" at bounding box center [677, 556] width 772 height 986
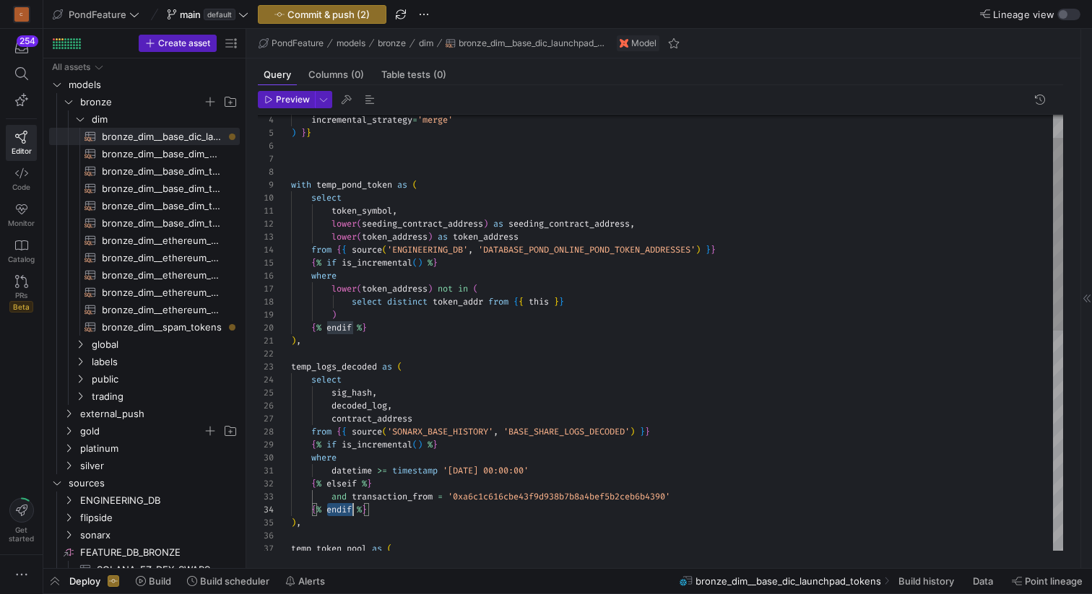
scroll to position [39, 62]
click at [336, 512] on div "datetime >= timestamp '[DATE] 00:00:00' and transaction_from = '0xa6c1c616cbe43…" at bounding box center [677, 556] width 772 height 986
type textarea "datetime >= timestamp '[DATE] 00:00:00' {% elseif %} and transaction_from = '0x…"
click at [24, 176] on icon at bounding box center [21, 173] width 13 height 13
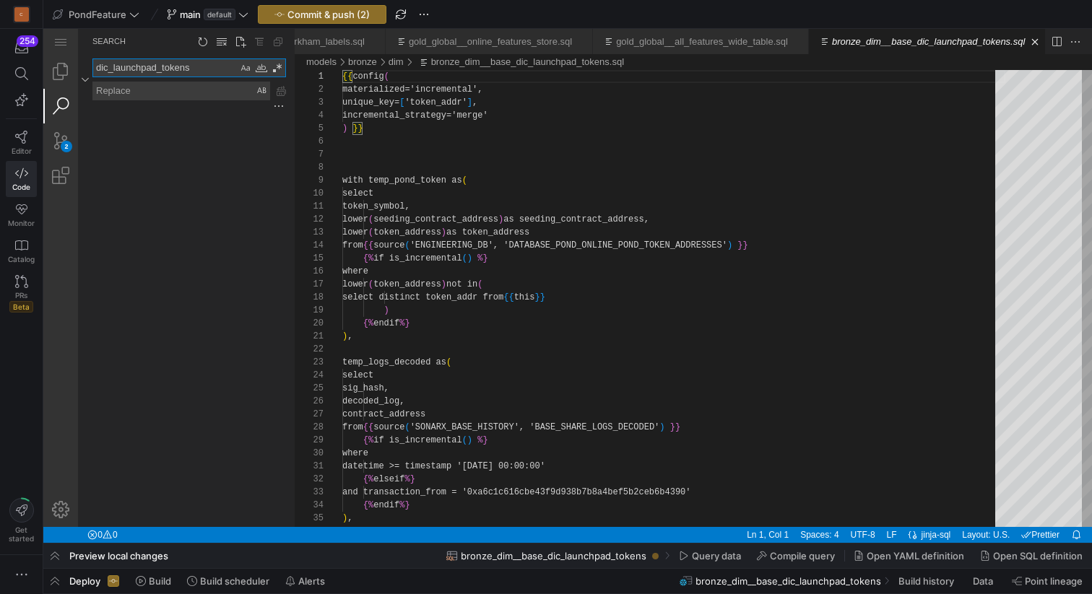
click at [157, 68] on textarea "dic_launchpad_tokens" at bounding box center [165, 67] width 144 height 17
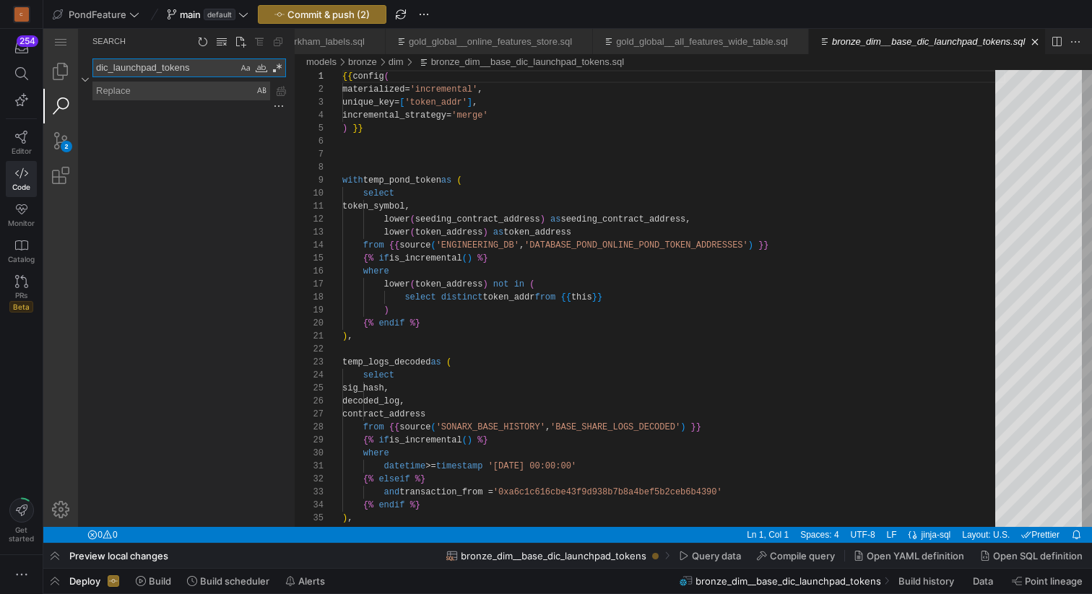
paste textarea "endif"
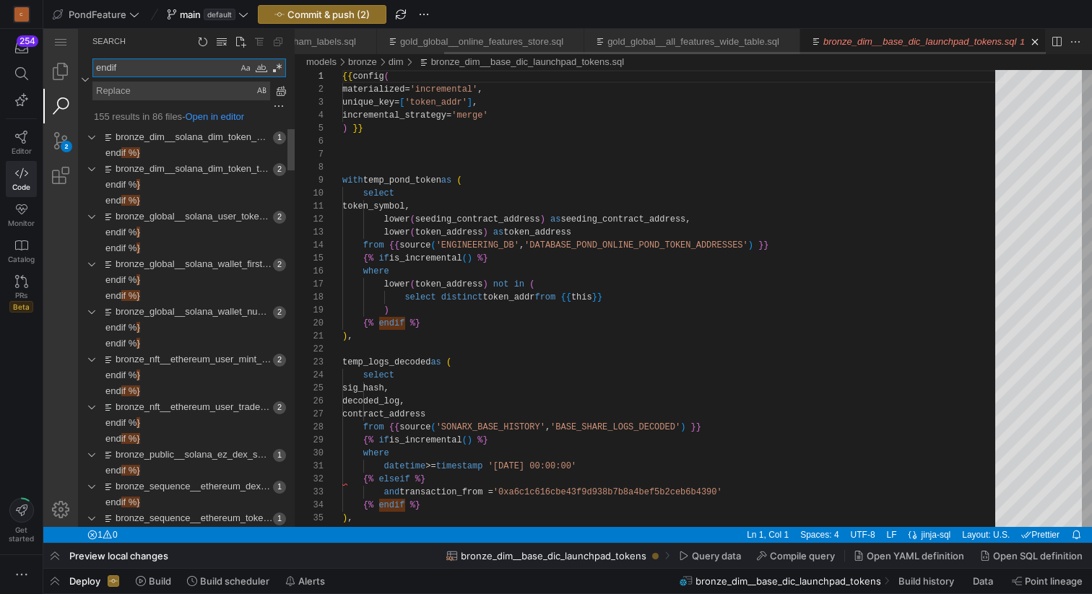
scroll to position [0, 186]
type textarea "endif"
click at [140, 153] on span "if %}" at bounding box center [130, 152] width 19 height 11
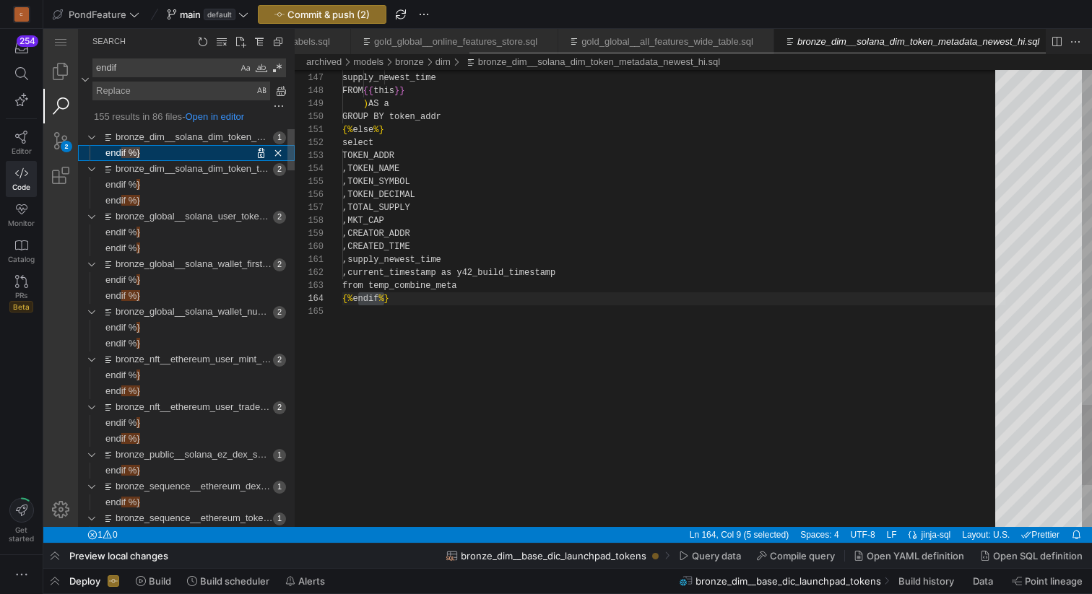
scroll to position [0, 226]
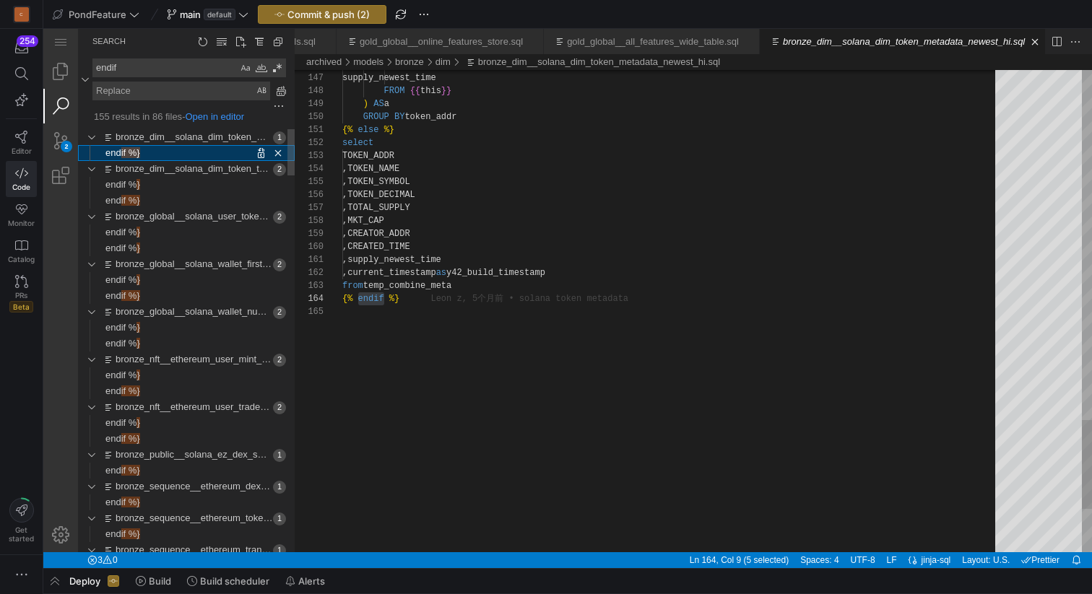
scroll to position [0, 235]
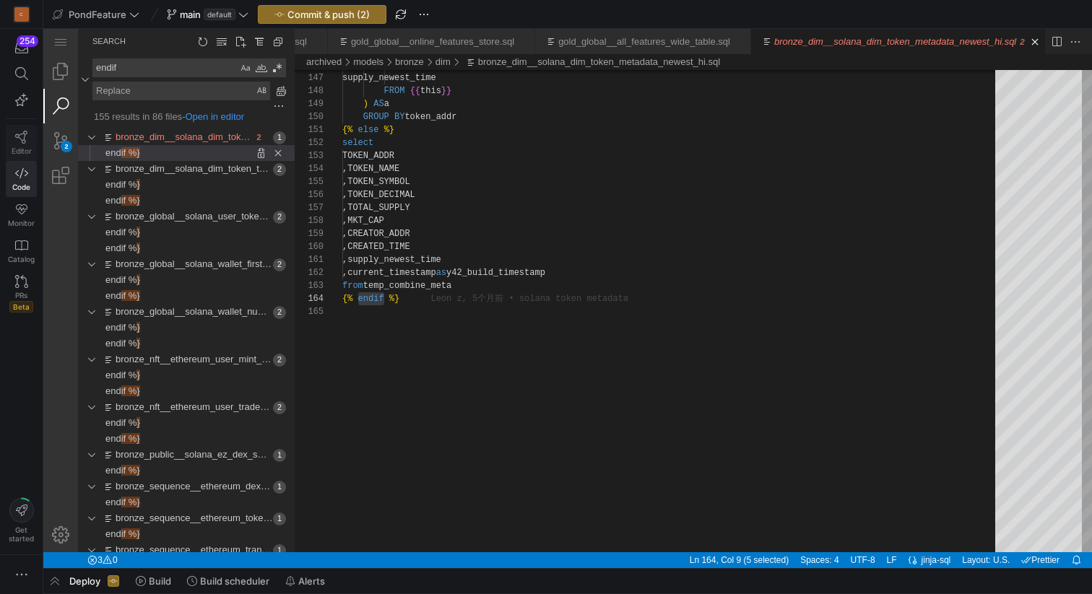
click at [25, 137] on icon at bounding box center [21, 137] width 13 height 13
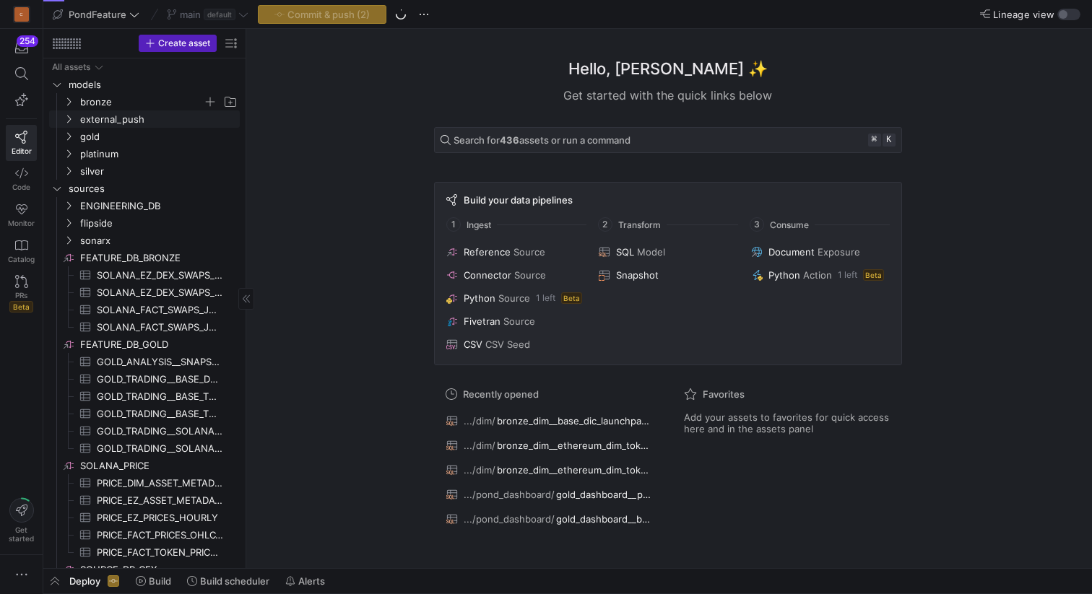
click at [69, 105] on icon "Press SPACE to select this row." at bounding box center [69, 101] width 10 height 9
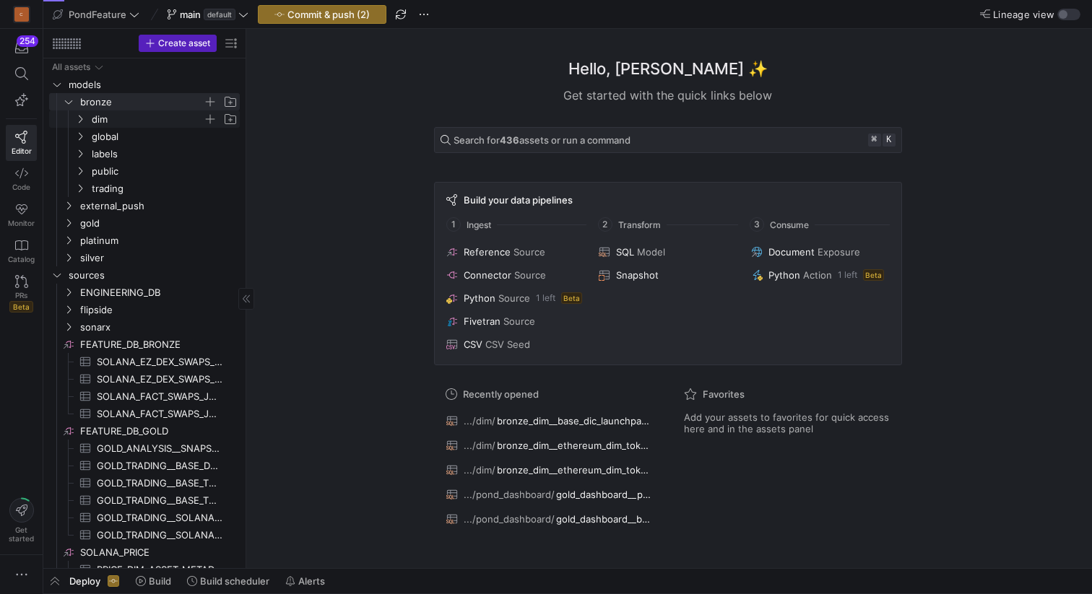
click at [102, 124] on span "dim" at bounding box center [147, 119] width 111 height 17
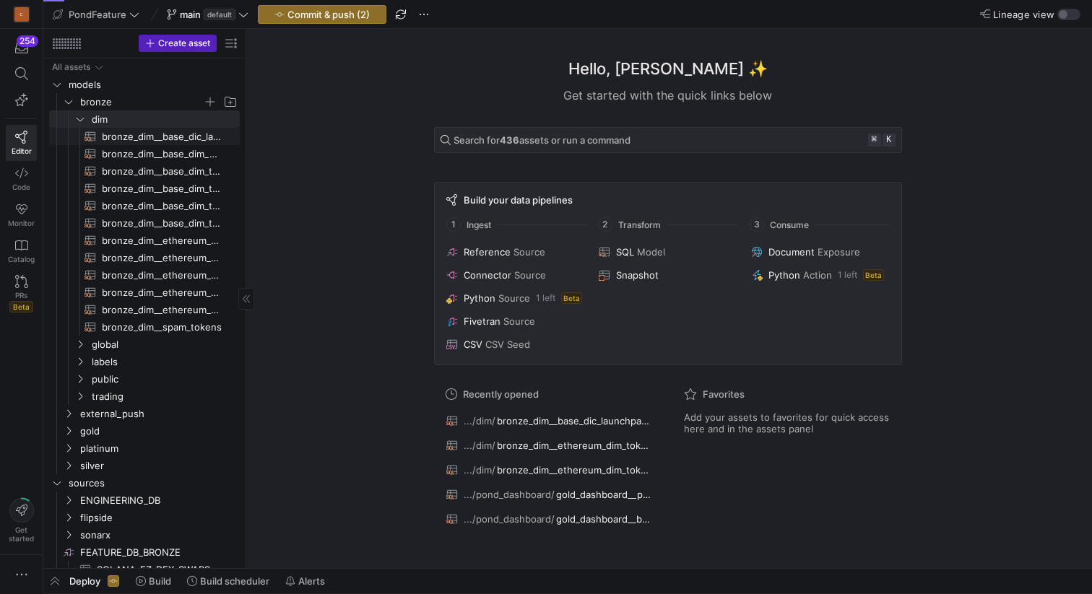
click at [156, 140] on span "bronze_dim__base_dic_launchpad_tokens​​​​​​​​​​" at bounding box center [162, 137] width 121 height 17
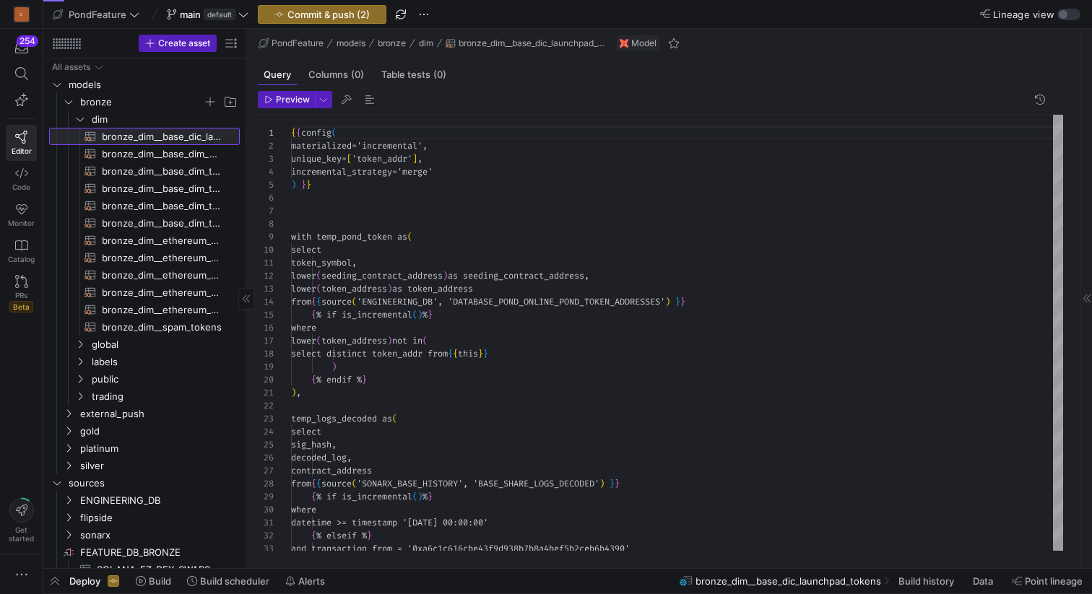
scroll to position [130, 0]
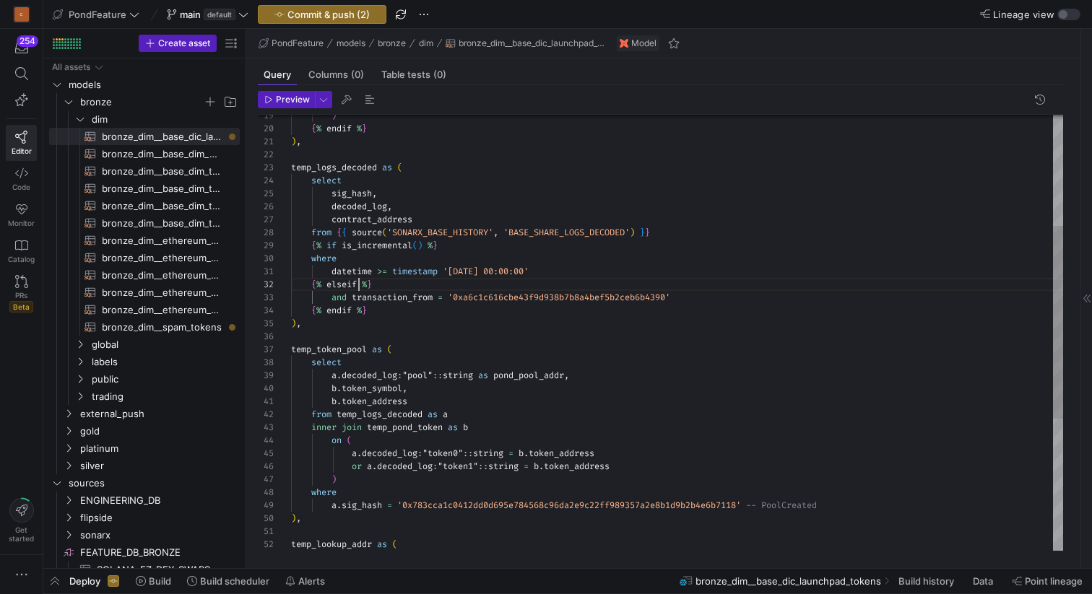
click at [359, 284] on div "from temp_logs_decoded as a inner join temp_pond_token as b on ( a . decoded_lo…" at bounding box center [677, 357] width 772 height 986
click at [393, 283] on div "from temp_logs_decoded as a inner join temp_pond_token as b on ( a . decoded_lo…" at bounding box center [677, 357] width 772 height 986
drag, startPoint x: 575, startPoint y: 269, endPoint x: 261, endPoint y: 261, distance: 313.4
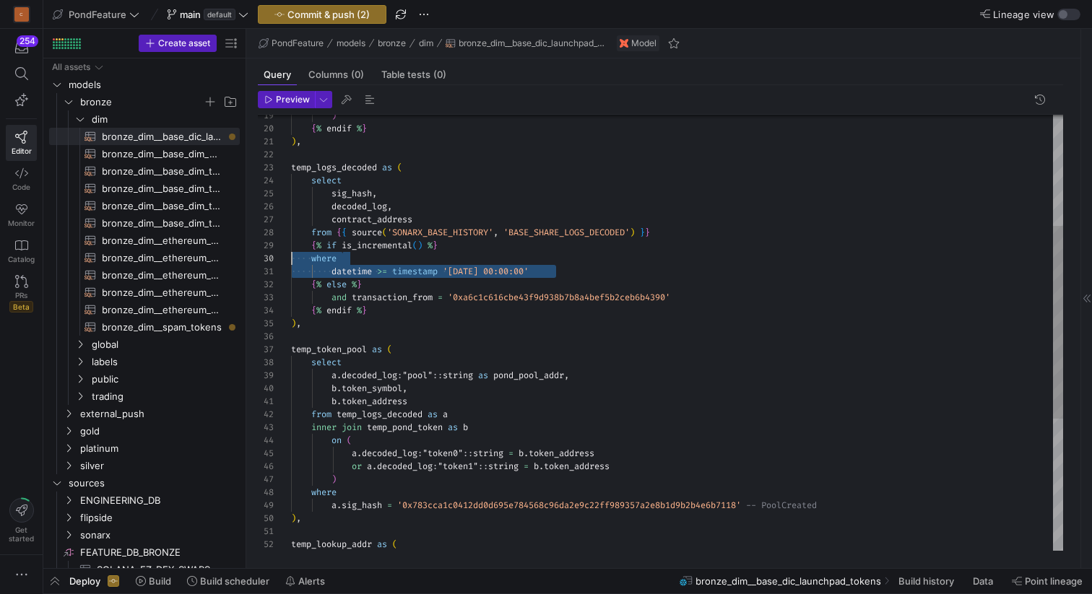
click at [291, 261] on div "from temp_logs_decoded as a inner join temp_pond_token as b on ( a . decoded_lo…" at bounding box center [677, 357] width 772 height 986
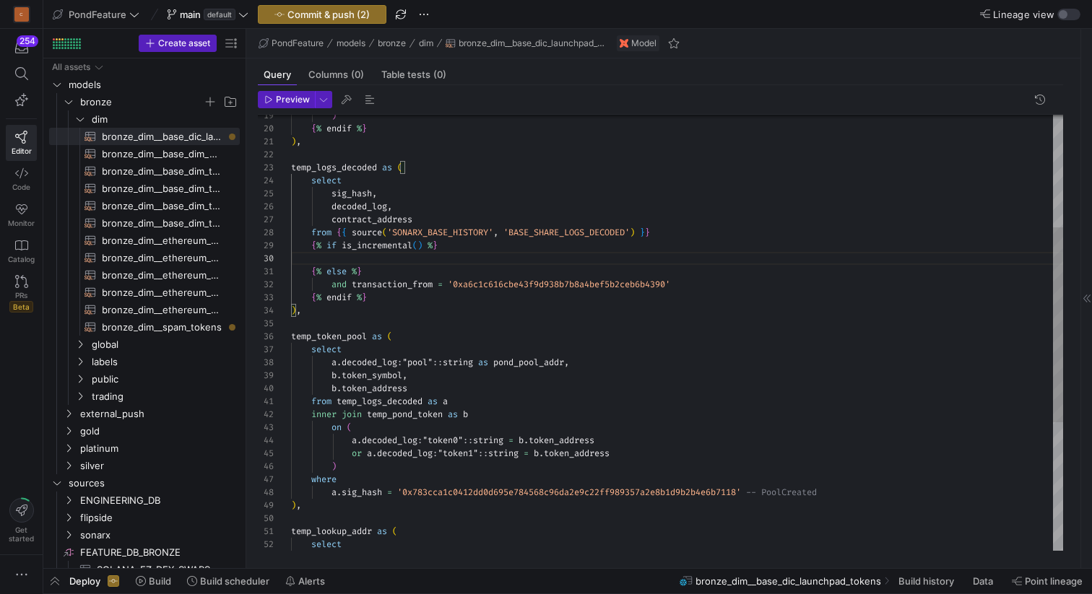
click at [385, 274] on div "from temp_logs_decoded as a inner join temp_pond_token as b on ( a . decoded_lo…" at bounding box center [677, 350] width 772 height 973
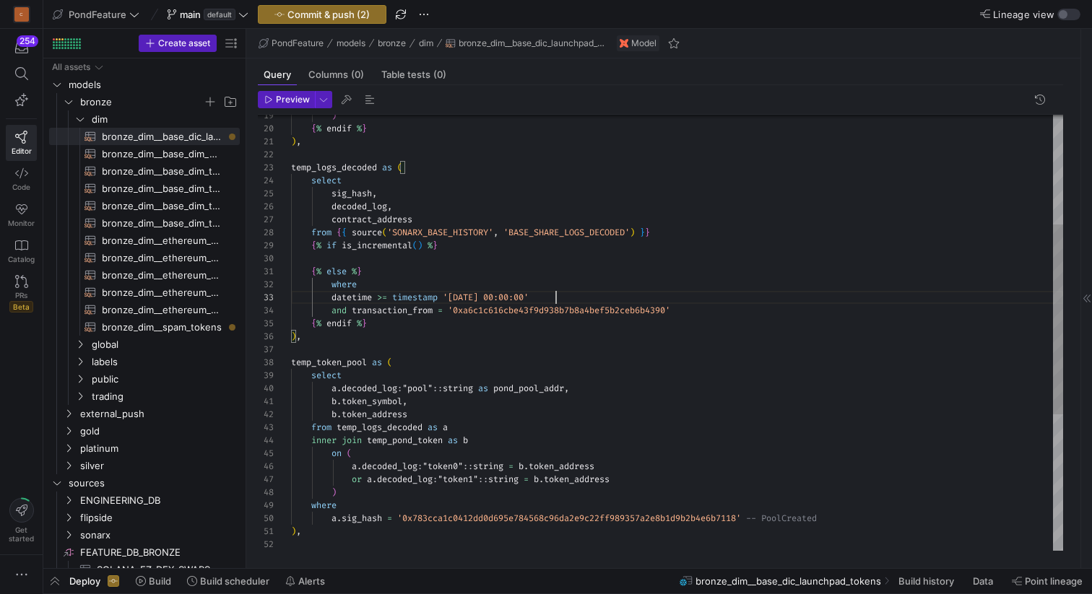
scroll to position [26, 265]
click at [523, 308] on div "from temp_logs_decoded as a inner join temp_pond_token as b on ( a . decoded_lo…" at bounding box center [677, 363] width 772 height 999
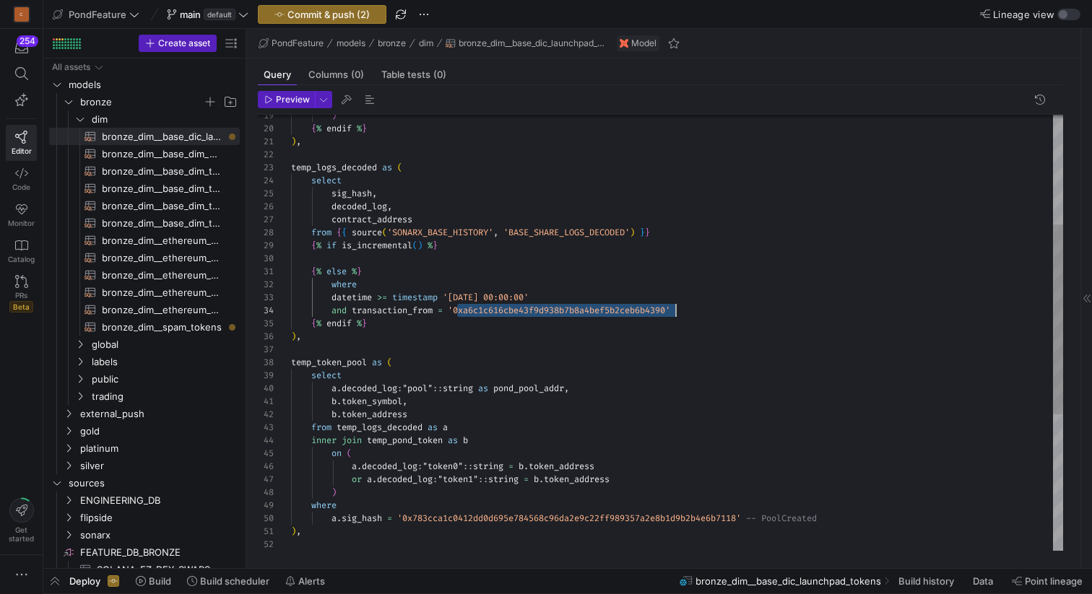
scroll to position [39, 0]
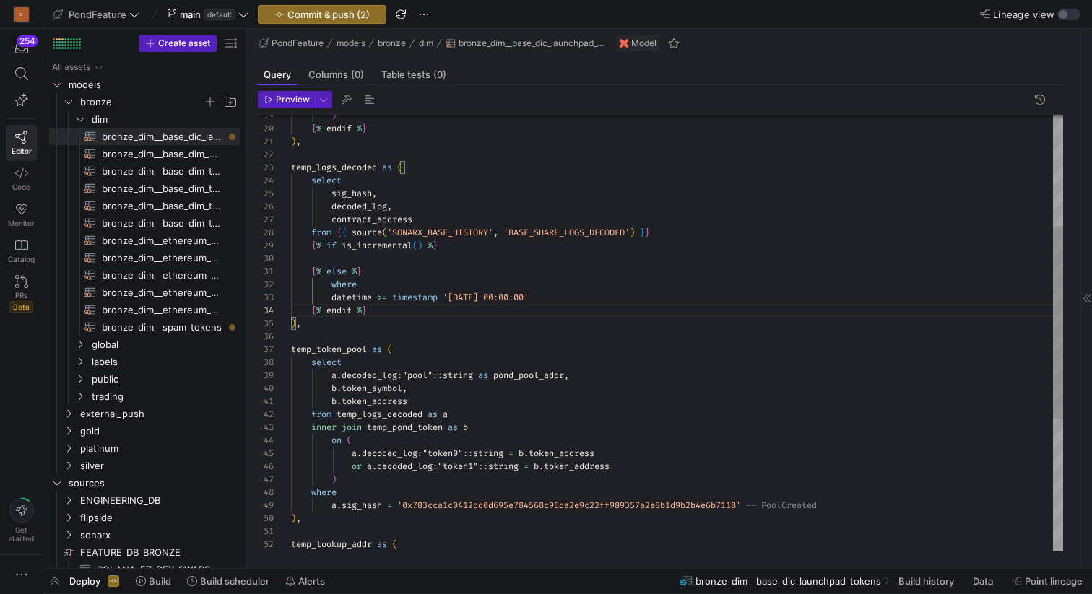
click at [426, 313] on div "from temp_logs_decoded as a inner join temp_pond_token as b on ( a . decoded_lo…" at bounding box center [677, 357] width 772 height 986
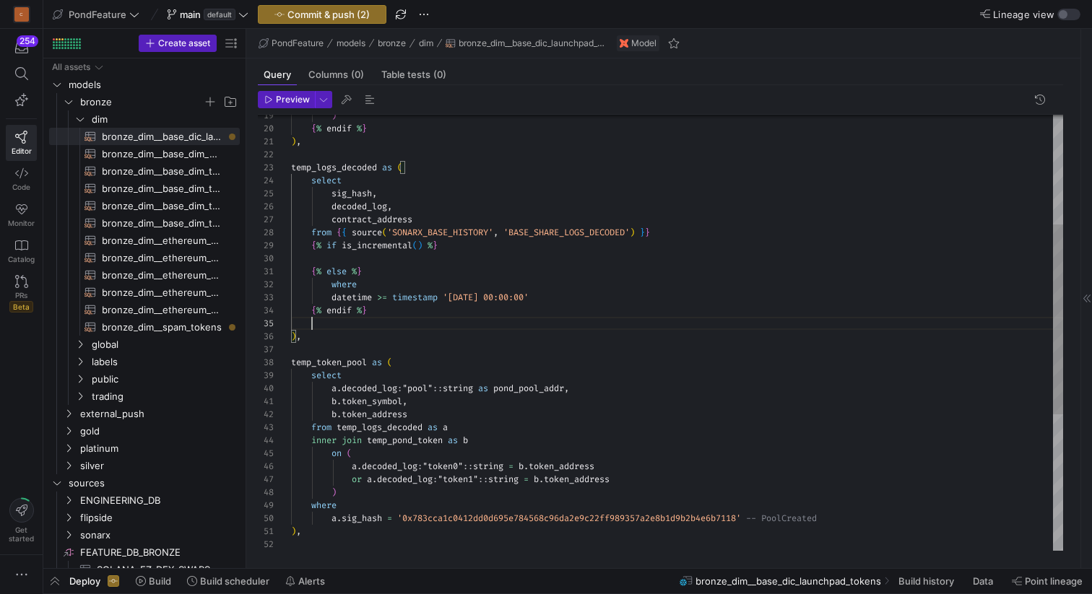
scroll to position [65, 0]
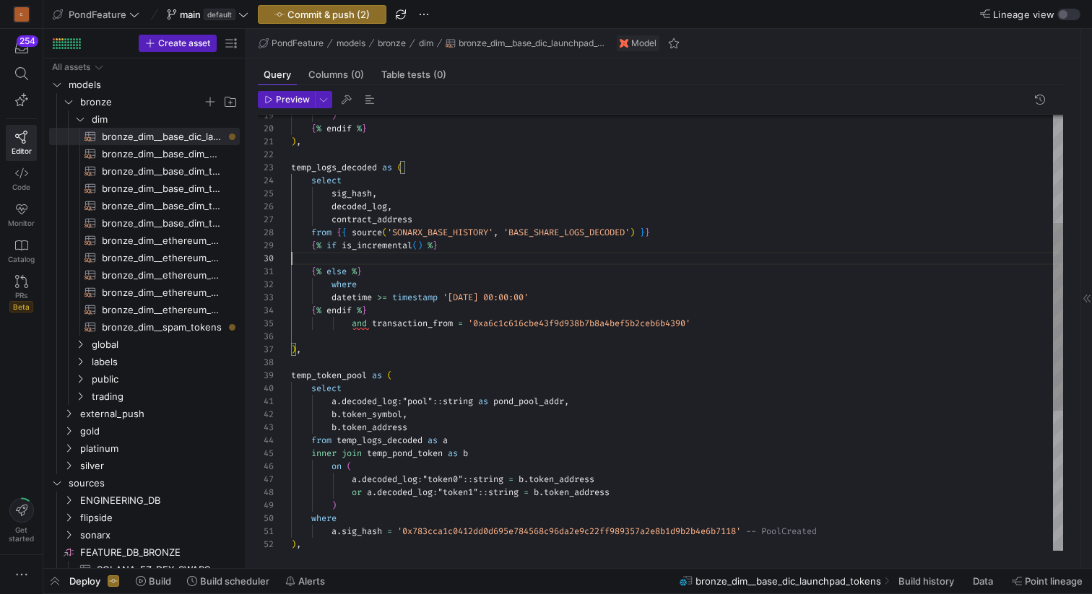
click at [385, 256] on div "from temp_logs_decoded as a inner join temp_pond_token as b on ( a . decoded_lo…" at bounding box center [677, 370] width 772 height 1012
drag, startPoint x: 576, startPoint y: 297, endPoint x: 334, endPoint y: 284, distance: 242.9
click at [334, 284] on div "from temp_logs_decoded as a inner join temp_pond_token as b on ( a . decoded_lo…" at bounding box center [677, 370] width 772 height 1012
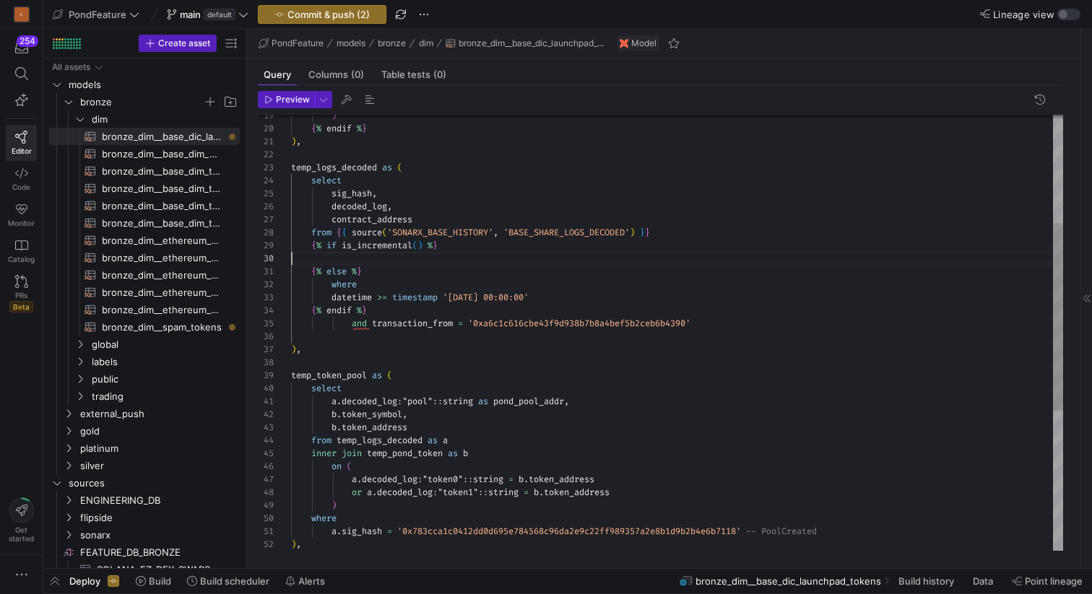
click at [352, 254] on div "from temp_logs_decoded as a inner join temp_pond_token as b on ( a . decoded_lo…" at bounding box center [677, 370] width 772 height 1012
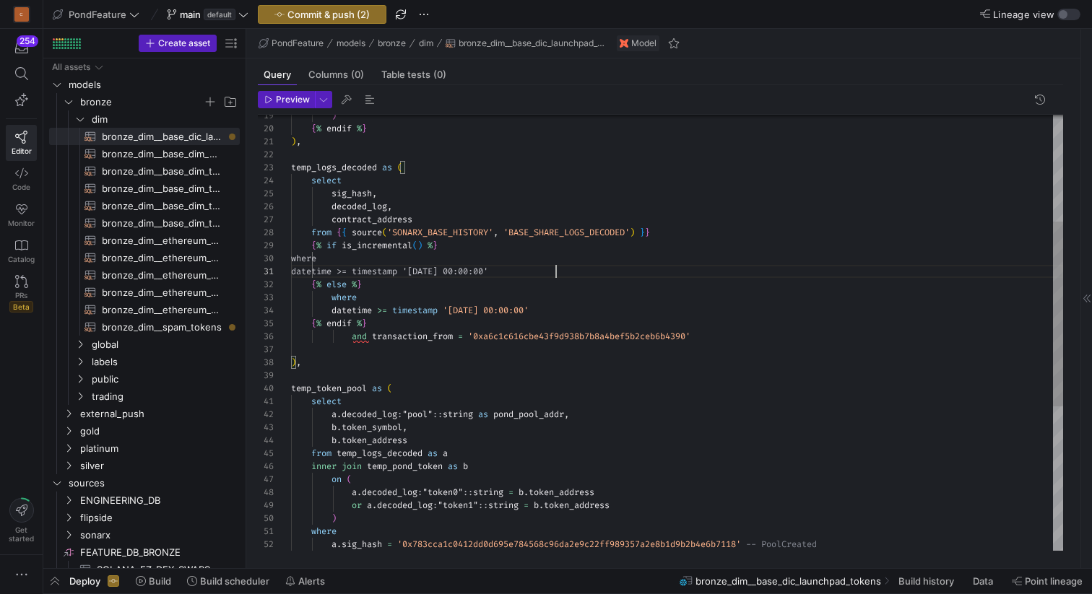
scroll to position [0, 265]
drag, startPoint x: 582, startPoint y: 271, endPoint x: 396, endPoint y: 266, distance: 186.3
click at [396, 266] on div "from temp_logs_decoded as a inner join temp_pond_token as b on ( a . decoded_lo…" at bounding box center [677, 376] width 772 height 1025
click at [707, 266] on div "from temp_logs_decoded as a inner join temp_pond_token as b on ( a . decoded_lo…" at bounding box center [677, 376] width 772 height 1025
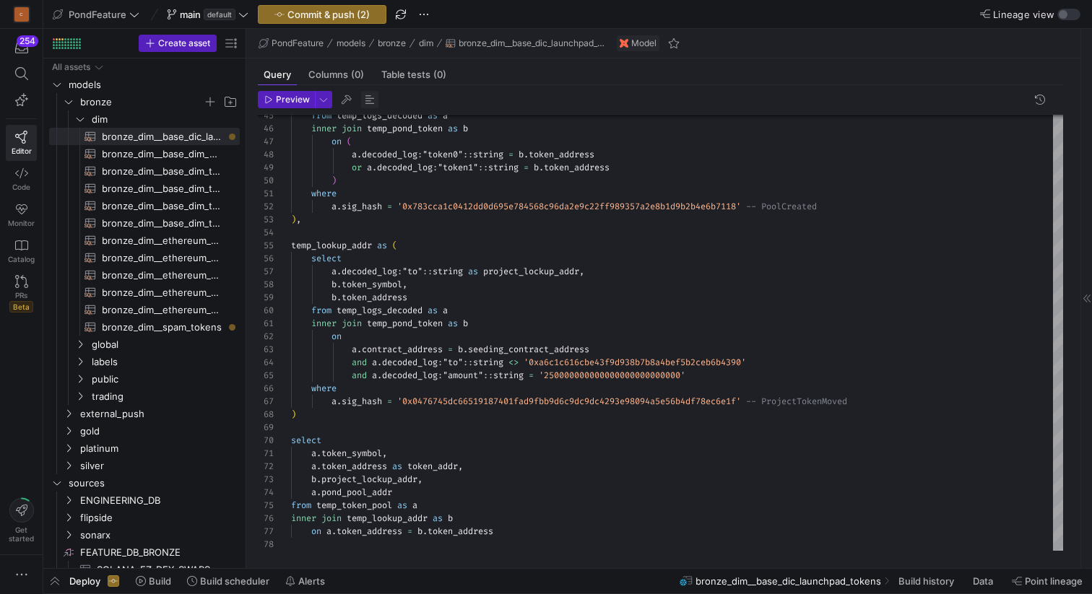
click at [373, 97] on span "button" at bounding box center [369, 99] width 17 height 17
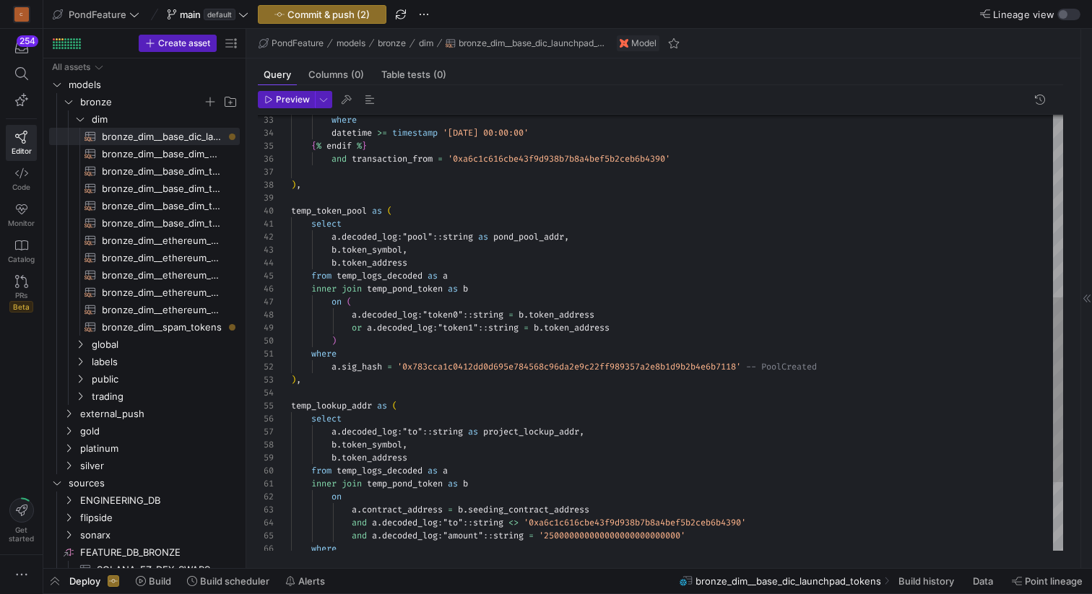
scroll to position [130, 296]
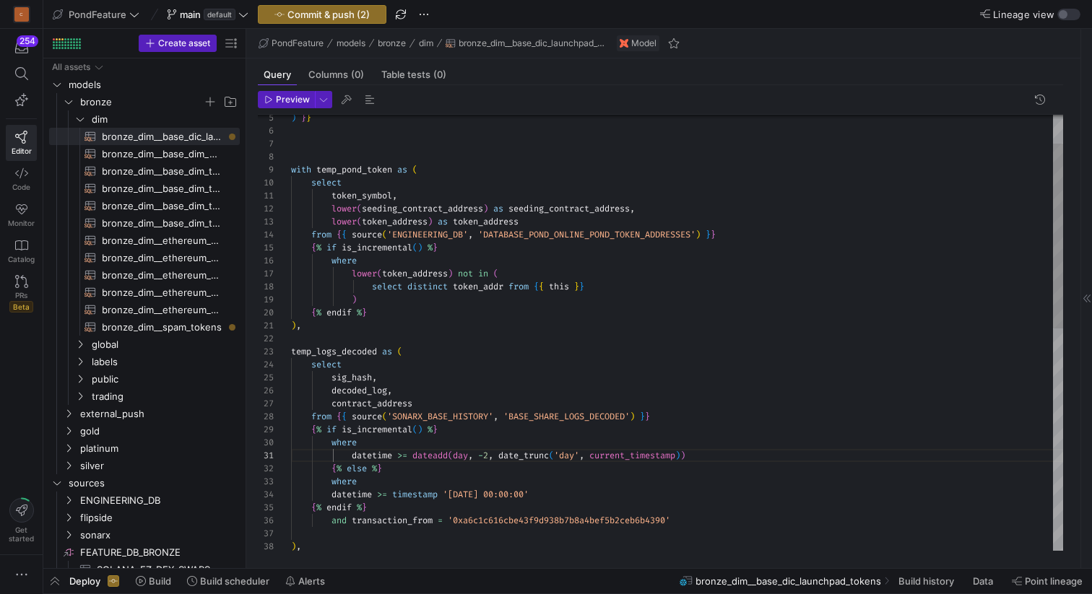
click at [362, 330] on div ") , and transaction_from = '0xa6c1c616cbe43f9d938b7b8a4bef5b2ceb6b4390' { % end…" at bounding box center [677, 560] width 772 height 1025
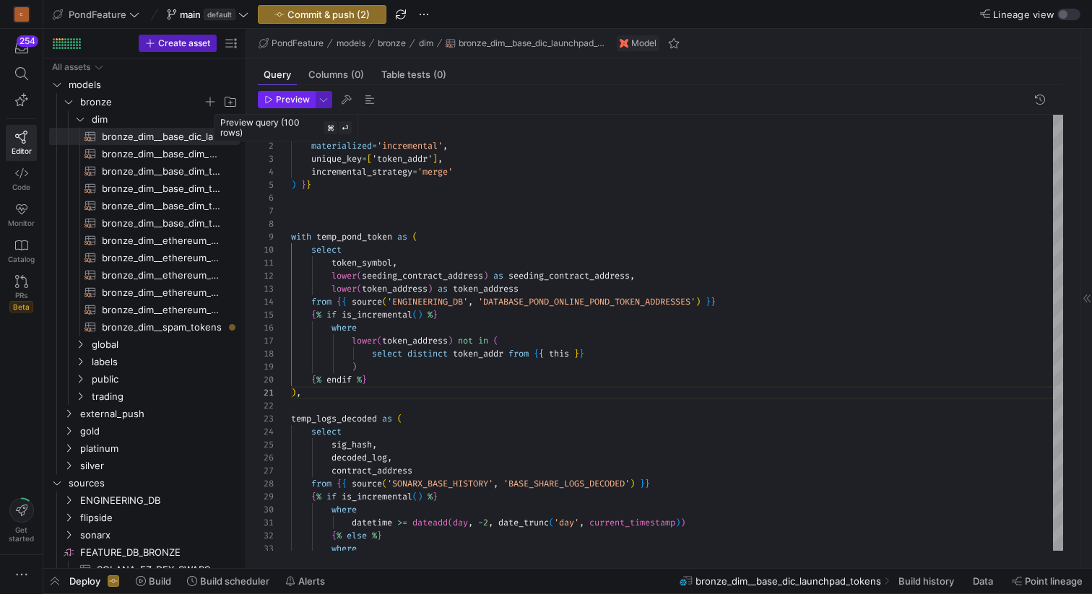
click at [284, 102] on span "Preview" at bounding box center [293, 100] width 34 height 10
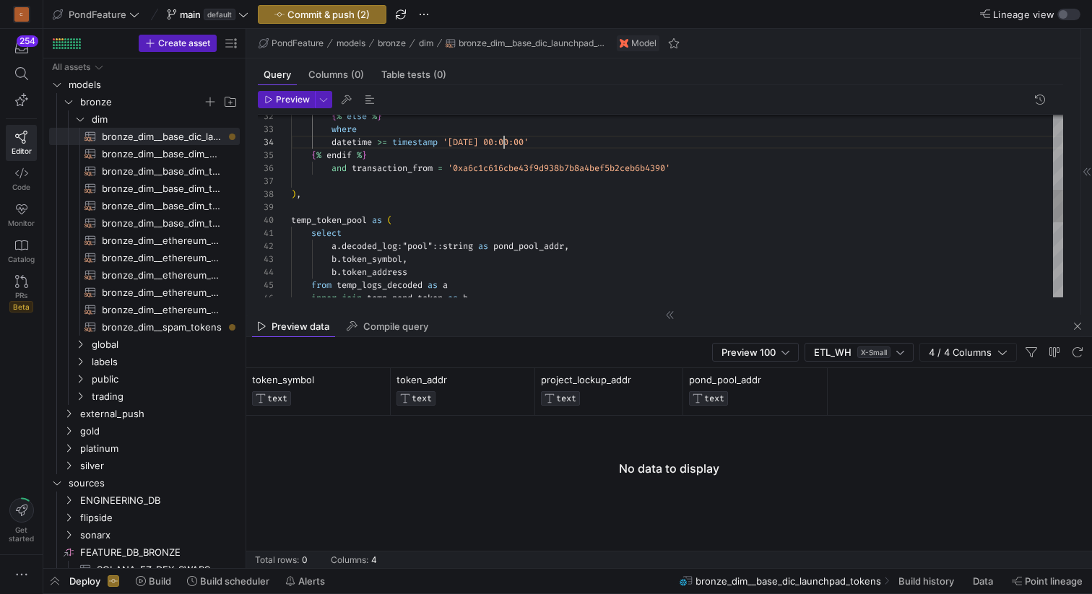
scroll to position [39, 213]
click at [504, 139] on div "{ % else % } where datetime >= timestamp '[DATE] 00:00:00' { % endif % } and tr…" at bounding box center [677, 207] width 772 height 1025
click at [453, 186] on div "{ % else % } where datetime >= timestamp '[DATE] 00:00:00' { % endif % } and tr…" at bounding box center [677, 207] width 772 height 1025
click at [276, 95] on span "Preview" at bounding box center [293, 100] width 34 height 10
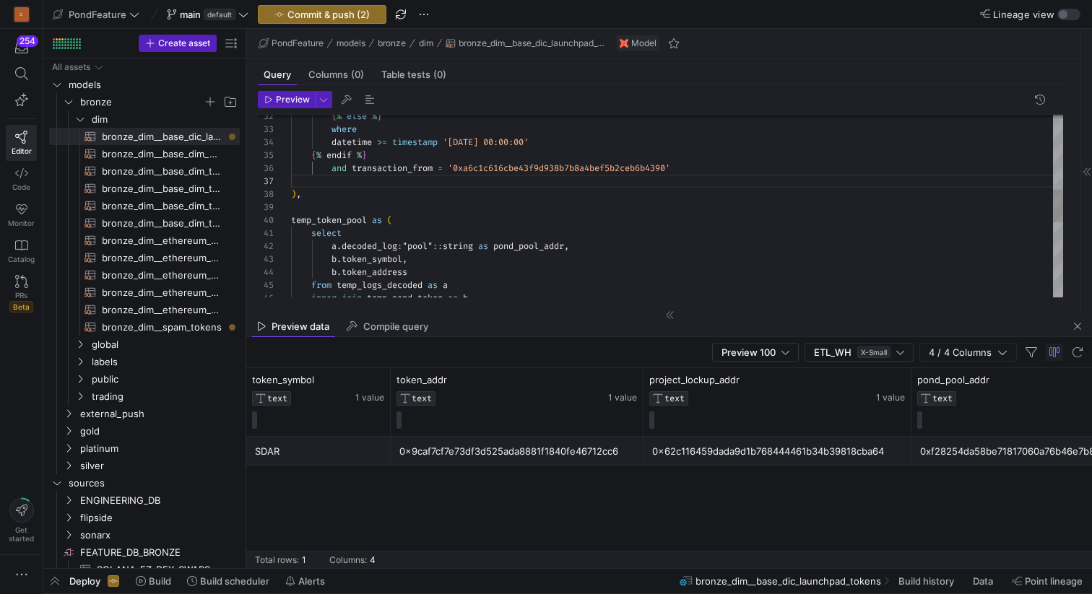
scroll to position [39, 234]
click at [523, 147] on div "{ % else % } where datetime >= timestamp '[DATE] 00:00:00' { % endif % } and tr…" at bounding box center [677, 207] width 772 height 1025
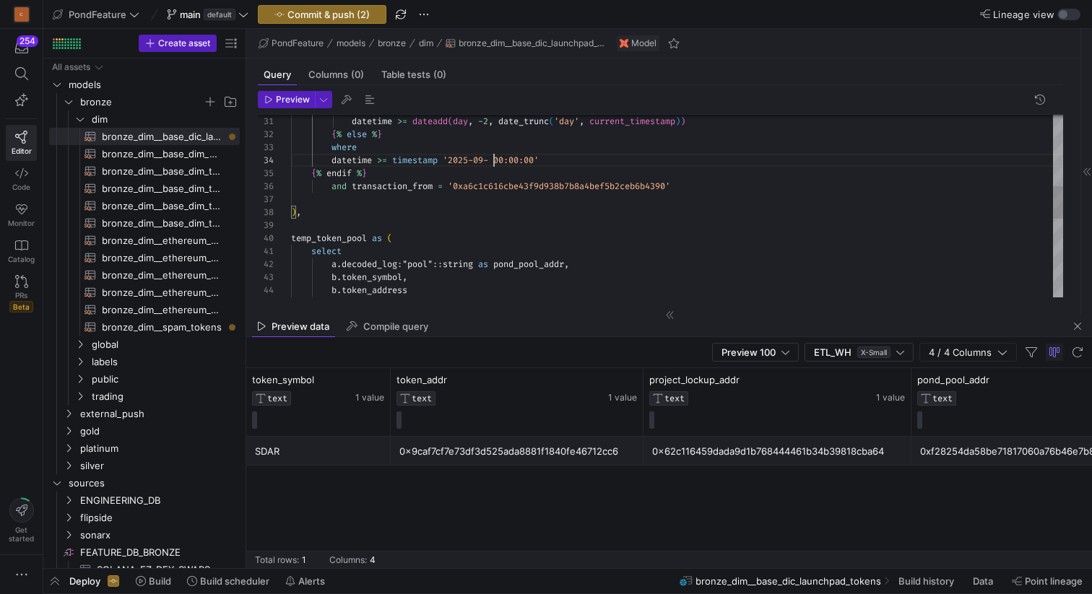
scroll to position [39, 213]
click at [515, 171] on div "{ % else % } where datetime >= timestamp '[DATE] 00:00:00' { % endif % } and tr…" at bounding box center [677, 225] width 772 height 1025
click at [367, 103] on span "button" at bounding box center [369, 99] width 17 height 17
click at [367, 97] on span "button" at bounding box center [369, 99] width 17 height 17
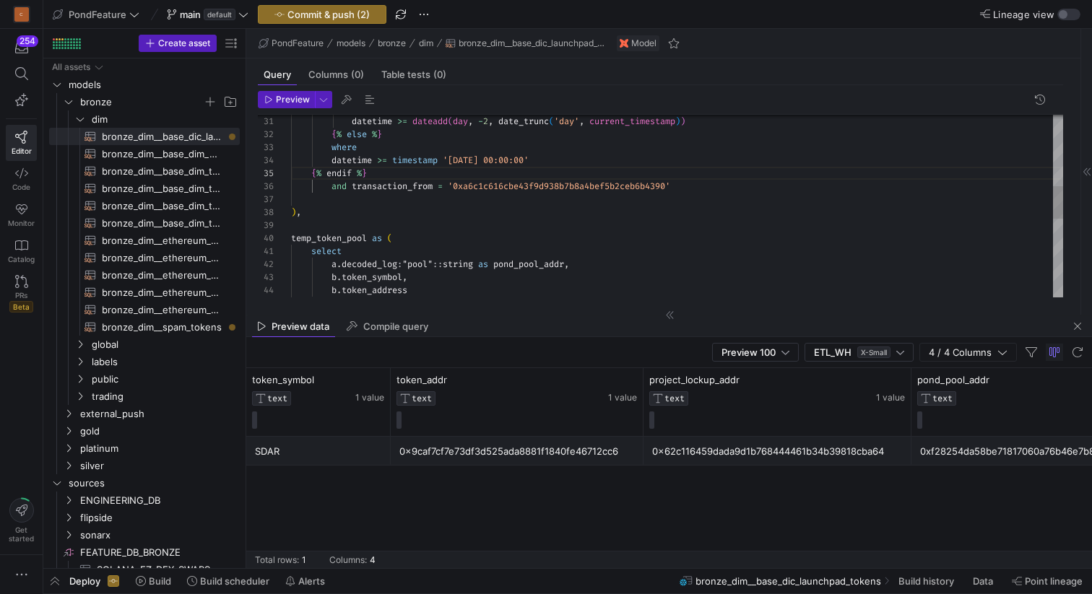
click at [410, 211] on div "{ % else % } where datetime >= timestamp '[DATE] 00:00:00' { % endif % } and tr…" at bounding box center [677, 225] width 772 height 1025
click at [388, 201] on div "{ % else % } where datetime >= timestamp '[DATE] 00:00:00' { % endif % } and tr…" at bounding box center [677, 225] width 772 height 1025
click at [369, 102] on span "button" at bounding box center [369, 99] width 17 height 17
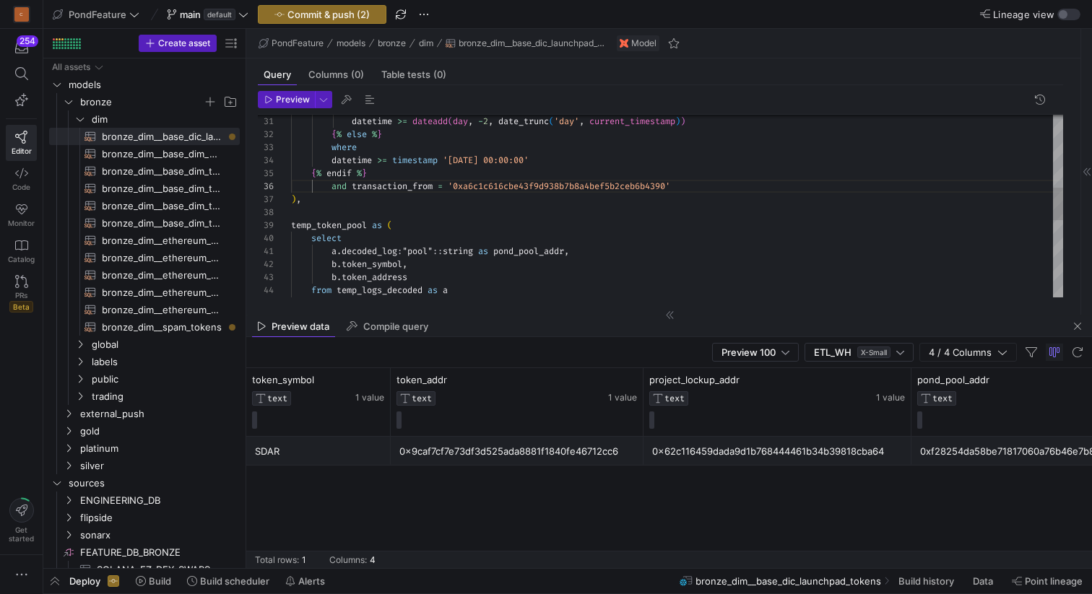
scroll to position [91, 0]
click at [431, 209] on div "{ % else % } where datetime >= timestamp '[DATE] 00:00:00' { % endif % } and tr…" at bounding box center [677, 219] width 772 height 1012
click at [415, 203] on div "{ % else % } where datetime >= timestamp '[DATE] 00:00:00' { % endif % } and tr…" at bounding box center [677, 219] width 772 height 1012
click at [370, 95] on span "button" at bounding box center [369, 99] width 17 height 17
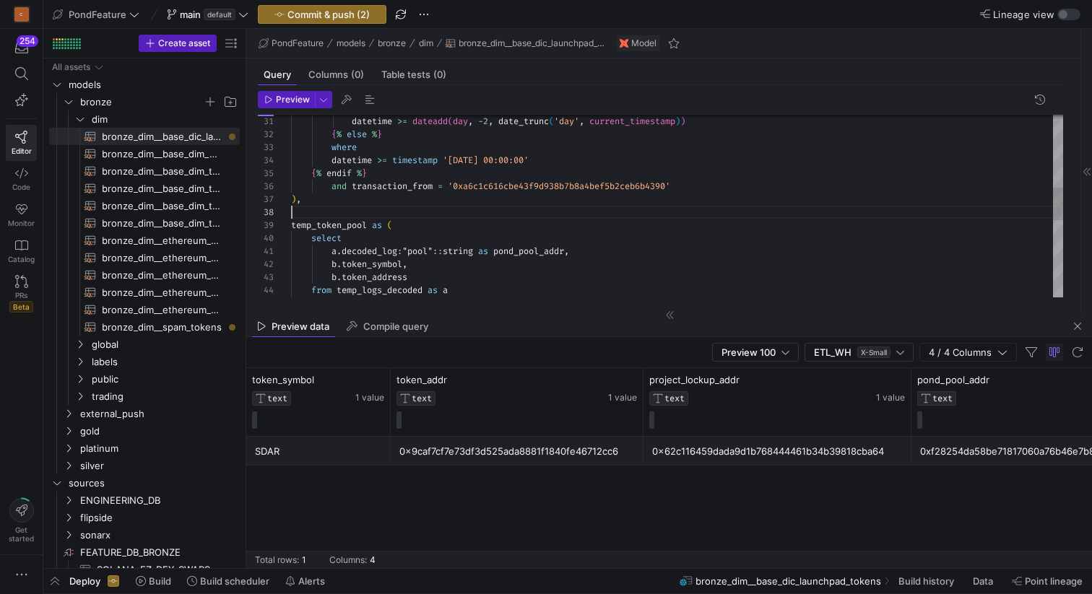
scroll to position [91, 0]
click at [329, 210] on div "{ % else % } where datetime >= timestamp '[DATE] 00:00:00' { % endif % } and tr…" at bounding box center [677, 219] width 772 height 1012
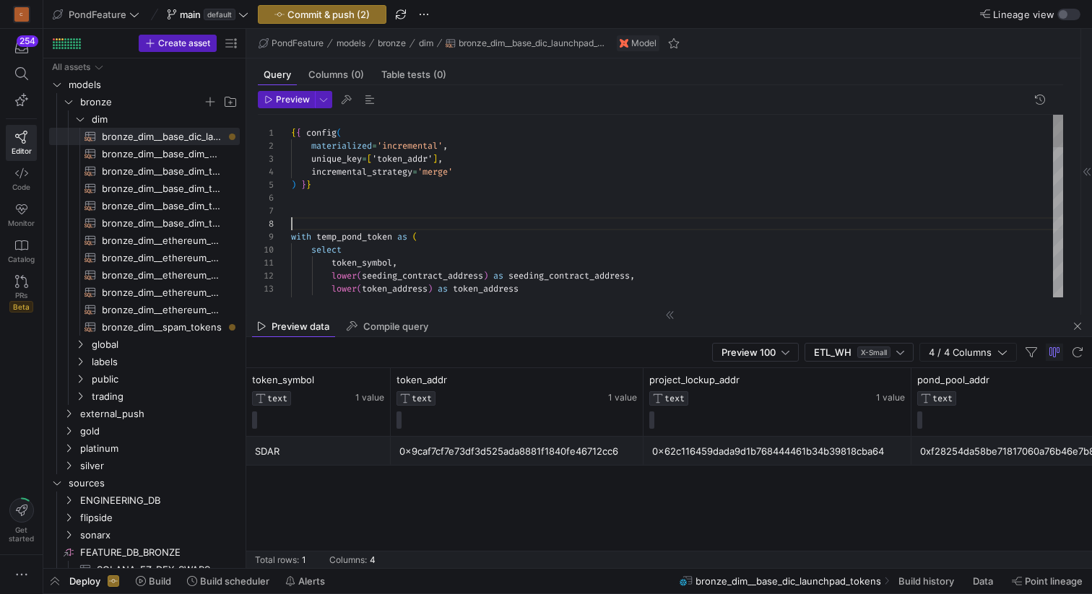
type textarea "{{ config( materialized='incremental', unique_key=['token_addr'], incremental_s…"
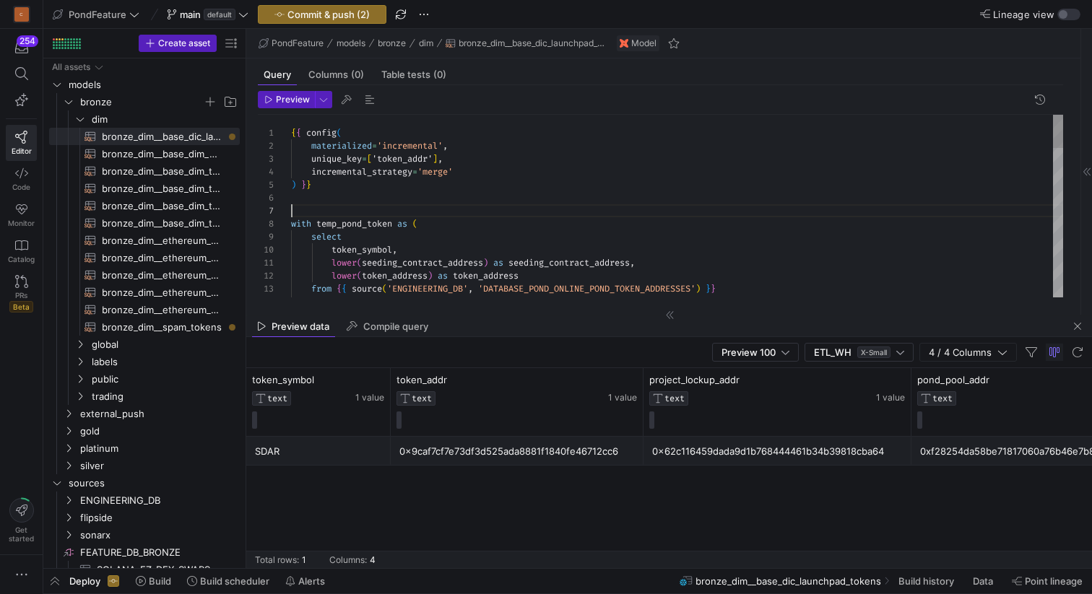
scroll to position [78, 0]
click at [366, 99] on span "button" at bounding box center [369, 99] width 17 height 17
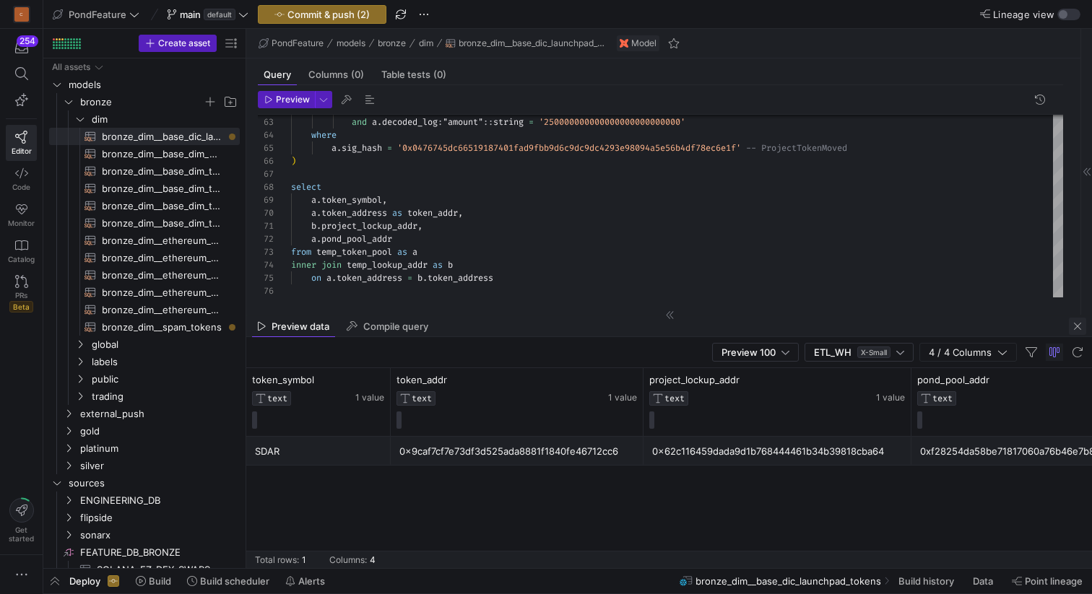
click at [1076, 326] on span "button" at bounding box center [1076, 326] width 17 height 17
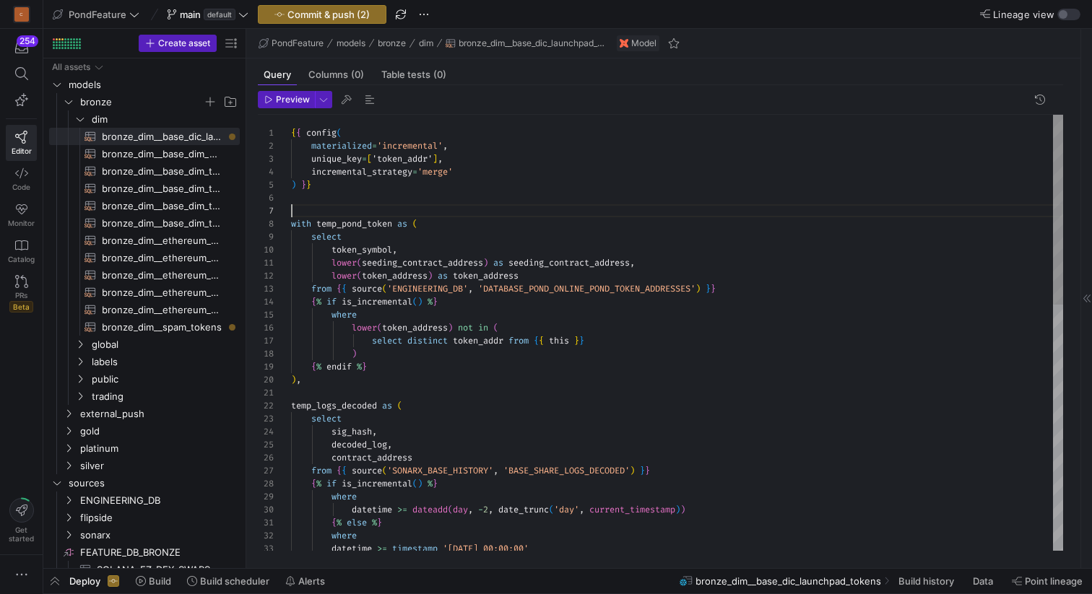
click at [77, 371] on span "public" at bounding box center [156, 379] width 166 height 16
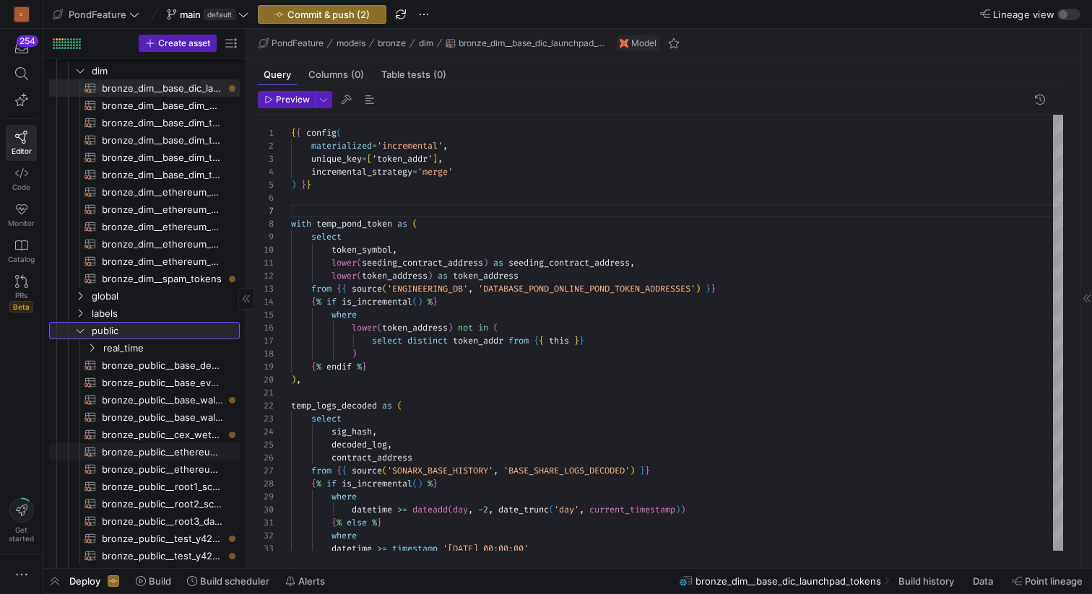
scroll to position [58, 0]
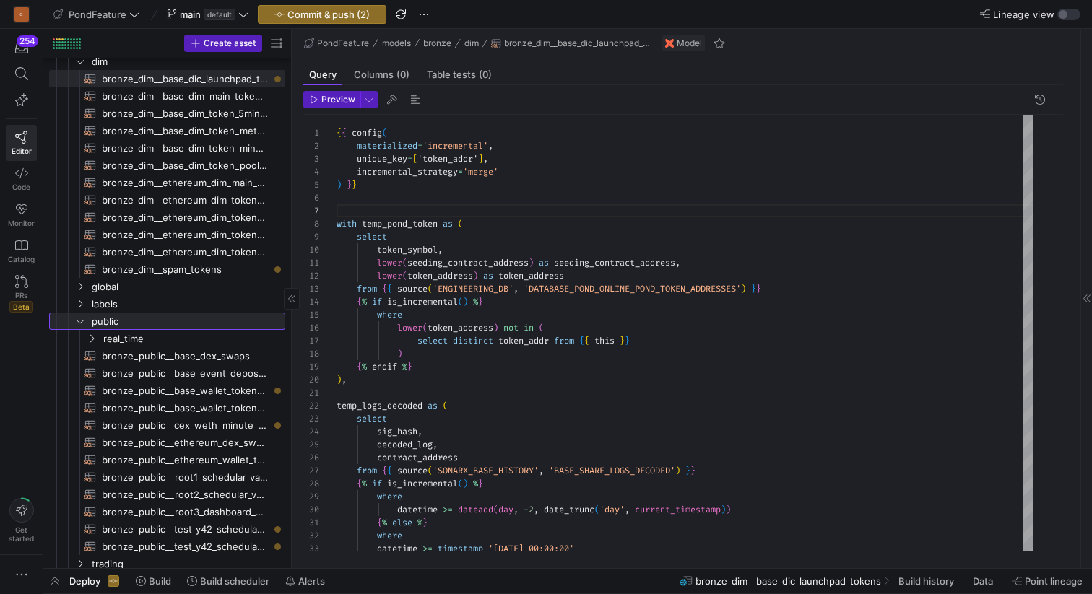
drag, startPoint x: 246, startPoint y: 374, endPoint x: 279, endPoint y: 375, distance: 33.2
click at [279, 375] on as-split "Create asset Drag here to set row groups Drag here to set column labels Group 1…" at bounding box center [567, 298] width 1048 height 539
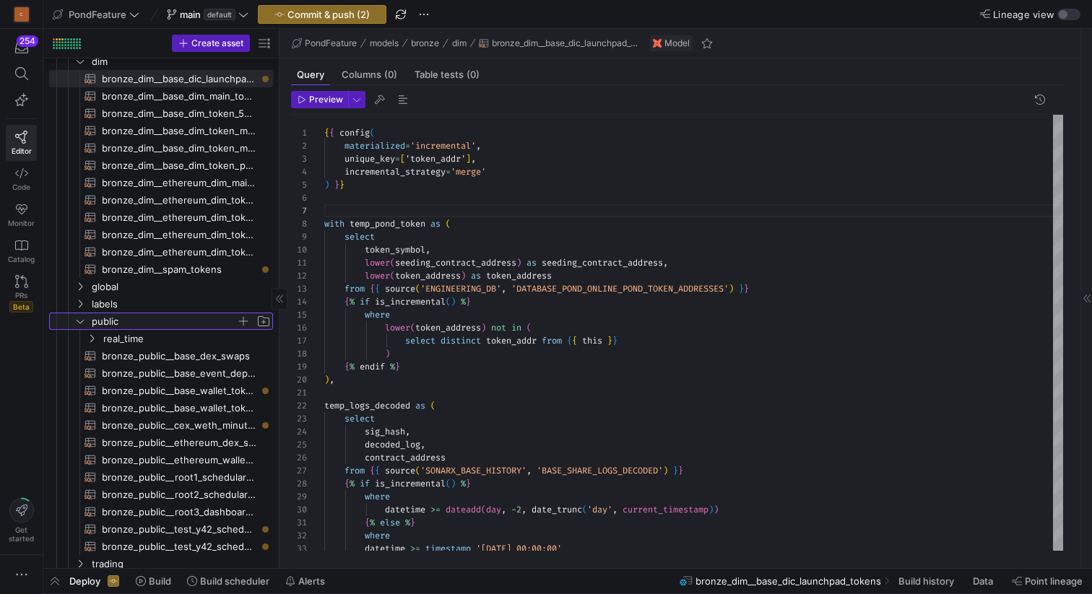
click at [83, 322] on icon "Press SPACE to select this row." at bounding box center [80, 321] width 10 height 9
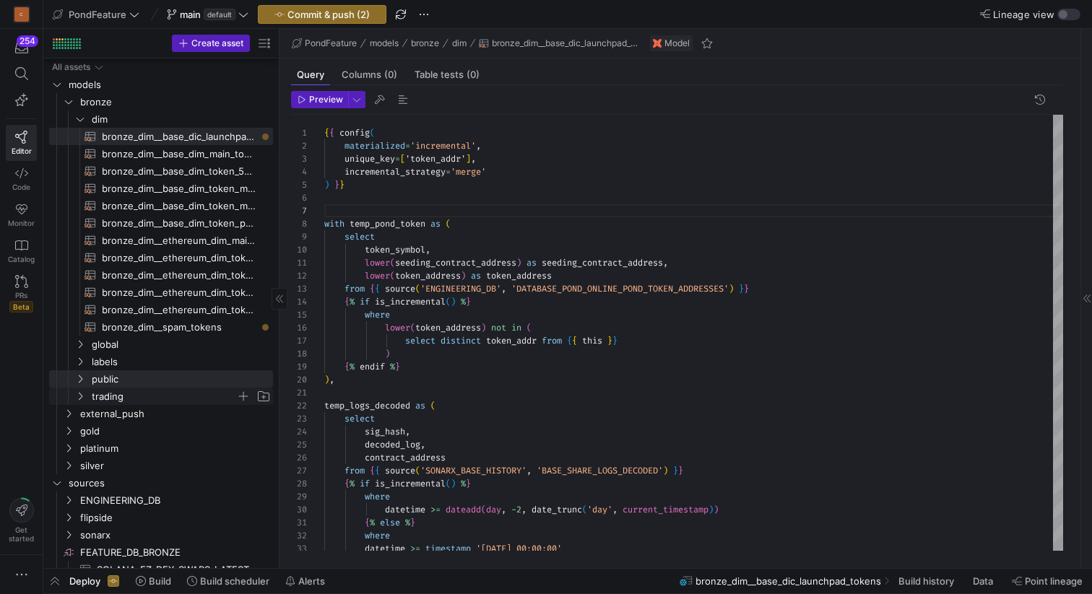
scroll to position [78, 0]
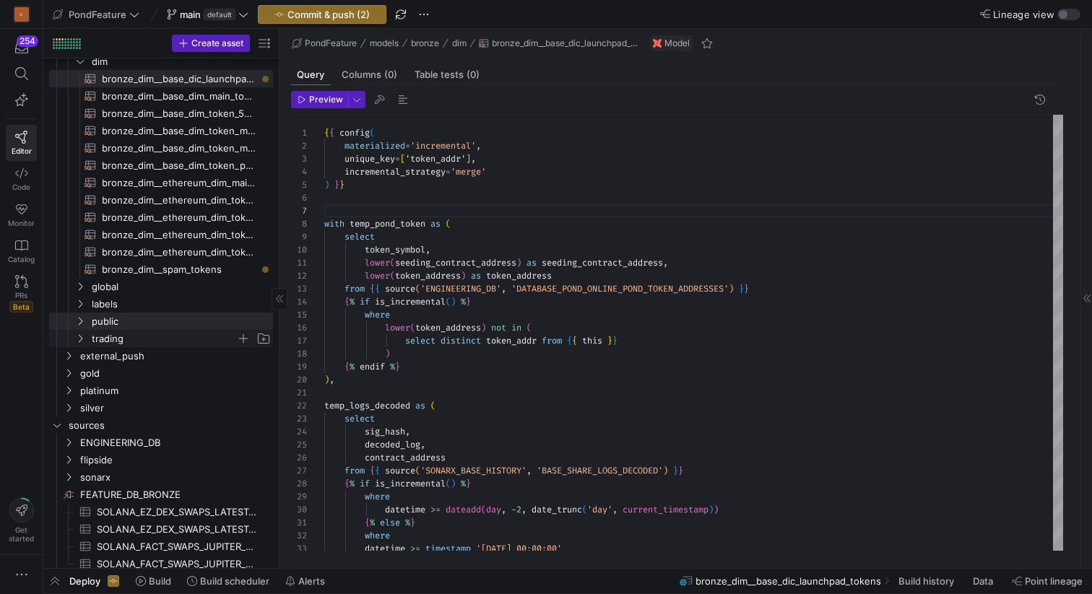
click at [83, 338] on icon "Press SPACE to select this row." at bounding box center [80, 338] width 10 height 9
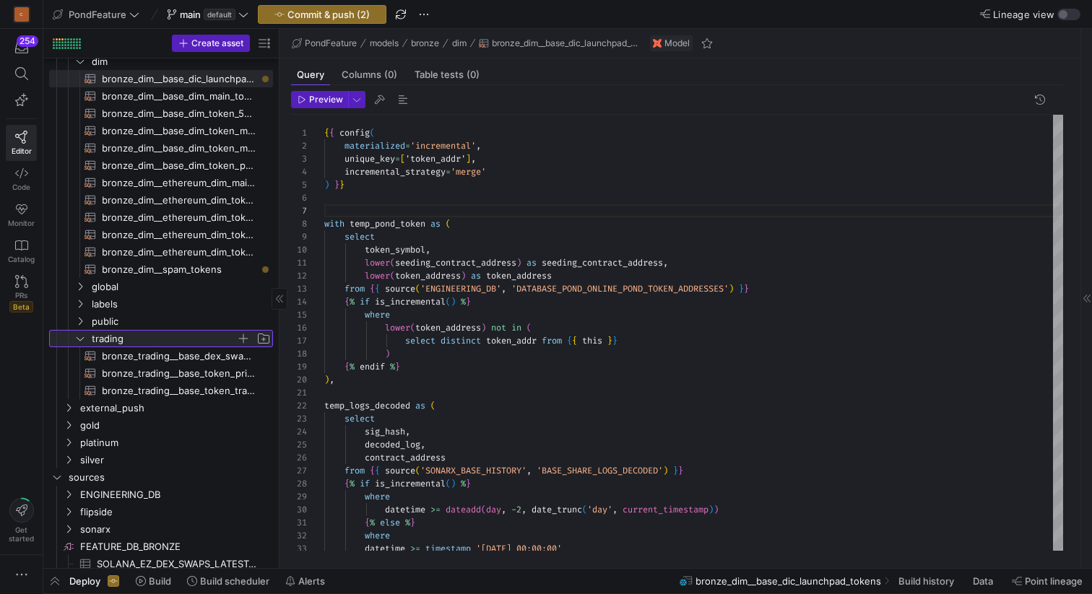
click at [83, 338] on icon at bounding box center [80, 339] width 7 height 4
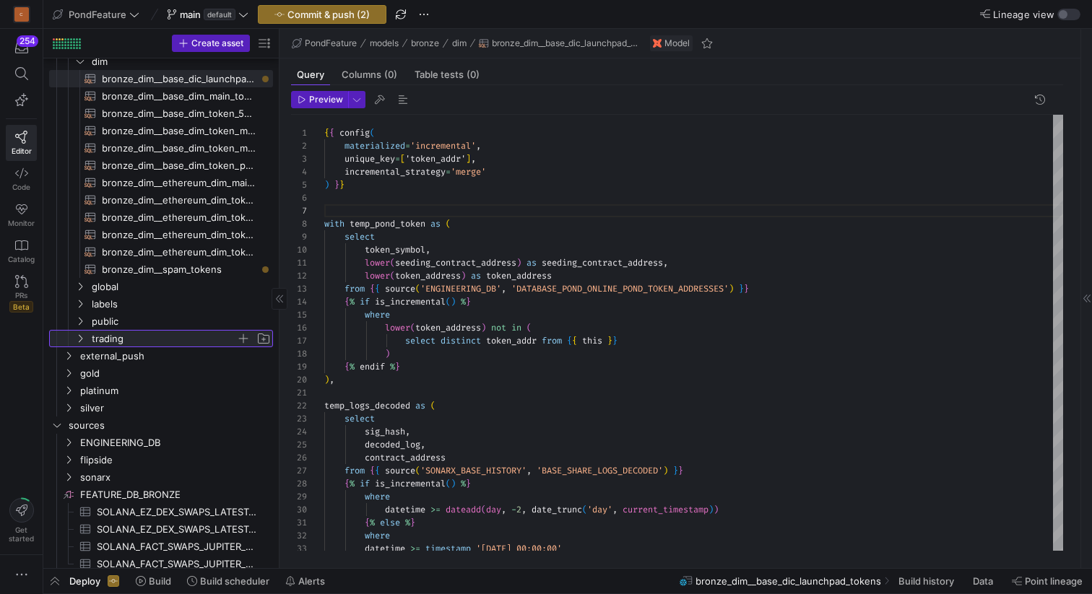
scroll to position [0, 0]
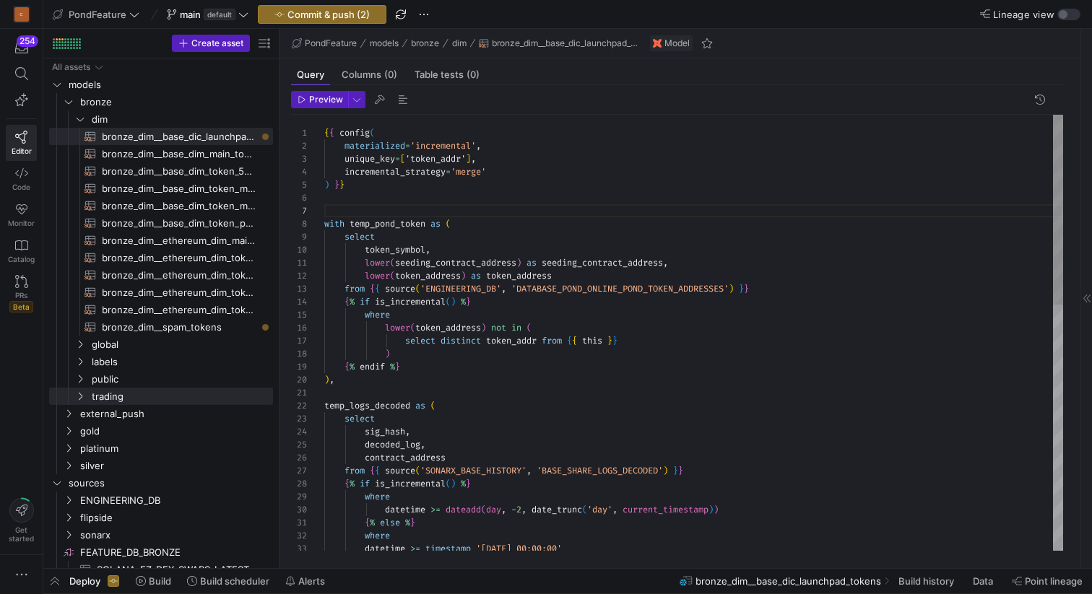
type textarea "{{ config( materialized='incremental', unique_key=['token_addr'], incremental_s…"
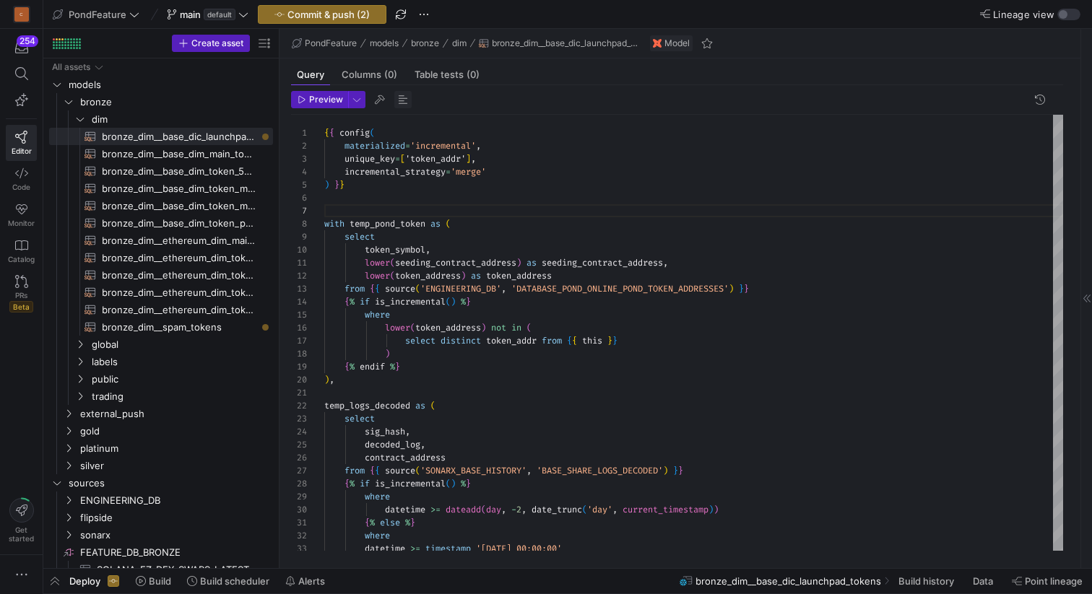
click at [404, 102] on span "button" at bounding box center [402, 99] width 17 height 17
click at [339, 14] on span "Commit & push (2)" at bounding box center [328, 15] width 82 height 12
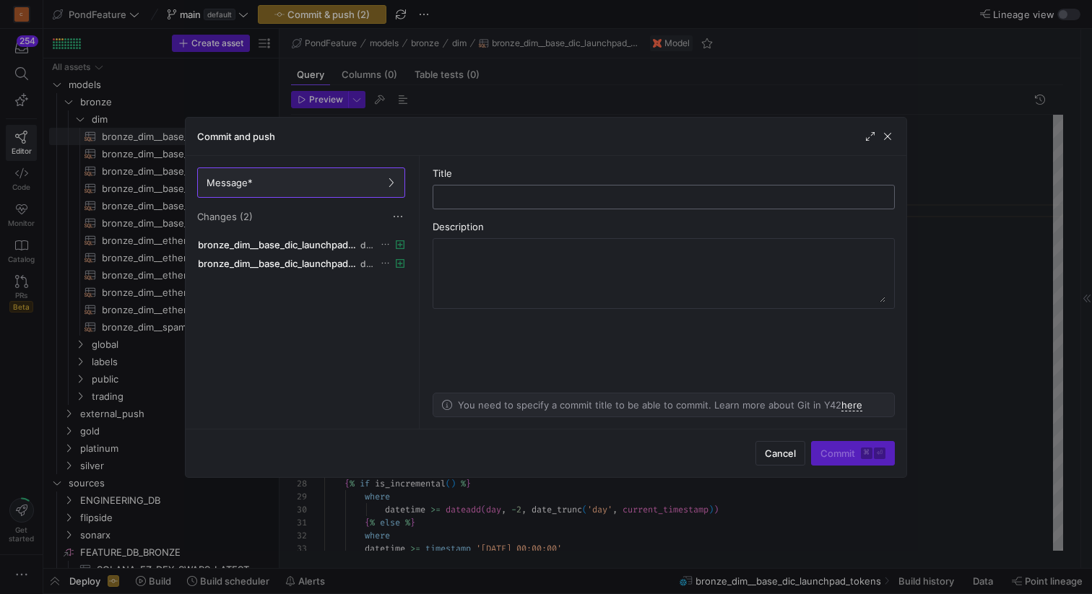
click at [497, 195] on input "text" at bounding box center [663, 197] width 437 height 12
type input "g"
click at [889, 136] on span "button" at bounding box center [887, 136] width 14 height 14
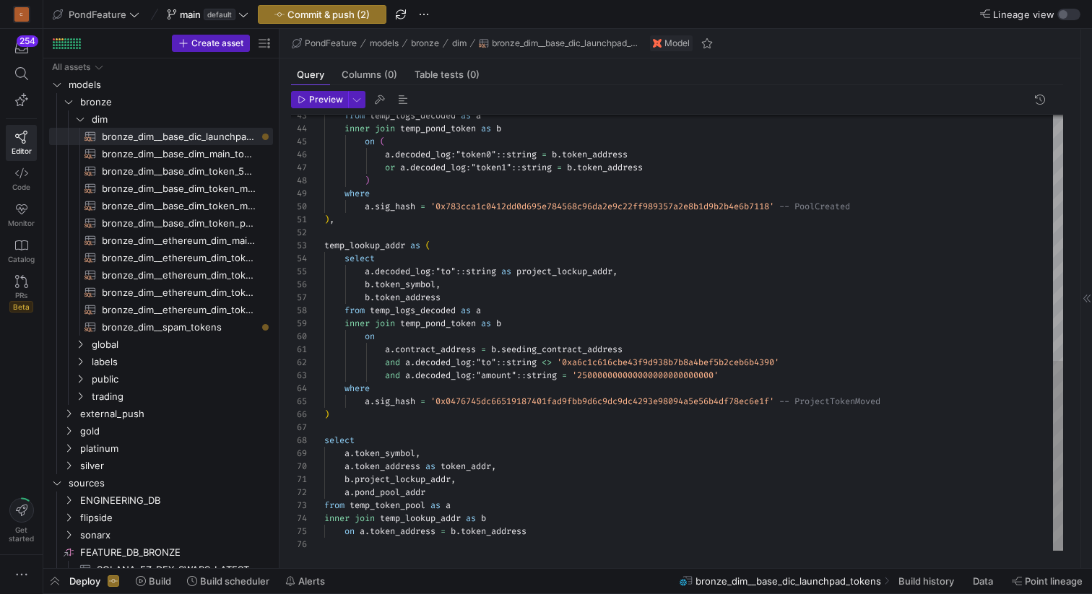
click at [469, 490] on div "from temp_logs_decoded as a inner join temp_pond_token as b on ( a . decoded_lo…" at bounding box center [693, 51] width 739 height 999
drag, startPoint x: 440, startPoint y: 503, endPoint x: 373, endPoint y: 502, distance: 67.2
click at [373, 502] on div "from temp_logs_decoded as a inner join temp_pond_token as b on ( a . decoded_lo…" at bounding box center [693, 58] width 739 height 1012
click at [397, 504] on div "from temp_logs_decoded as a inner join temp_pond_token as b on ( a . decoded_lo…" at bounding box center [693, 58] width 739 height 1012
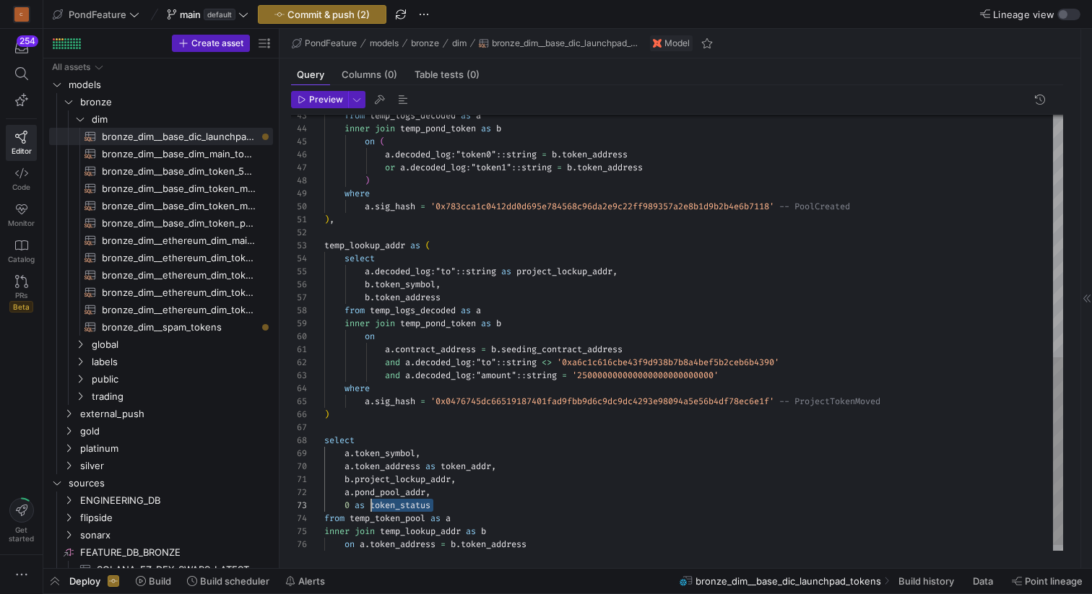
drag, startPoint x: 454, startPoint y: 505, endPoint x: 370, endPoint y: 503, distance: 83.8
click at [370, 503] on div "from temp_logs_decoded as a inner join temp_pond_token as b on ( a . decoded_lo…" at bounding box center [693, 58] width 739 height 1012
click at [405, 504] on div "from temp_logs_decoded as a inner join temp_pond_token as b on ( a . decoded_lo…" at bounding box center [693, 58] width 739 height 1012
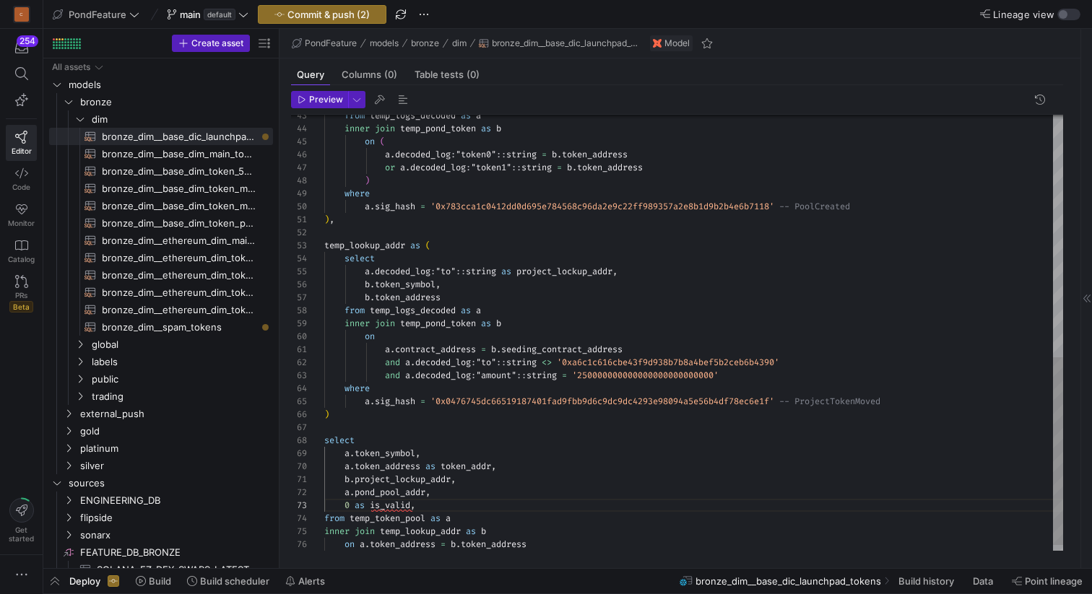
click at [350, 502] on div "from temp_logs_decoded as a inner join temp_pond_token as b on ( a . decoded_lo…" at bounding box center [693, 58] width 739 height 1012
click at [428, 504] on div "from temp_logs_decoded as a inner join temp_pond_token as b on ( a . decoded_lo…" at bounding box center [693, 58] width 739 height 1012
click at [349, 504] on div "from temp_logs_decoded as a inner join temp_pond_token as b on ( a . decoded_lo…" at bounding box center [693, 64] width 739 height 1025
click at [533, 313] on div "from temp_logs_decoded as a inner join temp_pond_token as b on ( a . decoded_lo…" at bounding box center [693, 64] width 739 height 1025
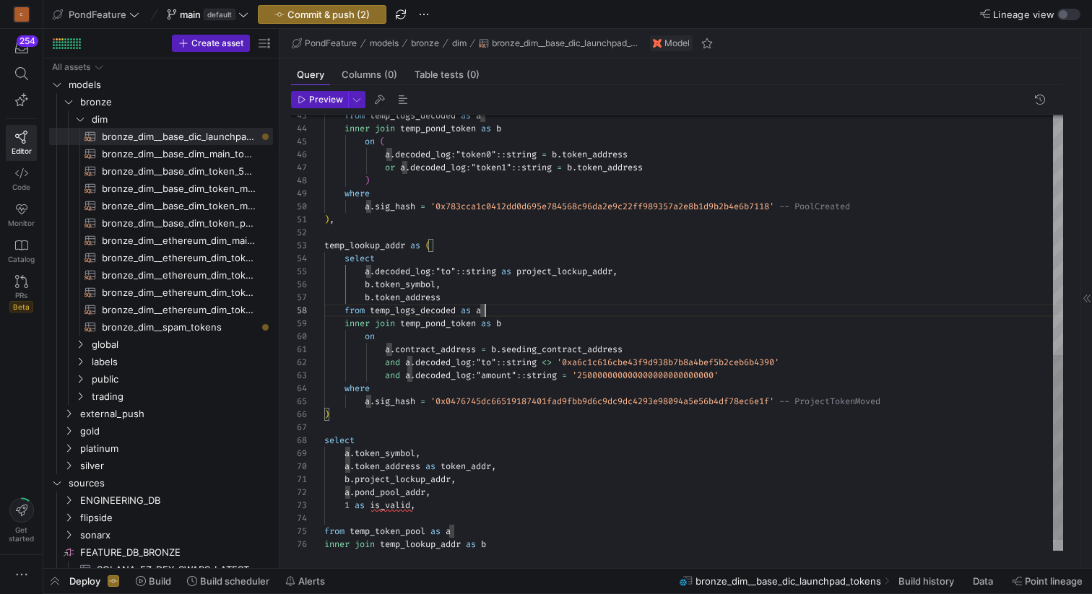
scroll to position [104, 182]
click at [533, 320] on div "from temp_logs_decoded as a inner join temp_pond_token as b on ( a . decoded_lo…" at bounding box center [693, 64] width 739 height 1025
click at [349, 509] on div "from temp_logs_decoded as a inner join temp_pond_token as b on ( a . decoded_lo…" at bounding box center [693, 64] width 739 height 1025
click at [372, 520] on div "from temp_logs_decoded as a inner join temp_pond_token as b on ( a . decoded_lo…" at bounding box center [693, 64] width 739 height 1025
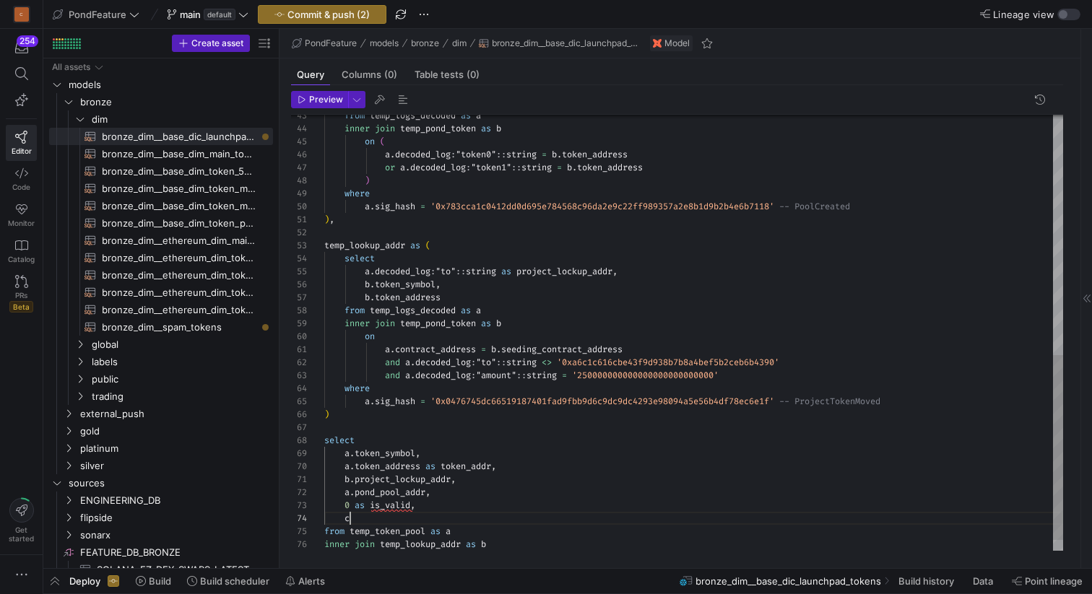
scroll to position [39, 31]
click at [214, 147] on span "bronze_dim__base_dim_main_token_price_hi​​​​​​​​​​" at bounding box center [179, 154] width 154 height 17
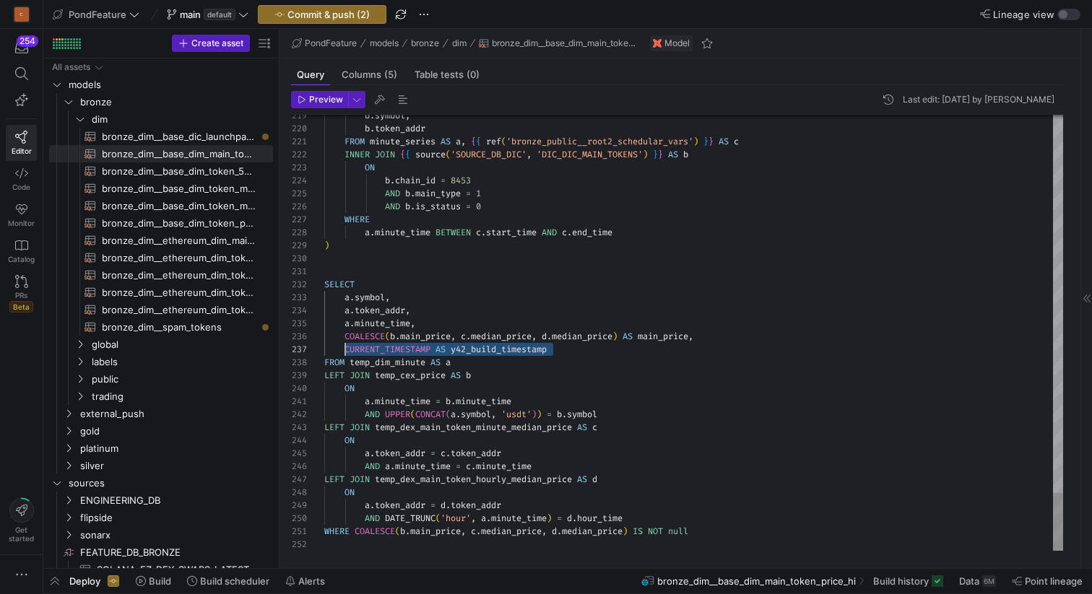
scroll to position [78, 21]
drag, startPoint x: 579, startPoint y: 351, endPoint x: 346, endPoint y: 347, distance: 233.2
click at [222, 136] on span "bronze_dim__base_dic_launchpad_tokens​​​​​​​​​​" at bounding box center [179, 137] width 154 height 17
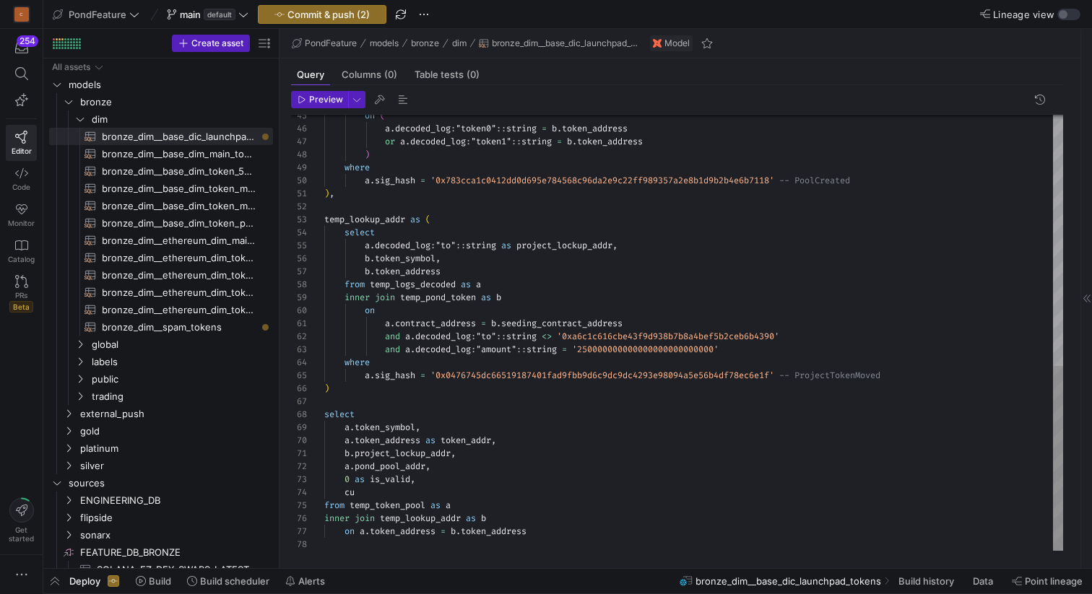
click at [351, 492] on div "on ( a . decoded_log : "token0" :: string = b . token_address or a . decoded_lo…" at bounding box center [693, 38] width 739 height 1025
click at [402, 104] on span "button" at bounding box center [402, 99] width 17 height 17
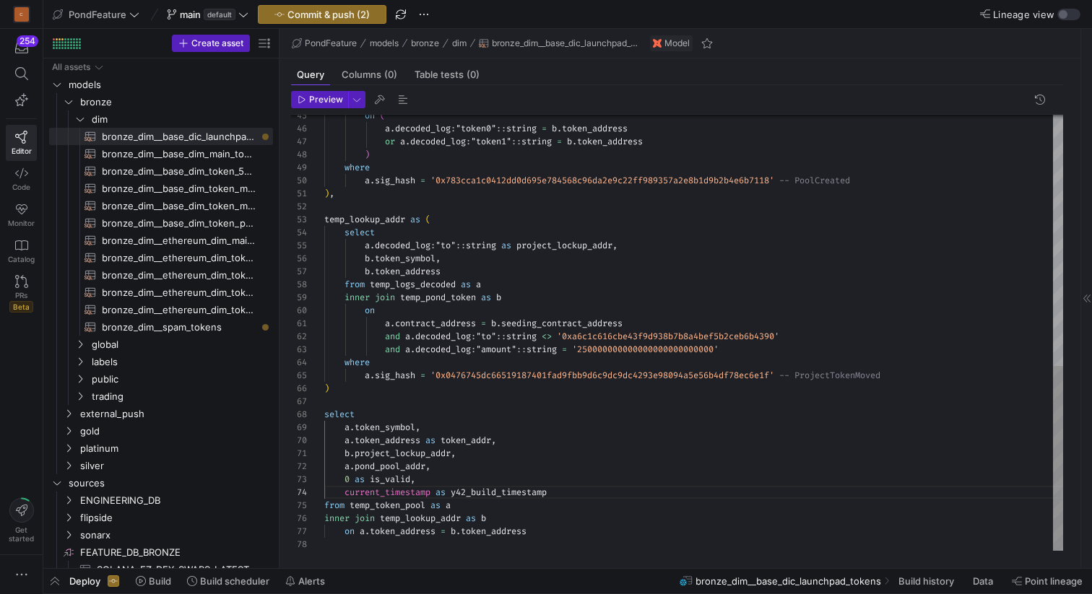
click at [591, 488] on div "on ( a . decoded_log : "token0" :: string = b . token_address or a . decoded_lo…" at bounding box center [693, 38] width 739 height 1025
click at [544, 473] on div "on ( a . decoded_log : "token0" :: string = b . token_address or a . decoded_lo…" at bounding box center [693, 38] width 739 height 1025
click at [347, 18] on span "Commit & push (2)" at bounding box center [328, 15] width 82 height 12
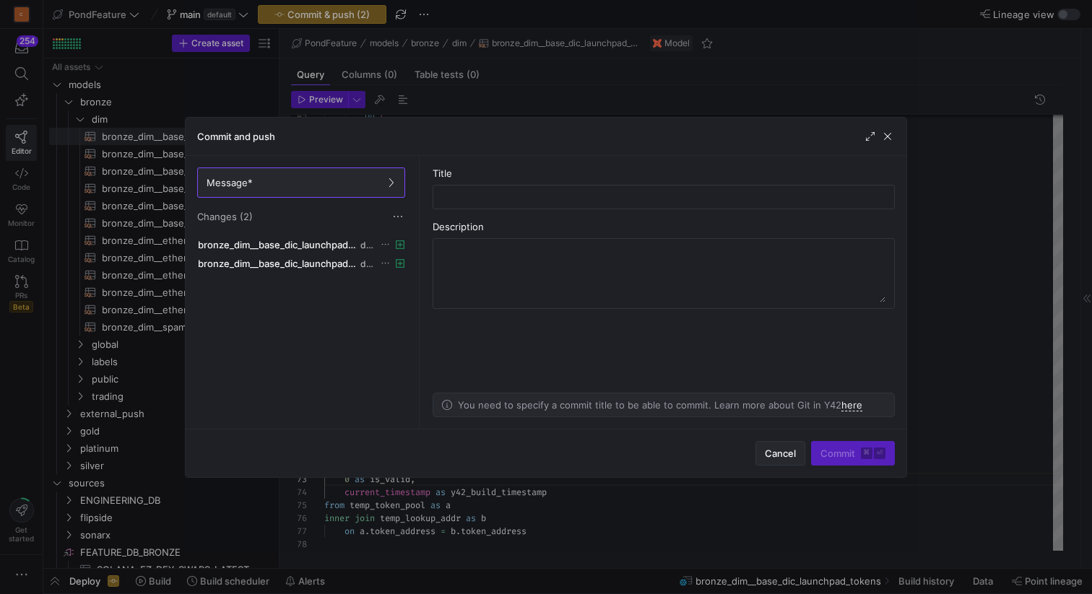
click at [788, 455] on span "Cancel" at bounding box center [780, 454] width 31 height 12
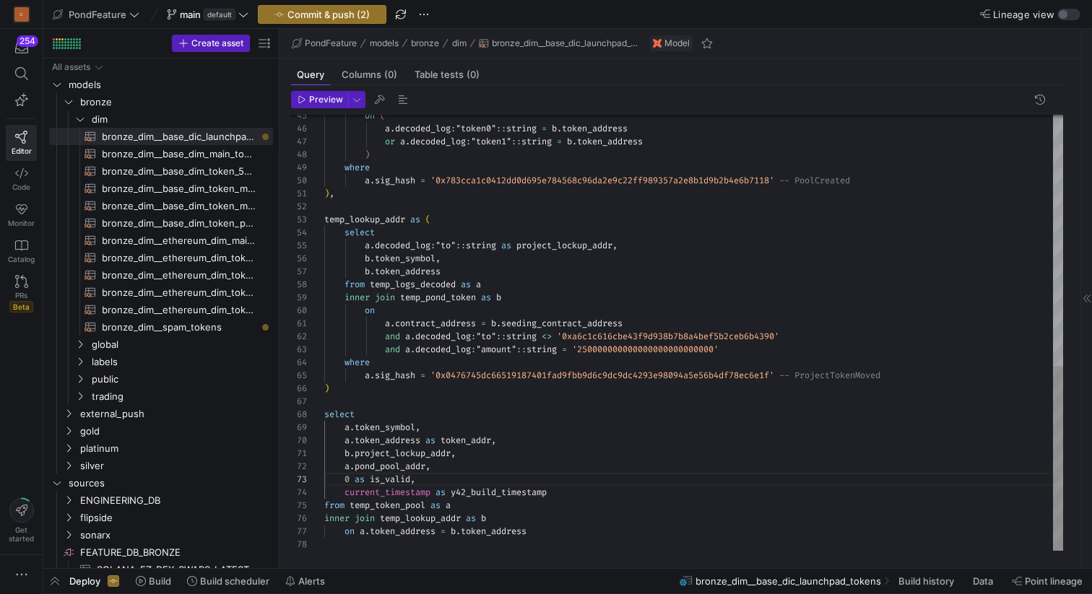
type textarea "a.contract_address = b.seeding_contract_address and a.decoded_log:"to"::string …"
click at [396, 408] on div "on ( a . decoded_log : "token0" :: string = b . token_address or a . decoded_lo…" at bounding box center [693, 38] width 739 height 1025
click at [391, 405] on div "on ( a . decoded_log : "token0" :: string = b . token_address or a . decoded_lo…" at bounding box center [693, 38] width 739 height 1025
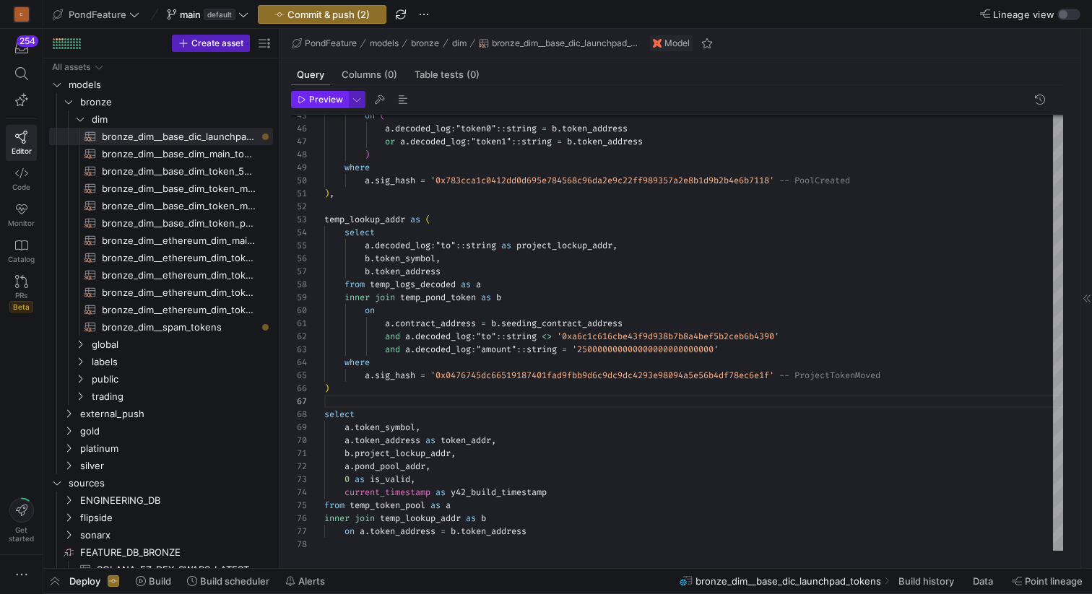
click at [314, 102] on span "Preview" at bounding box center [326, 100] width 34 height 10
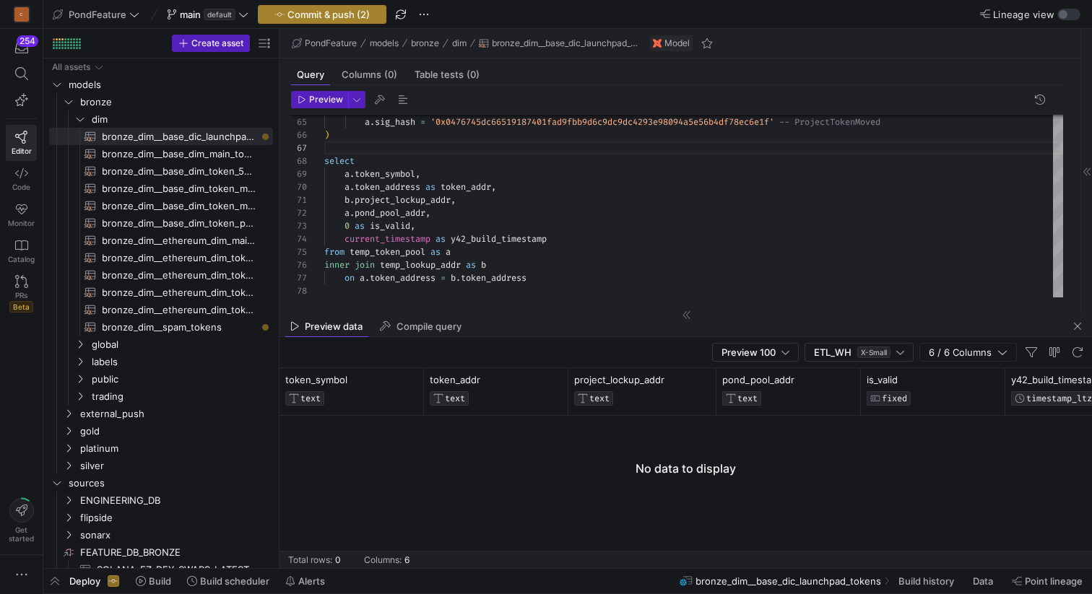
click at [330, 12] on span "Commit & push (2)" at bounding box center [328, 15] width 82 height 12
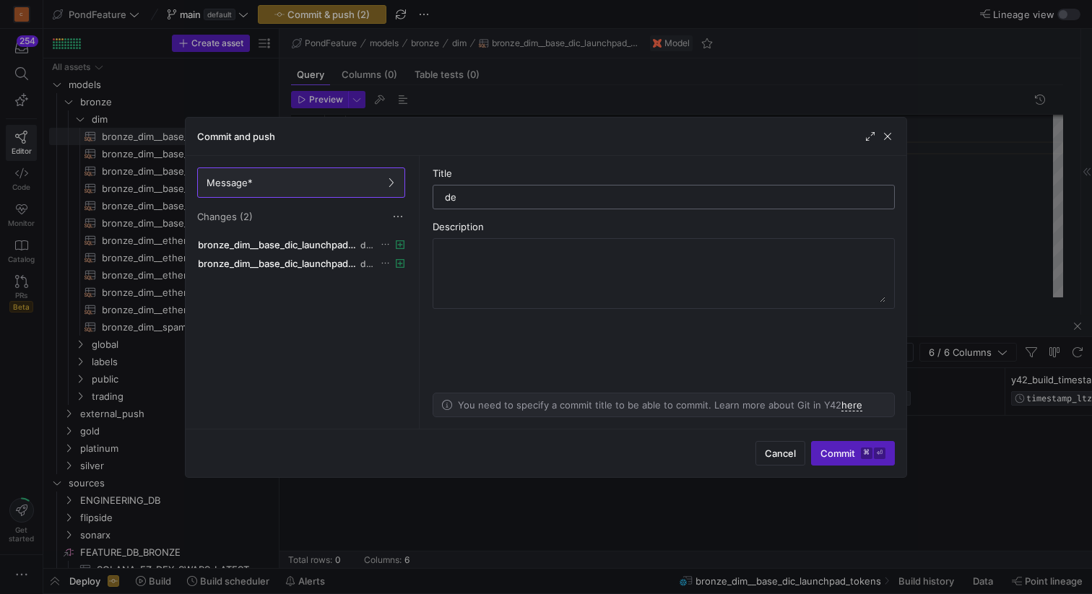
type input "d"
type input "pond token pool and lookup address"
click at [821, 453] on span "Commit ⌘ ⏎" at bounding box center [852, 454] width 65 height 12
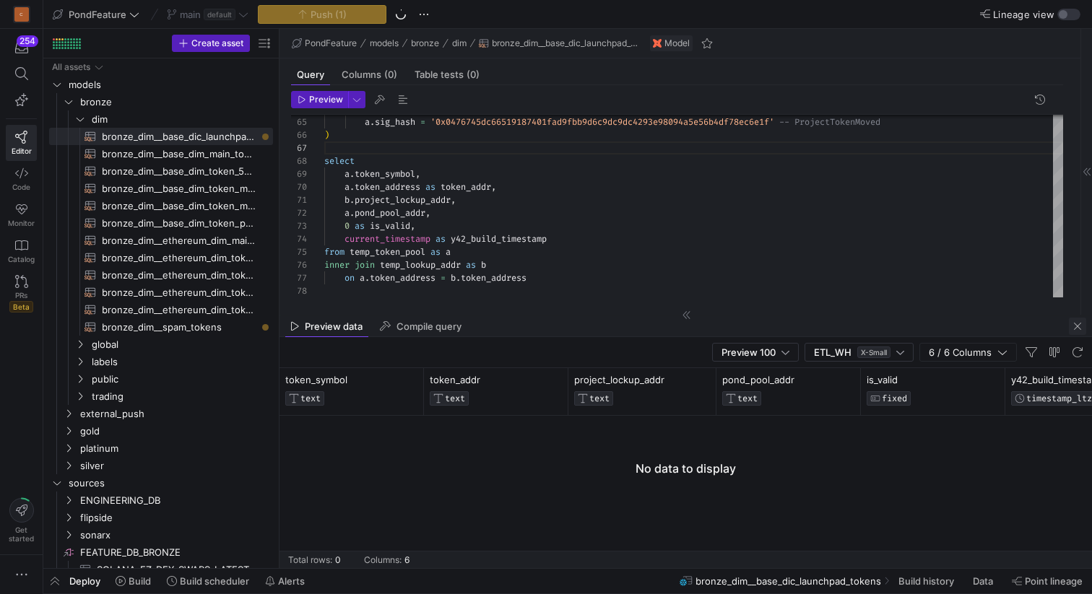
click at [1079, 322] on span "button" at bounding box center [1076, 326] width 17 height 17
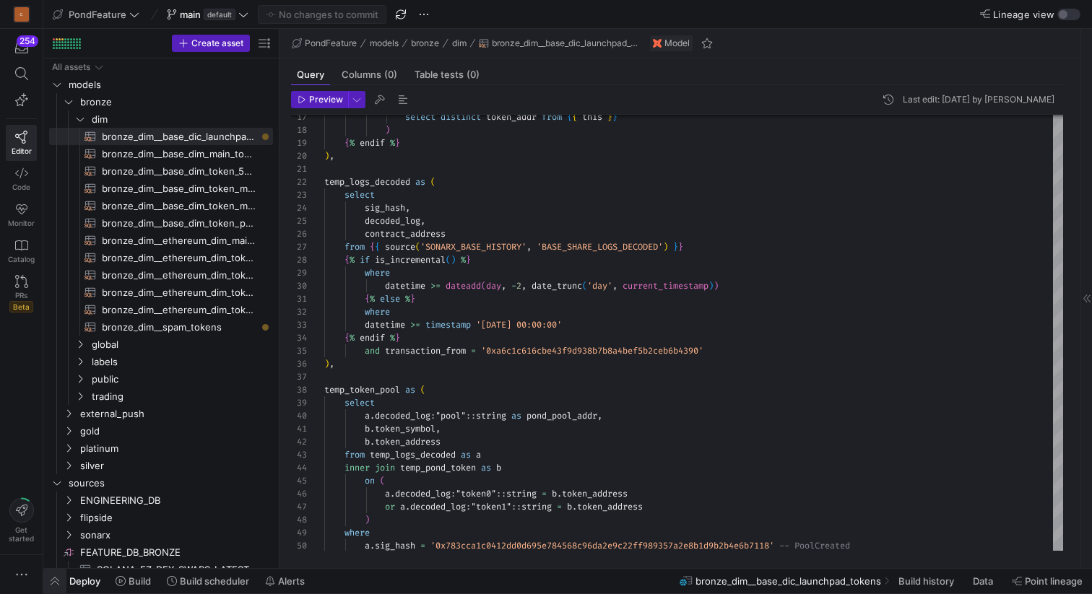
click at [53, 583] on span "button" at bounding box center [54, 581] width 23 height 25
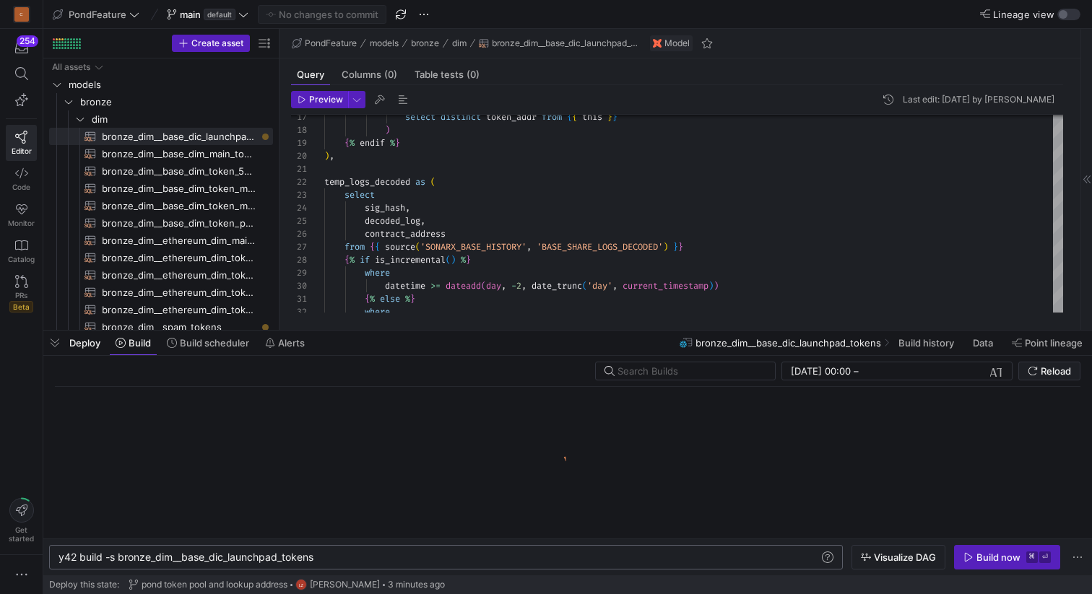
click at [338, 557] on div "y42 build -s bronze_dim__base_dic_launchpad_tokens" at bounding box center [438, 558] width 760 height 12
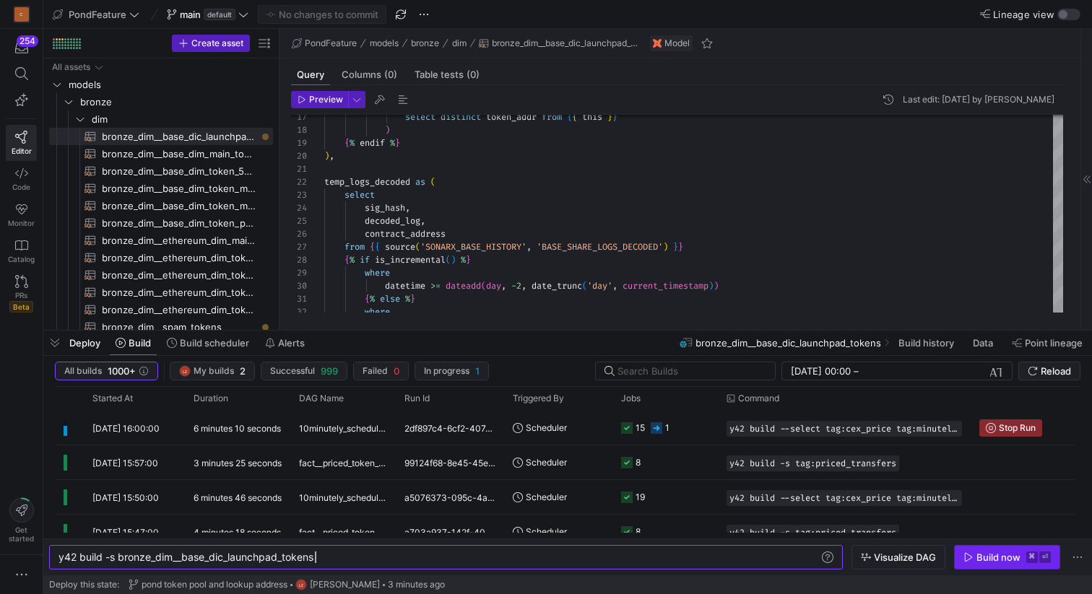
click at [980, 557] on div "Build now" at bounding box center [998, 558] width 44 height 12
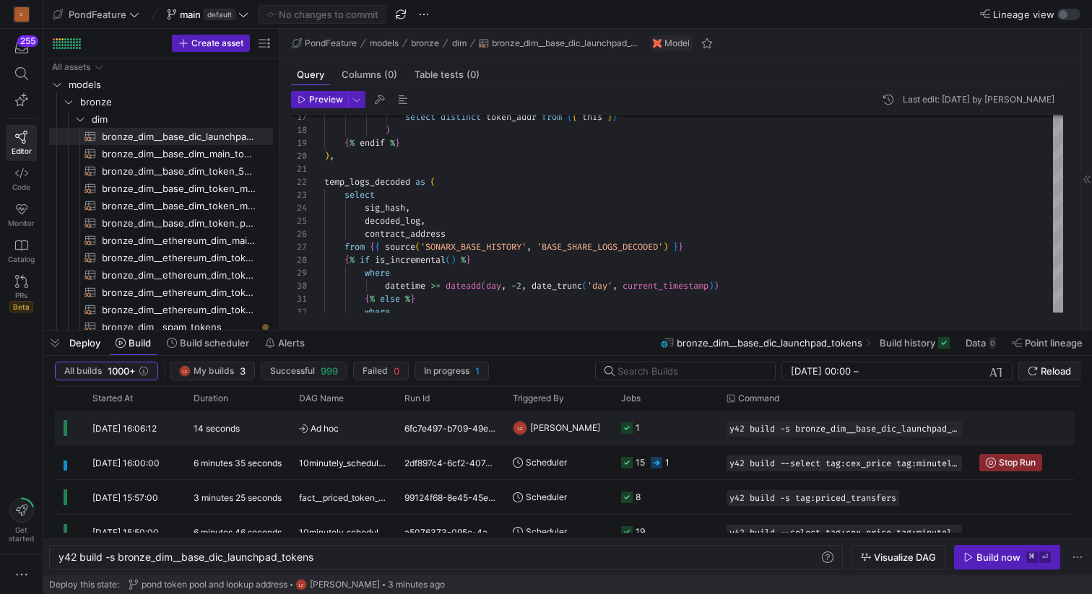
click at [569, 425] on y42-orchestration-triggered-by "LZ Leon z" at bounding box center [558, 427] width 91 height 32
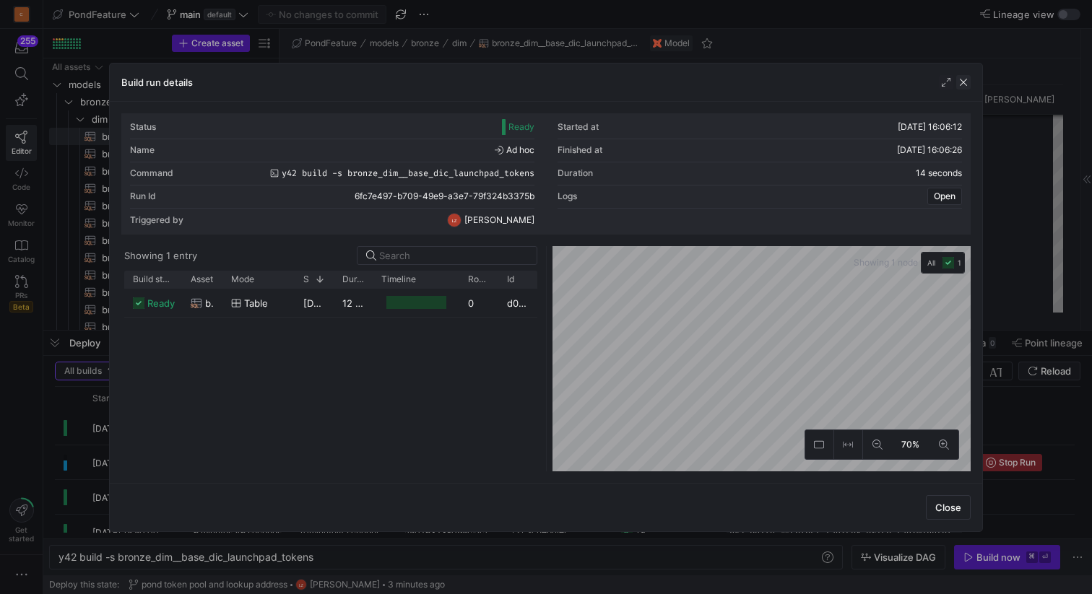
click at [962, 82] on span "button" at bounding box center [963, 82] width 14 height 14
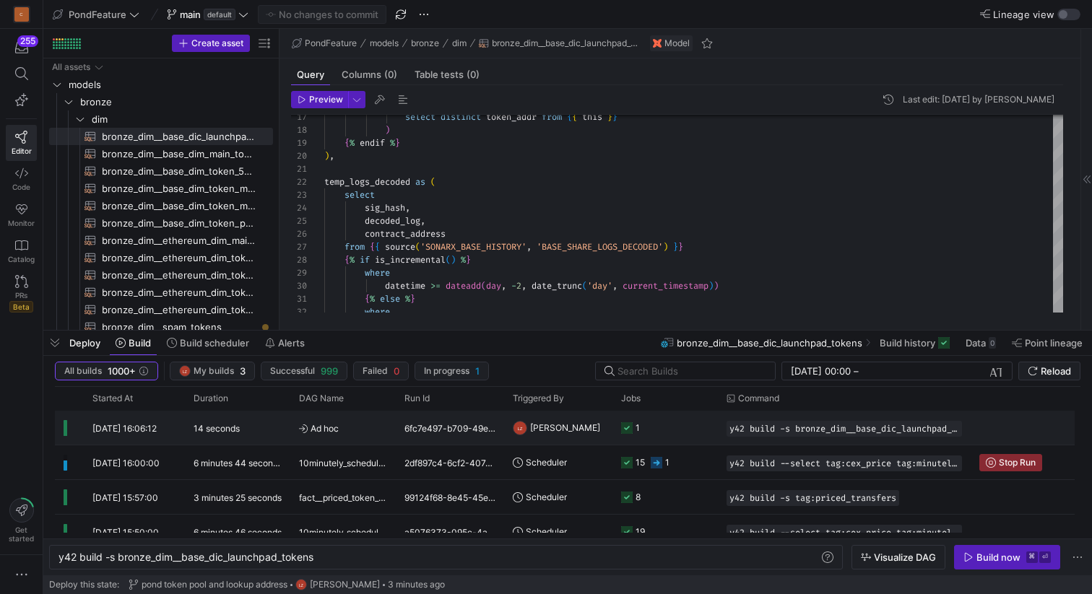
click at [455, 426] on div "6fc7e497-b709-49e9-a3e7-79f324b3375b" at bounding box center [450, 428] width 108 height 34
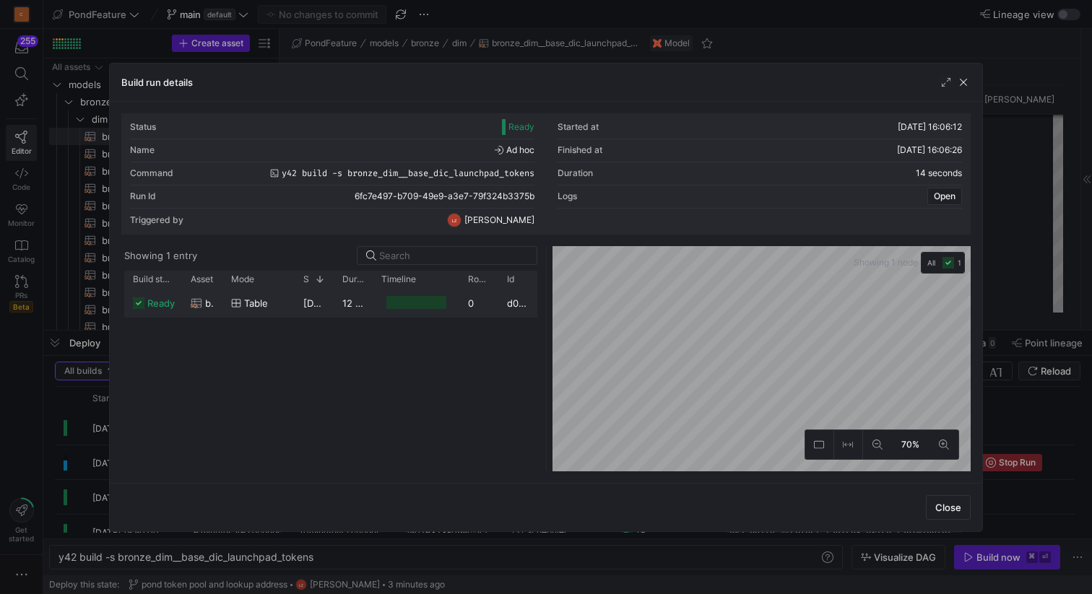
click at [352, 303] on y42-duration "12 seconds" at bounding box center [367, 303] width 51 height 12
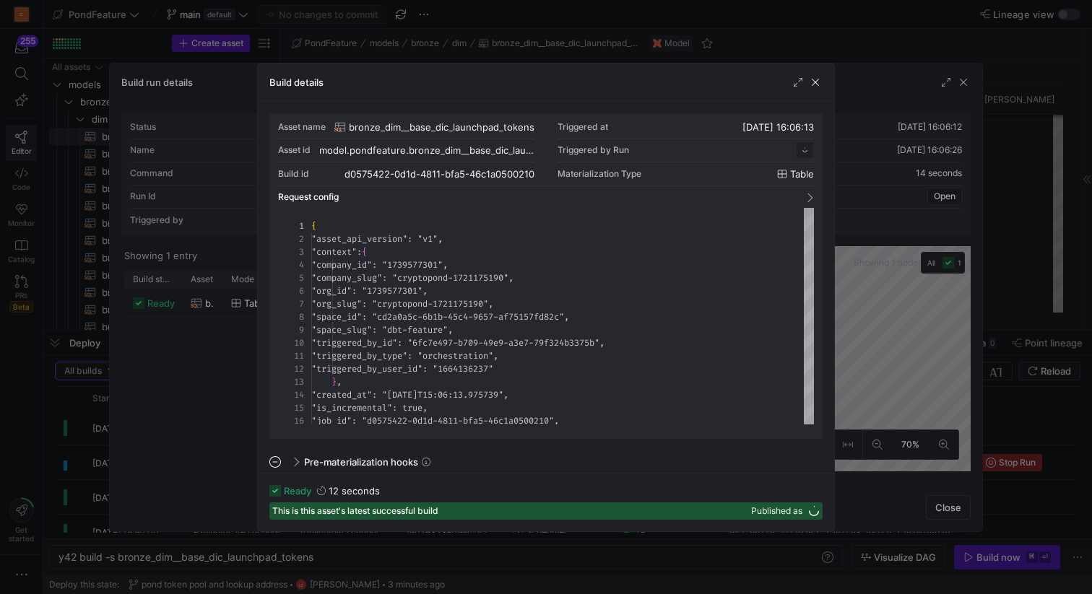
scroll to position [130, 0]
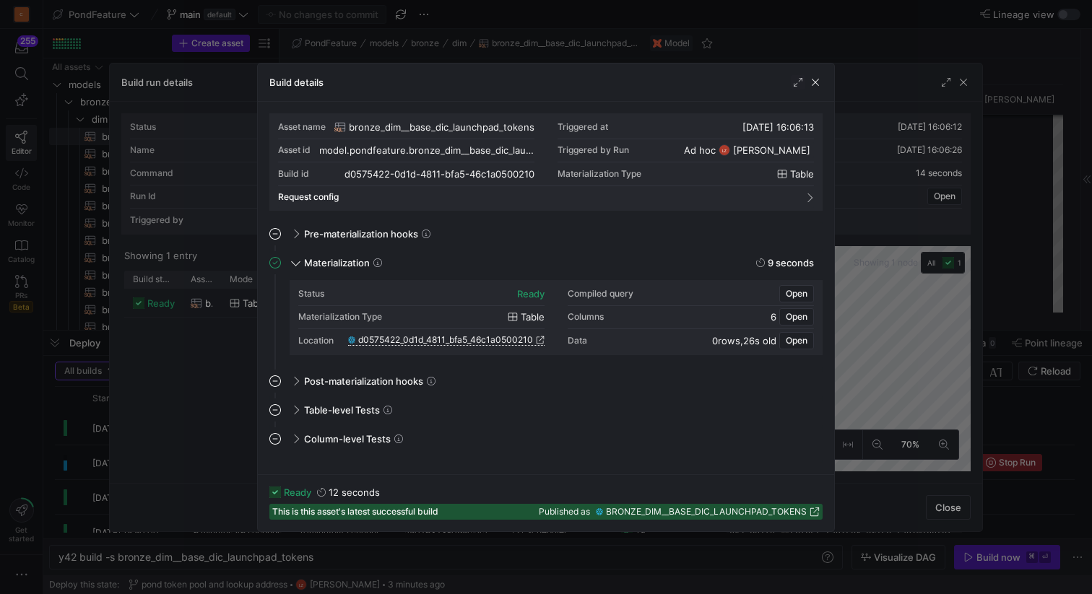
click at [498, 339] on span "d0575422_0d1d_4811_bfa5_46c1a0500210" at bounding box center [445, 340] width 175 height 10
click at [813, 79] on span "button" at bounding box center [815, 82] width 14 height 14
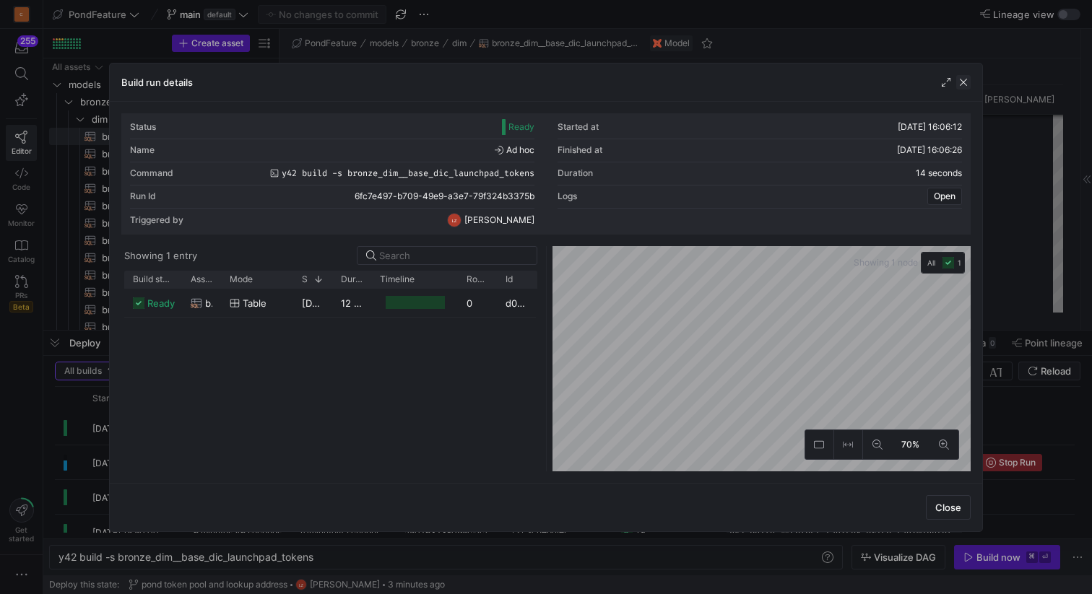
click at [963, 81] on span "button" at bounding box center [963, 82] width 14 height 14
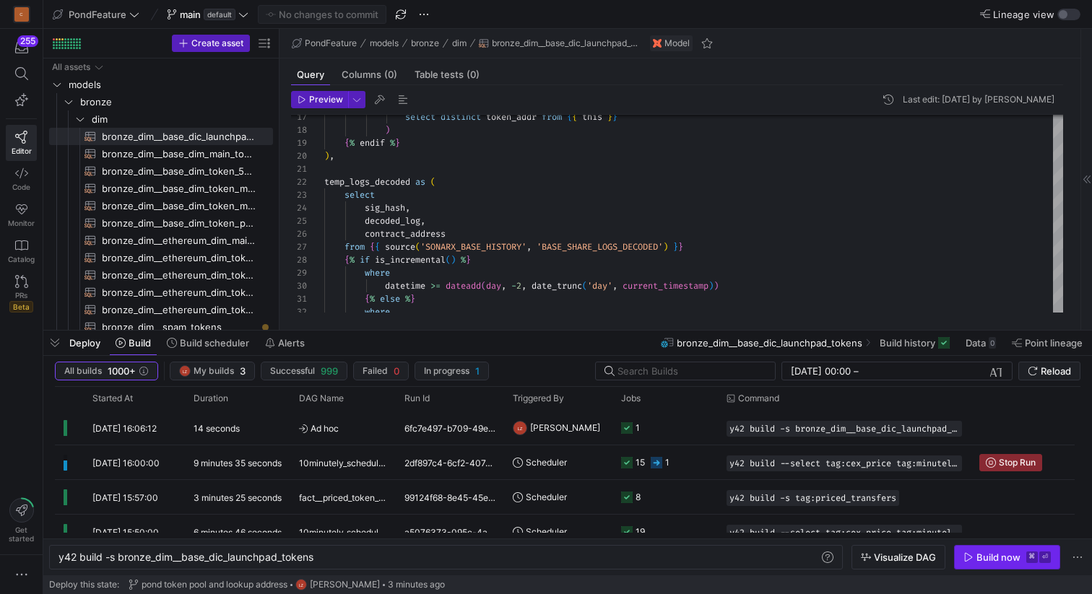
click at [975, 557] on span "Build now ⌘ ⏎" at bounding box center [1006, 558] width 87 height 12
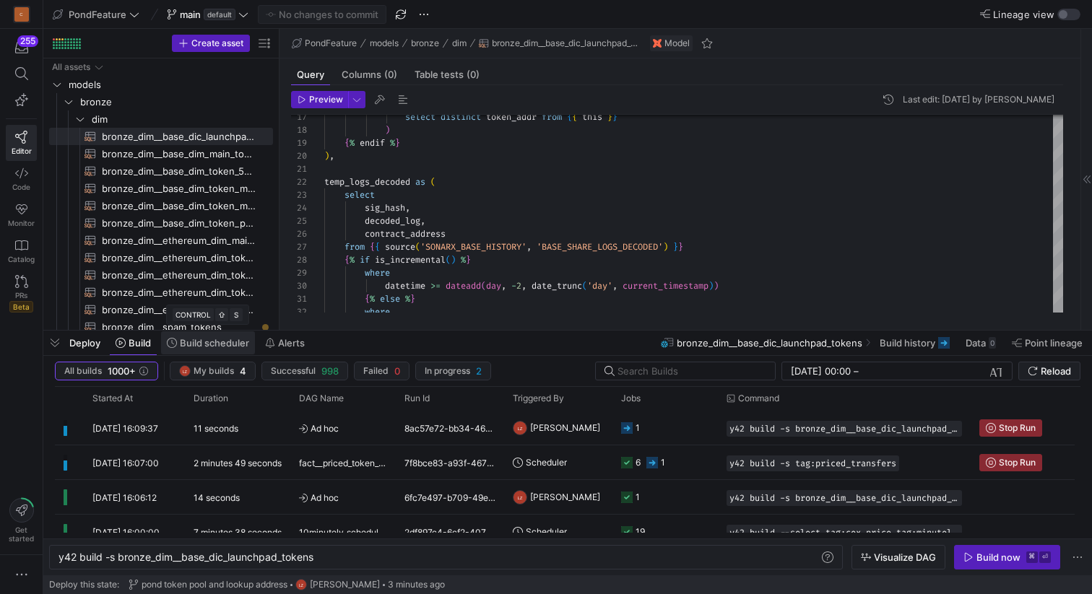
click at [217, 343] on span "Build scheduler" at bounding box center [214, 343] width 69 height 12
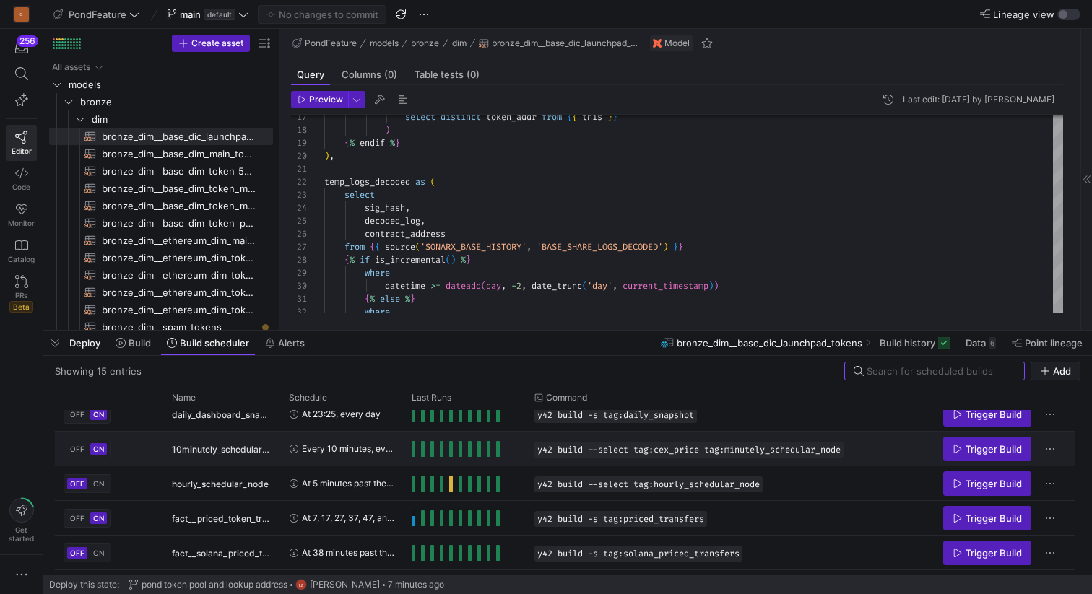
scroll to position [62, 0]
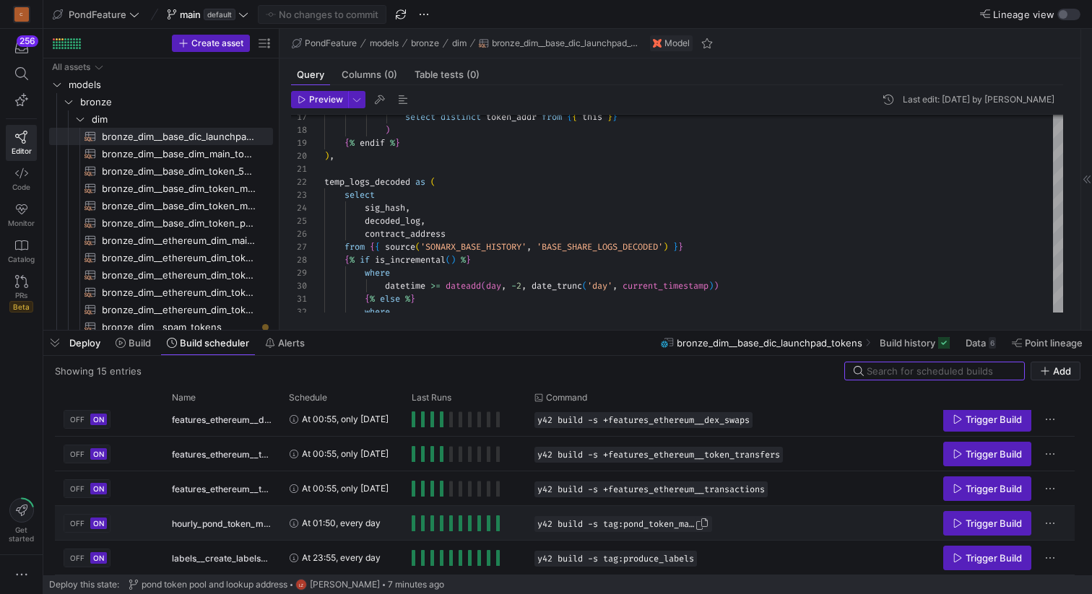
click at [708, 526] on span "Press SPACE to select this row." at bounding box center [701, 524] width 14 height 14
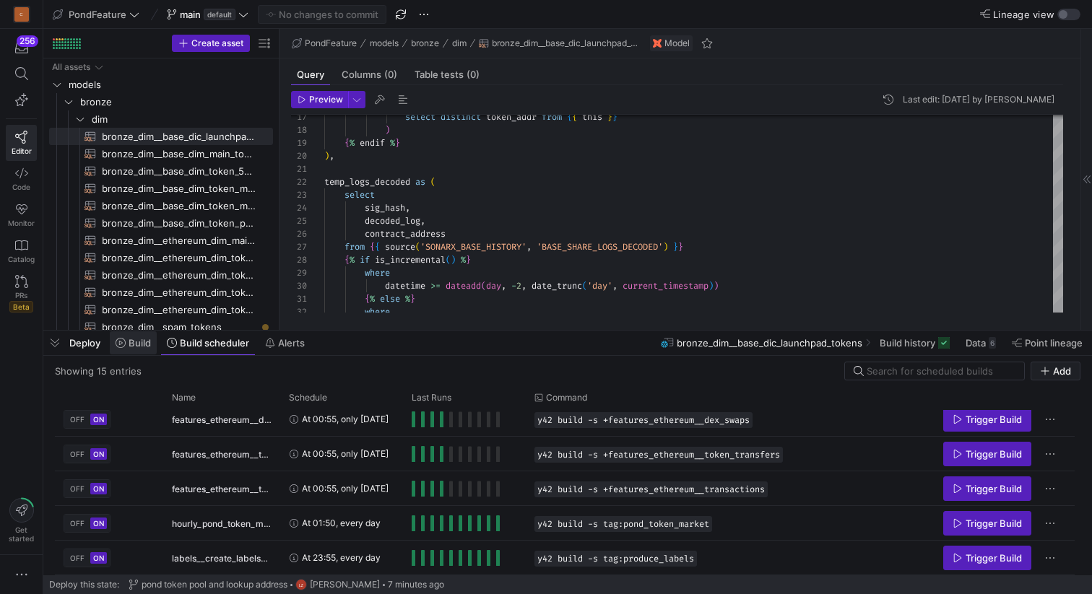
click at [130, 346] on span "Build" at bounding box center [140, 343] width 22 height 12
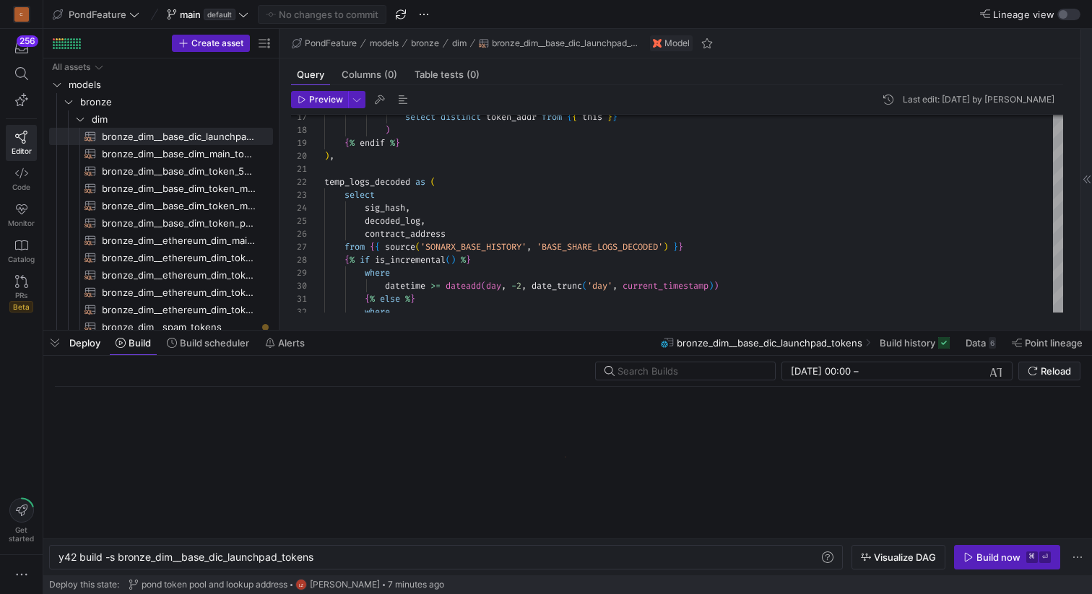
click at [1090, 178] on div at bounding box center [1086, 179] width 12 height 301
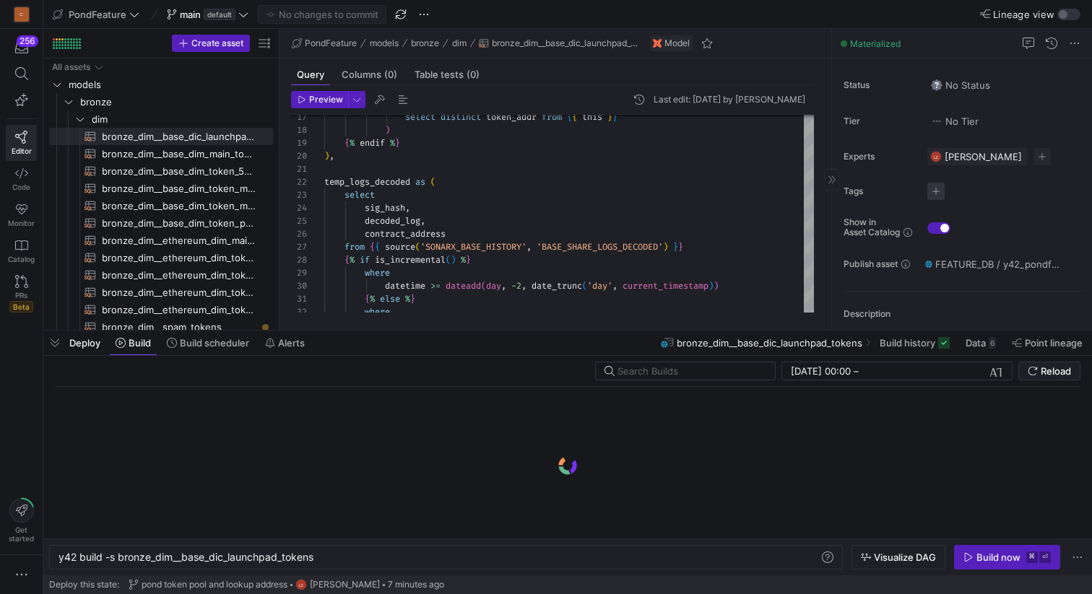
click at [941, 191] on span "button" at bounding box center [935, 191] width 17 height 17
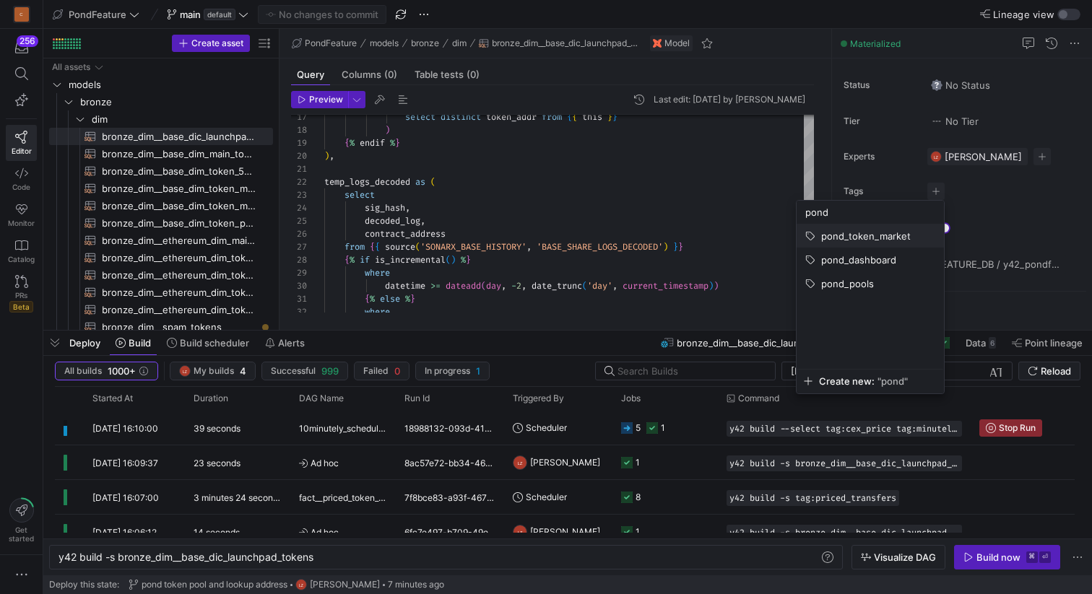
type input "pond"
click at [872, 240] on span "pond_token_market" at bounding box center [866, 236] width 90 height 12
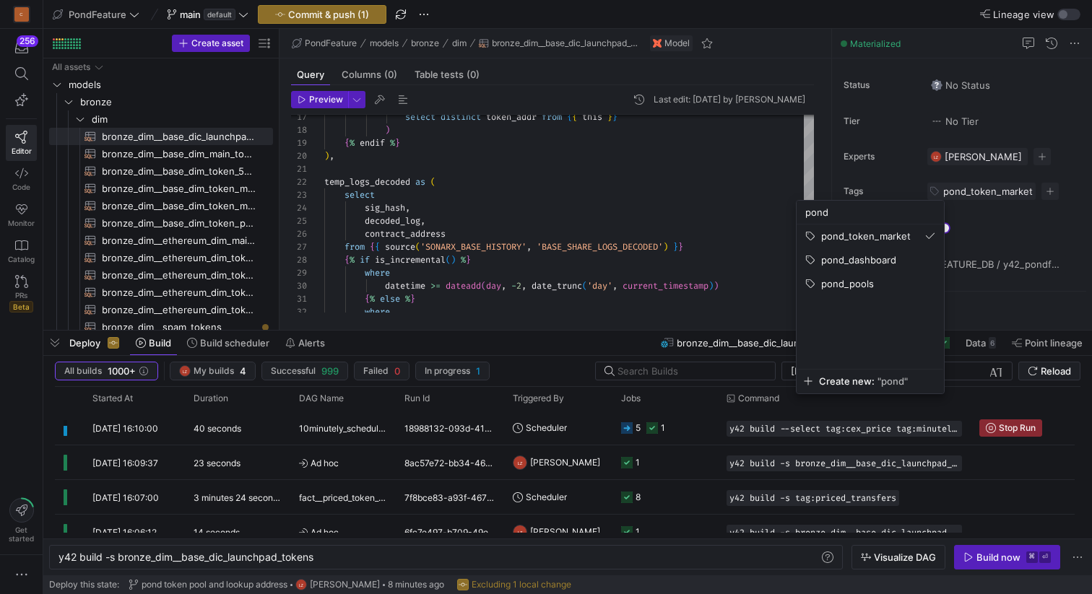
click at [1027, 222] on div at bounding box center [546, 297] width 1092 height 594
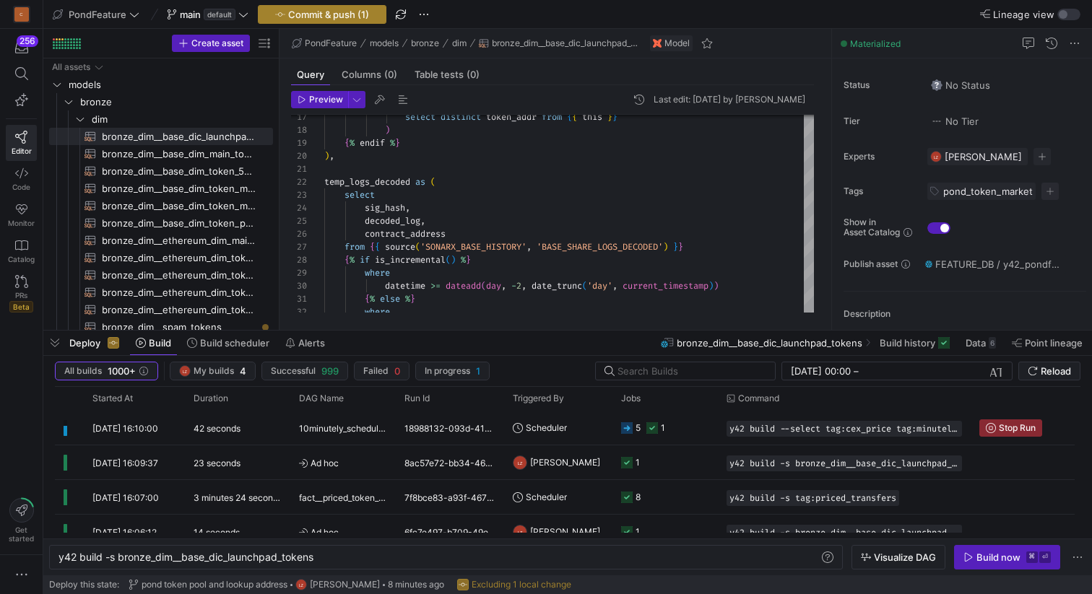
click at [353, 19] on span "Commit & push (1)" at bounding box center [328, 15] width 81 height 12
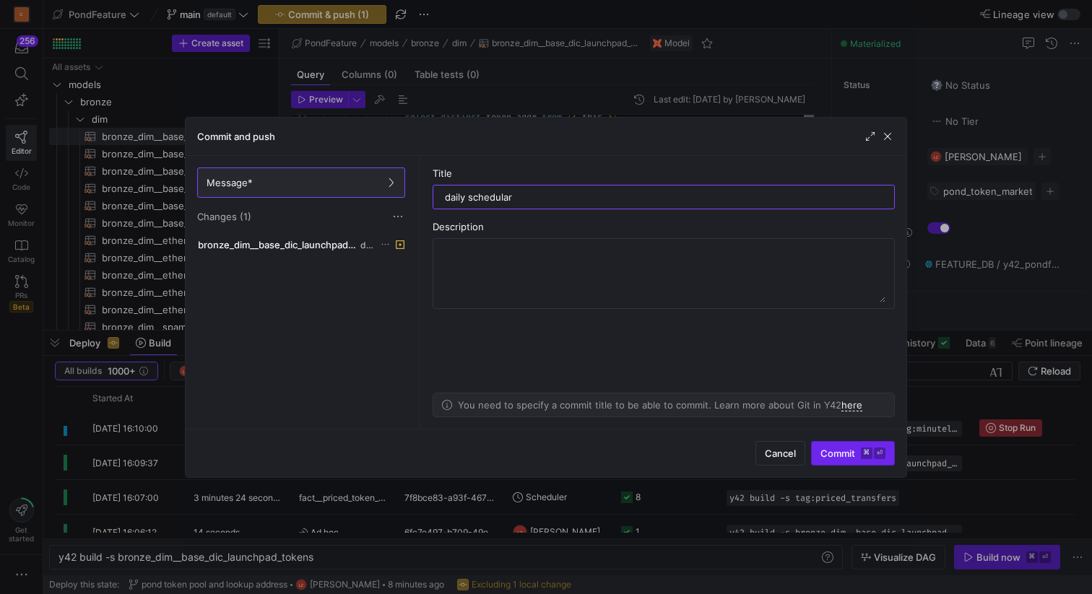
type input "daily schedular"
click at [831, 453] on span "Commit ⌘ ⏎" at bounding box center [852, 454] width 65 height 12
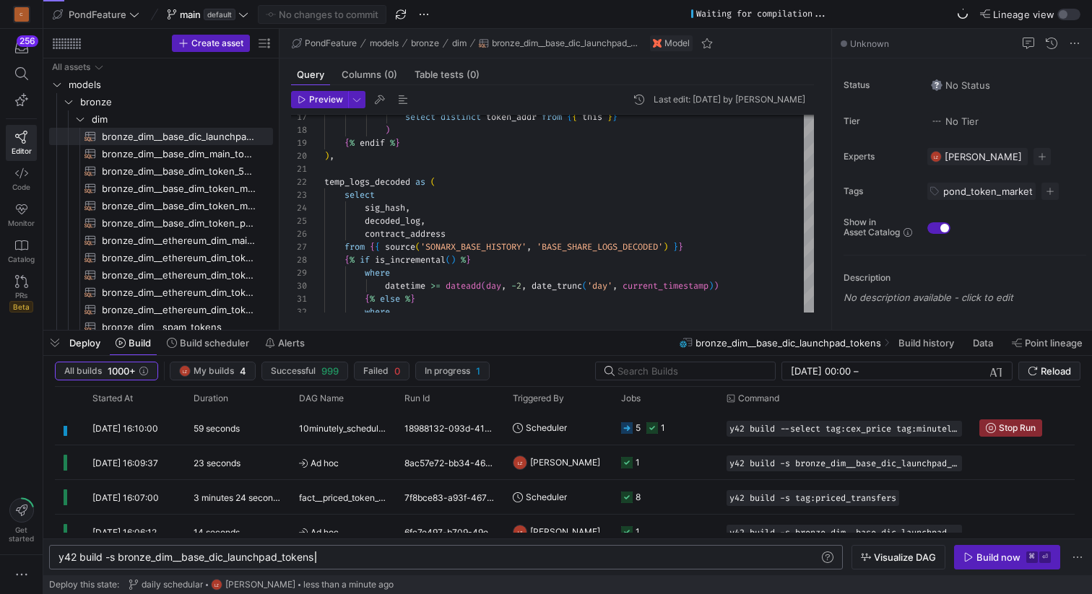
click at [365, 559] on div "y42 build -s bronze_dim__base_dic_launchpad_tokens" at bounding box center [438, 558] width 760 height 12
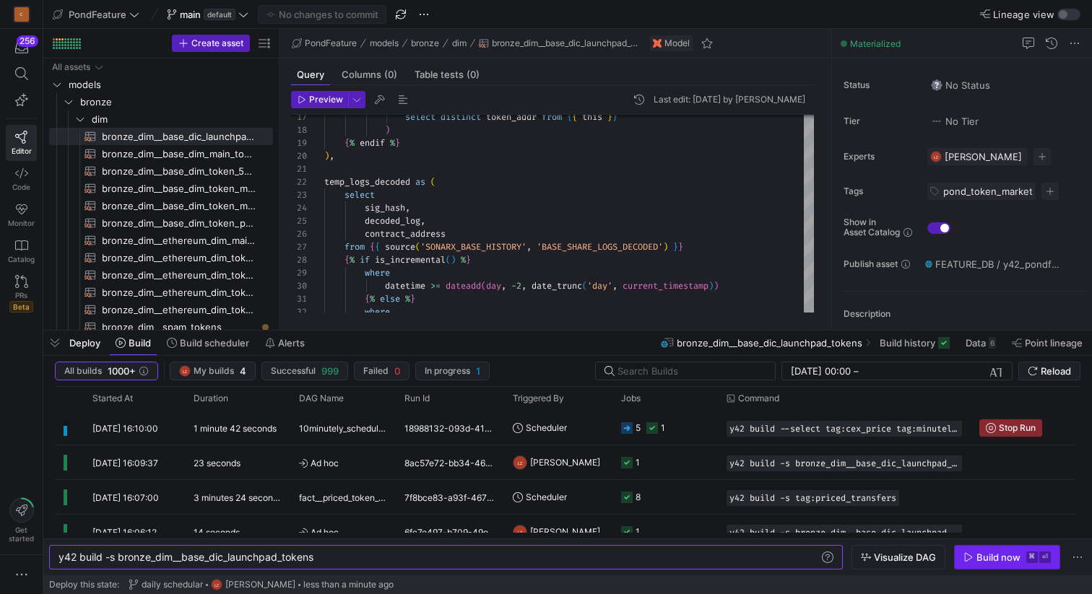
click at [1000, 557] on div "Build now" at bounding box center [998, 558] width 44 height 12
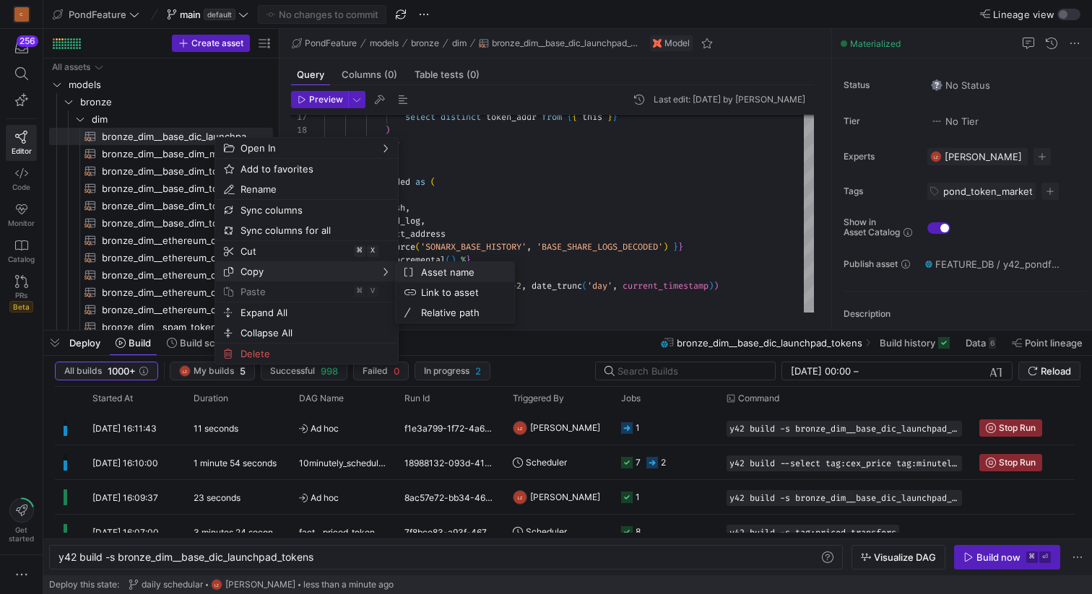
click at [427, 275] on span "Asset name" at bounding box center [458, 272] width 87 height 20
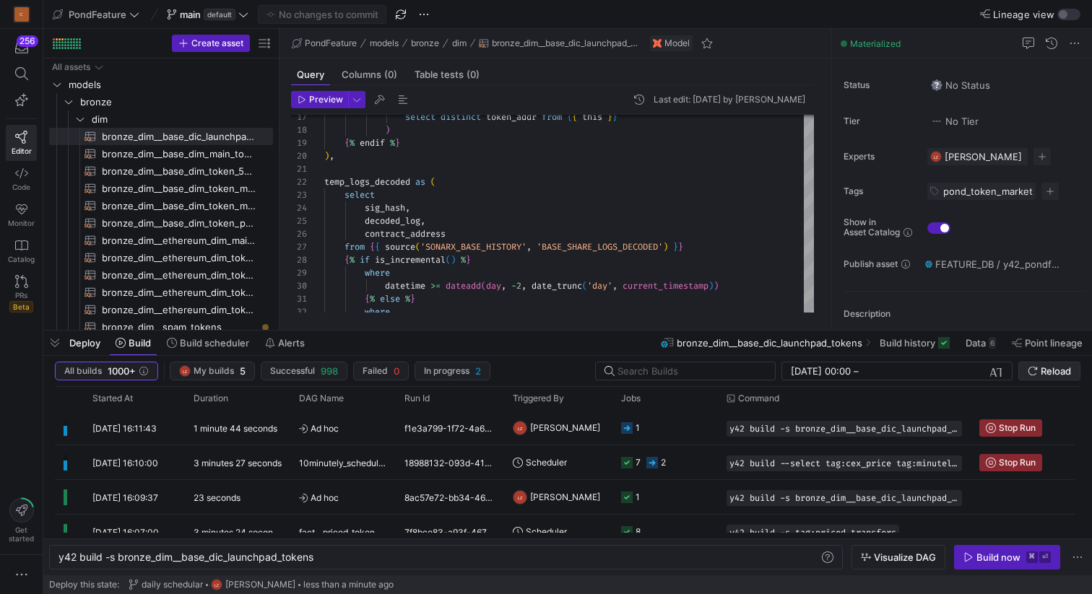
click at [1048, 371] on span "Reload" at bounding box center [1055, 371] width 30 height 12
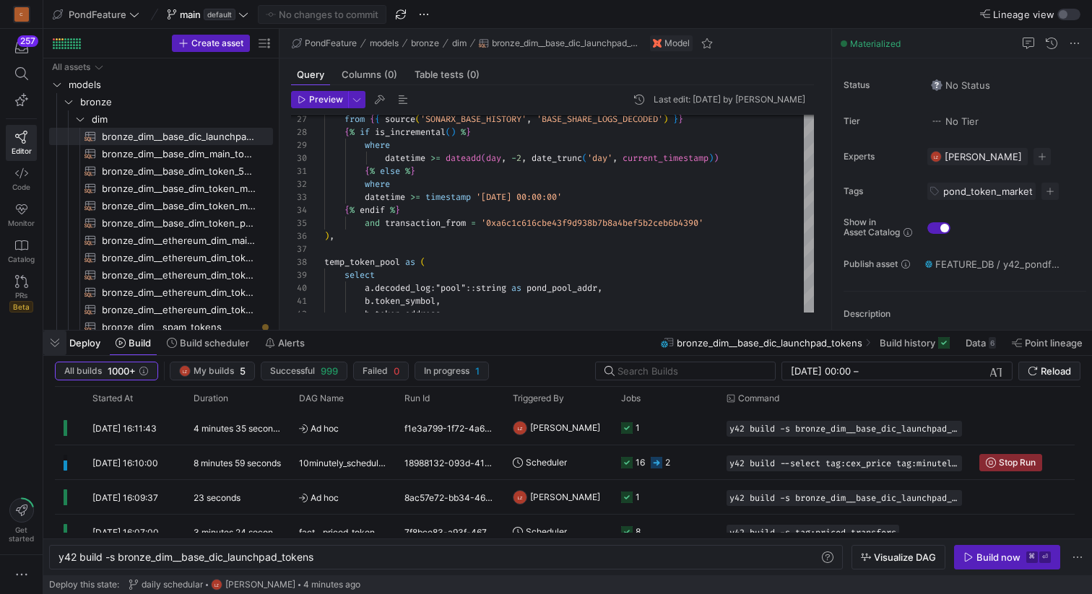
click at [57, 345] on span "button" at bounding box center [54, 343] width 23 height 25
